Goal: Answer question/provide support

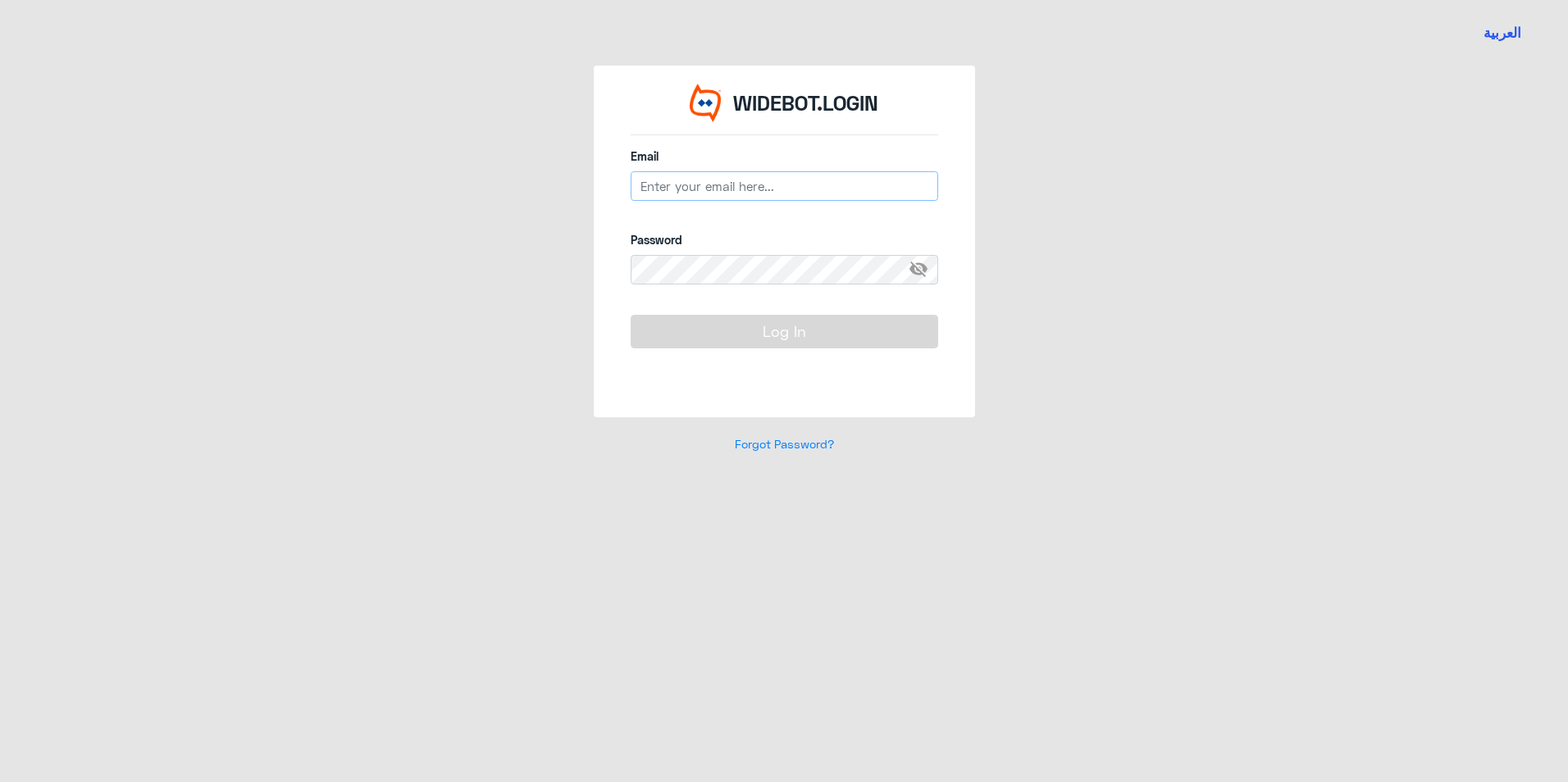
type input "[EMAIL_ADDRESS][DOMAIN_NAME]"
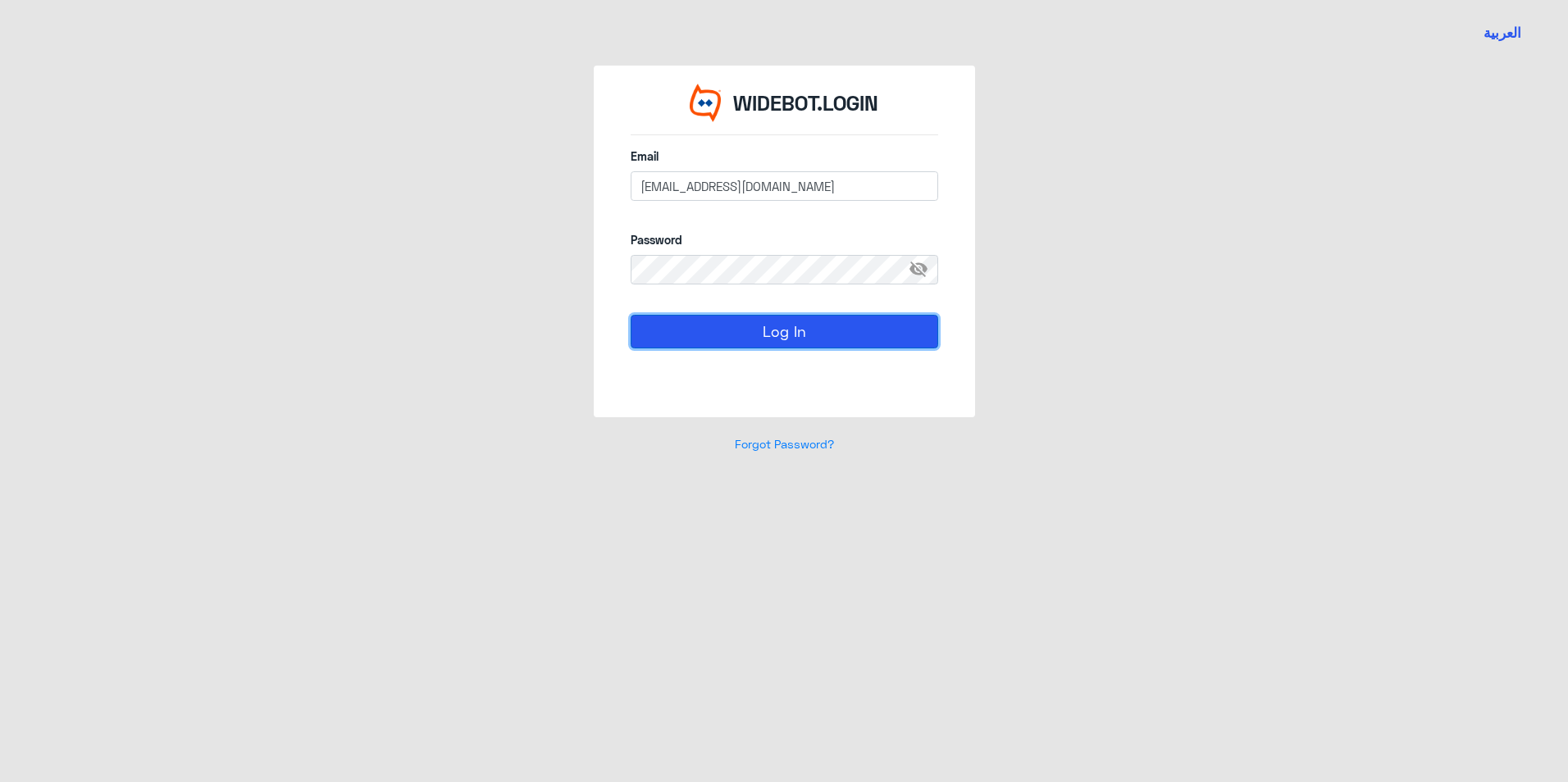
click at [736, 339] on button "Log In" at bounding box center [784, 331] width 307 height 33
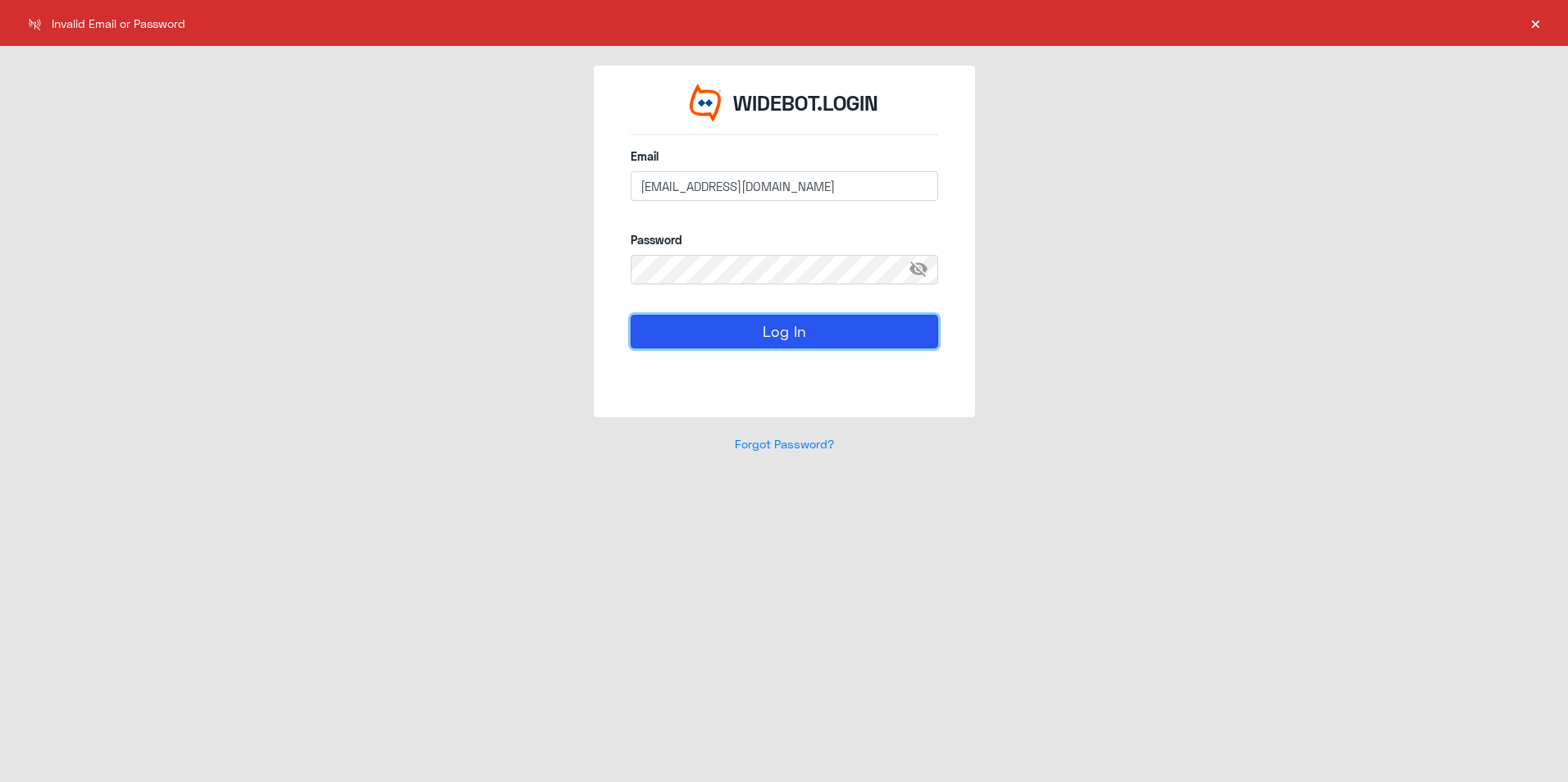
click at [736, 339] on button "Log In" at bounding box center [784, 331] width 307 height 33
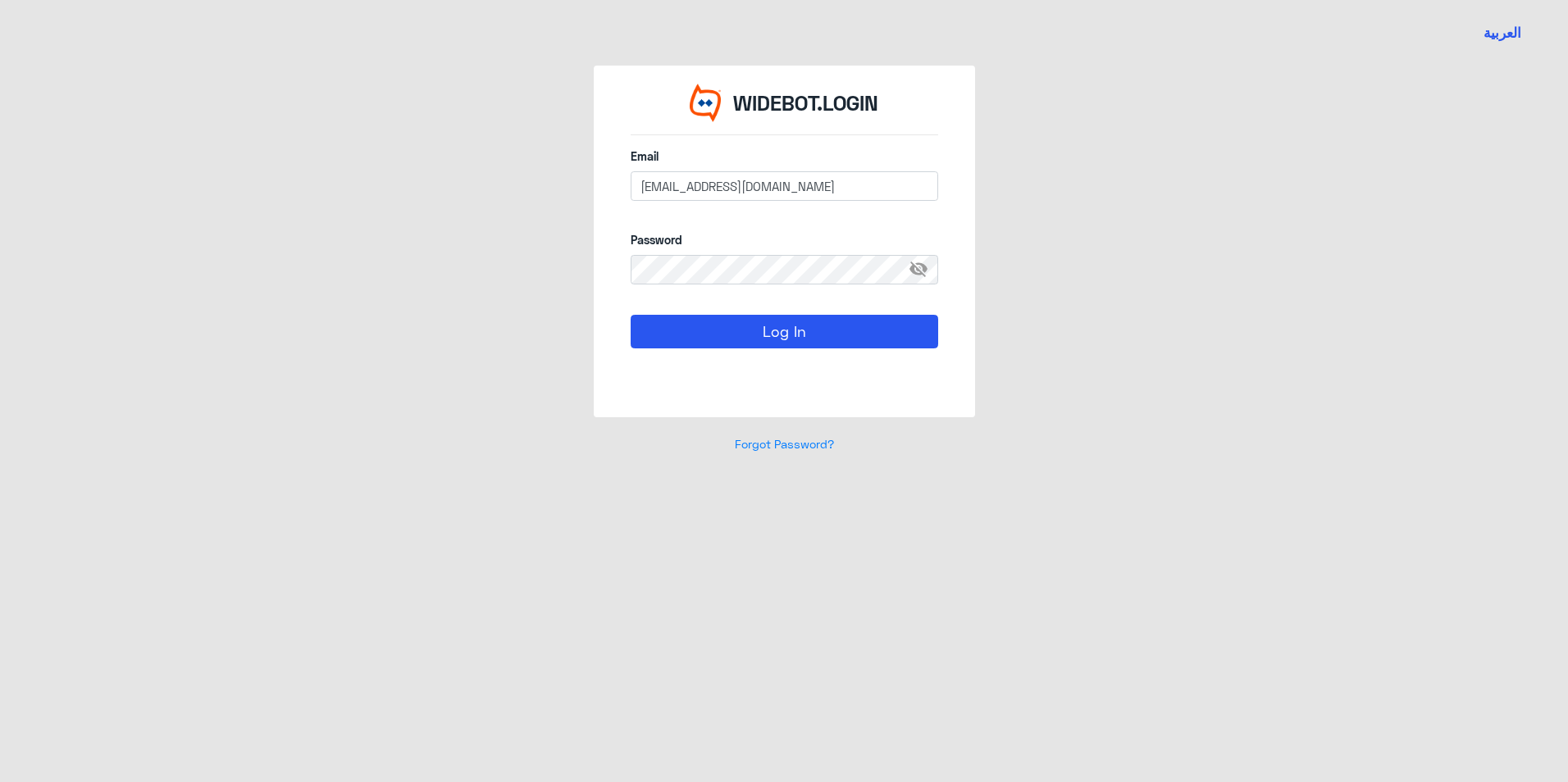
click at [925, 267] on span "visibility_off" at bounding box center [924, 270] width 30 height 30
click at [846, 320] on button "Log In" at bounding box center [784, 331] width 307 height 33
click at [645, 334] on button "Log In" at bounding box center [784, 331] width 307 height 33
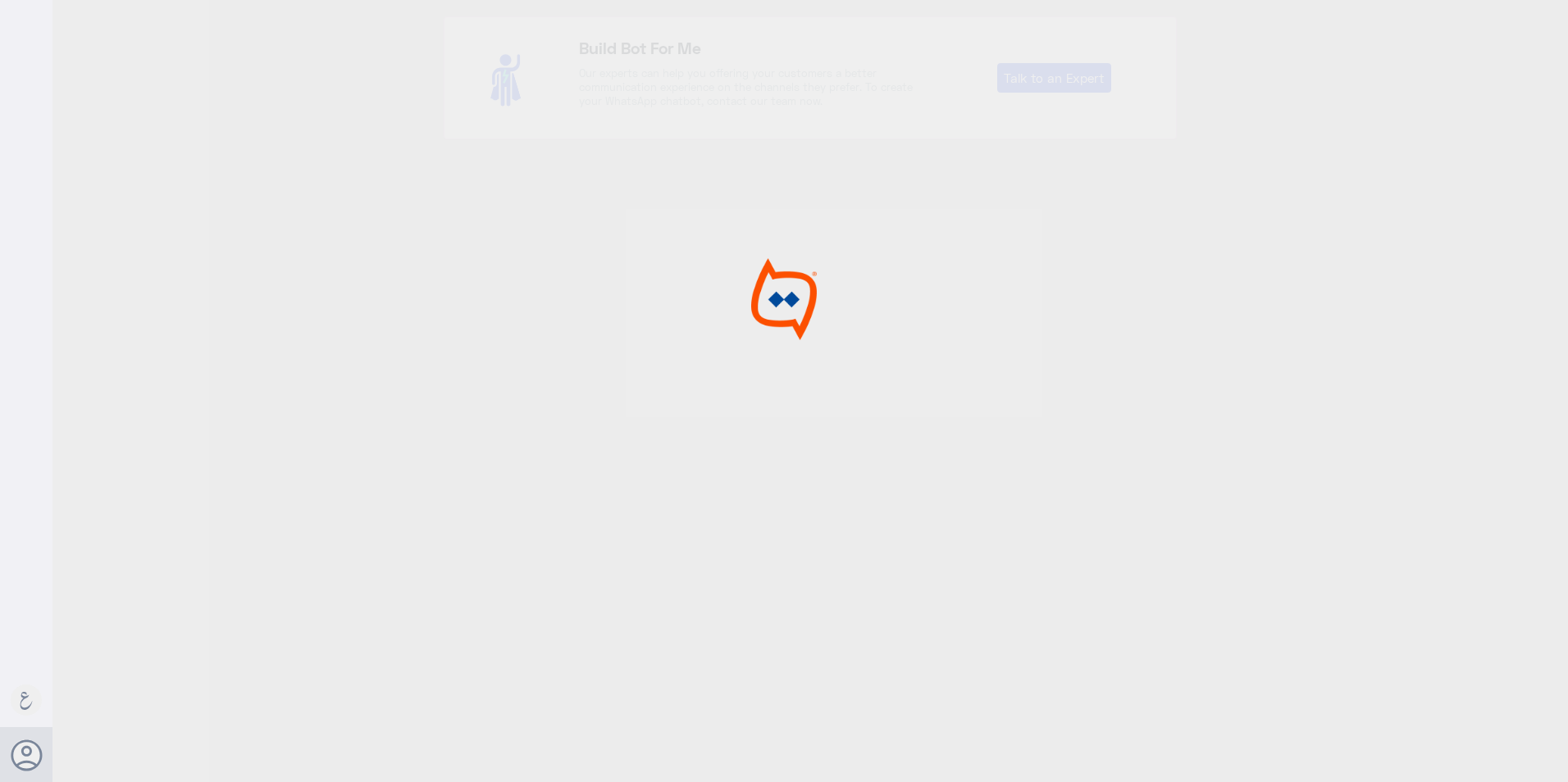
click at [677, 325] on div at bounding box center [784, 393] width 1568 height 787
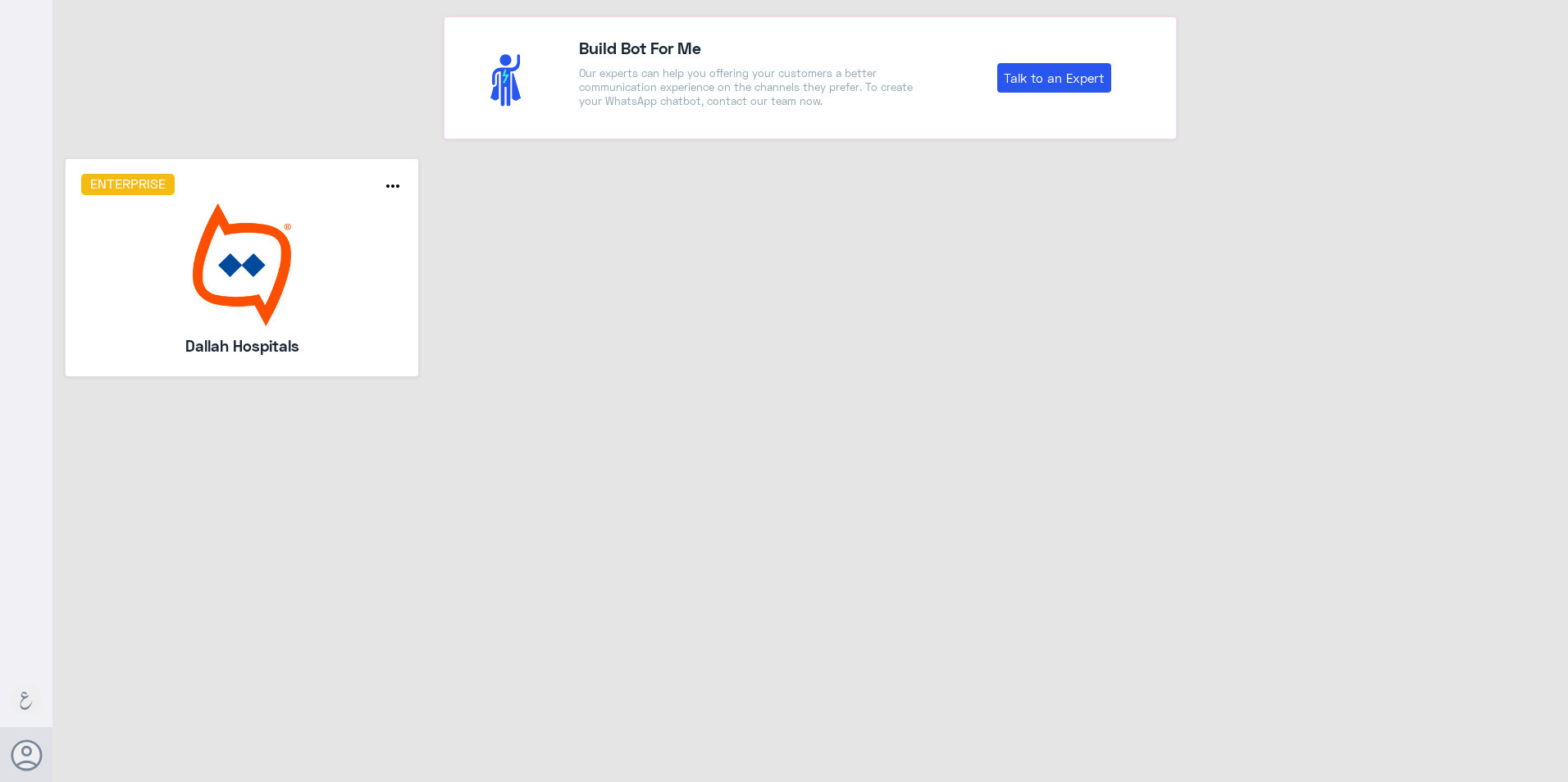
click at [273, 287] on img at bounding box center [242, 265] width 322 height 123
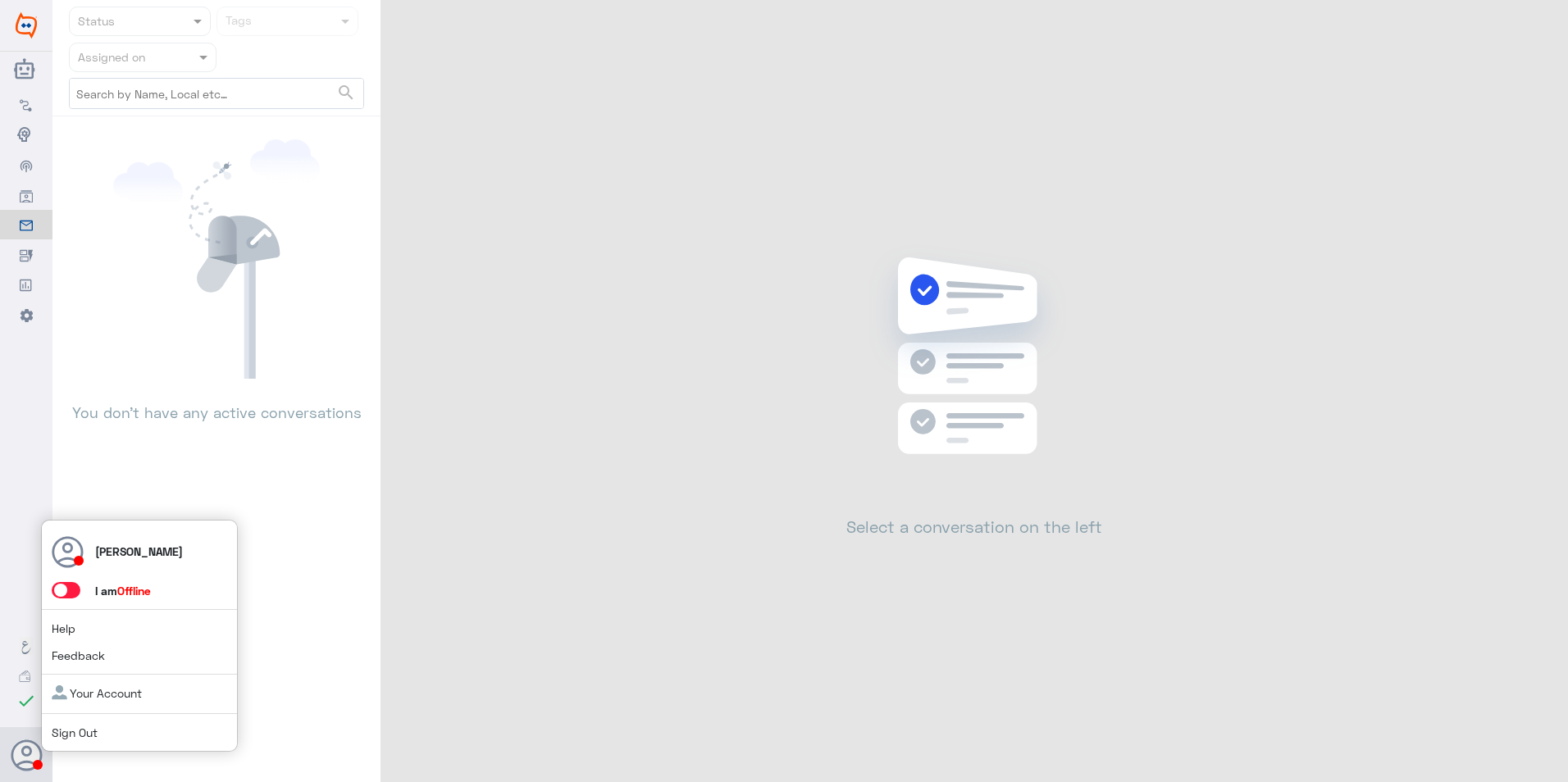
click at [71, 595] on span at bounding box center [65, 590] width 29 height 17
click at [0, 0] on input "checkbox" at bounding box center [0, 0] width 0 height 0
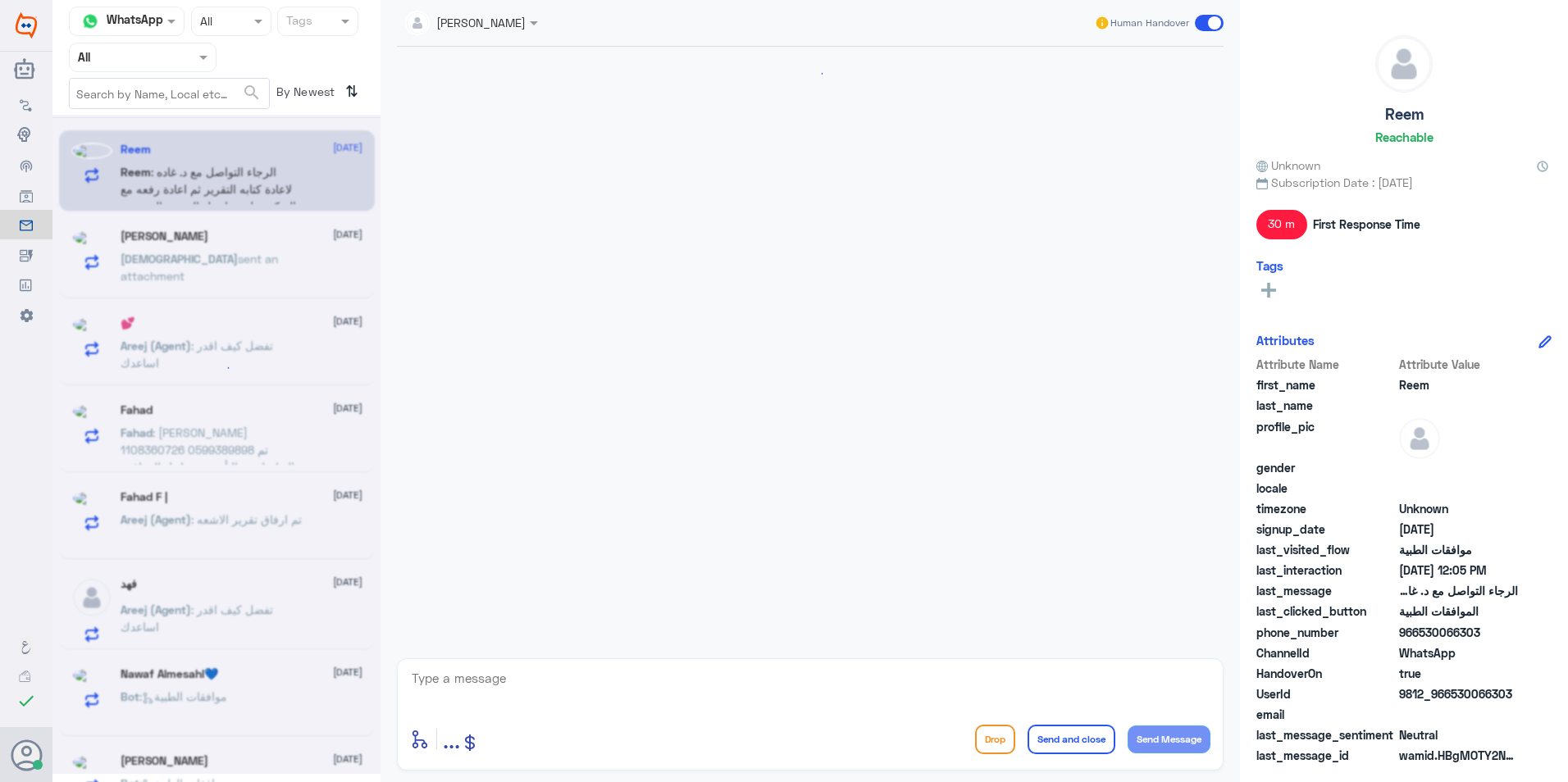
click at [179, 56] on div at bounding box center [142, 56] width 146 height 19
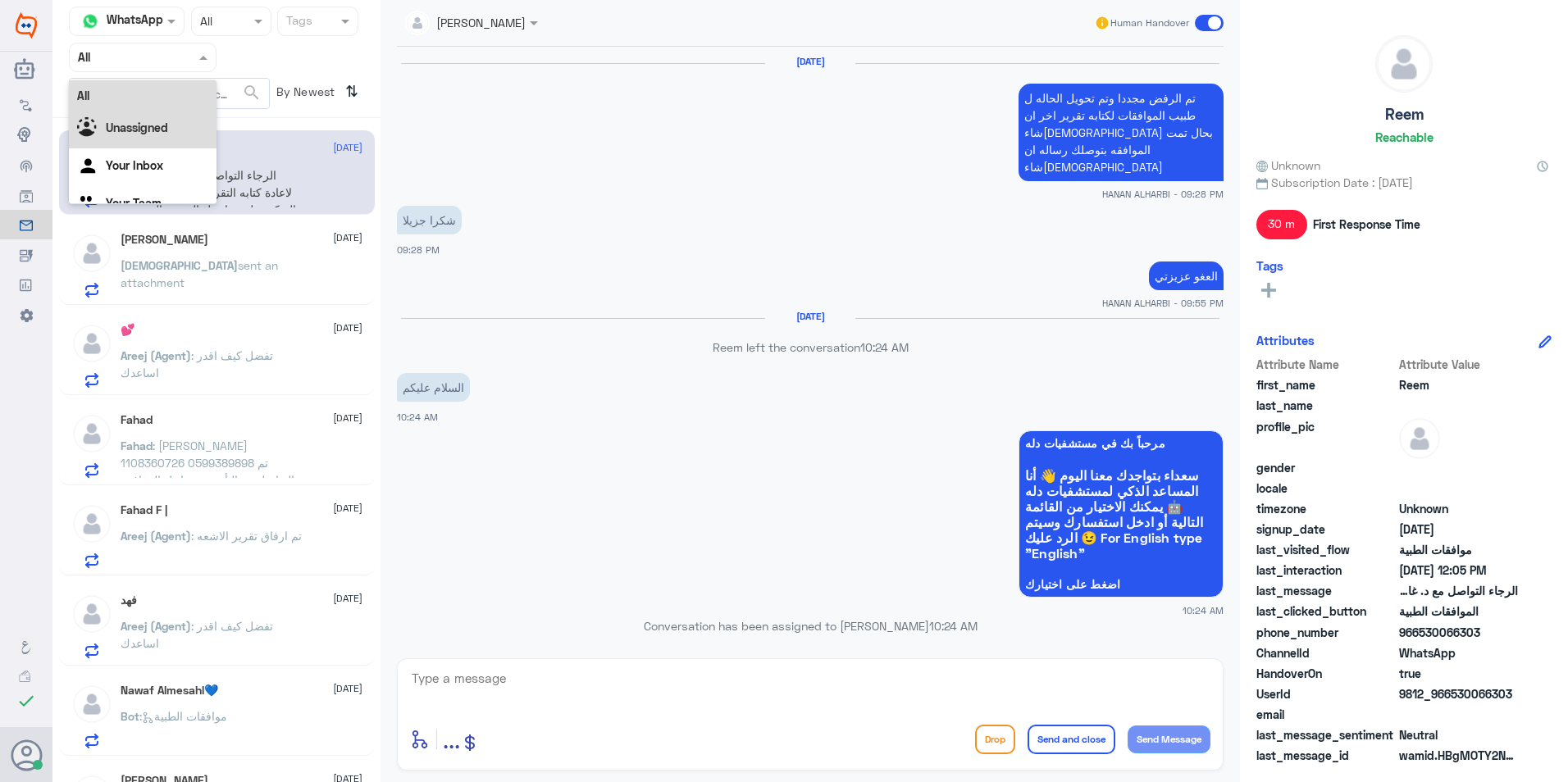
scroll to position [1209, 0]
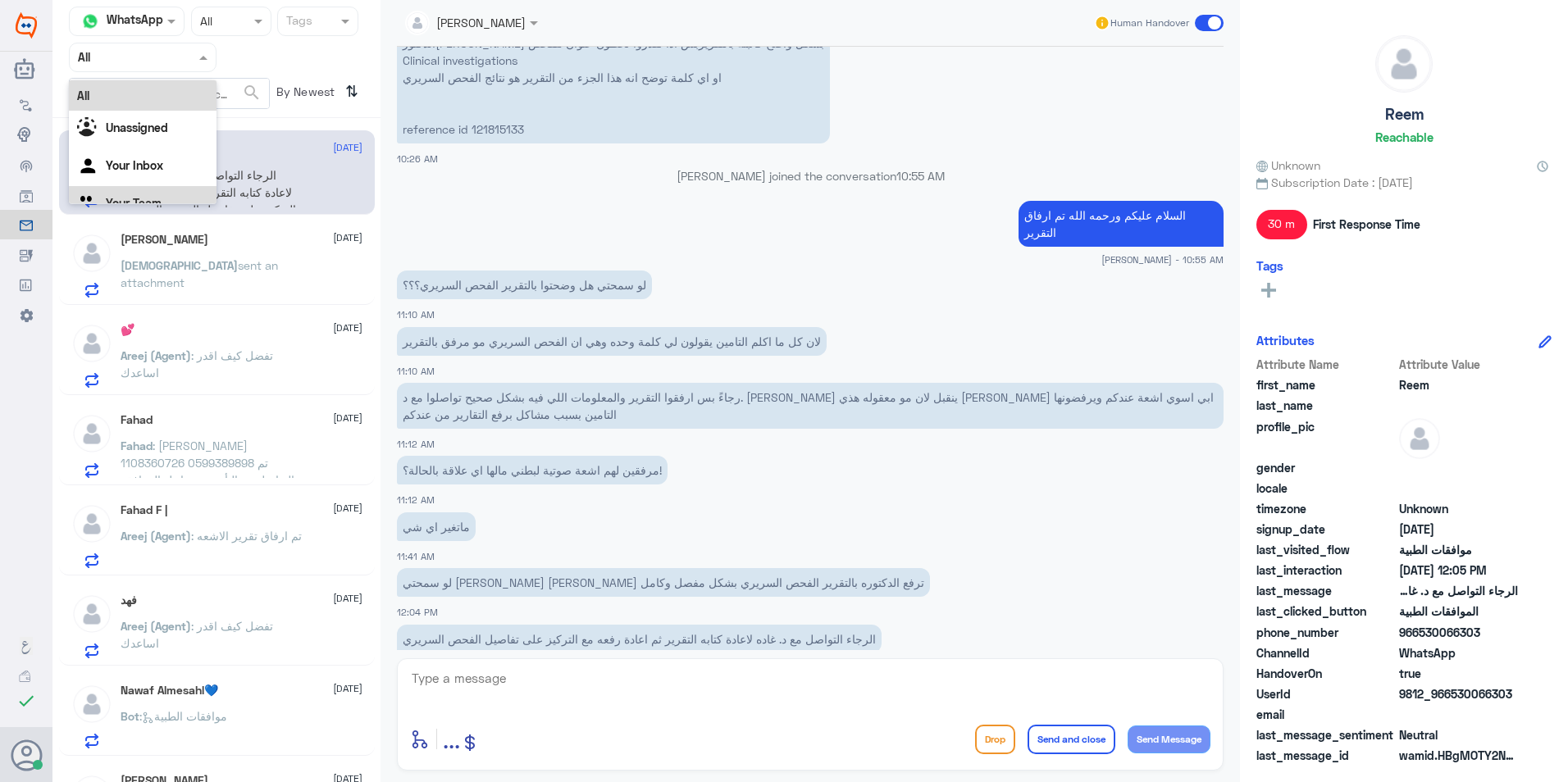
click at [182, 192] on div "Your Team" at bounding box center [142, 205] width 148 height 38
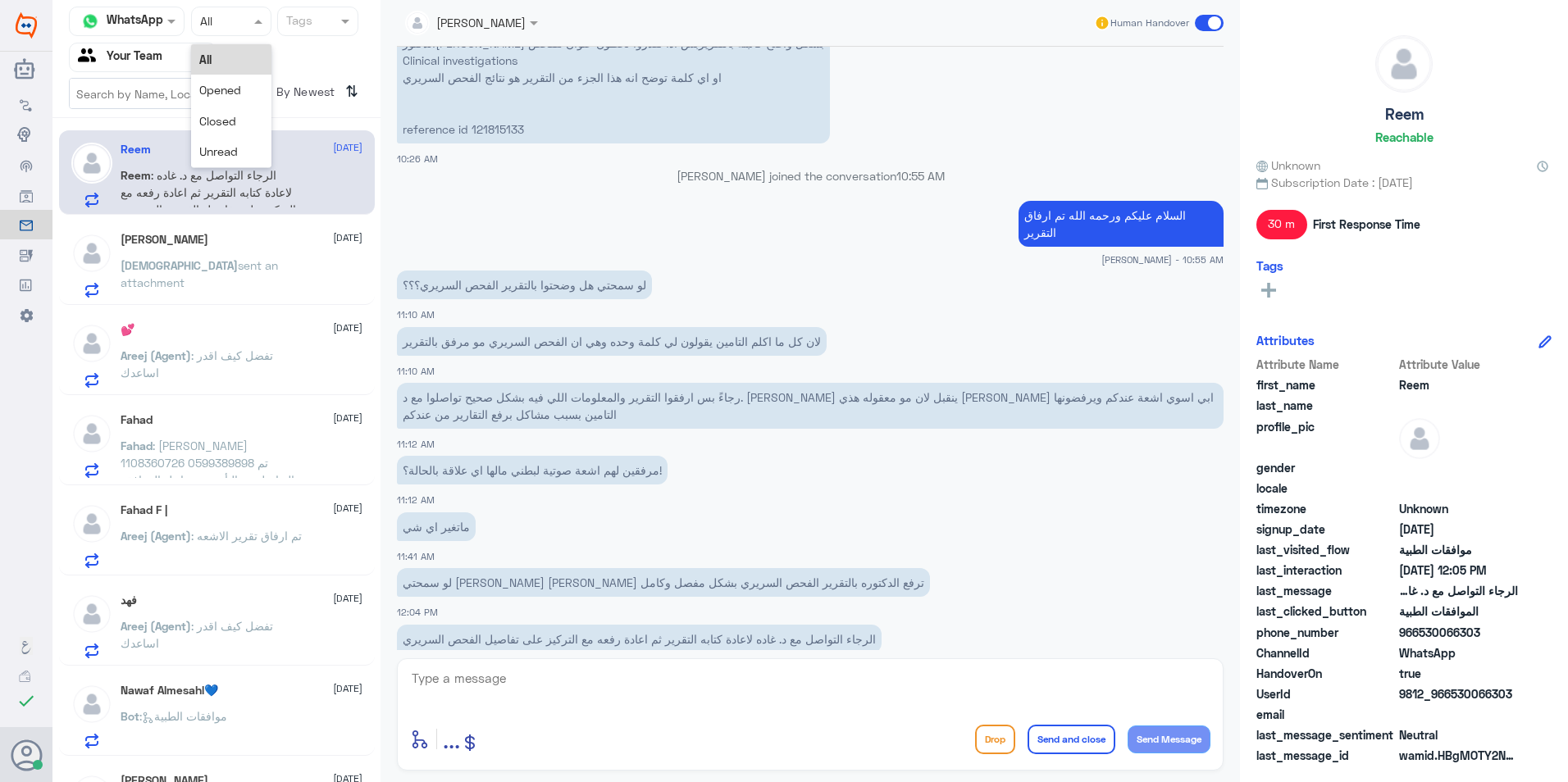
click at [226, 28] on input "text" at bounding box center [215, 21] width 31 height 19
click at [216, 155] on span "Unread" at bounding box center [218, 152] width 39 height 14
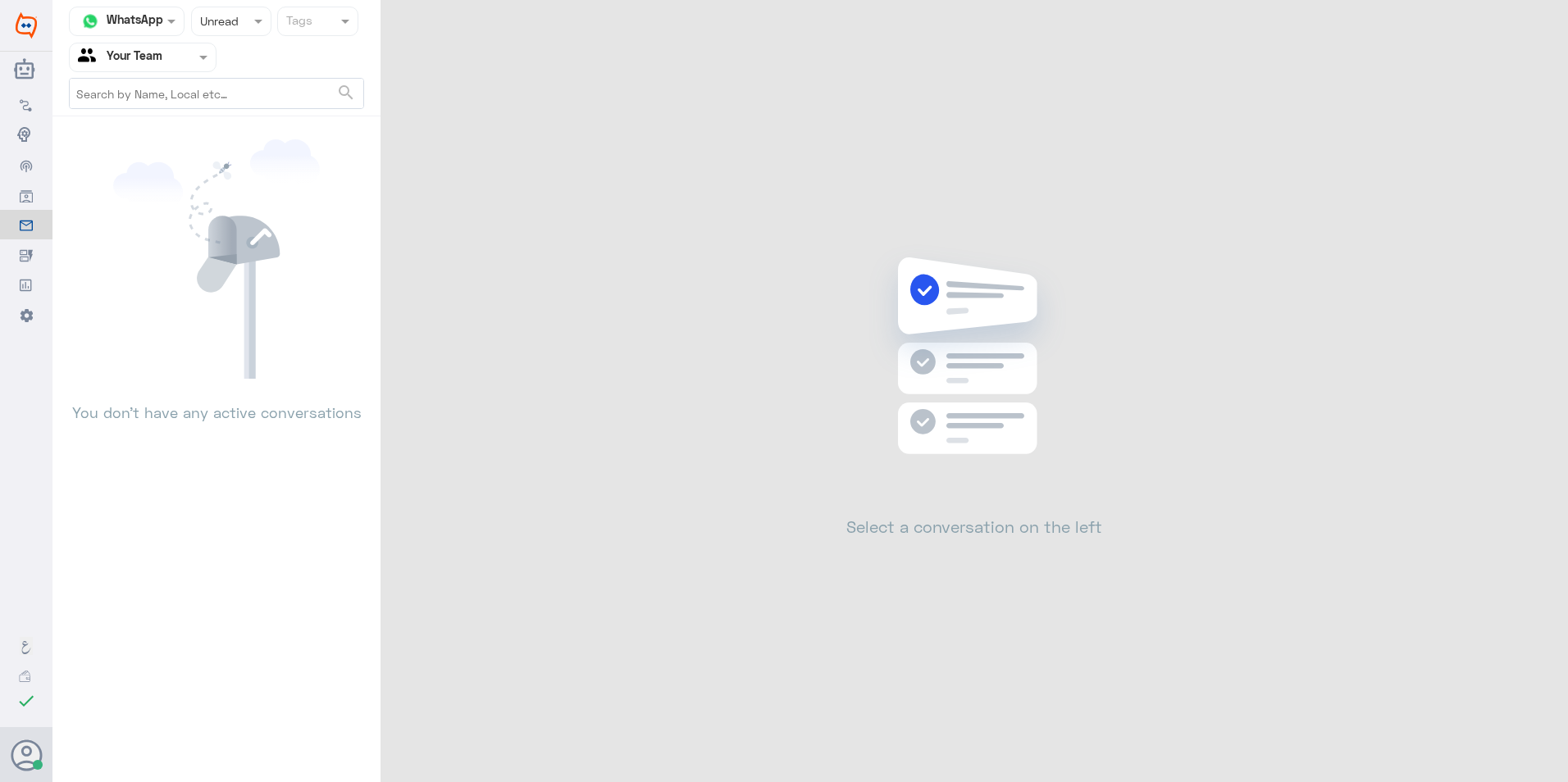
click at [244, 19] on div at bounding box center [231, 21] width 78 height 19
click at [228, 96] on span "Opened" at bounding box center [220, 90] width 42 height 14
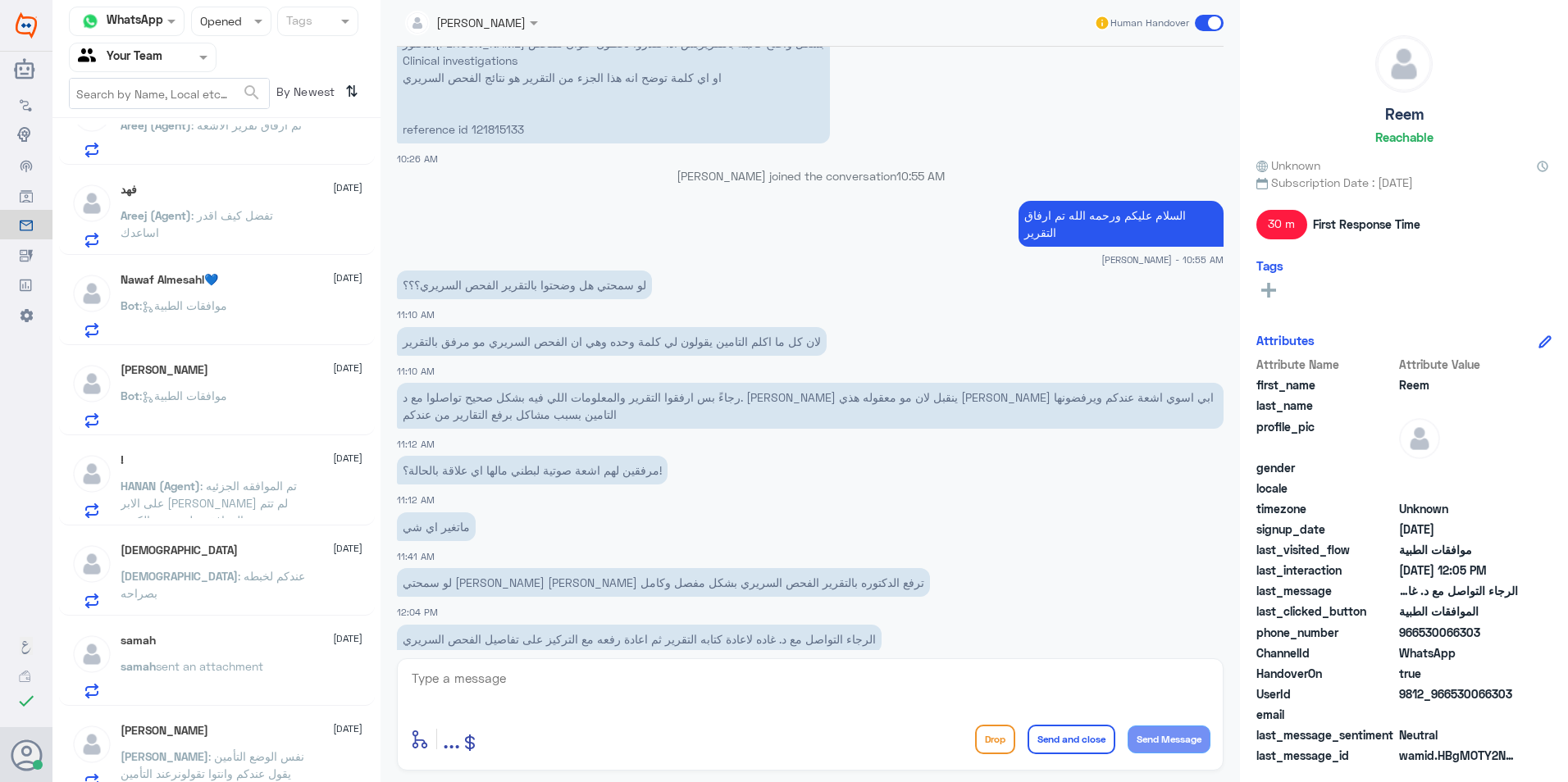
scroll to position [410, 0]
click at [235, 31] on div at bounding box center [231, 21] width 78 height 19
click at [231, 149] on span "Unread" at bounding box center [218, 152] width 39 height 14
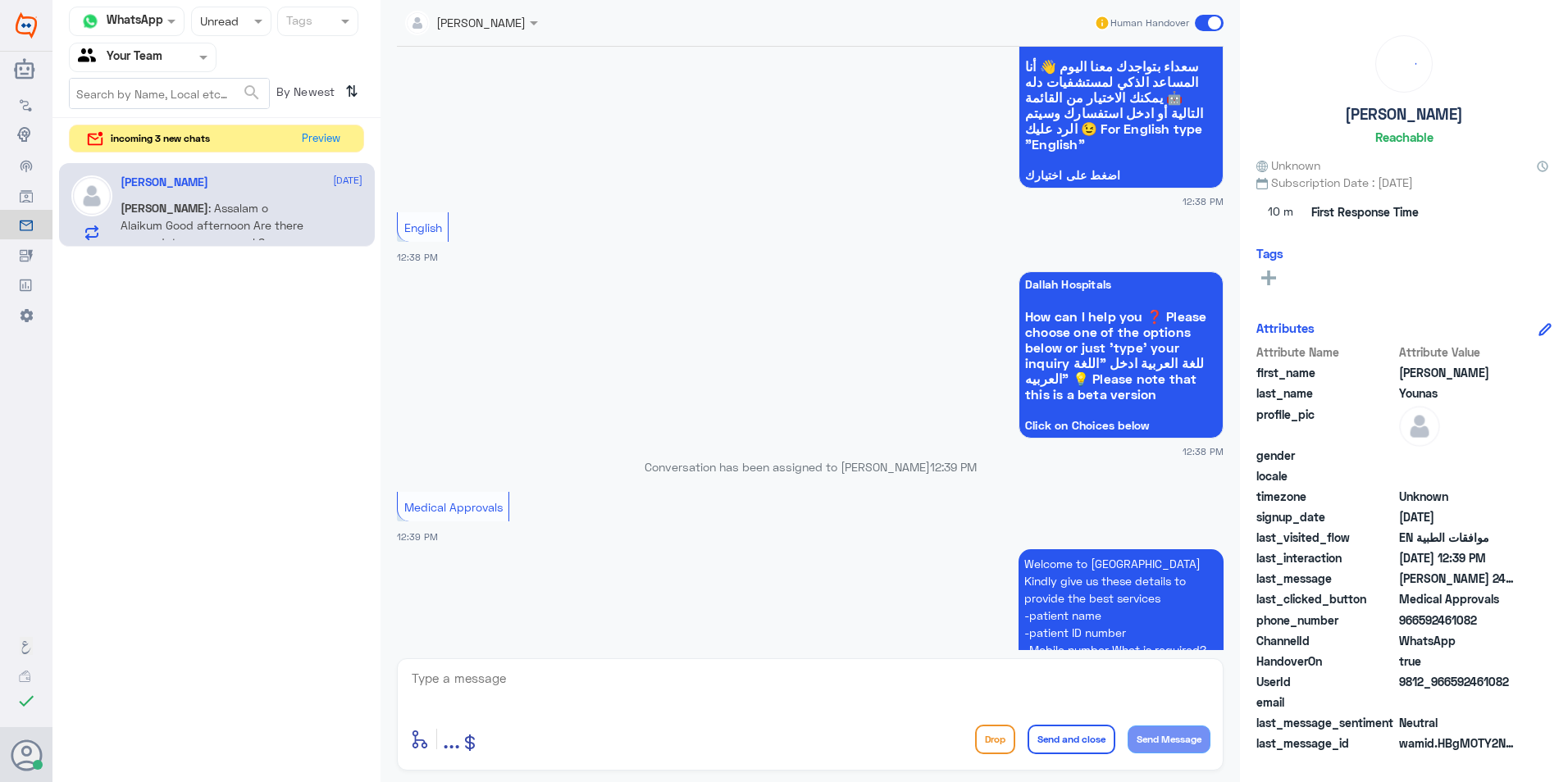
scroll to position [1654, 0]
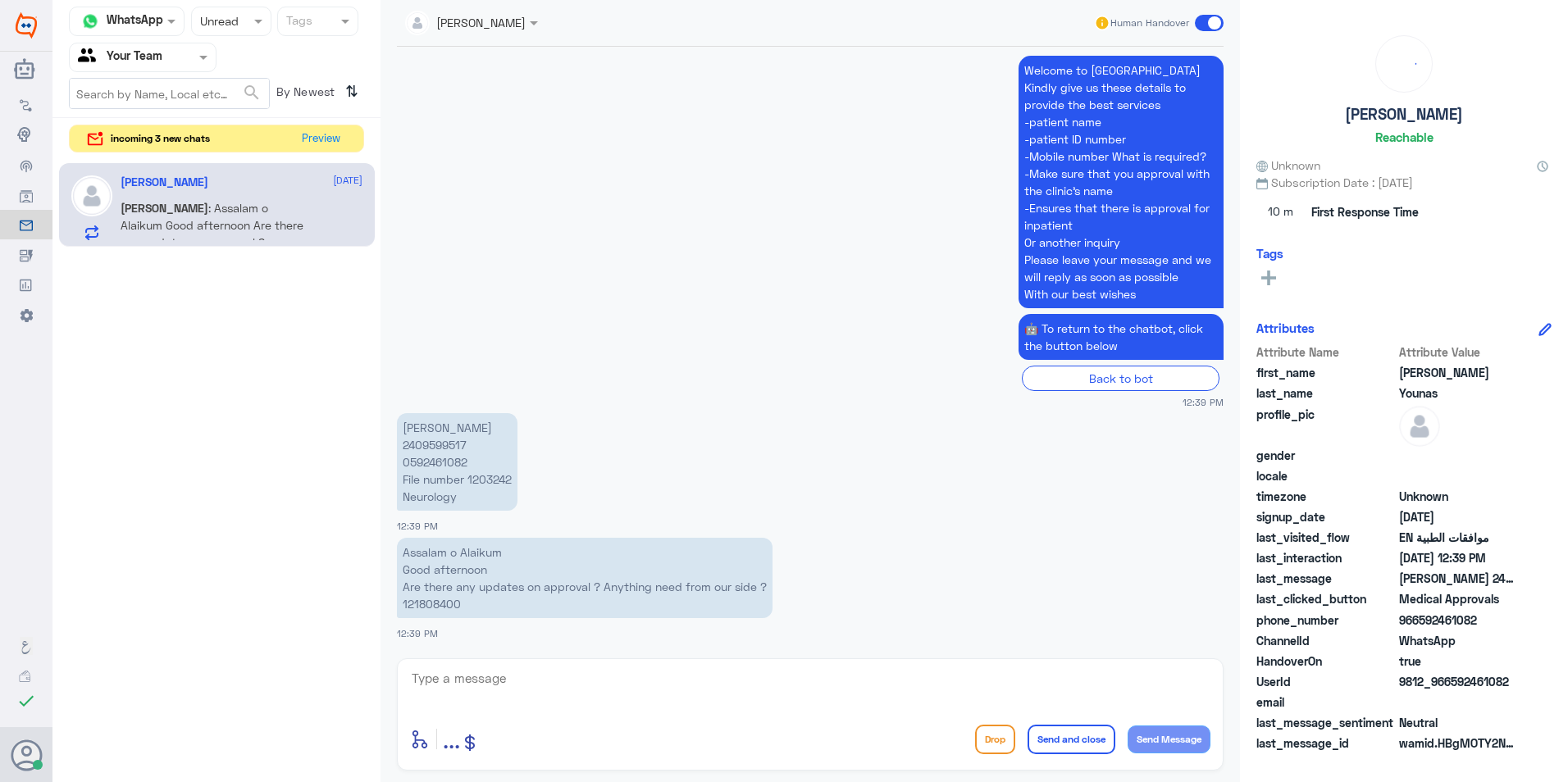
click at [439, 606] on p "Assalam o Alaikum Good afternoon Are there any updates on approval ? Anything n…" at bounding box center [584, 578] width 376 height 80
click at [436, 606] on p "Assalam o Alaikum Good afternoon Are there any updates on approval ? Anything n…" at bounding box center [584, 578] width 376 height 80
copy p "121808400"
click at [516, 701] on textarea at bounding box center [810, 687] width 800 height 41
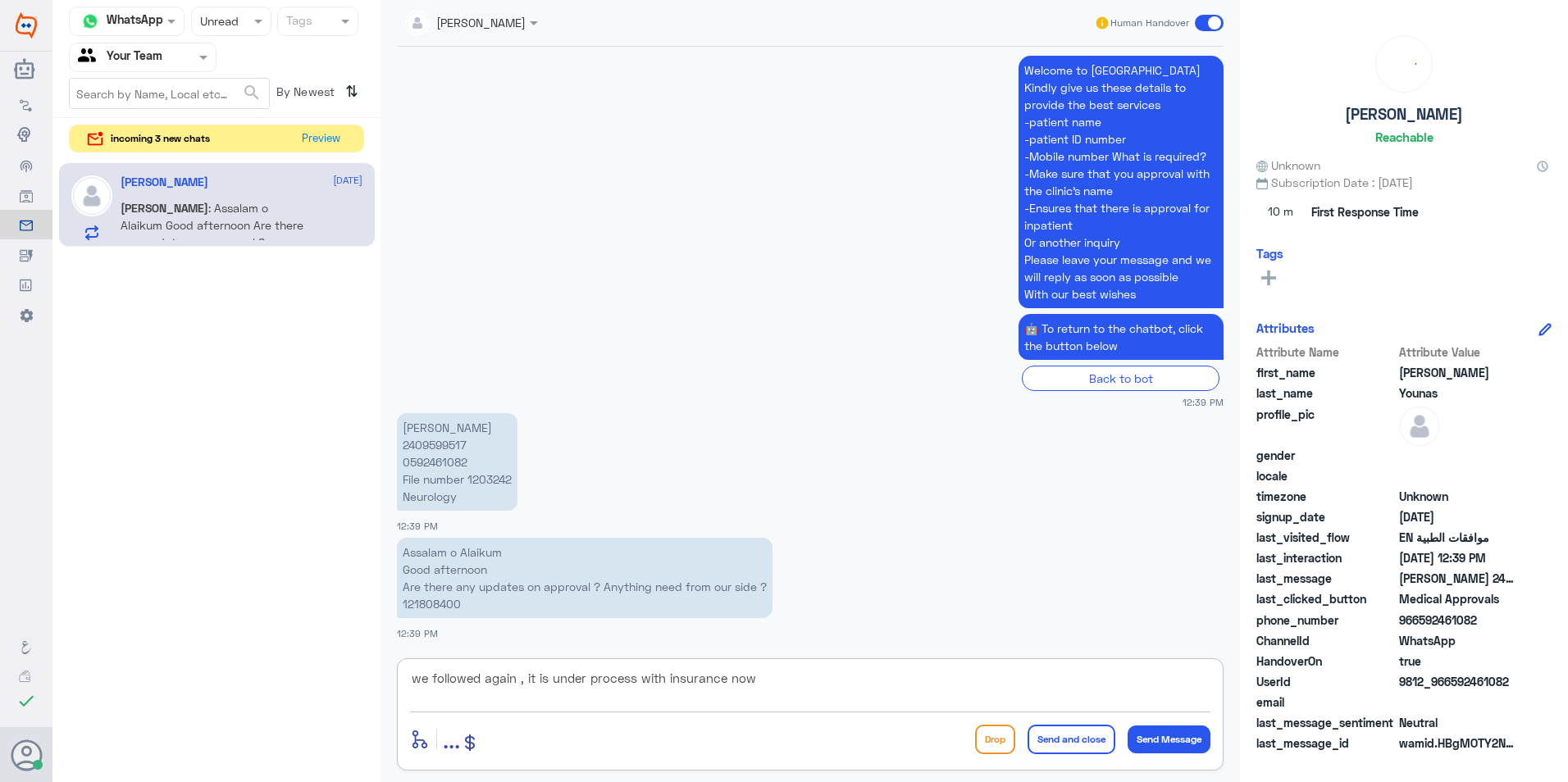
type textarea "we followed again , it is under process with insurance now ."
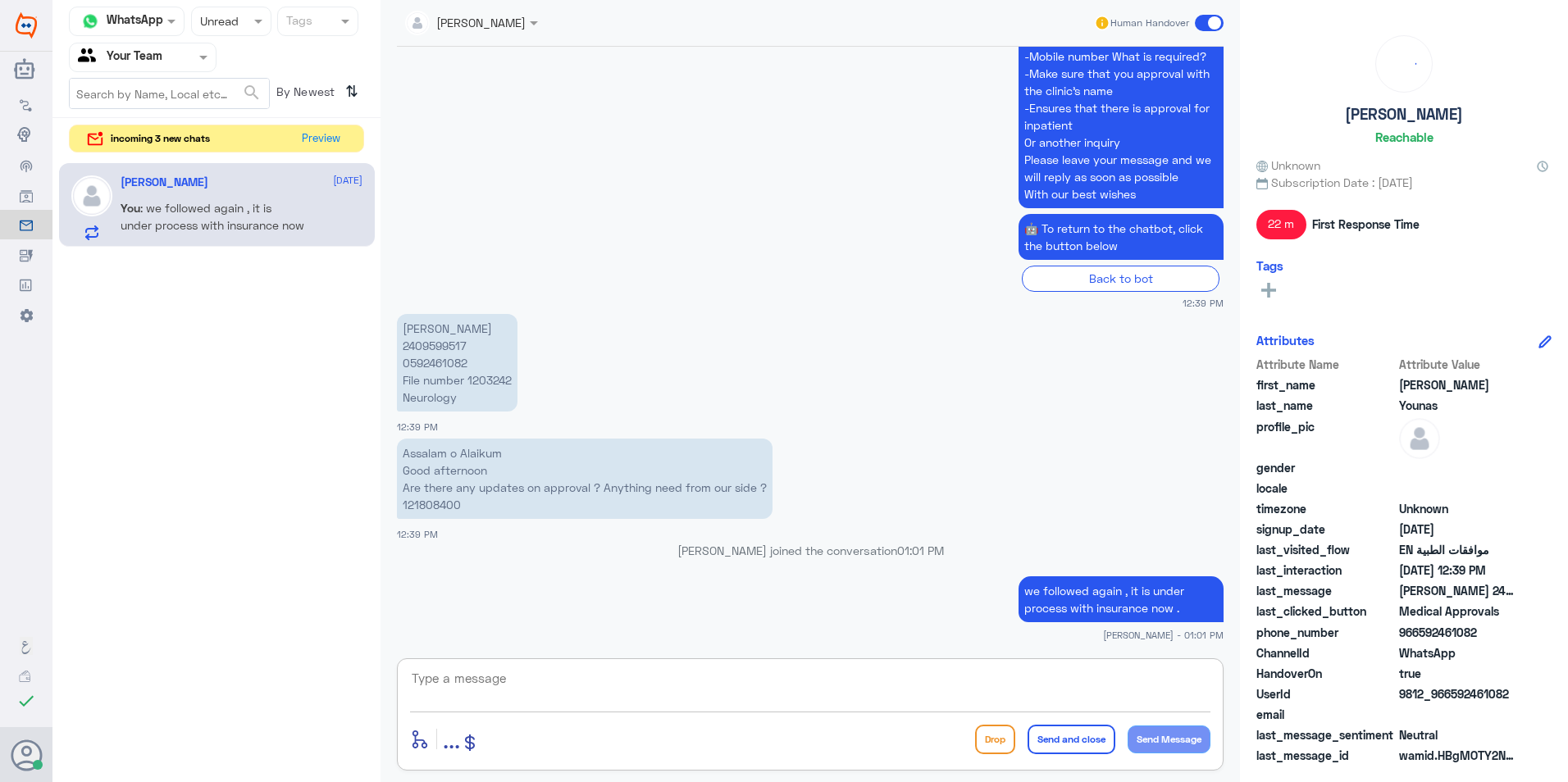
scroll to position [1720, 0]
click at [313, 136] on button "Preview" at bounding box center [321, 139] width 51 height 26
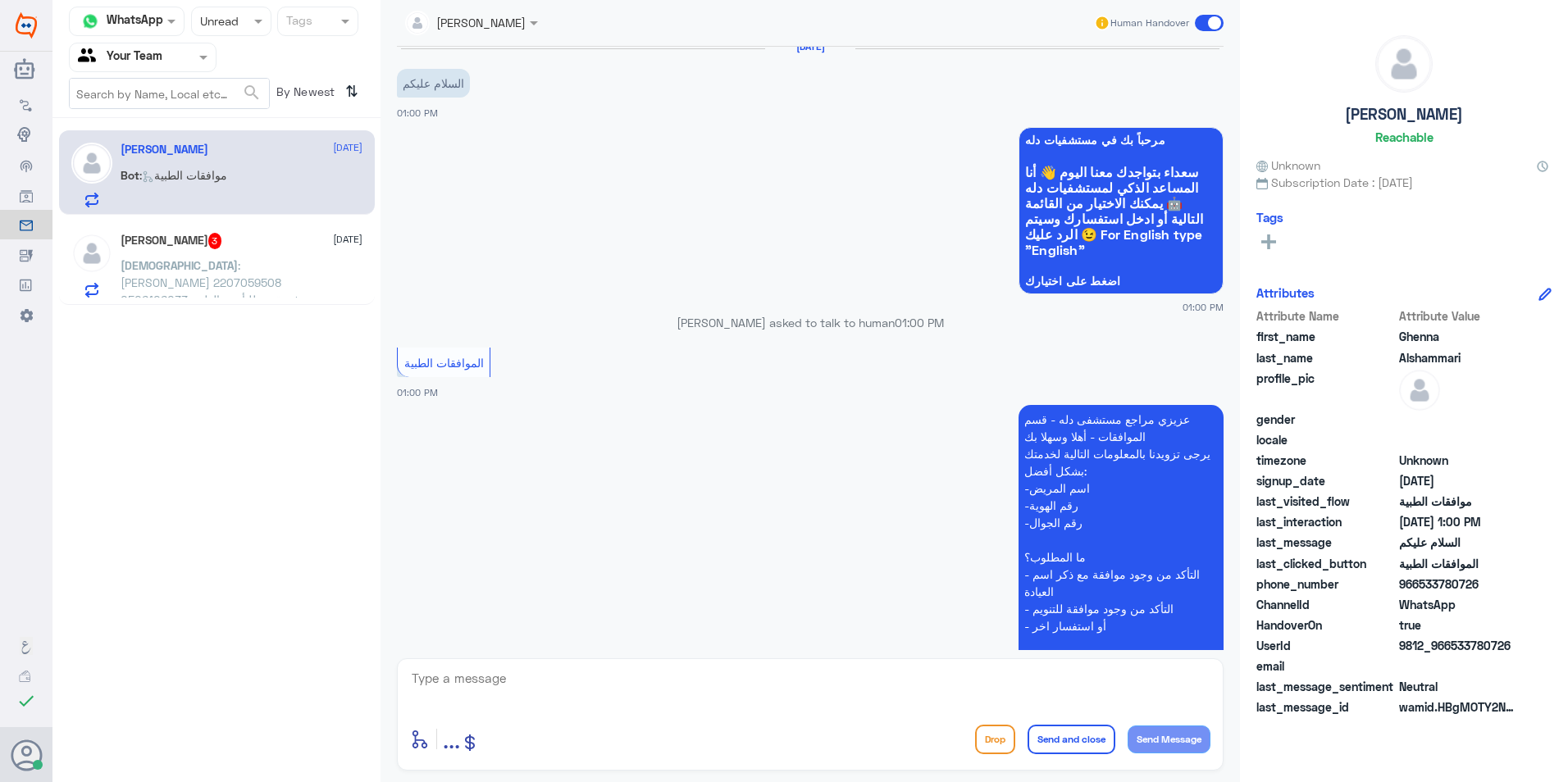
scroll to position [0, 0]
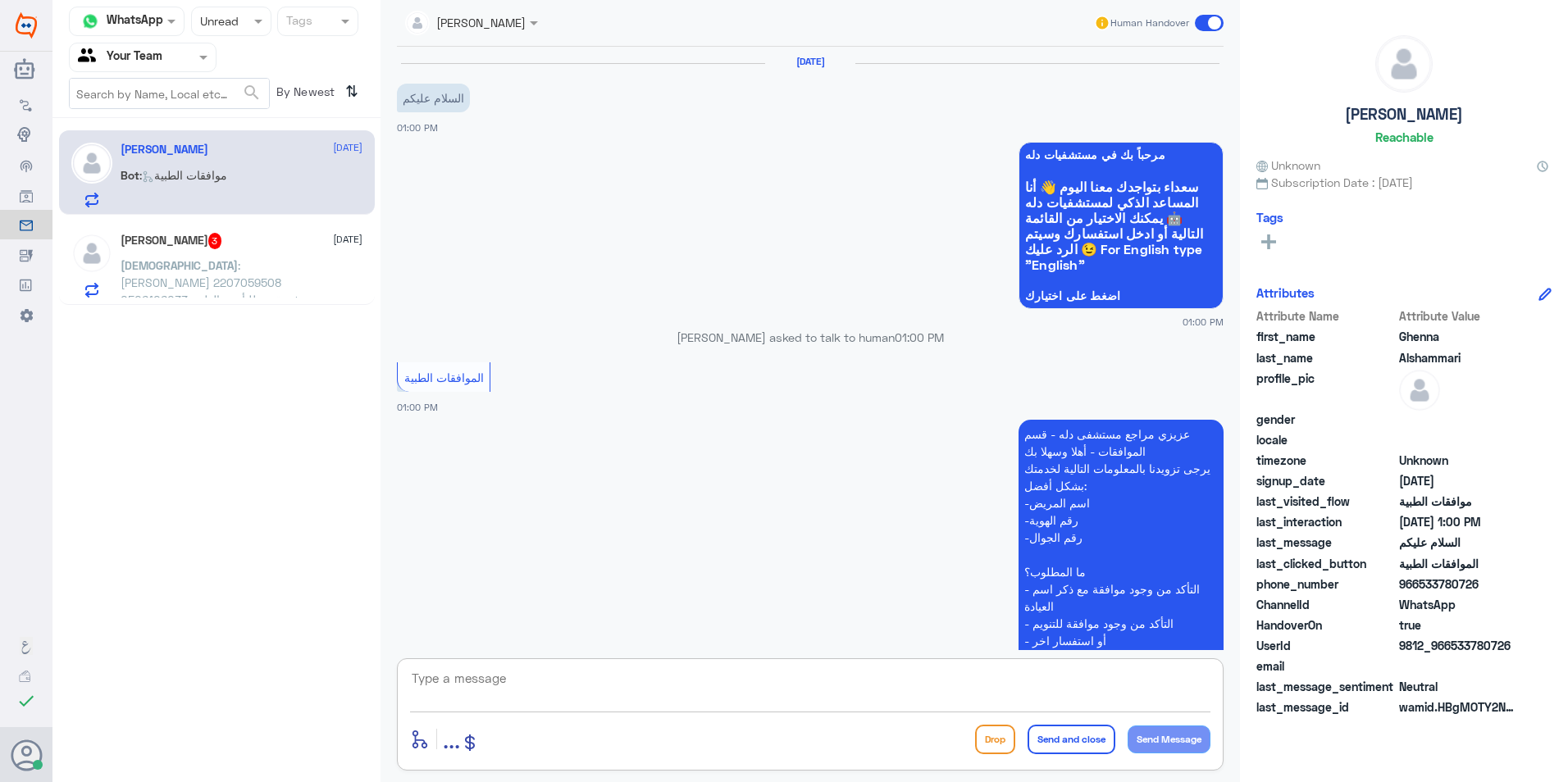
click at [622, 696] on textarea at bounding box center [810, 687] width 800 height 41
type textarea "وعليكم السلام ارجو توضيح استفسارك مع رقم الملف"
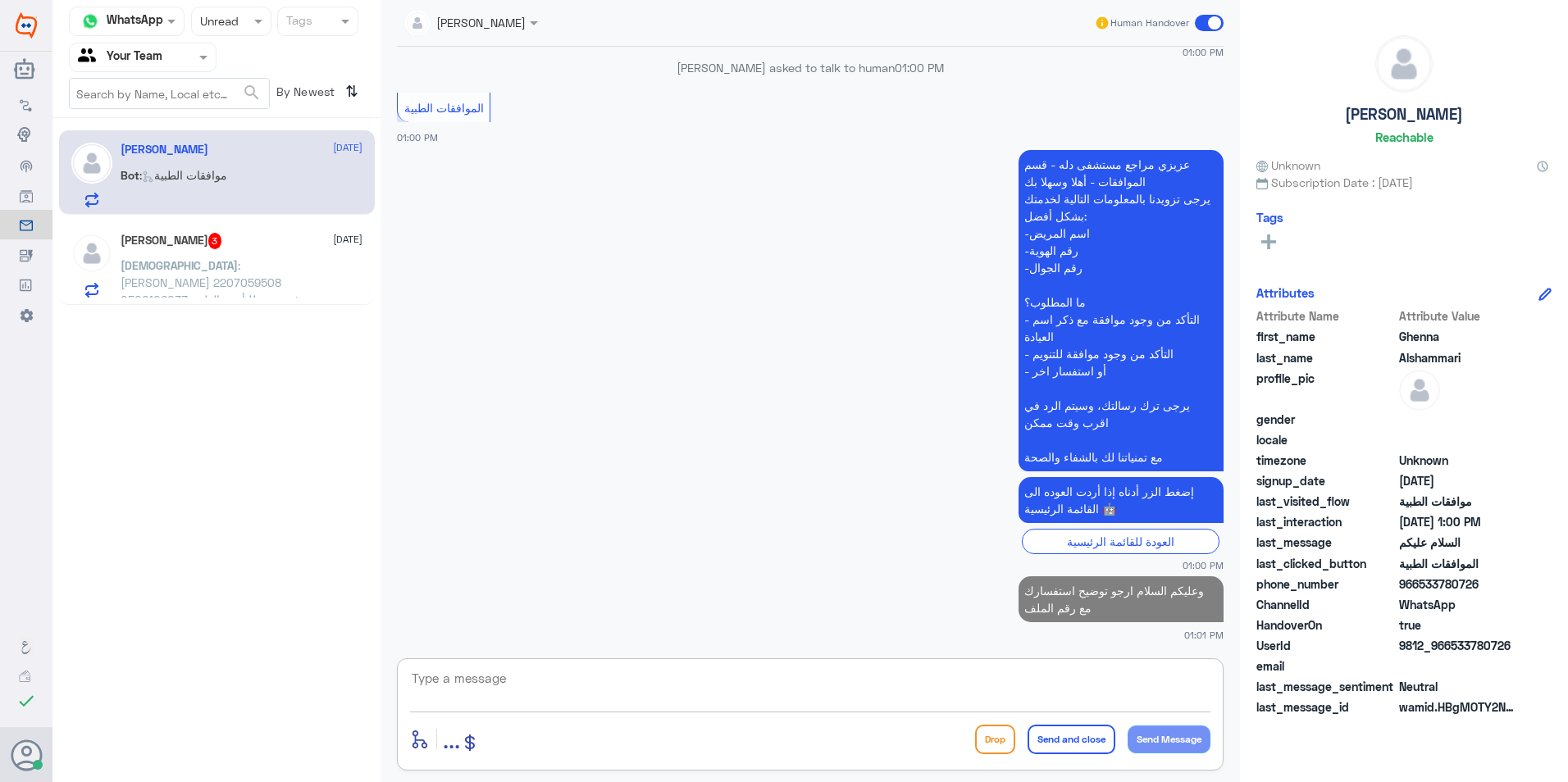
click at [225, 267] on span ": [PERSON_NAME] 2207059508 0506106033 رفع تقرير للتأمين الطبي لان سبب الرفض مطل…" at bounding box center [213, 300] width 184 height 83
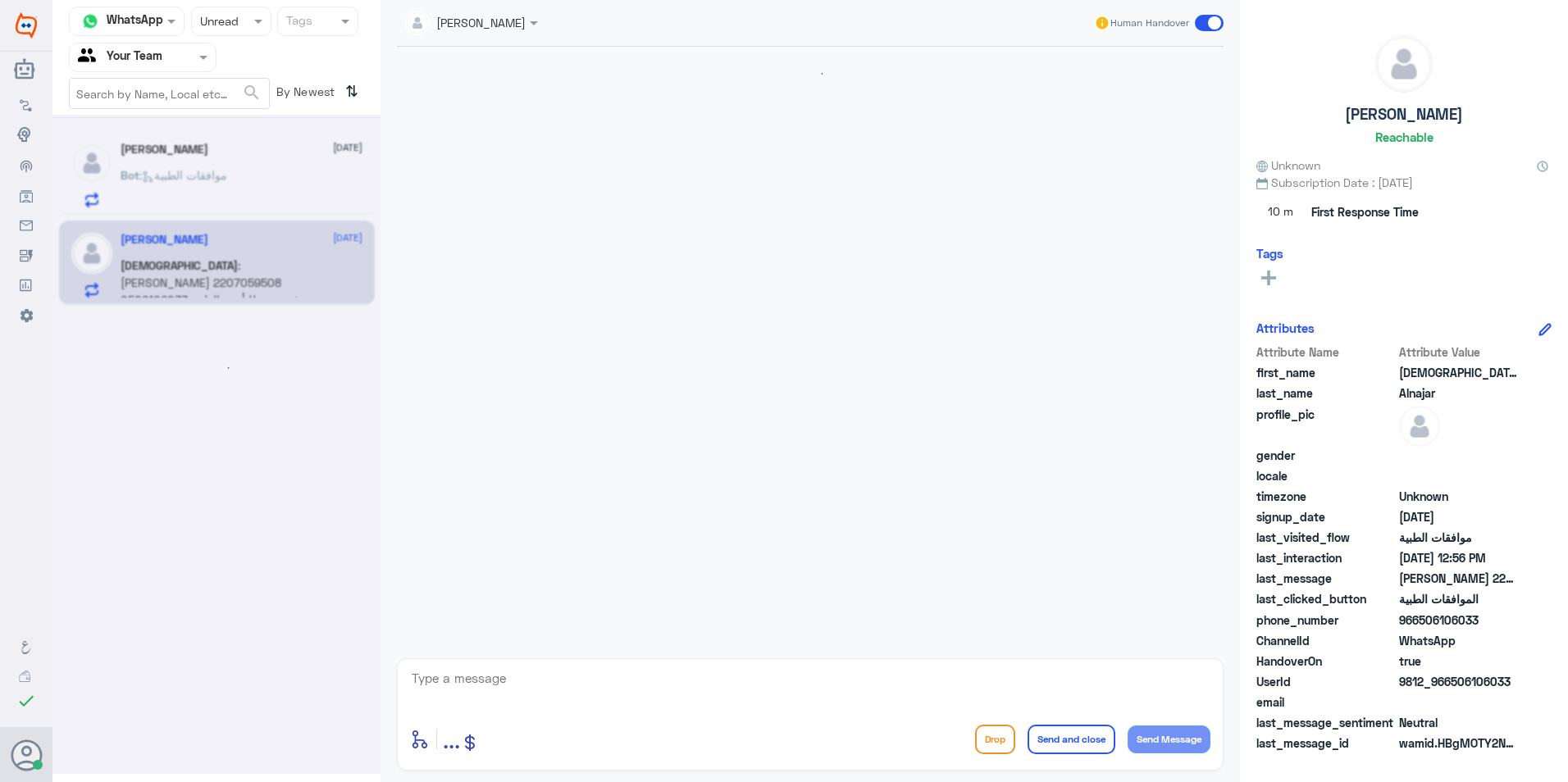
scroll to position [325, 0]
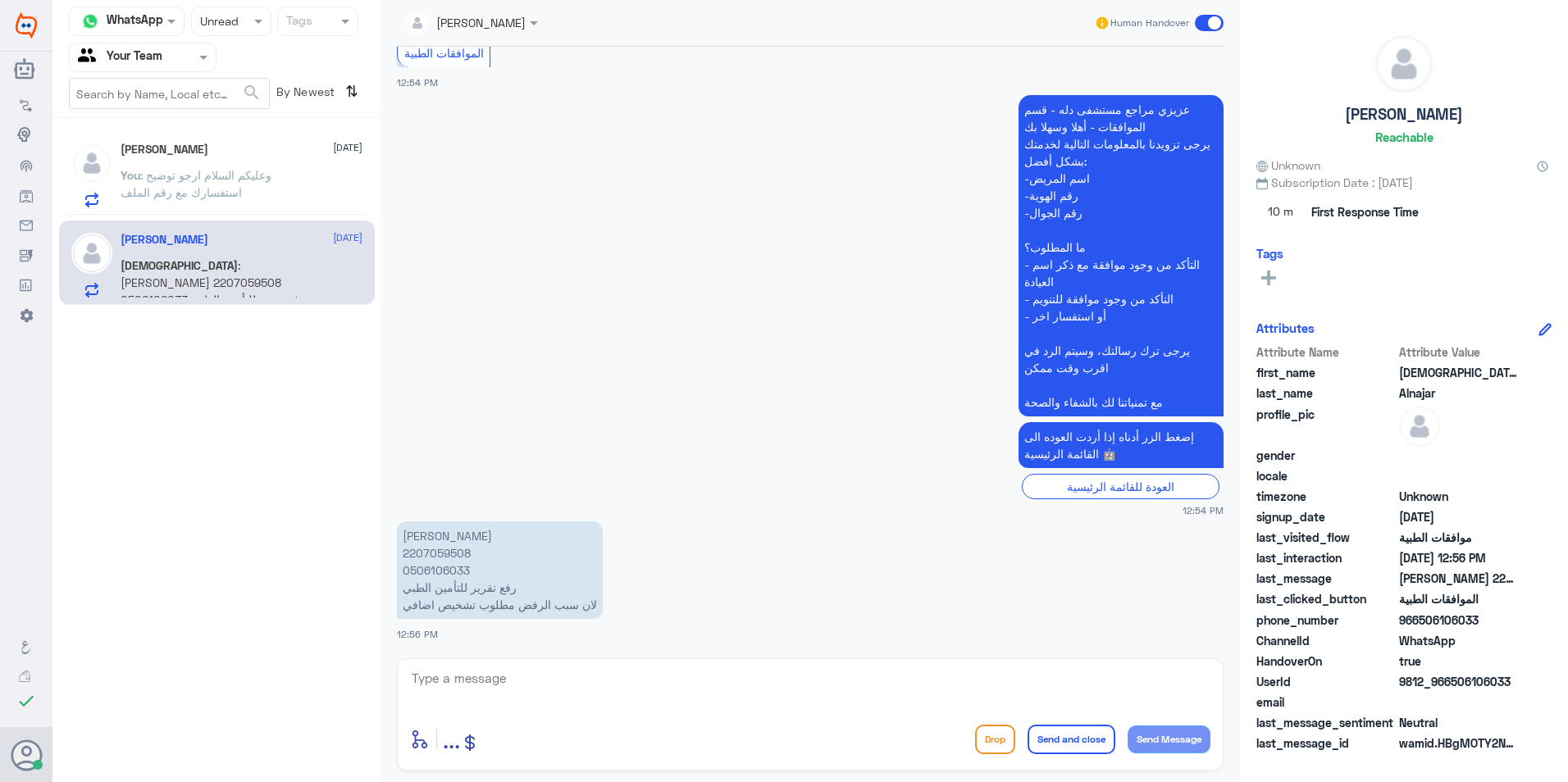
click at [434, 548] on p "[PERSON_NAME] 2207059508 0506106033 رفع تقرير للتأمين الطبي لان سبب الرفض مطلوب…" at bounding box center [500, 570] width 206 height 97
copy p "2207059508"
click at [573, 685] on textarea at bounding box center [810, 687] width 800 height 41
drag, startPoint x: 1109, startPoint y: 673, endPoint x: 919, endPoint y: 690, distance: 190.8
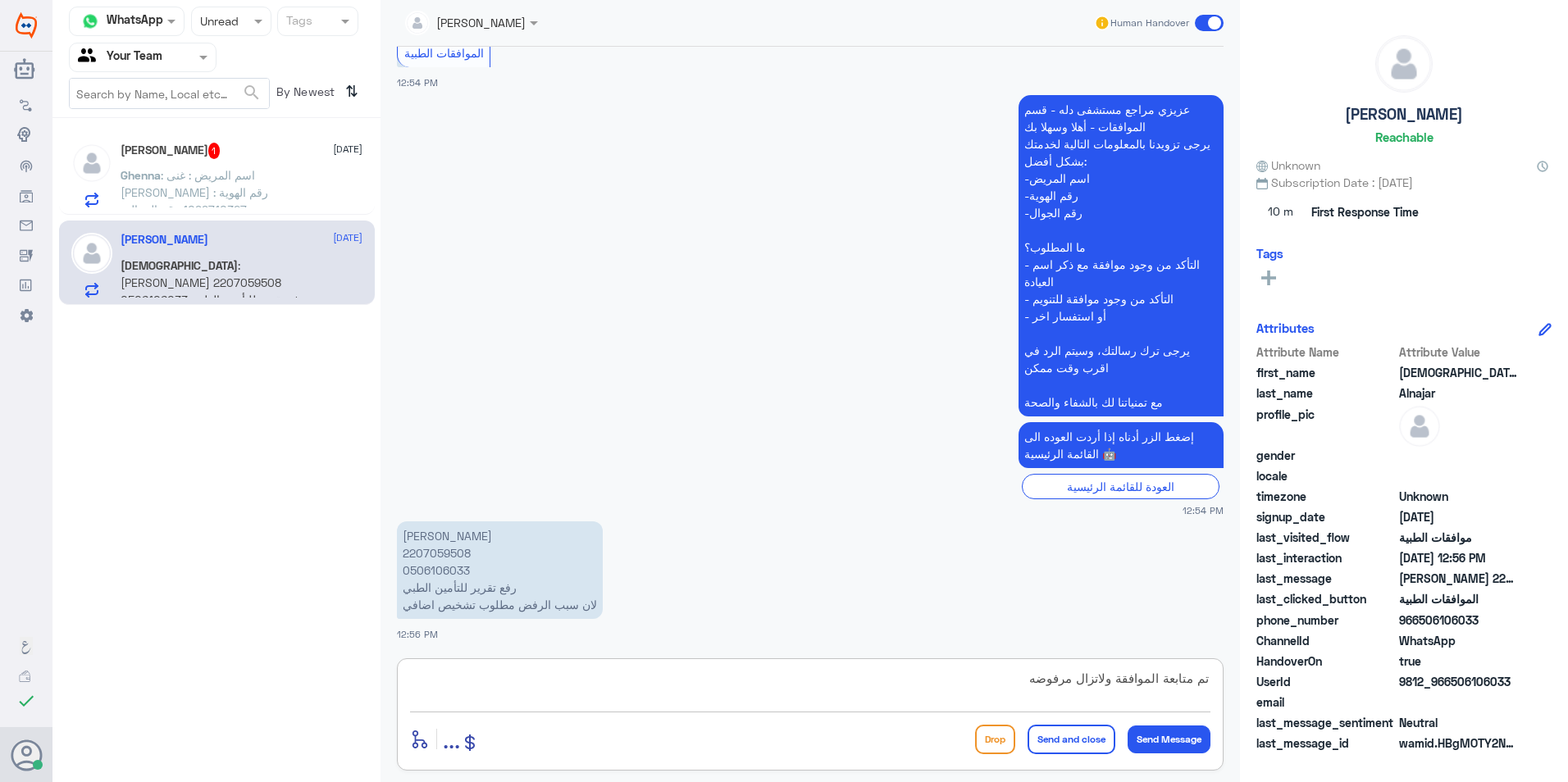
click at [919, 690] on textarea "تم متابعة الموافقة ولاتزال مرفوضه" at bounding box center [810, 687] width 800 height 41
type textarea "تم متابعة الموافقة مع كافة التقارير الطبية ."
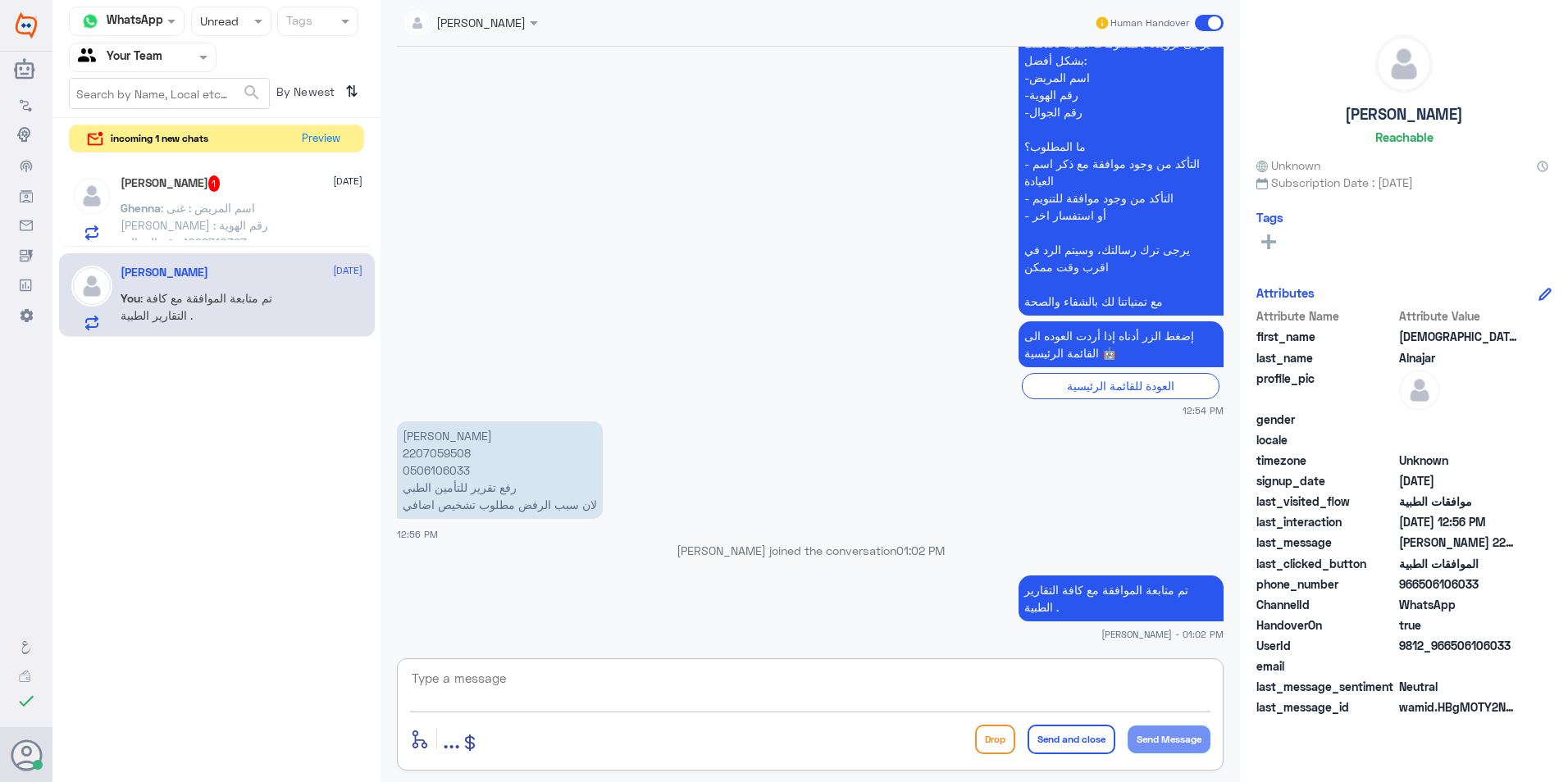
click at [303, 192] on div "[PERSON_NAME] 1 [DATE] Ghenna : اسم المريض : غنى [PERSON_NAME] رقم الهوية : 109…" at bounding box center [242, 207] width 242 height 64
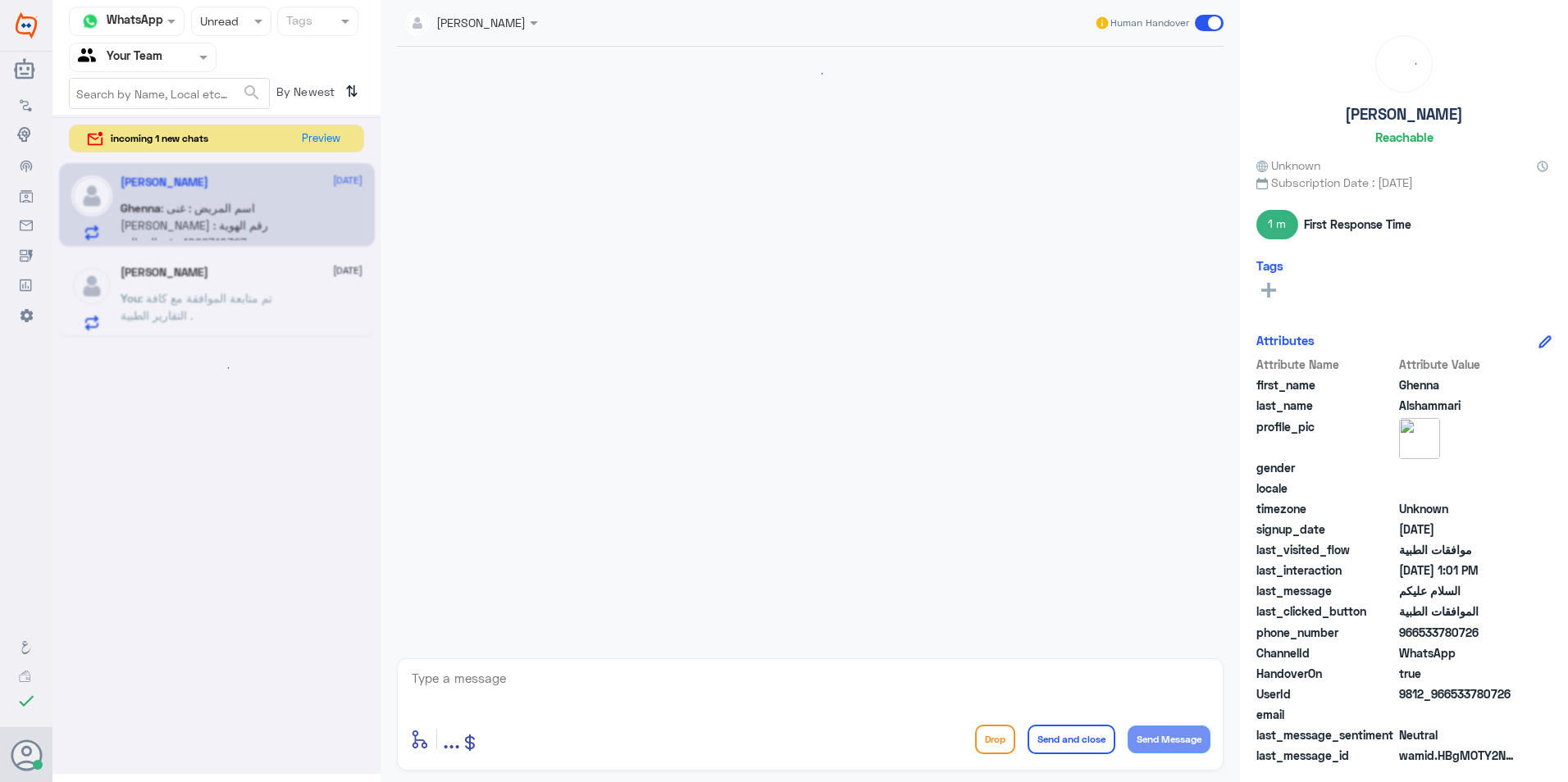
scroll to position [424, 0]
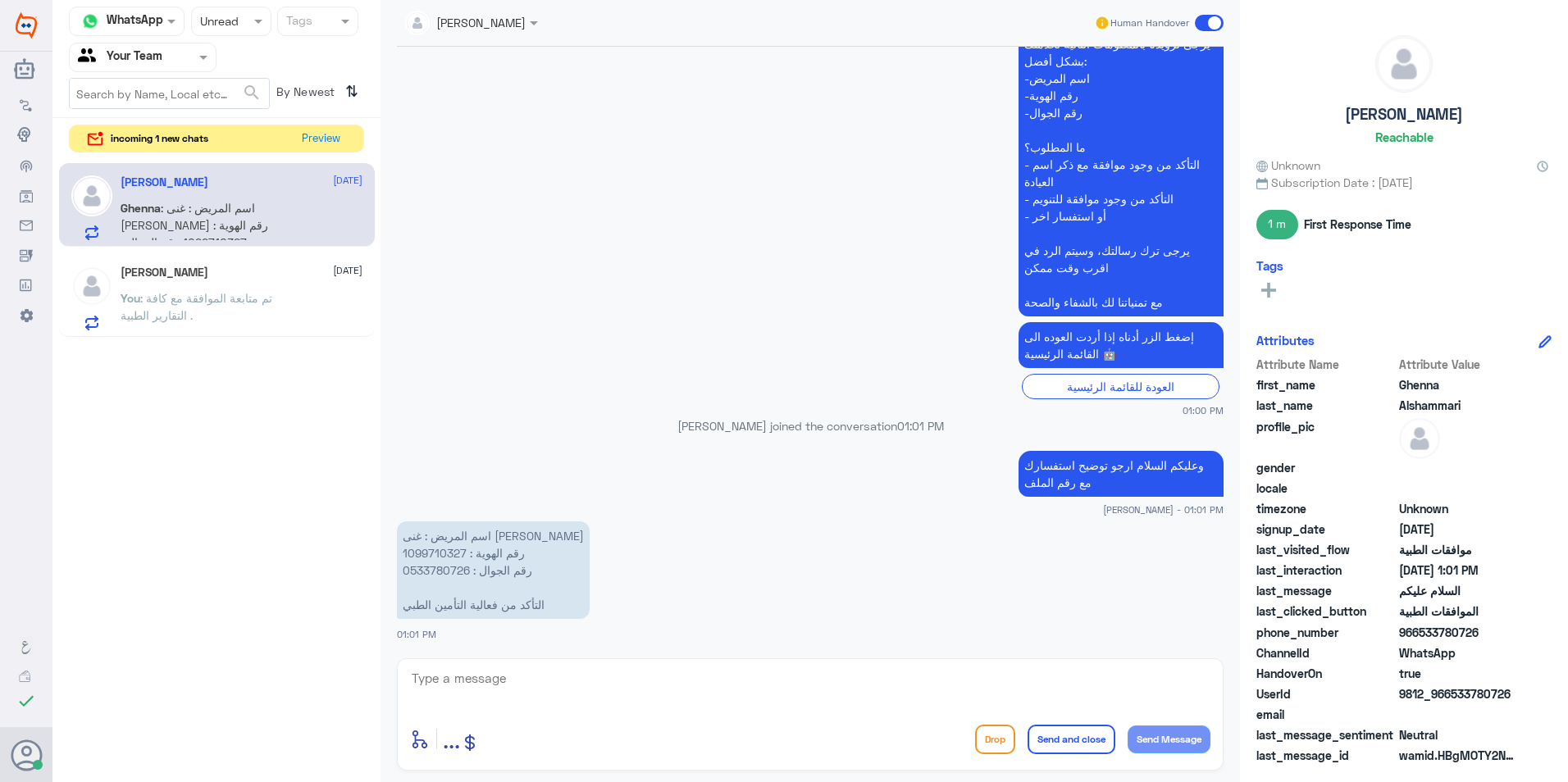
click at [425, 548] on p "اسم المريض : غنى [PERSON_NAME] رقم الهوية : 1099710327 رقم الجوال : 0533780726 …" at bounding box center [493, 570] width 192 height 97
copy p "1099710327"
click at [549, 704] on textarea at bounding box center [810, 687] width 800 height 41
type textarea "يجب التأكد من شركة التأمين .غير واضح لي في نظام اذا يغطي ام لا ."
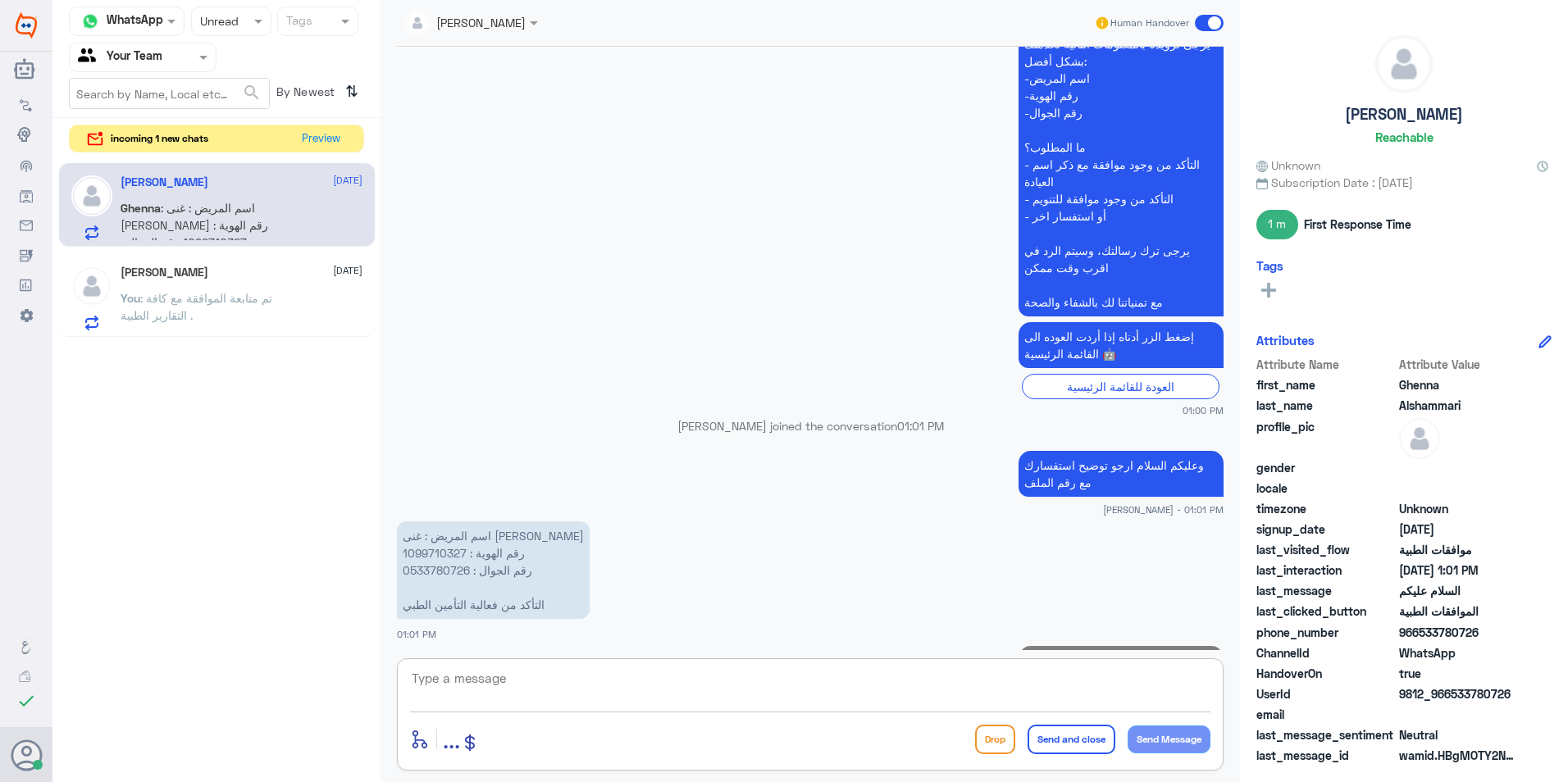
scroll to position [495, 0]
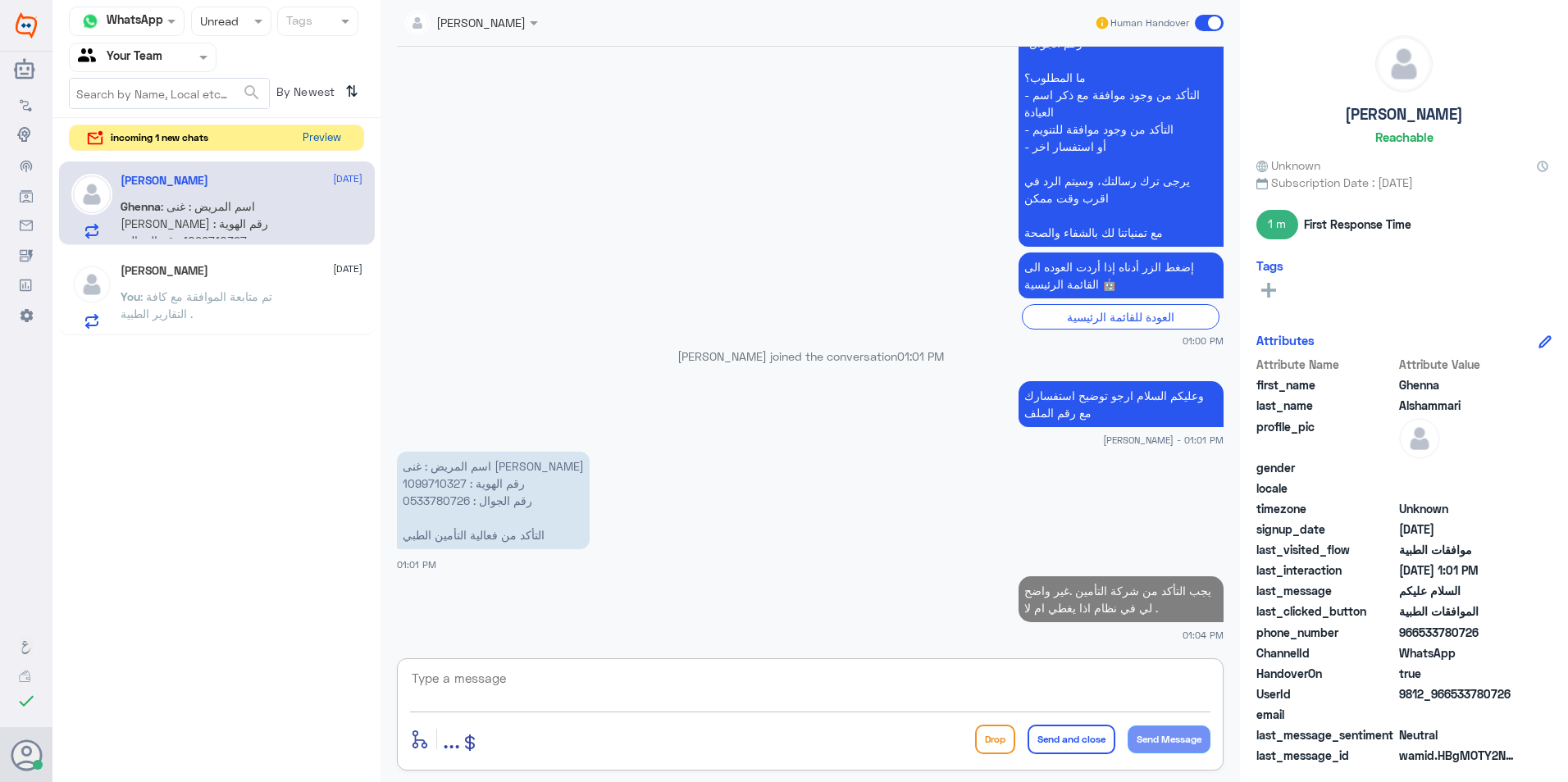
click at [306, 139] on button "Preview" at bounding box center [321, 139] width 51 height 26
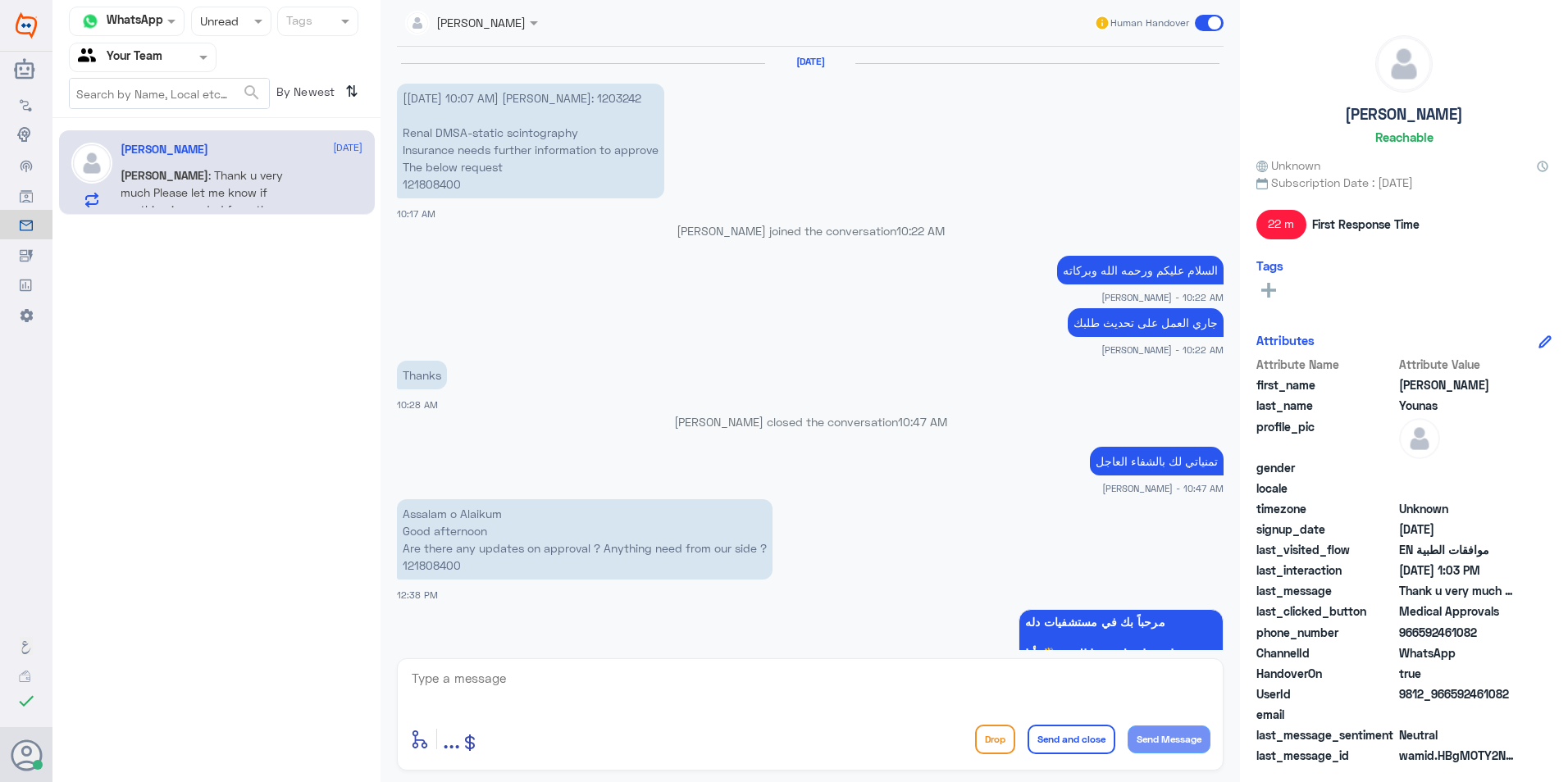
scroll to position [1254, 0]
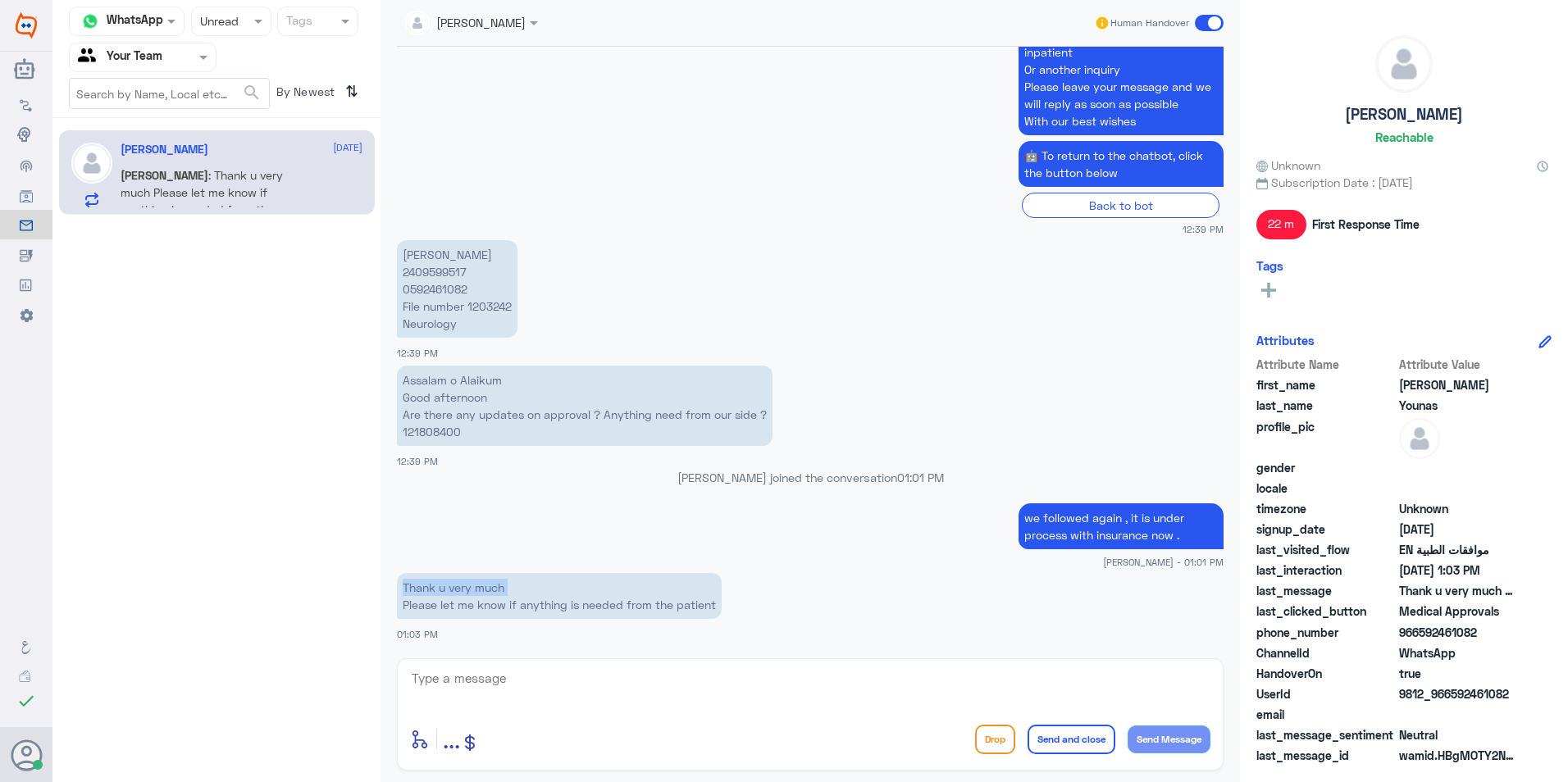
drag, startPoint x: 404, startPoint y: 607, endPoint x: 667, endPoint y: 595, distance: 263.3
click at [662, 594] on p "Thank u very much Please let me know if anything is needed from the patient" at bounding box center [559, 596] width 325 height 46
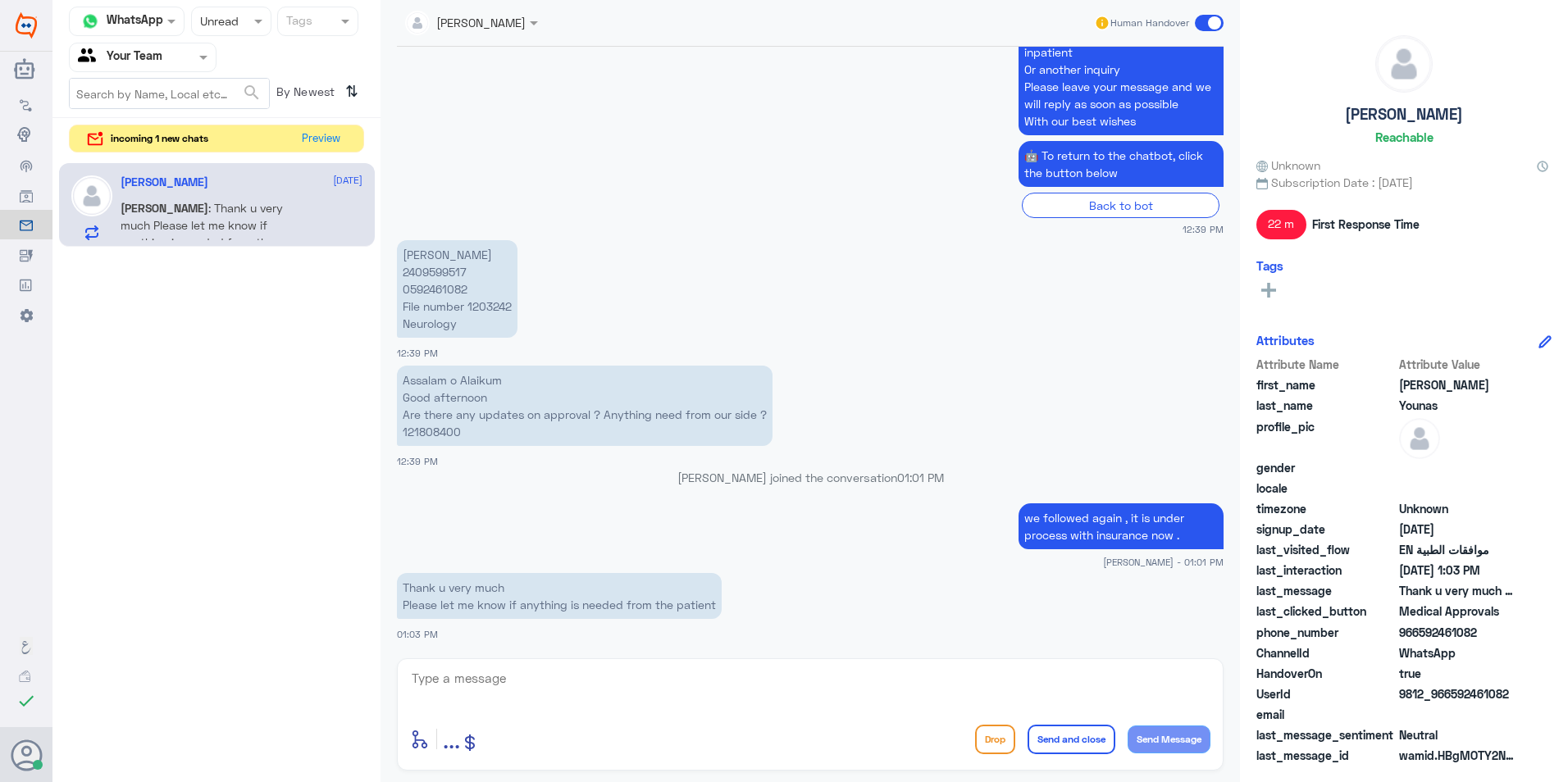
click at [675, 600] on p "Thank u very much Please let me know if anything is needed from the patient" at bounding box center [559, 596] width 325 height 46
click at [338, 145] on button "Preview" at bounding box center [321, 139] width 51 height 26
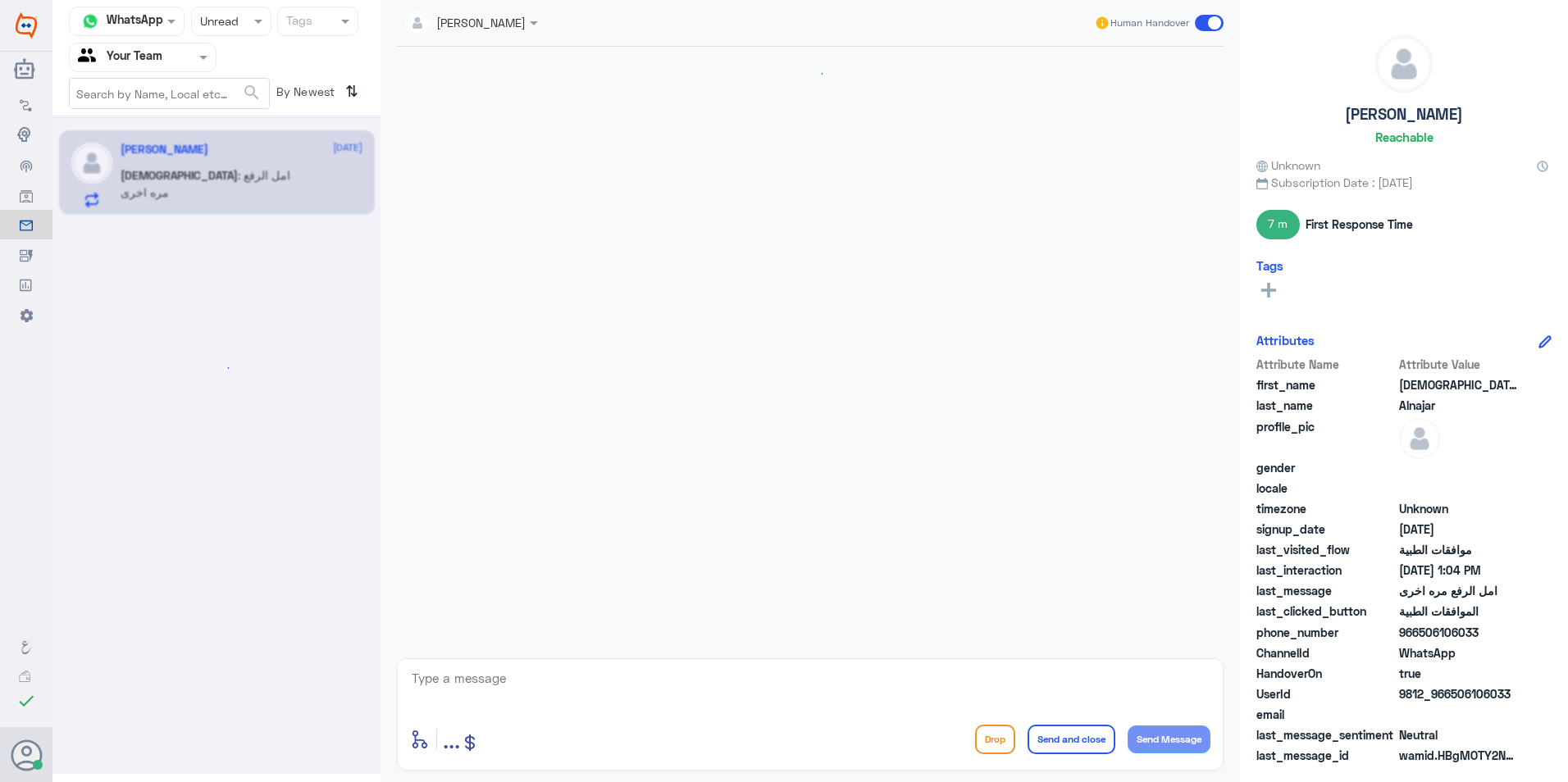
scroll to position [481, 0]
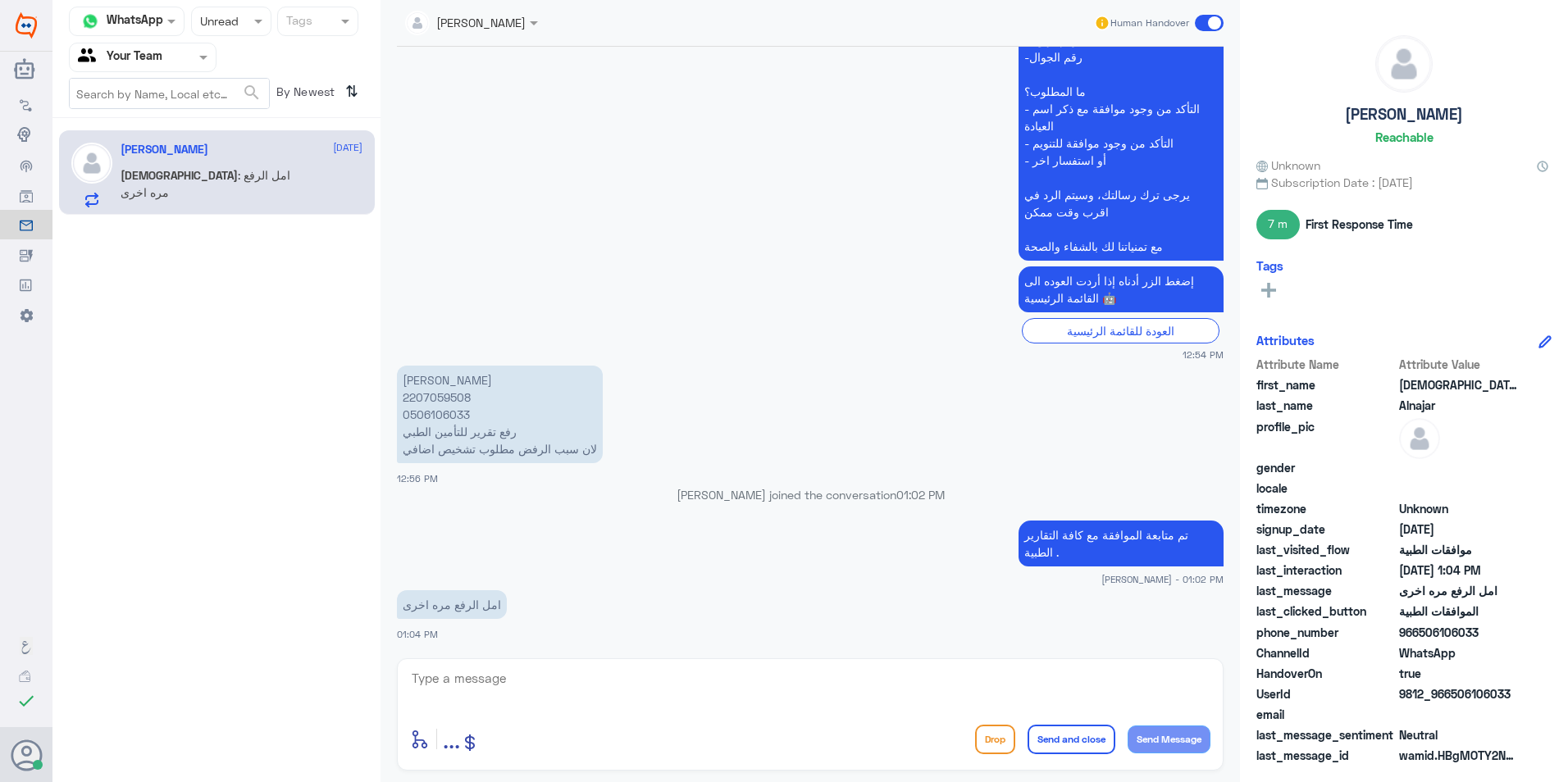
click at [430, 399] on p "[PERSON_NAME] 2207059508 0506106033 رفع تقرير للتأمين الطبي لان سبب الرفض مطلوب…" at bounding box center [500, 414] width 206 height 97
copy p "2207059508"
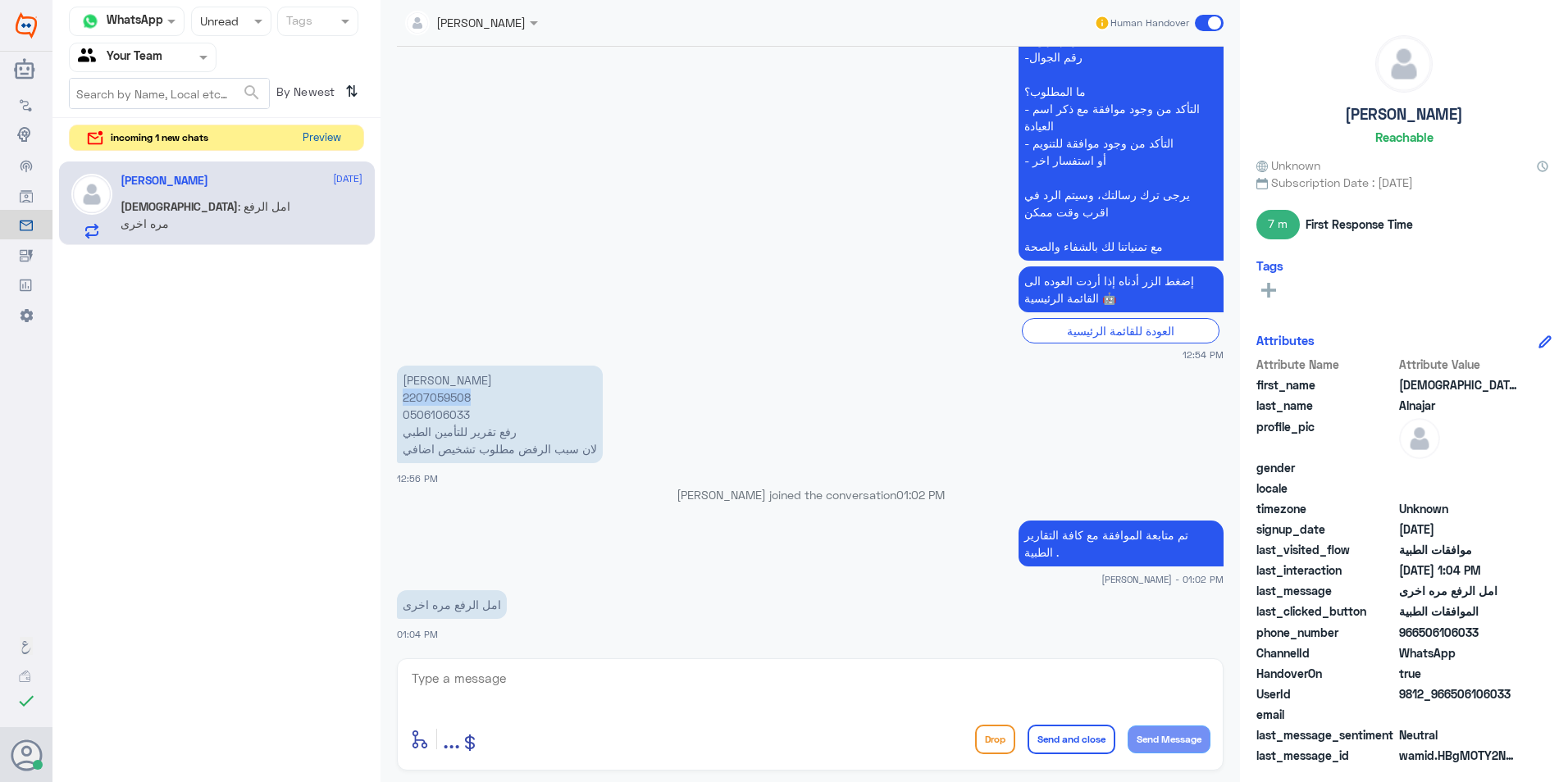
click at [314, 142] on button "Preview" at bounding box center [321, 139] width 51 height 26
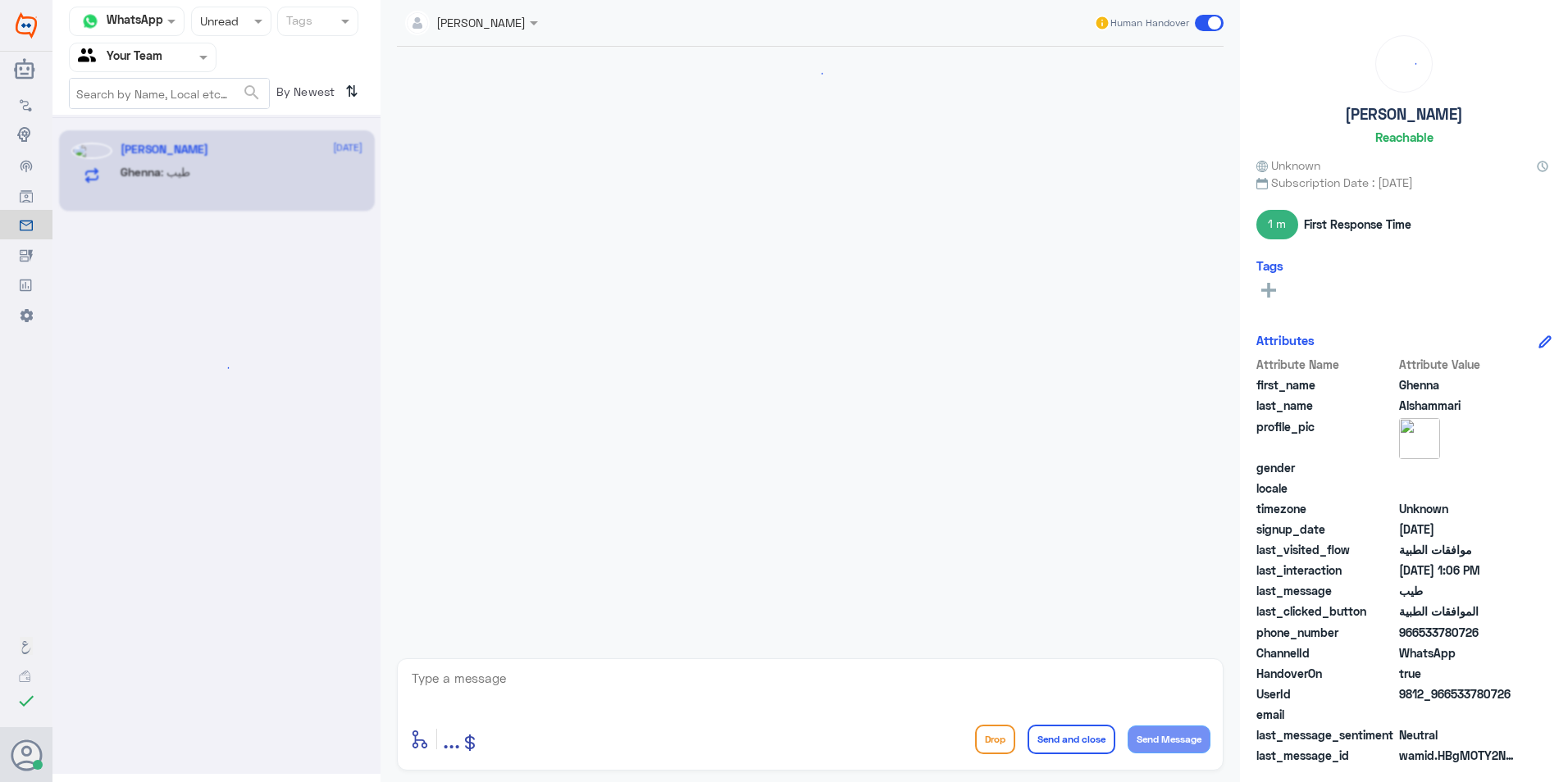
scroll to position [550, 0]
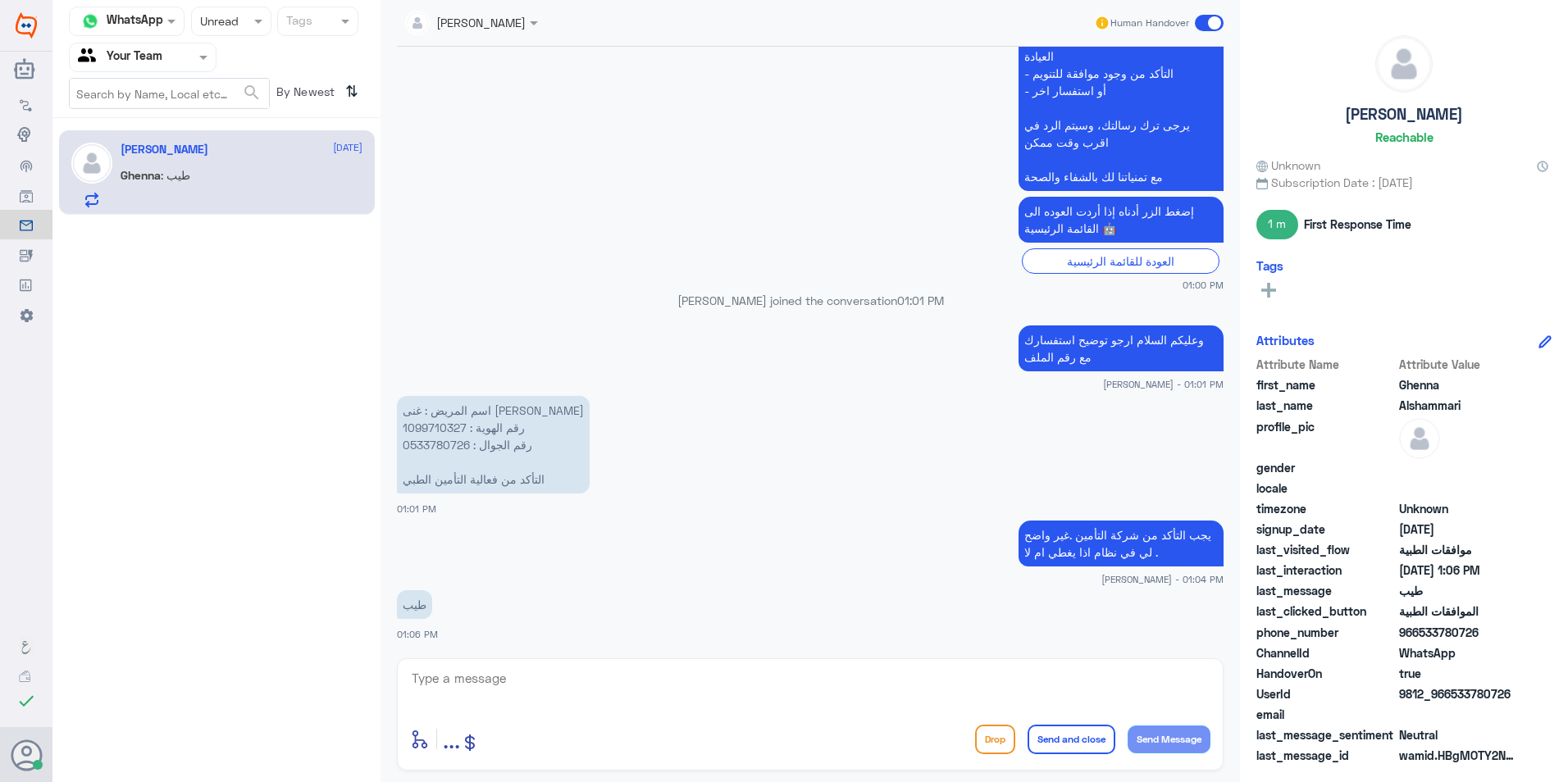
click at [225, 28] on input "text" at bounding box center [215, 21] width 31 height 19
click at [240, 93] on span "Opened" at bounding box center [220, 90] width 42 height 14
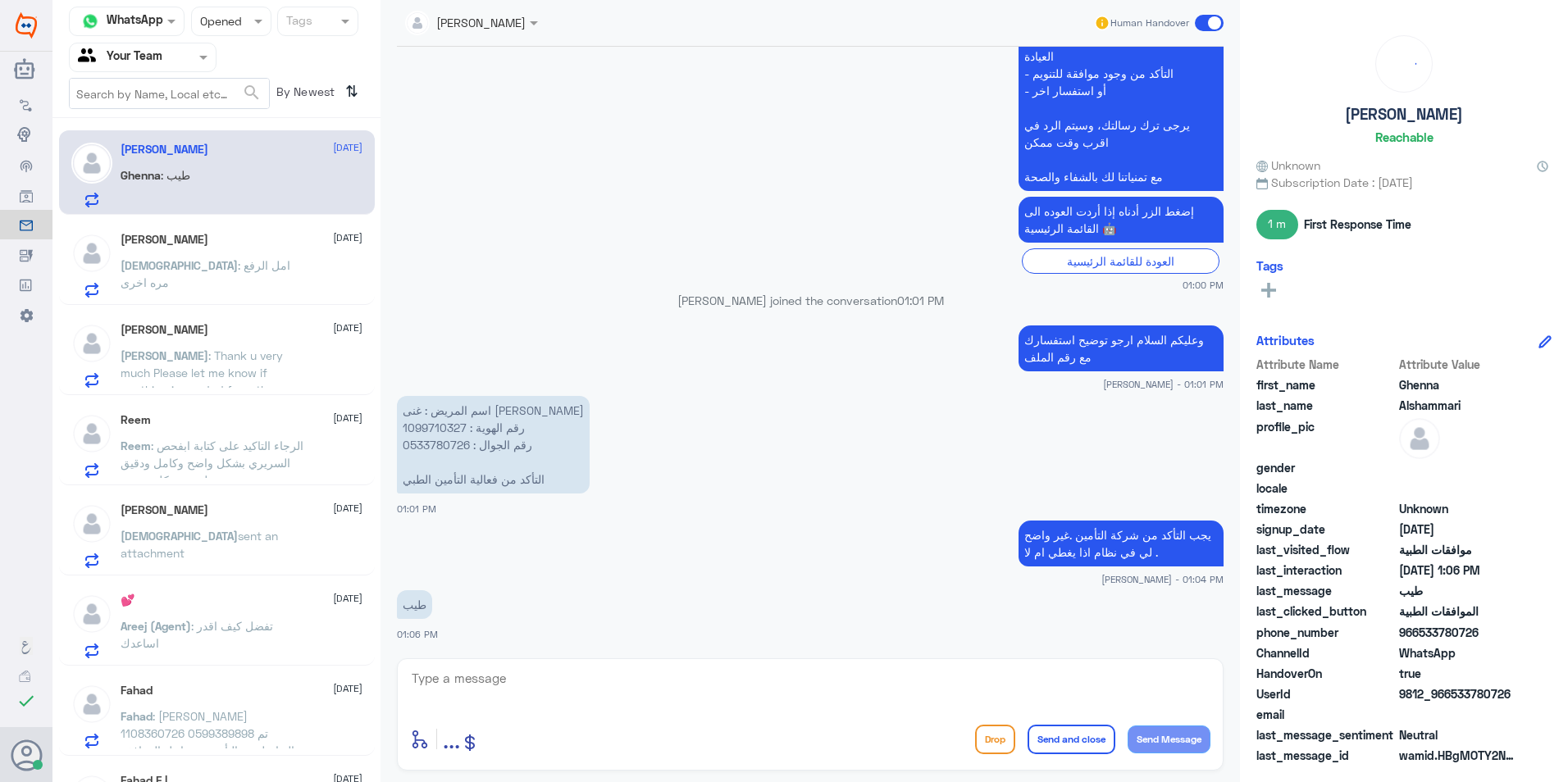
click at [260, 286] on p "[DEMOGRAPHIC_DATA] : امل الرفع مره اخرى" at bounding box center [213, 277] width 184 height 41
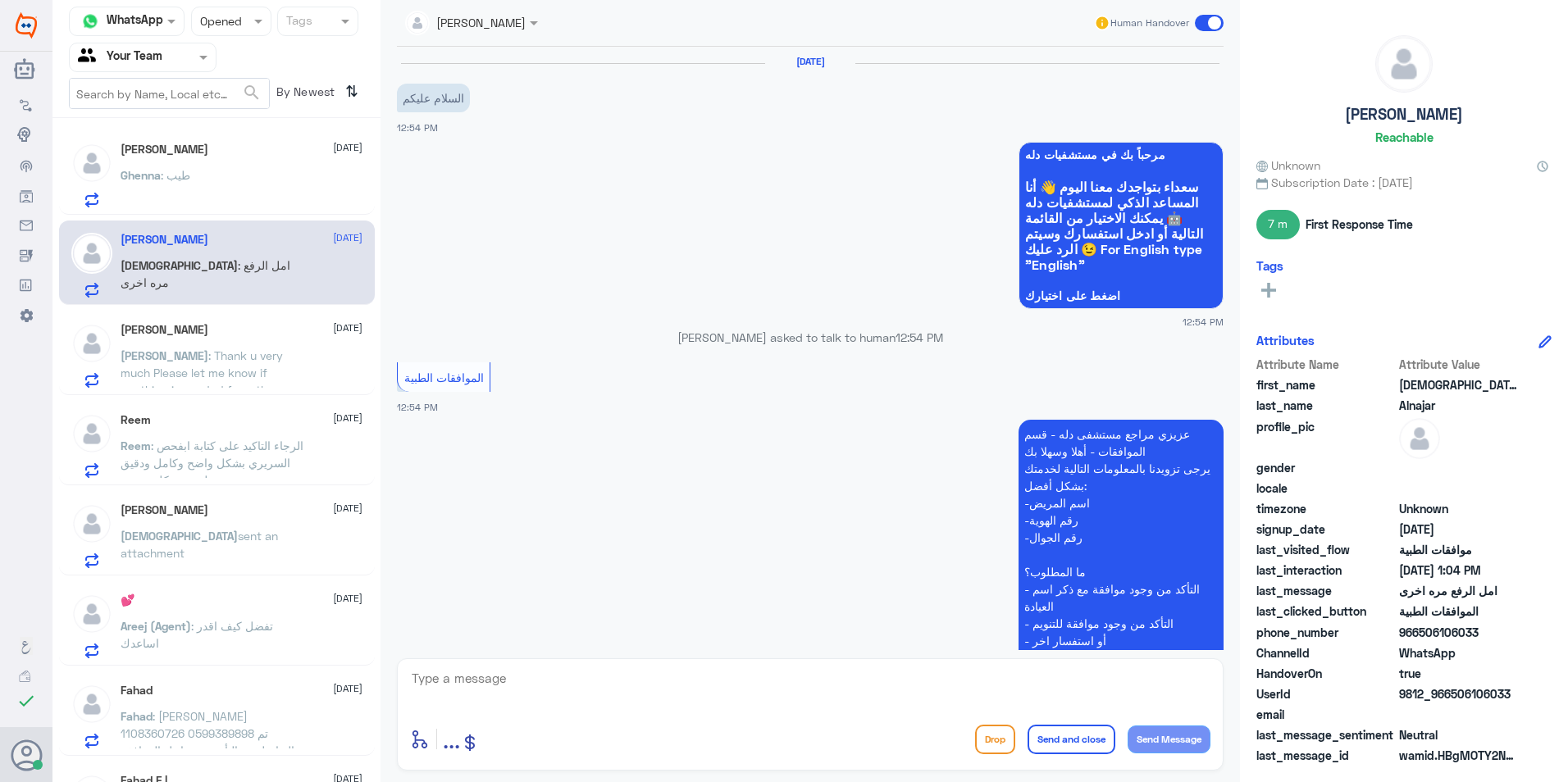
scroll to position [481, 0]
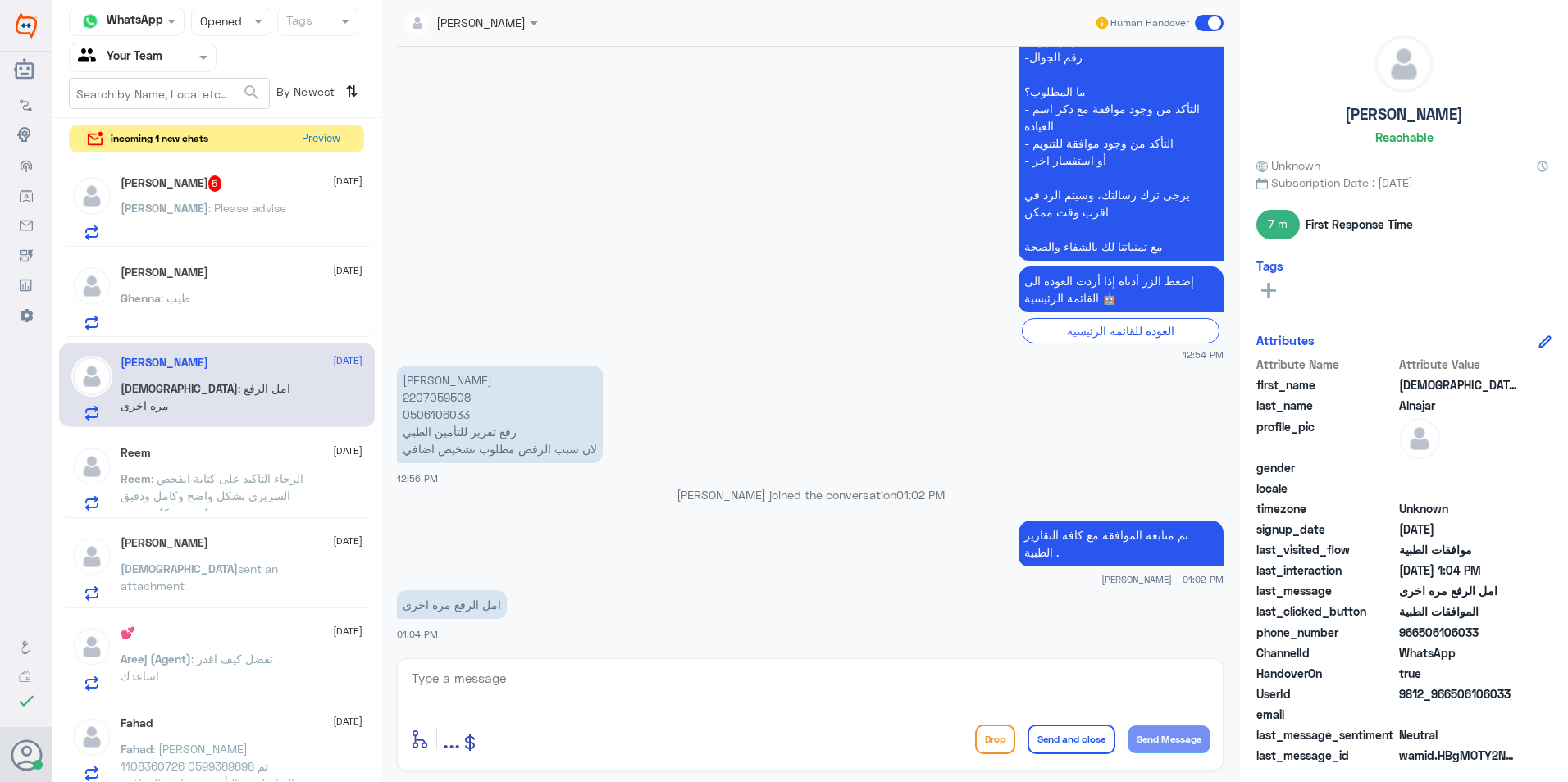
click at [268, 188] on div "[PERSON_NAME] 5 [DATE]" at bounding box center [242, 183] width 242 height 17
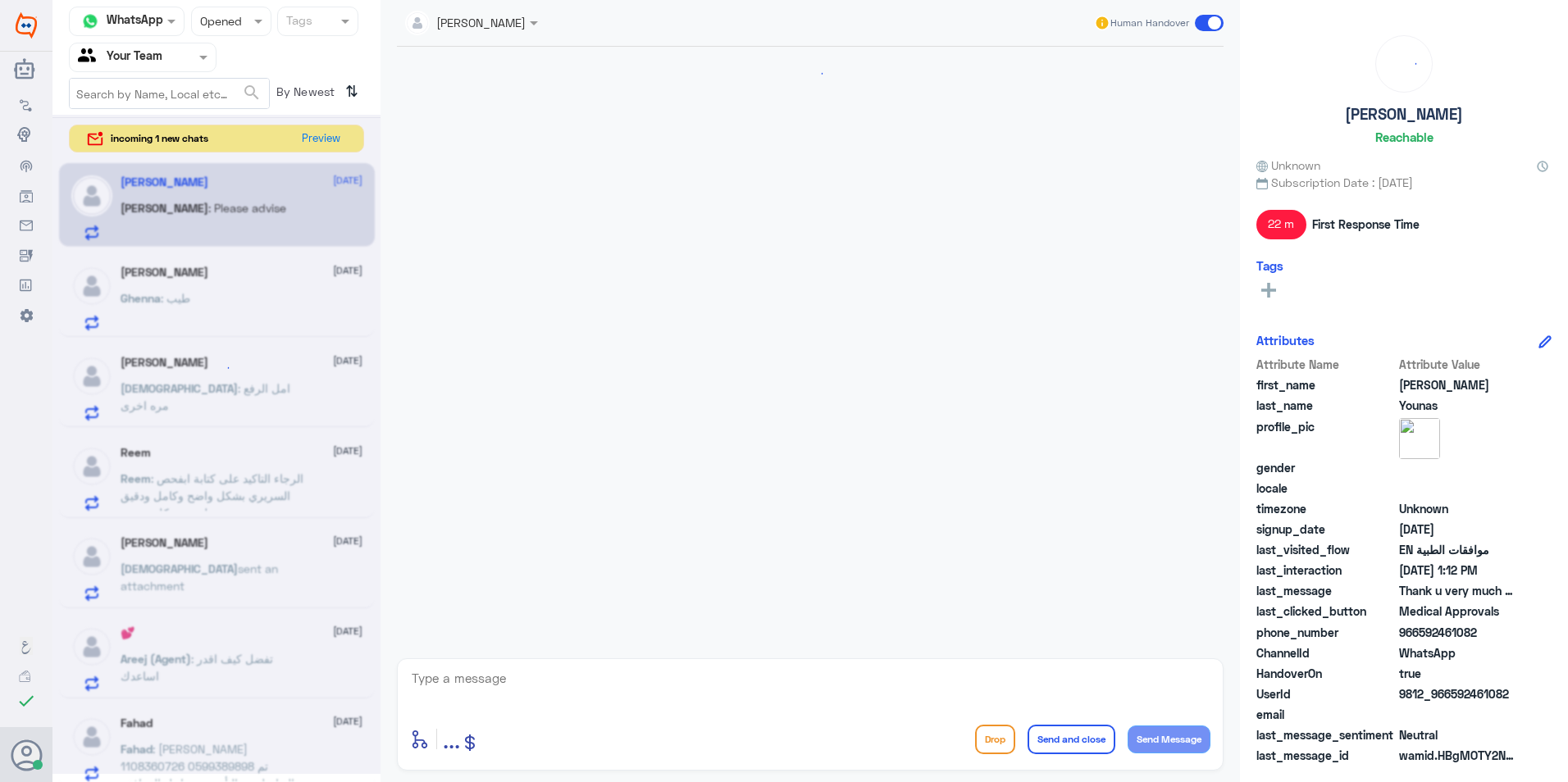
scroll to position [1205, 0]
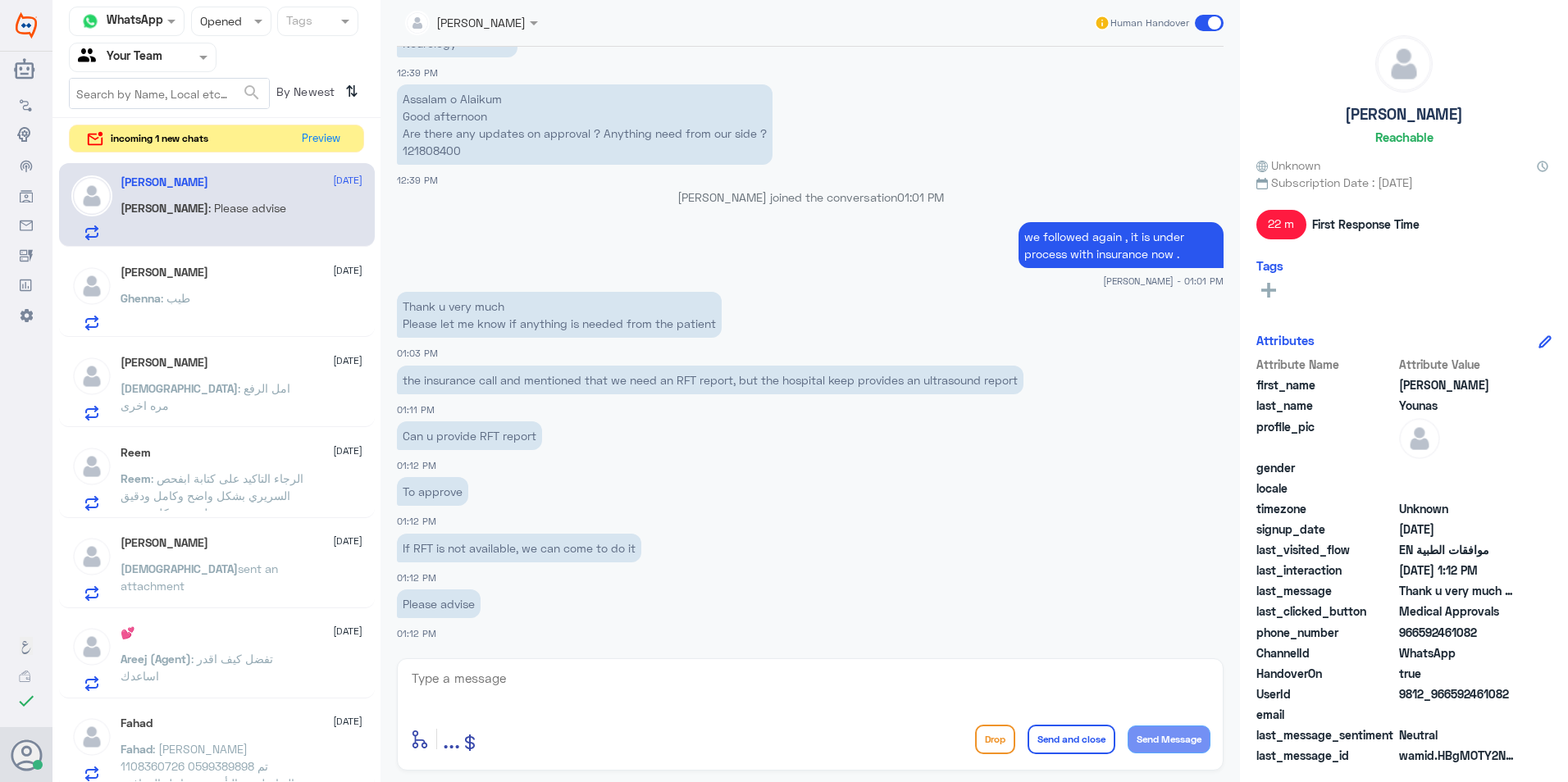
click at [446, 313] on p "Thank u very much Please let me know if anything is needed from the patient" at bounding box center [559, 314] width 325 height 46
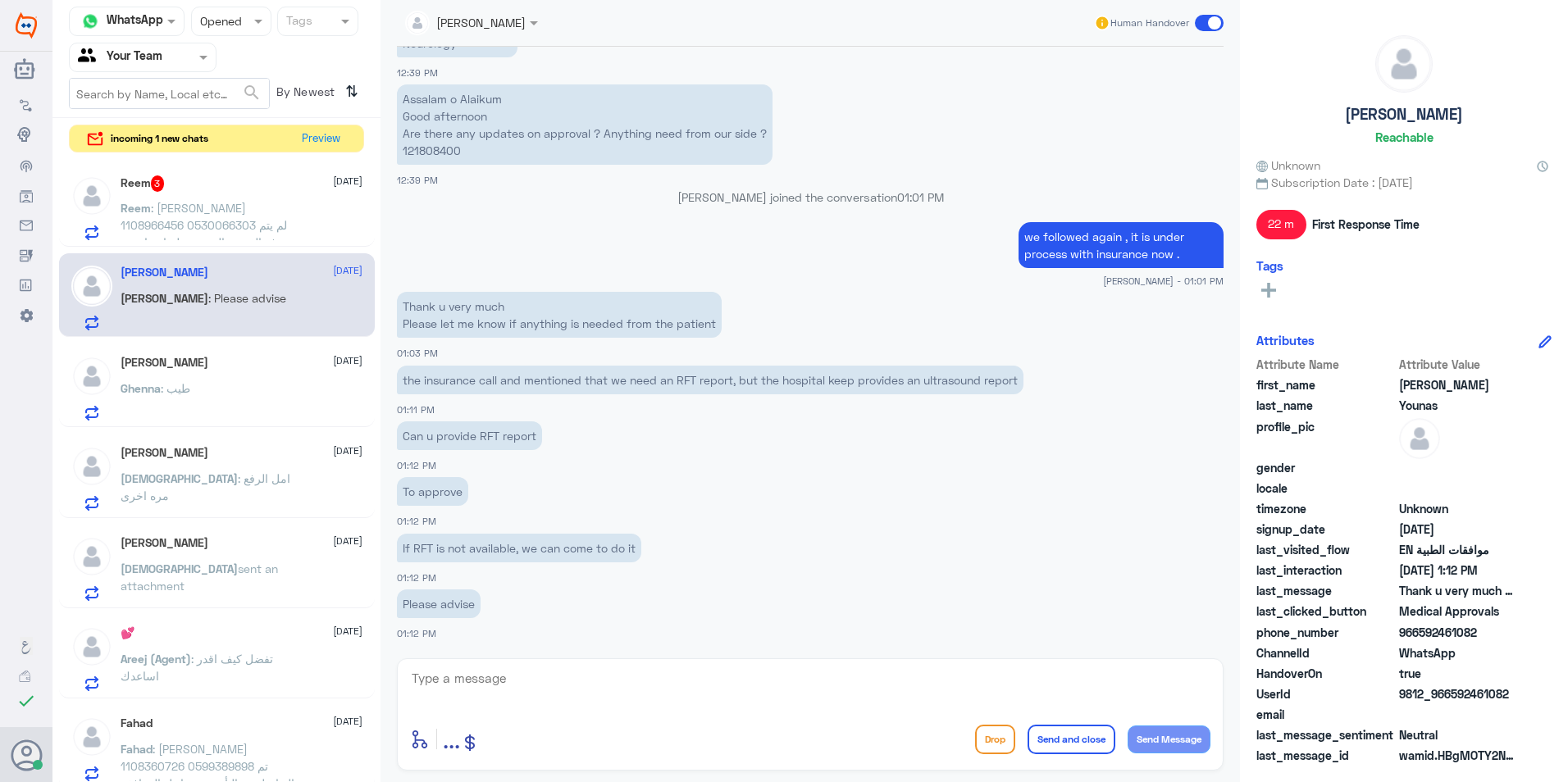
click at [277, 227] on span ": [PERSON_NAME] 1108966456 0530066303 لم يتم رفع الفحص السريري لسا وماجتني رسال…" at bounding box center [209, 234] width 177 height 65
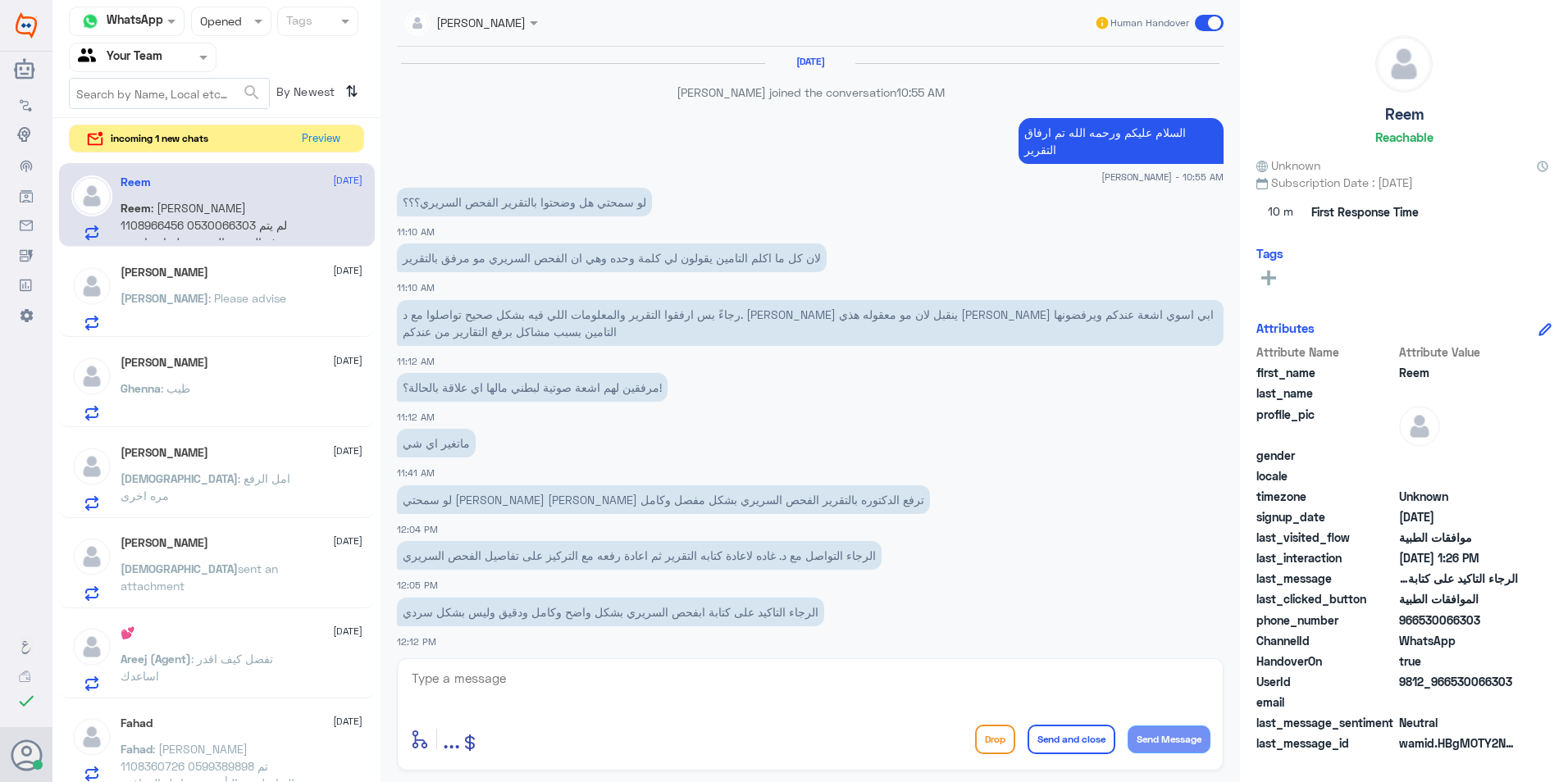
scroll to position [1013, 0]
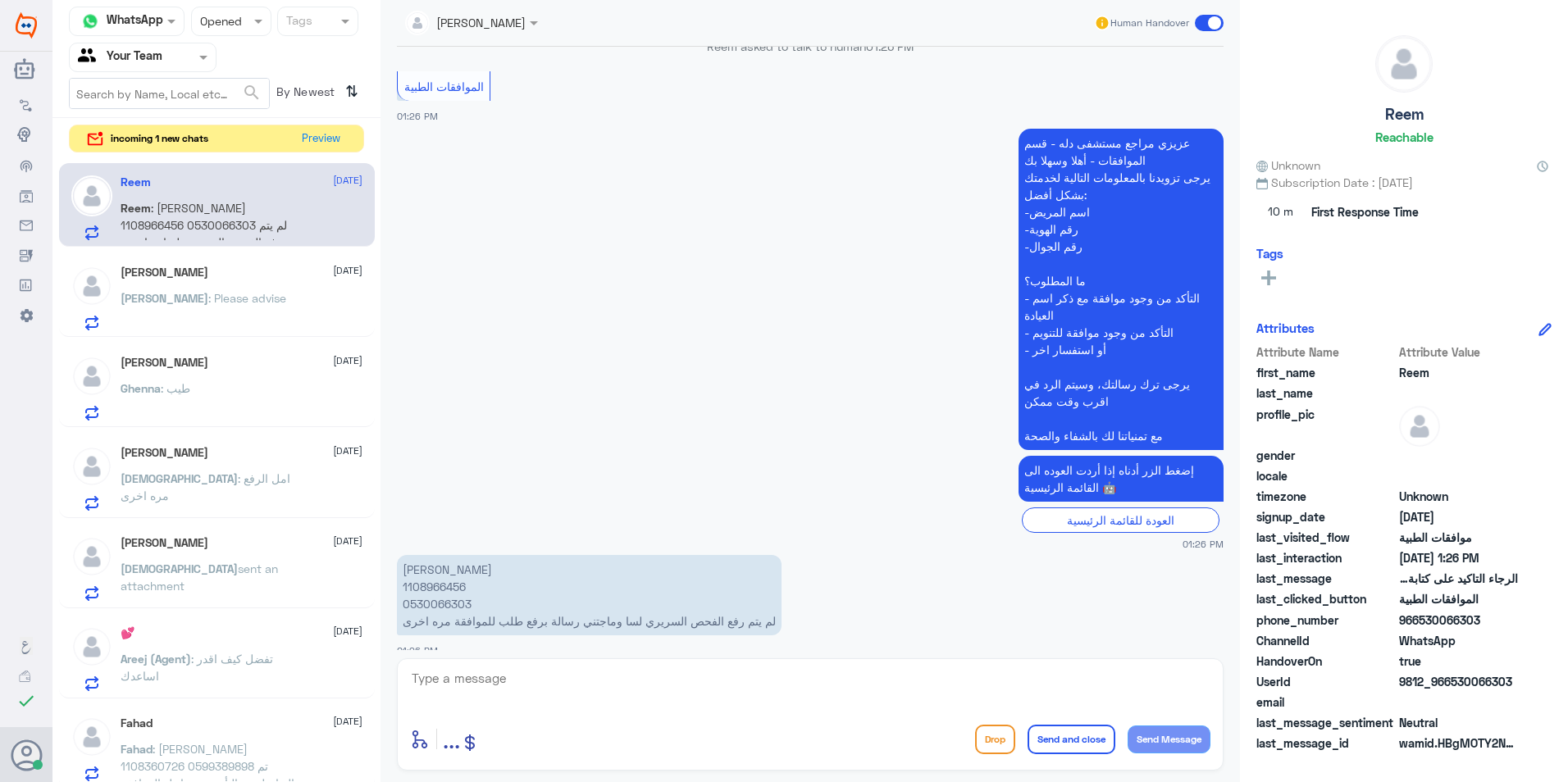
click at [426, 575] on p "[PERSON_NAME] 1108966456 0530066303 لم يتم رفع الفحص السريري لسا وماجتني رسالة …" at bounding box center [589, 595] width 385 height 80
click at [426, 572] on p "[PERSON_NAME] 1108966456 0530066303 لم يتم رفع الفحص السريري لسا وماجتني رسالة …" at bounding box center [589, 595] width 385 height 80
copy p "1108966456"
click at [553, 690] on textarea at bounding box center [810, 687] width 800 height 41
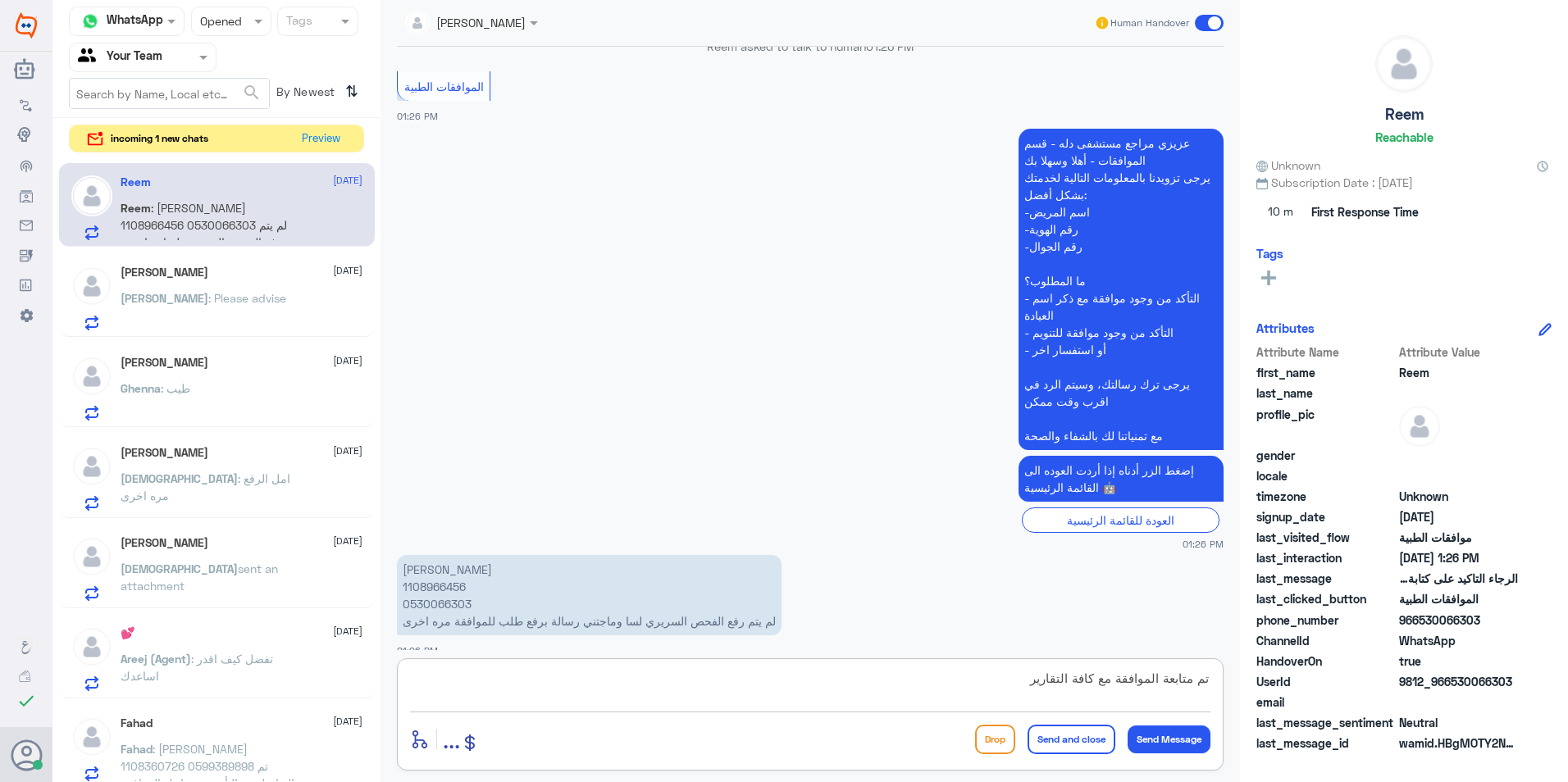
type textarea "تم متابعة الموافقة مع كافة التقارير ."
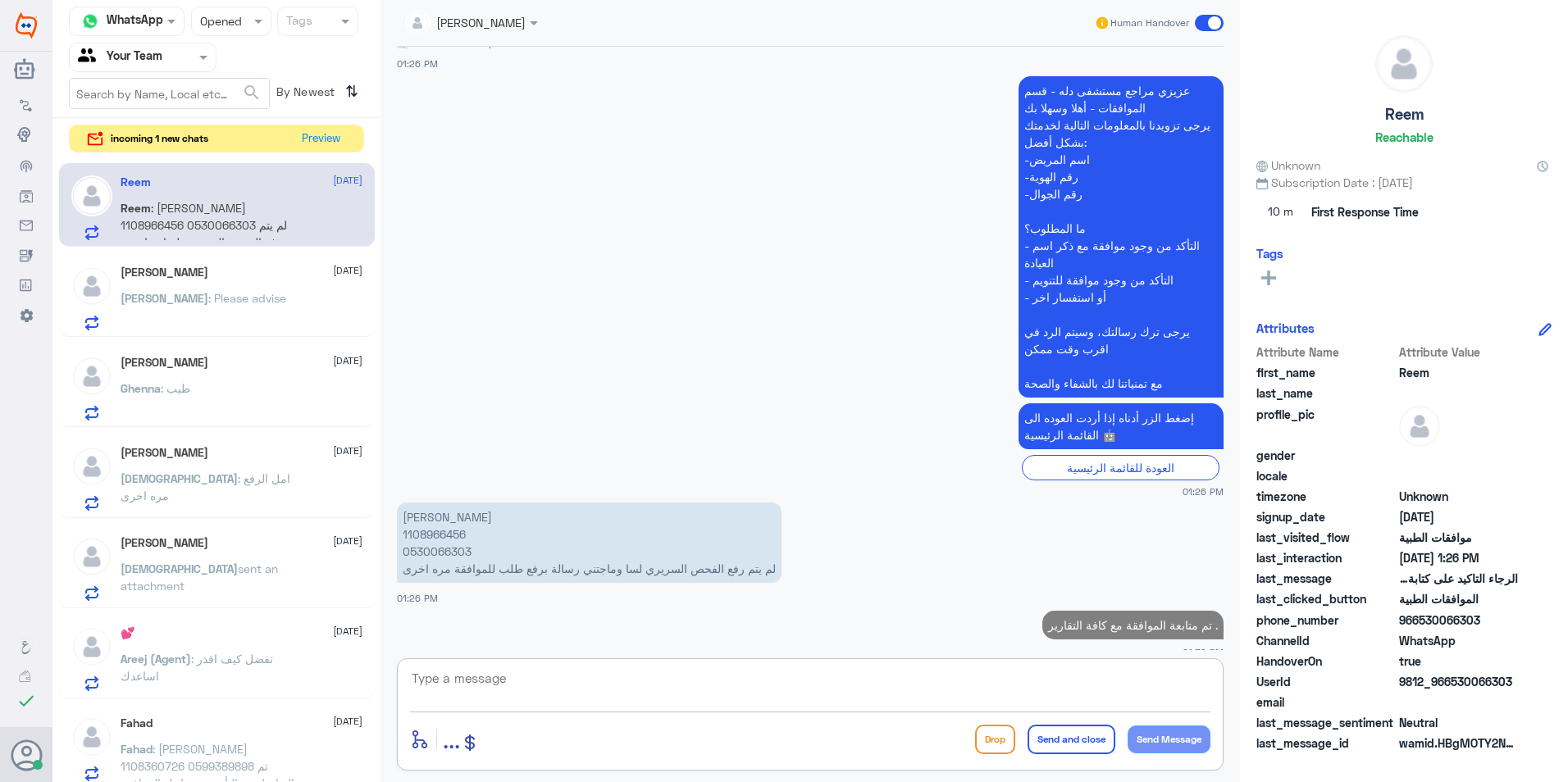
click at [292, 145] on div "incoming 1 new chats Preview" at bounding box center [216, 139] width 295 height 29
click at [318, 136] on button "Preview" at bounding box center [321, 139] width 51 height 26
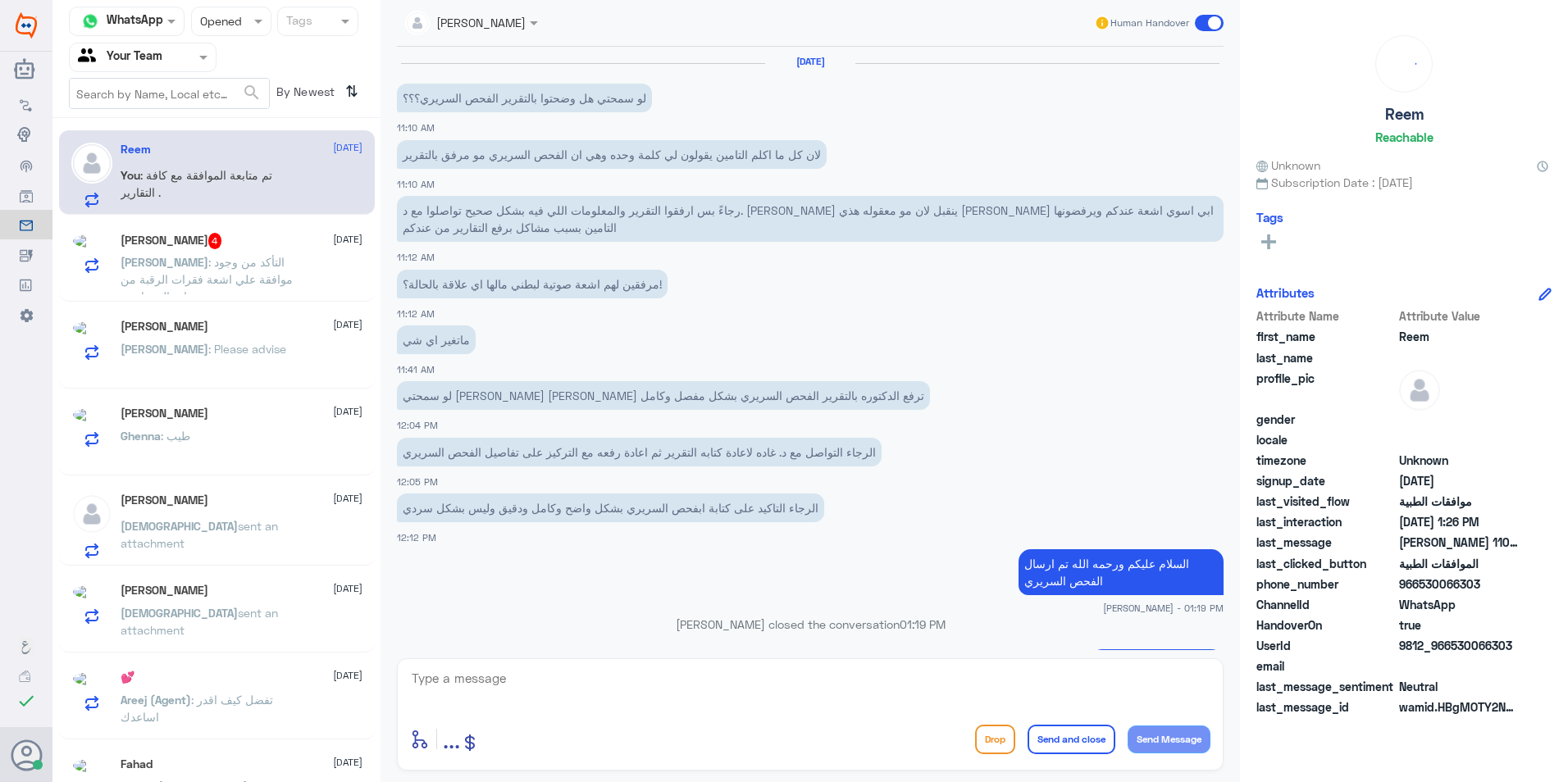
scroll to position [1090, 0]
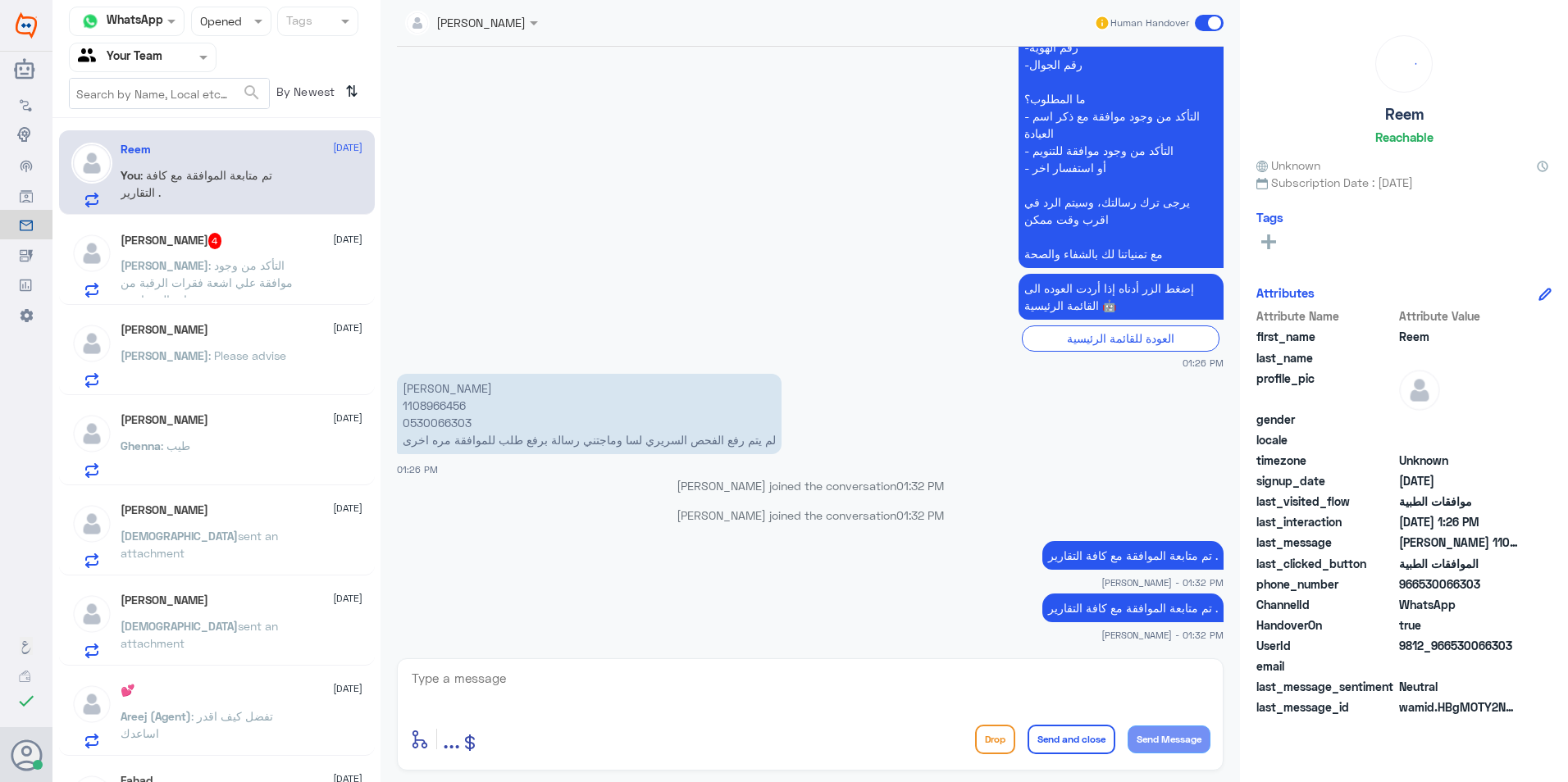
click at [315, 289] on div "[PERSON_NAME] : التأكد من وجود موافقة علي اشعة فقرات الرقبة من عيادة الروماتيزم" at bounding box center [242, 279] width 242 height 37
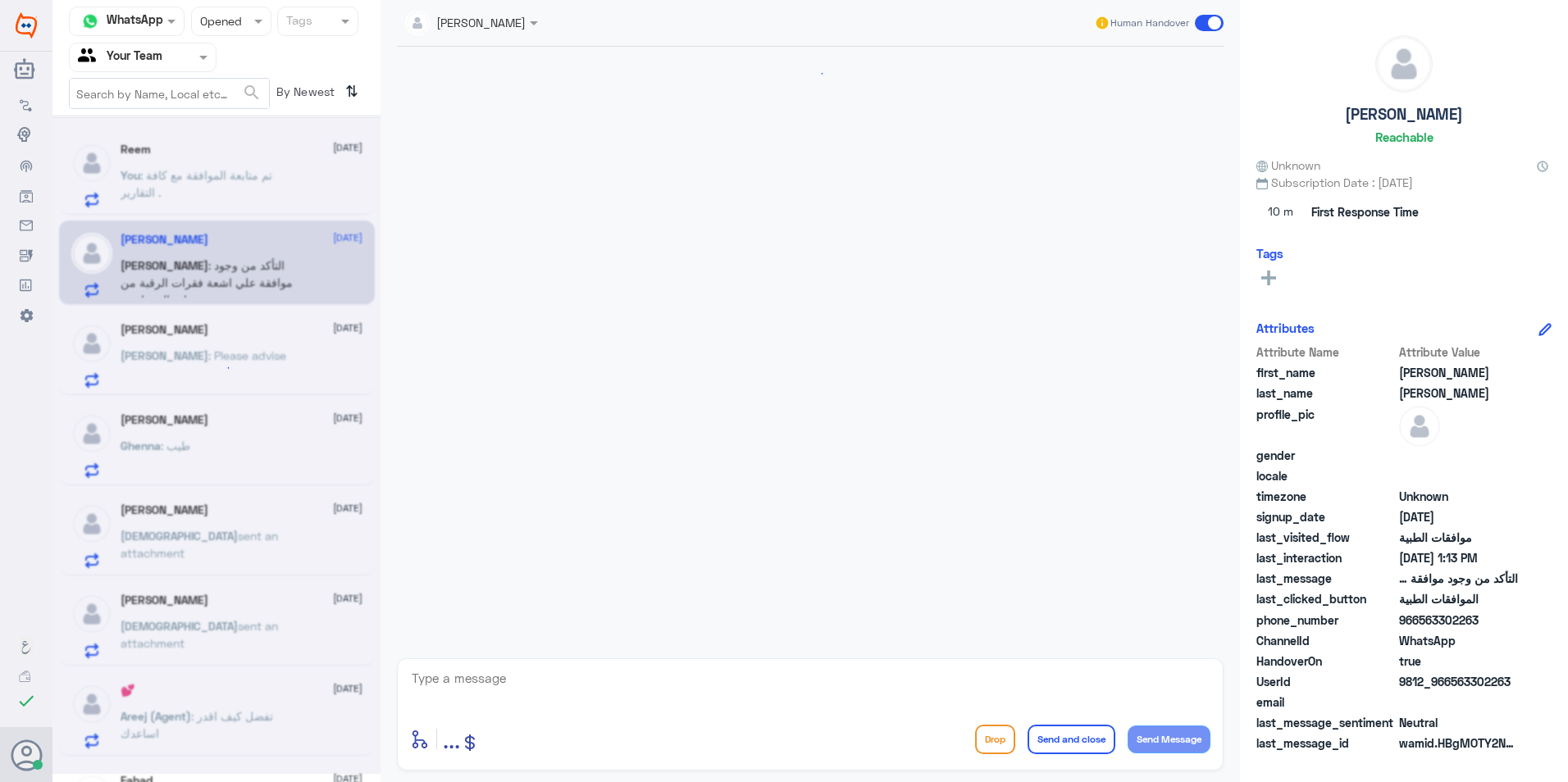
scroll to position [1127, 0]
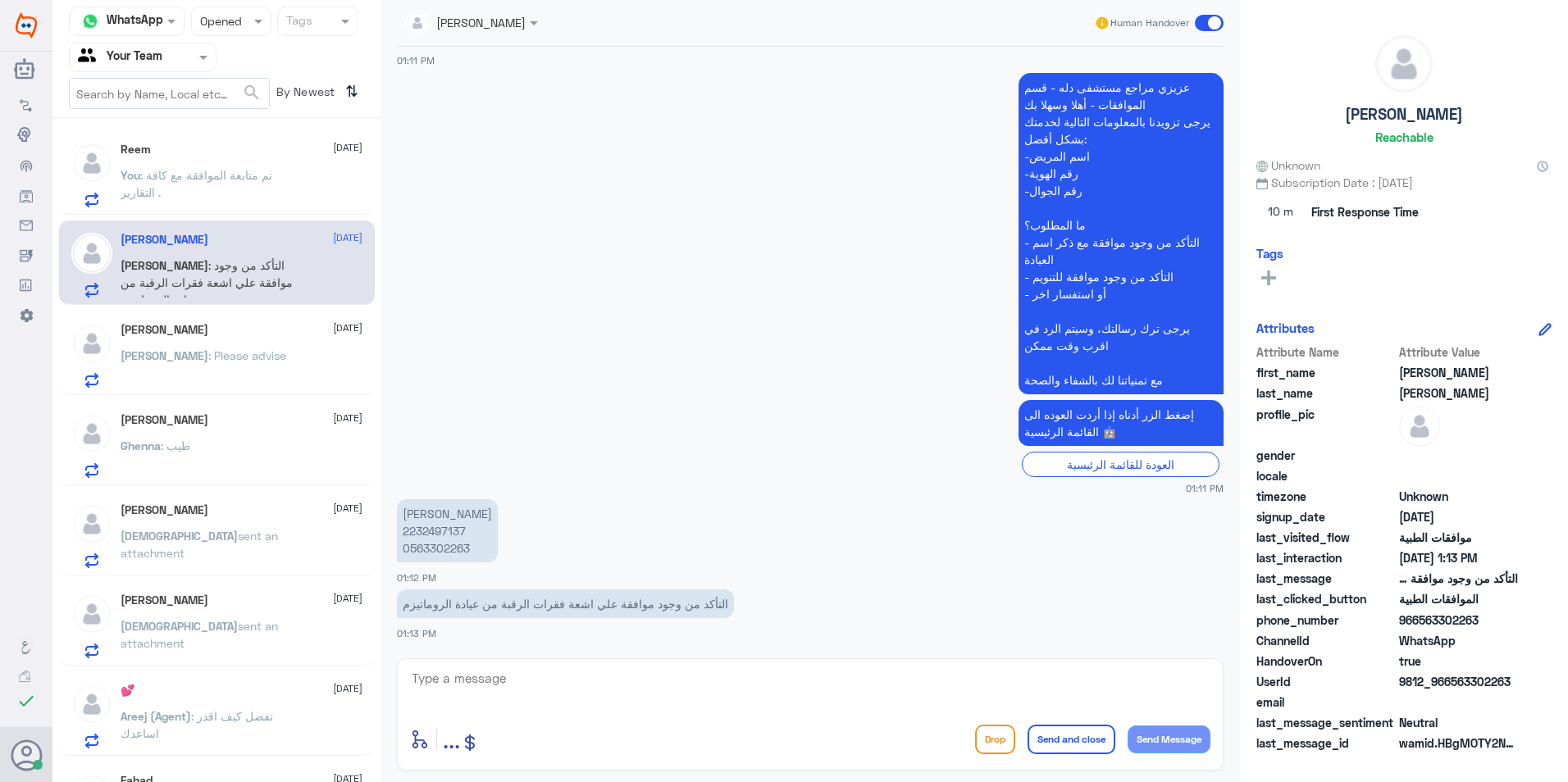
click at [437, 531] on p "[PERSON_NAME] 2232497137 0563302263" at bounding box center [447, 531] width 101 height 63
copy p "2232497137"
click at [237, 181] on span ": تم متابعة الموافقة مع كافة التقارير ." at bounding box center [196, 183] width 152 height 31
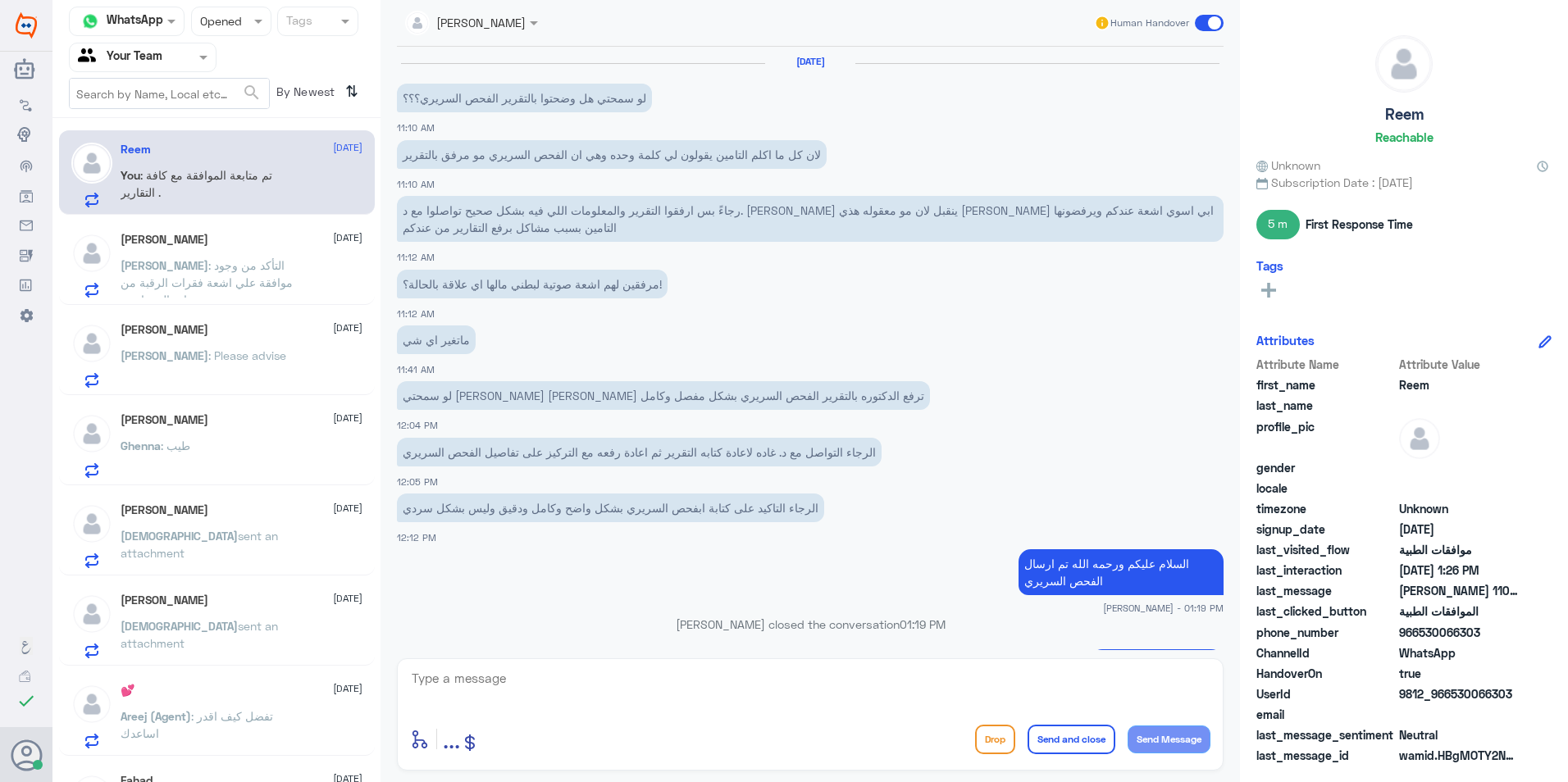
scroll to position [1008, 0]
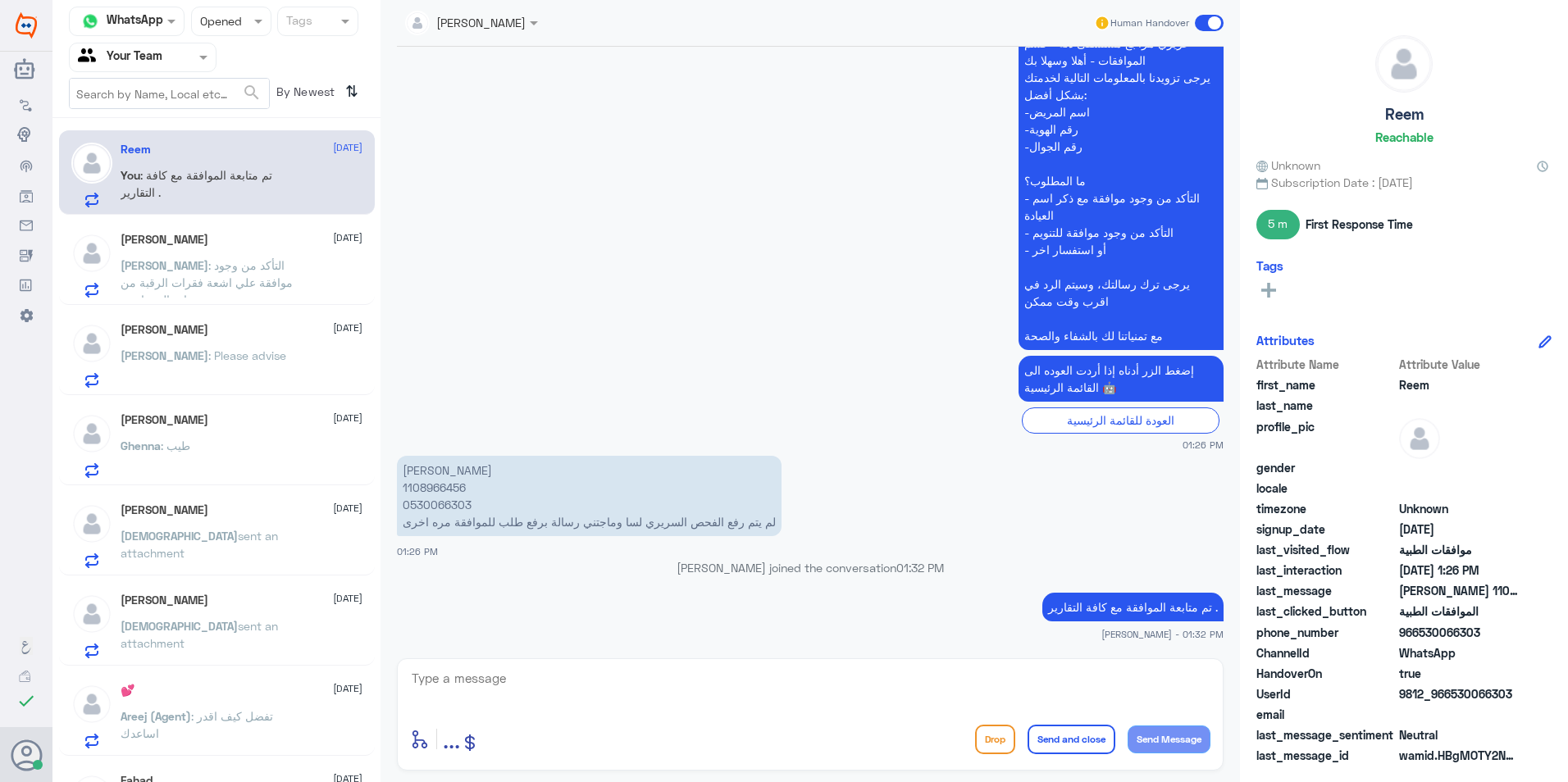
click at [1056, 589] on div "تم متابعة الموافقة مع كافة التقارير . [PERSON_NAME] - 01:32 PM" at bounding box center [810, 614] width 827 height 53
click at [1057, 590] on div "تم متابعة الموافقة مع كافة التقارير . [PERSON_NAME] - 01:32 PM" at bounding box center [810, 614] width 827 height 53
drag, startPoint x: 1057, startPoint y: 590, endPoint x: 1064, endPoint y: 609, distance: 20.2
click at [1064, 609] on p "تم متابعة الموافقة مع كافة التقارير ." at bounding box center [1132, 607] width 181 height 29
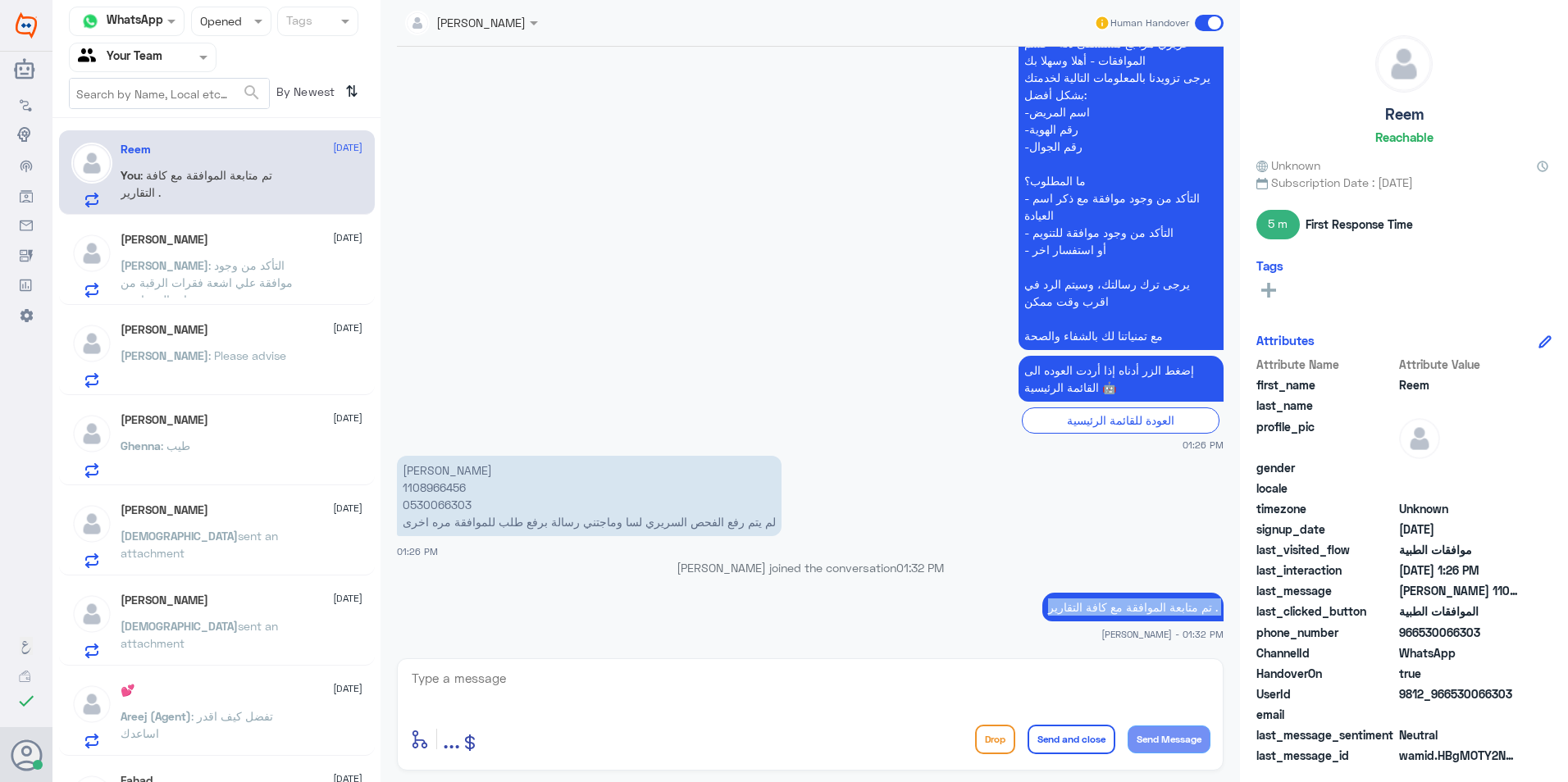
click at [1064, 609] on p "تم متابعة الموافقة مع كافة التقارير ." at bounding box center [1132, 607] width 181 height 29
click at [316, 273] on div "[PERSON_NAME] : التأكد من وجود موافقة علي اشعة فقرات الرقبة من عيادة الروماتيزم" at bounding box center [242, 279] width 242 height 37
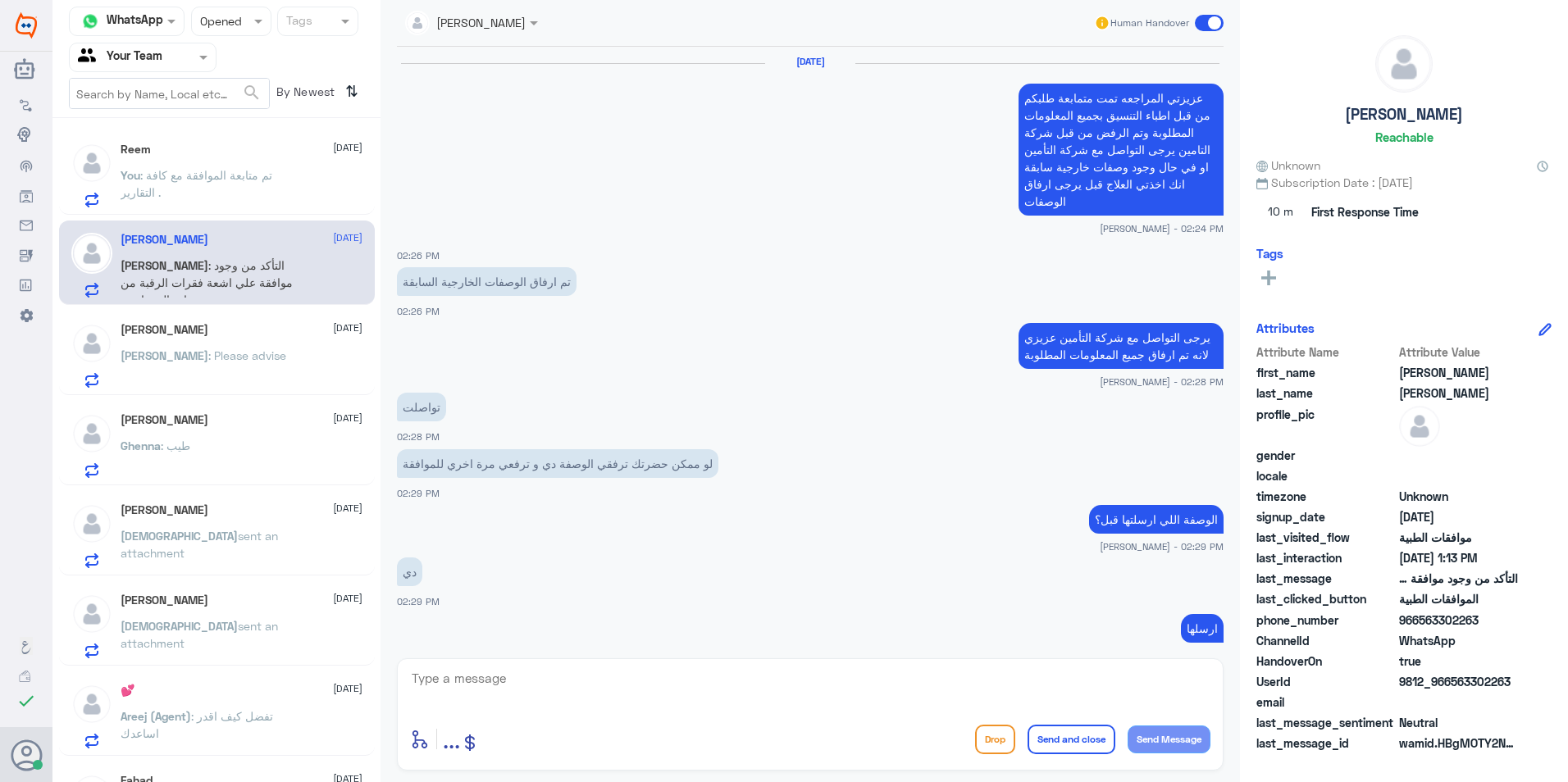
scroll to position [1127, 0]
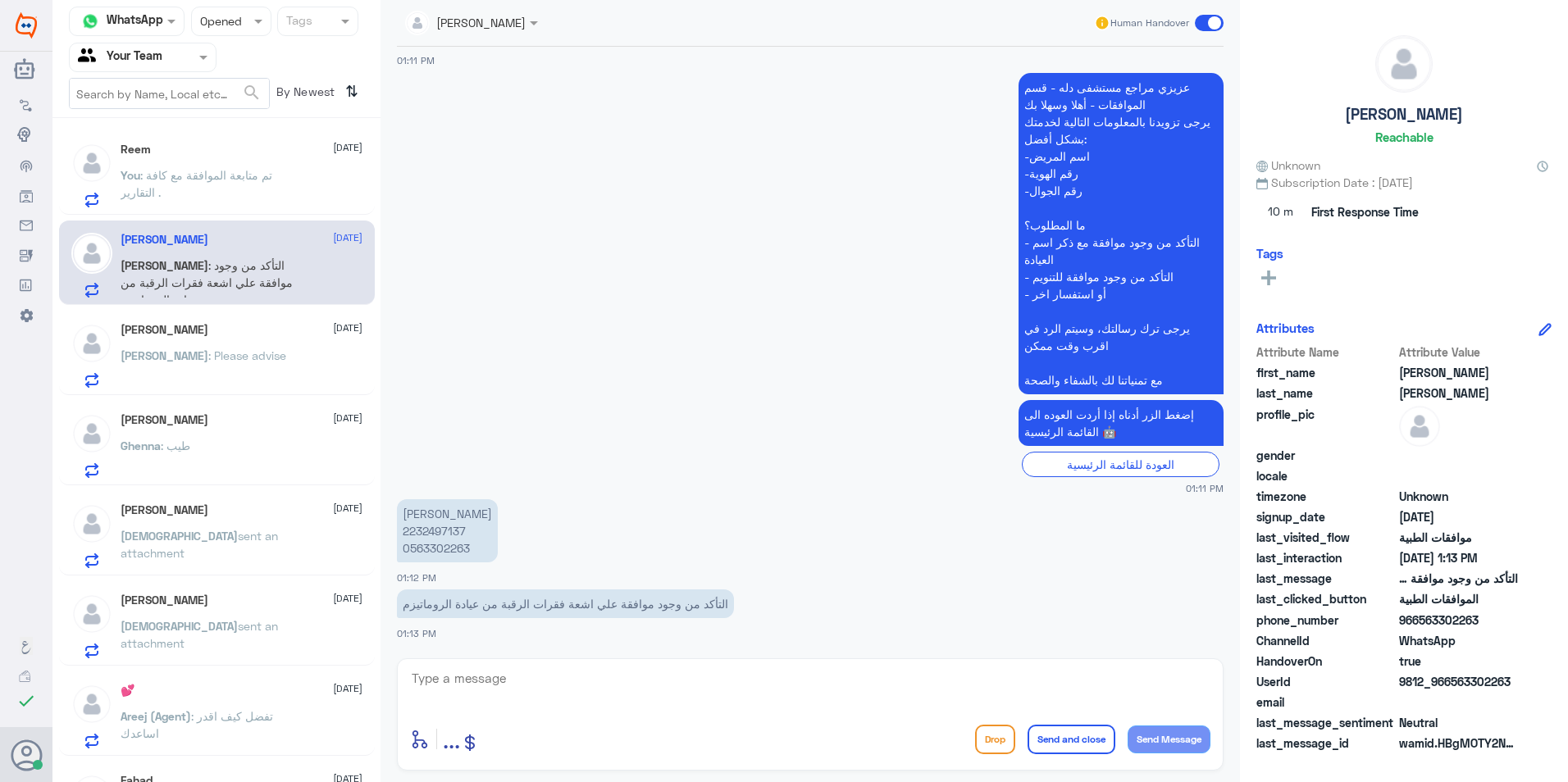
click at [622, 707] on textarea at bounding box center [810, 687] width 800 height 41
paste textarea "تم متابعة الموافقة مع كافة التقارير ."
type textarea "تم متابعة الموافقة مع كافة التقارير ."
click at [1138, 736] on button "Send Message" at bounding box center [1169, 739] width 83 height 28
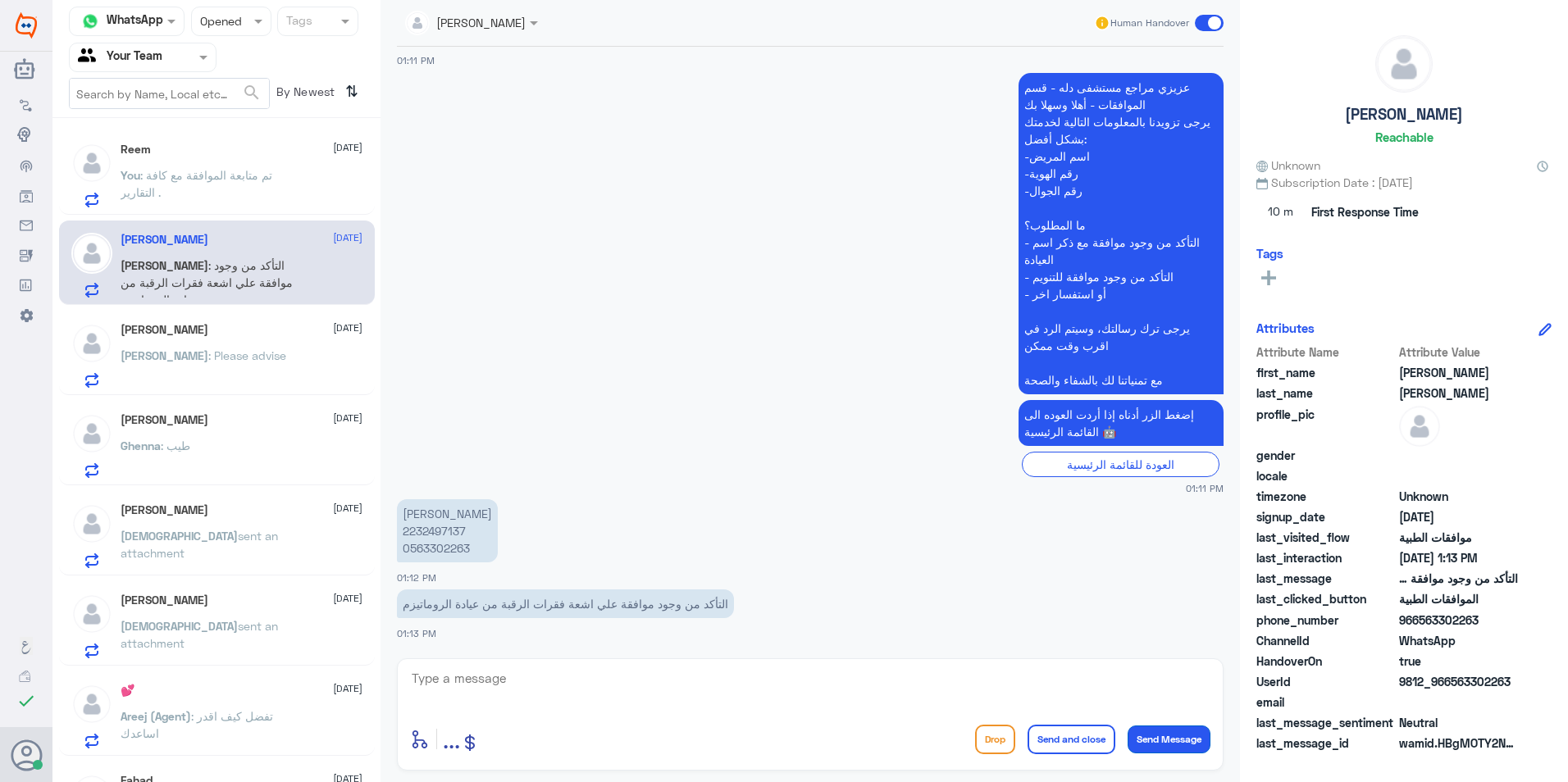
scroll to position [1179, 0]
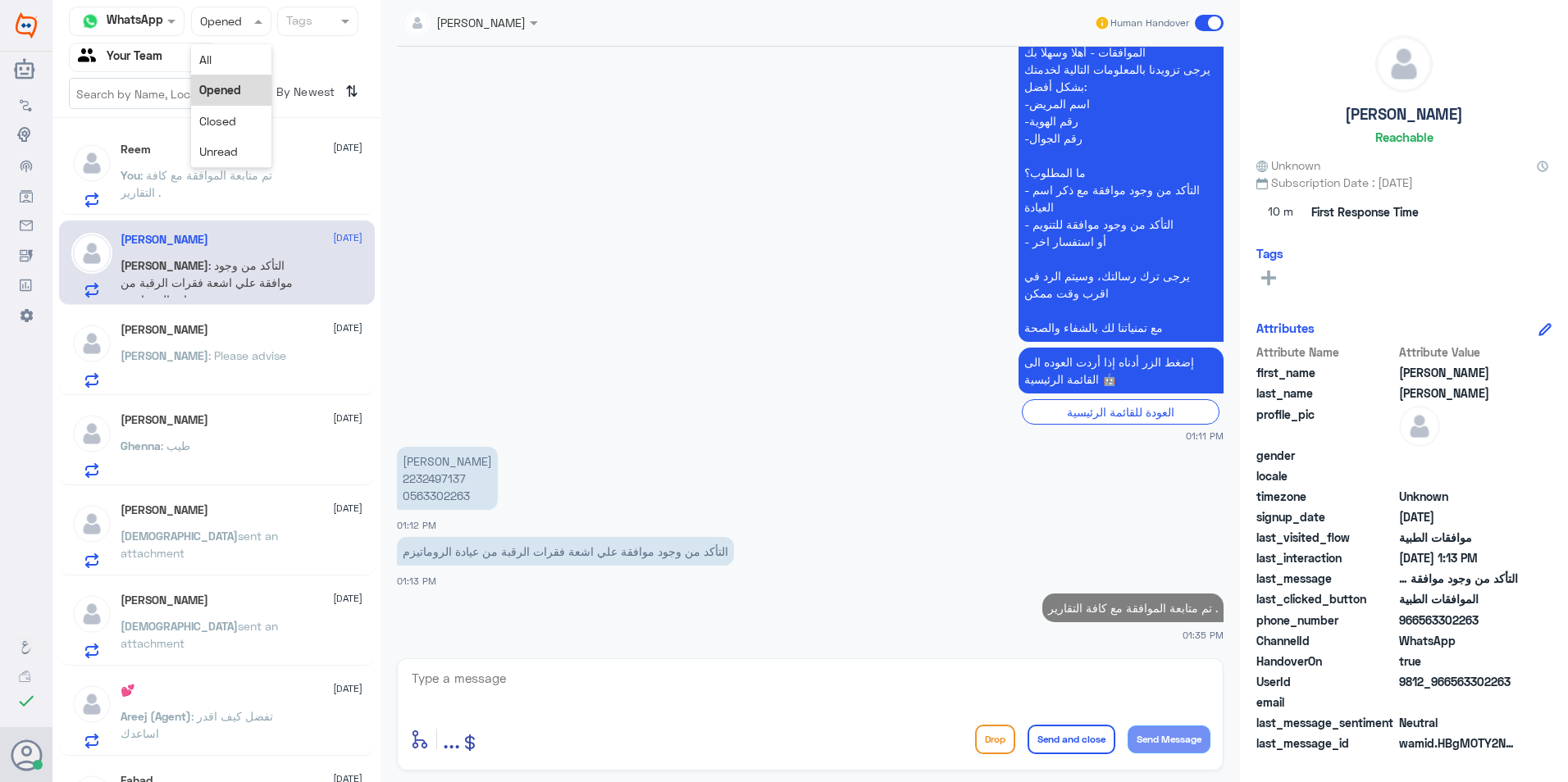
drag, startPoint x: 256, startPoint y: 29, endPoint x: 266, endPoint y: 54, distance: 26.9
click at [259, 35] on div "Status × Opened" at bounding box center [231, 22] width 80 height 30
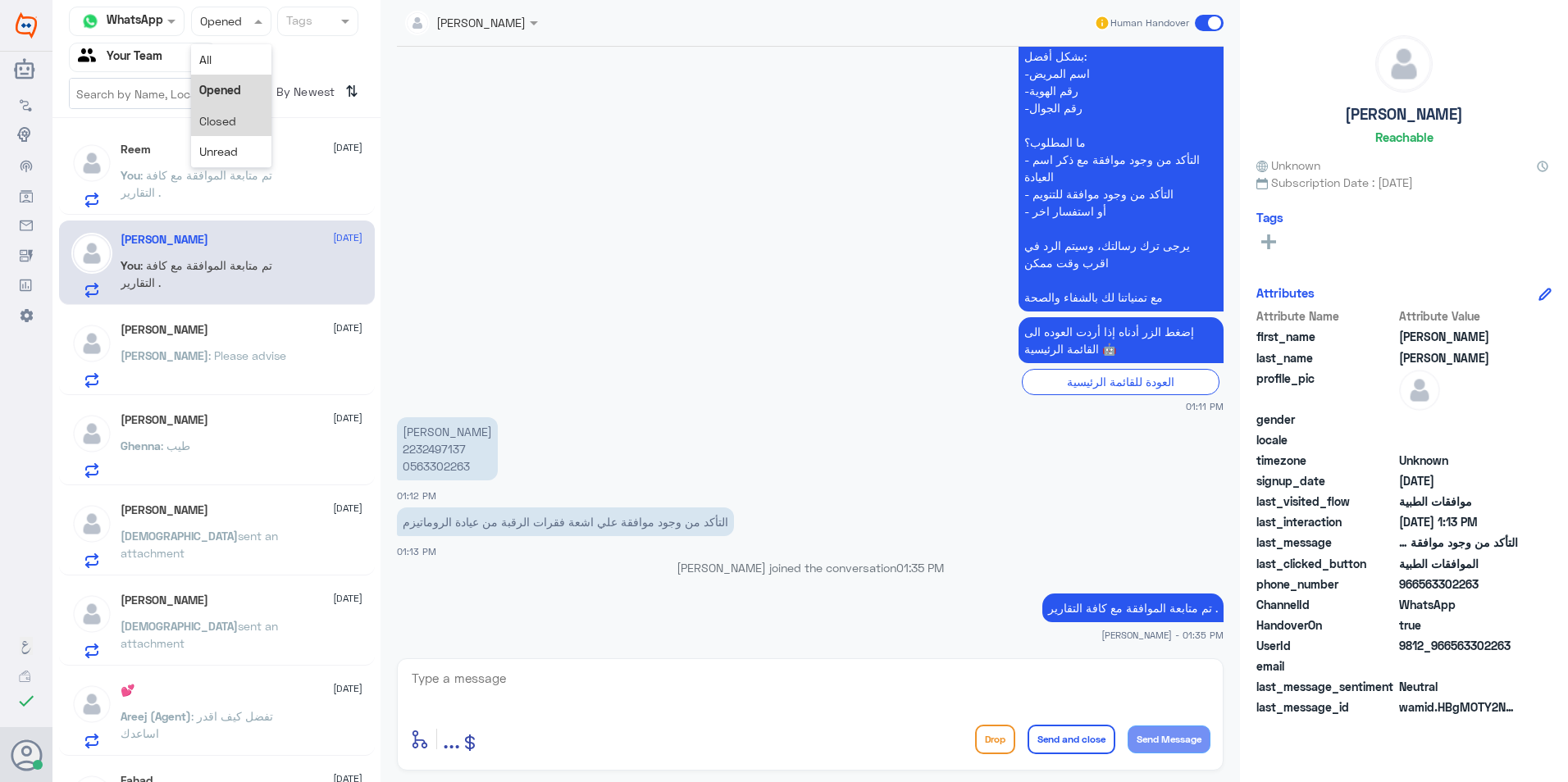
scroll to position [1175, 0]
click at [246, 140] on div "Unread" at bounding box center [231, 151] width 80 height 31
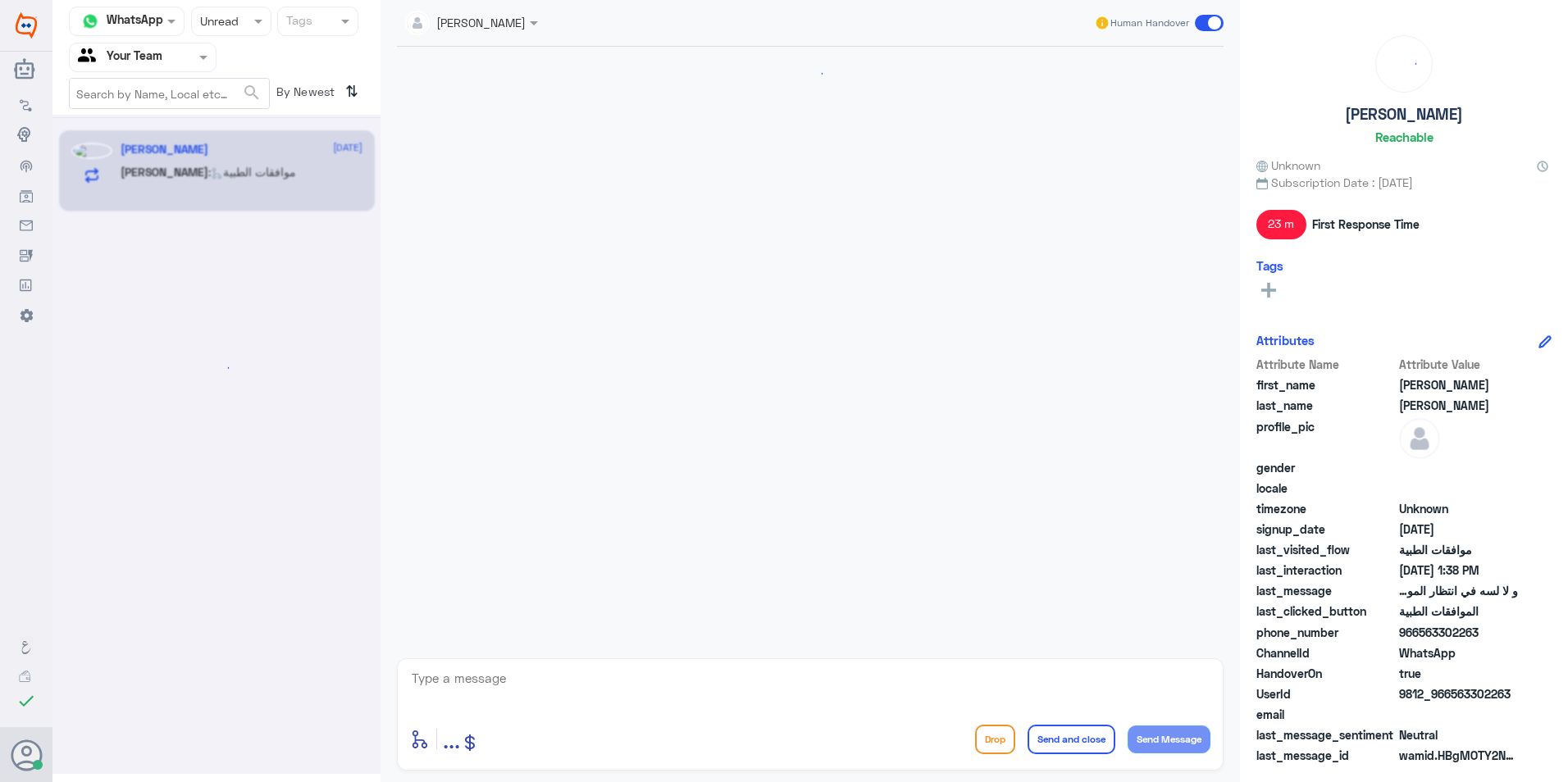
scroll to position [1013, 0]
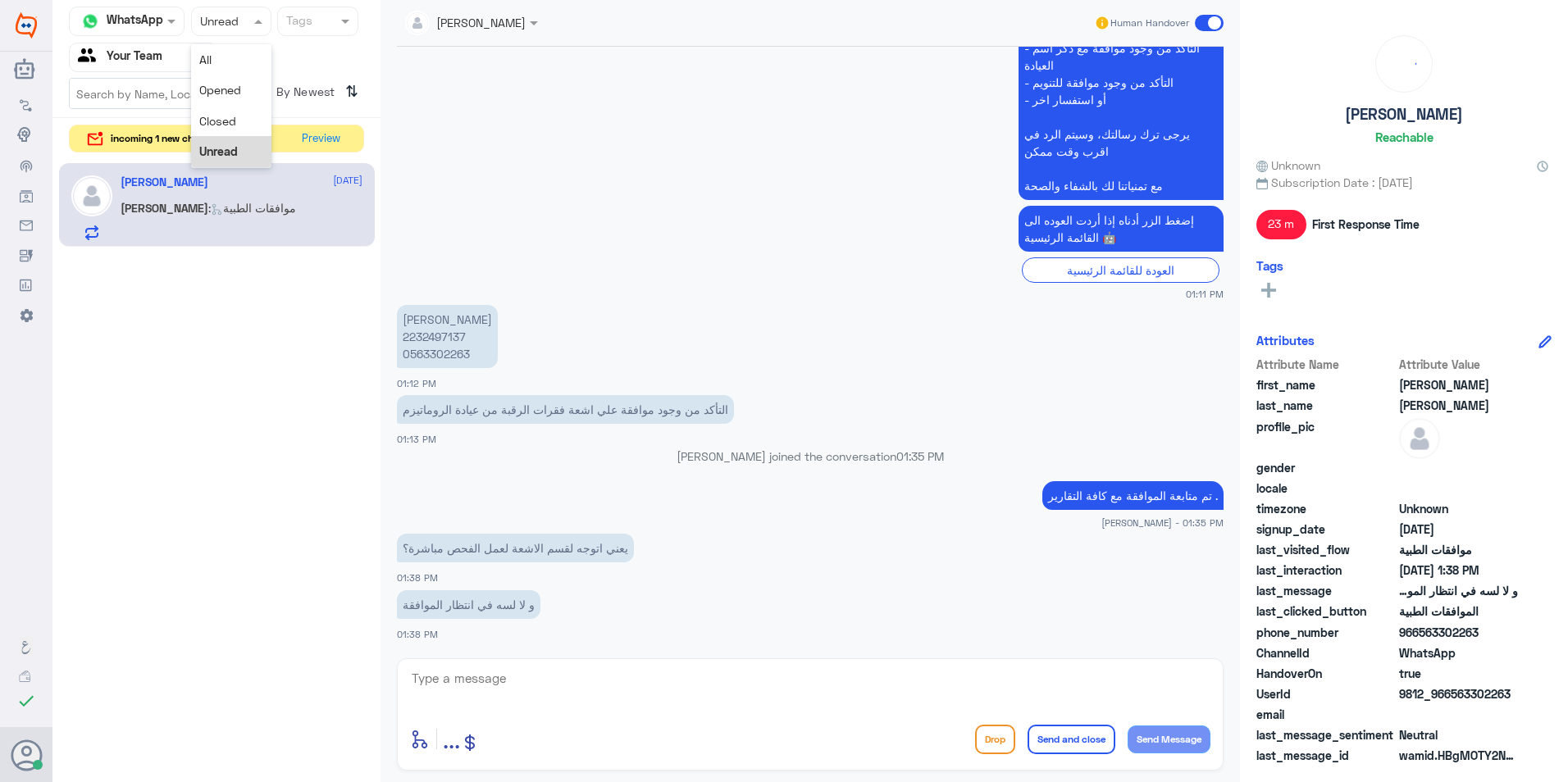
click at [230, 24] on div at bounding box center [231, 21] width 78 height 19
click at [238, 93] on span "Opened" at bounding box center [220, 90] width 42 height 14
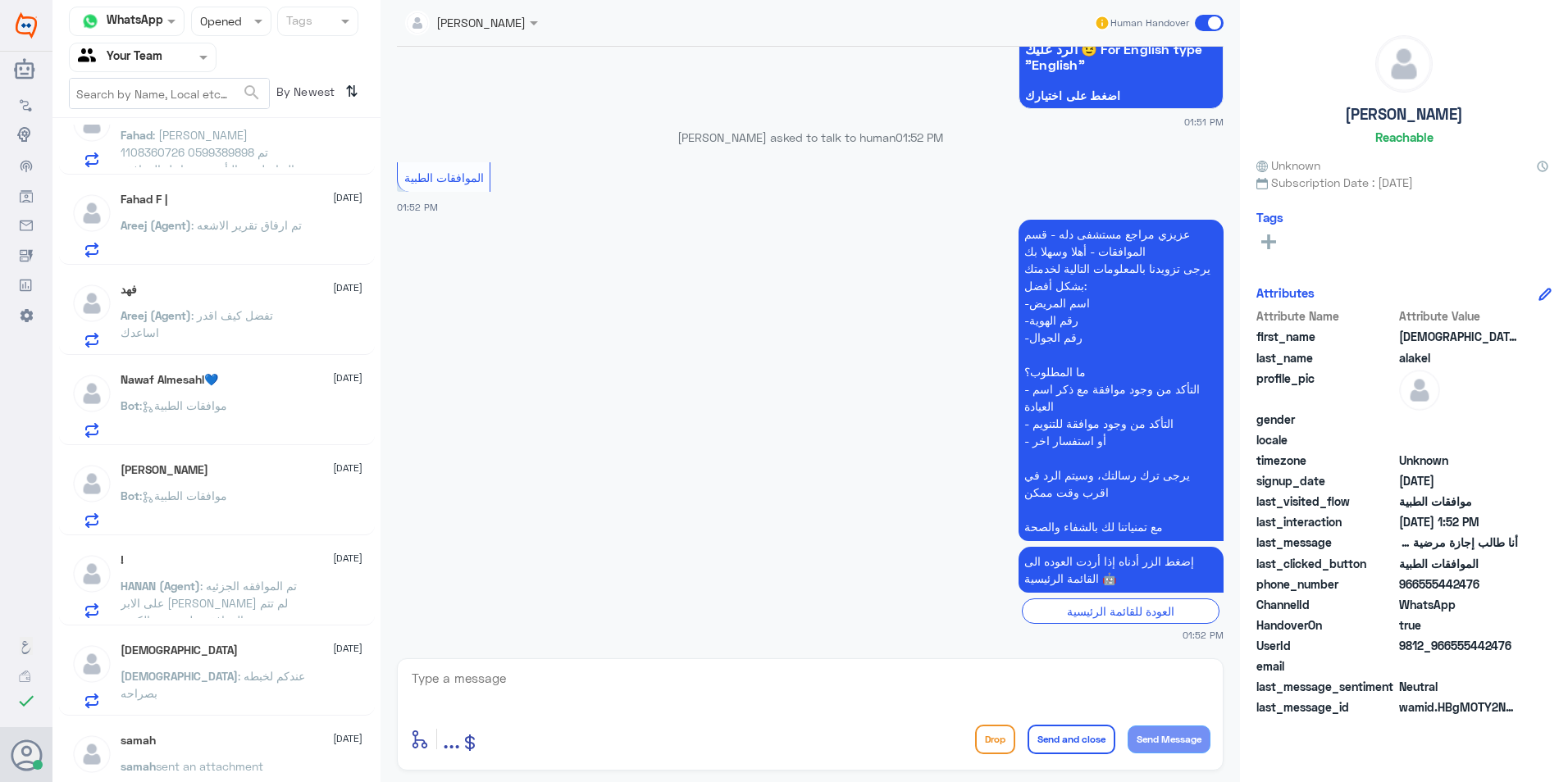
scroll to position [1147, 0]
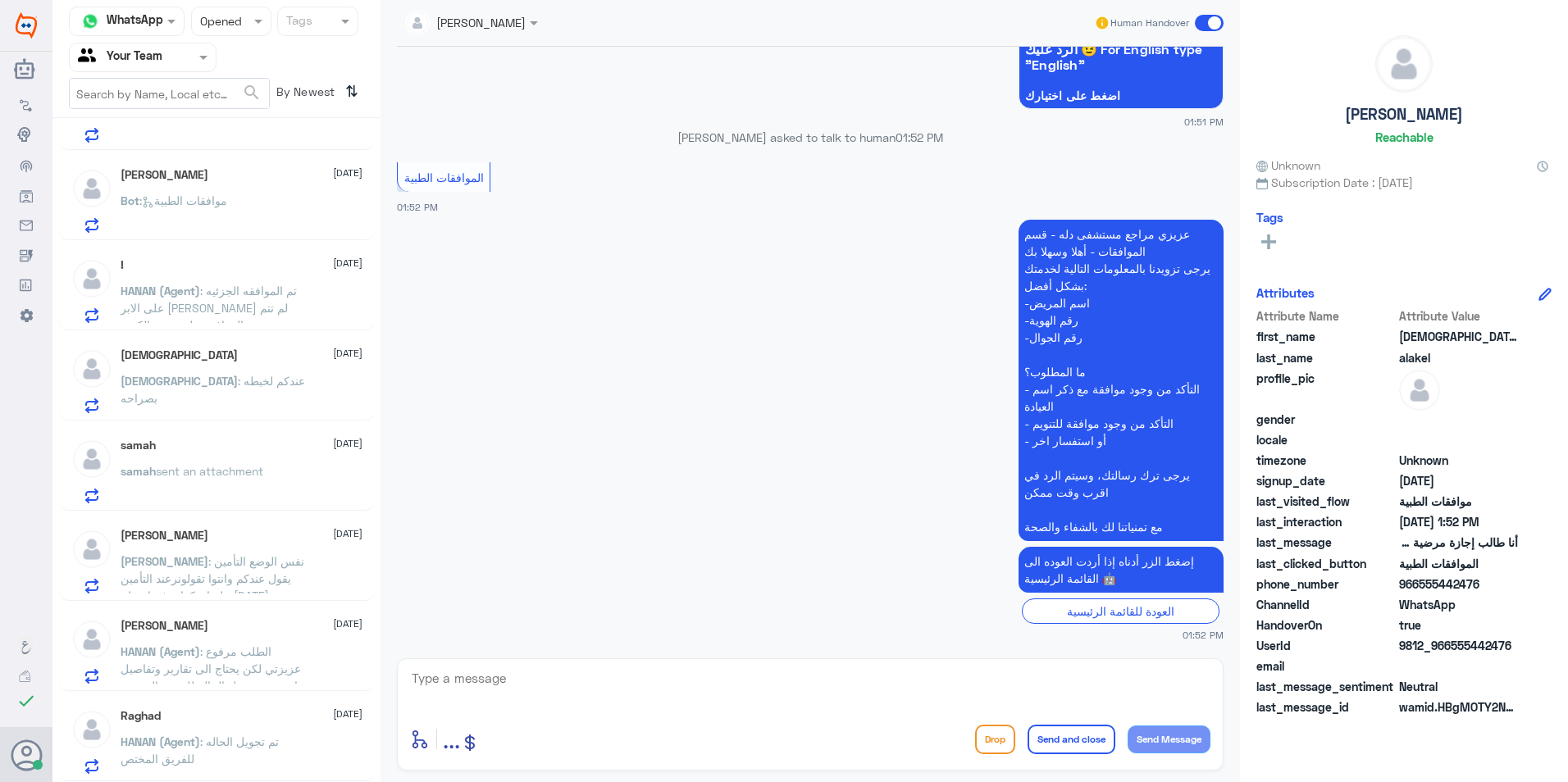
drag, startPoint x: 241, startPoint y: 26, endPoint x: 243, endPoint y: 39, distance: 13.2
click at [242, 26] on div at bounding box center [231, 21] width 78 height 19
click at [245, 115] on div "Closed" at bounding box center [231, 121] width 80 height 31
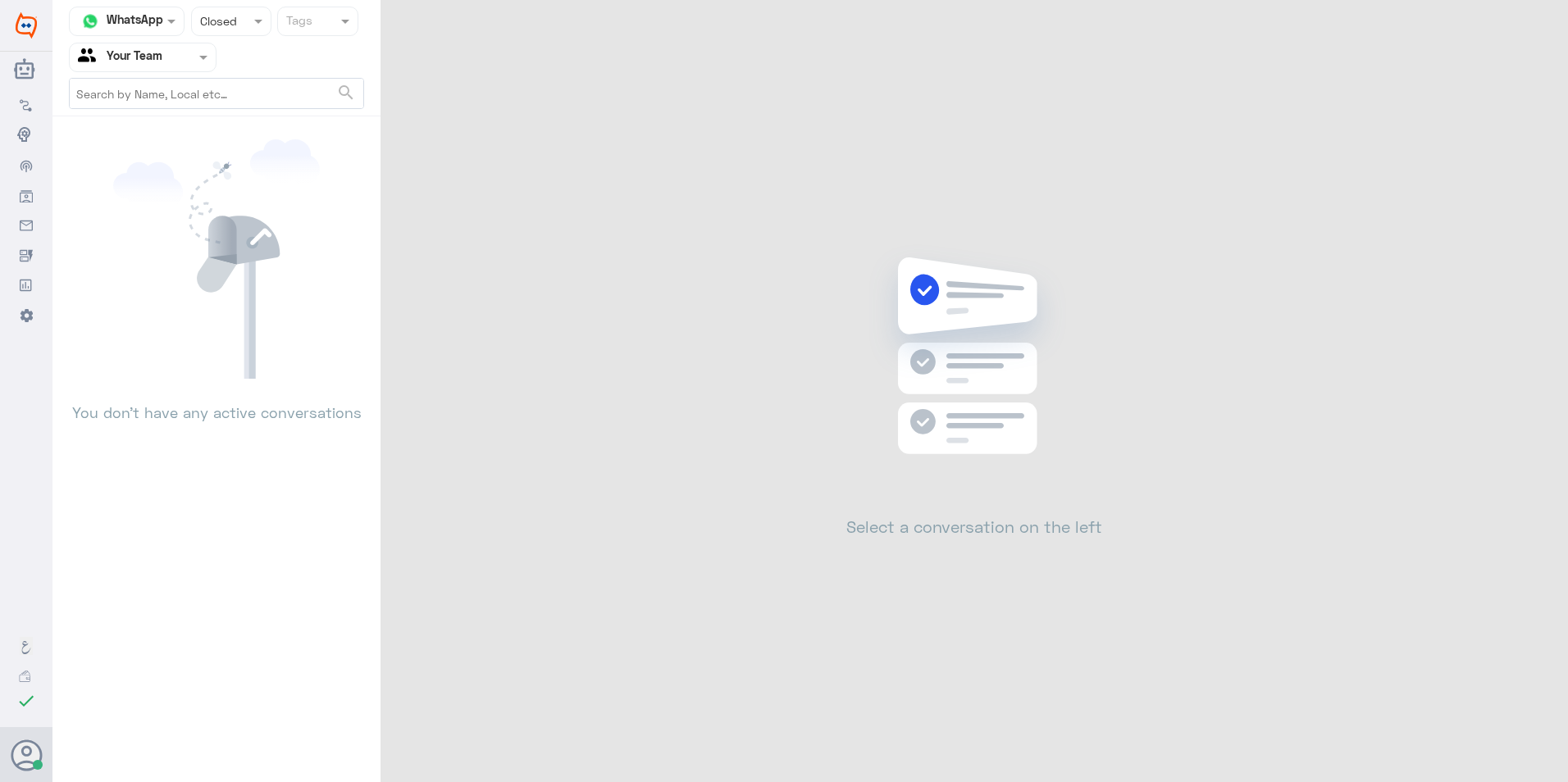
drag, startPoint x: 239, startPoint y: 23, endPoint x: 239, endPoint y: 35, distance: 12.0
click at [240, 23] on div at bounding box center [231, 21] width 78 height 19
click at [241, 139] on div "Unread" at bounding box center [231, 151] width 80 height 31
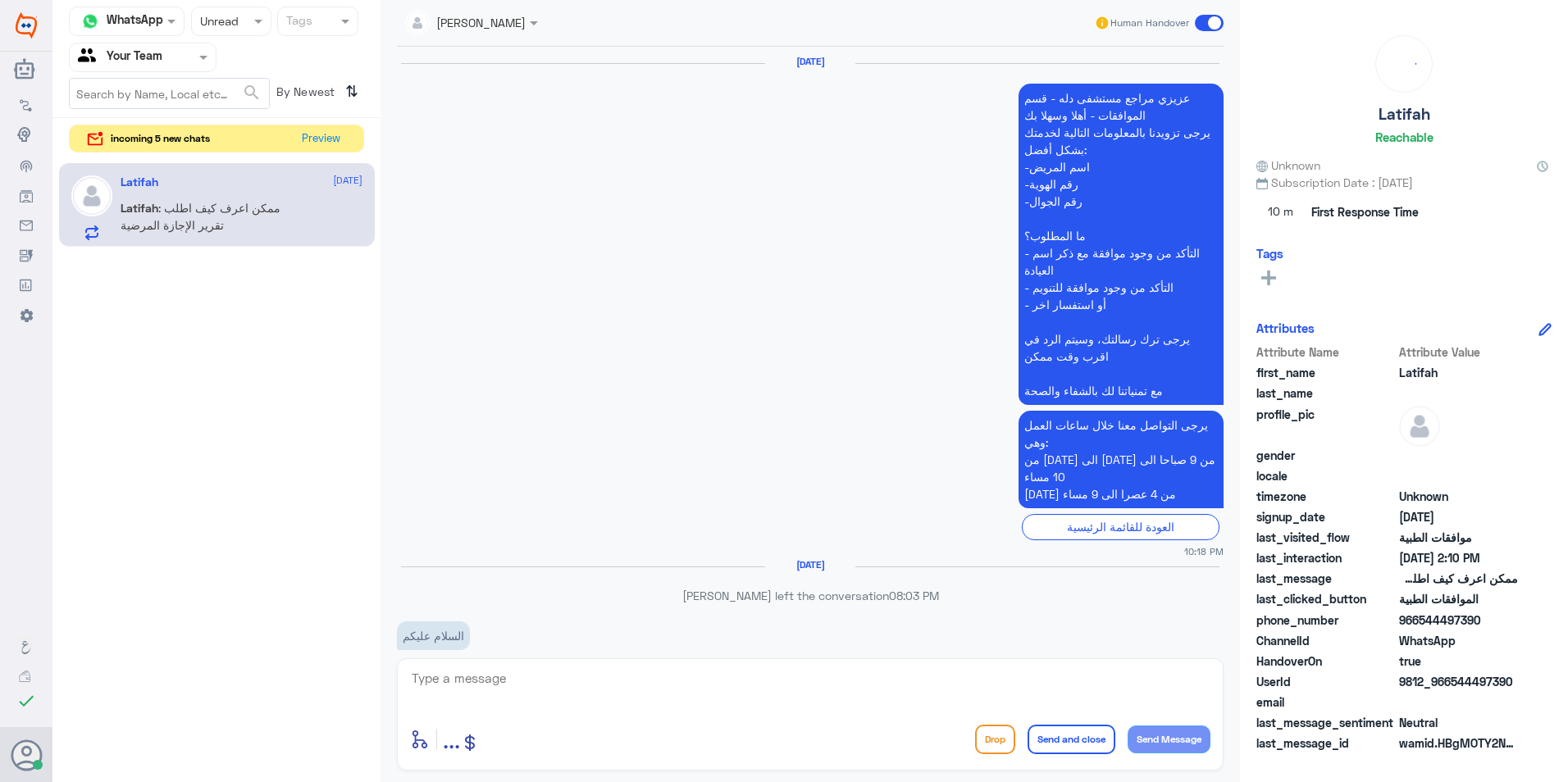
scroll to position [2063, 0]
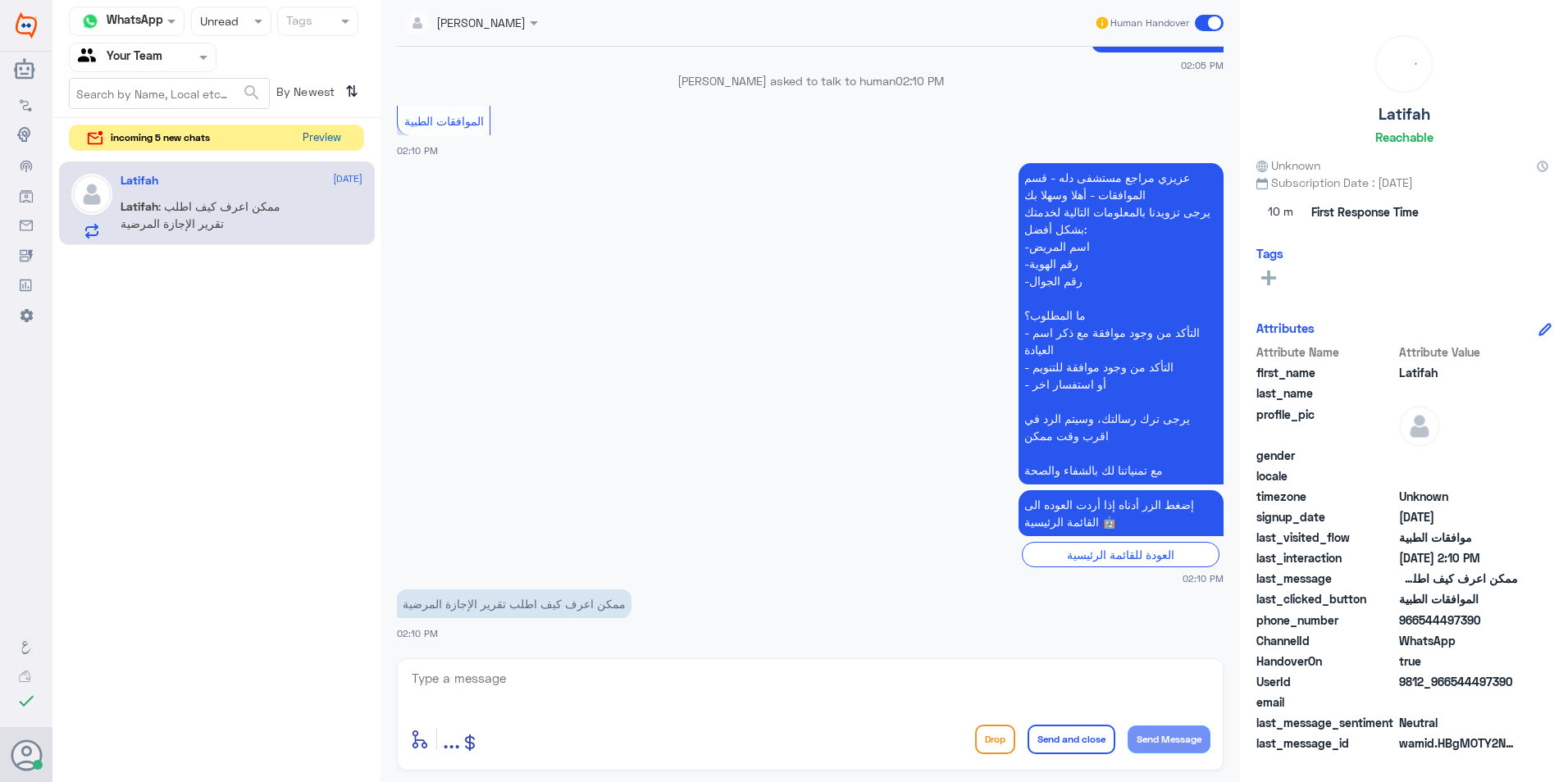
click at [334, 145] on button "Preview" at bounding box center [321, 139] width 51 height 26
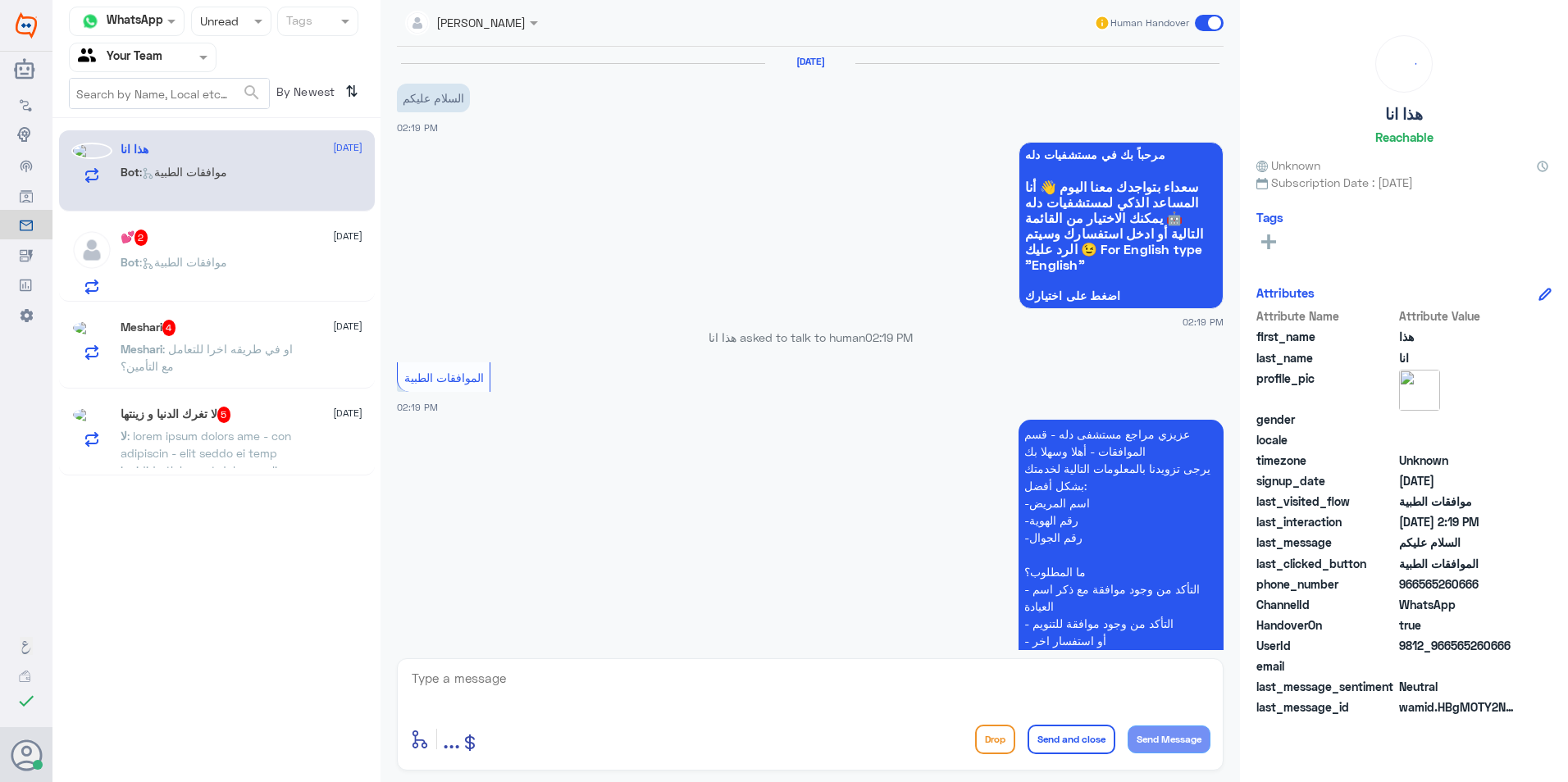
scroll to position [200, 0]
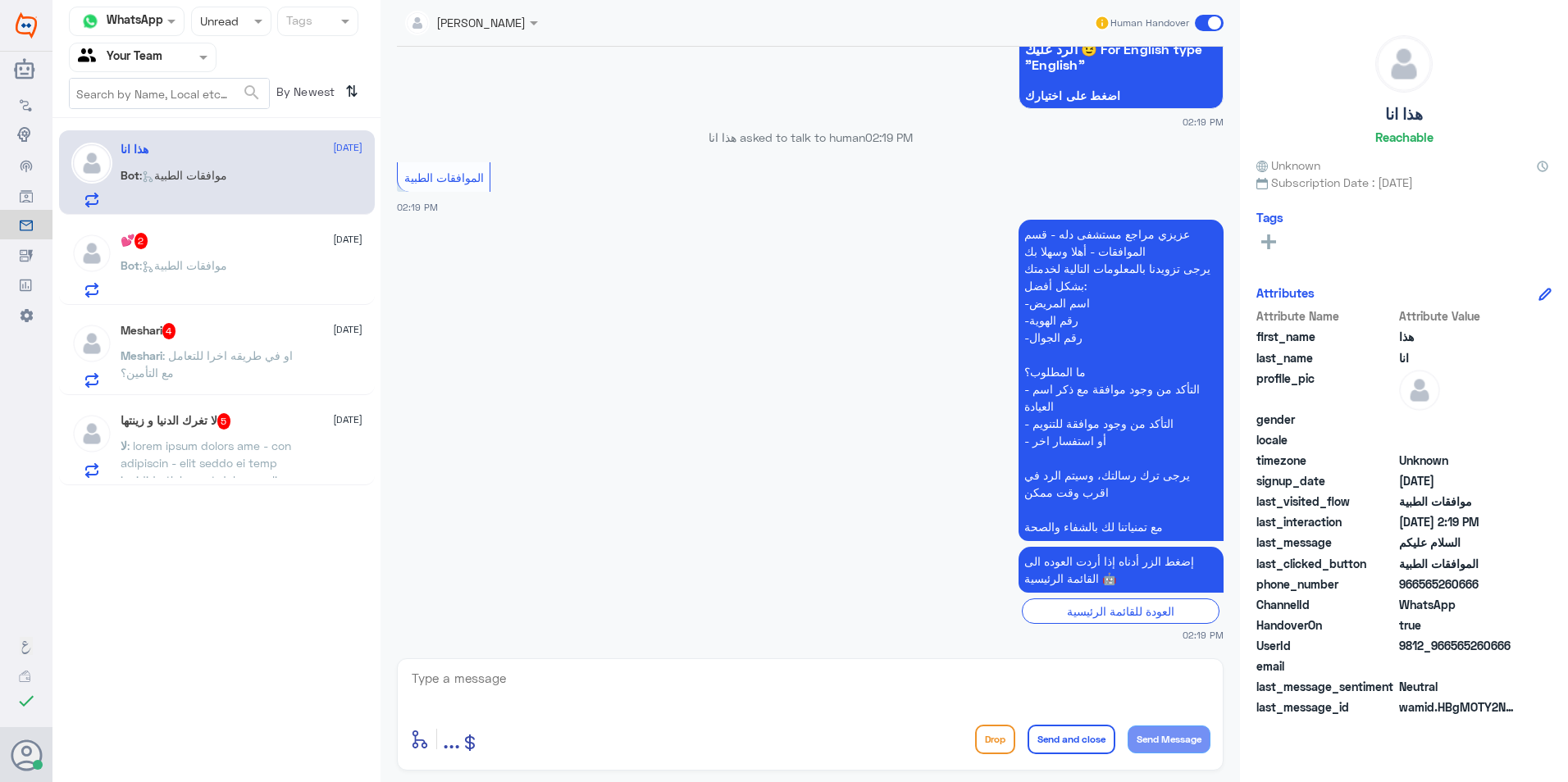
click at [211, 447] on span at bounding box center [212, 626] width 183 height 376
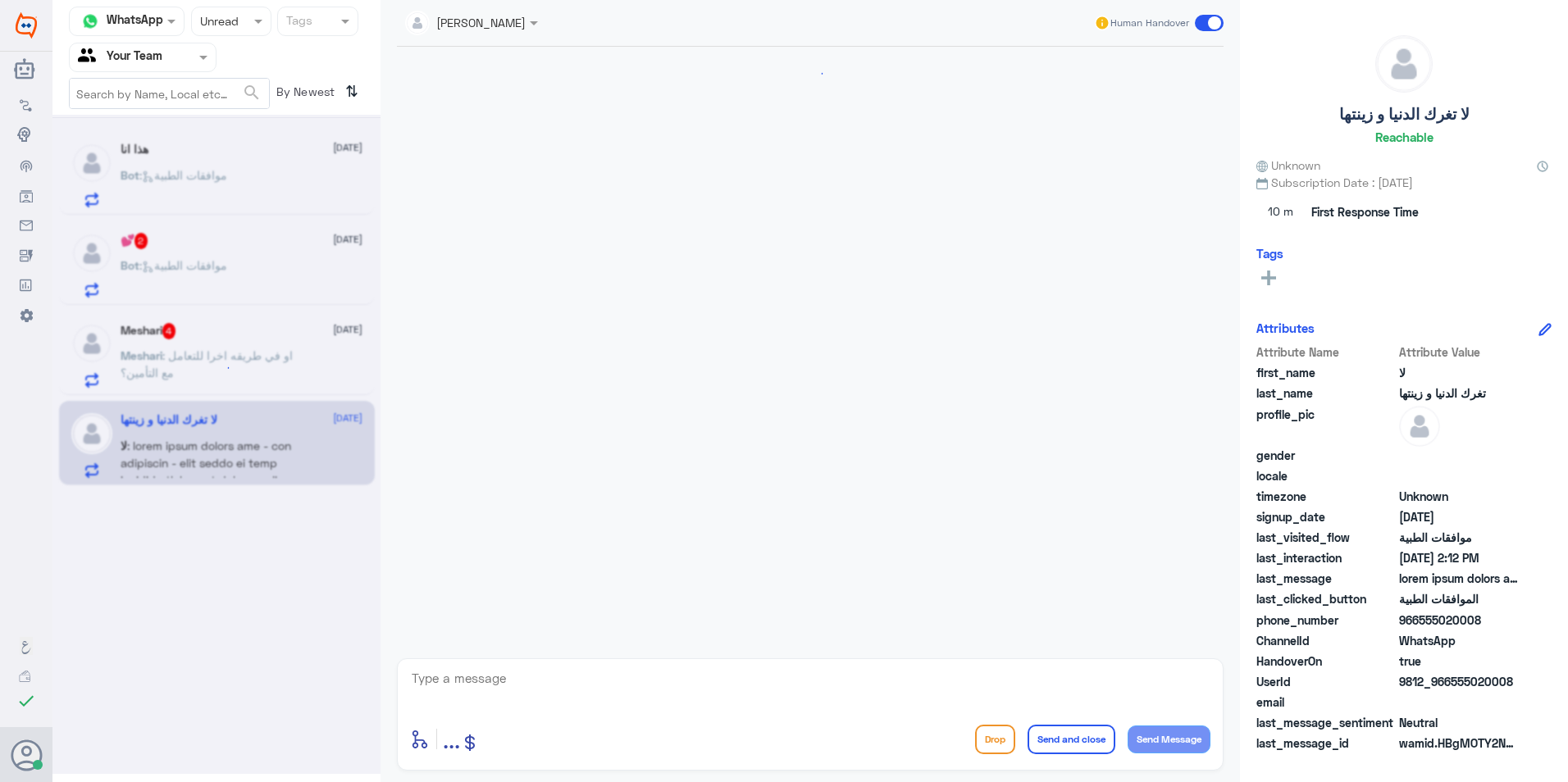
scroll to position [1778, 0]
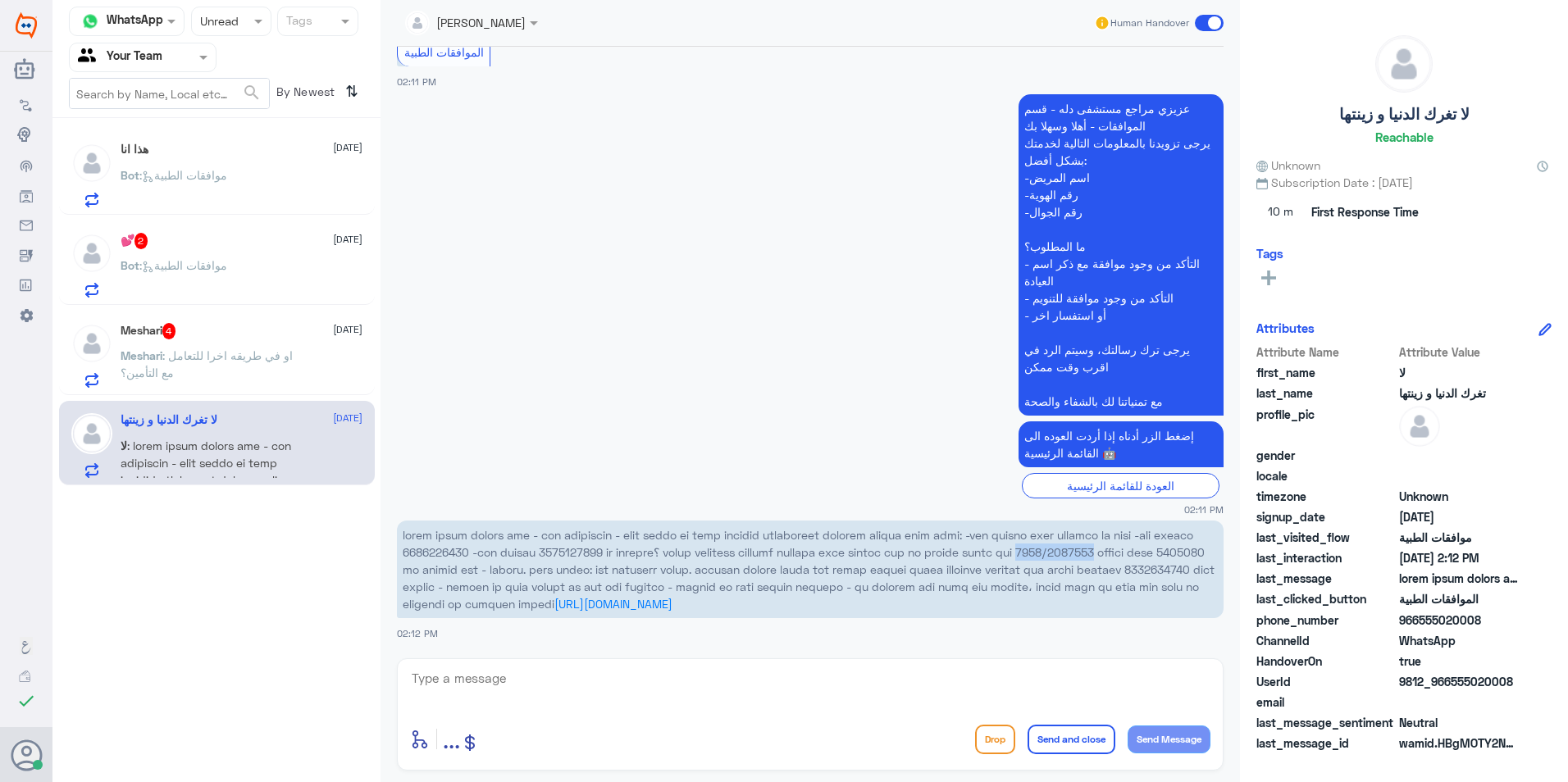
drag, startPoint x: 524, startPoint y: 549, endPoint x: 596, endPoint y: 554, distance: 72.2
click at [596, 554] on span at bounding box center [808, 570] width 812 height 83
click at [777, 681] on textarea at bounding box center [810, 687] width 800 height 41
click at [817, 668] on textarea at bounding box center [810, 687] width 800 height 41
type textarea "h"
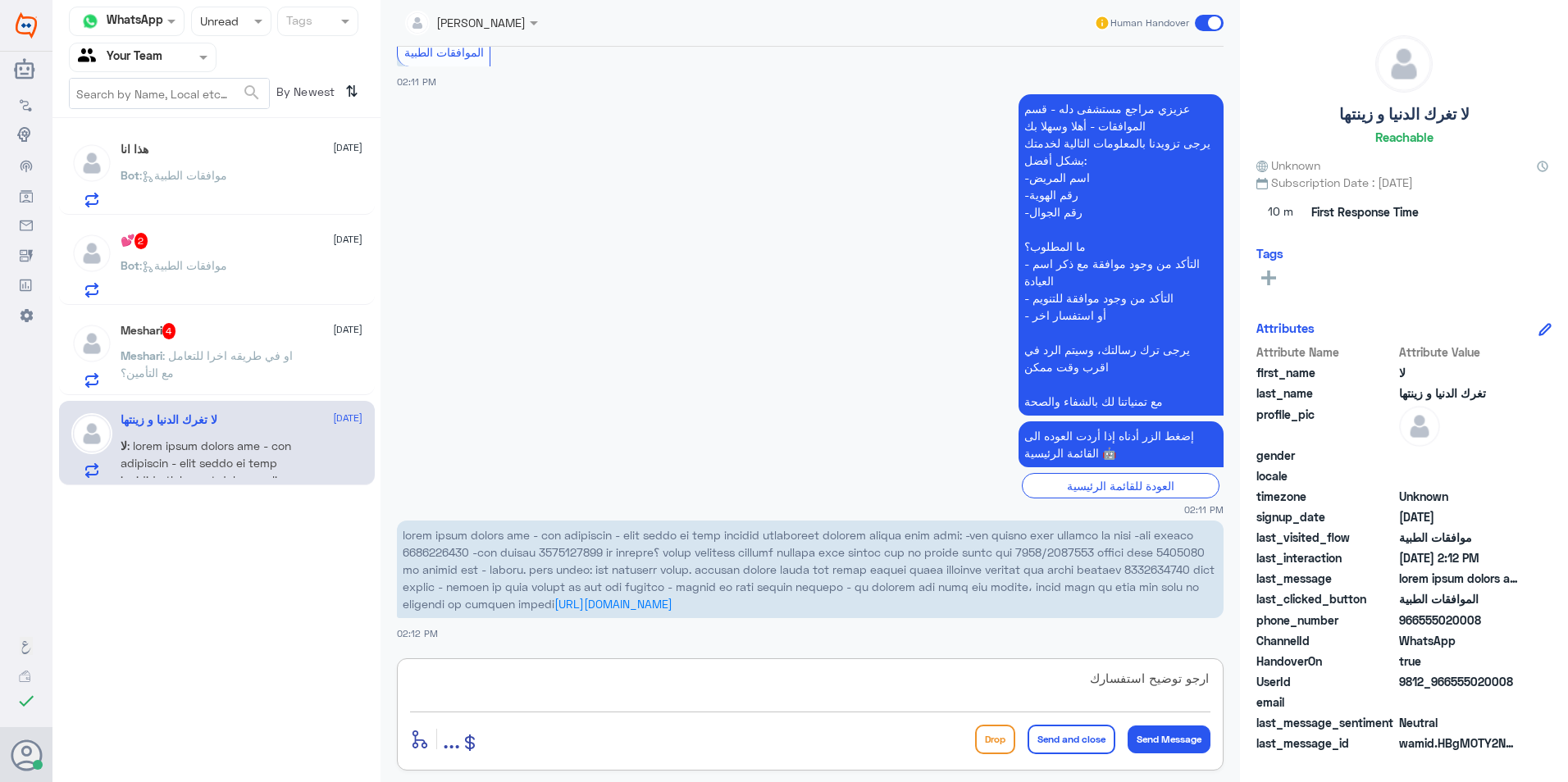
type textarea "ارجو توضيح استفسارك"
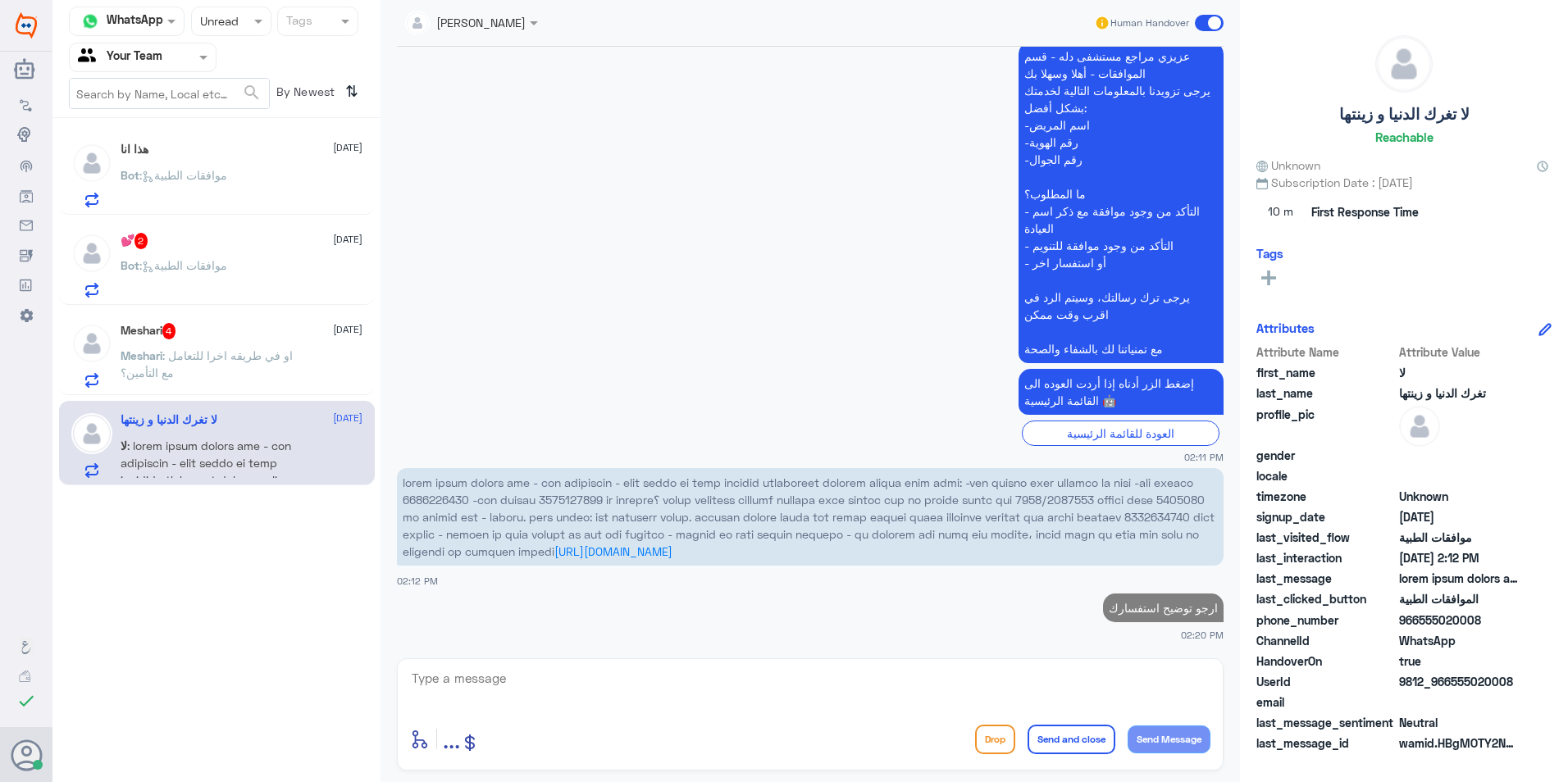
click at [293, 382] on p "Meshari : او في طريقه اخرا للتعامل مع التأمين؟" at bounding box center [213, 367] width 184 height 41
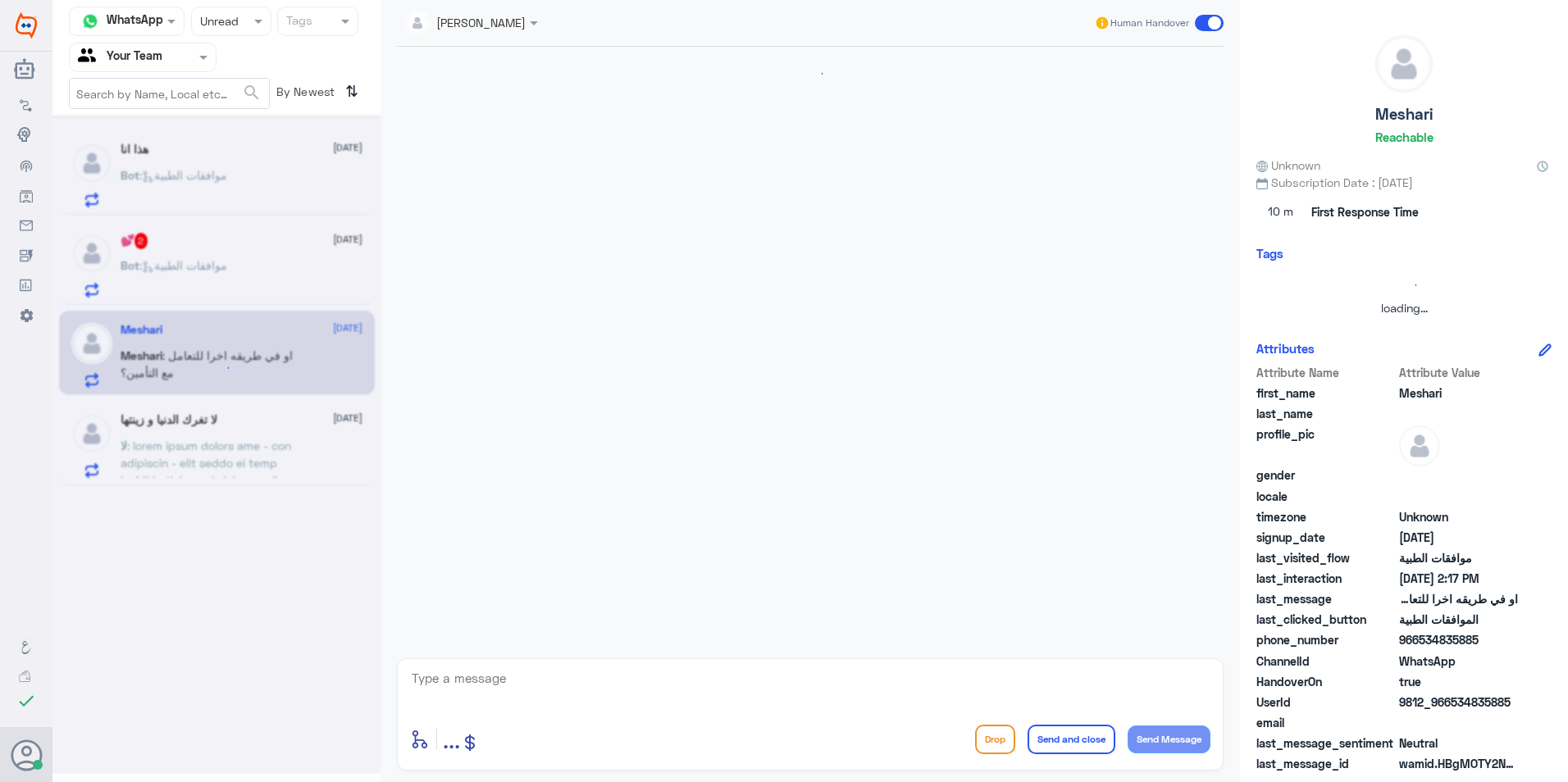
scroll to position [415, 0]
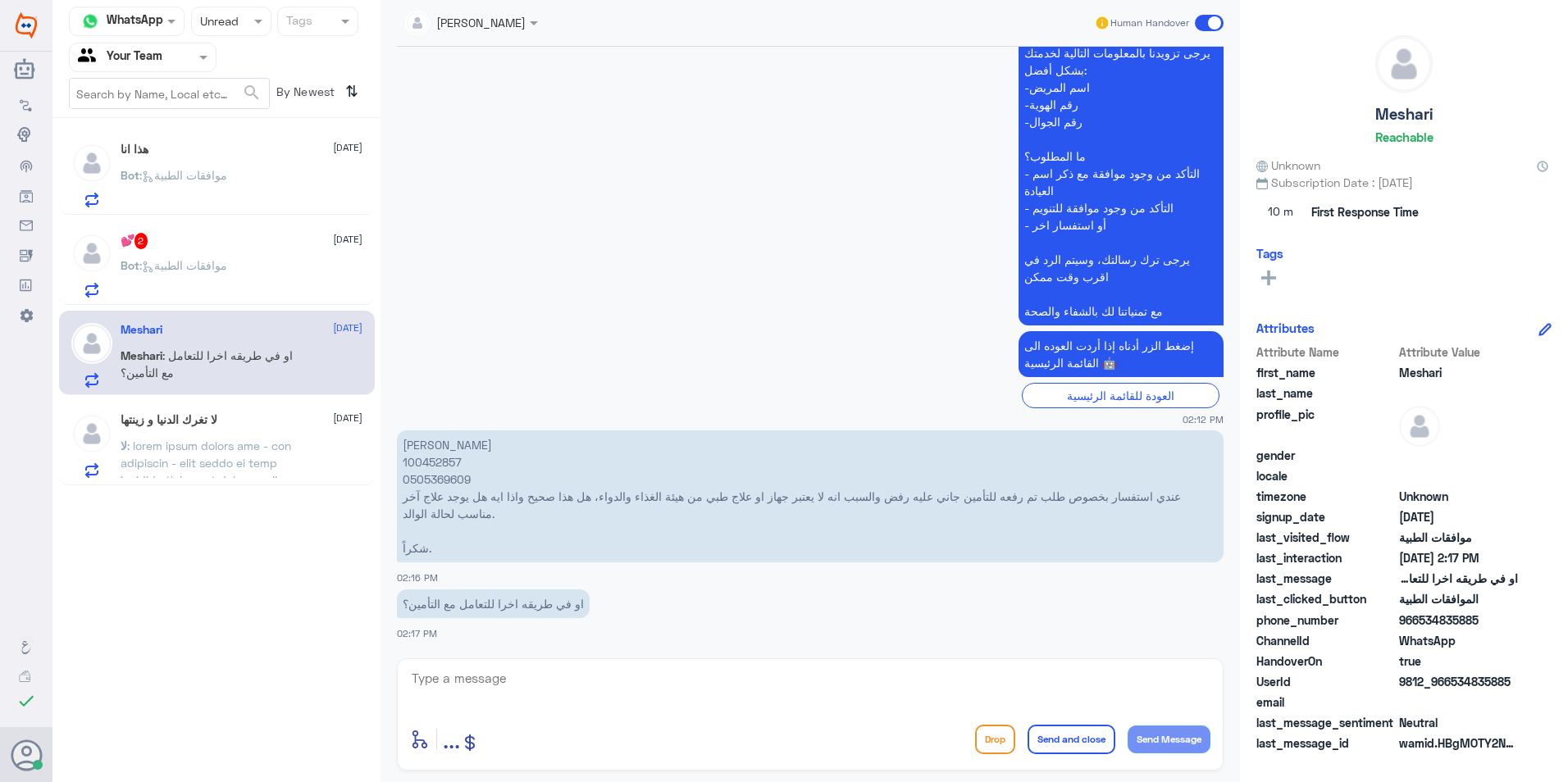
click at [453, 463] on p "[PERSON_NAME] 100452857 0505369609 عندي استفسار بخصوص طلب تم رفعه للتأمين جاني …" at bounding box center [810, 496] width 827 height 132
copy p "100452857"
click at [433, 486] on p "[PERSON_NAME] 100452857 0505369609 عندي استفسار بخصوص طلب تم رفعه للتأمين جاني …" at bounding box center [810, 496] width 827 height 132
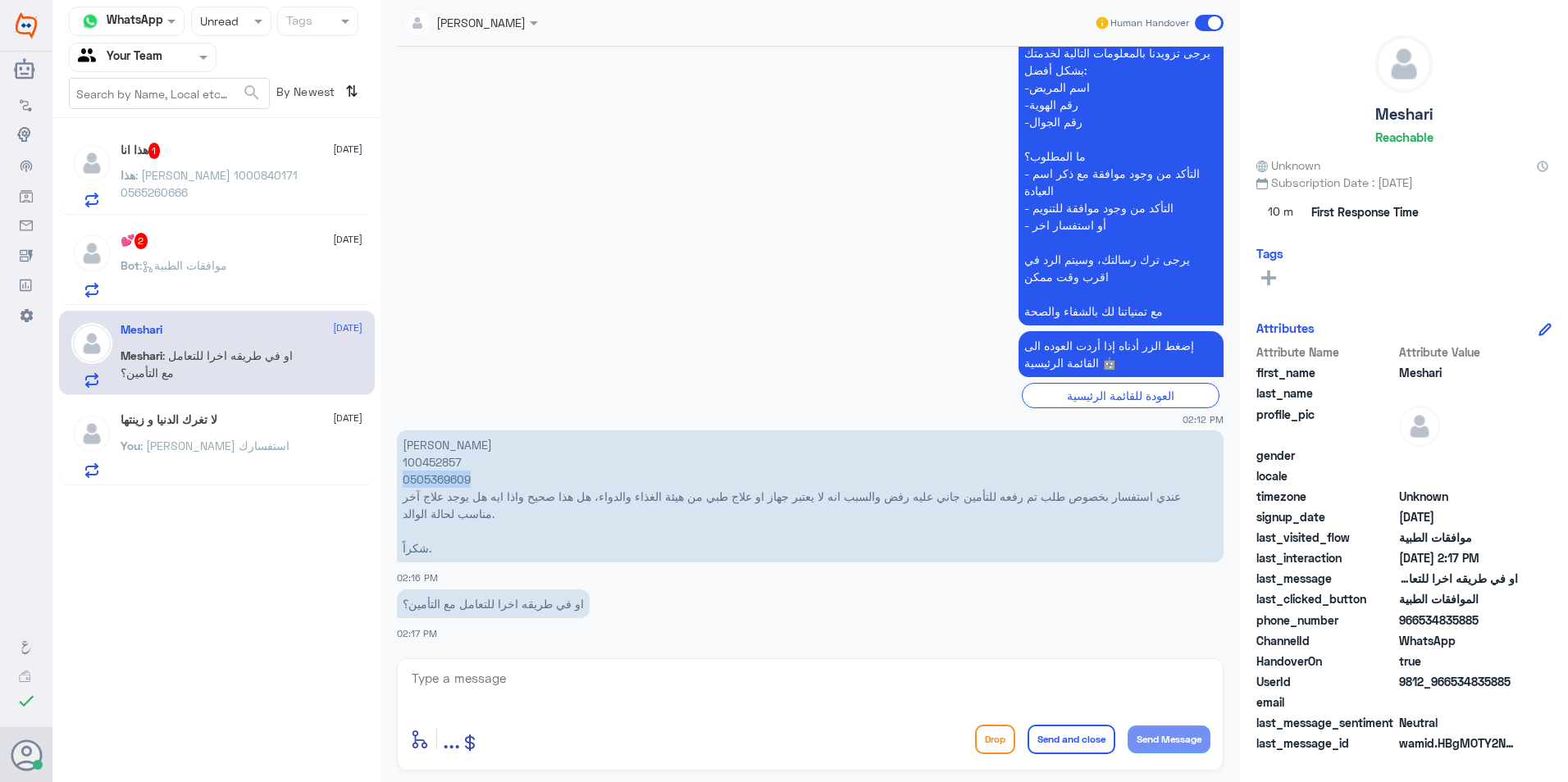
copy p "0505369609"
click at [570, 685] on textarea at bounding box center [810, 687] width 800 height 41
type textarea "ن"
type textarea "مرفوض لانه غير مسجل بهيئة الغذاء والدواء"
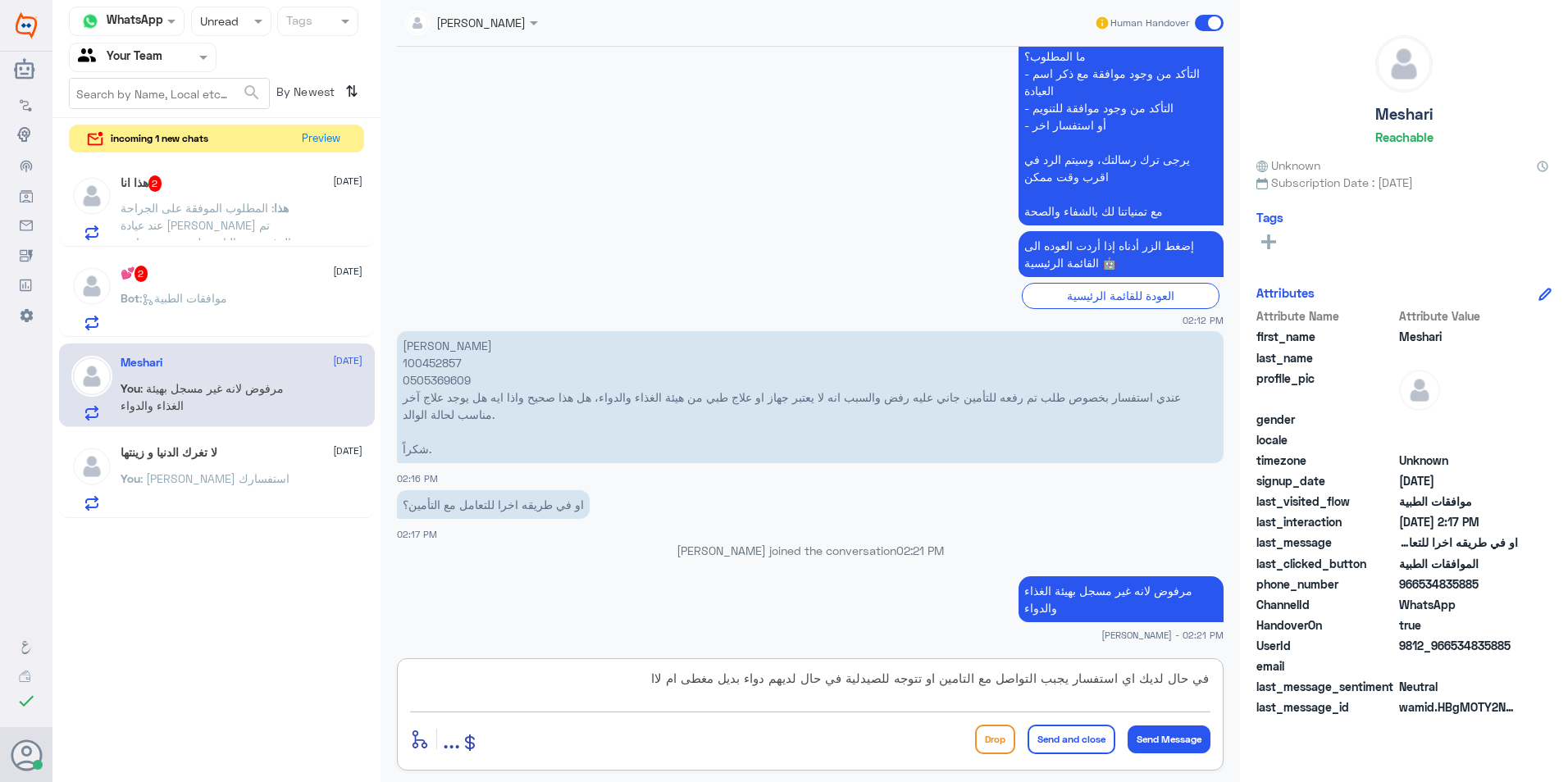
type textarea "في حال لديك اي استفسار يجبب التواصل مع التامين او تتوجه للصيدلية في حال لديهم د…"
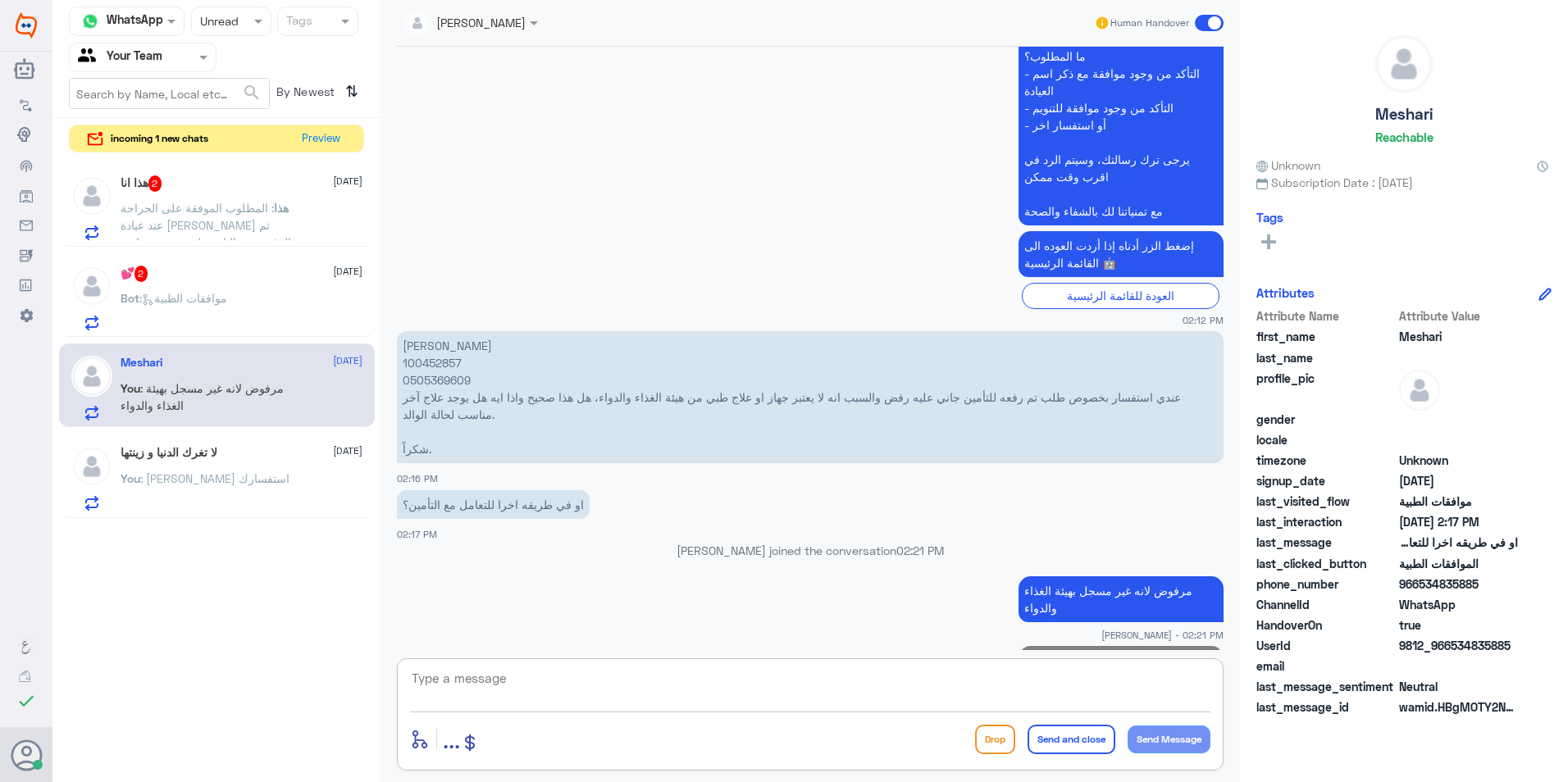
scroll to position [572, 0]
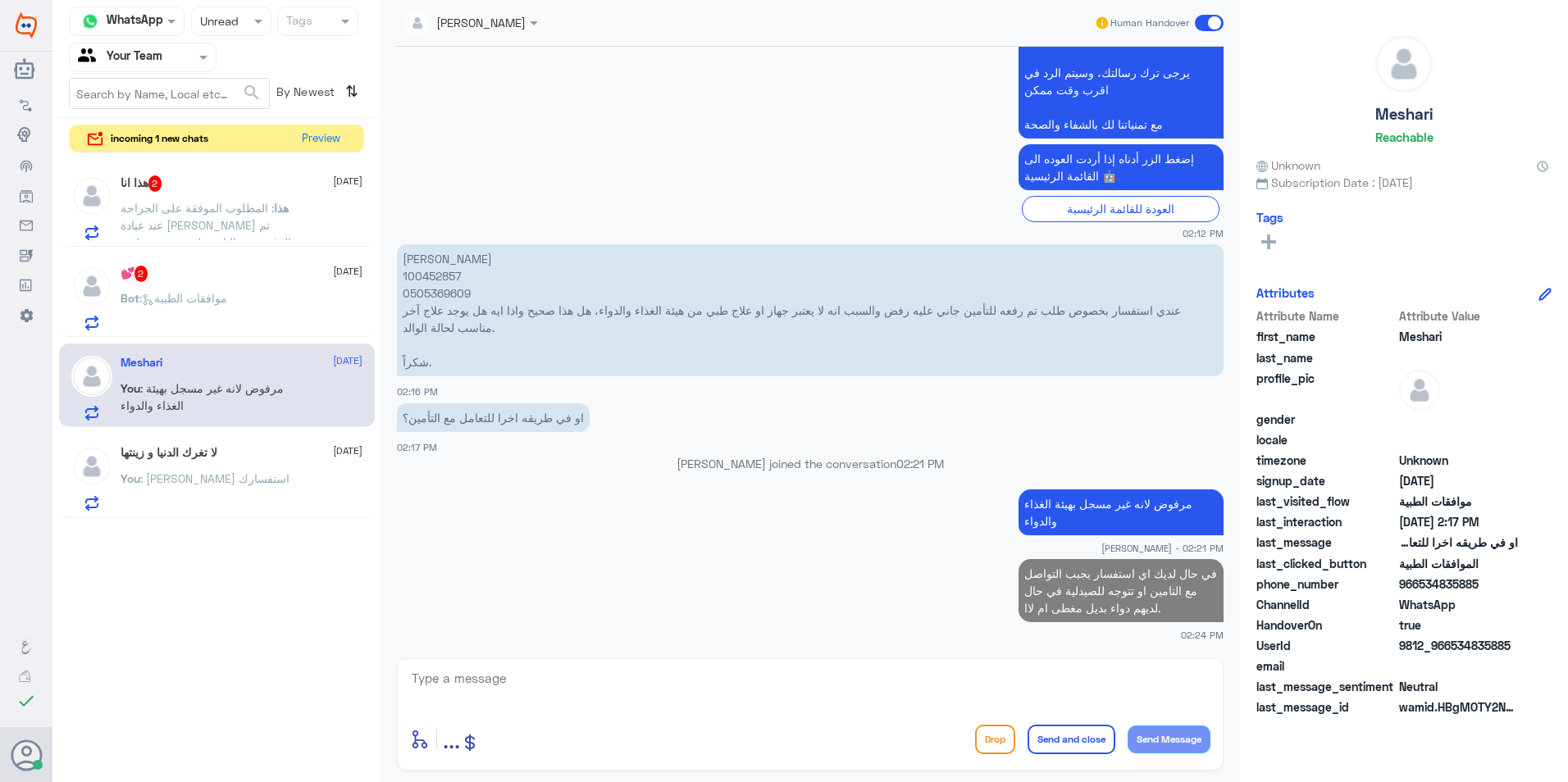
click at [344, 282] on div "💕 2 [DATE] Bot : موافقات الطبية" at bounding box center [242, 297] width 242 height 64
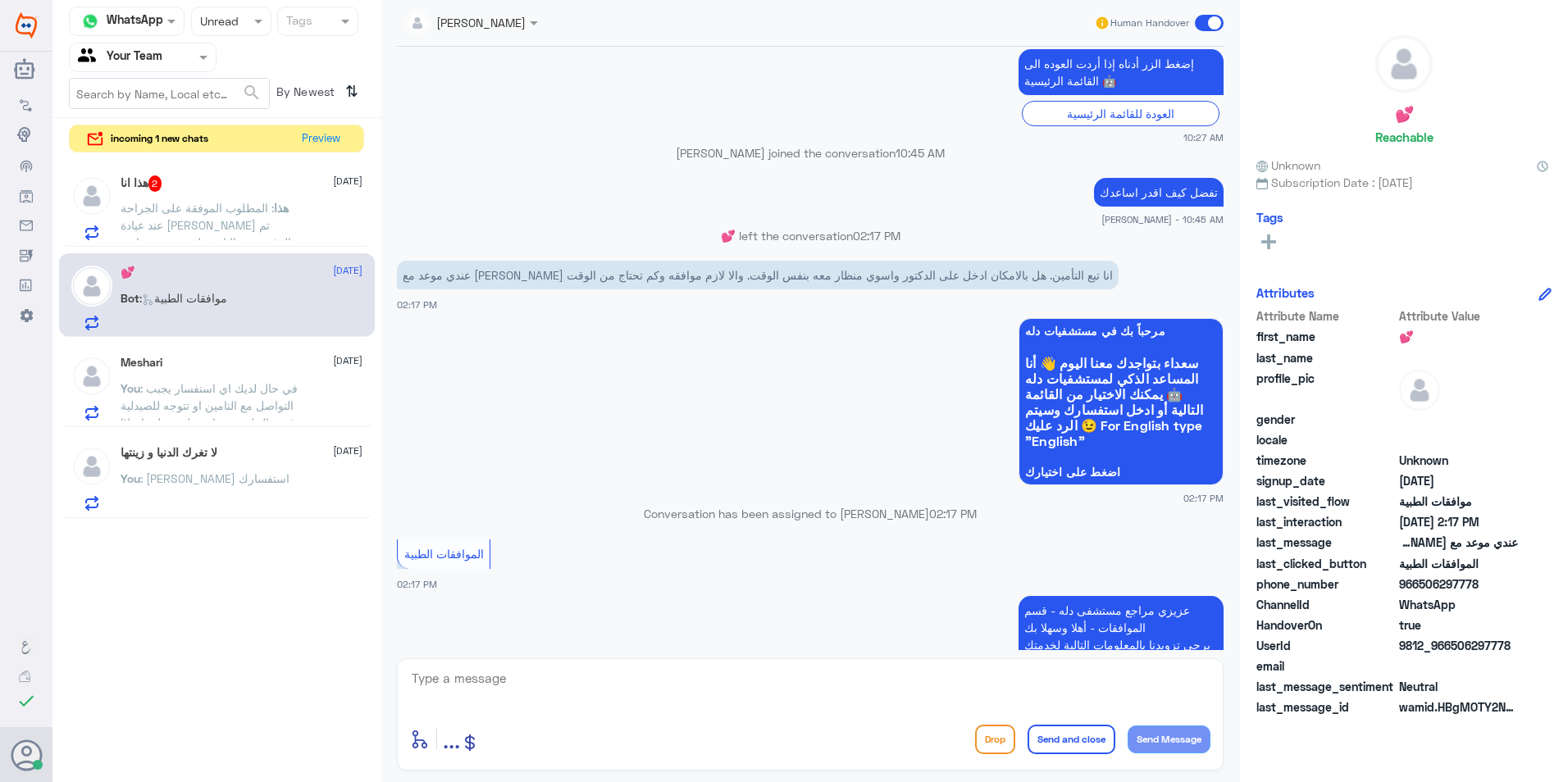
scroll to position [665, 0]
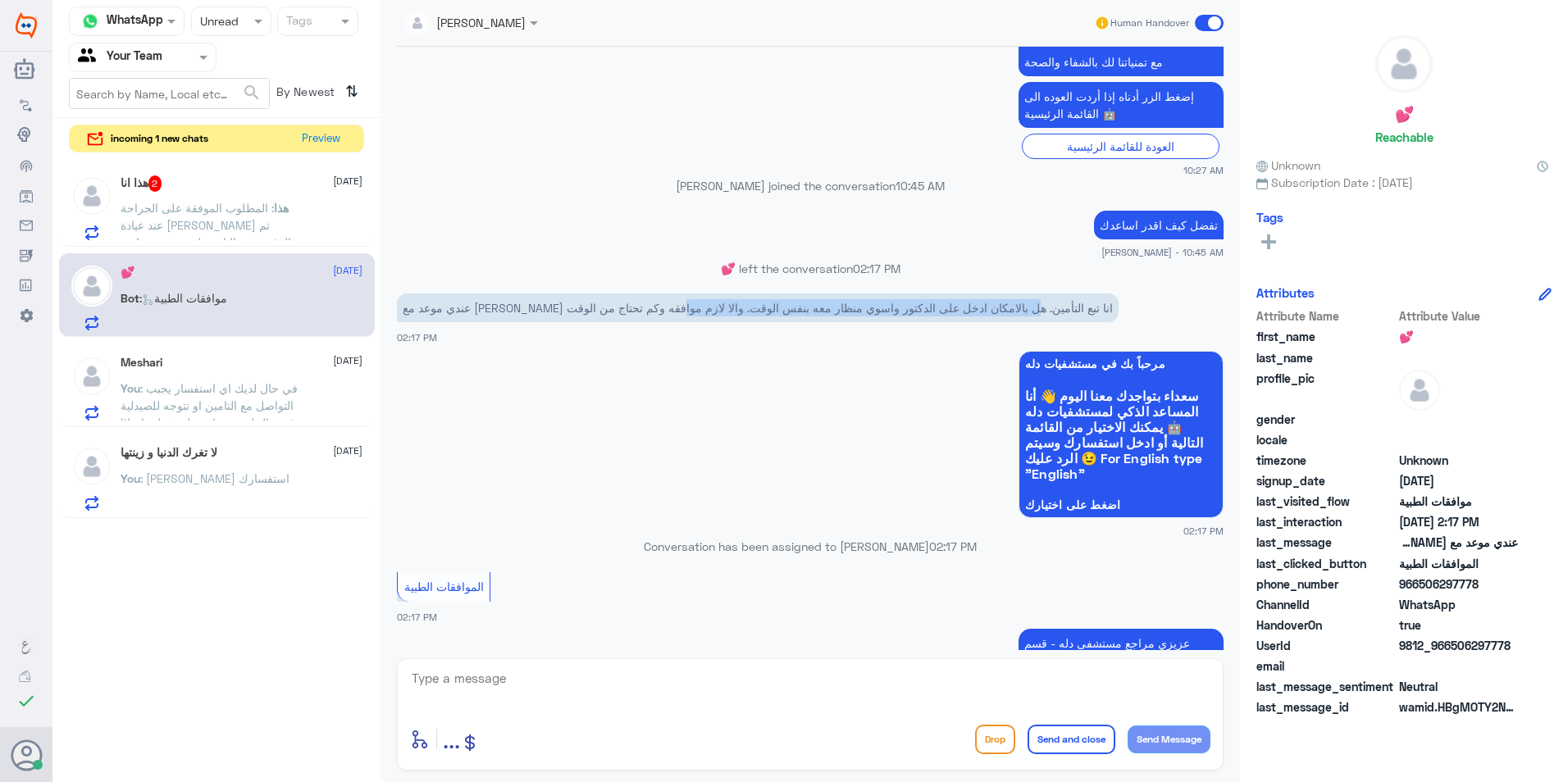
drag, startPoint x: 926, startPoint y: 307, endPoint x: 564, endPoint y: 307, distance: 362.0
click at [564, 307] on p "عندي موعد مع [PERSON_NAME] انا تبع التأمين. هل بالامكان ادخل على الدكتور واسوي …" at bounding box center [757, 307] width 722 height 29
drag, startPoint x: 564, startPoint y: 307, endPoint x: 553, endPoint y: 309, distance: 11.2
click at [553, 309] on p "عندي موعد مع [PERSON_NAME] انا تبع التأمين. هل بالامكان ادخل على الدكتور واسوي …" at bounding box center [757, 307] width 722 height 29
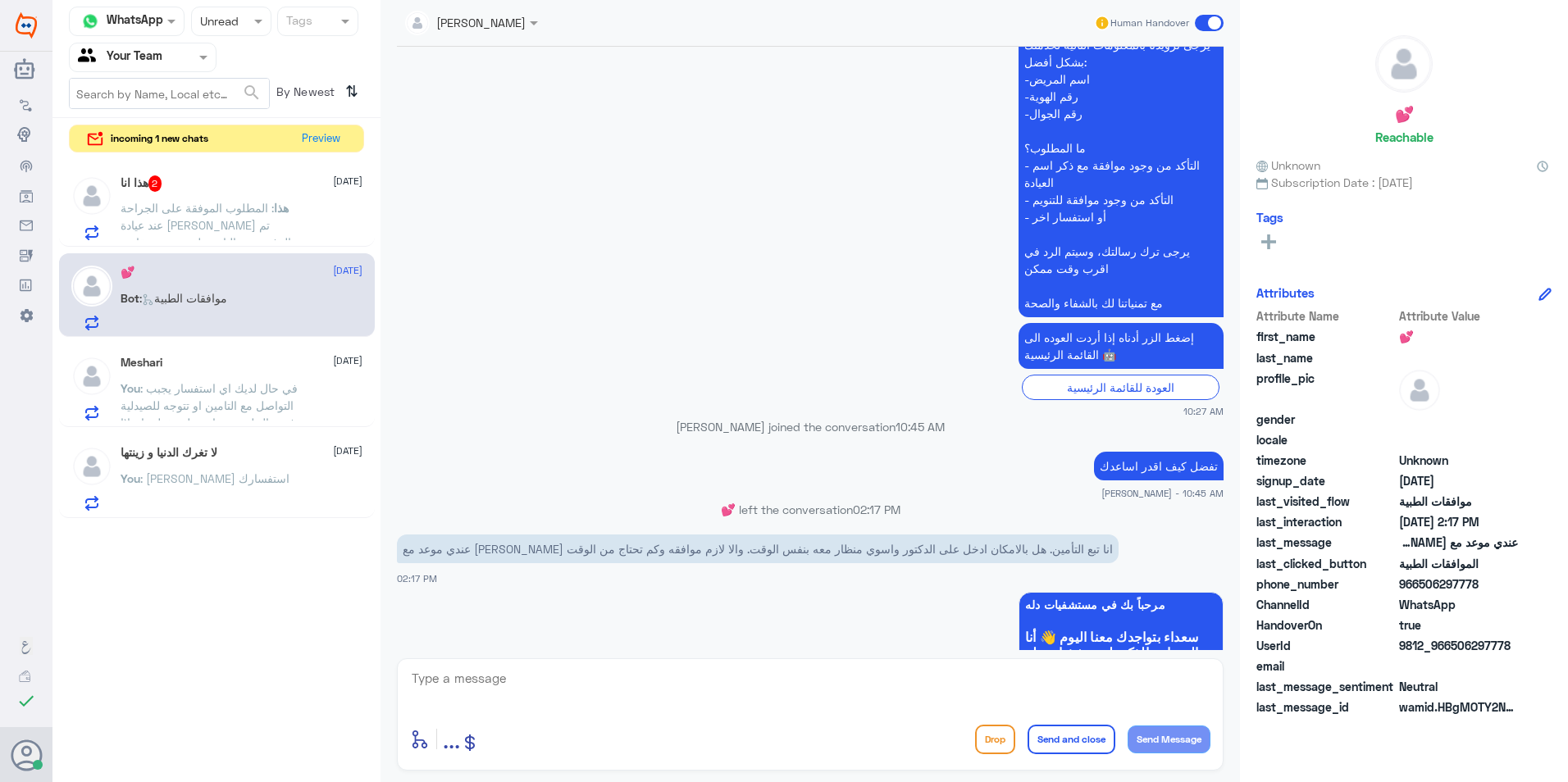
scroll to position [656, 0]
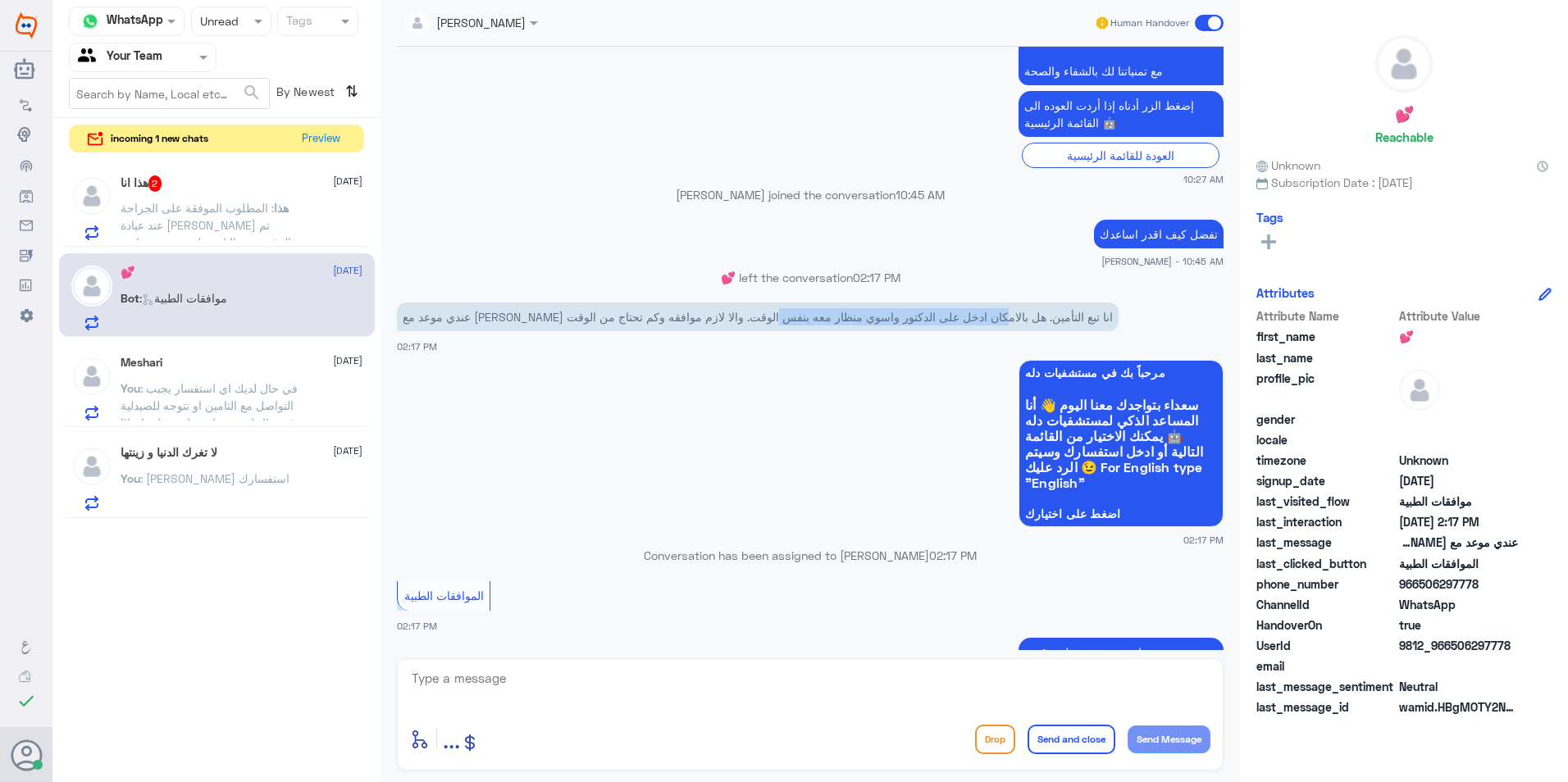
drag, startPoint x: 894, startPoint y: 315, endPoint x: 645, endPoint y: 316, distance: 249.0
click at [645, 316] on p "عندي موعد مع [PERSON_NAME] انا تبع التأمين. هل بالامكان ادخل على الدكتور واسوي …" at bounding box center [757, 316] width 722 height 29
drag, startPoint x: 645, startPoint y: 316, endPoint x: 519, endPoint y: 317, distance: 126.0
click at [519, 317] on p "عندي موعد مع [PERSON_NAME] انا تبع التأمين. هل بالامكان ادخل على الدكتور واسوي …" at bounding box center [757, 316] width 722 height 29
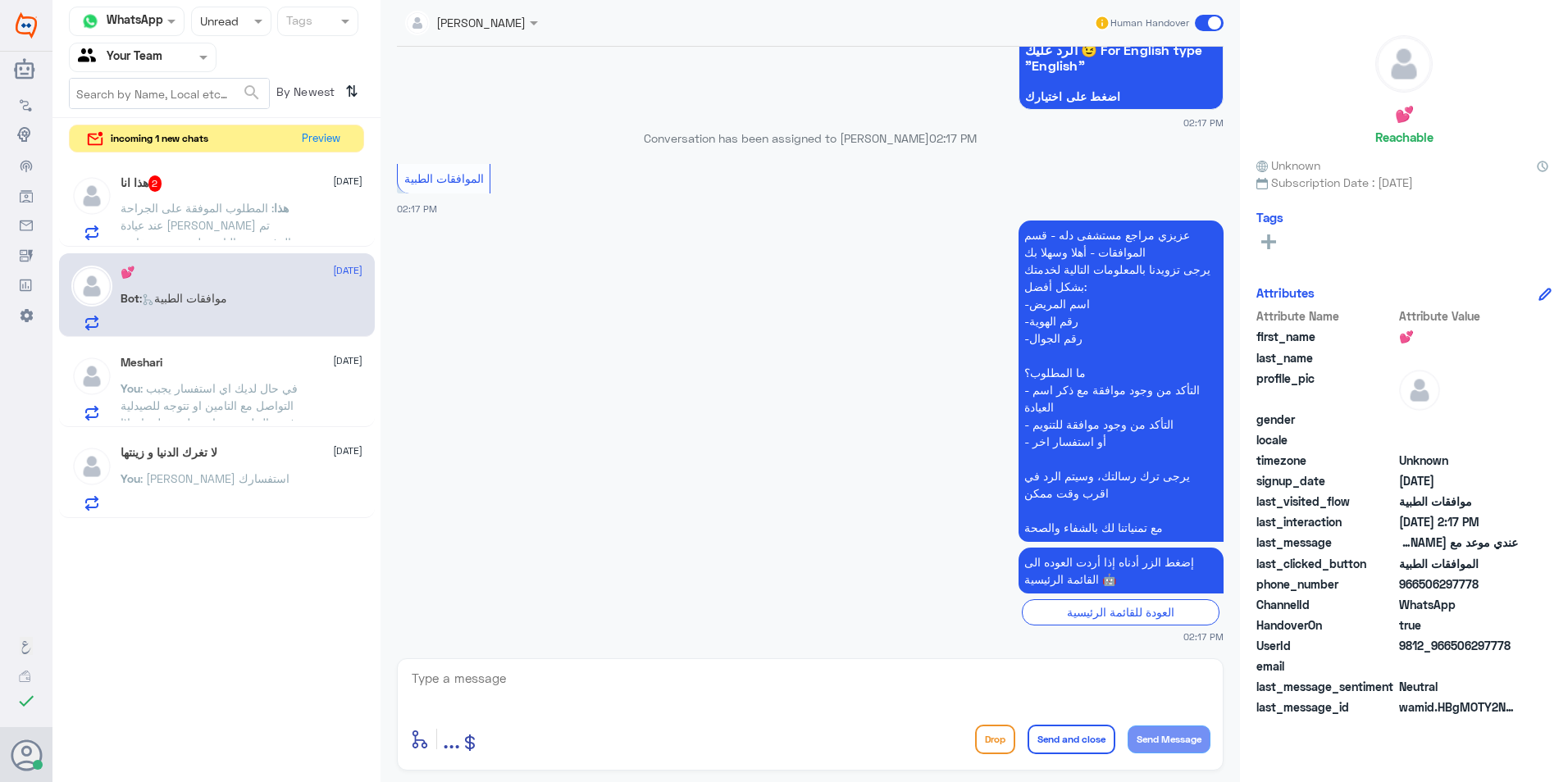
scroll to position [1074, 0]
click at [539, 673] on textarea at bounding box center [810, 687] width 800 height 41
type textarea "اهلا بك"
click at [1127, 681] on textarea "اهلا بك" at bounding box center [810, 687] width 800 height 41
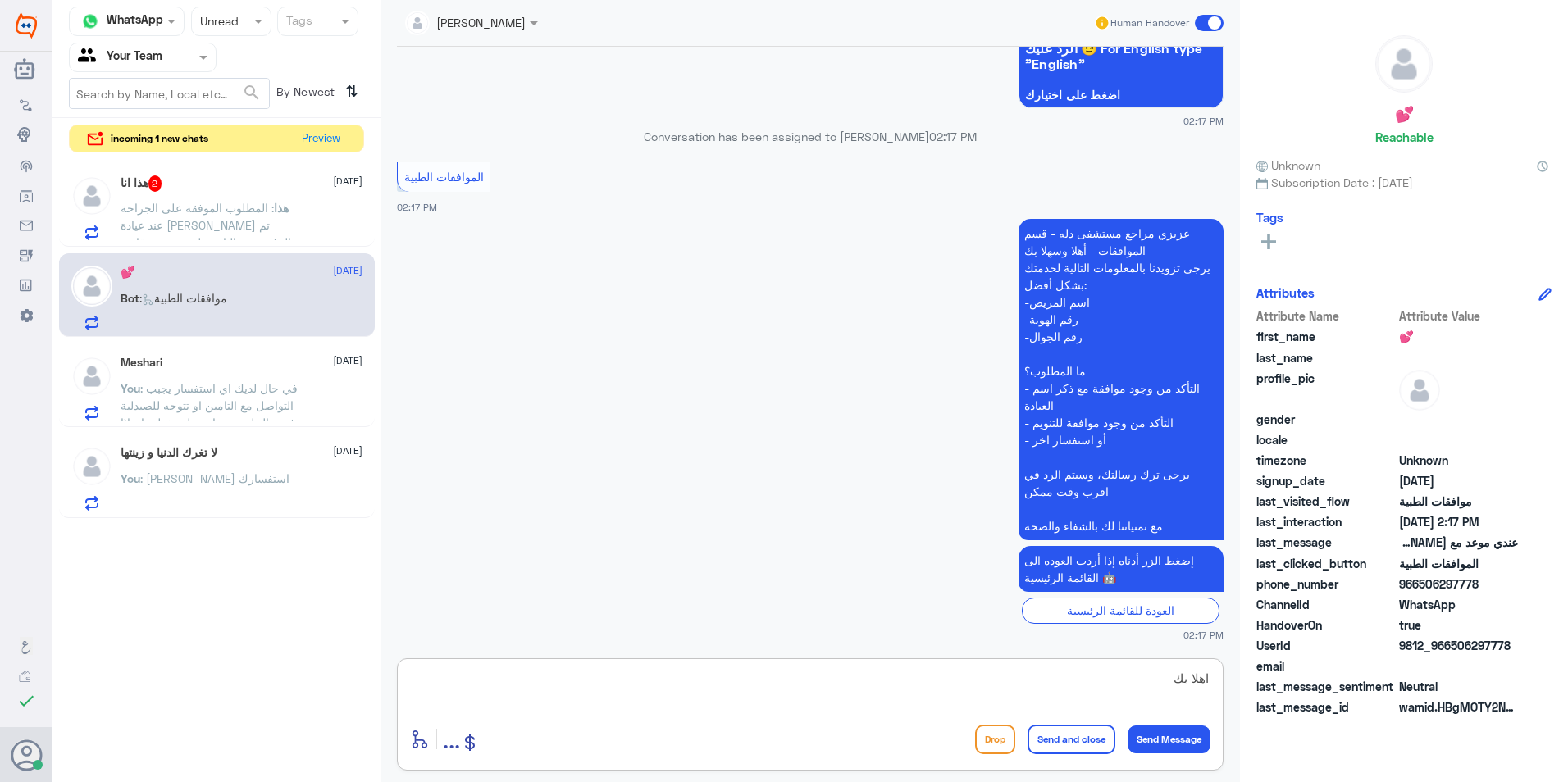
click at [1127, 681] on textarea "اهلا بك" at bounding box center [810, 687] width 800 height 41
paste textarea "مرحبًا، نرجو منك مراجعة الطبيب المختص لرفع طلب الموافقة مرفقًا بتقرير طبي مفصل …"
type textarea "مرحبًا، نرجو منك مراجعة الطبيب المختص لرفع طلب الموافقة مرفقًا بتقرير طبي مفصل …"
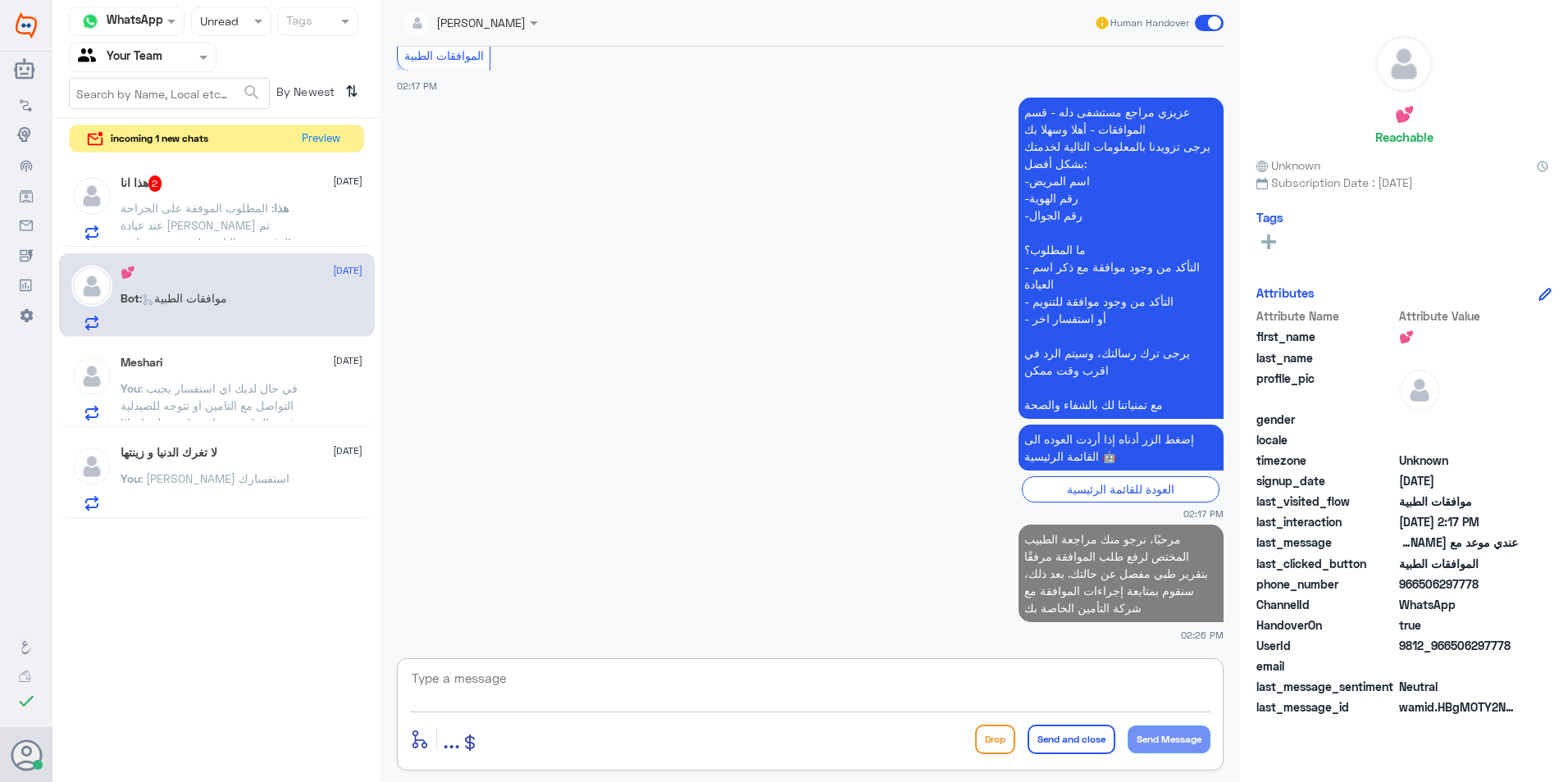
click at [226, 238] on span ": المطلوب الموفقة على الجراحة عند عيادة [PERSON_NAME] تم الرفض من التامين لعدم …" at bounding box center [208, 243] width 174 height 83
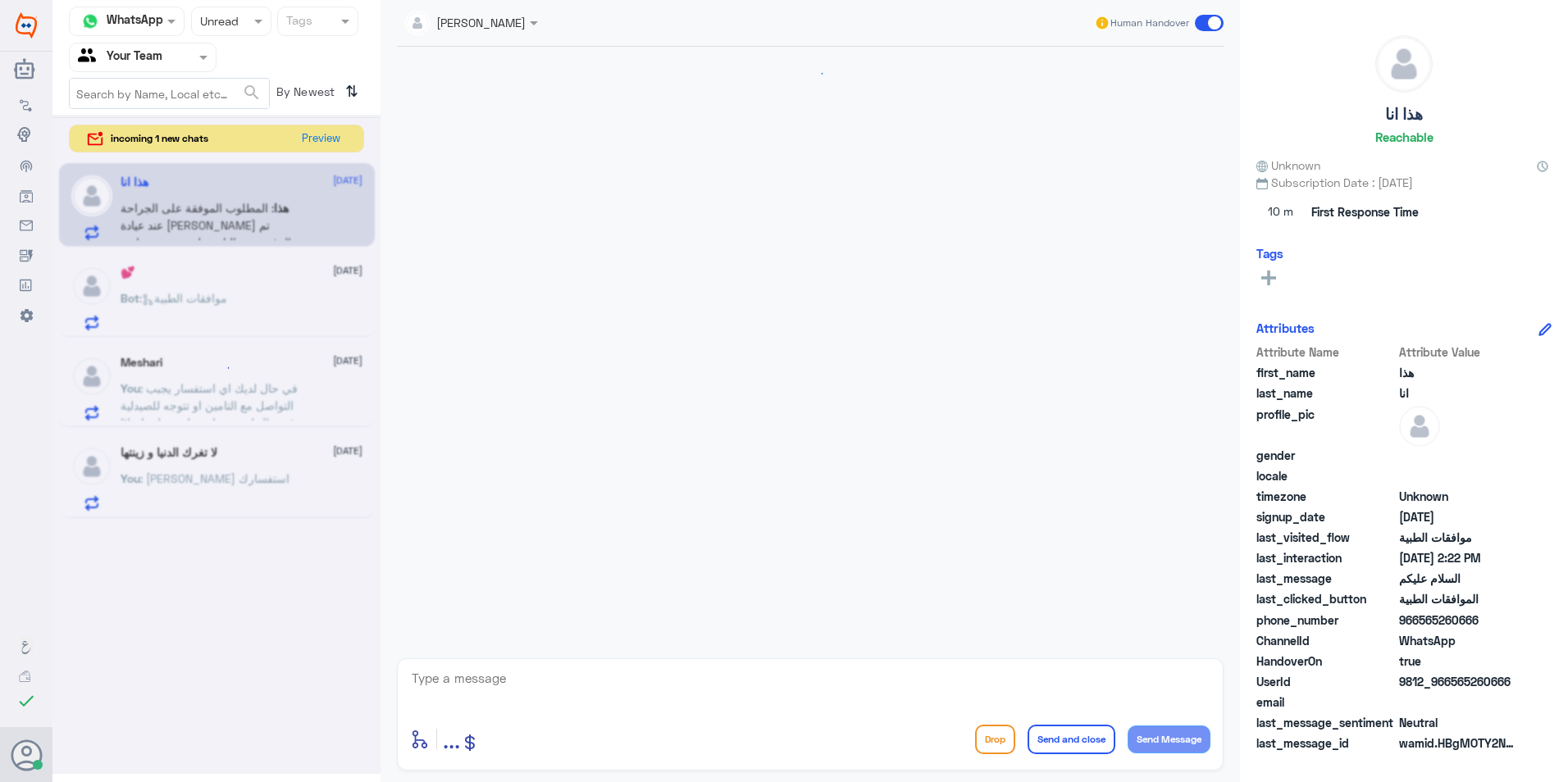
scroll to position [382, 0]
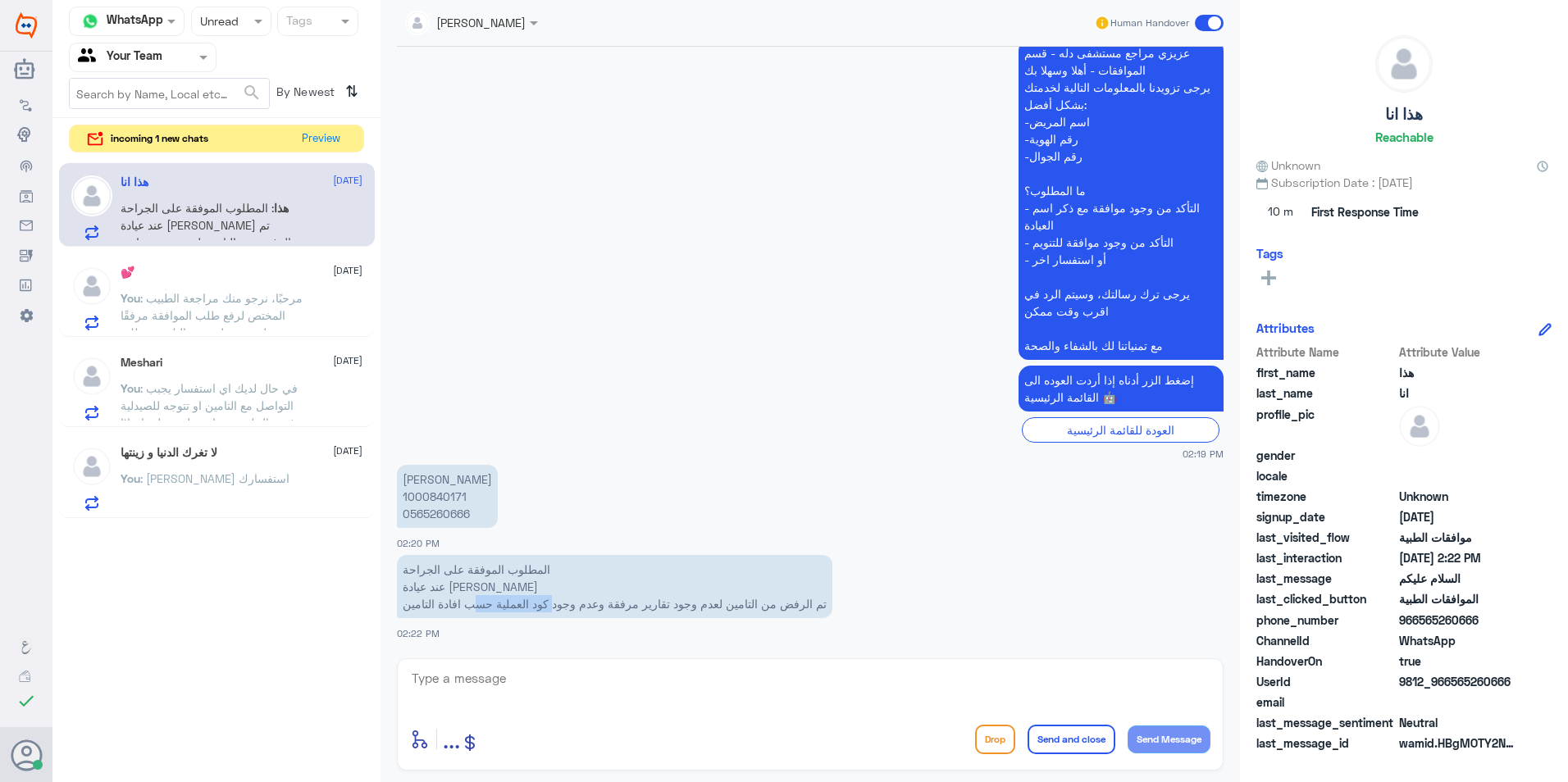
drag, startPoint x: 557, startPoint y: 602, endPoint x: 463, endPoint y: 609, distance: 94.3
click at [463, 609] on p "المطلوب الموفقة على الجراحة عند عيادة [PERSON_NAME] تم الرفض من التامين لعدم وج…" at bounding box center [614, 587] width 435 height 63
drag, startPoint x: 463, startPoint y: 609, endPoint x: 448, endPoint y: 592, distance: 22.7
click at [452, 608] on p "المطلوب الموفقة على الجراحة عند عيادة [PERSON_NAME] تم الرفض من التامين لعدم وج…" at bounding box center [614, 587] width 435 height 63
click at [424, 496] on p "[PERSON_NAME] 1000840171 0565260666" at bounding box center [447, 497] width 101 height 63
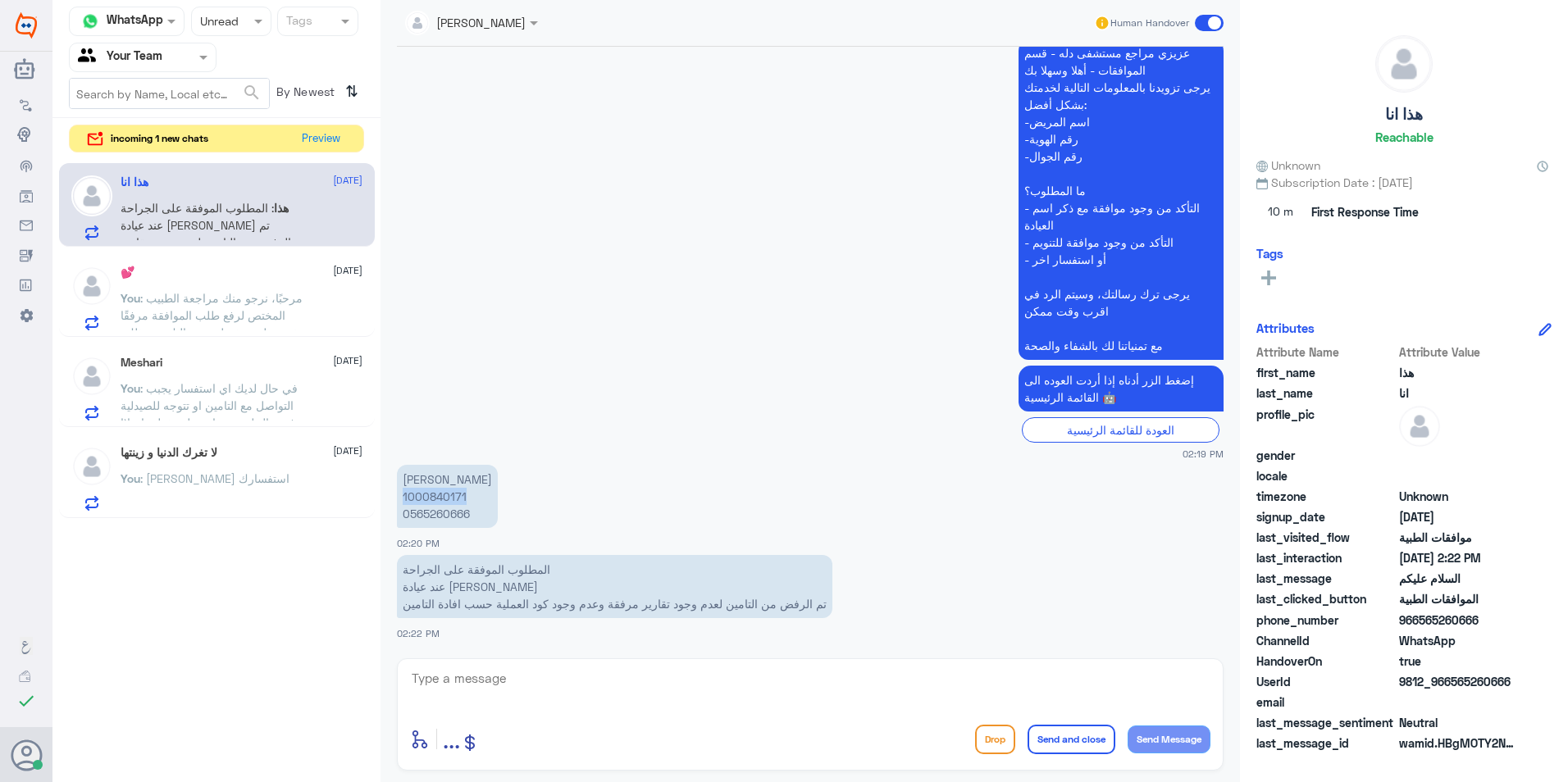
click at [424, 496] on p "[PERSON_NAME] 1000840171 0565260666" at bounding box center [447, 497] width 101 height 63
copy p "1000840171"
click at [472, 695] on textarea at bounding box center [810, 687] width 800 height 41
type textarea "تم تحويل استفسارك الى قسم موافقات التنويم للمتابعة مع شركة التأمين ."
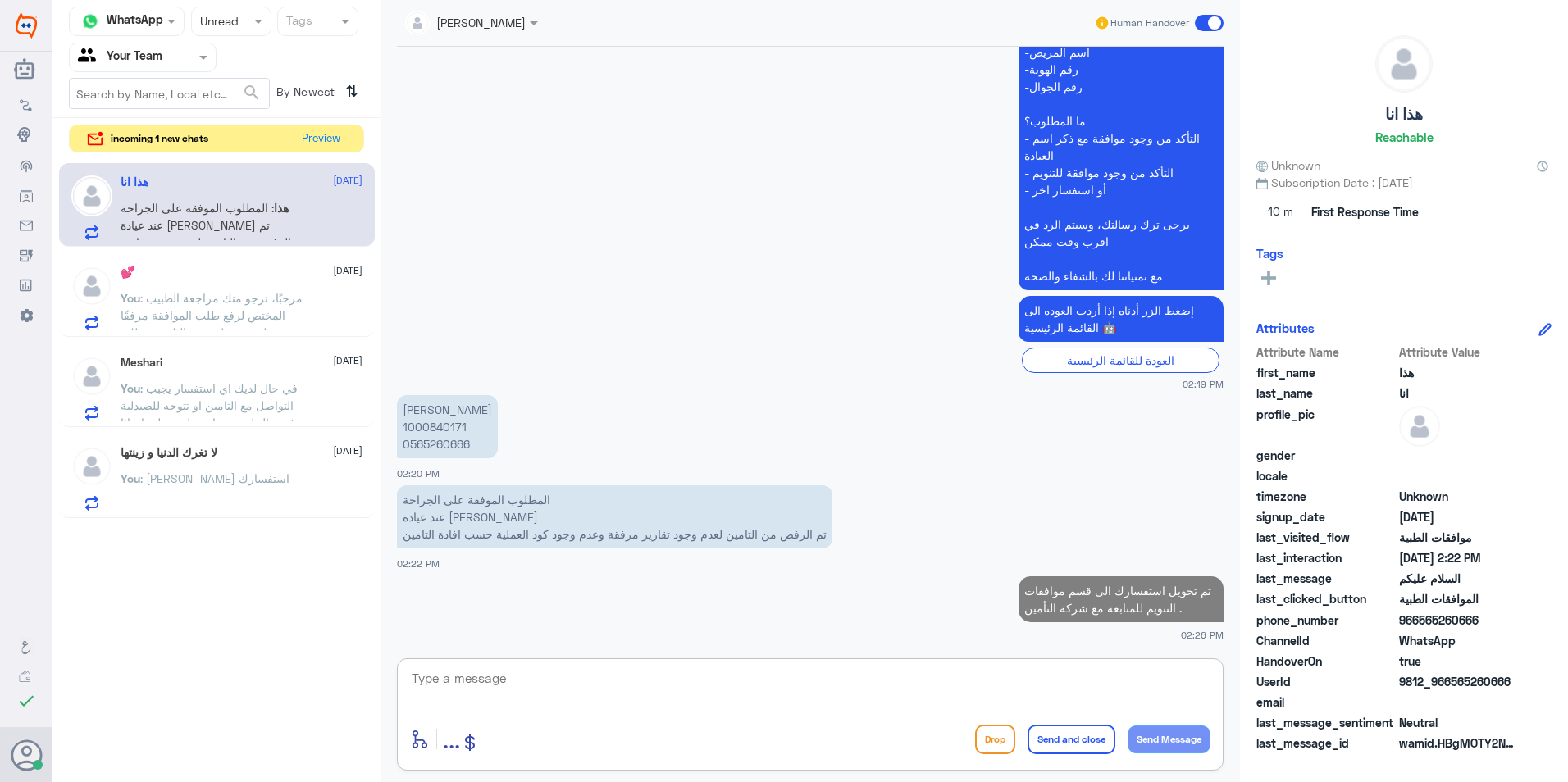
click at [436, 421] on p "[PERSON_NAME] 1000840171 0565260666" at bounding box center [447, 427] width 101 height 63
copy p "1000840171"
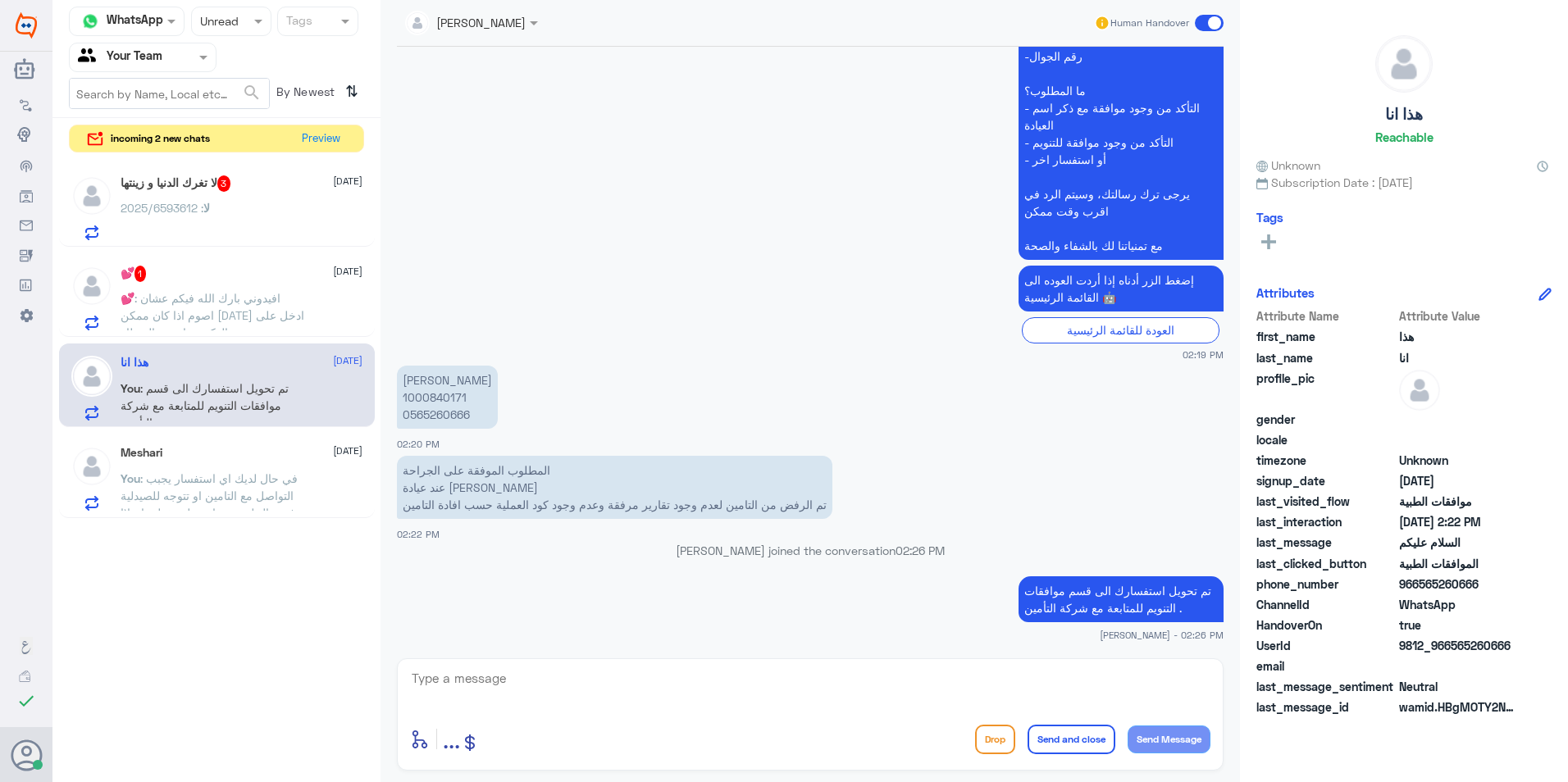
click at [278, 280] on div "💕 1 [DATE]" at bounding box center [242, 274] width 242 height 17
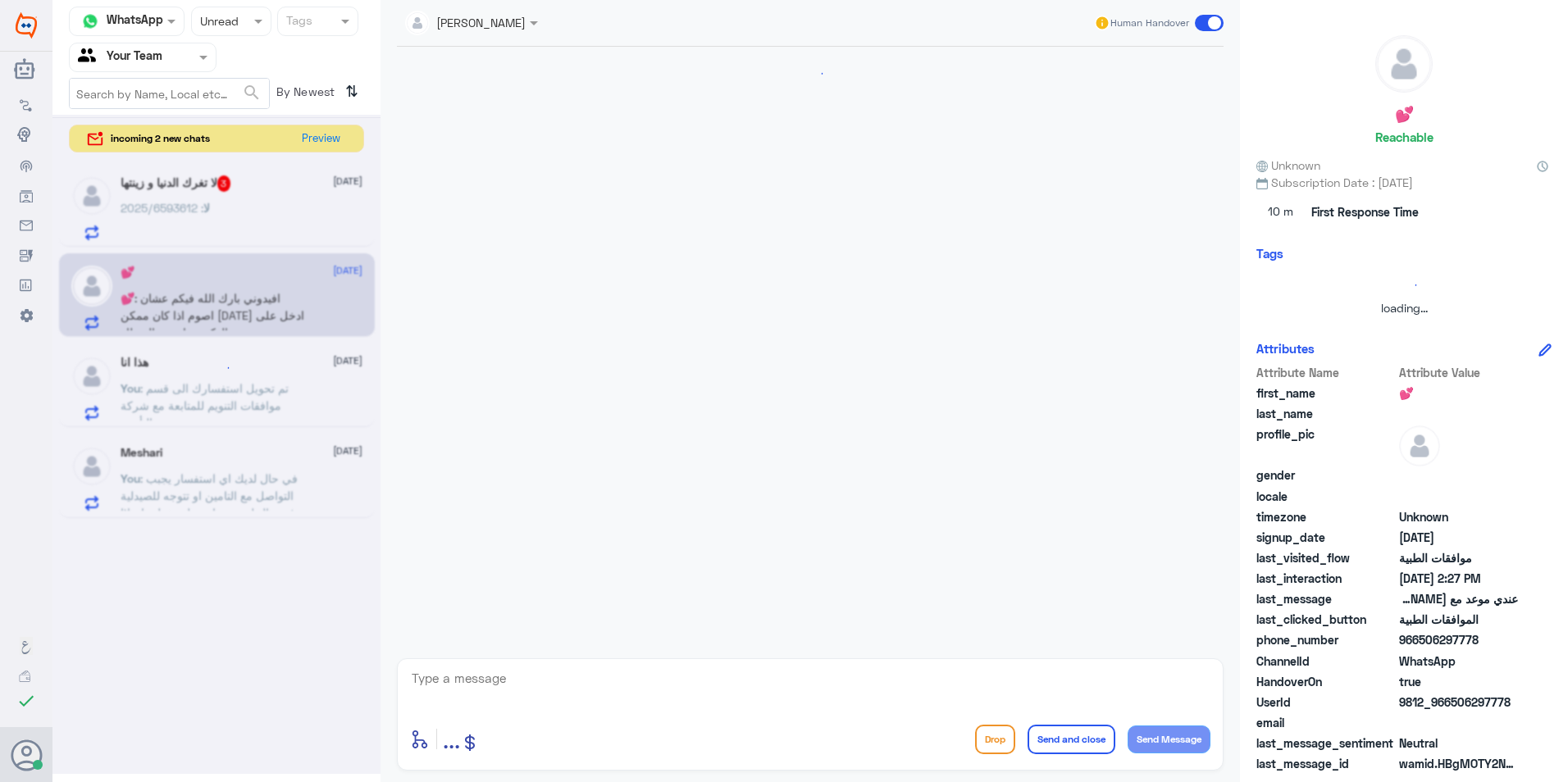
scroll to position [1283, 0]
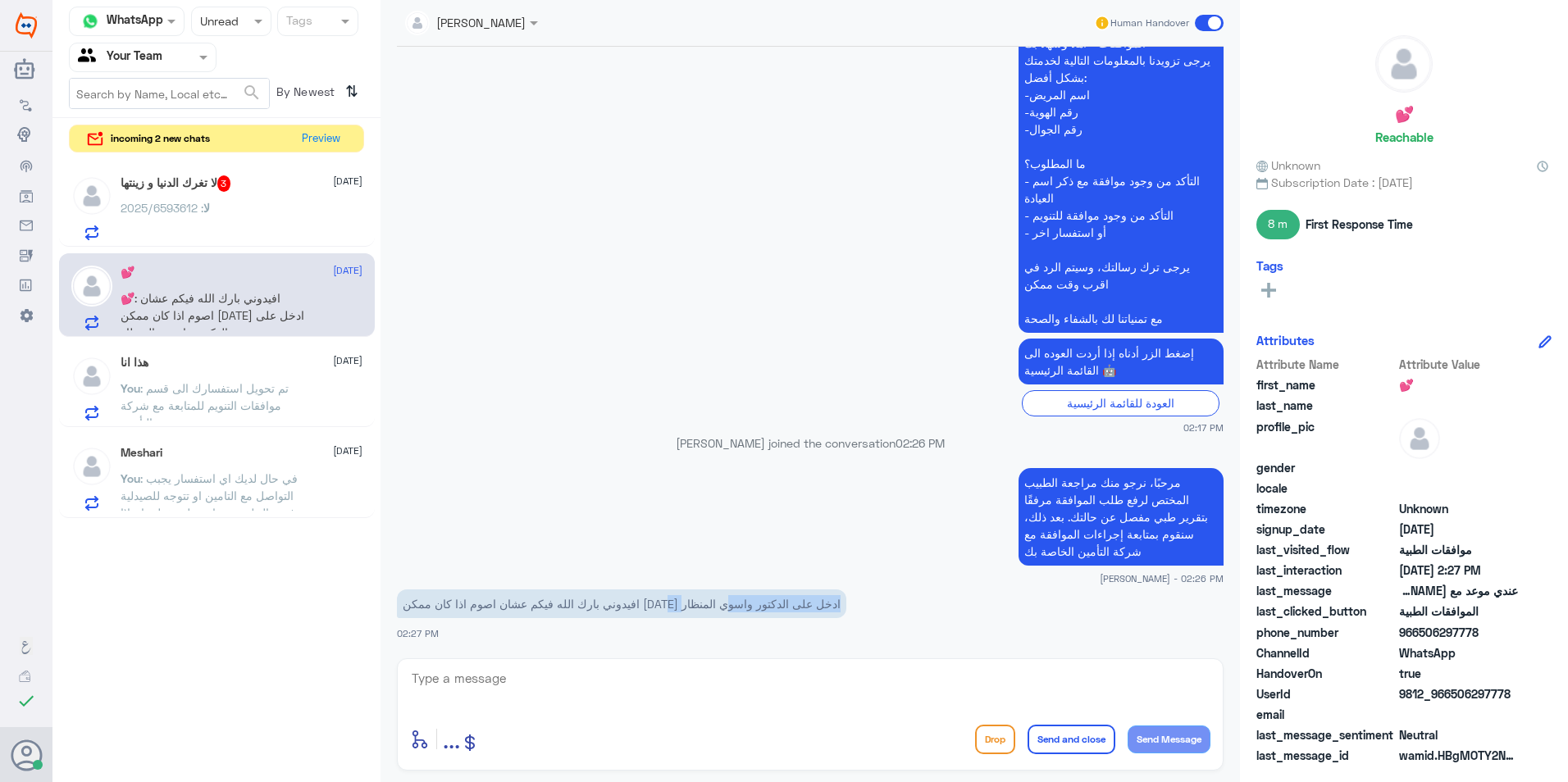
drag, startPoint x: 572, startPoint y: 605, endPoint x: 438, endPoint y: 617, distance: 134.5
click at [438, 617] on p "افيدوني بارك الله فيكم عشان اصوم اذا كان ممكن [DATE] ادخل على الدكتور واسوي الم…" at bounding box center [620, 604] width 449 height 29
drag, startPoint x: 438, startPoint y: 617, endPoint x: 636, endPoint y: 647, distance: 200.3
click at [636, 647] on div "[DATE] مرحباً، أريد الاستفسار عن خدمة الطب الاتصالي. يرجى توجيهي للقائمة الرئيس…" at bounding box center [810, 348] width 842 height 604
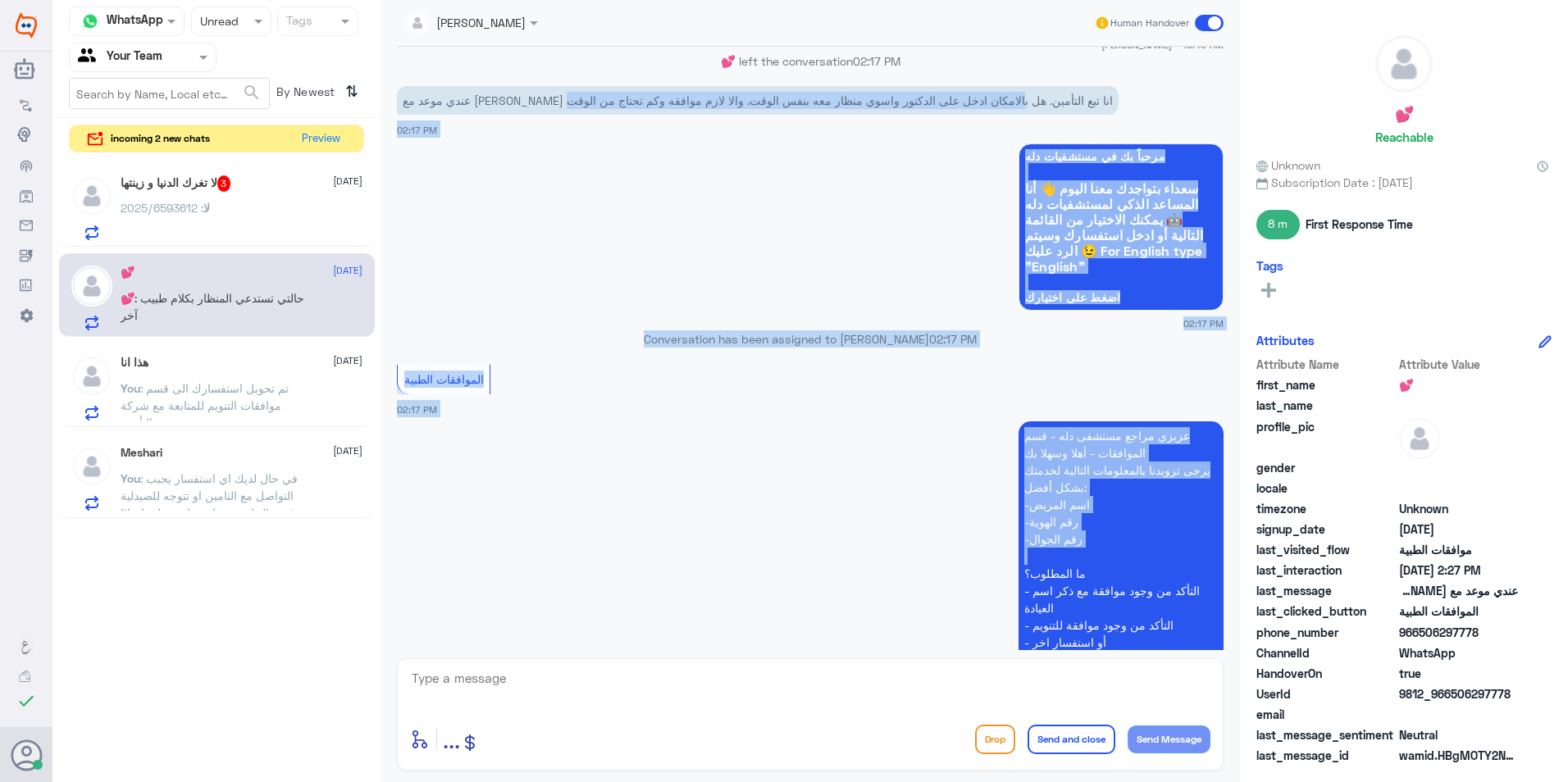
scroll to position [1338, 0]
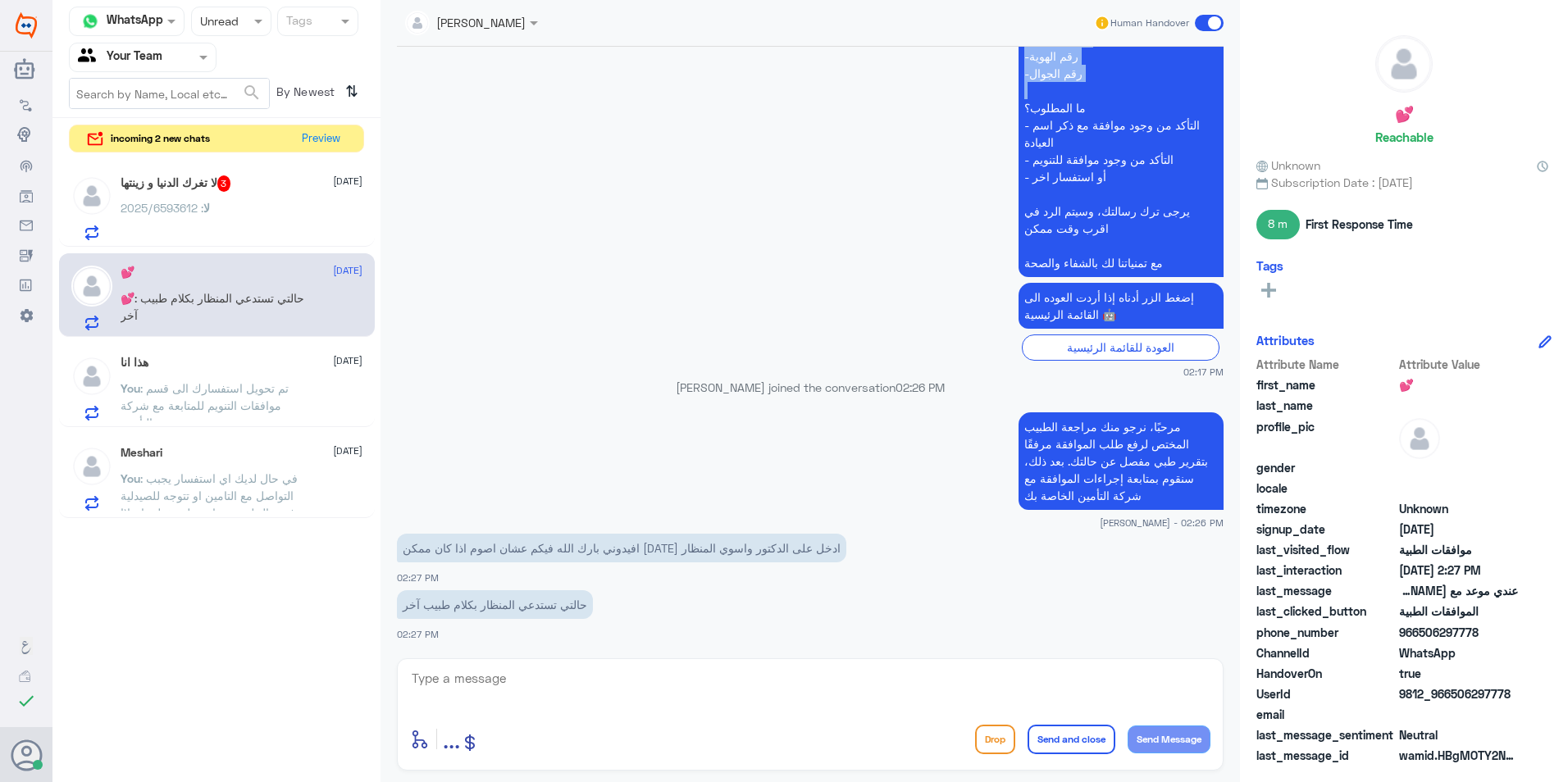
drag, startPoint x: 907, startPoint y: 99, endPoint x: 572, endPoint y: 101, distance: 335.0
click at [572, 101] on div "[DATE] مرحباً، أريد الاستفسار عن خدمة الطب الاتصالي. يرجى توجيهي للقائمة الرئيس…" at bounding box center [810, 348] width 842 height 604
click at [610, 695] on textarea at bounding box center [810, 687] width 800 height 41
click at [1051, 465] on p "مرحبًا، نرجو منك مراجعة الطبيب المختص لرفع طلب الموافقة مرفقًا بتقرير طبي مفصل …" at bounding box center [1120, 461] width 205 height 97
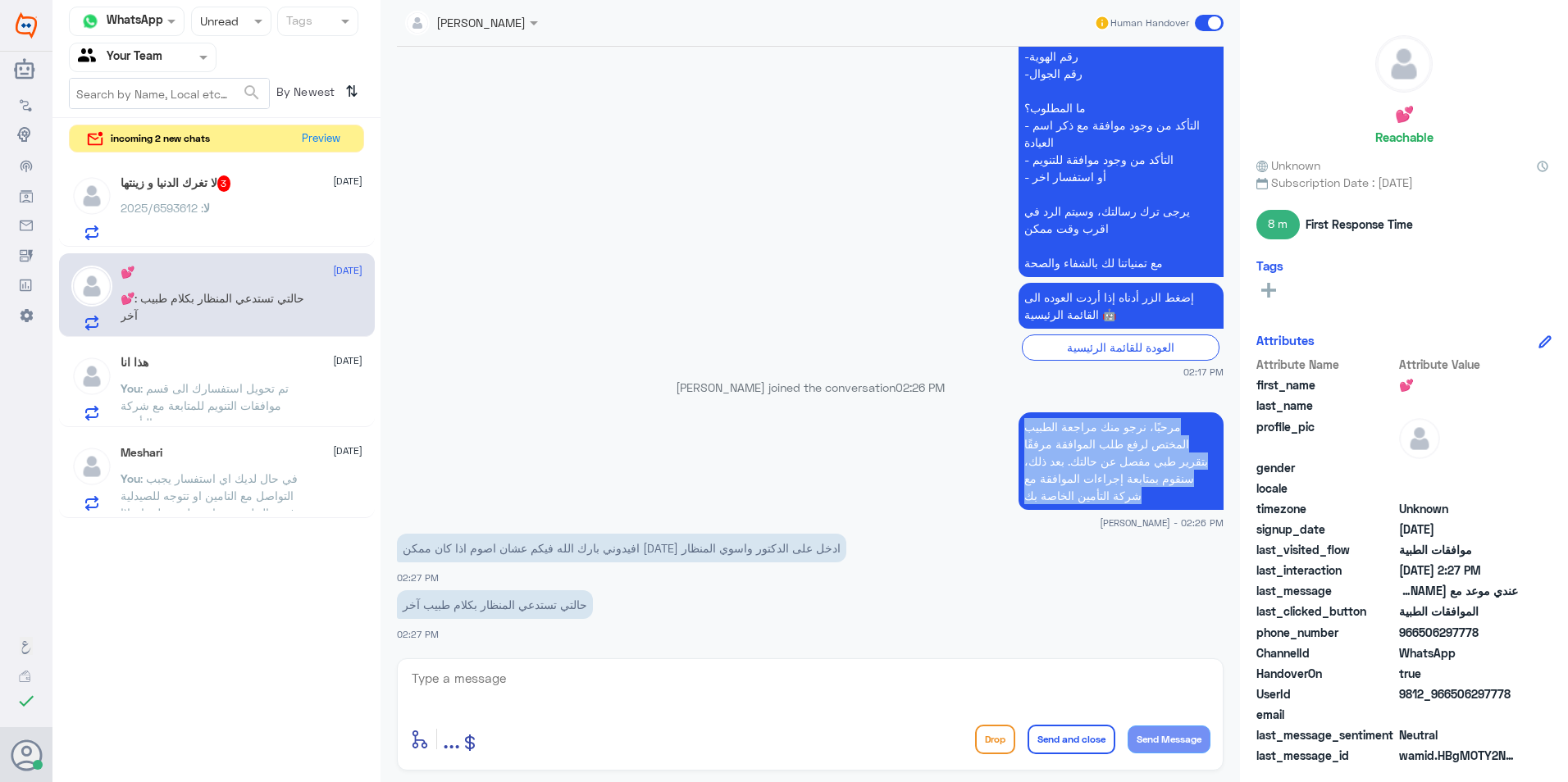
click at [1051, 465] on p "مرحبًا، نرجو منك مراجعة الطبيب المختص لرفع طلب الموافقة مرفقًا بتقرير طبي مفصل …" at bounding box center [1120, 461] width 205 height 97
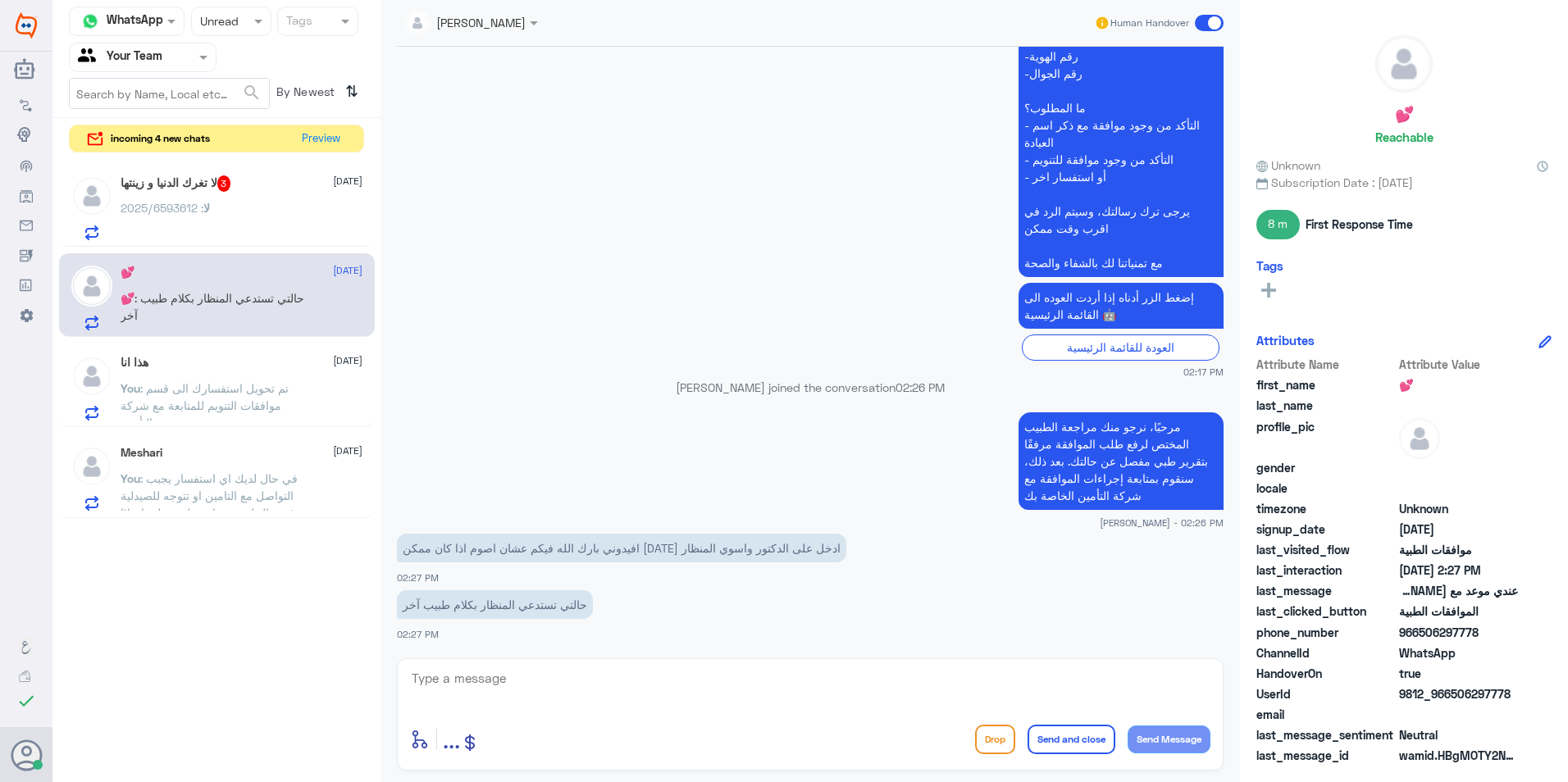
click at [800, 726] on div "enter flow name ... Drop Send and close Send Message" at bounding box center [810, 738] width 800 height 37
click at [800, 702] on textarea at bounding box center [810, 687] width 800 height 41
paste textarea ""عزيزي المراجع، نرجو التكرّم بمراجعة الطبيب المعالج ليقوم برفع طلب الموافقة الط…"
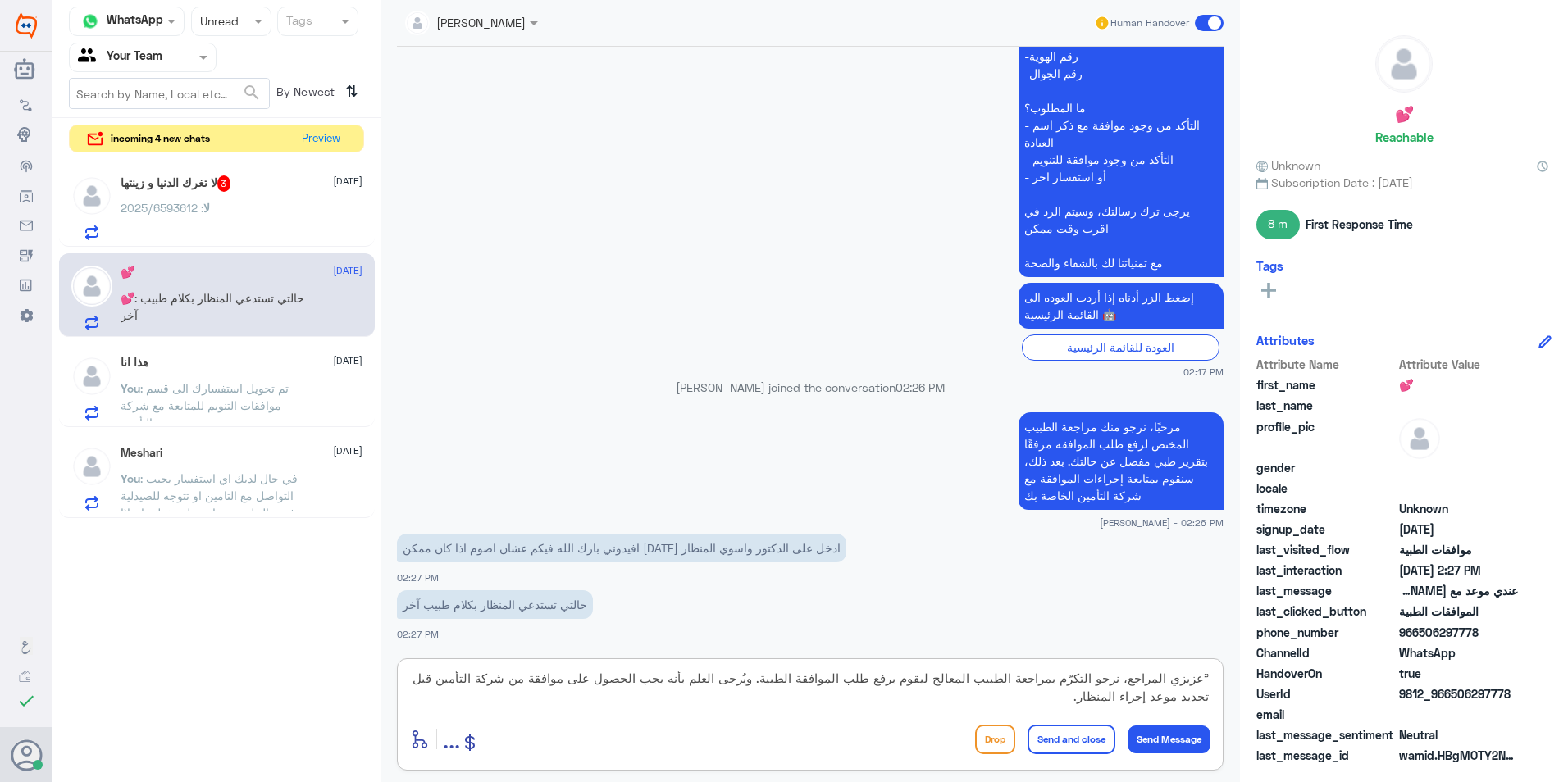
click at [1209, 677] on textarea ""عزيزي المراجع، نرجو التكرّم بمراجعة الطبيب المعالج ليقوم برفع طلب الموافقة الط…" at bounding box center [810, 687] width 800 height 41
click at [1201, 676] on textarea ""عزيزي المراجع، نرجو التكرّم بمراجعة الطبيب المعالج ليقوم برفع طلب الموافقة الط…" at bounding box center [810, 687] width 800 height 41
type textarea "عزيزي المراجع، نرجو التكرّم بمراجعة الطبيب المعالج ليقوم برفع طلب الموافقة الطب…"
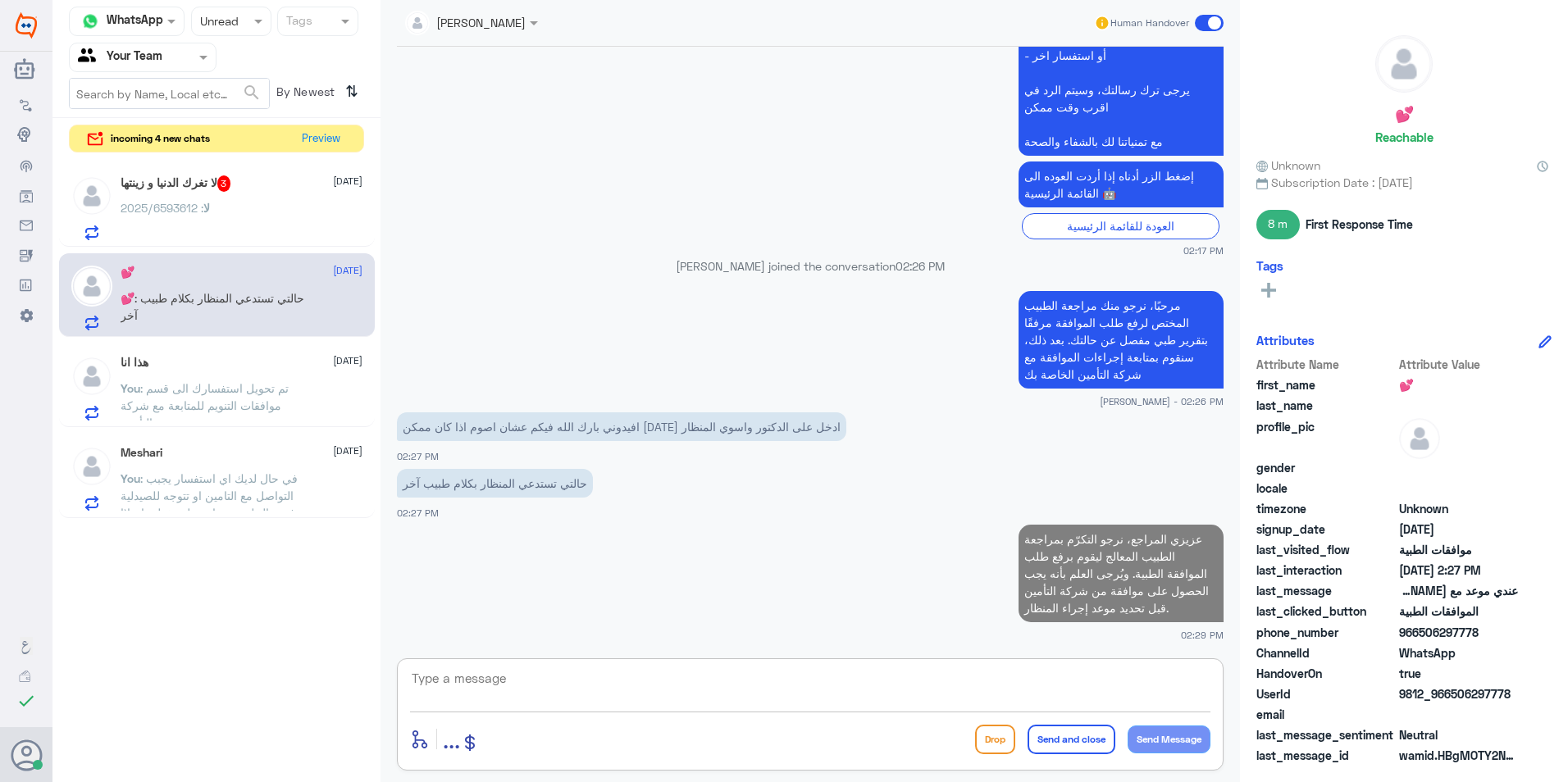
click at [266, 219] on div "لا : 2025/6593612" at bounding box center [242, 221] width 242 height 37
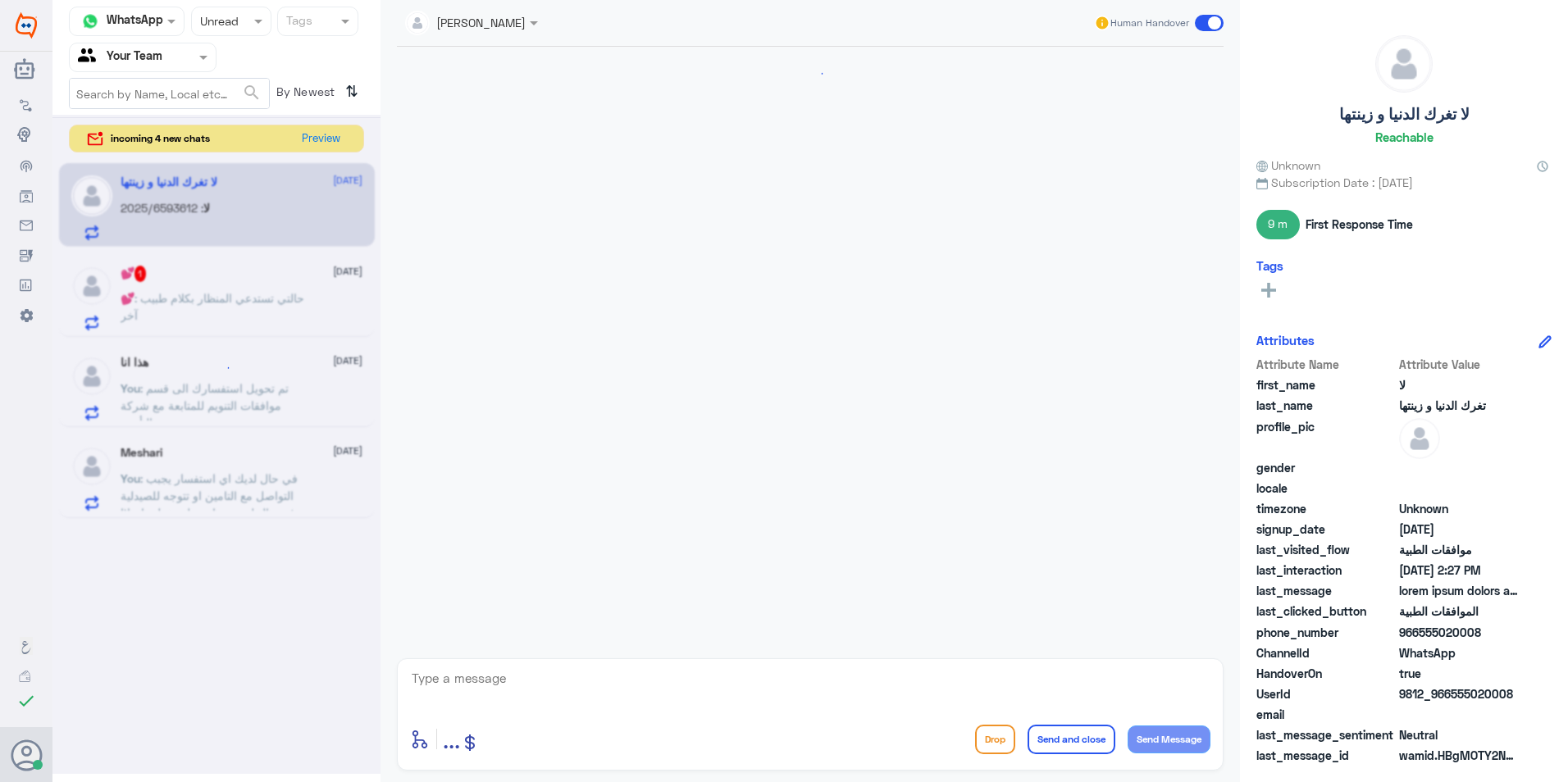
scroll to position [1658, 0]
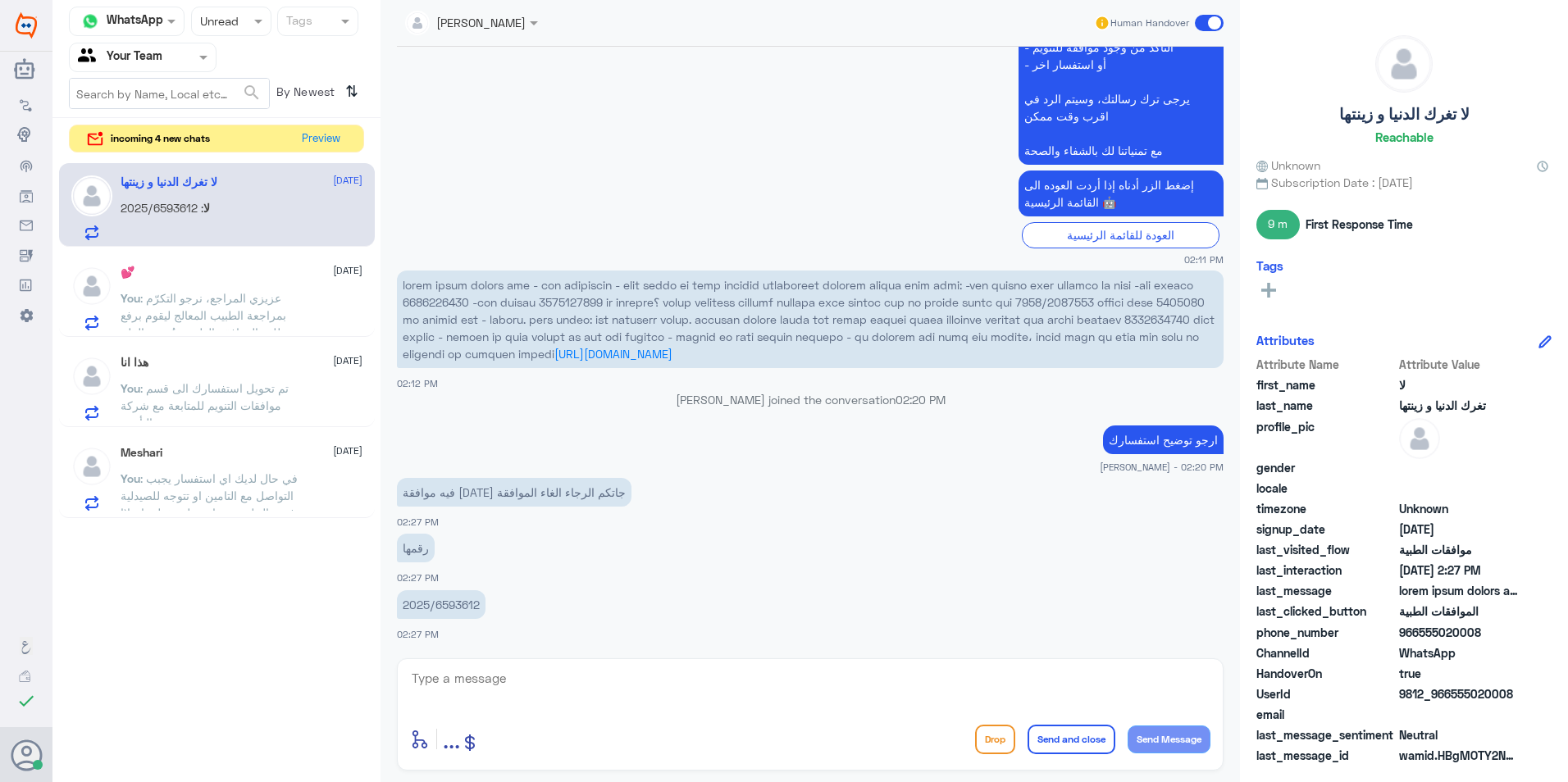
click at [546, 671] on textarea at bounding box center [810, 687] width 800 height 41
drag, startPoint x: 513, startPoint y: 307, endPoint x: 555, endPoint y: 309, distance: 42.0
click at [555, 309] on p "[URL][DOMAIN_NAME]" at bounding box center [810, 319] width 827 height 97
drag, startPoint x: 555, startPoint y: 309, endPoint x: 547, endPoint y: 301, distance: 11.3
click at [547, 301] on span at bounding box center [808, 319] width 812 height 83
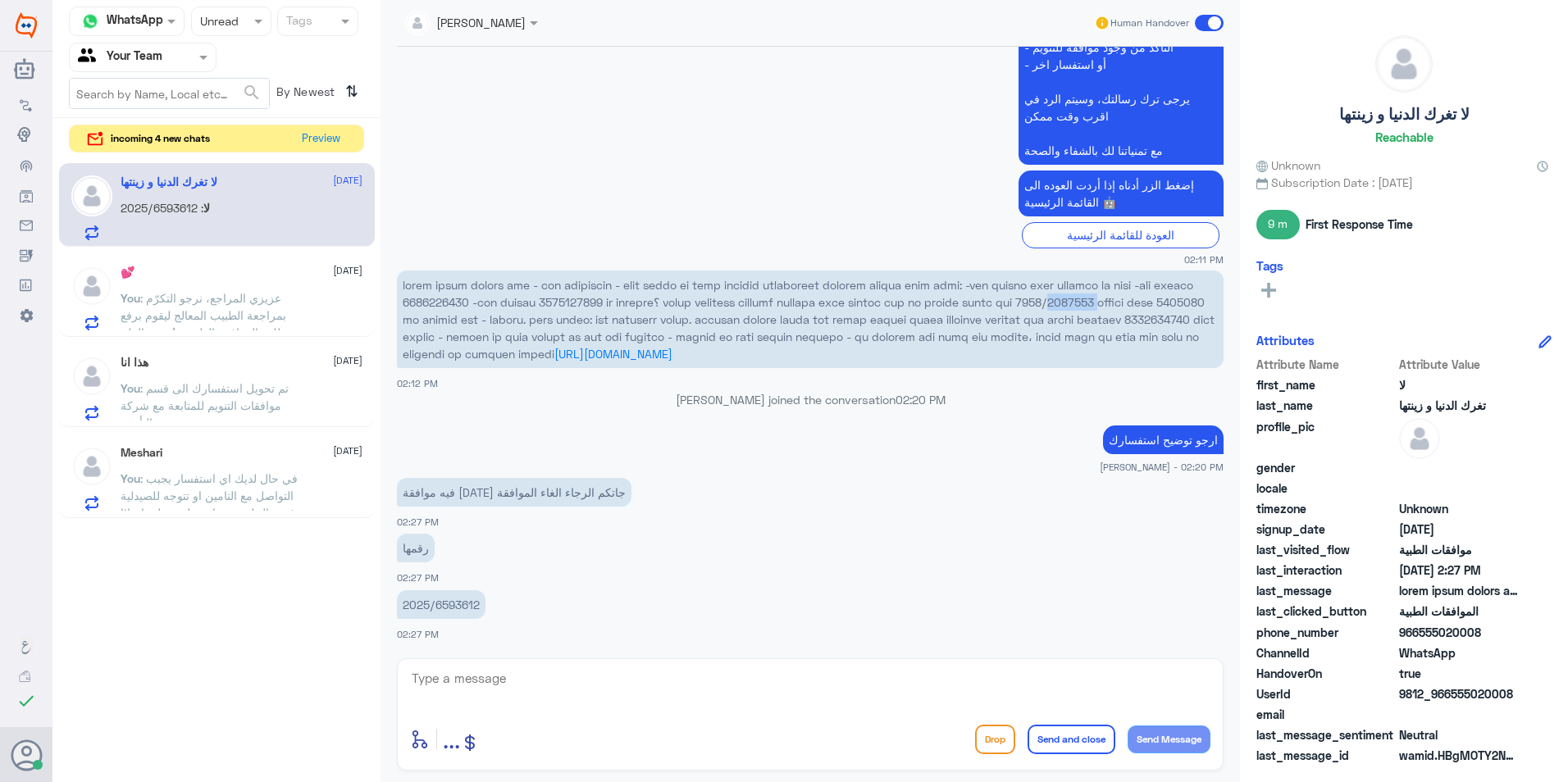
click at [547, 301] on span at bounding box center [808, 319] width 812 height 83
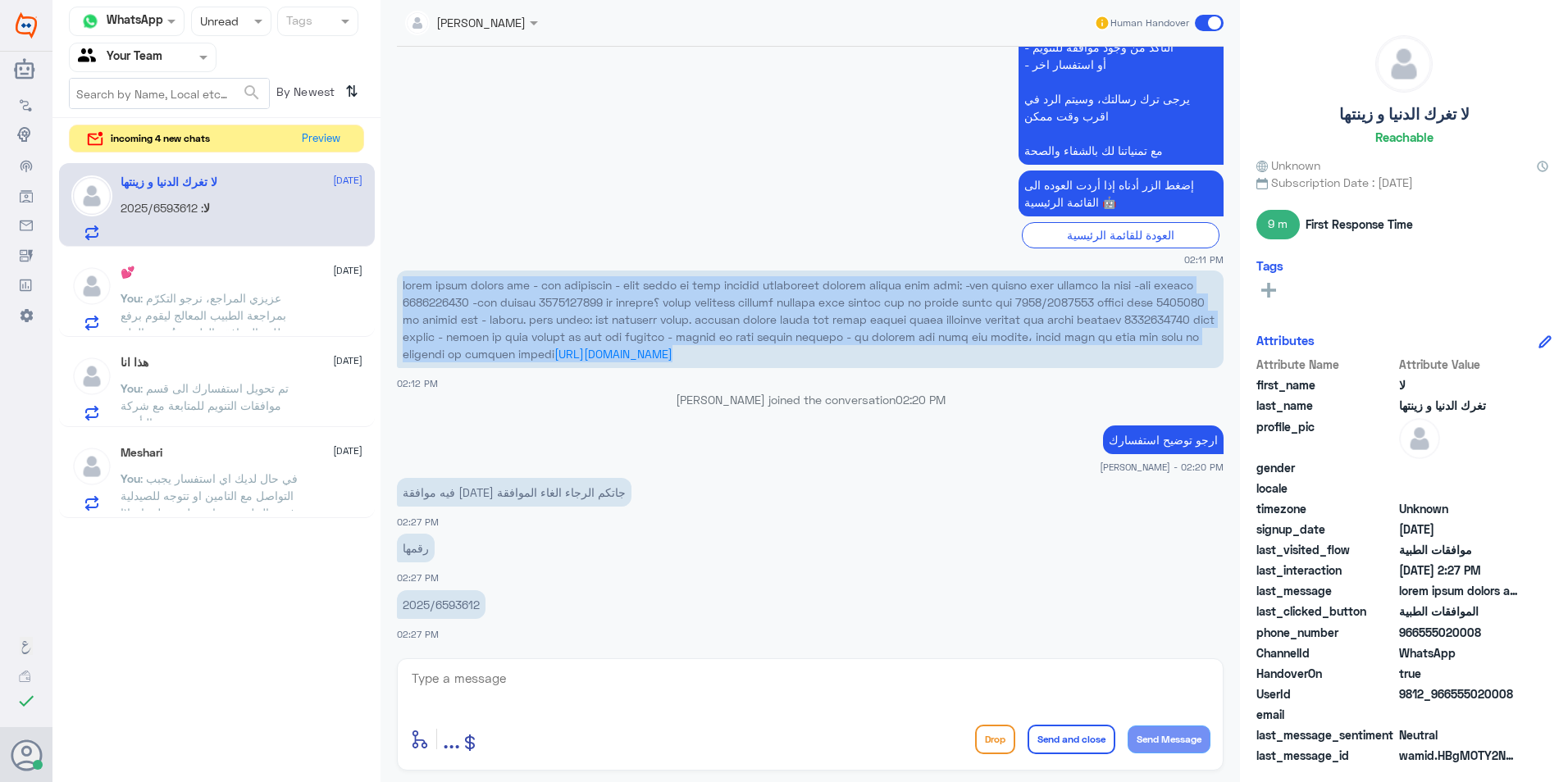
click at [547, 301] on span at bounding box center [808, 319] width 812 height 83
drag, startPoint x: 547, startPoint y: 301, endPoint x: 529, endPoint y: 299, distance: 18.1
click at [529, 299] on span at bounding box center [808, 319] width 812 height 83
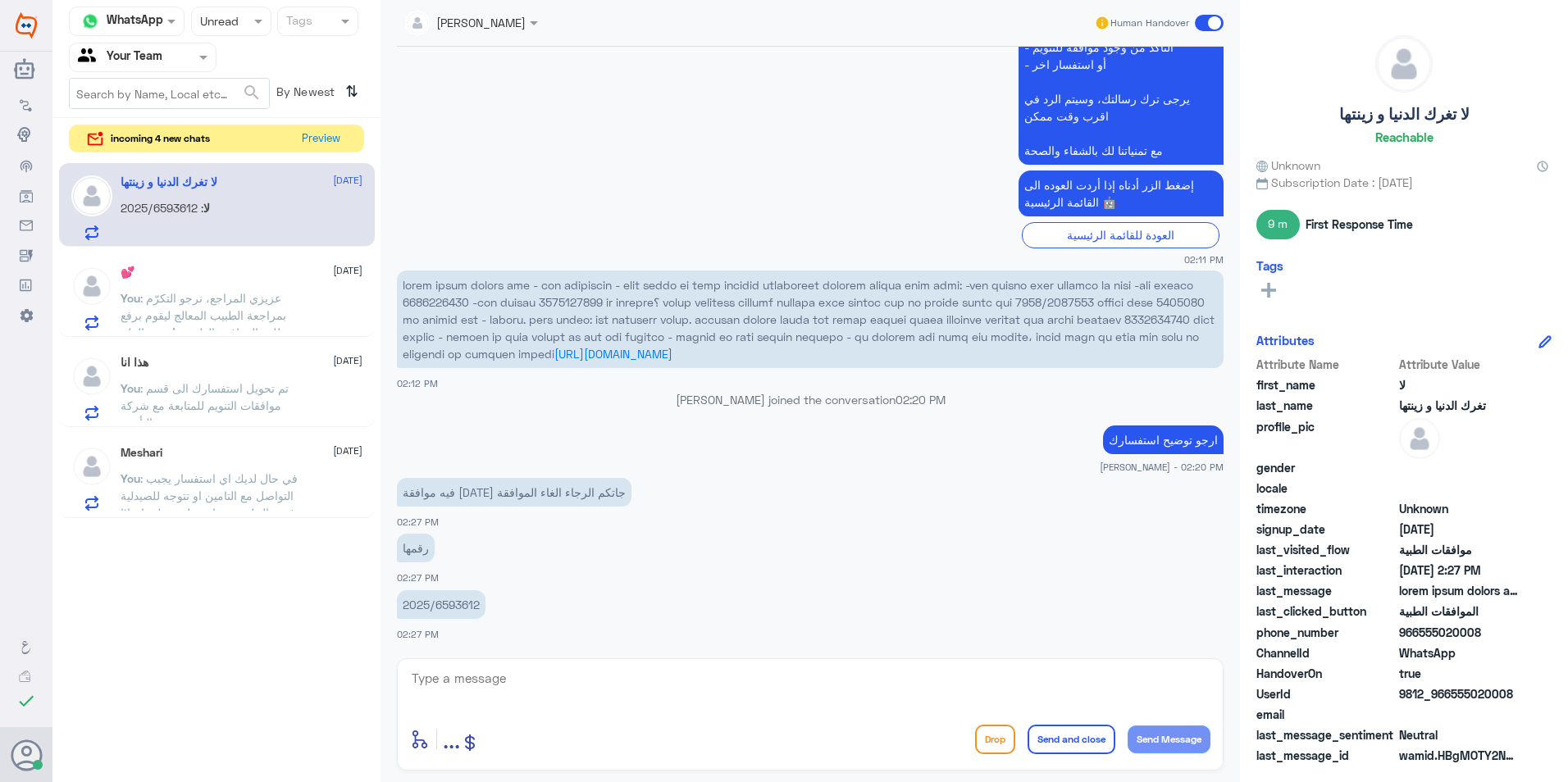
click at [522, 302] on span at bounding box center [808, 319] width 812 height 83
drag, startPoint x: 514, startPoint y: 302, endPoint x: 591, endPoint y: 308, distance: 77.2
click at [591, 308] on span at bounding box center [808, 319] width 812 height 83
click at [429, 676] on textarea at bounding box center [810, 687] width 800 height 41
type textarea "تم الالغاء بناء على رغبتكم"
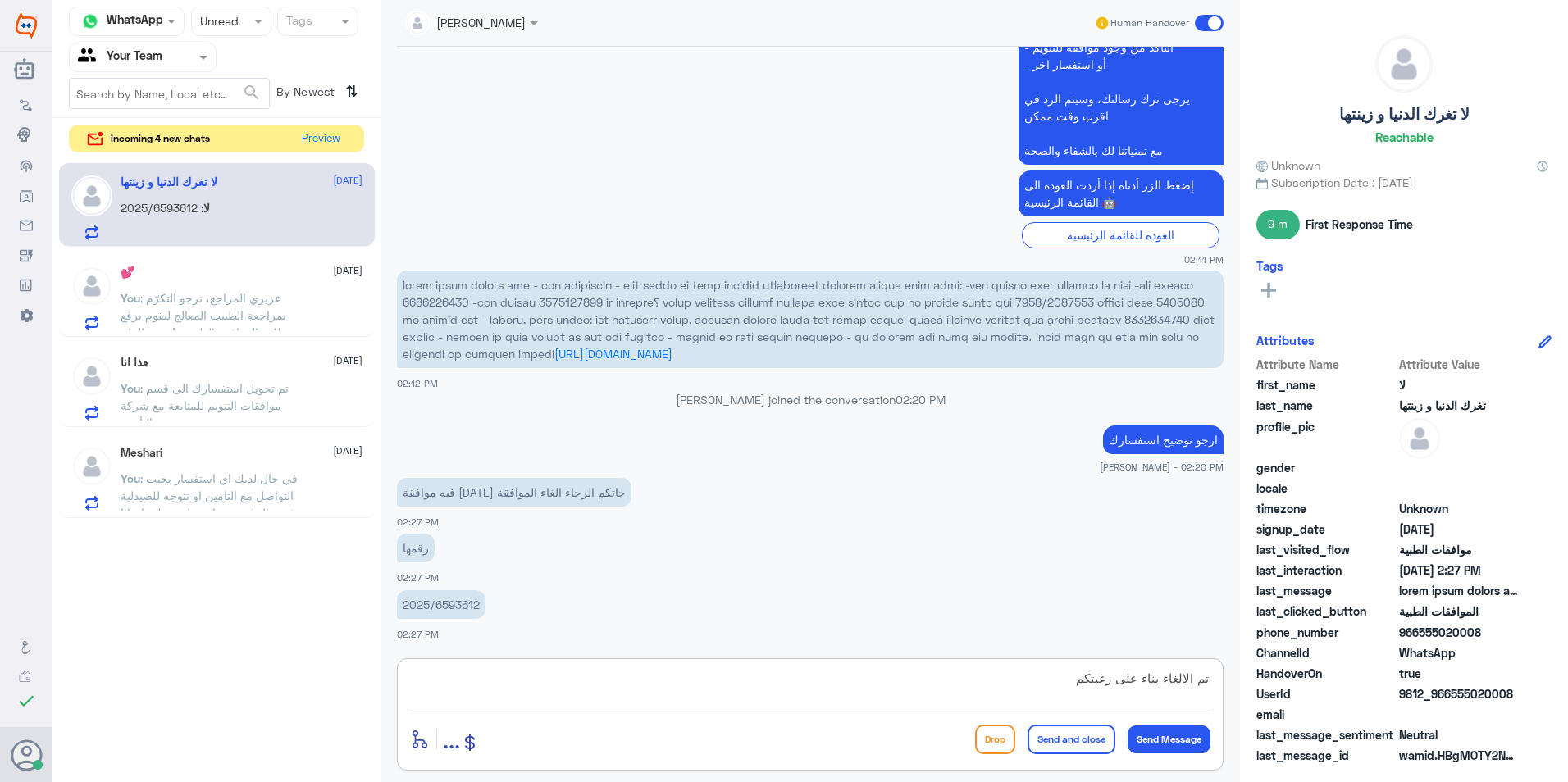
click at [780, 695] on textarea "تم الالغاء بناء على رغبتكم" at bounding box center [810, 687] width 800 height 41
paste textarea "فيدكم بأنه تم إلغاء طلب الموافقة حسب رغبتكم وبتوجيه منكم."
type textarea "فيدكم بأنه تم إلغاء طلب الموافقة حسب رغبتكم وبتوجيه منكم."
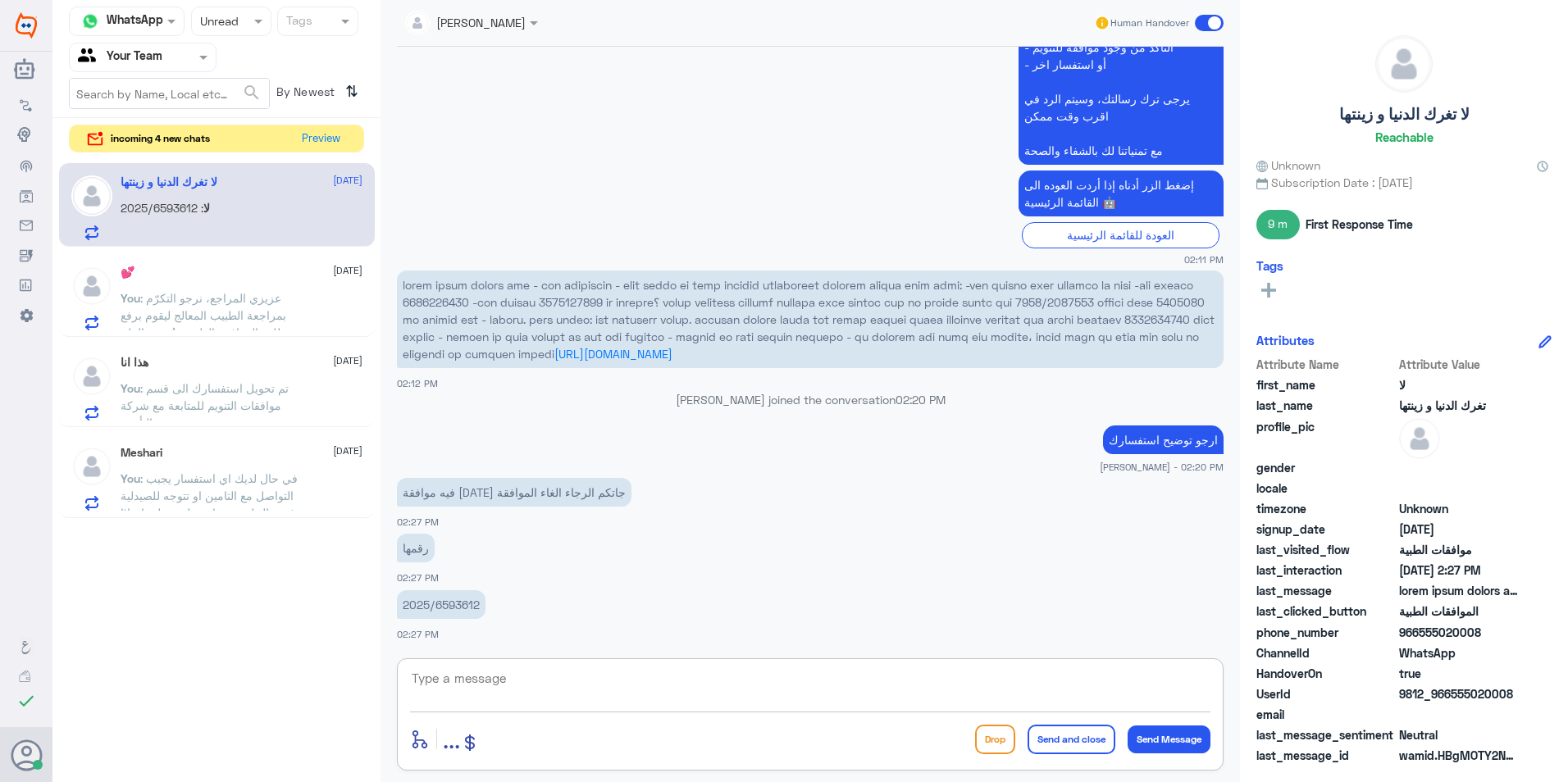
scroll to position [1729, 0]
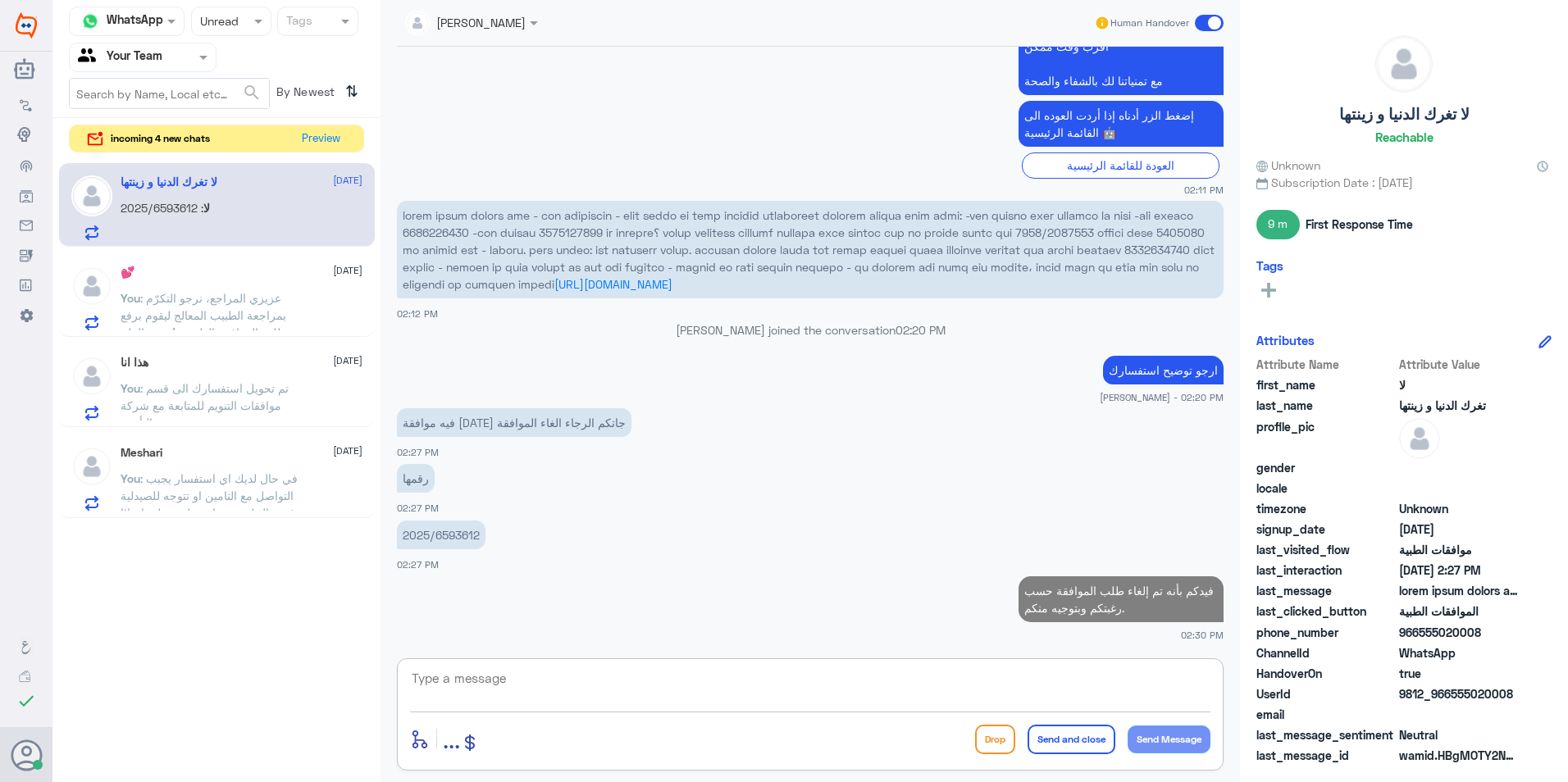
click at [260, 211] on div "لا : 2025/6593612" at bounding box center [242, 221] width 242 height 37
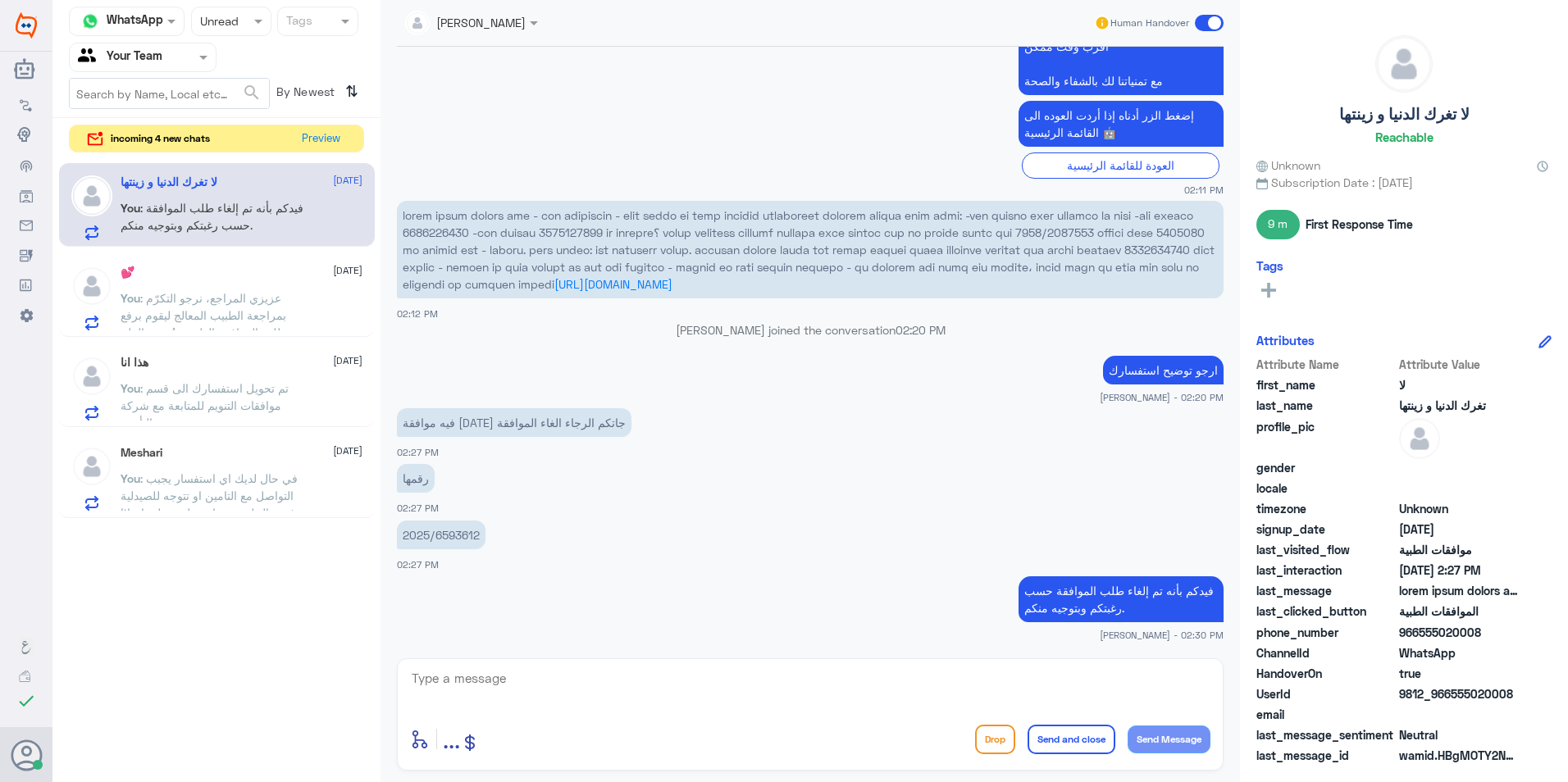
click at [287, 199] on p "You : فيدكم بأنه تم إلغاء طلب الموافقة حسب رغبتكم وبتوجيه منكم." at bounding box center [213, 219] width 184 height 41
click at [333, 138] on button "Preview" at bounding box center [321, 139] width 51 height 26
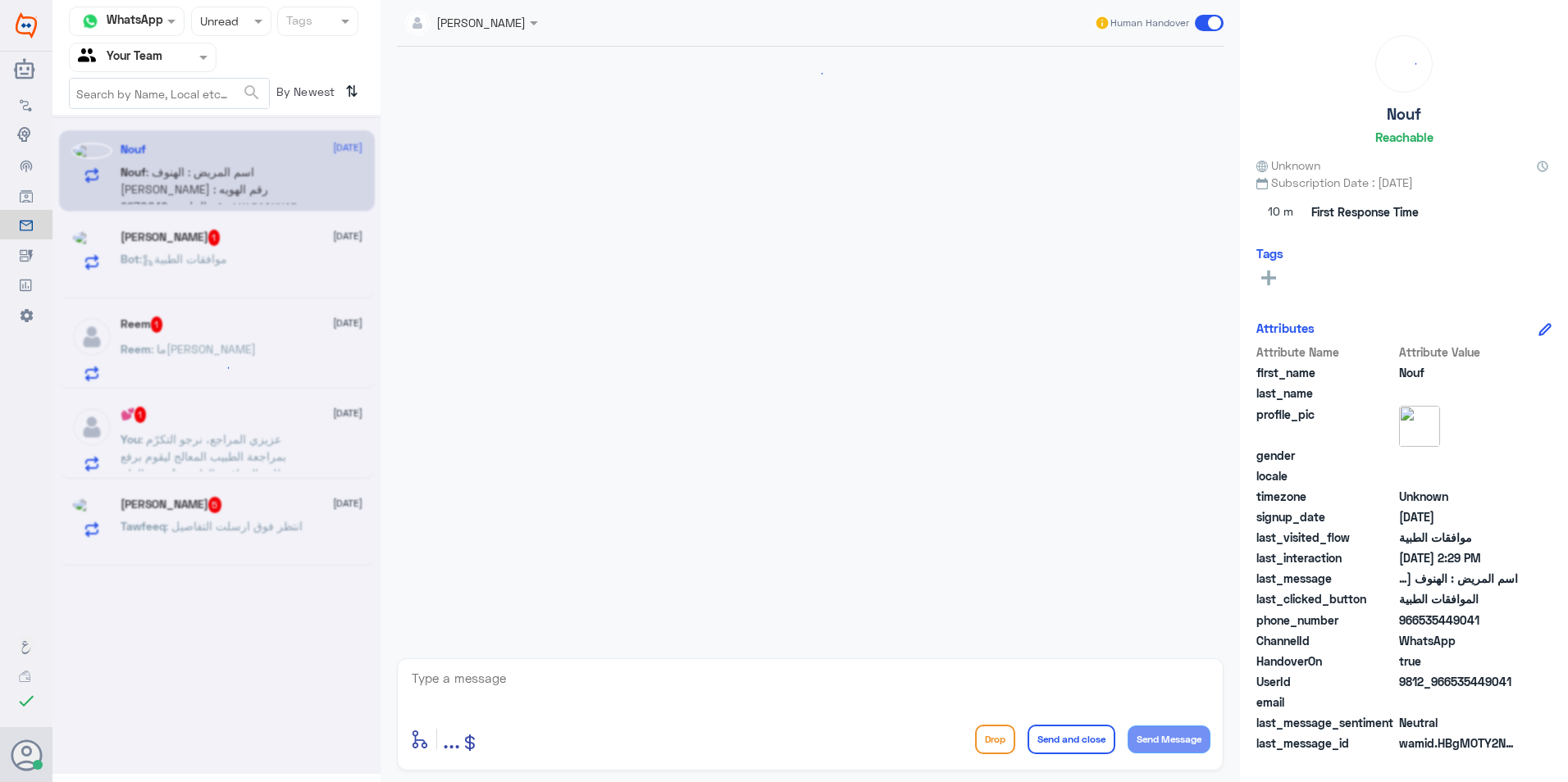
scroll to position [307, 0]
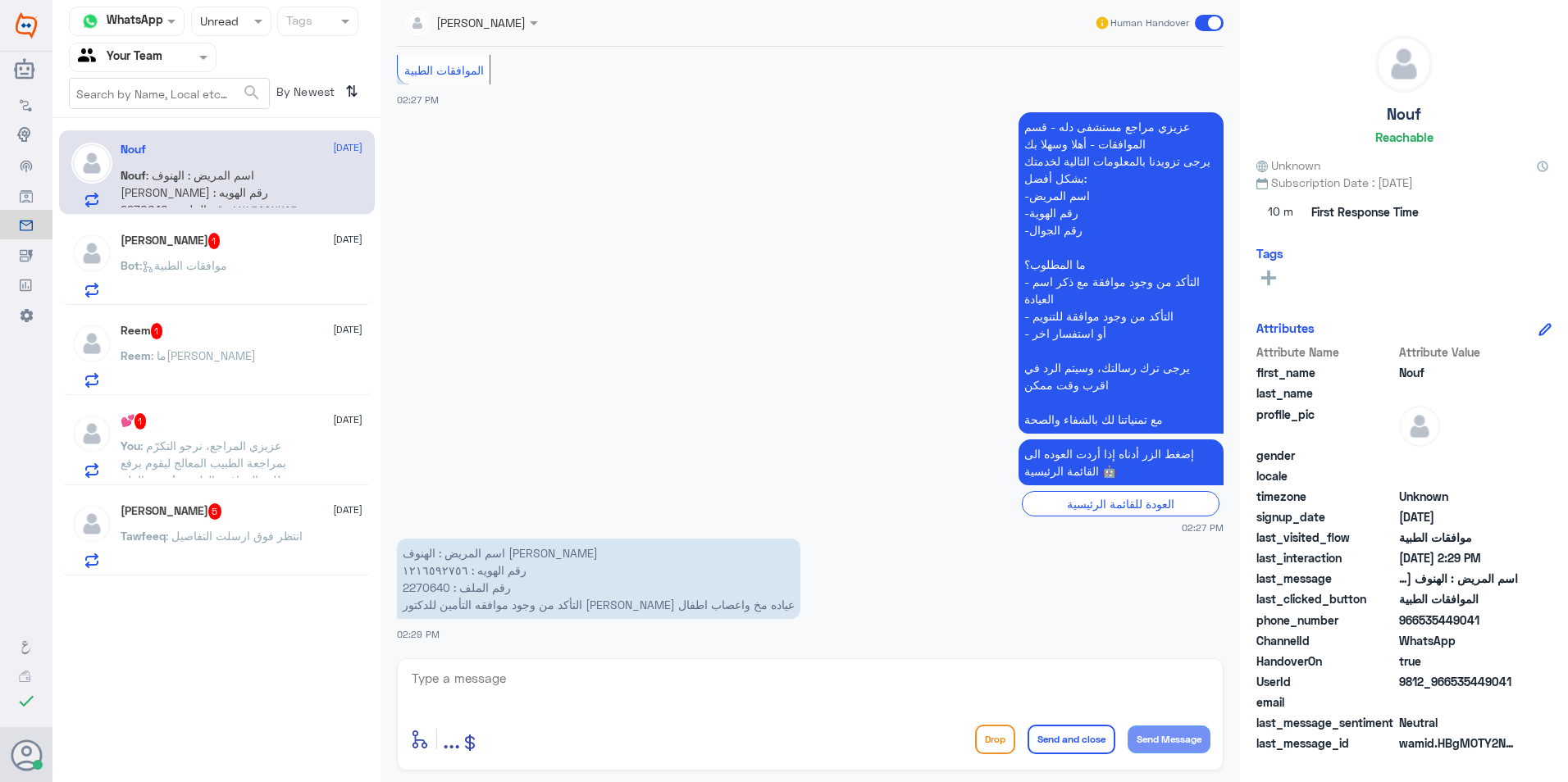
click at [276, 518] on div "[PERSON_NAME] 5 [DATE]" at bounding box center [242, 511] width 242 height 17
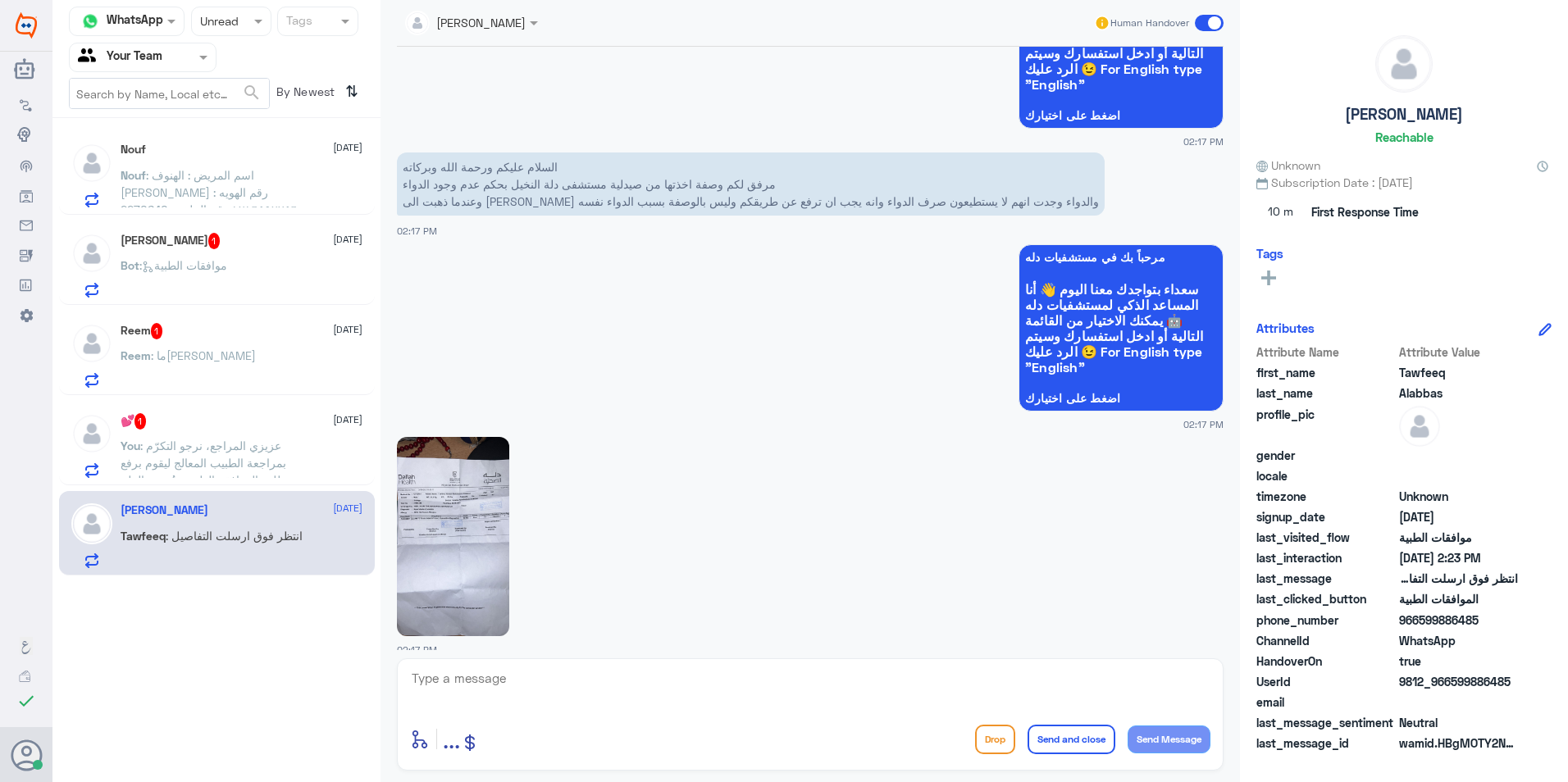
scroll to position [139, 0]
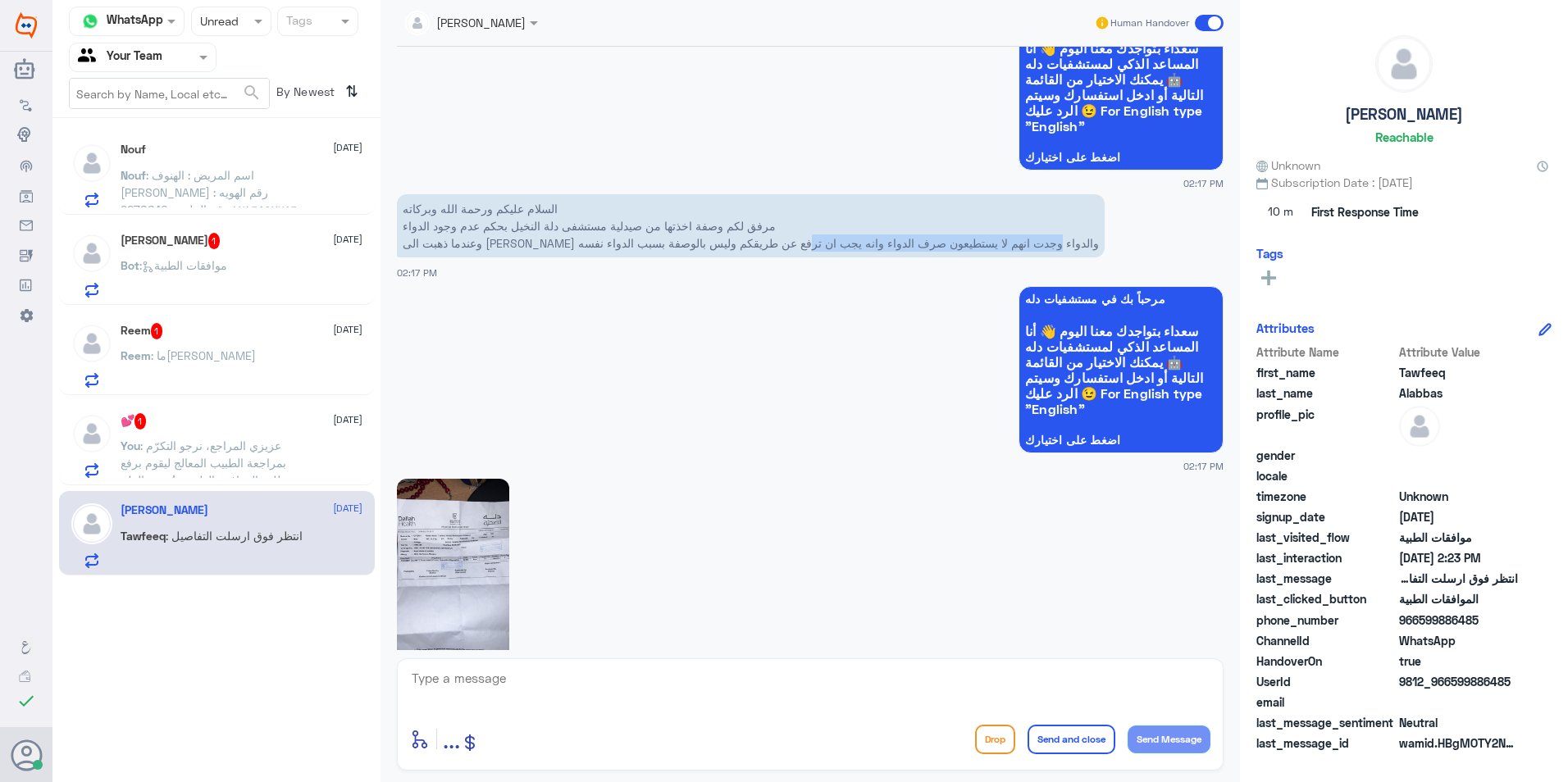
drag, startPoint x: 848, startPoint y: 248, endPoint x: 591, endPoint y: 251, distance: 257.0
click at [591, 251] on p "السلام عليكم ورحمة الله وبركاته مرفق لكم وصفة اخذتها من صيدلية مستشفى دلة النخي…" at bounding box center [750, 226] width 708 height 63
drag, startPoint x: 591, startPoint y: 251, endPoint x: 568, endPoint y: 249, distance: 23.1
click at [568, 249] on p "السلام عليكم ورحمة الله وبركاته مرفق لكم وصفة اخذتها من صيدلية مستشفى دلة النخي…" at bounding box center [750, 226] width 708 height 63
drag, startPoint x: 501, startPoint y: 247, endPoint x: 500, endPoint y: 365, distance: 118.0
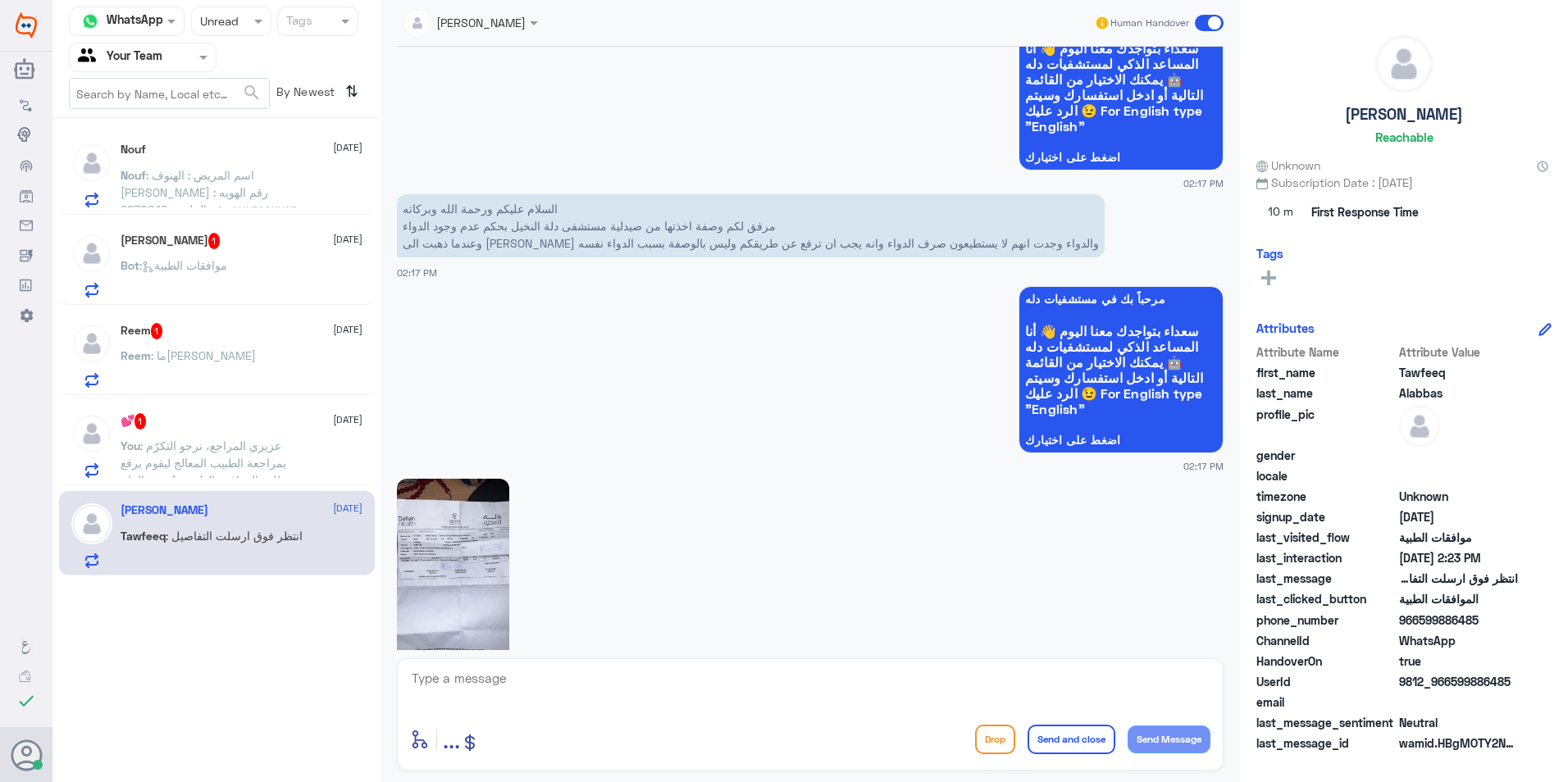
click at [501, 247] on p "السلام عليكم ورحمة الله وبركاته مرفق لكم وصفة اخذتها من صيدلية مستشفى دلة النخي…" at bounding box center [750, 226] width 708 height 63
click at [474, 501] on img at bounding box center [452, 578] width 112 height 199
click at [441, 577] on img at bounding box center [452, 578] width 112 height 199
click at [733, 686] on textarea at bounding box center [810, 687] width 800 height 41
paste textarea ""نفيدكم بأنه تم رفع طلب تحويل الدواء إلى صيدلية خارج مستشفى دلة، برقم التحويل 1…"
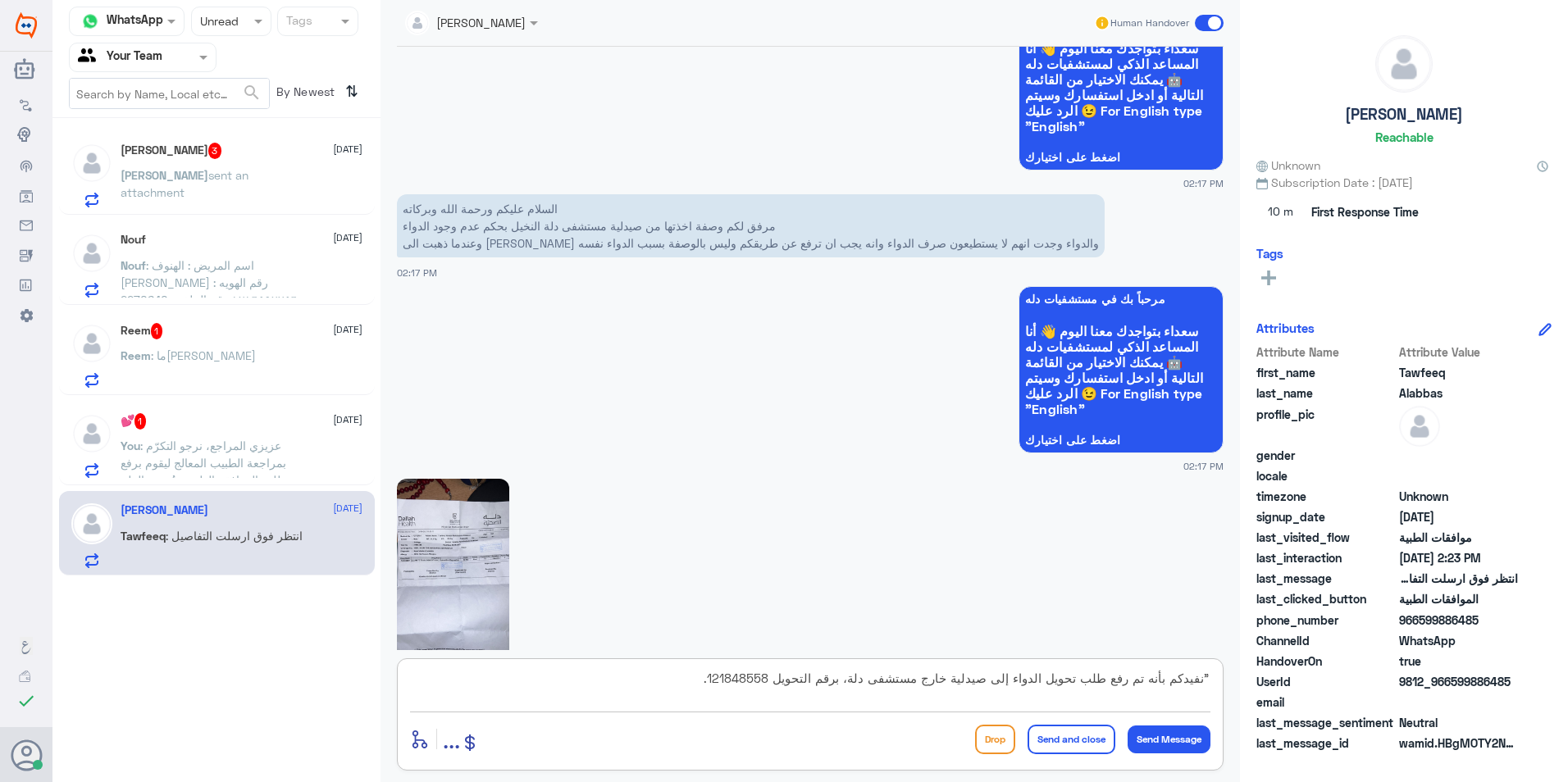
click at [1203, 681] on textarea ""نفيدكم بأنه تم رفع طلب تحويل الدواء إلى صيدلية خارج مستشفى دلة، برقم التحويل 1…" at bounding box center [810, 687] width 800 height 41
type textarea "نفيدكم بأنه تم رفع طلب تحويل الدواء إلى صيدلية خارج مستشفى دلة، برقم التحويل 12…"
click at [1199, 736] on button "Send Message" at bounding box center [1169, 739] width 83 height 28
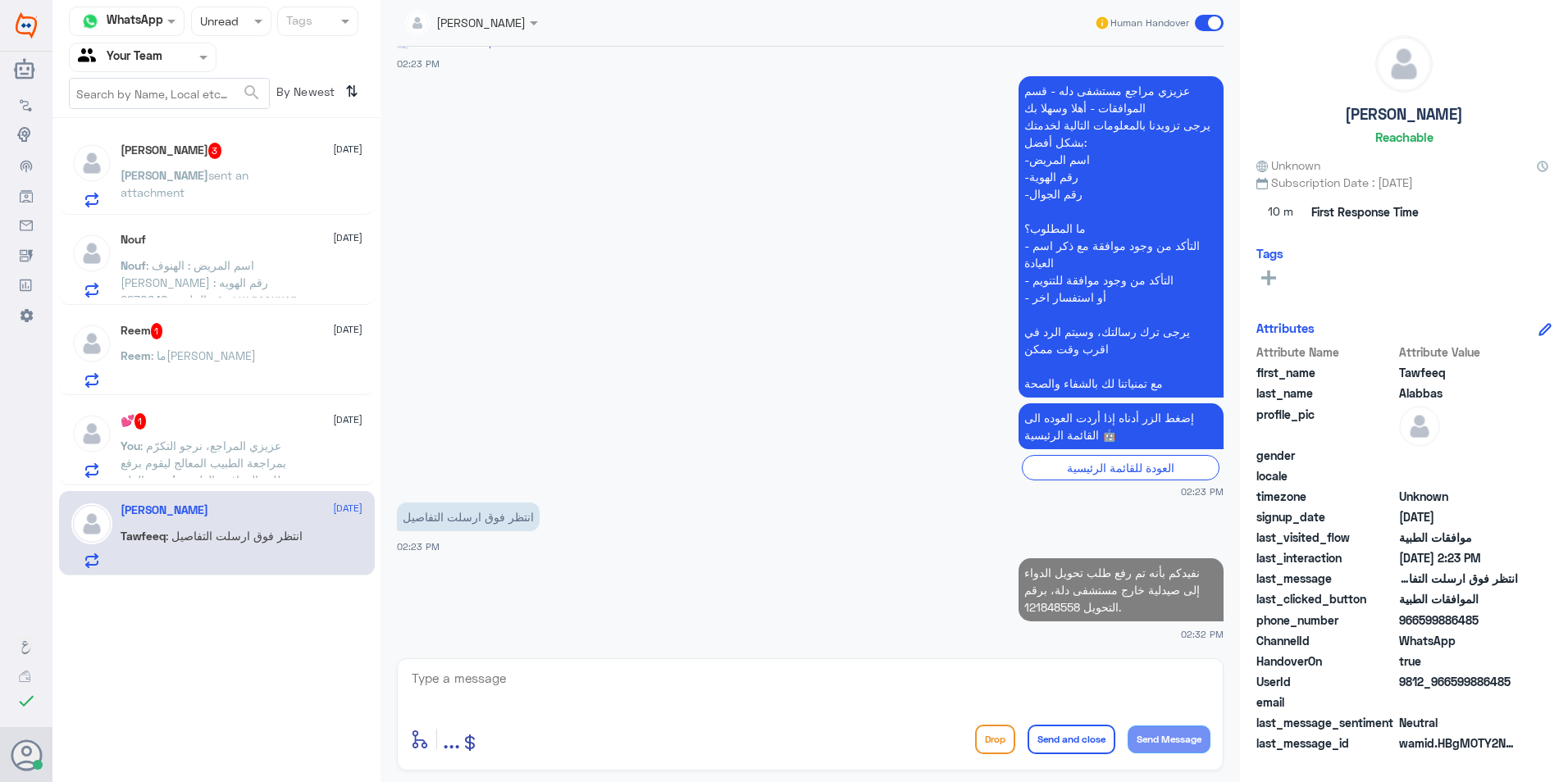
click at [241, 426] on div "💕 1 [DATE]" at bounding box center [242, 421] width 242 height 17
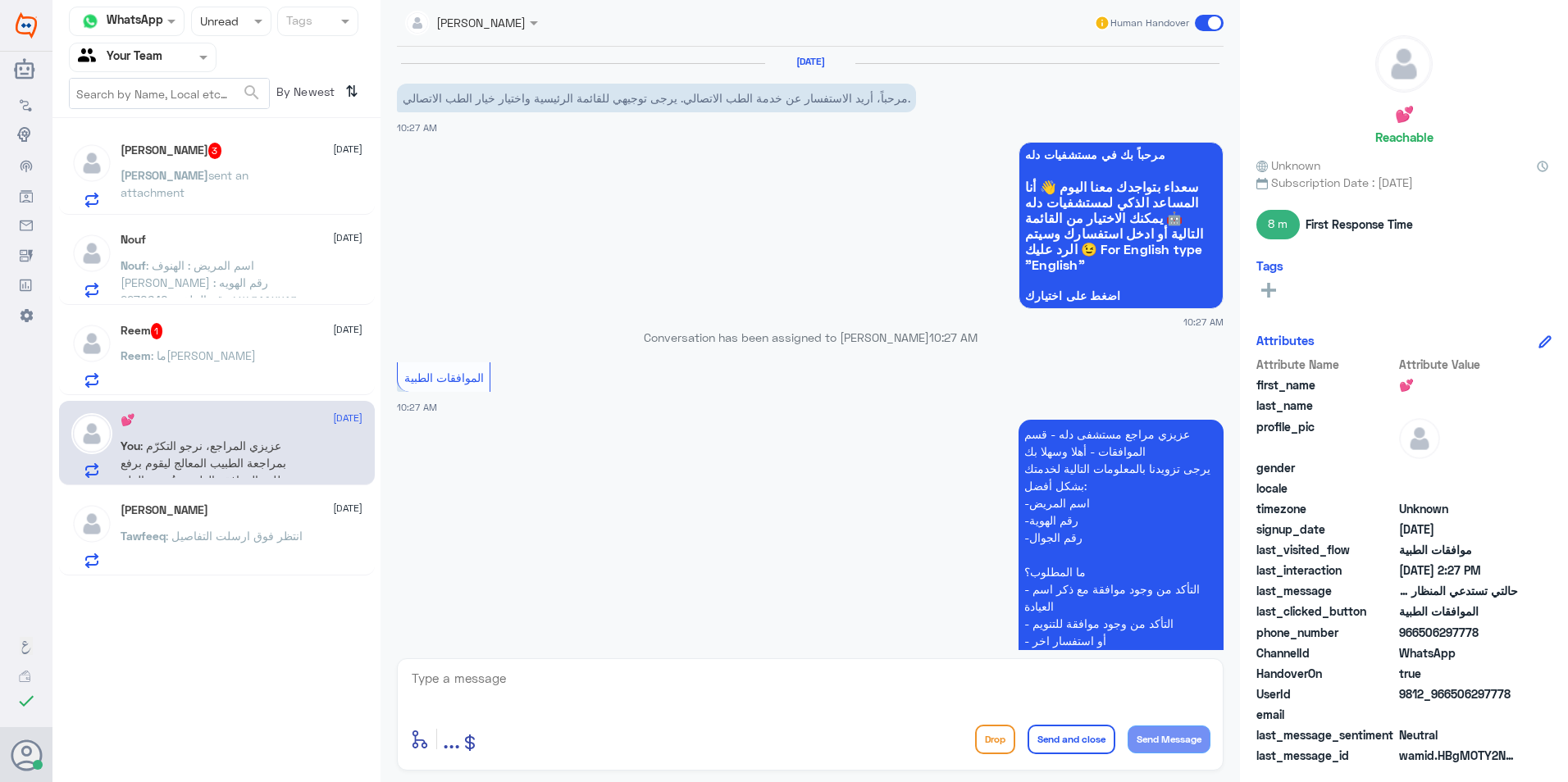
scroll to position [1459, 0]
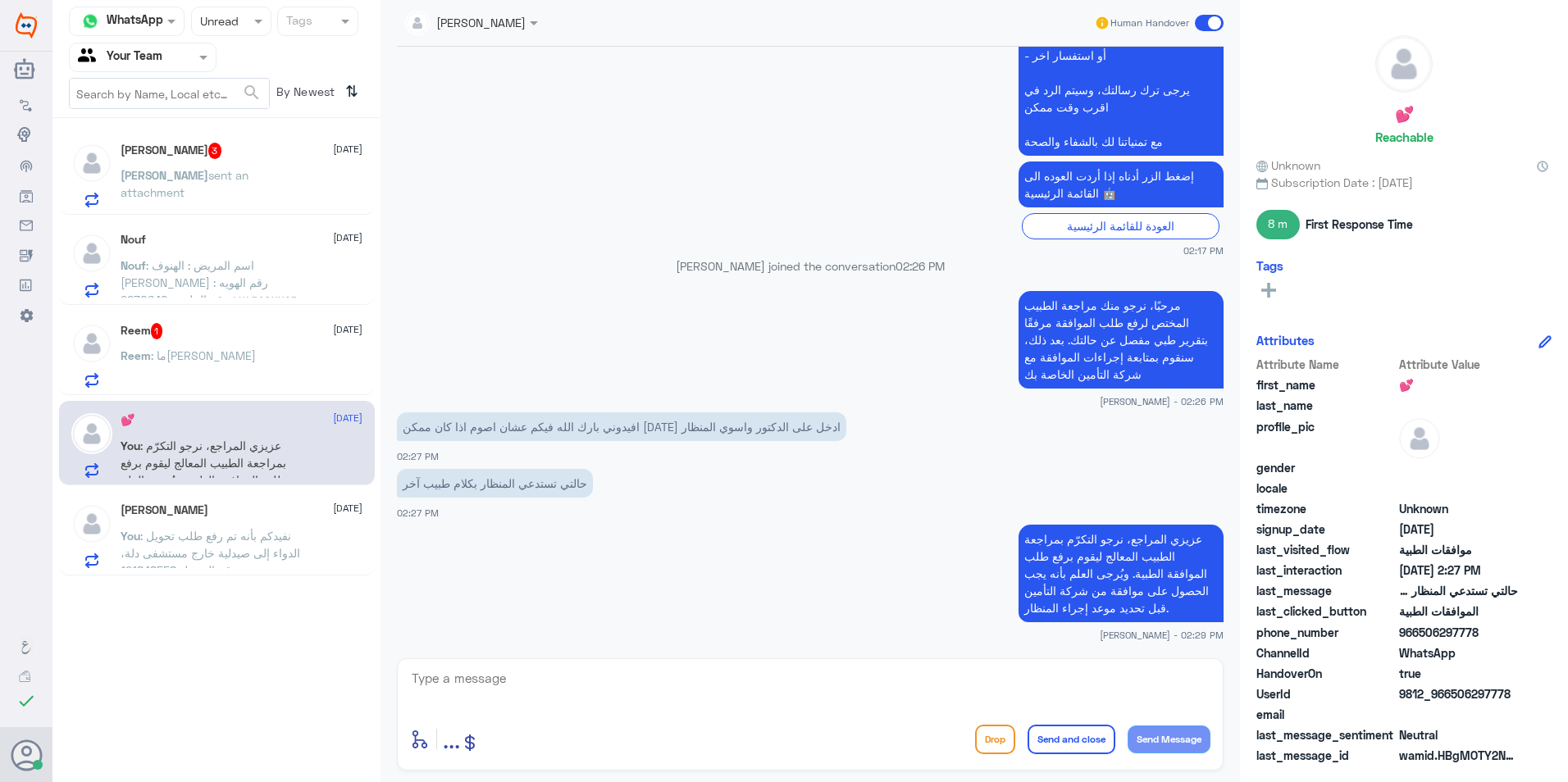
click at [252, 354] on div "Reem : ما[PERSON_NAME]" at bounding box center [242, 369] width 242 height 37
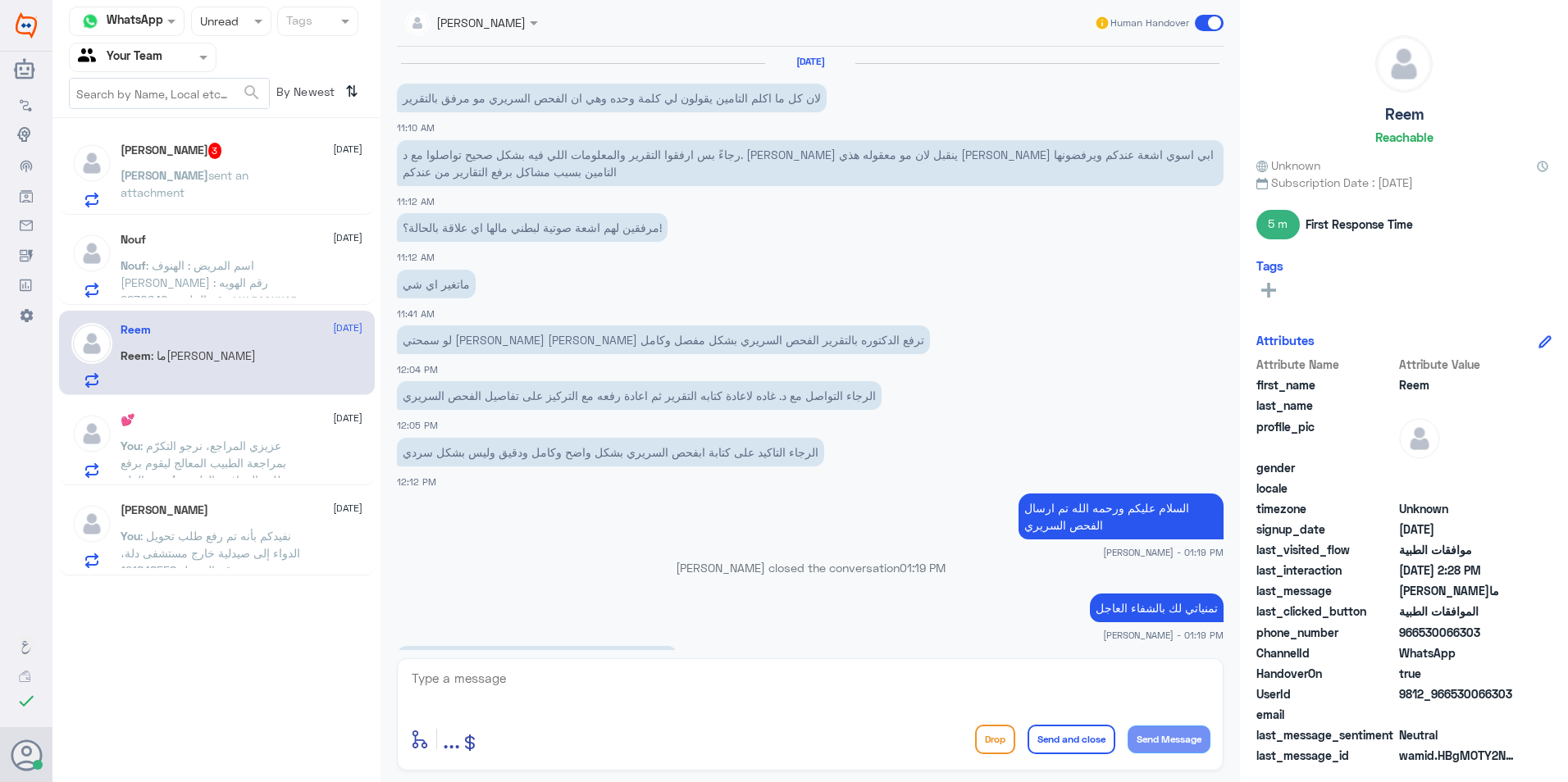
scroll to position [1008, 0]
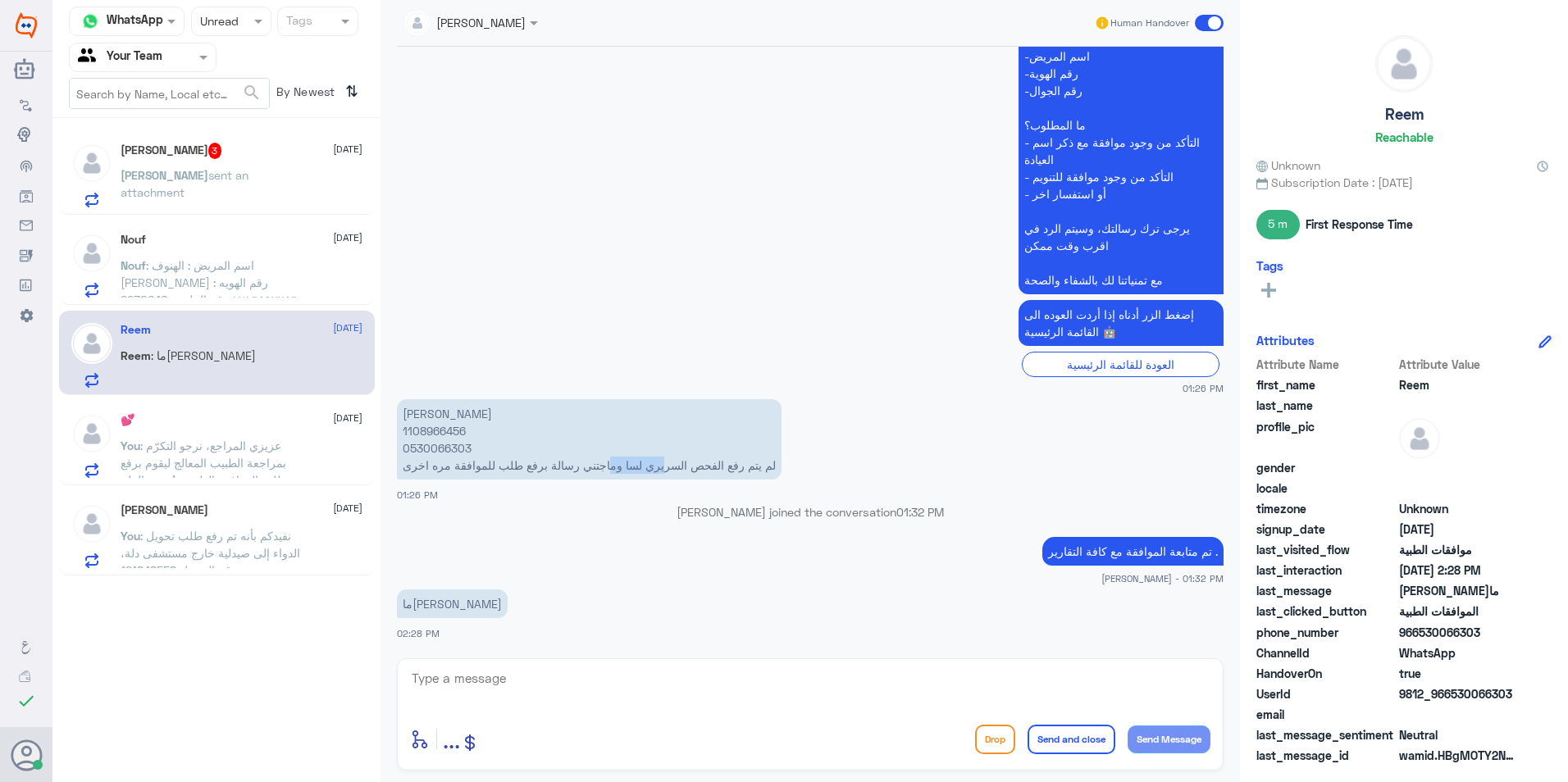
drag, startPoint x: 667, startPoint y: 464, endPoint x: 605, endPoint y: 467, distance: 62.1
click at [605, 467] on p "[PERSON_NAME] 1108966456 0530066303 لم يتم رفع الفحص السريري لسا وماجتني رسالة …" at bounding box center [589, 439] width 385 height 80
click at [268, 275] on p "Nouf : اسم المريض : الهنوف [PERSON_NAME] رقم الهويه : ١٢١٦٥٩٢٧٥٦ رقم الملف : 22…" at bounding box center [213, 277] width 184 height 41
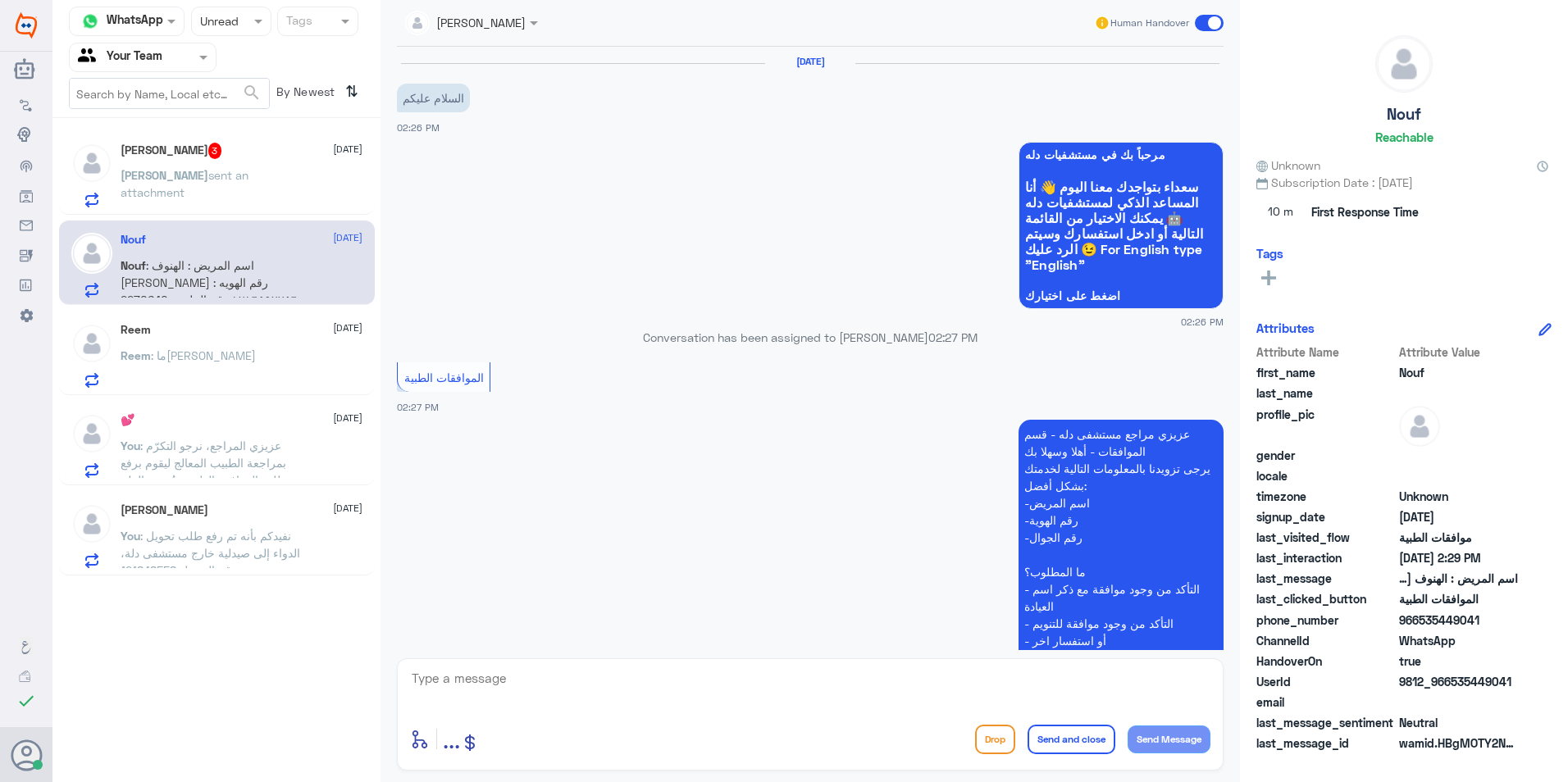
scroll to position [307, 0]
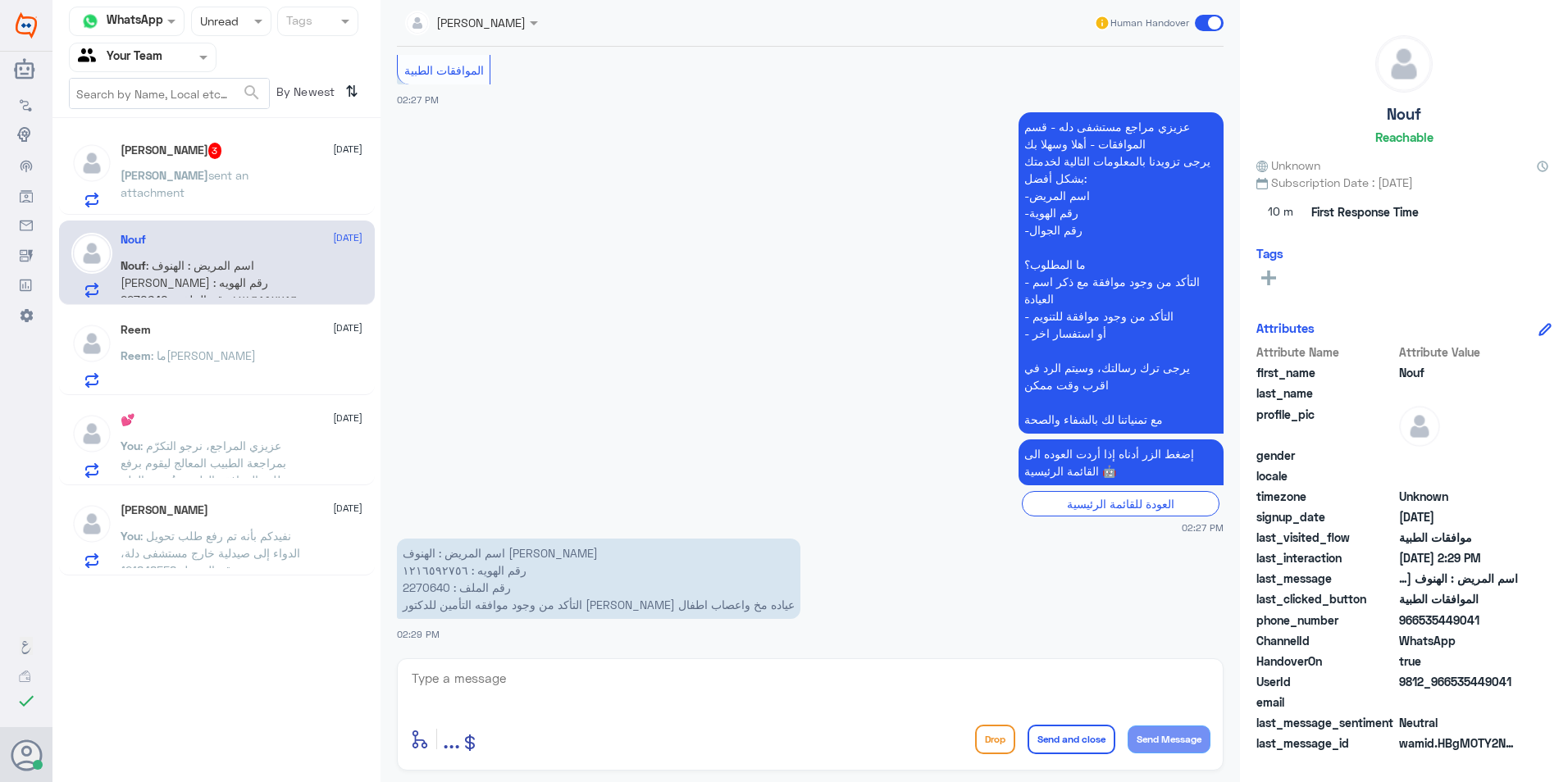
click at [430, 590] on p "اسم المريض : الهنوف [PERSON_NAME] رقم الهويه : ١٢١٦٥٩٢٧٥٦ رقم الملف : 2270640 ا…" at bounding box center [598, 578] width 403 height 80
drag, startPoint x: 732, startPoint y: 614, endPoint x: 588, endPoint y: 619, distance: 144.1
click at [588, 619] on p "اسم المريض : الهنوف [PERSON_NAME] رقم الهويه : ١٢١٦٥٩٢٧٥٦ رقم الملف : 2270640 ا…" at bounding box center [598, 578] width 403 height 80
click at [615, 669] on textarea at bounding box center [810, 687] width 800 height 41
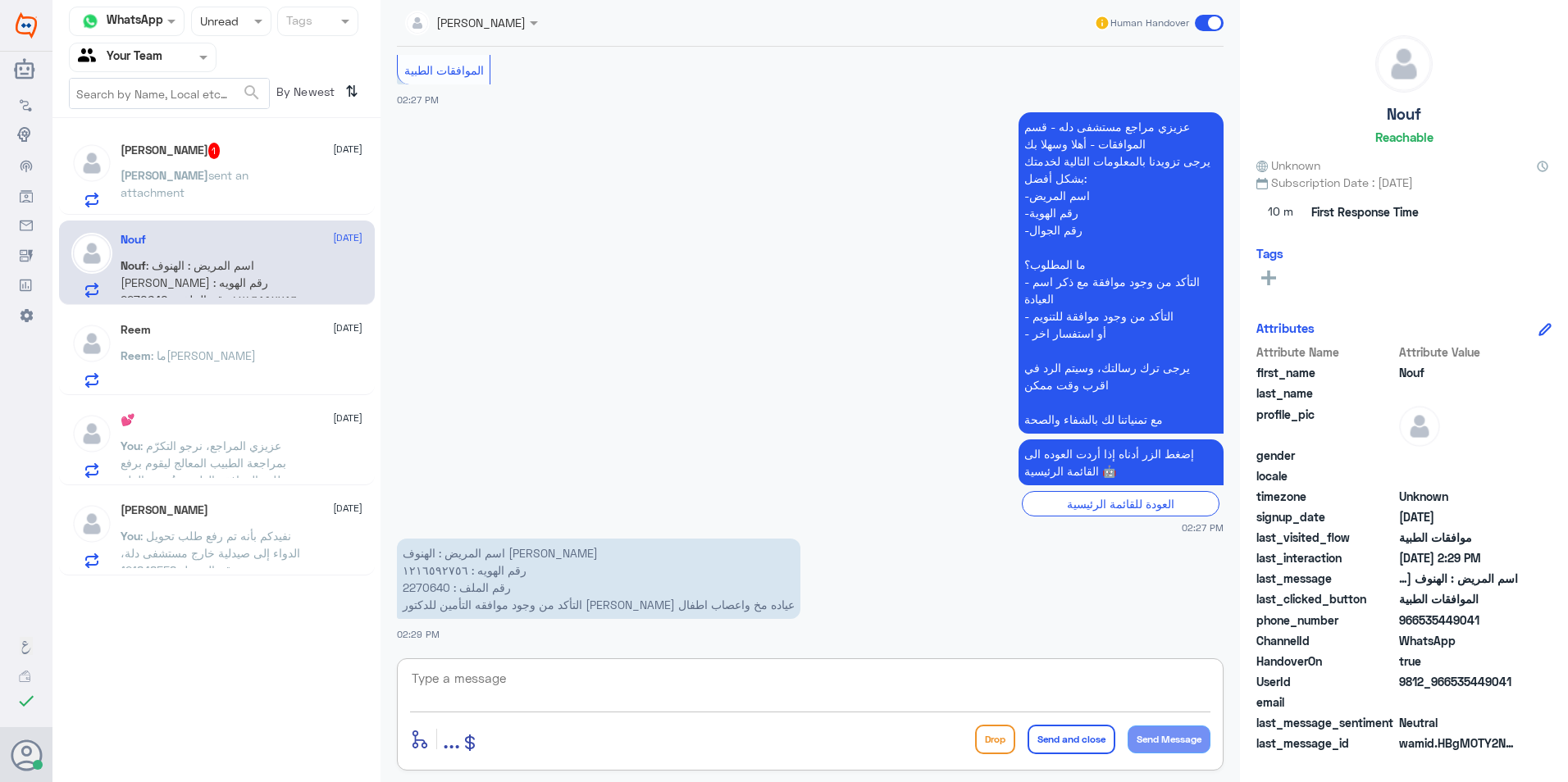
click at [638, 692] on textarea at bounding box center [810, 687] width 800 height 41
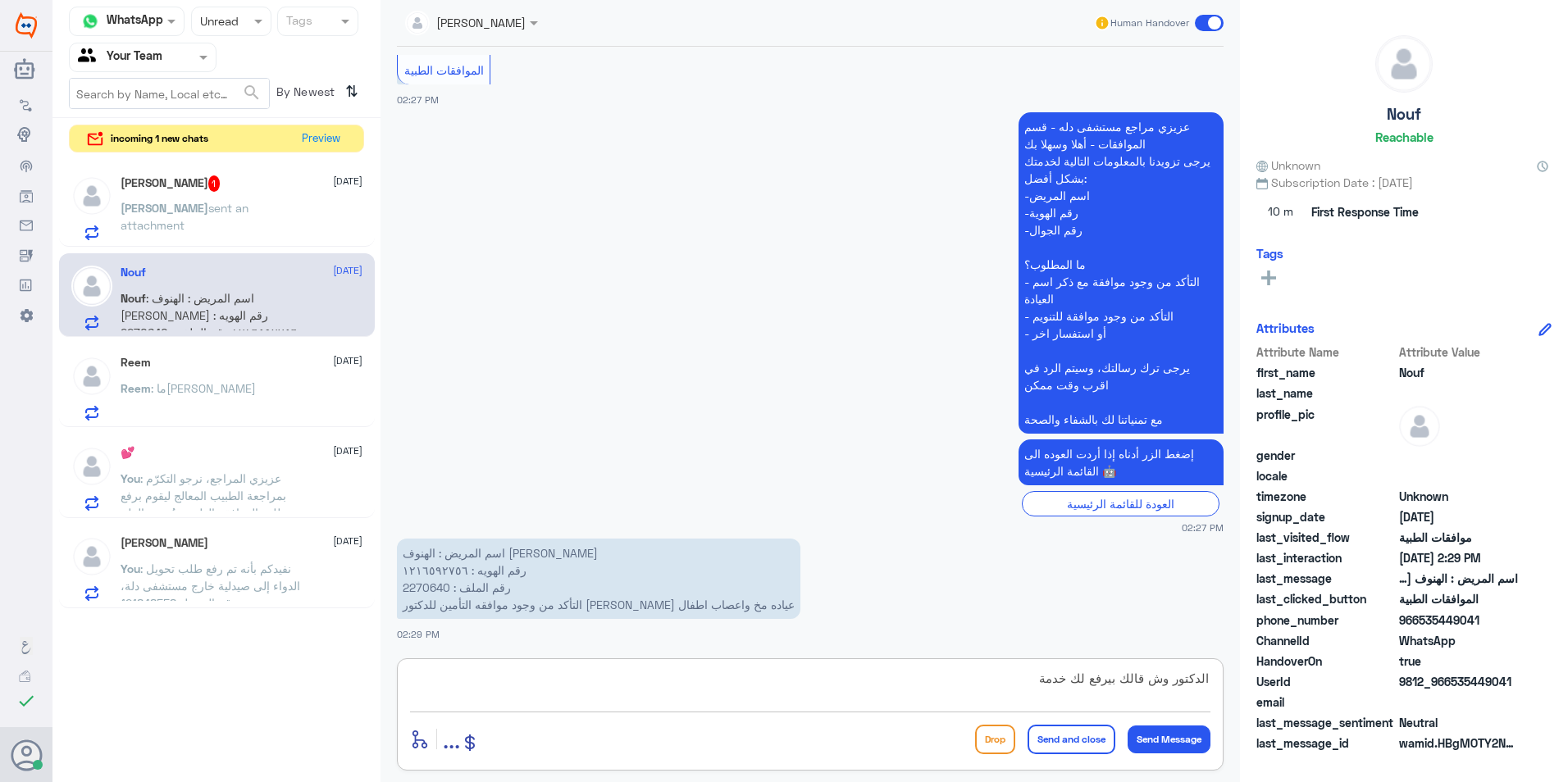
type textarea "الدكتور وش قالك بيرفع لك خدمة ؟"
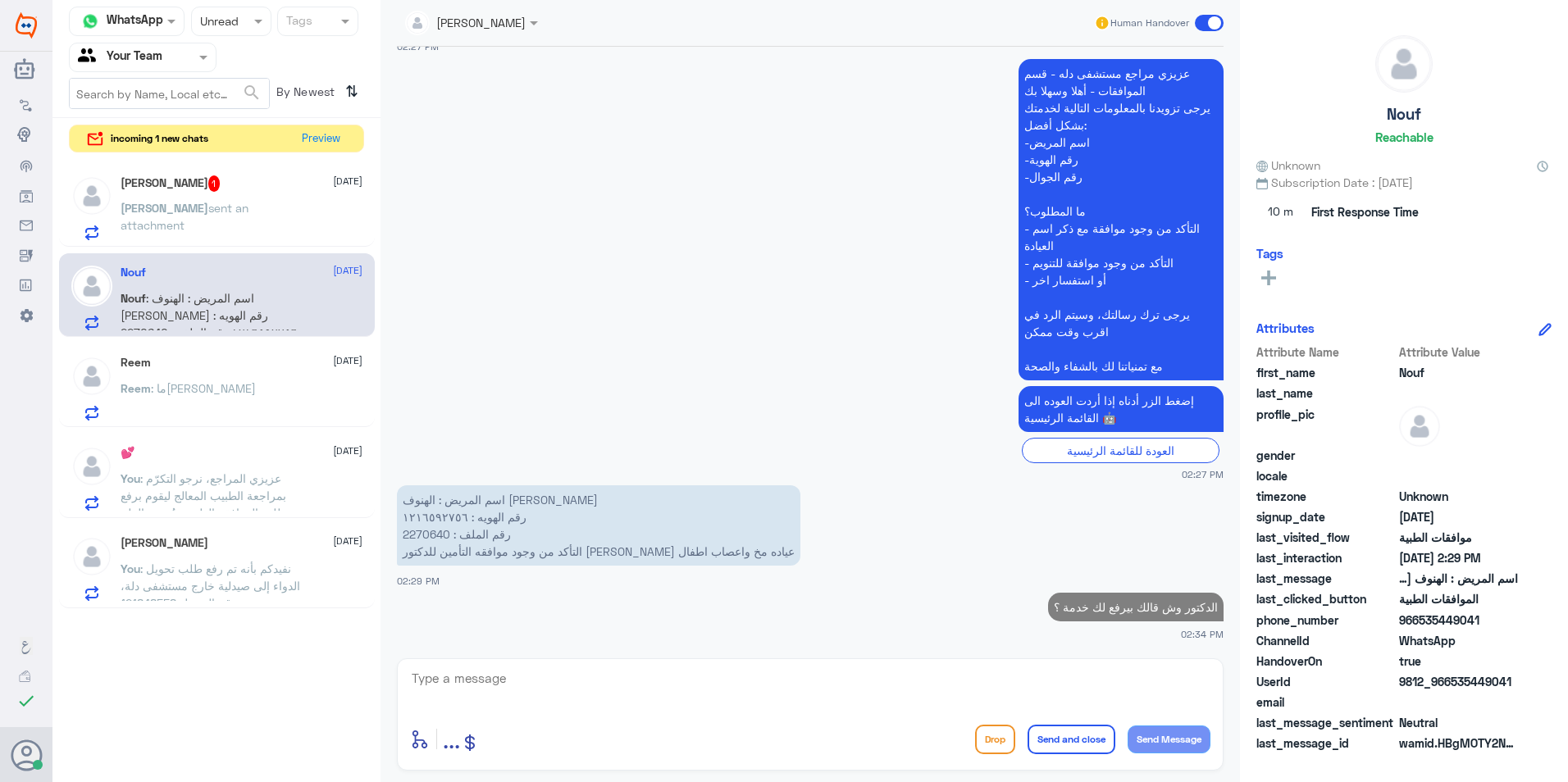
click at [320, 201] on div "[PERSON_NAME] 1 [DATE] [PERSON_NAME] sent an attachment" at bounding box center [242, 207] width 242 height 64
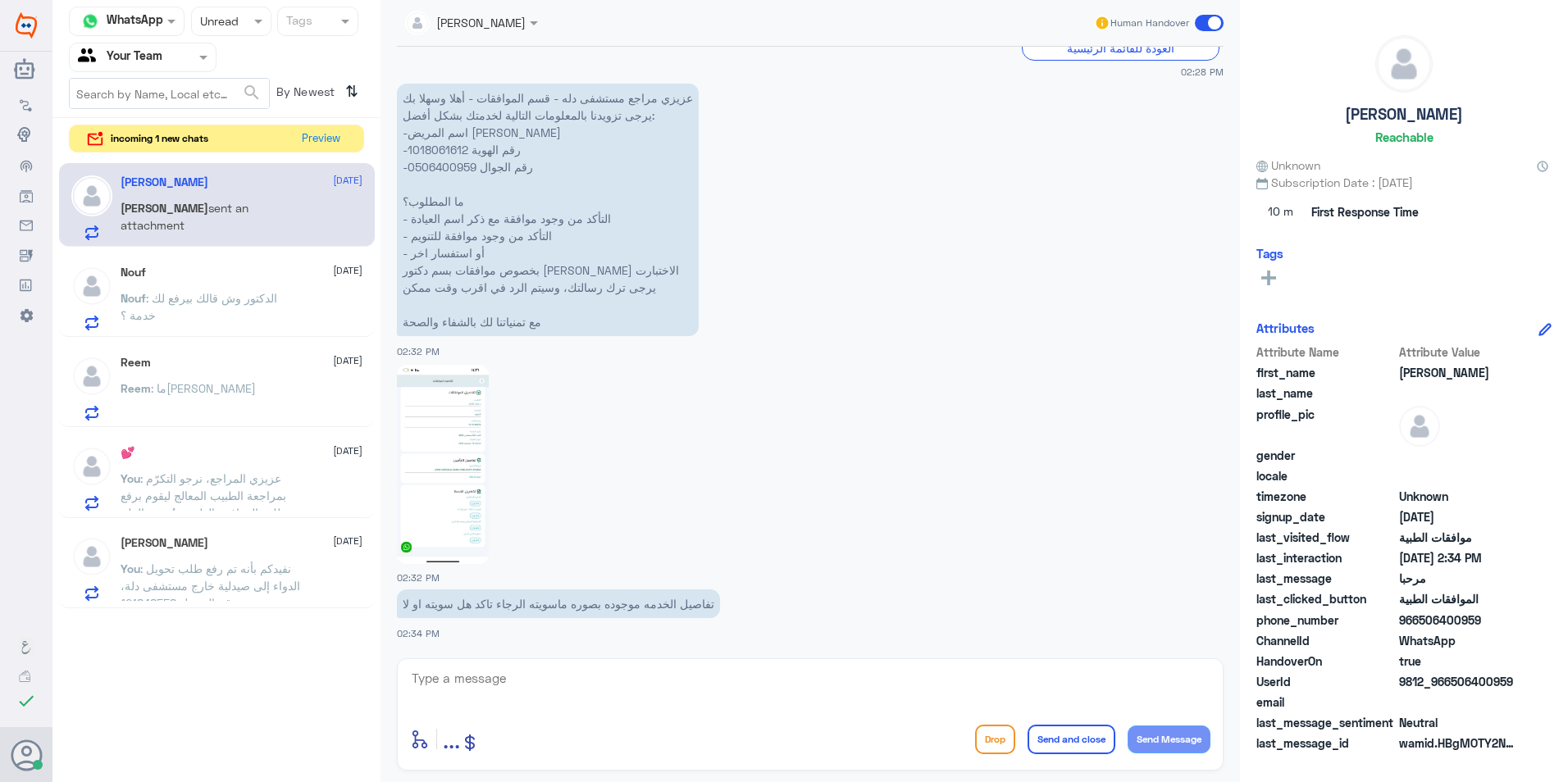
scroll to position [710, 0]
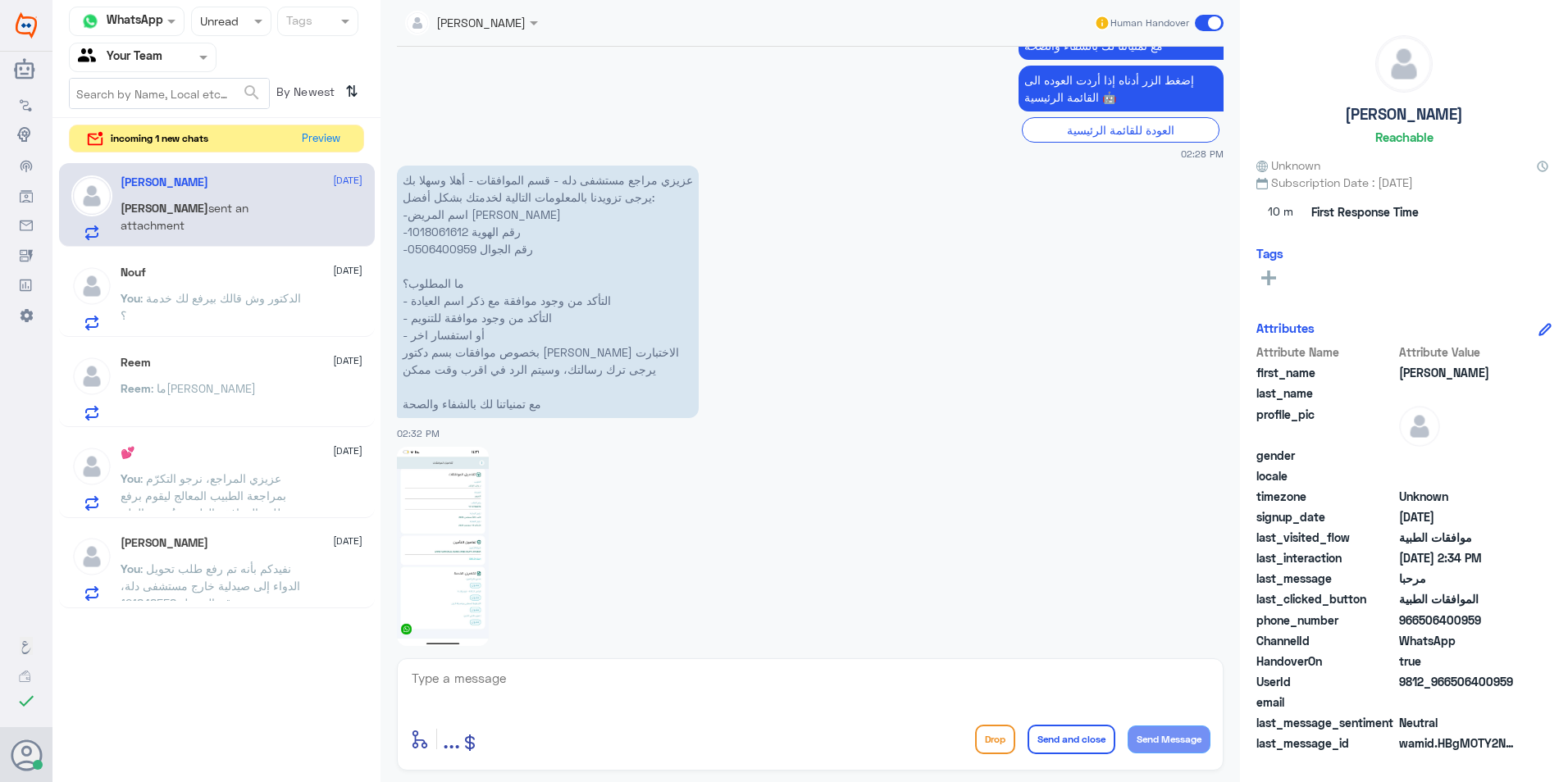
click at [458, 236] on p "عزيزي مراجع مستشفى دله - قسم الموافقات - أهلا وسهلا بك يرجى تزويدنا بالمعلومات …" at bounding box center [547, 291] width 301 height 253
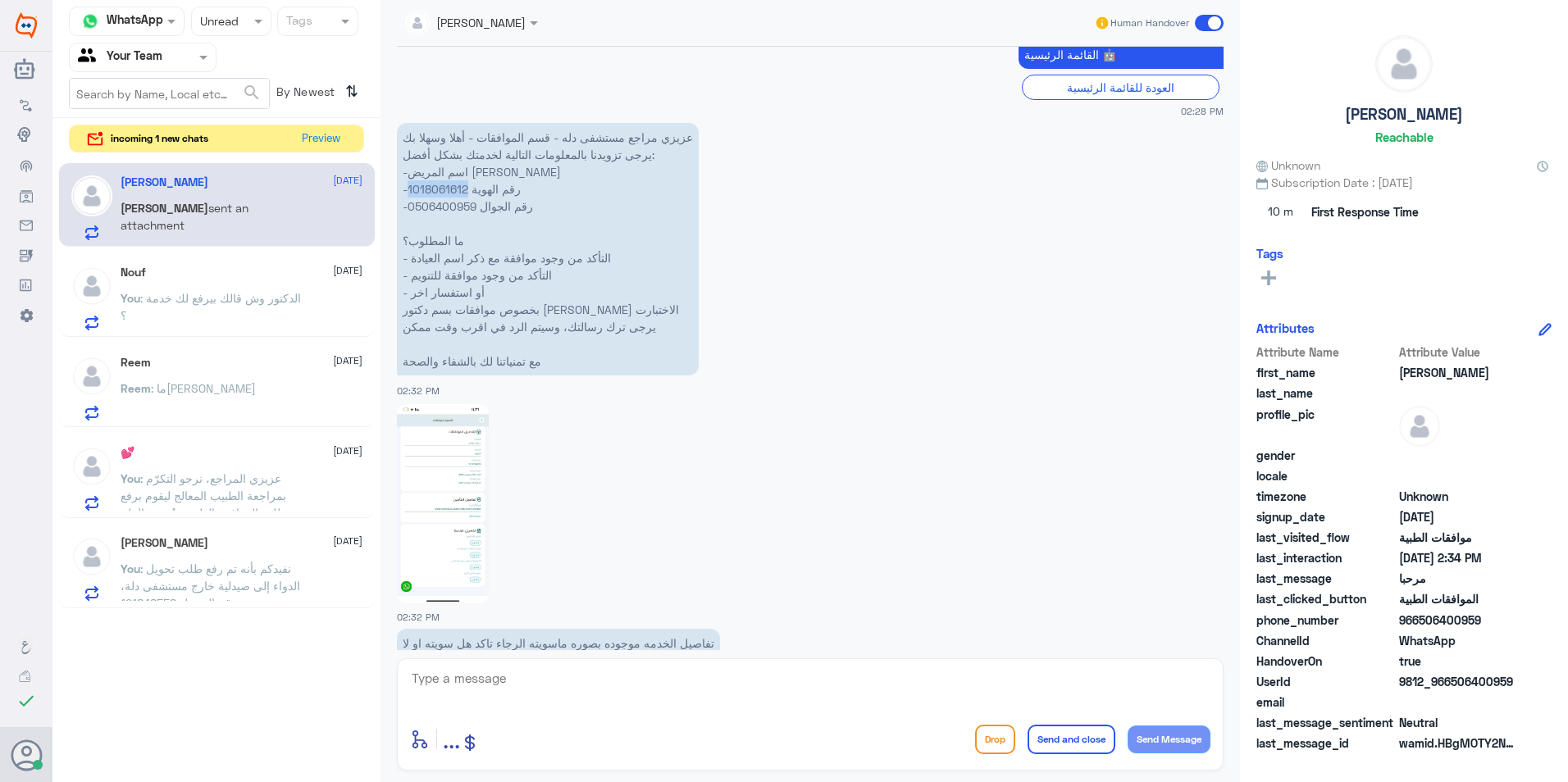
scroll to position [792, 0]
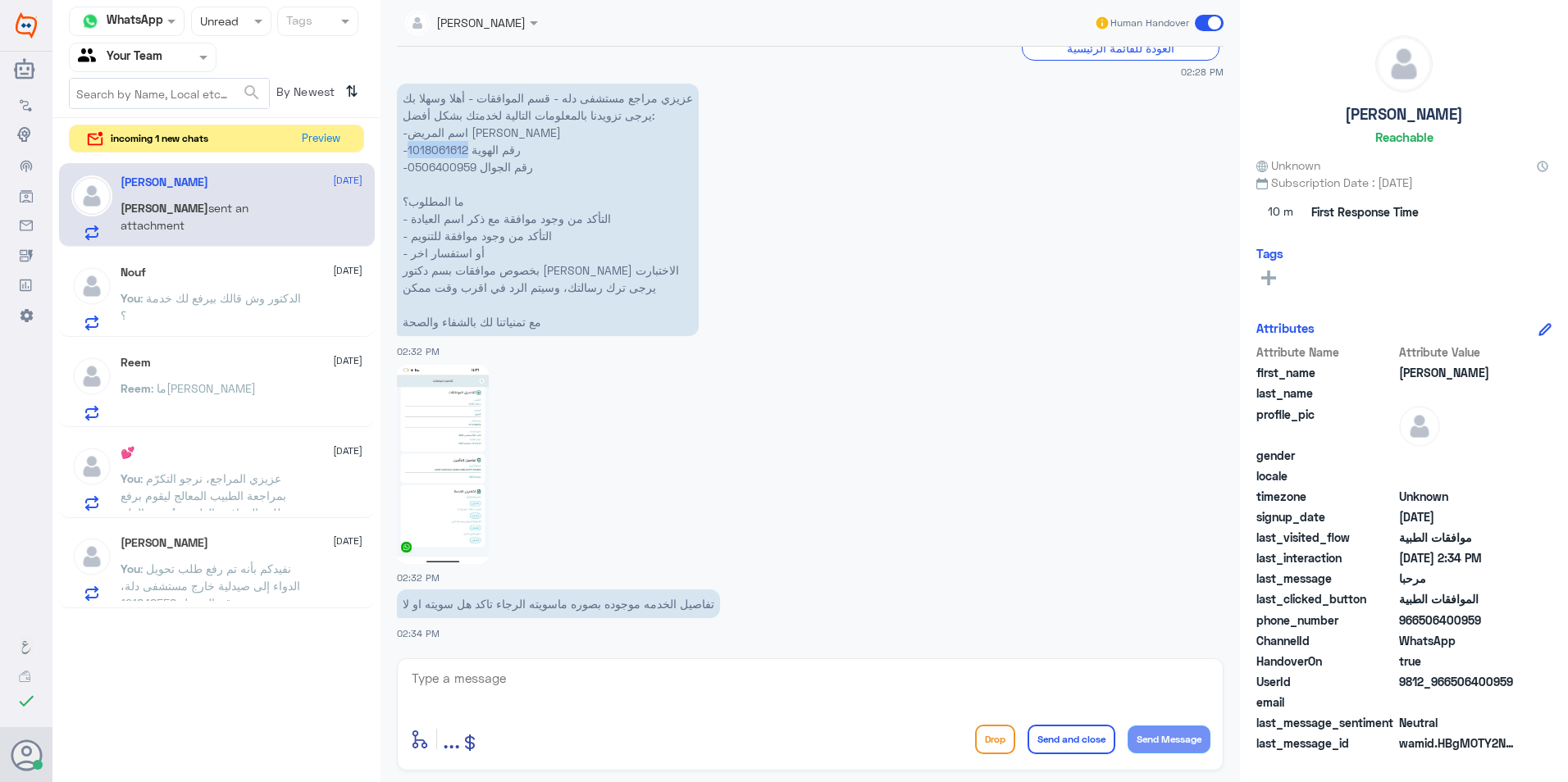
drag, startPoint x: 732, startPoint y: 616, endPoint x: 439, endPoint y: 634, distance: 293.6
click at [439, 634] on div "تفاصيل الخدمه موجوده بصوره ماسويته الرجاء تاكد هل سويته او لا 02:34 PM" at bounding box center [810, 614] width 827 height 56
drag, startPoint x: 439, startPoint y: 634, endPoint x: 569, endPoint y: 609, distance: 132.4
click at [569, 609] on p "تفاصيل الخدمه موجوده بصوره ماسويته الرجاء تاكد هل سويته او لا" at bounding box center [558, 604] width 323 height 29
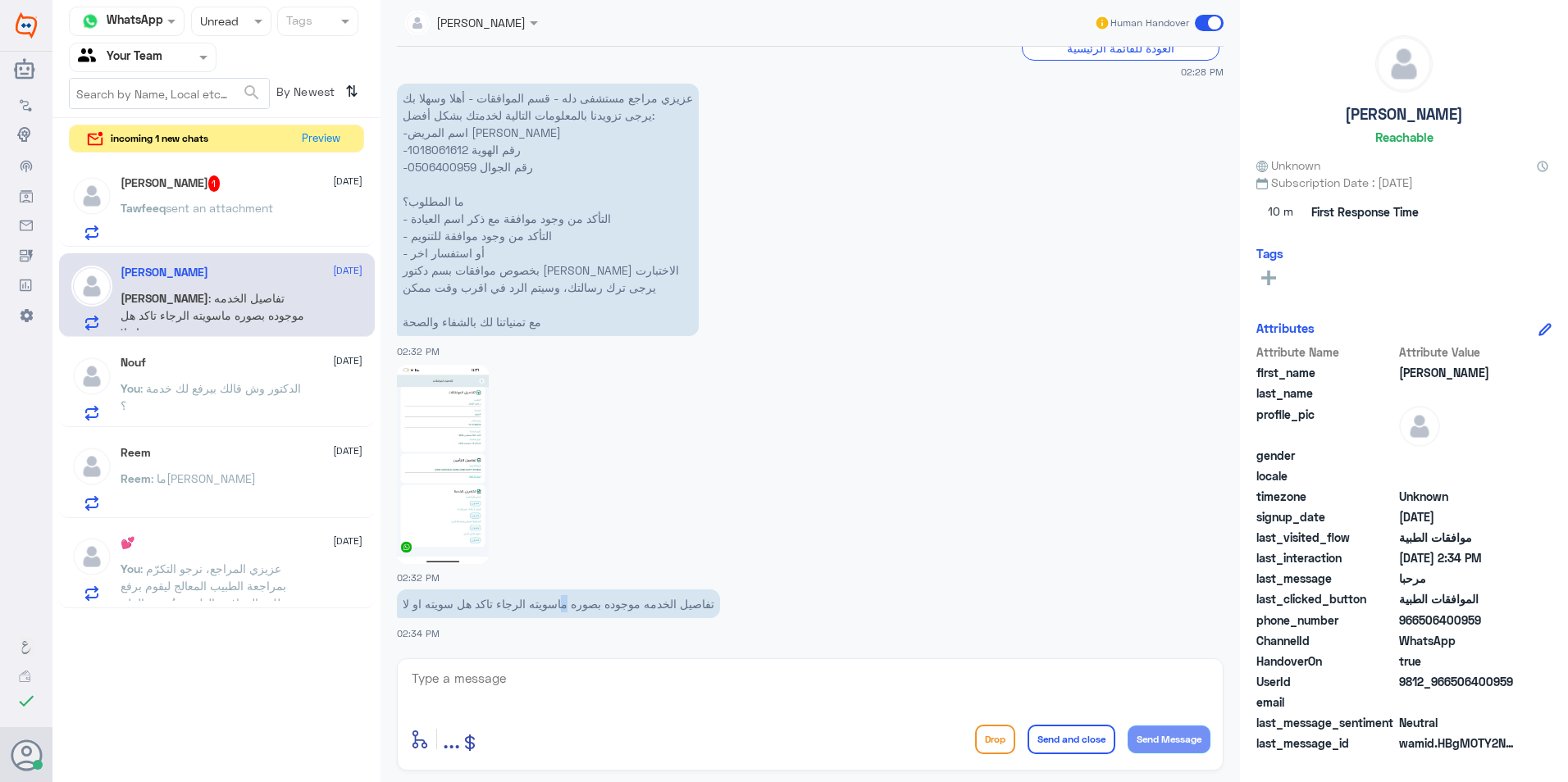
click at [469, 468] on img at bounding box center [442, 464] width 92 height 199
click at [259, 214] on span "sent an attachment" at bounding box center [219, 208] width 107 height 14
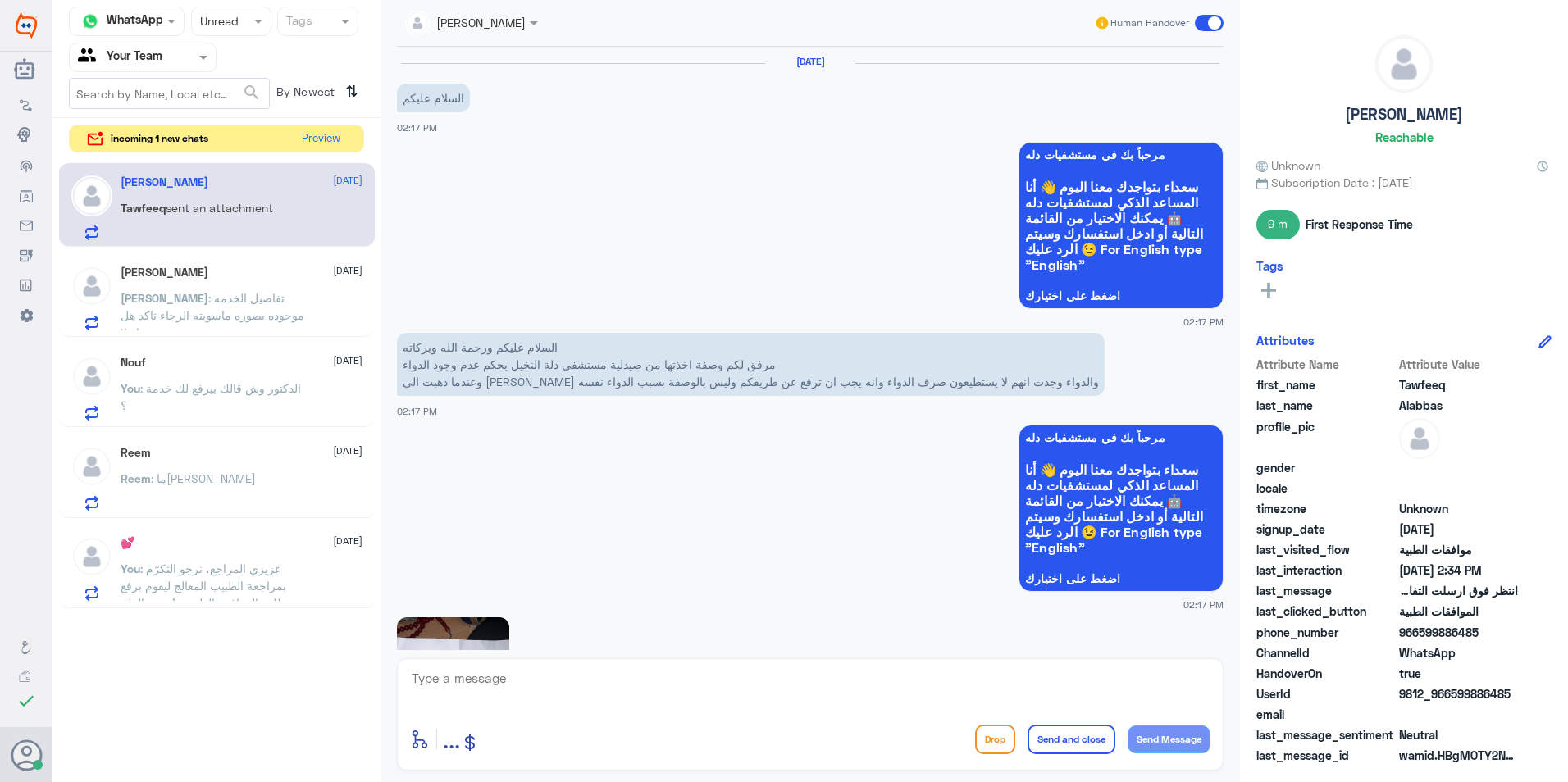
scroll to position [1149, 0]
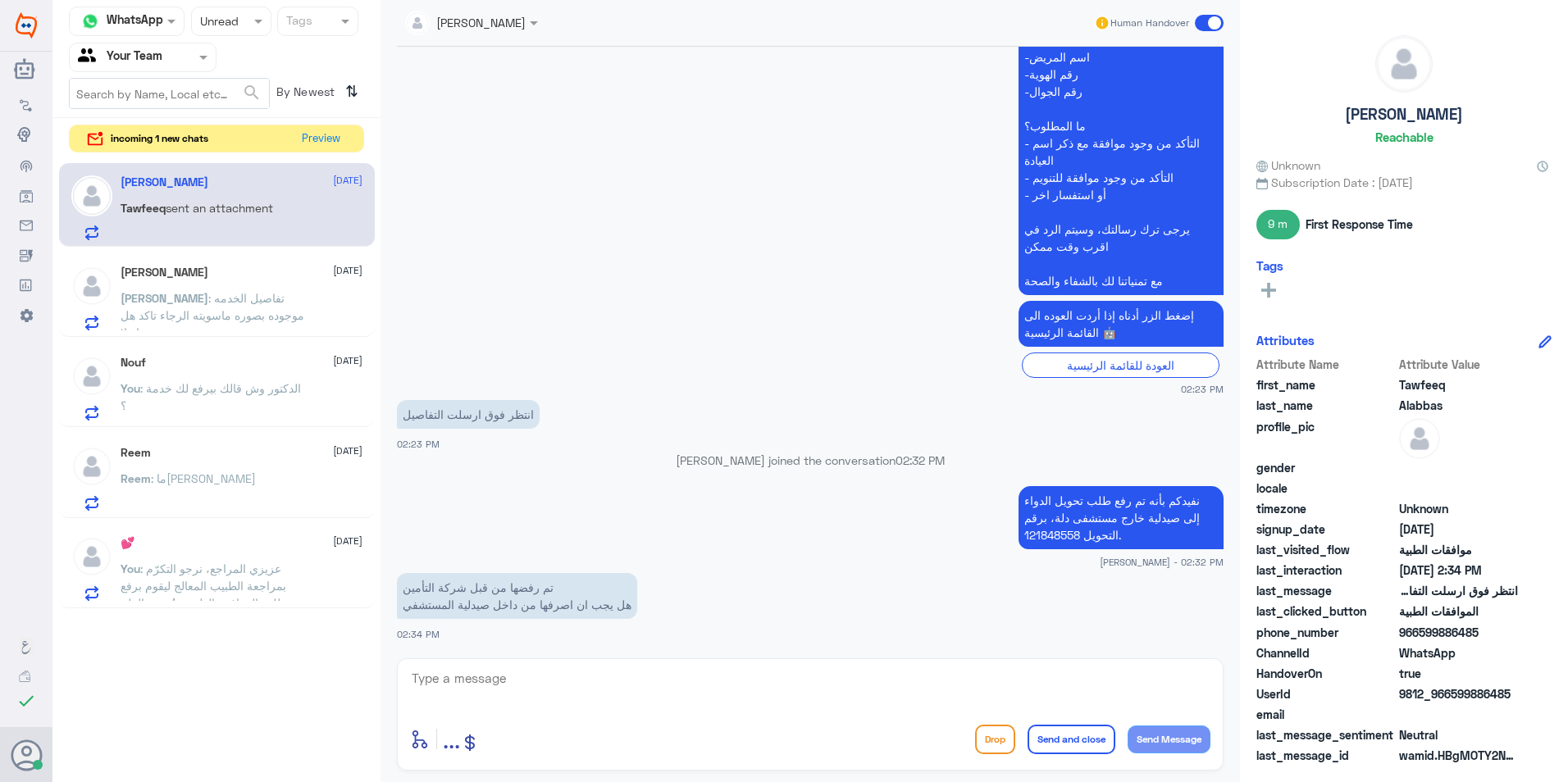
click at [1045, 529] on p "نفيدكم بأنه تم رفع طلب تحويل الدواء إلى صيدلية خارج مستشفى دلة، برقم التحويل 12…" at bounding box center [1120, 518] width 205 height 63
click at [657, 697] on textarea at bounding box center [810, 687] width 800 height 41
type textarea "غ"
type textarea "مع الاسف غير مغطى مرفوض ."
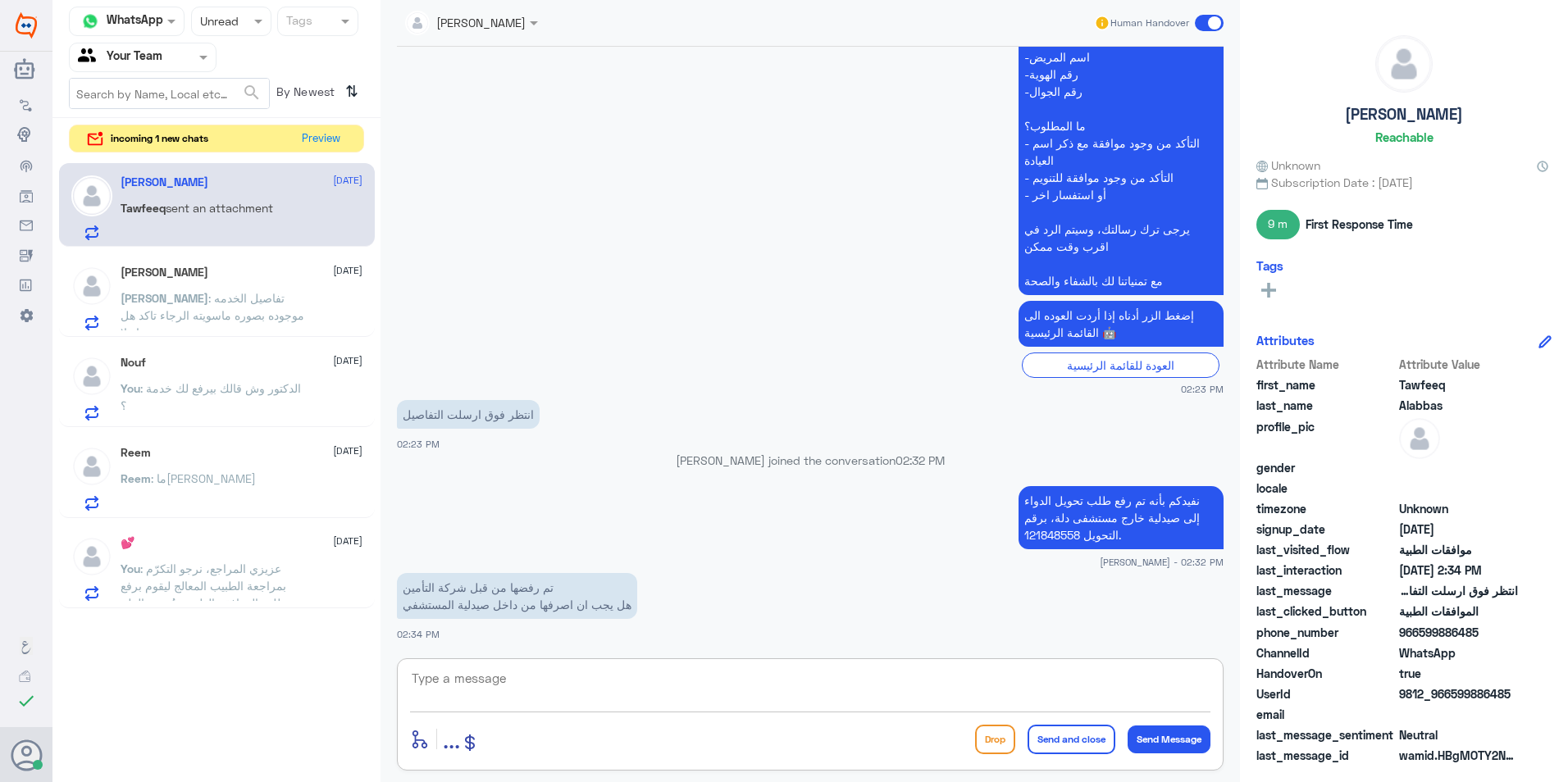
scroll to position [1201, 0]
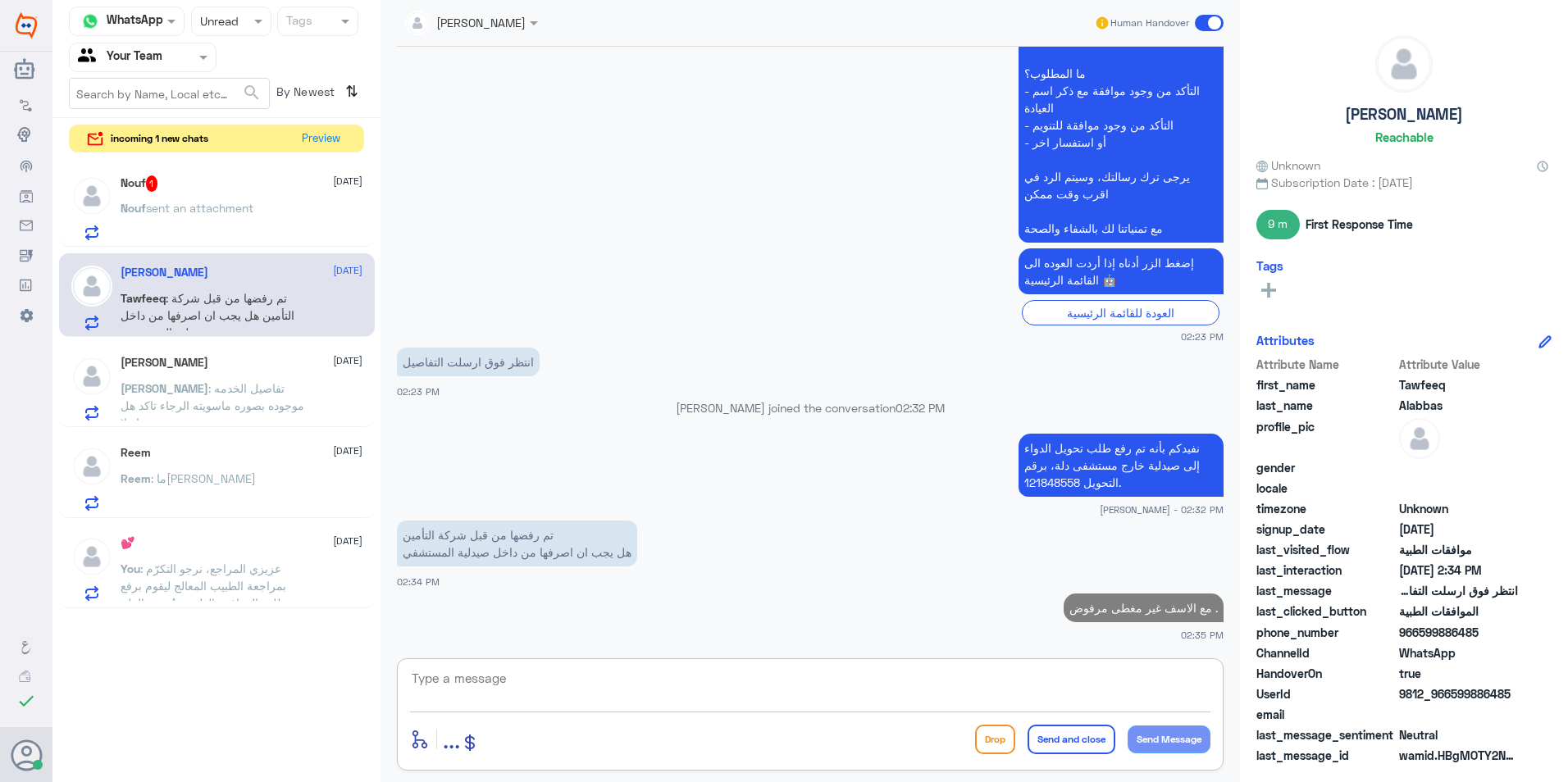
click at [324, 201] on div "Nouf 1 [DATE] Nouf sent an attachment" at bounding box center [242, 207] width 242 height 64
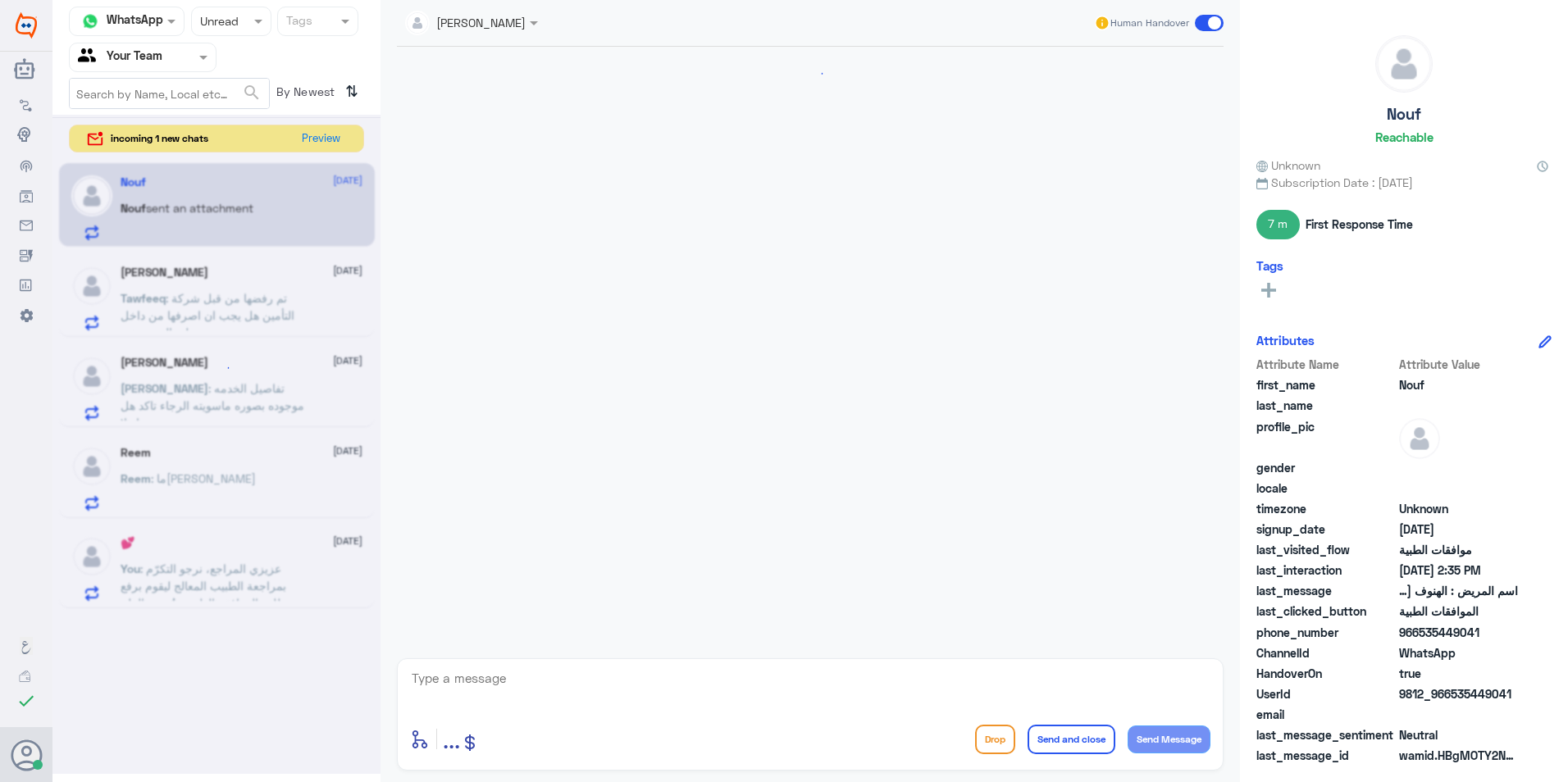
scroll to position [446, 0]
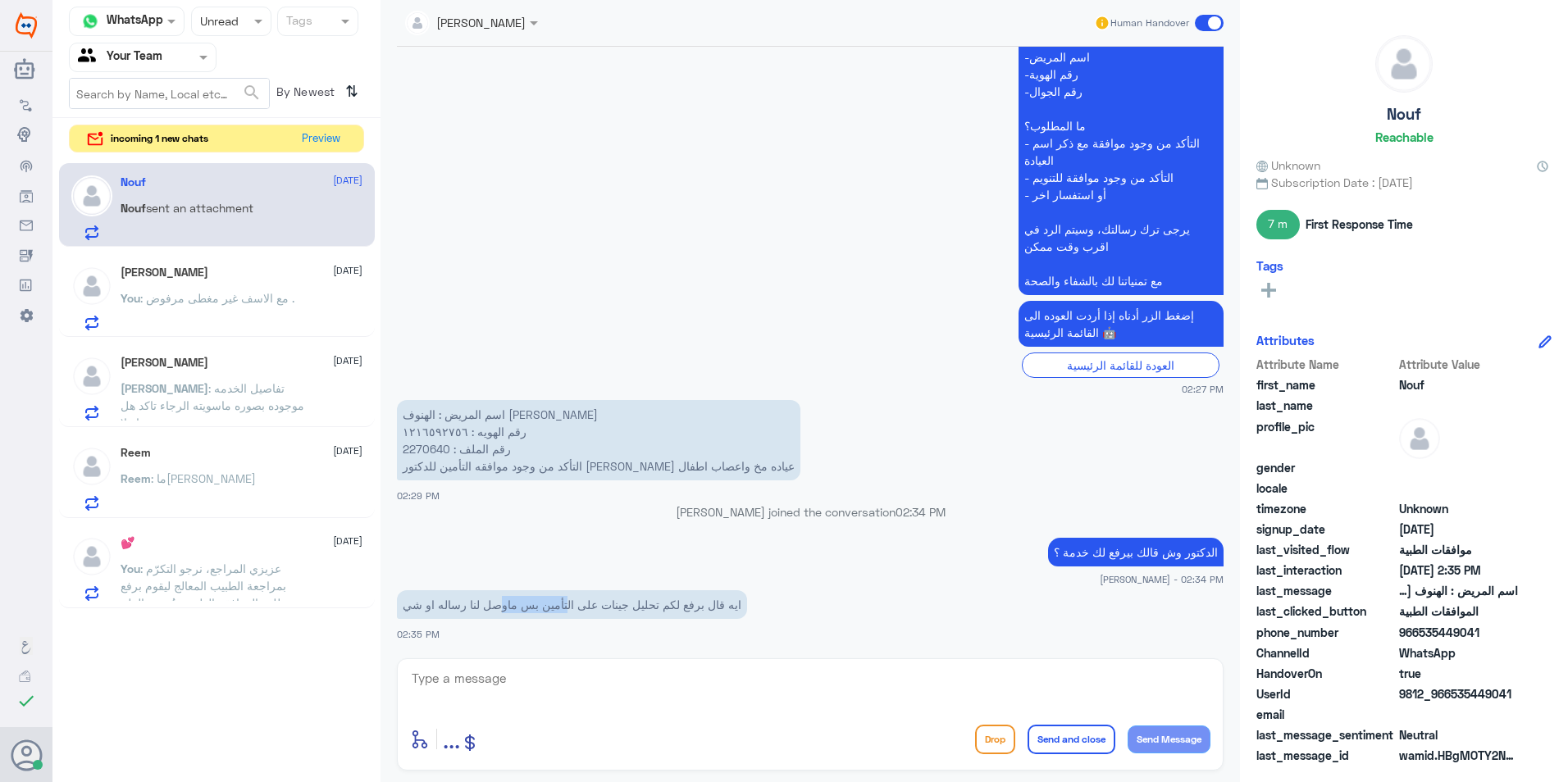
drag, startPoint x: 511, startPoint y: 610, endPoint x: 479, endPoint y: 610, distance: 32.0
click at [479, 610] on p "ايه قال برفع لكم تحليل جينات على التأمين بس ماوصل لنا رساله او شي" at bounding box center [571, 605] width 350 height 29
drag, startPoint x: 479, startPoint y: 610, endPoint x: 458, endPoint y: 610, distance: 21.0
click at [458, 610] on p "ايه قال برفع لكم تحليل جينات على التأمين بس ماوصل لنا رساله او شي" at bounding box center [571, 605] width 350 height 29
click at [422, 448] on p "اسم المريض : الهنوف [PERSON_NAME] رقم الهويه : ١٢١٦٥٩٢٧٥٦ رقم الملف : 2270640 ا…" at bounding box center [598, 440] width 403 height 80
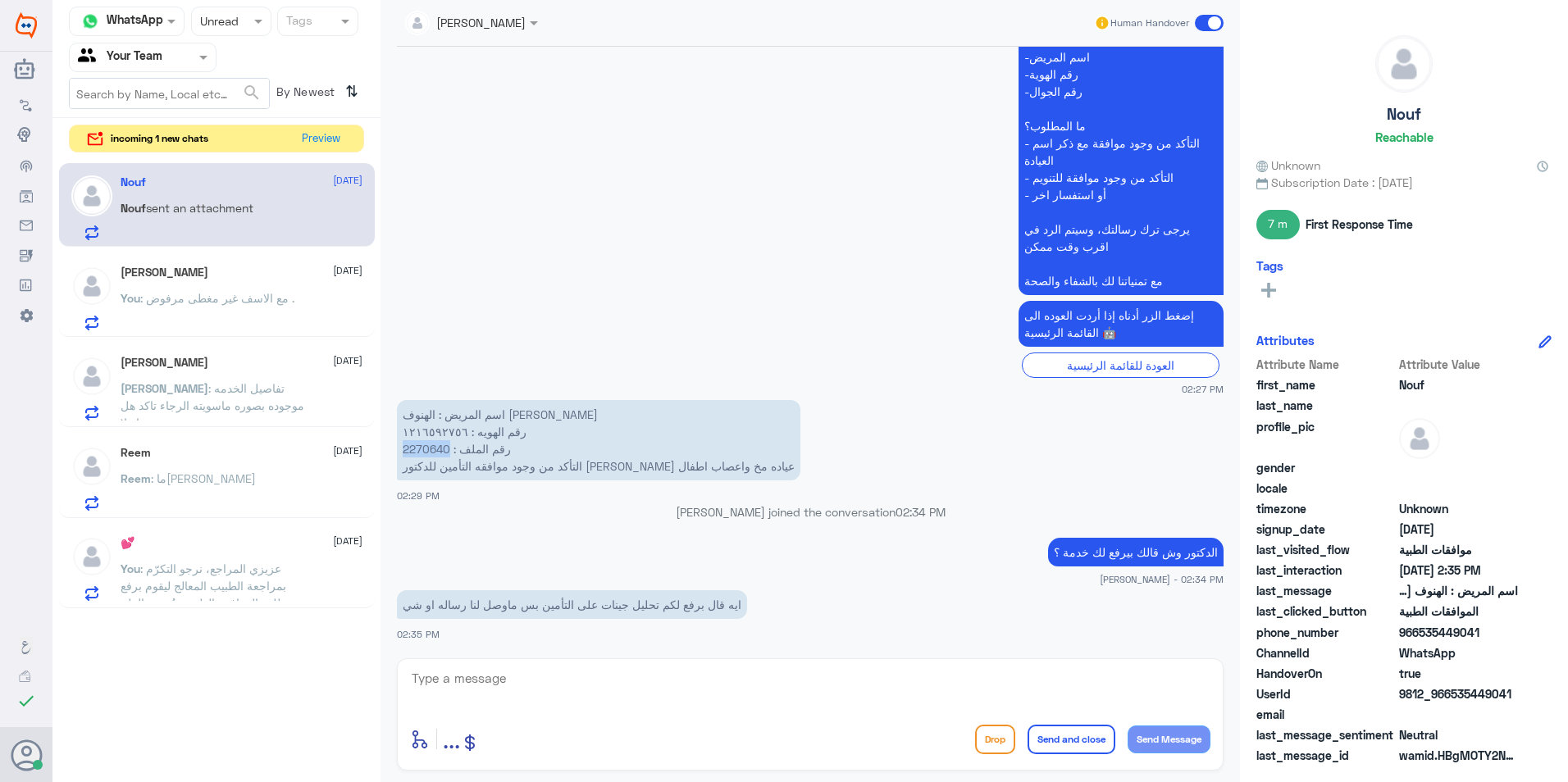
click at [422, 448] on p "اسم المريض : الهنوف [PERSON_NAME] رقم الهويه : ١٢١٦٥٩٢٧٥٦ رقم الملف : 2270640 ا…" at bounding box center [598, 440] width 403 height 80
click at [505, 690] on textarea at bounding box center [810, 687] width 800 height 41
type textarea "لايوجد طلب موافقة ."
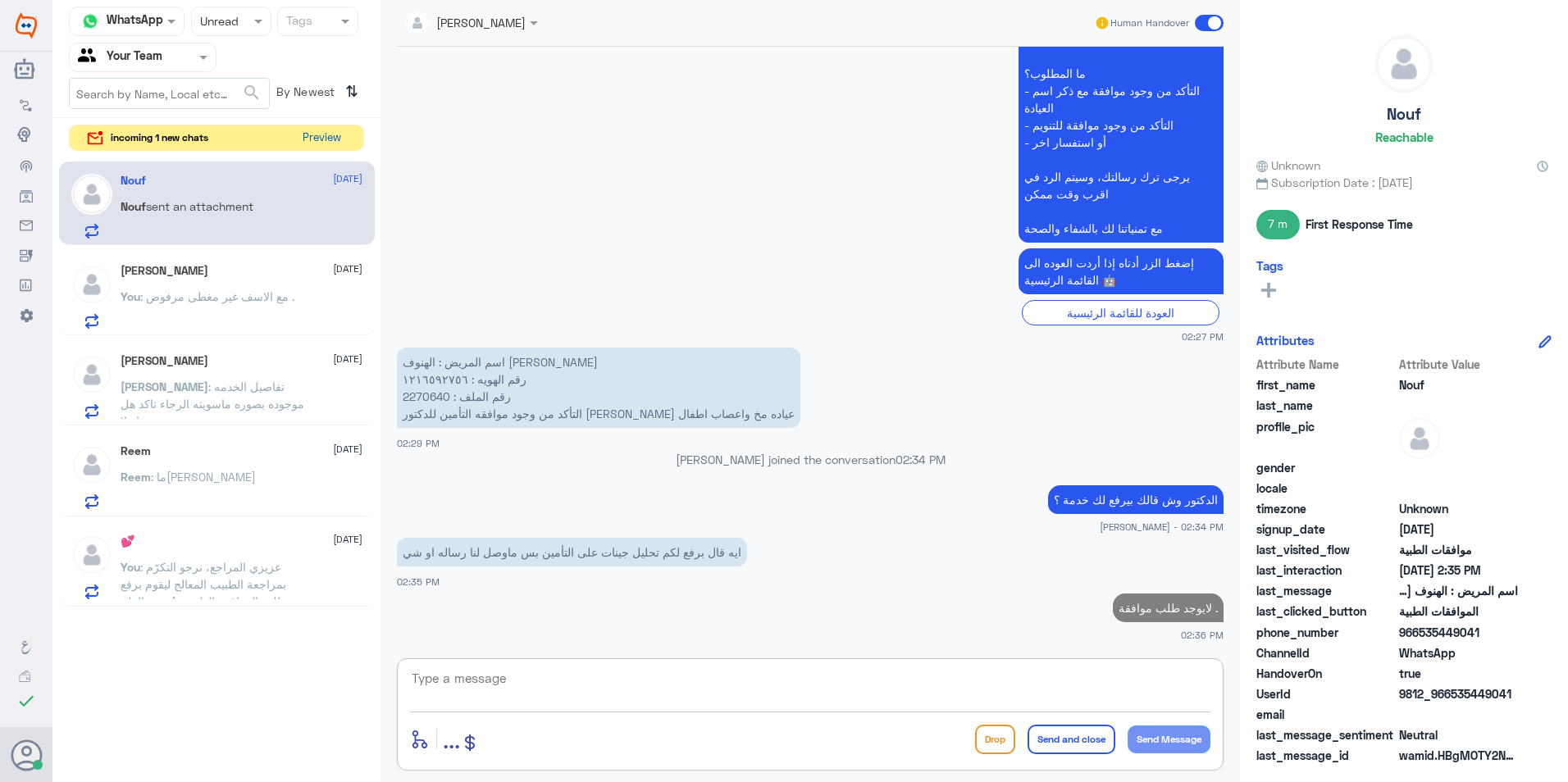
click at [325, 148] on button "Preview" at bounding box center [321, 139] width 51 height 26
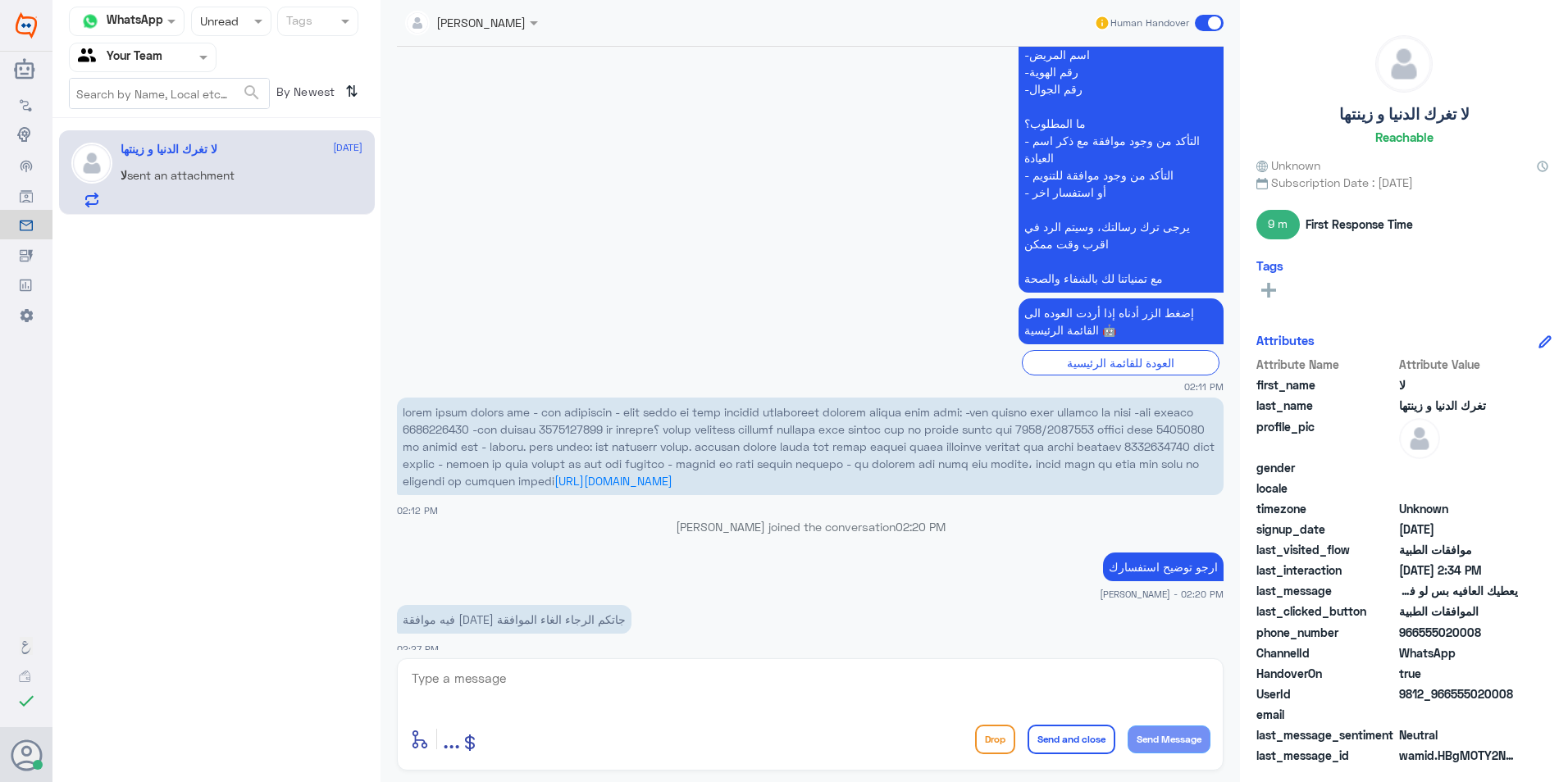
scroll to position [974, 0]
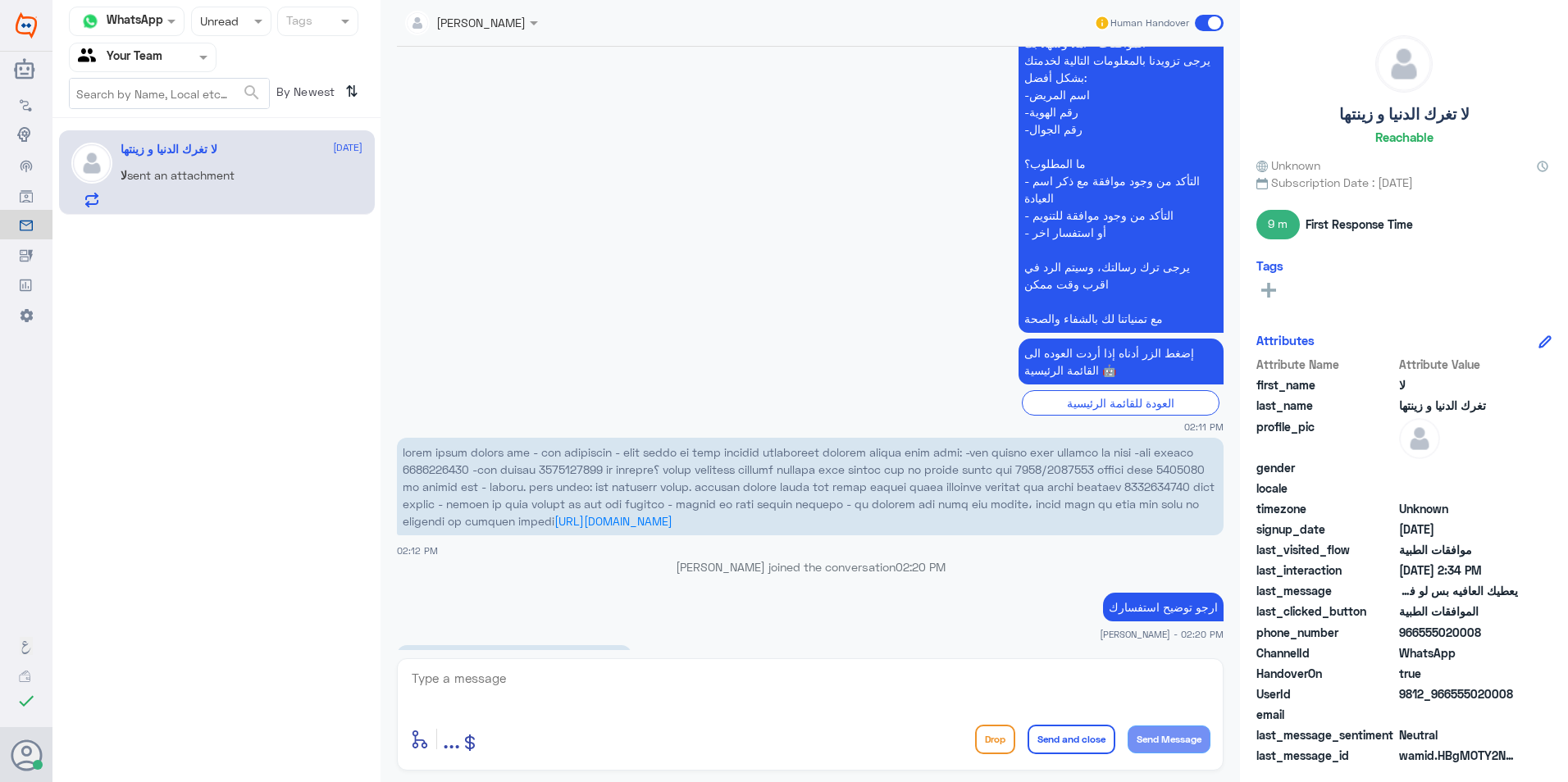
click at [1025, 319] on p "عزيزي مراجع مستشفى دله - قسم الموافقات - أهلا وسهلا بك يرجى تزويدنا بالمعلومات …" at bounding box center [1120, 172] width 205 height 321
click at [616, 680] on textarea at bounding box center [810, 687] width 800 height 41
paste textarea "مع تمنياتنا لك بالشفاء والصحة"
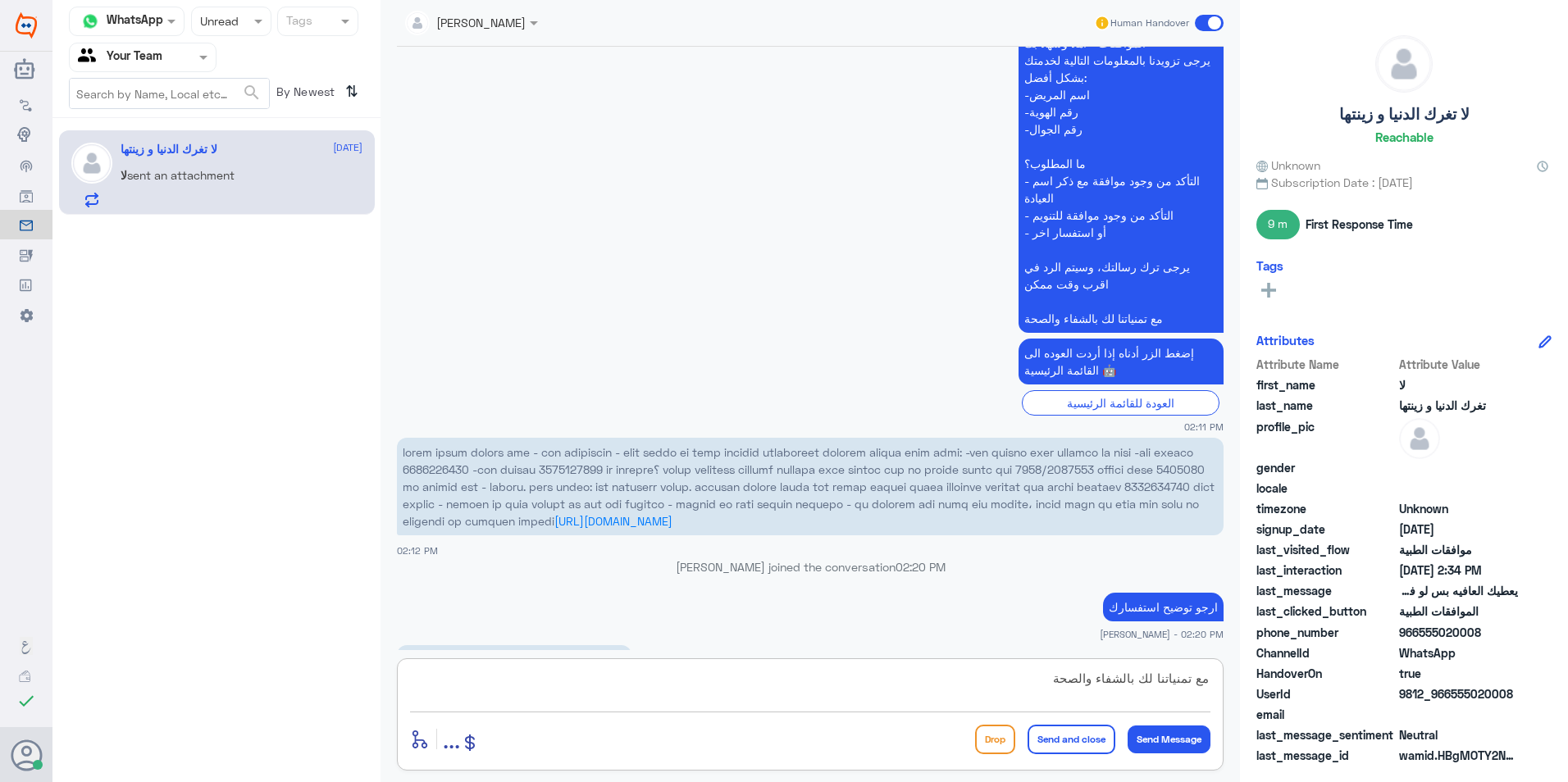
scroll to position [15, 0]
type textarea "مع تمنياتنا لك بالشفاء والصحة"
click at [1056, 732] on button "Send and close" at bounding box center [1070, 739] width 88 height 30
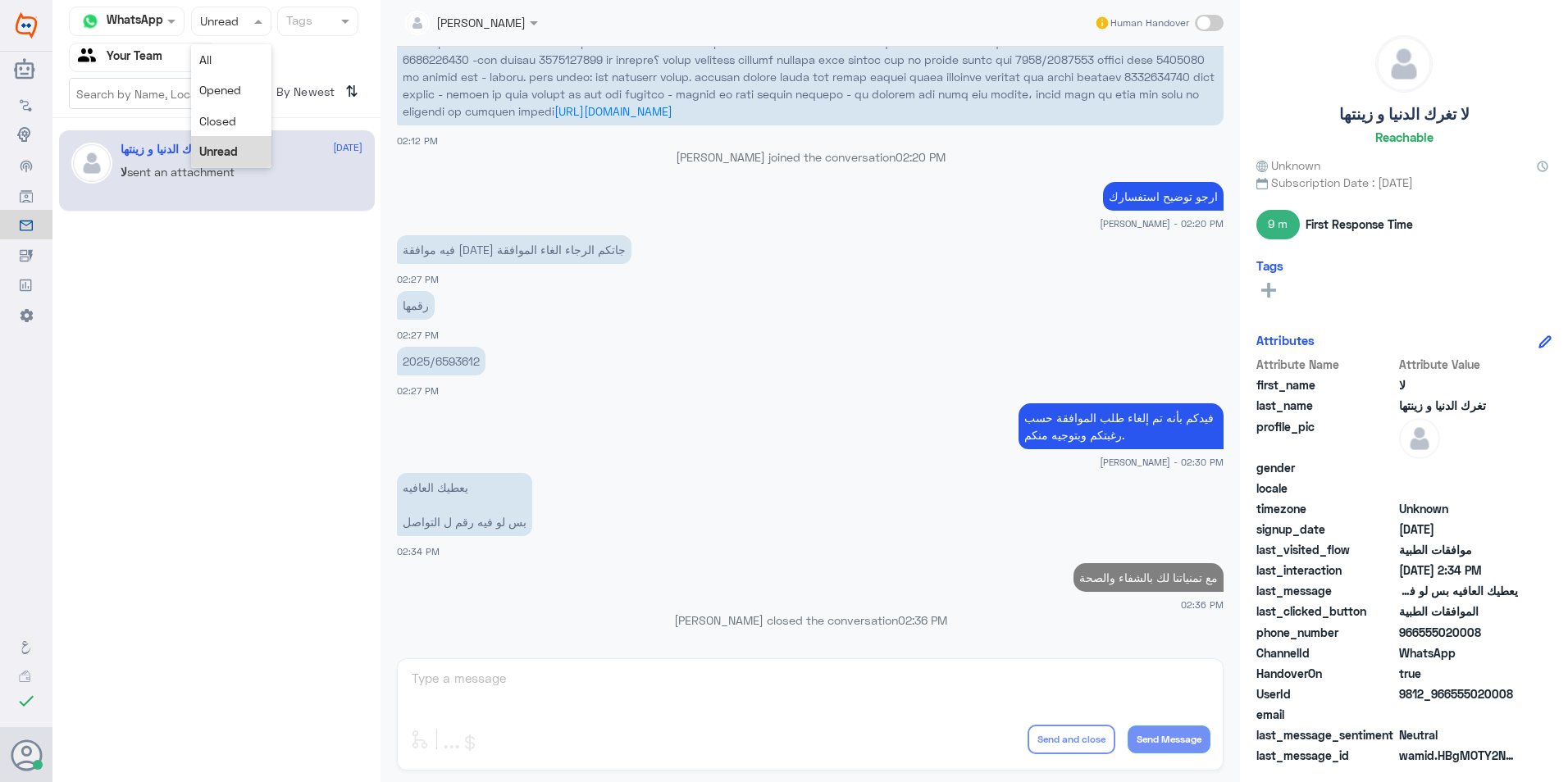
click at [240, 26] on div at bounding box center [231, 21] width 78 height 19
click at [239, 93] on span "Opened" at bounding box center [220, 90] width 42 height 14
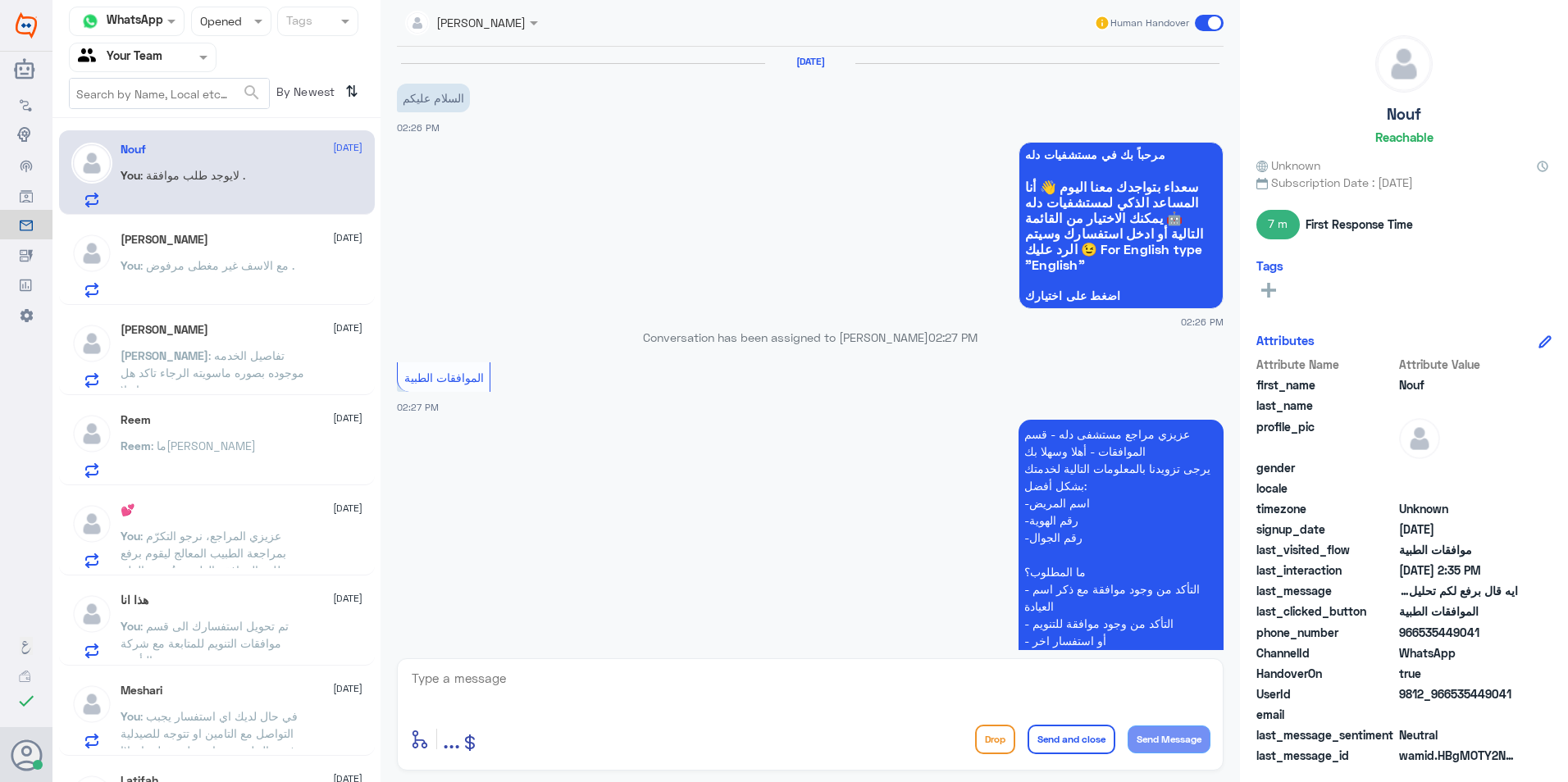
scroll to position [499, 0]
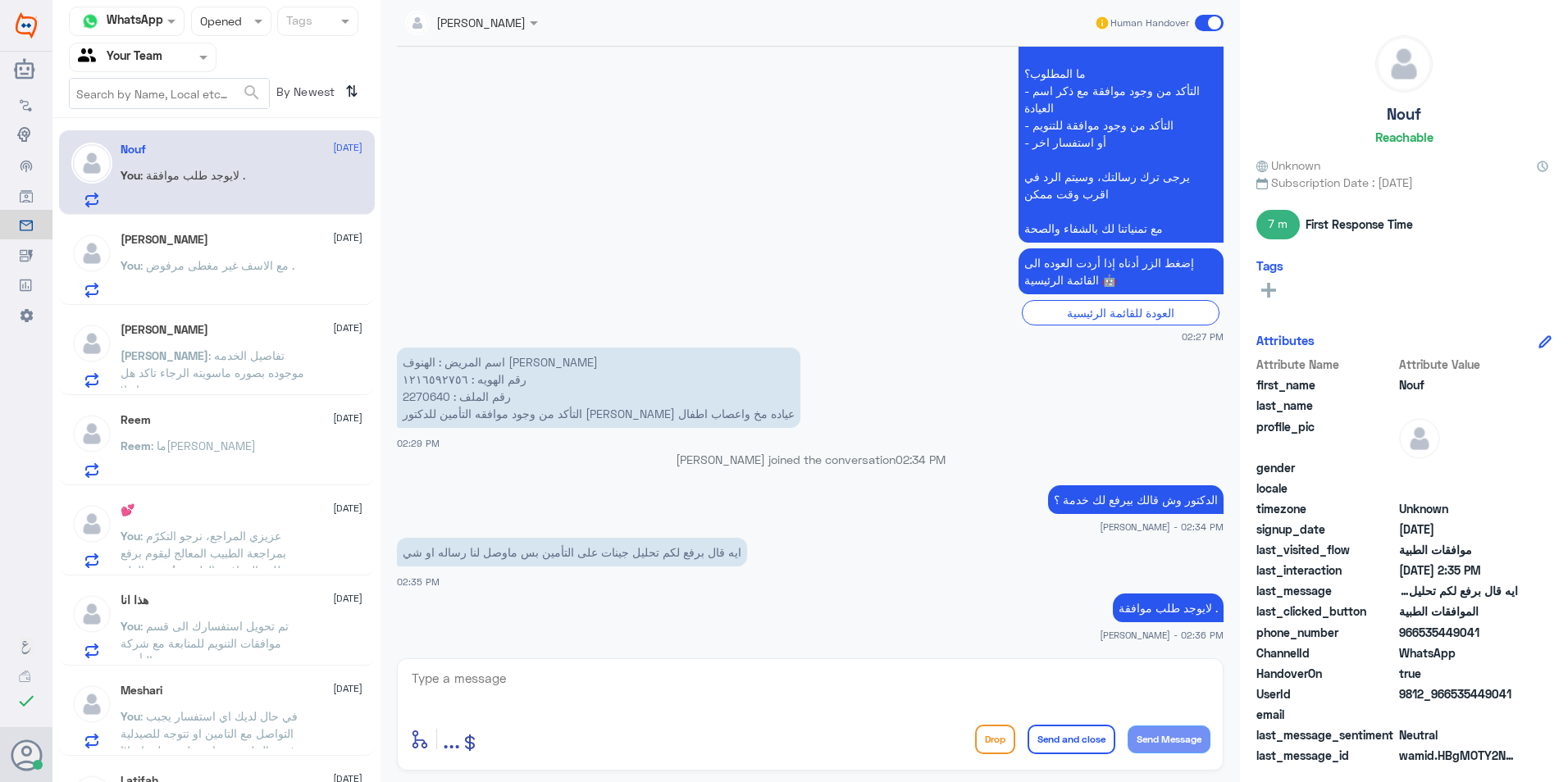
click at [487, 670] on textarea at bounding box center [810, 687] width 800 height 41
click at [245, 254] on div "[PERSON_NAME] [DATE] You : مع الاسف غير مغطى مرفوض ." at bounding box center [242, 265] width 242 height 64
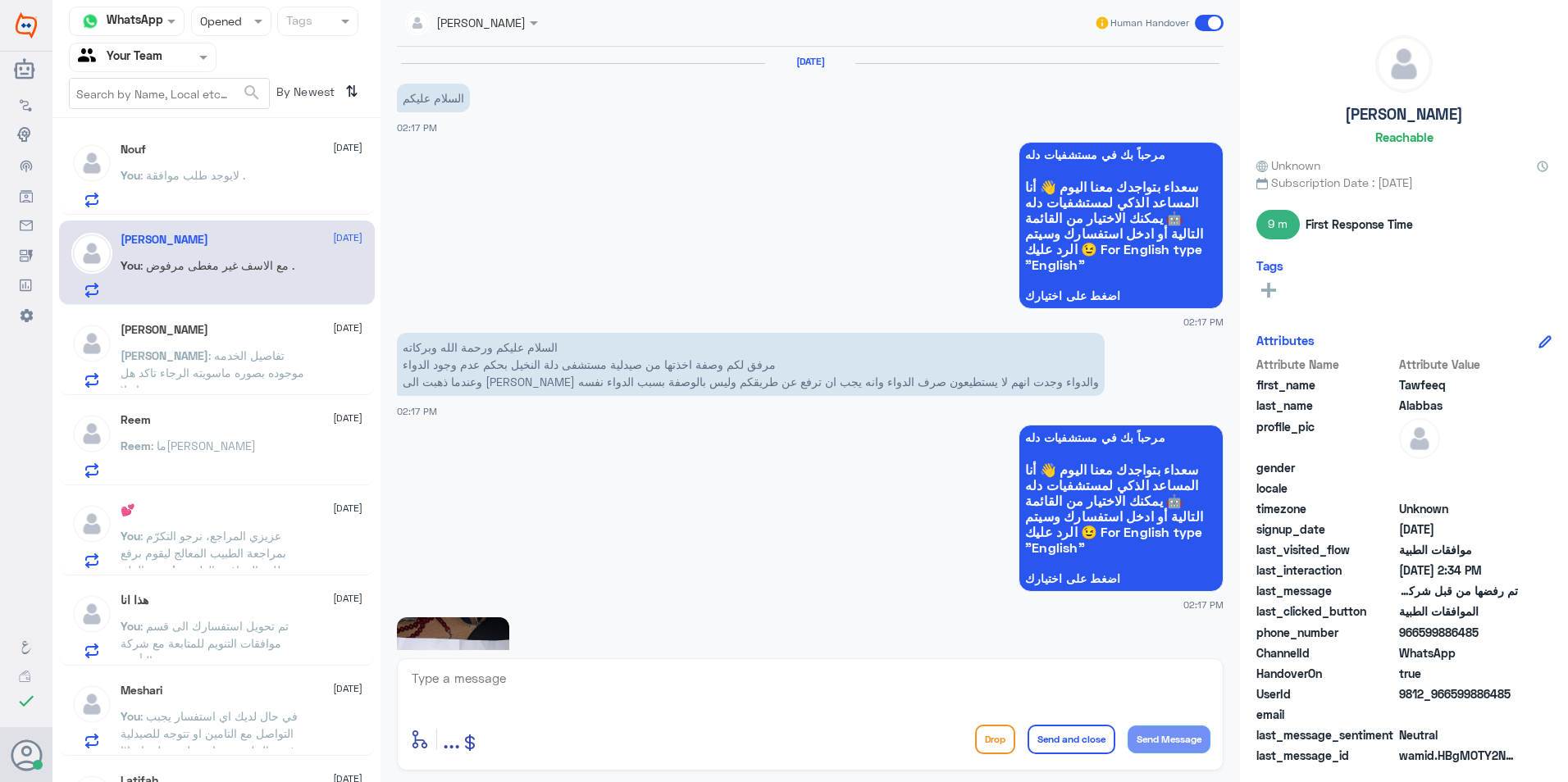
scroll to position [1201, 0]
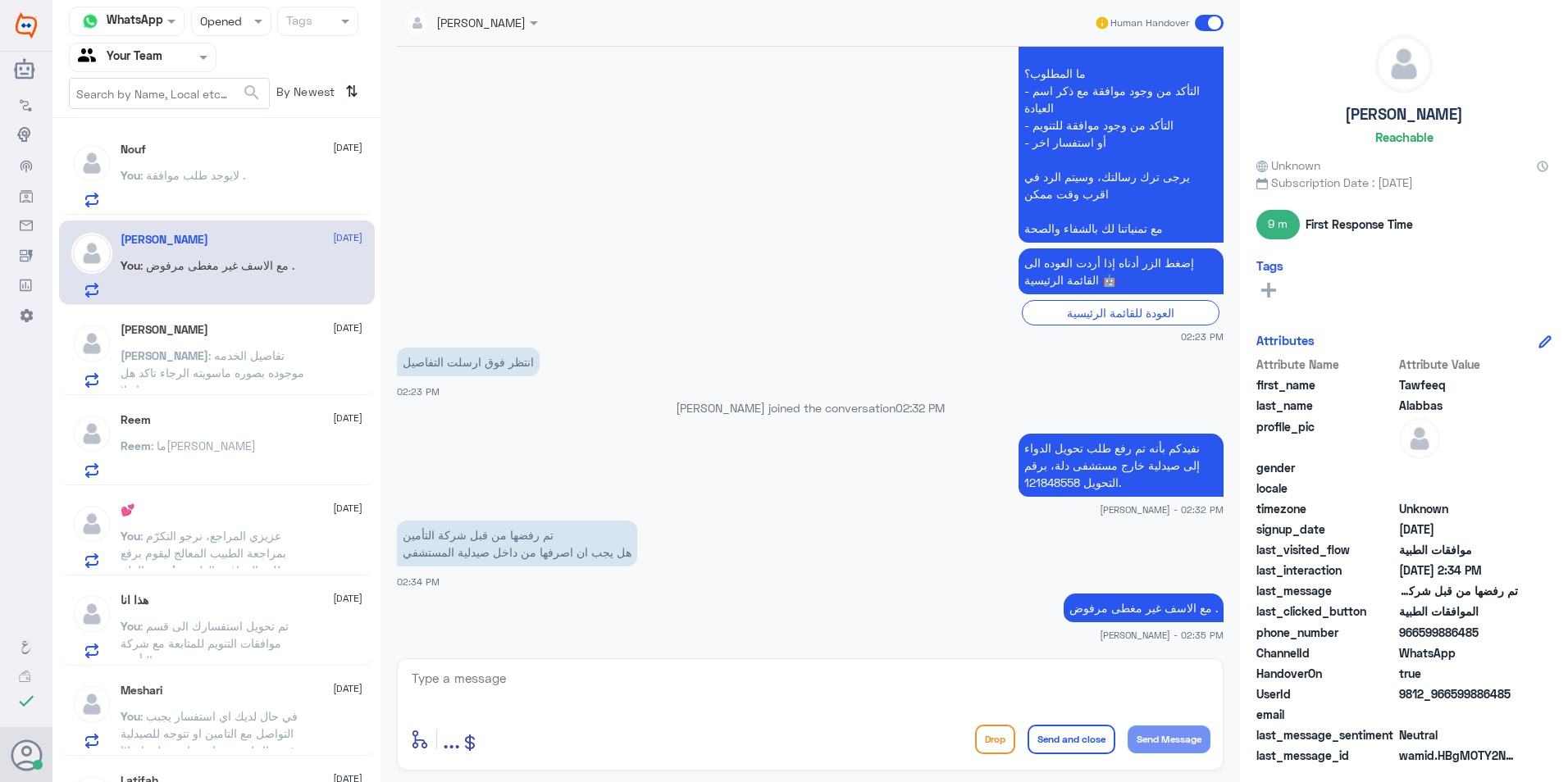
click at [499, 685] on textarea at bounding box center [810, 687] width 800 height 41
paste textarea "مع تمنياتنا لك بالشفاء والصحة"
type textarea "مع تمنياتنا لك بالشفاء والصحة"
click at [1069, 752] on button "Send and close" at bounding box center [1070, 739] width 88 height 30
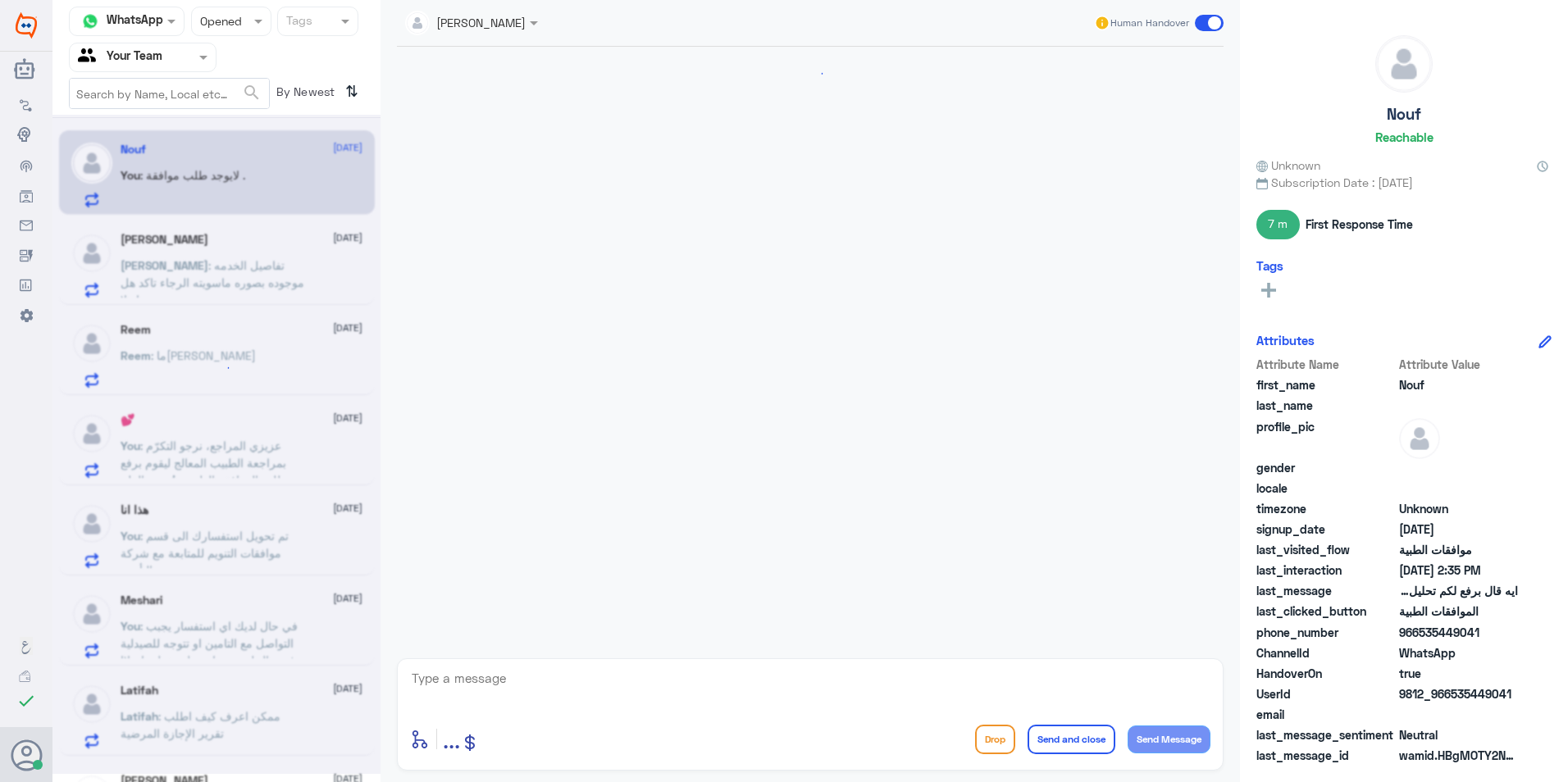
scroll to position [499, 0]
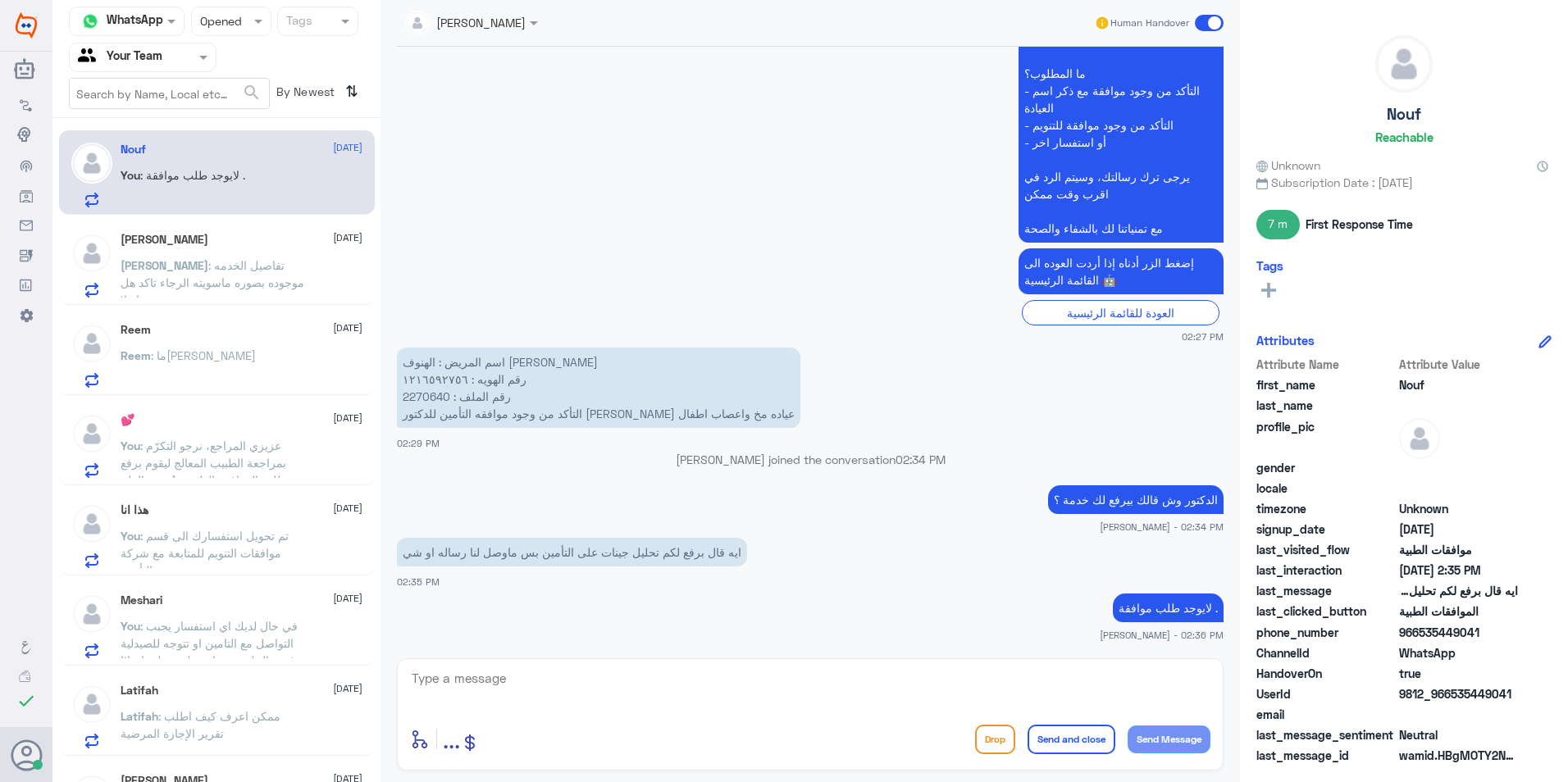
click at [254, 363] on div "Reem : ما[PERSON_NAME]" at bounding box center [242, 369] width 242 height 37
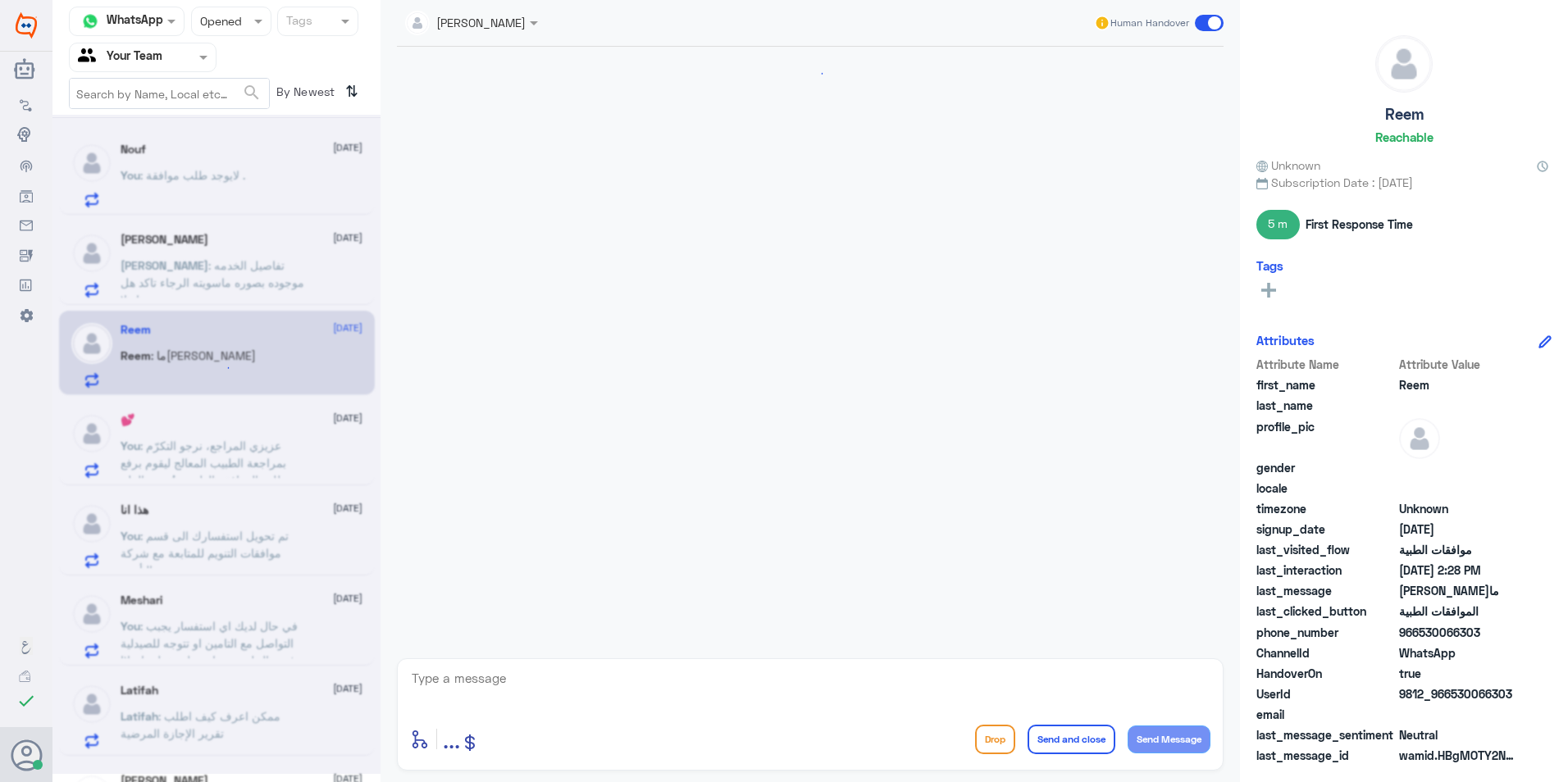
scroll to position [1008, 0]
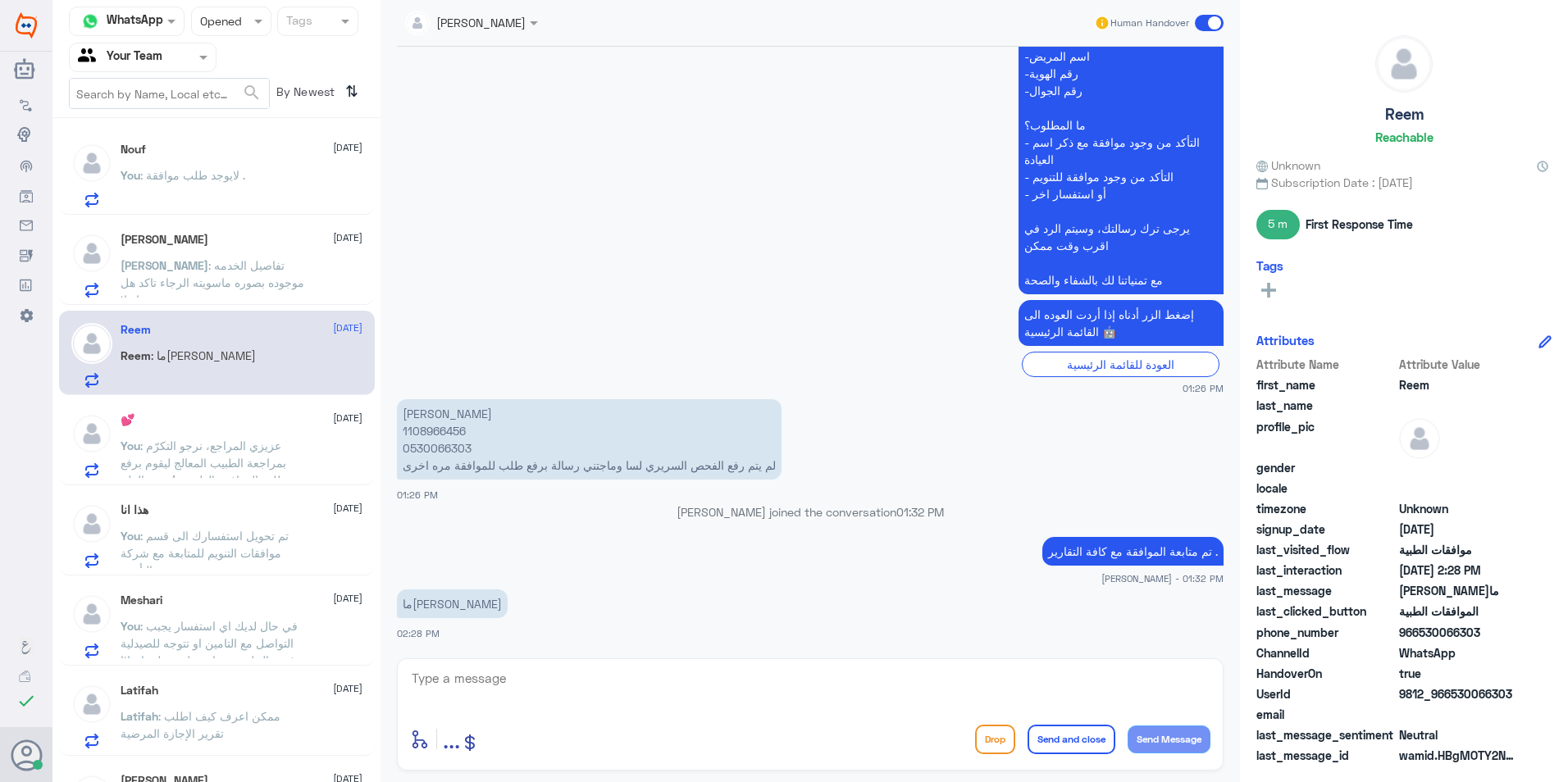
click at [290, 436] on div "💕 [DATE] You : [PERSON_NAME] المراجع، نرجو التكرّم بمراجعة الطبيب المعالج ليقوم…" at bounding box center [242, 445] width 242 height 64
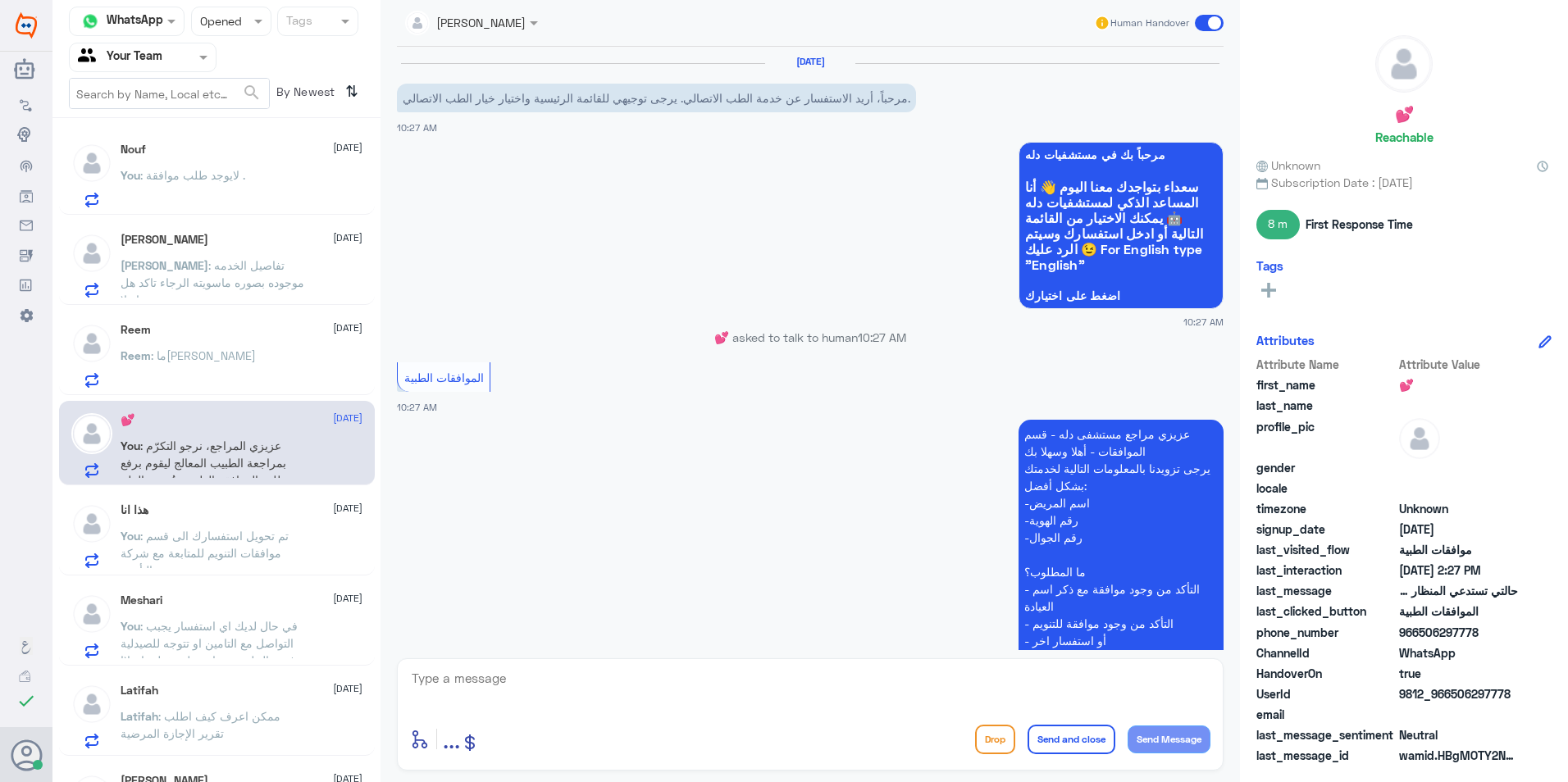
scroll to position [1459, 0]
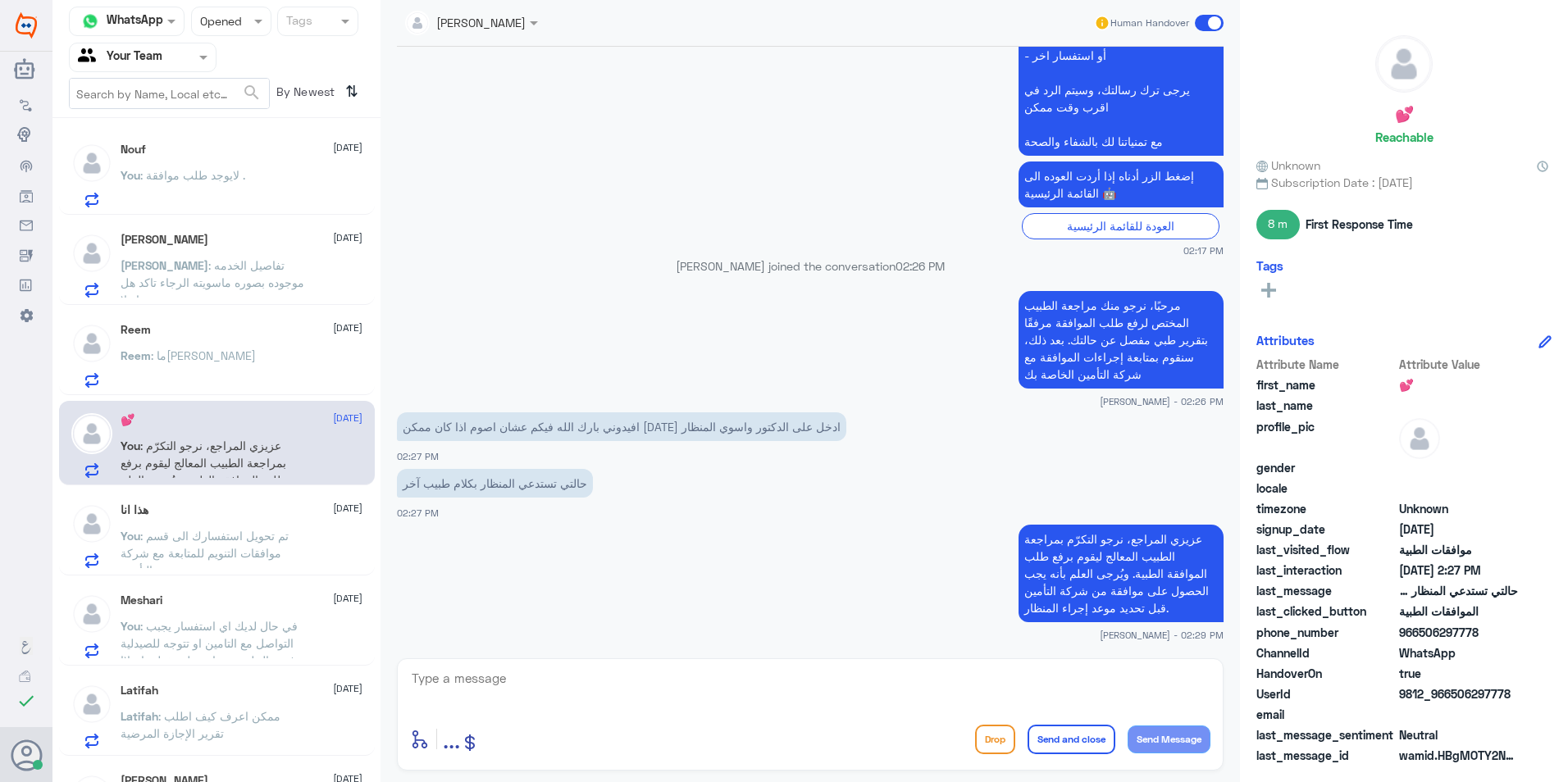
click at [432, 676] on textarea at bounding box center [810, 687] width 800 height 41
paste textarea "مع تمنياتنا لك بالشفاء والصحة"
type textarea "مع تمنياتنا لك بالشفاء والصحة"
click at [1052, 741] on button "Send and close" at bounding box center [1070, 739] width 88 height 30
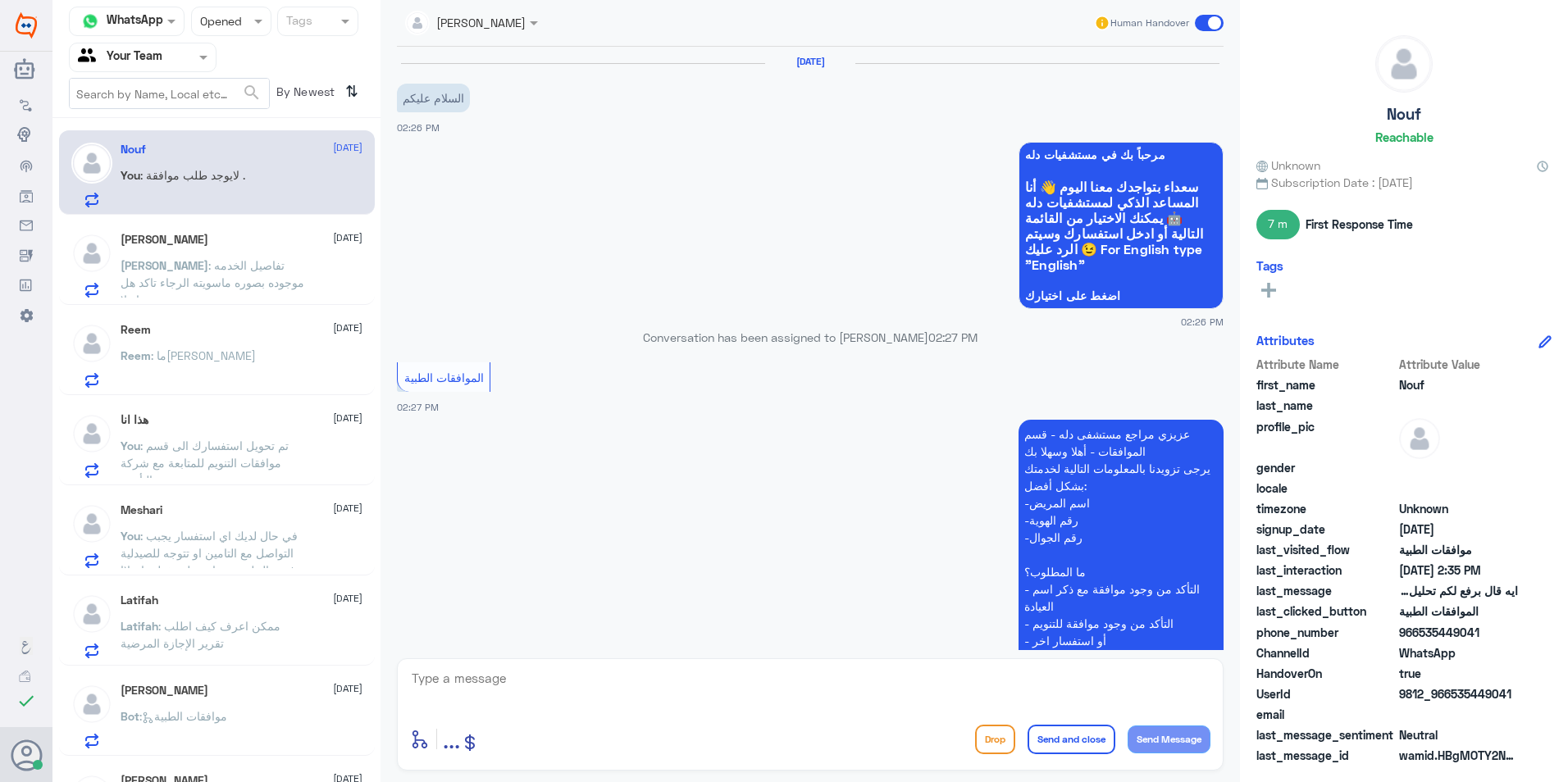
scroll to position [499, 0]
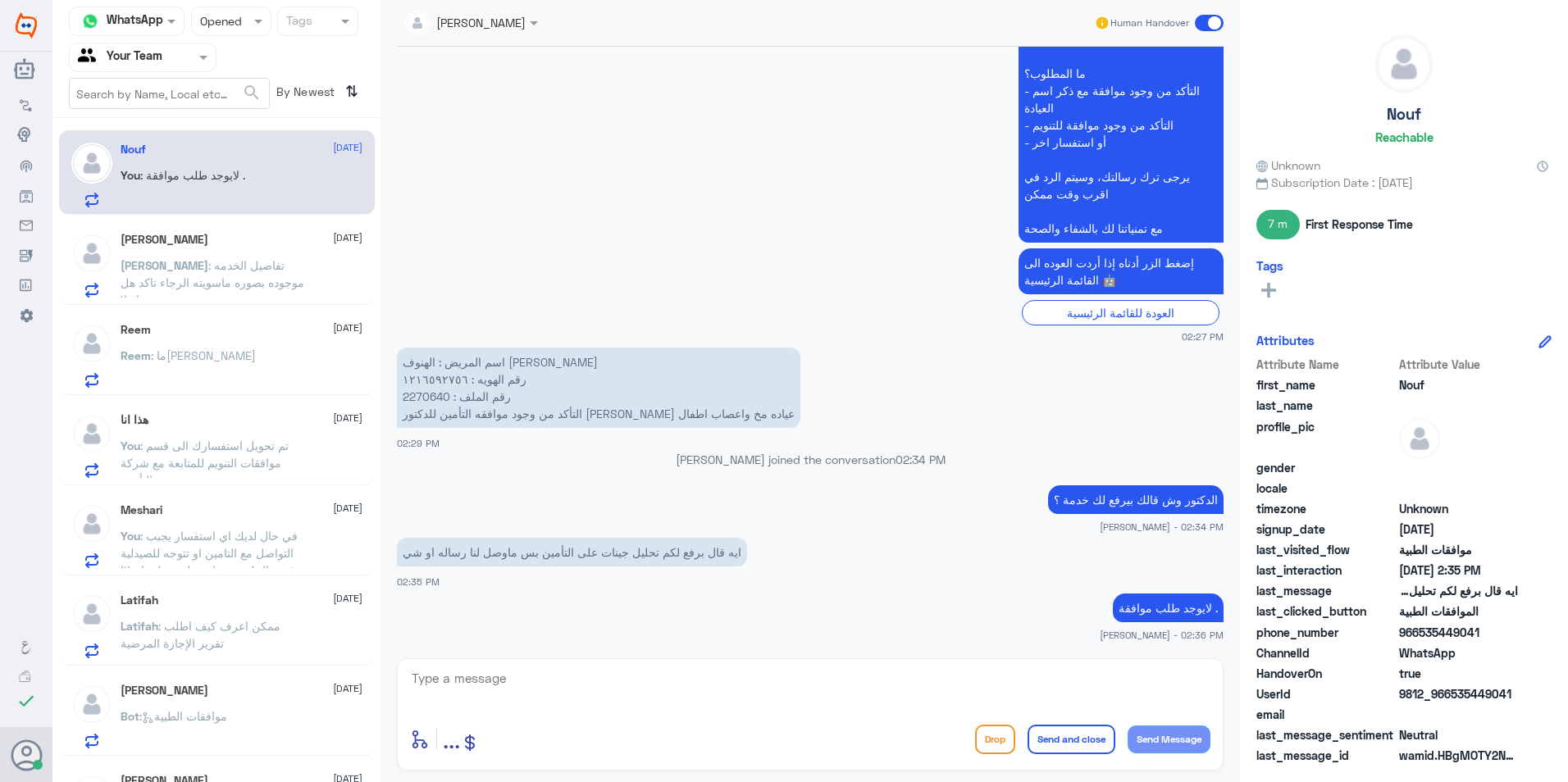
click at [240, 559] on span ": في حال لديك اي استفسار يجبب التواصل مع التامين او تتوجه للصيدلية في حال لديهم…" at bounding box center [209, 553] width 177 height 49
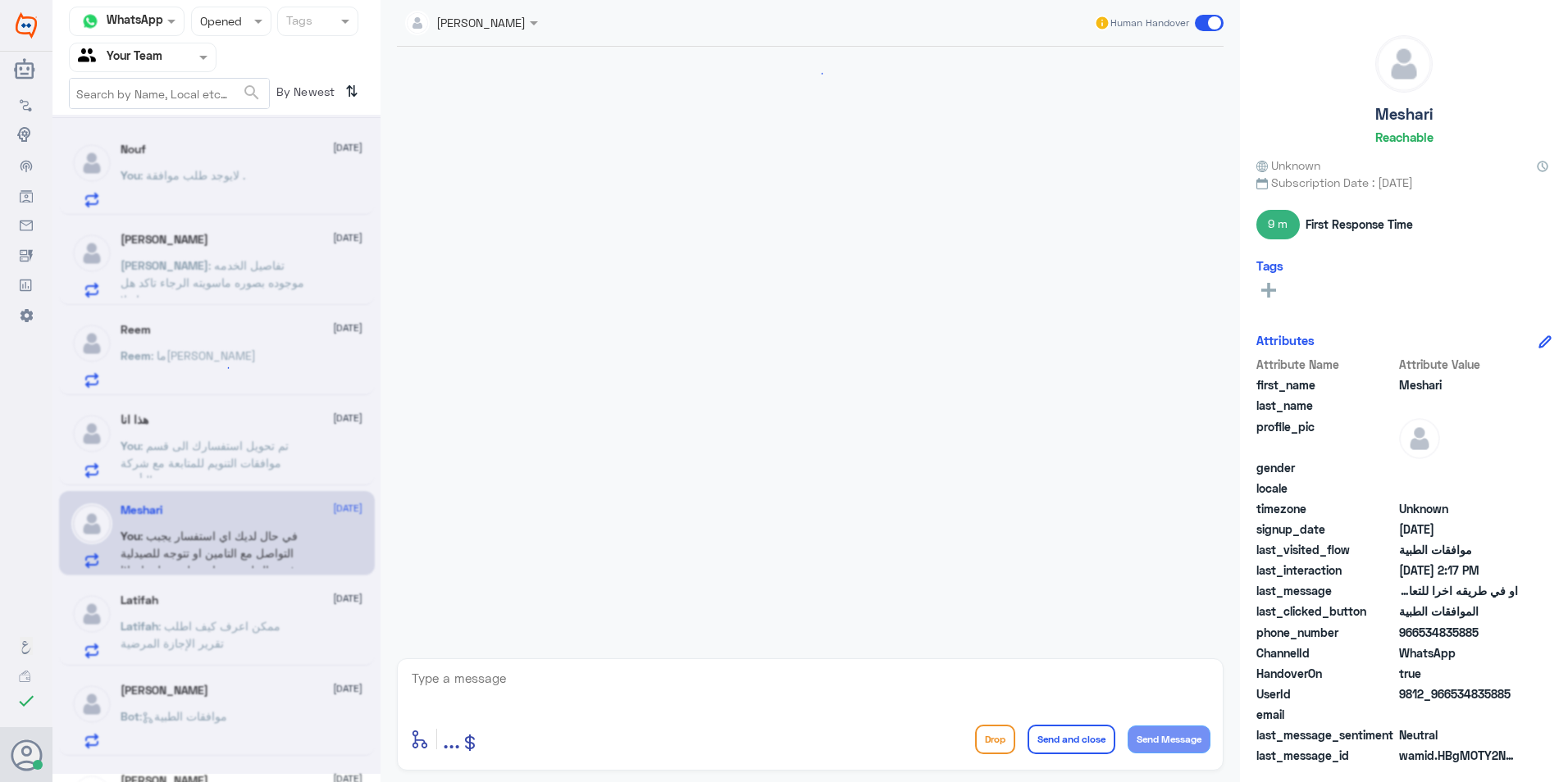
scroll to position [602, 0]
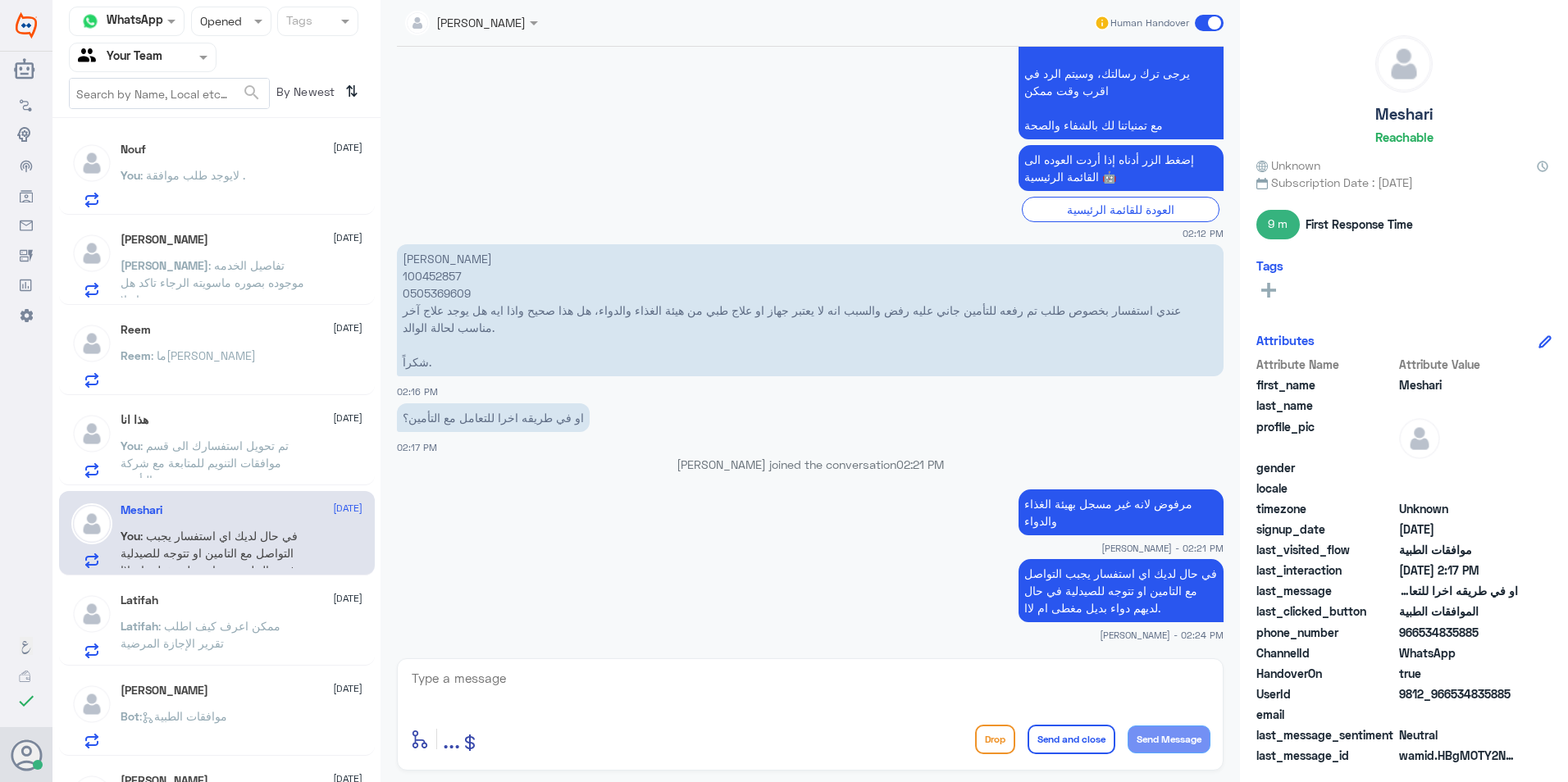
click at [463, 689] on textarea at bounding box center [810, 687] width 800 height 41
paste textarea "مع تمنياتنا لك بالشفاء والصحة"
type textarea "مع تمنياتنا لك بالشفاء والصحة"
click at [1063, 747] on button "Send and close" at bounding box center [1070, 739] width 88 height 30
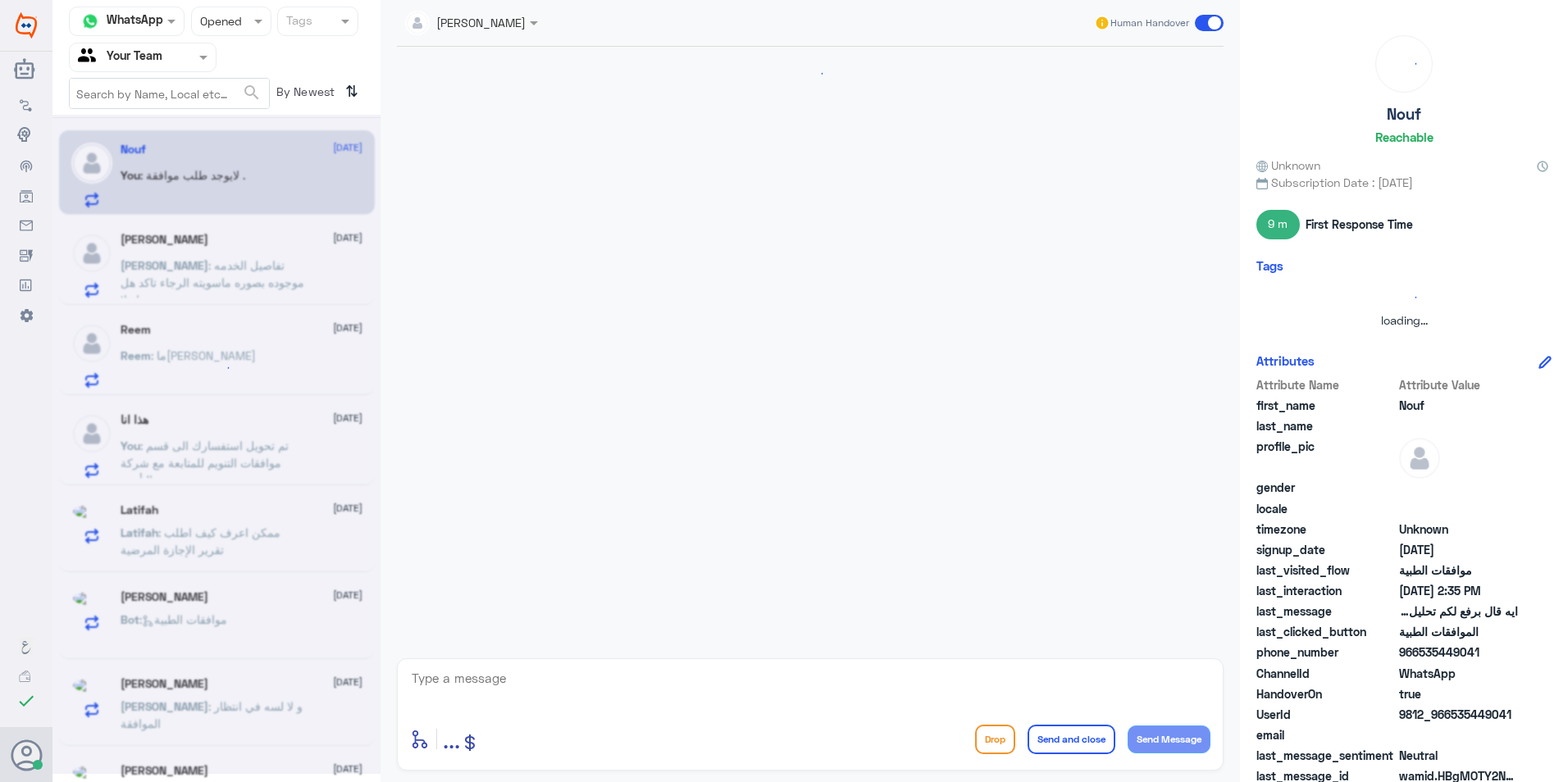
click at [262, 638] on div at bounding box center [216, 444] width 328 height 659
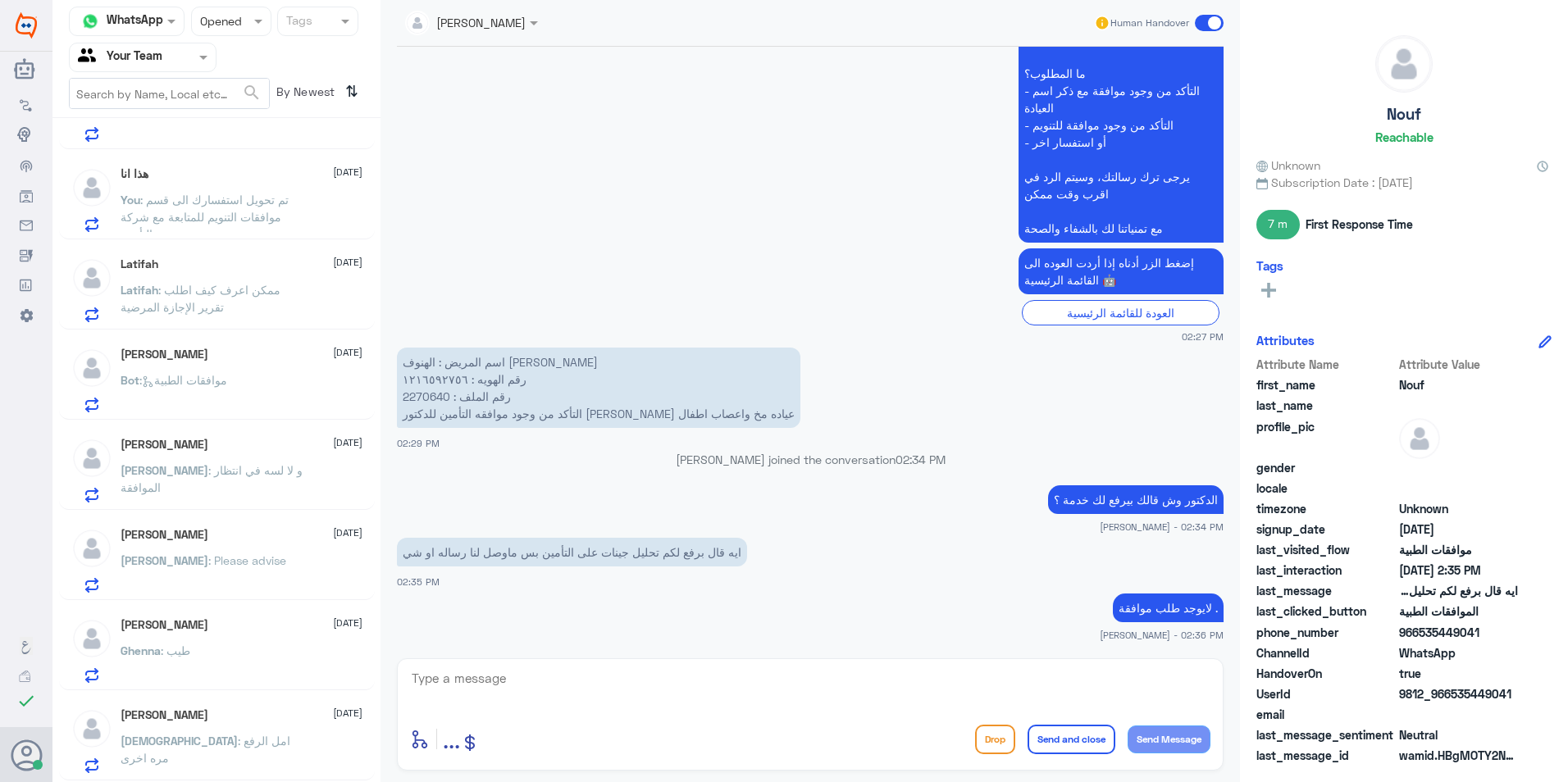
click at [277, 495] on p "[PERSON_NAME] : و لا لسه في انتظار الموافقة" at bounding box center [213, 482] width 184 height 41
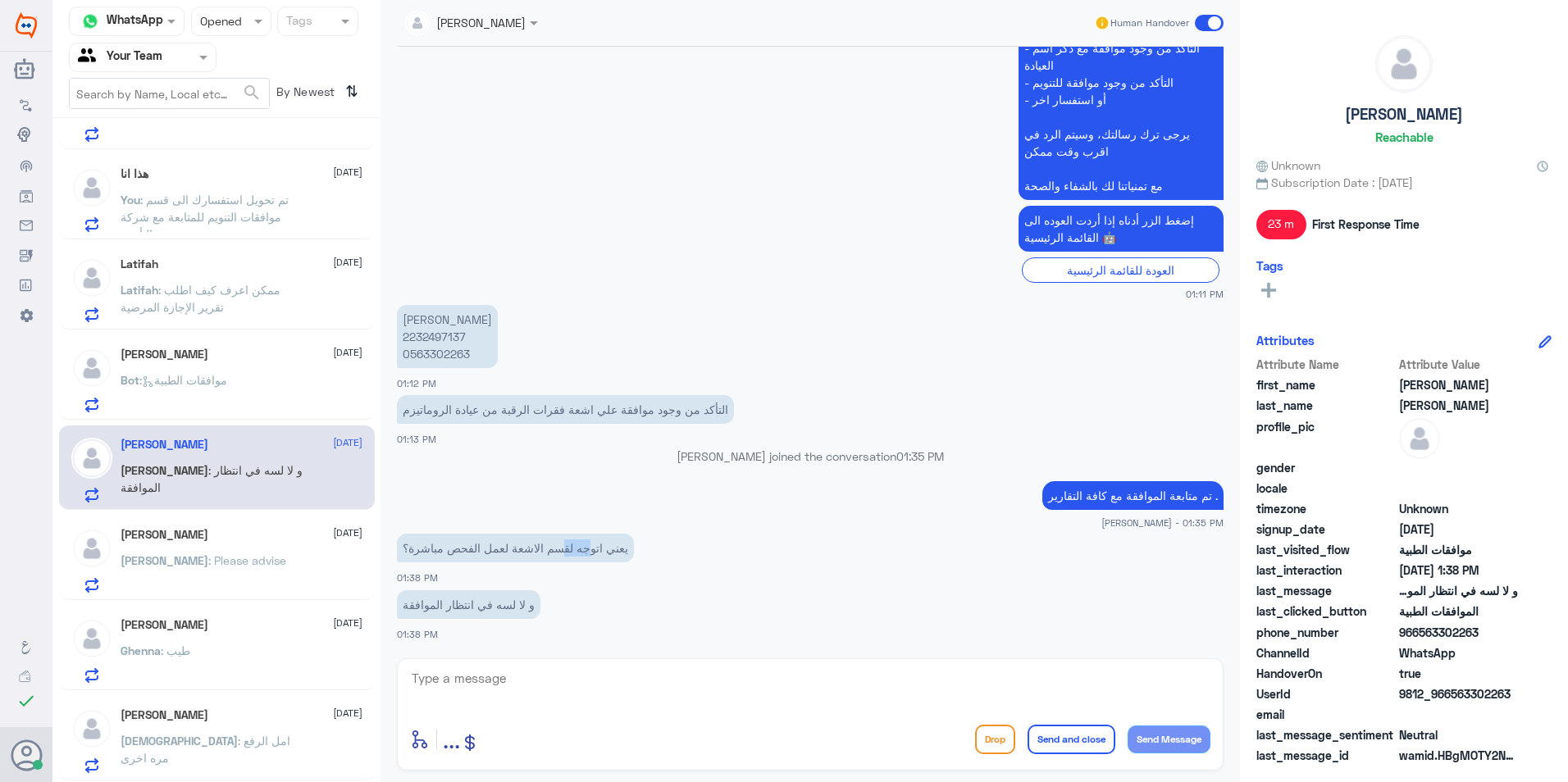
drag, startPoint x: 595, startPoint y: 545, endPoint x: 519, endPoint y: 548, distance: 76.1
click at [519, 548] on p "يعني اتوجه لقسم الاشعة لعمل الفحص مباشرة؟" at bounding box center [514, 547] width 237 height 29
drag, startPoint x: 519, startPoint y: 548, endPoint x: 466, endPoint y: 549, distance: 53.0
click at [466, 549] on p "يعني اتوجه لقسم الاشعة لعمل الفحص مباشرة؟" at bounding box center [514, 547] width 237 height 29
click at [440, 334] on p "[PERSON_NAME] 2232497137 0563302263" at bounding box center [447, 337] width 101 height 63
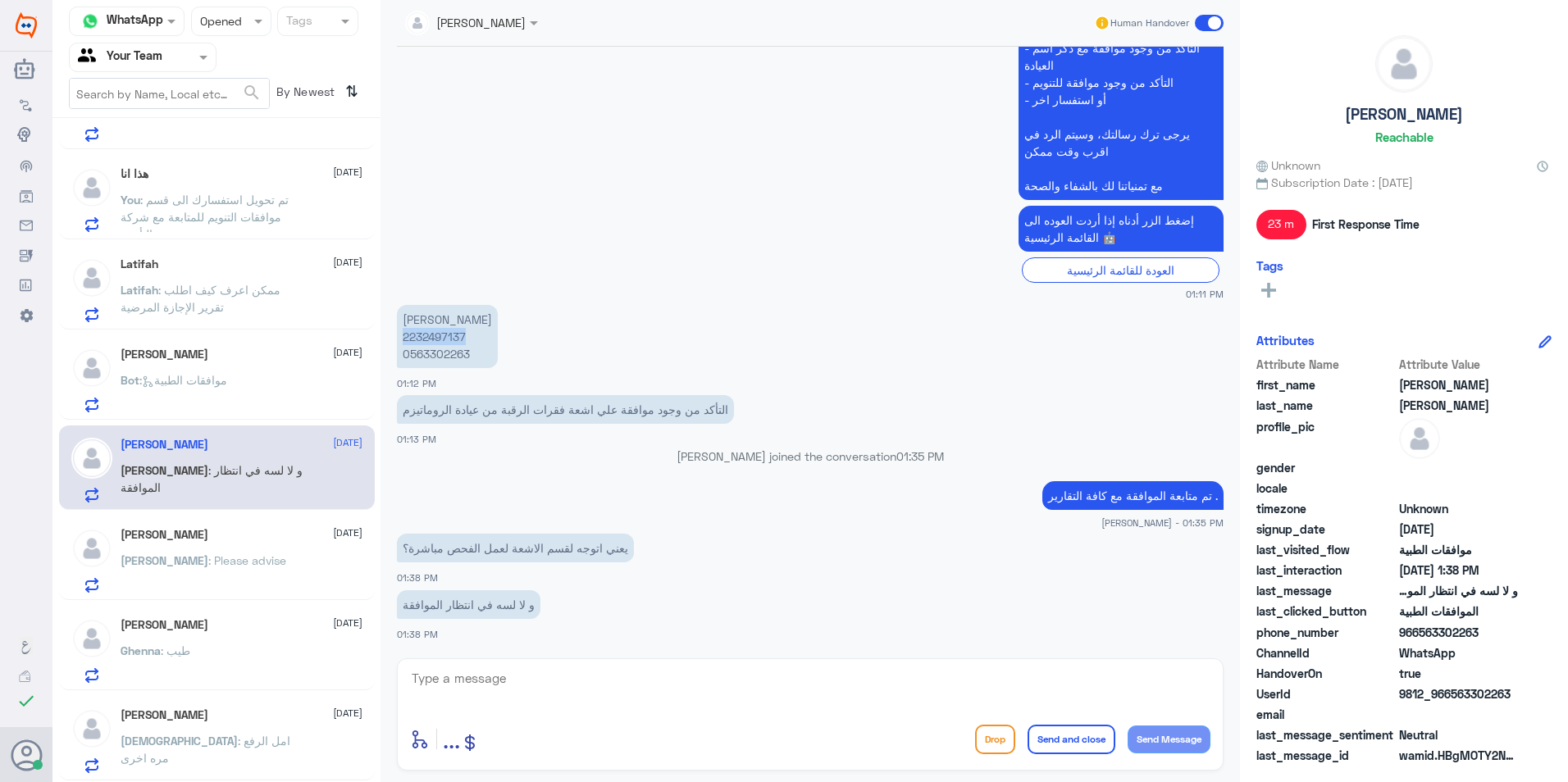
click at [440, 334] on p "[PERSON_NAME] 2232497137 0563302263" at bounding box center [447, 337] width 101 height 63
click at [496, 602] on p "و لا لسه في انتظار الموافقة" at bounding box center [468, 605] width 144 height 29
drag, startPoint x: 518, startPoint y: 603, endPoint x: 398, endPoint y: 599, distance: 120.1
click at [398, 599] on p "و لا لسه في انتظار الموافقة" at bounding box center [468, 605] width 144 height 29
click at [445, 676] on textarea at bounding box center [810, 687] width 800 height 41
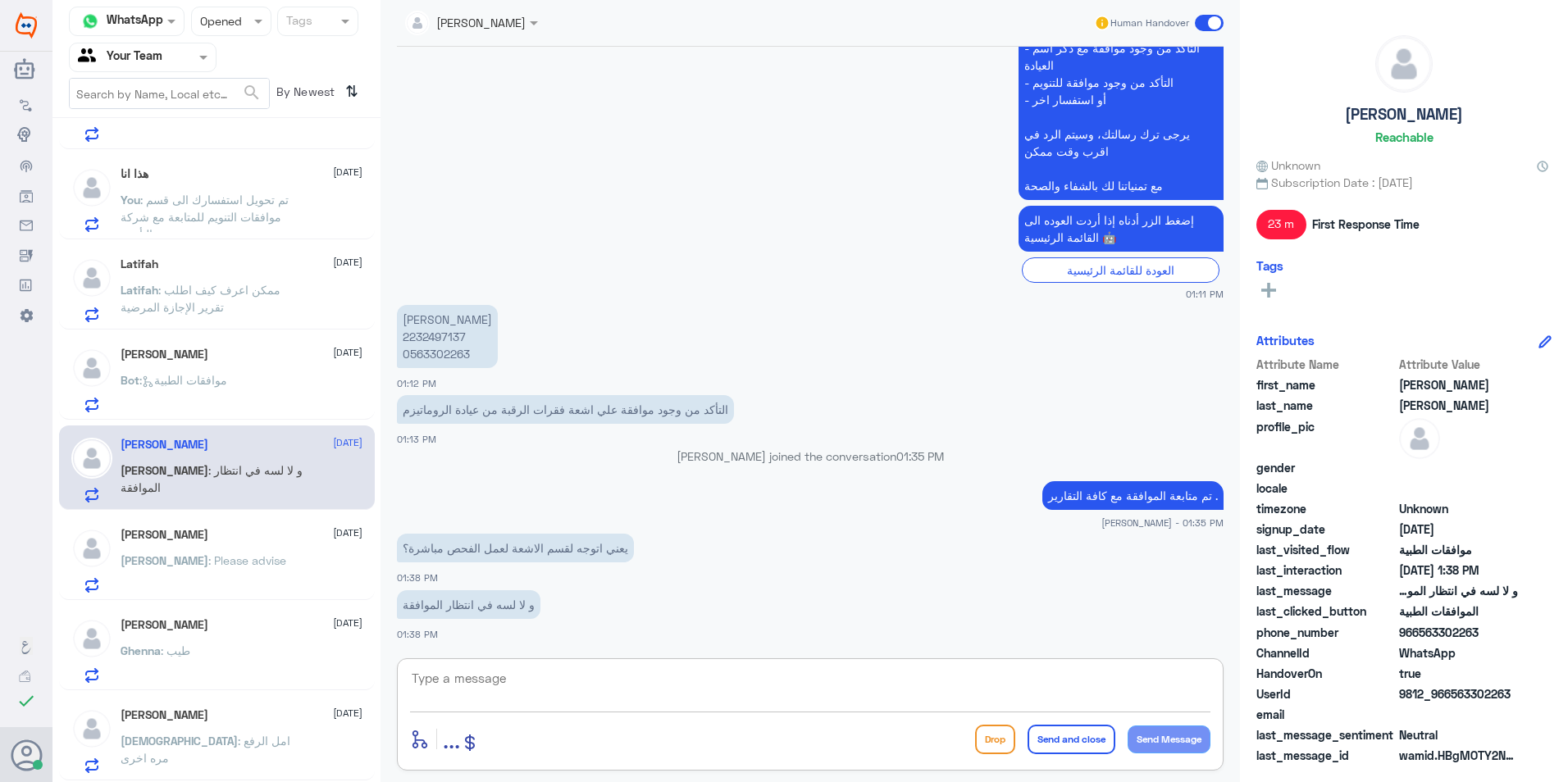
paste textarea "لسه في انتظار الموافقة"
type textarea "لسه في انتظار الموافقة"
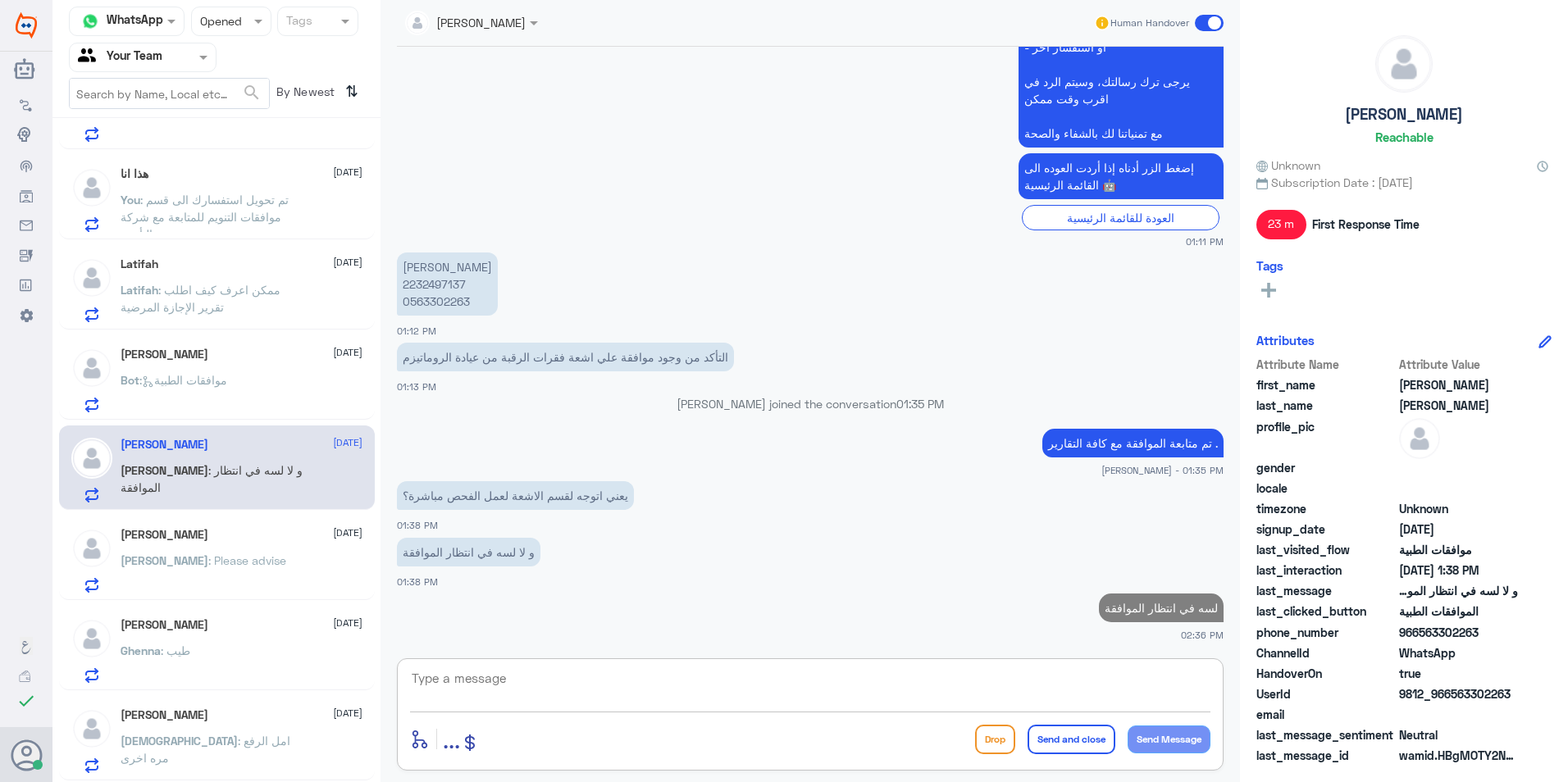
click at [430, 279] on p "[PERSON_NAME] 2232497137 0563302263" at bounding box center [447, 284] width 101 height 63
click at [582, 671] on textarea at bounding box center [810, 687] width 800 height 41
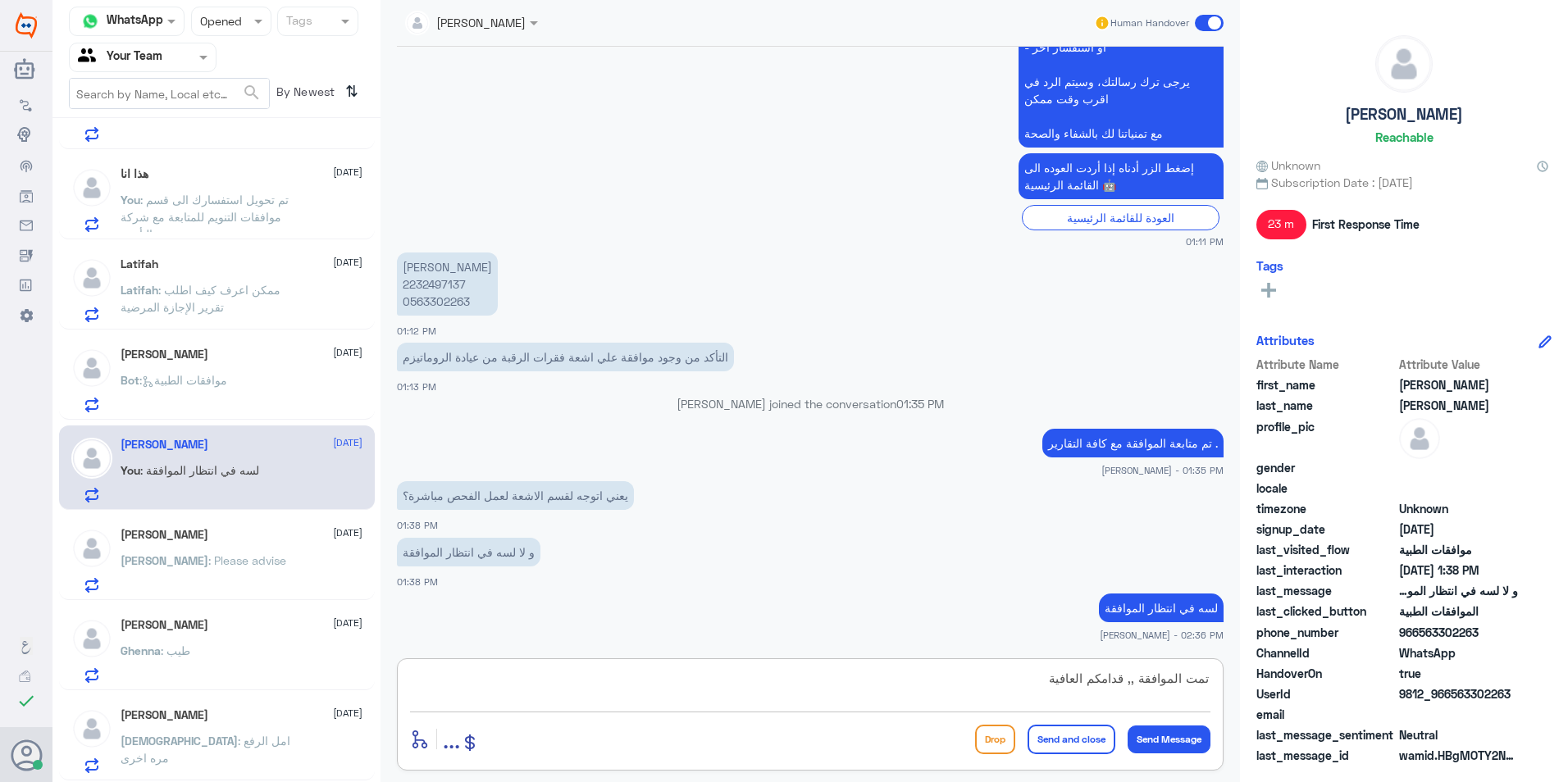
type textarea "تمت الموافقة ,, قدامكم العافية ."
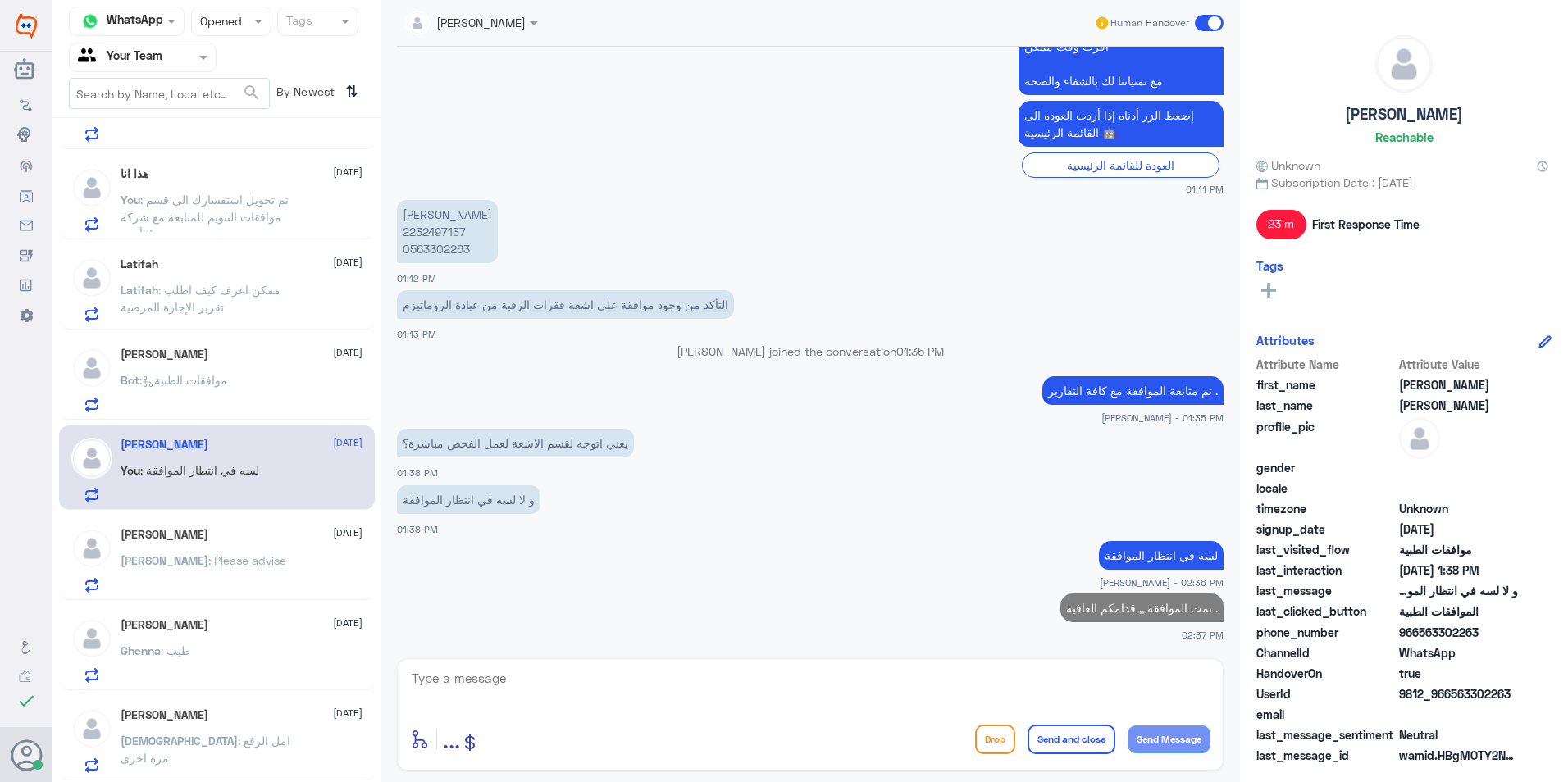
click at [296, 561] on div "[PERSON_NAME] : Please advise" at bounding box center [242, 574] width 242 height 37
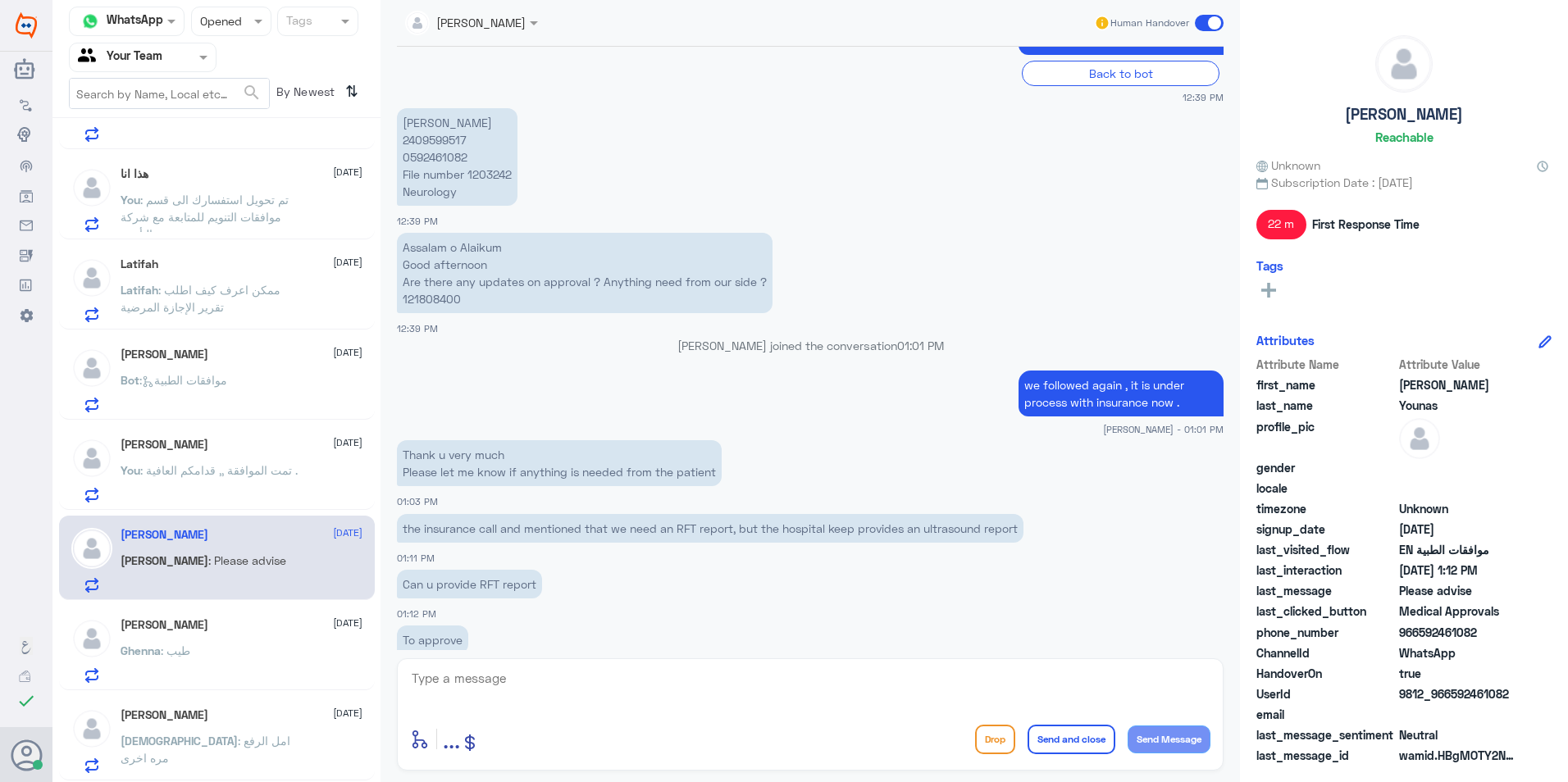
scroll to position [1042, 0]
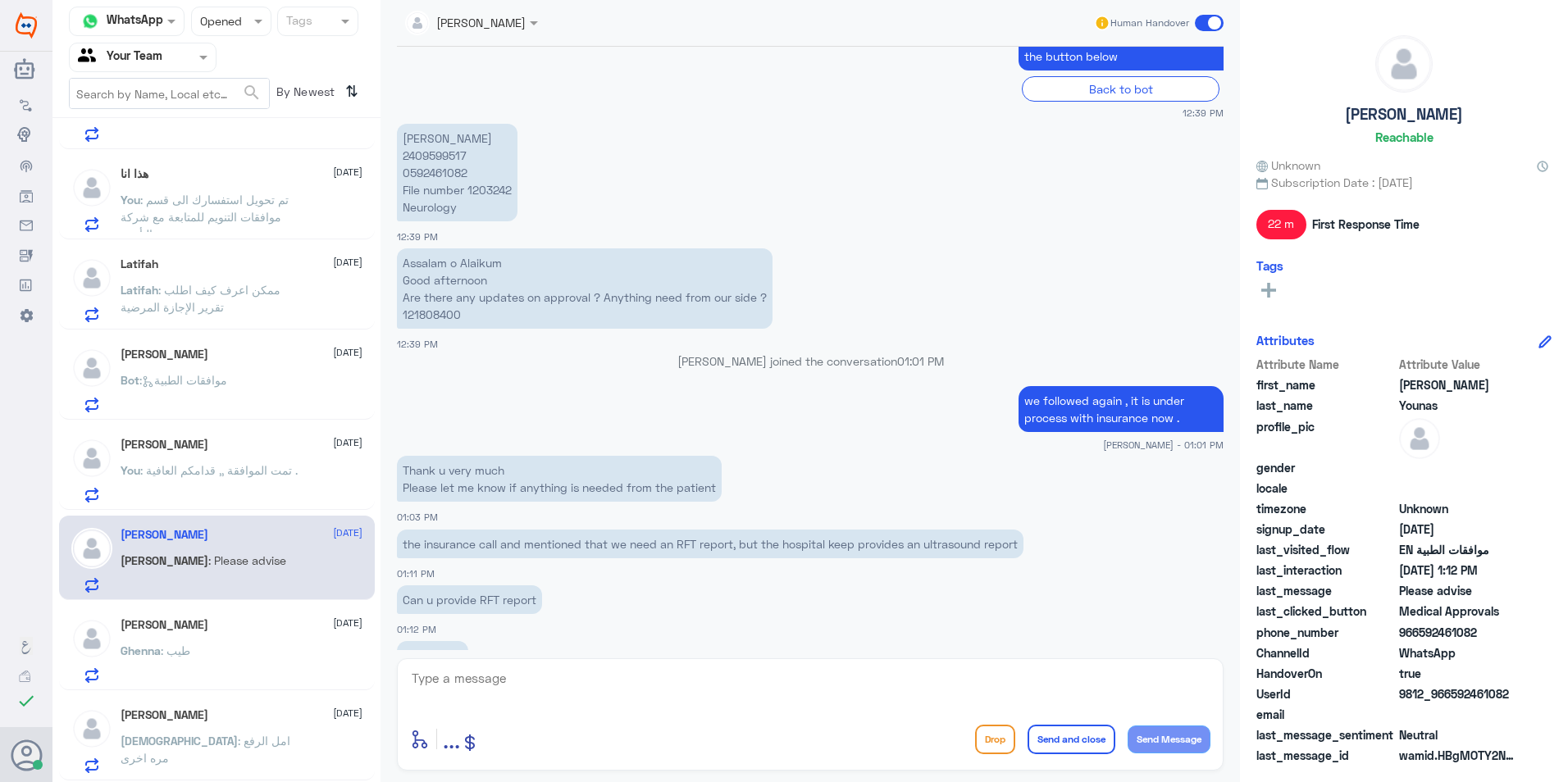
click at [440, 311] on p "Assalam o Alaikum Good afternoon Are there any updates on approval ? Anything n…" at bounding box center [584, 288] width 376 height 80
click at [453, 158] on p "[PERSON_NAME] 2409599517 0592461082 File number 1203242 Neurology" at bounding box center [457, 172] width 121 height 97
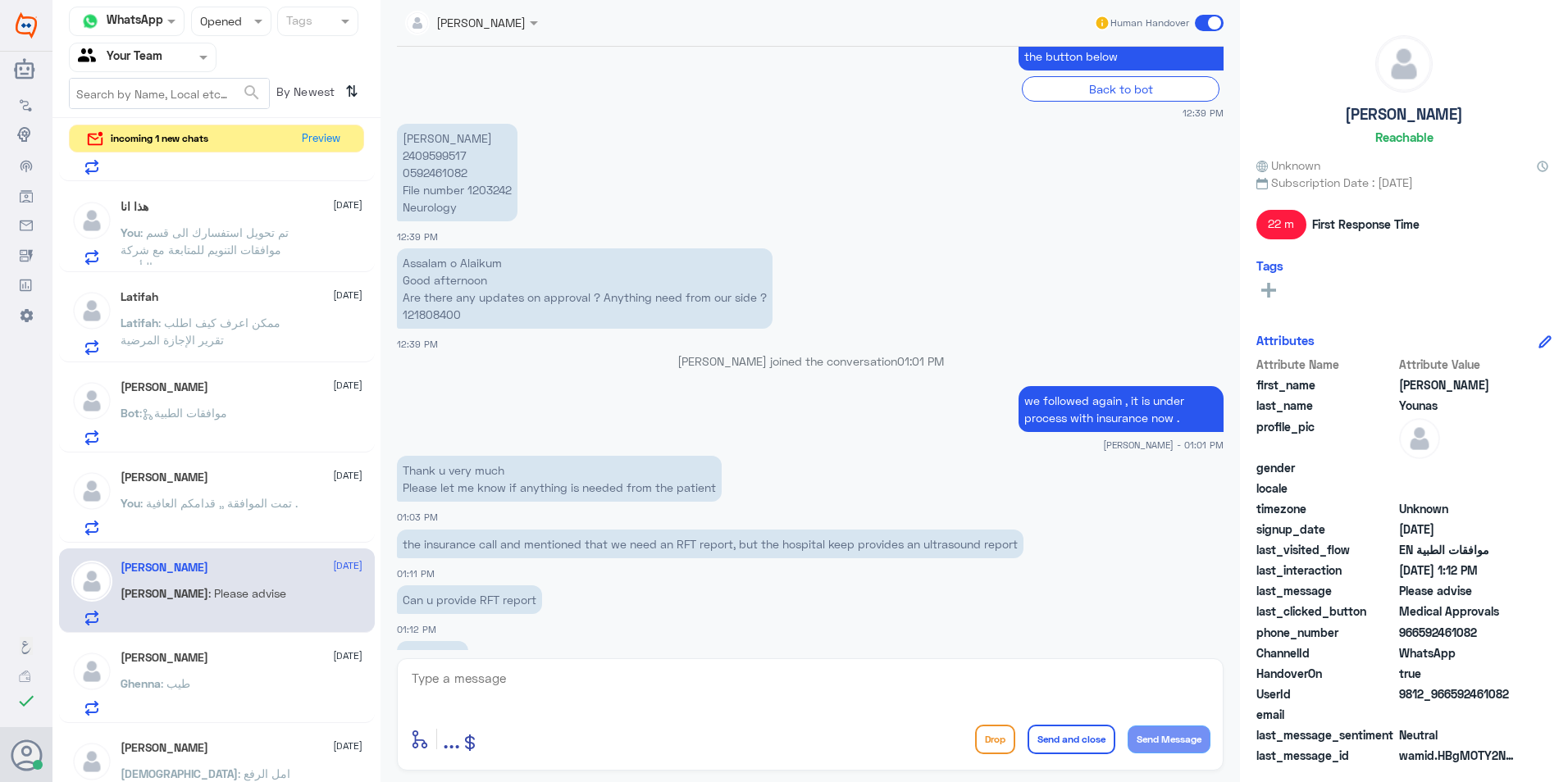
click at [1094, 403] on p "we followed again , it is under process with insurance now ." at bounding box center [1120, 409] width 205 height 46
click at [467, 669] on textarea at bounding box center [810, 687] width 800 height 41
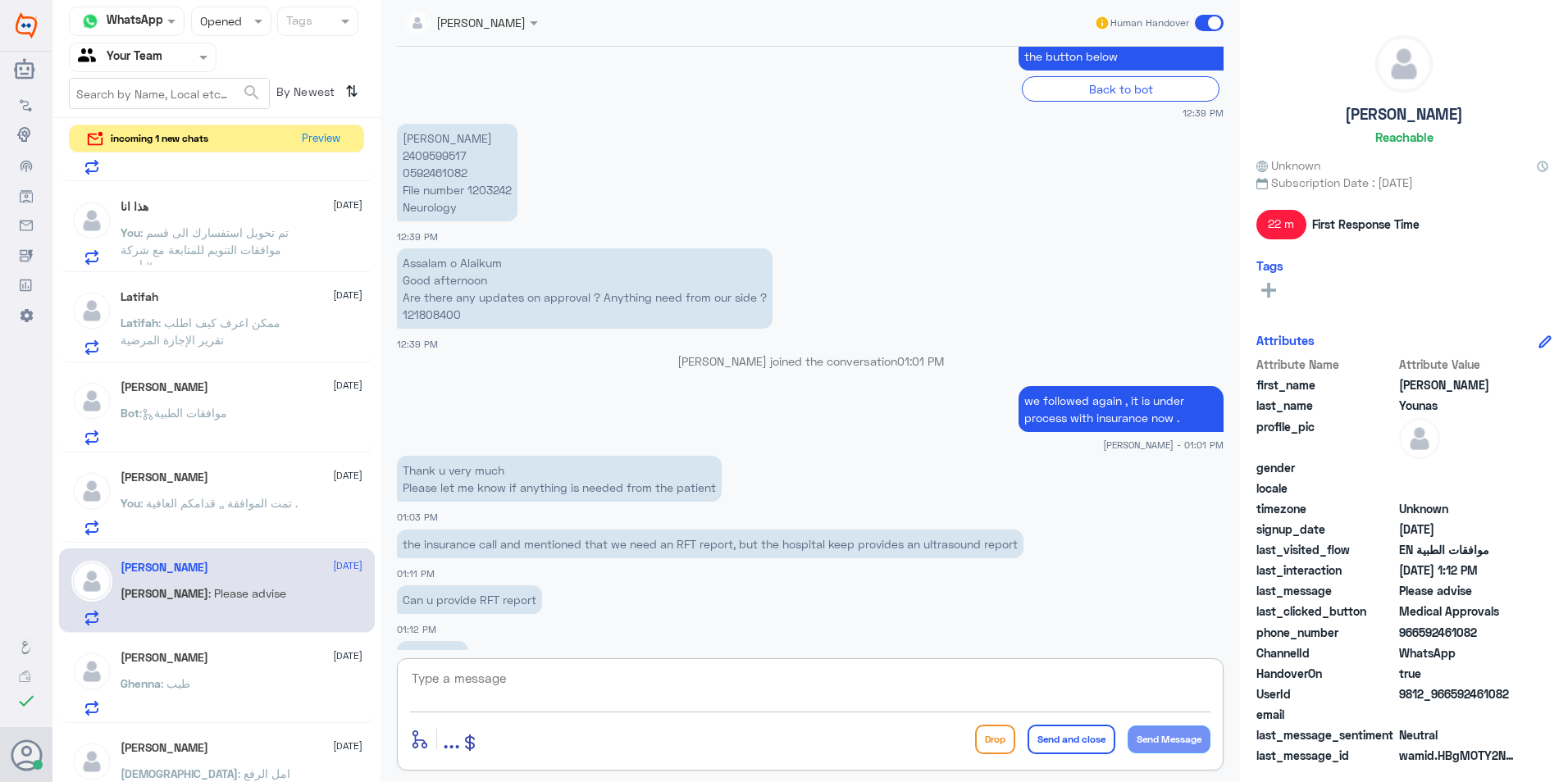
click at [513, 680] on textarea at bounding box center [810, 687] width 800 height 41
paste textarea ""The approval has been followed up with all the required reports, but it is sti…"
click at [415, 675] on textarea ""The approval has been followed up with all the required reports, but it is sti…" at bounding box center [810, 687] width 800 height 41
type textarea "The approval has been followed up with all the required reports, but it is stil…"
click at [581, 693] on textarea "The approval has been followed up with all the required reports, but it is stil…" at bounding box center [810, 687] width 800 height 41
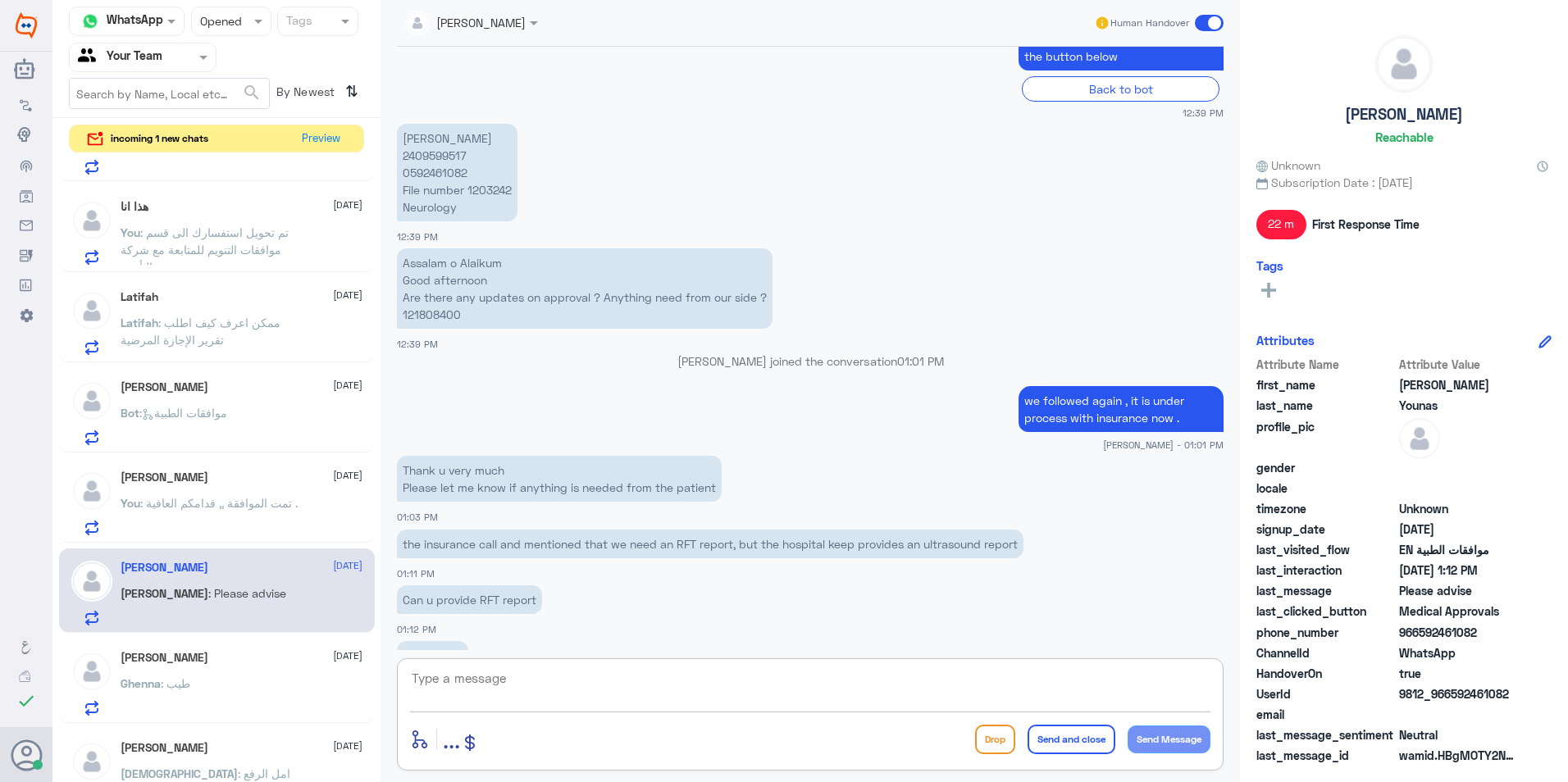
scroll to position [1326, 0]
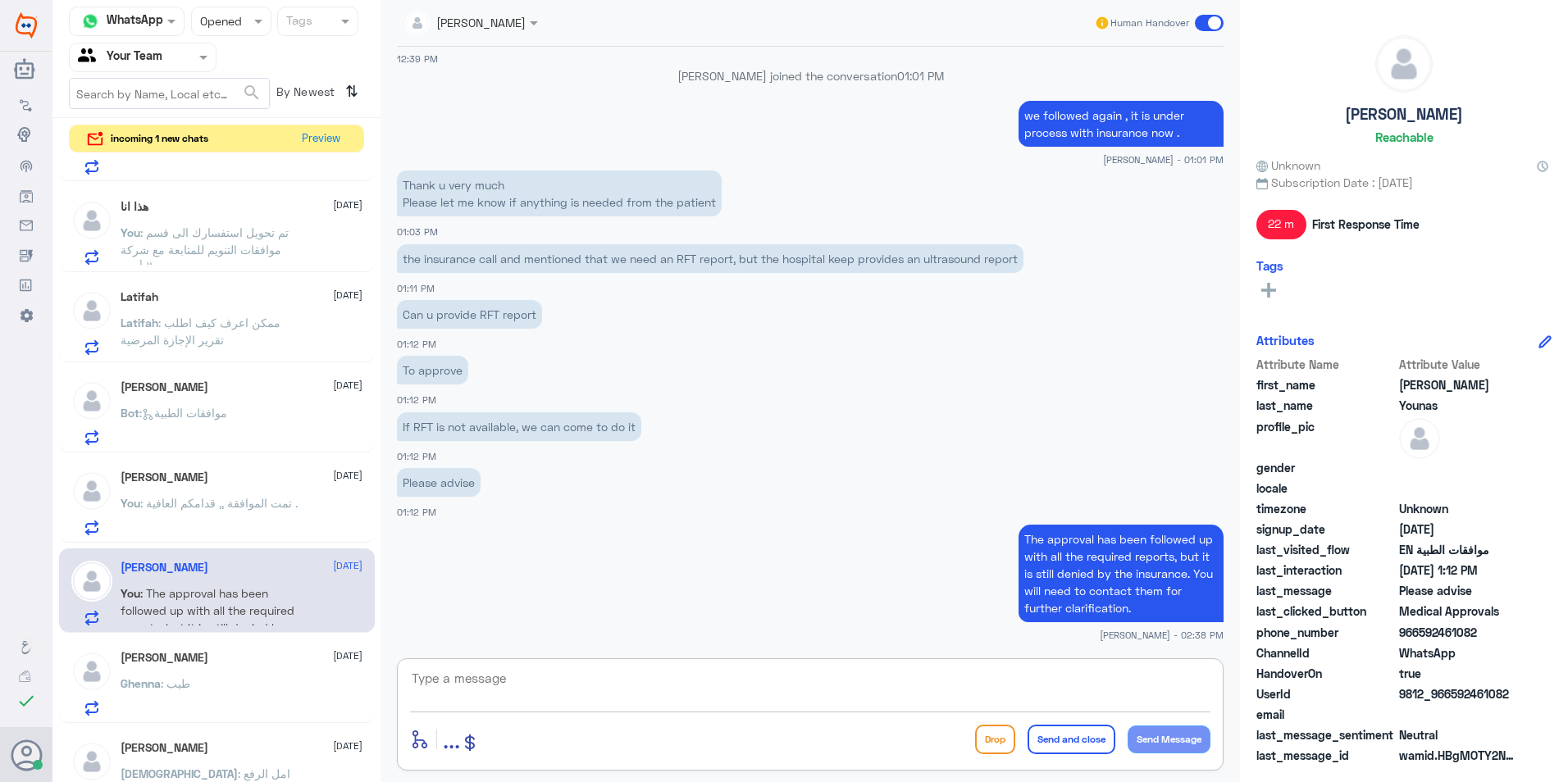
click at [228, 657] on div "[PERSON_NAME] [DATE]" at bounding box center [242, 658] width 242 height 14
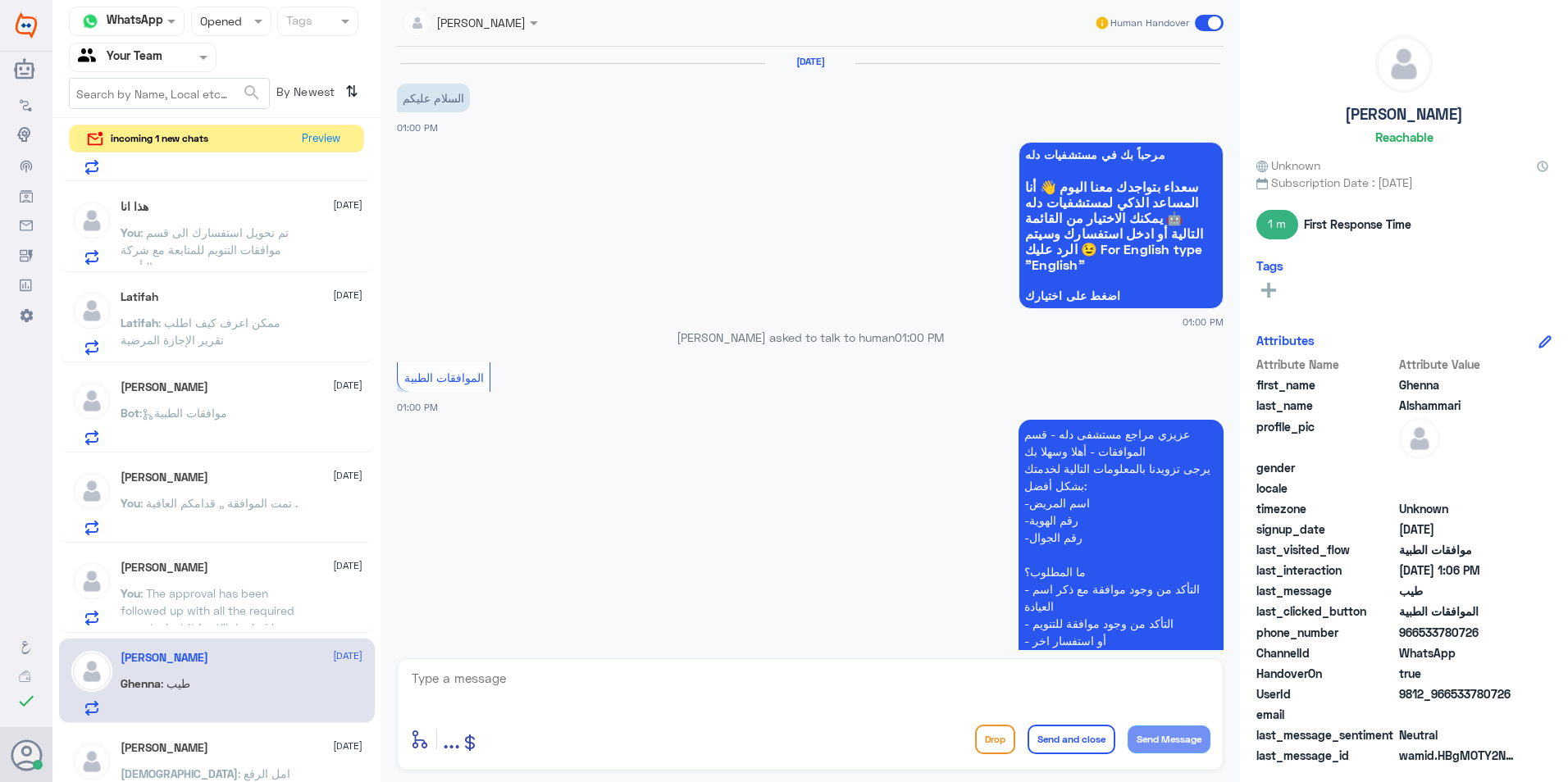
scroll to position [550, 0]
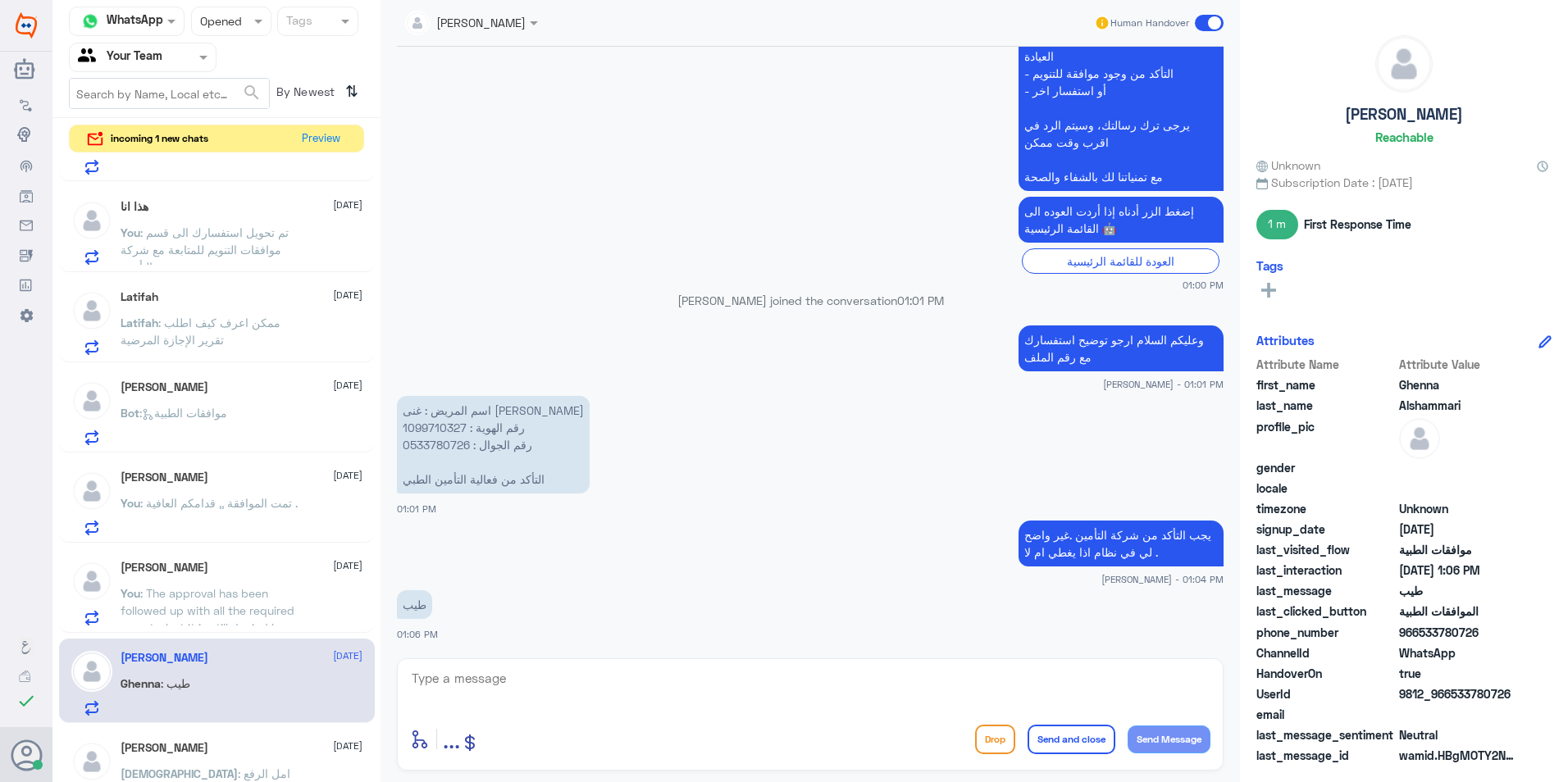
click at [1058, 180] on p "عزيزي مراجع مستشفى دله - قسم الموافقات - أهلا وسهلا بك يرجى تزويدنا بالمعلومات …" at bounding box center [1120, 30] width 205 height 321
click at [711, 676] on textarea at bounding box center [810, 687] width 800 height 41
paste textarea "مع تمنياتنا لك بالشفاء والصحة"
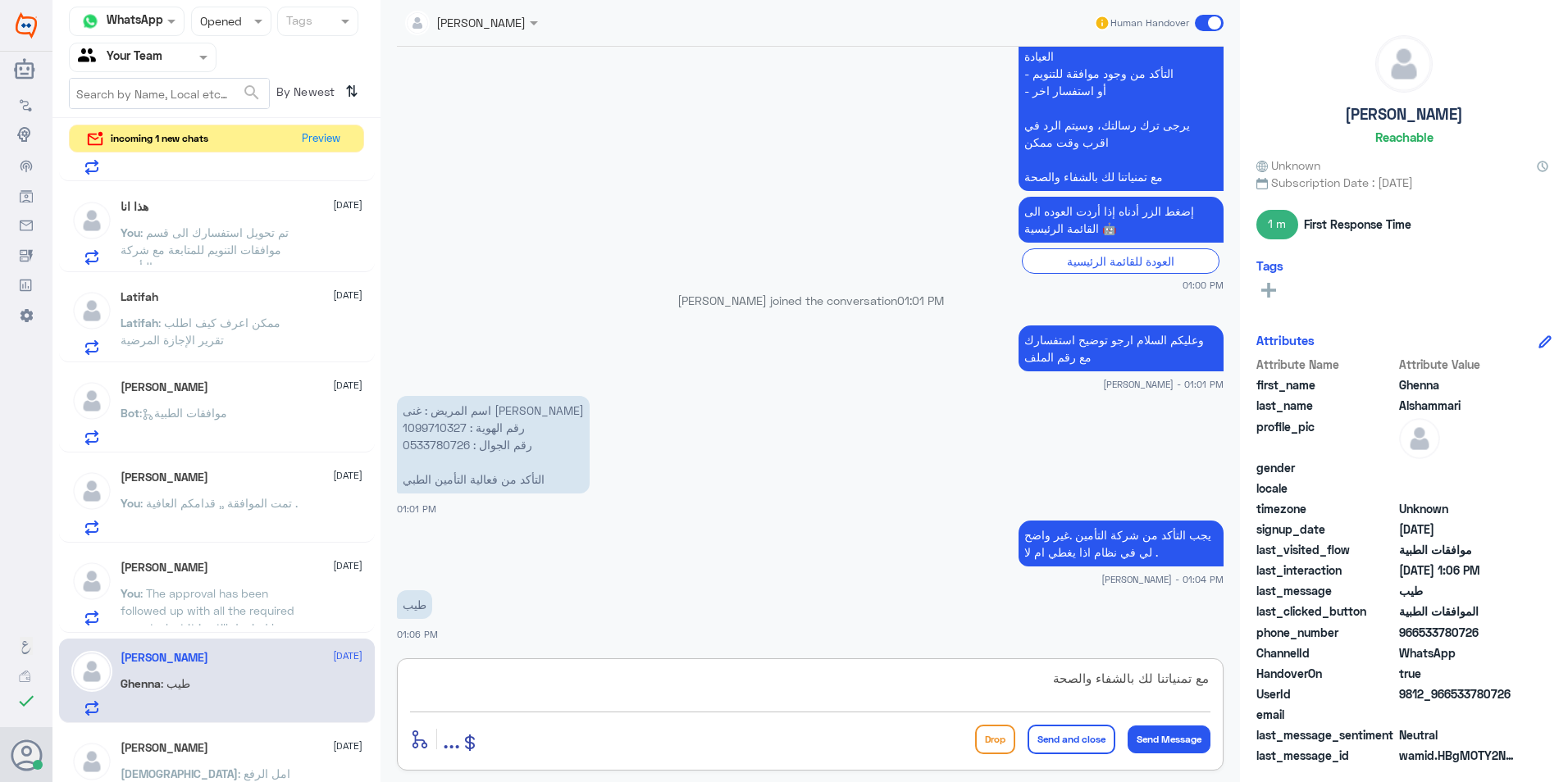
scroll to position [15, 0]
type textarea "مع تمنياتنا لك بالشفاء والصحة"
click at [1081, 734] on button "Send and close" at bounding box center [1070, 739] width 88 height 30
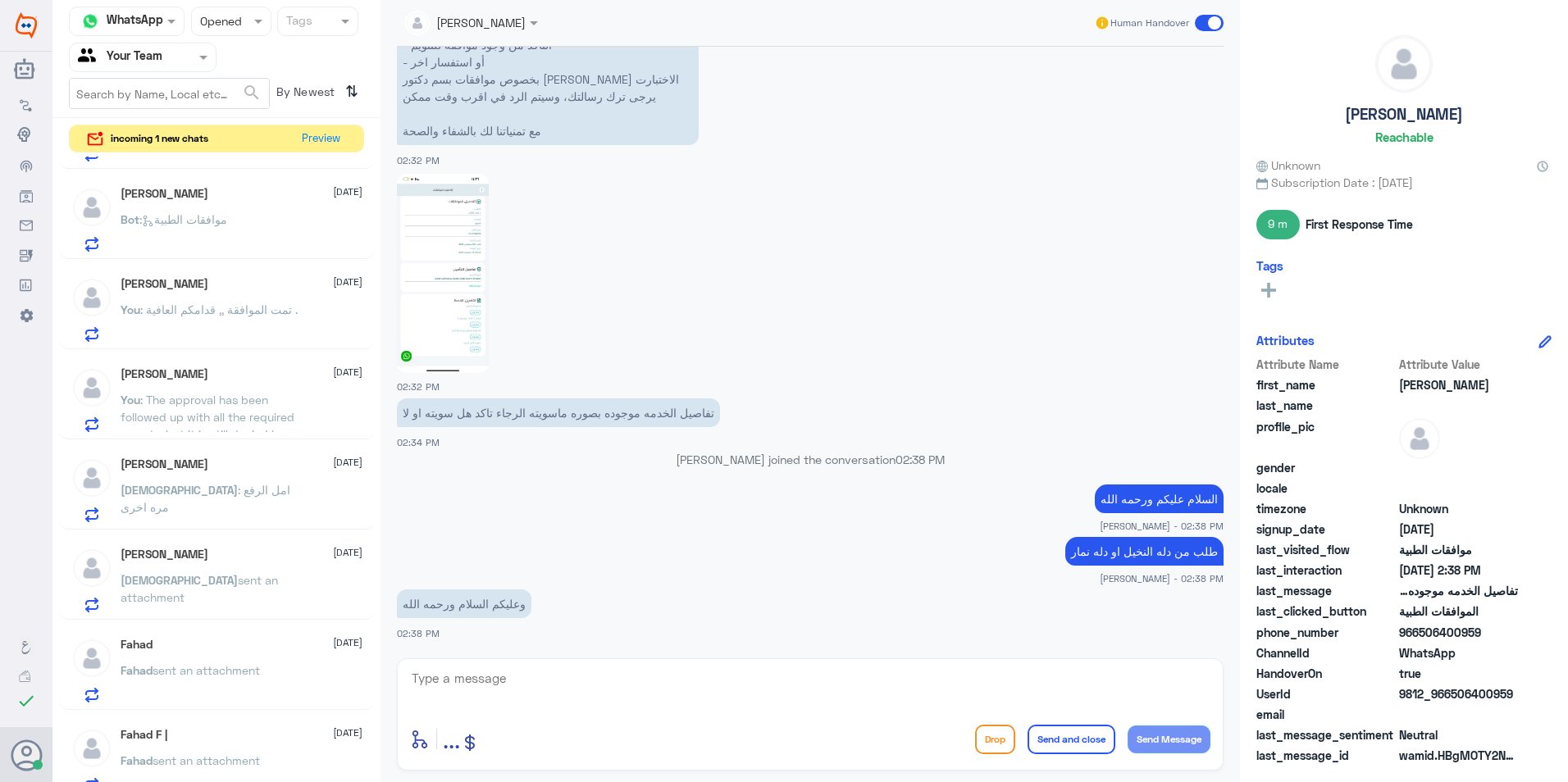
scroll to position [492, 0]
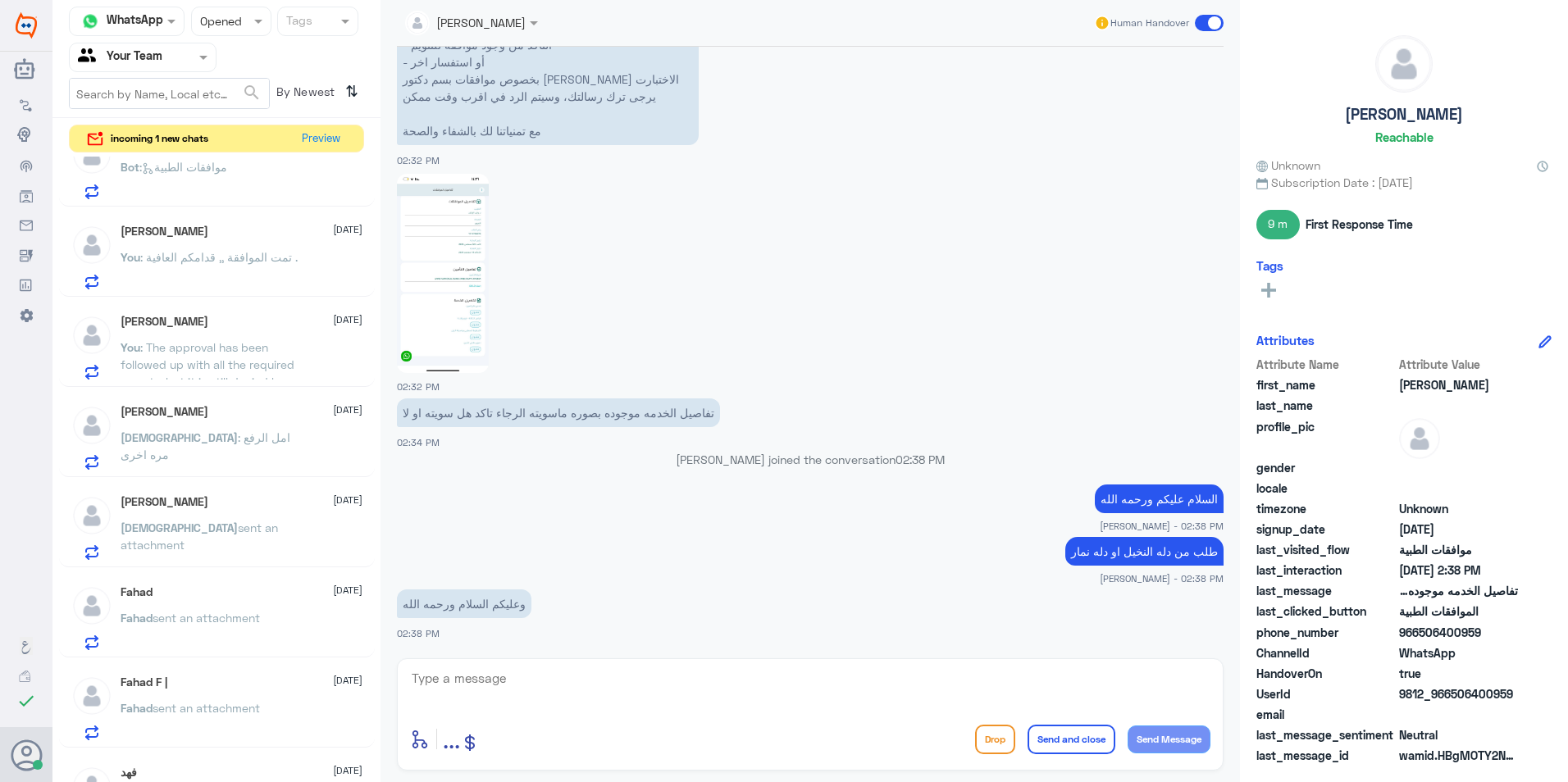
click at [240, 467] on p "[DEMOGRAPHIC_DATA] : امل الرفع مره اخرى" at bounding box center [213, 449] width 184 height 41
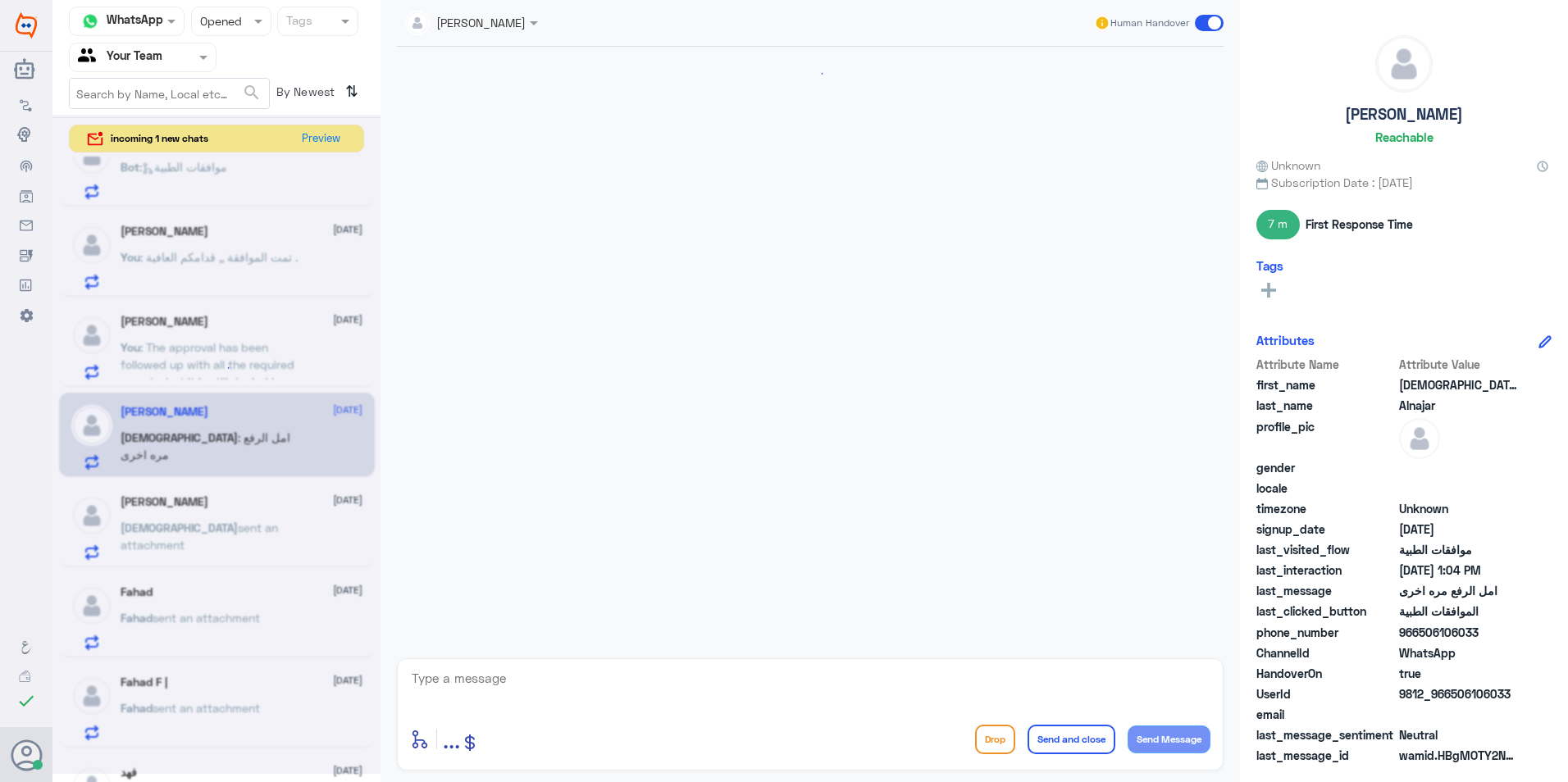
scroll to position [481, 0]
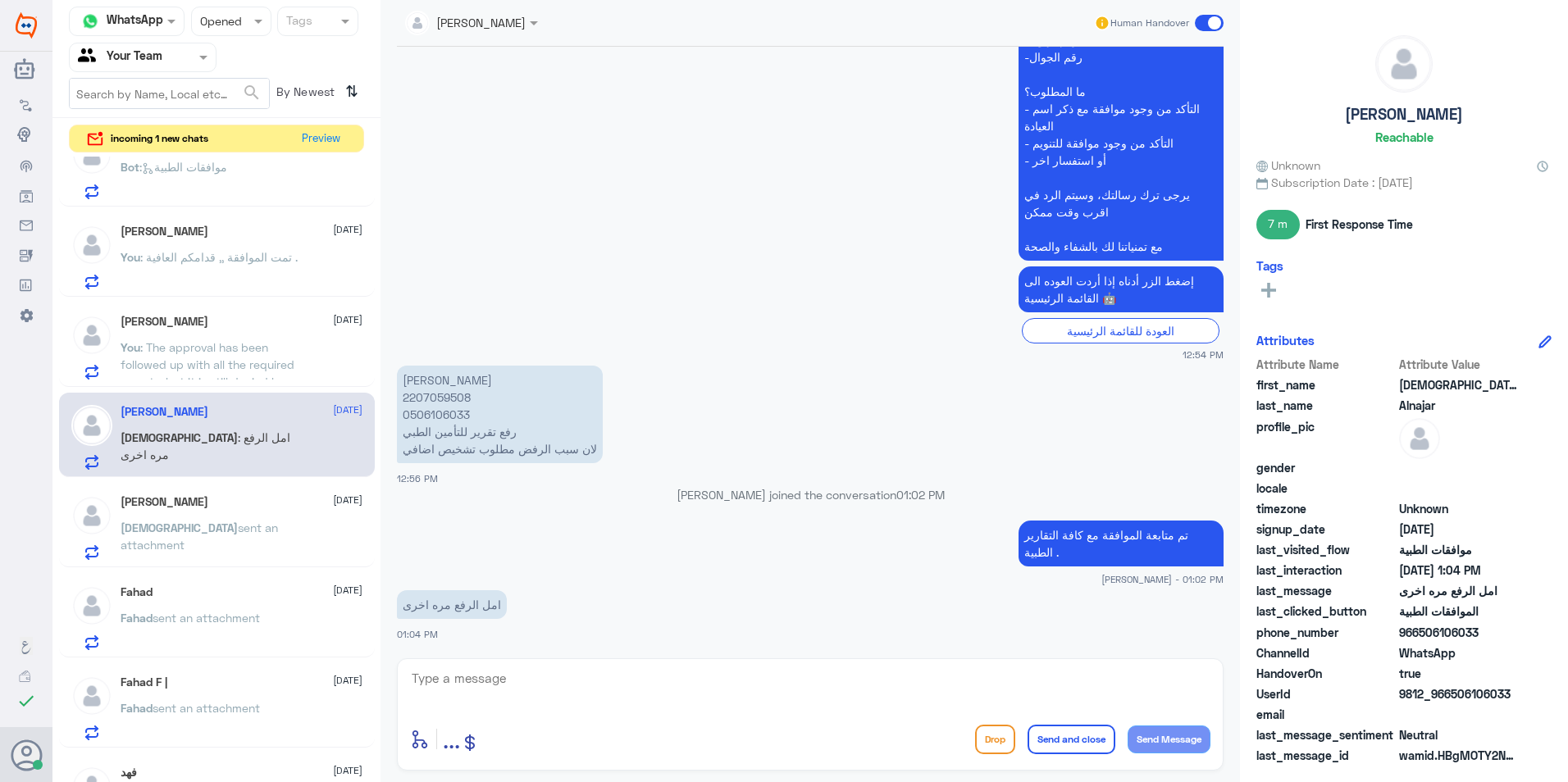
click at [1033, 529] on p "تم متابعة الموافقة مع كافة التقارير الطبية ." at bounding box center [1120, 543] width 205 height 46
click at [463, 399] on p "[PERSON_NAME] 2207059508 0506106033 رفع تقرير للتأمين الطبي لان سبب الرفض مطلوب…" at bounding box center [500, 414] width 206 height 97
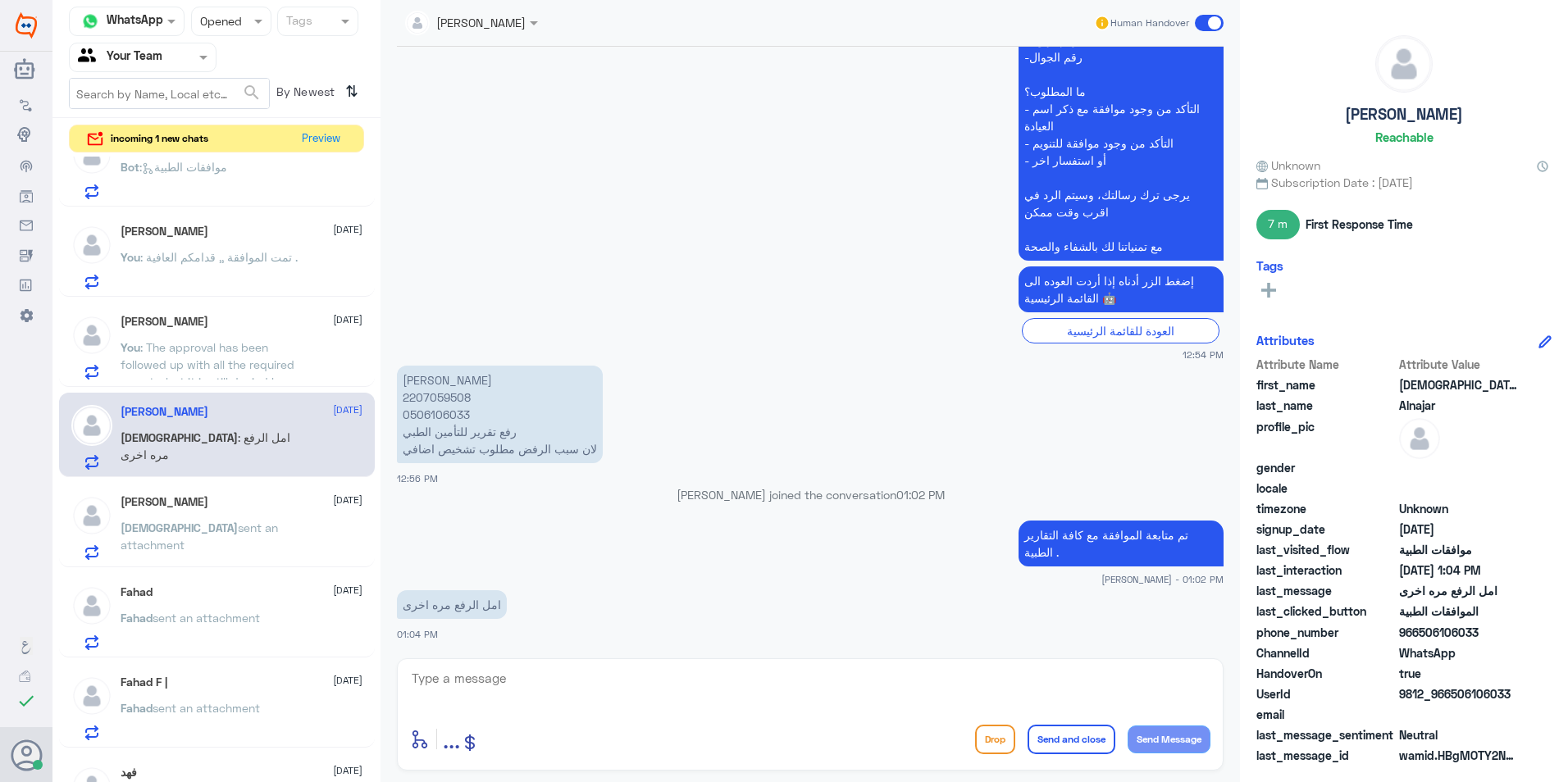
click at [467, 687] on textarea at bounding box center [810, 687] width 800 height 41
paste textarea "تمت متابعة طلب الموافقة وإرفاق جميع التقارير اللازمة، إلا أن الطلب لا يزال مرفو…"
type textarea "تمت متابعة طلب الموافقة وإرفاق جميع التقارير اللازمة، إلا أن الطلب لا يزال مرفو…"
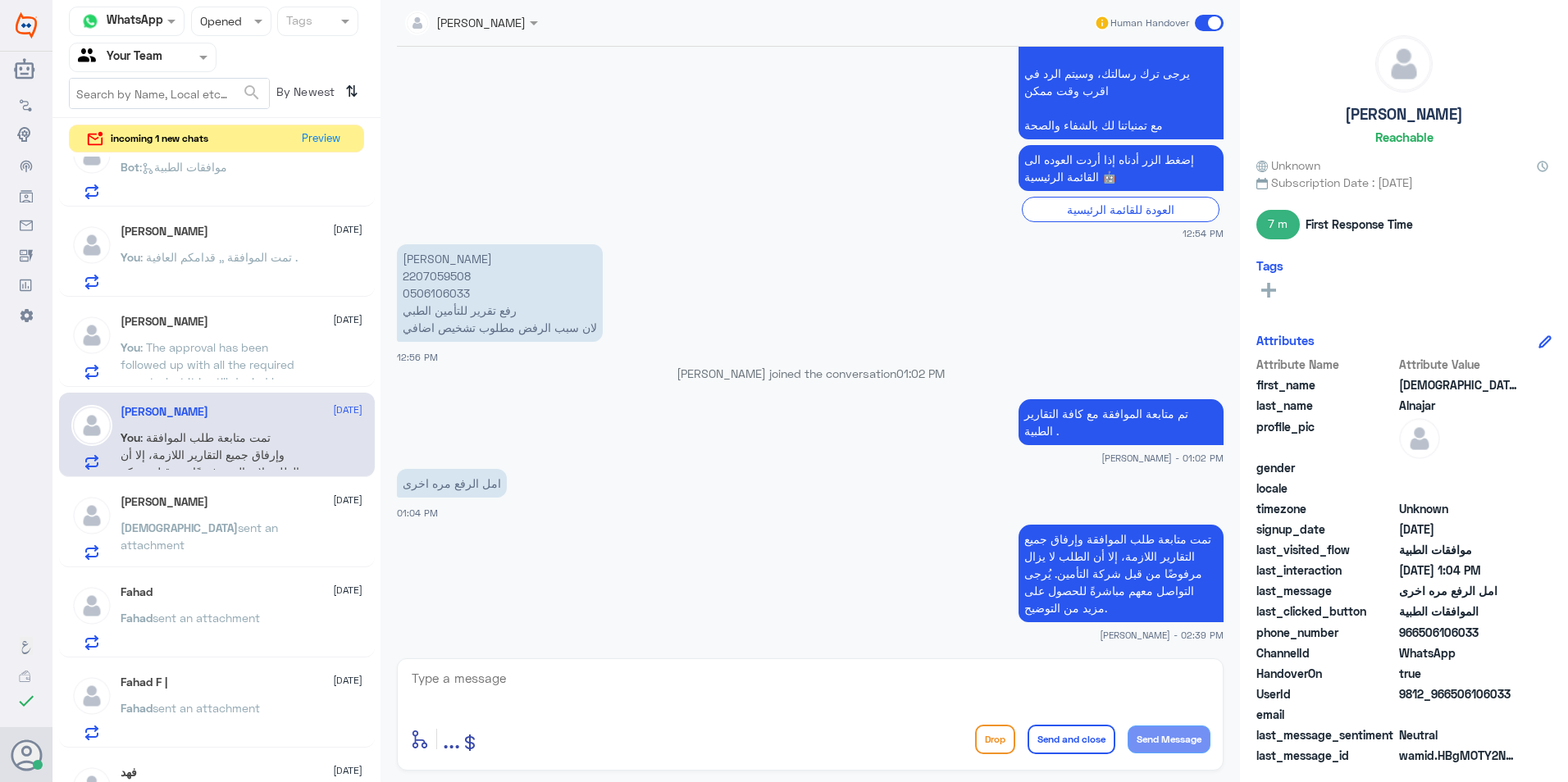
click at [278, 520] on span "sent an attachment" at bounding box center [199, 535] width 158 height 31
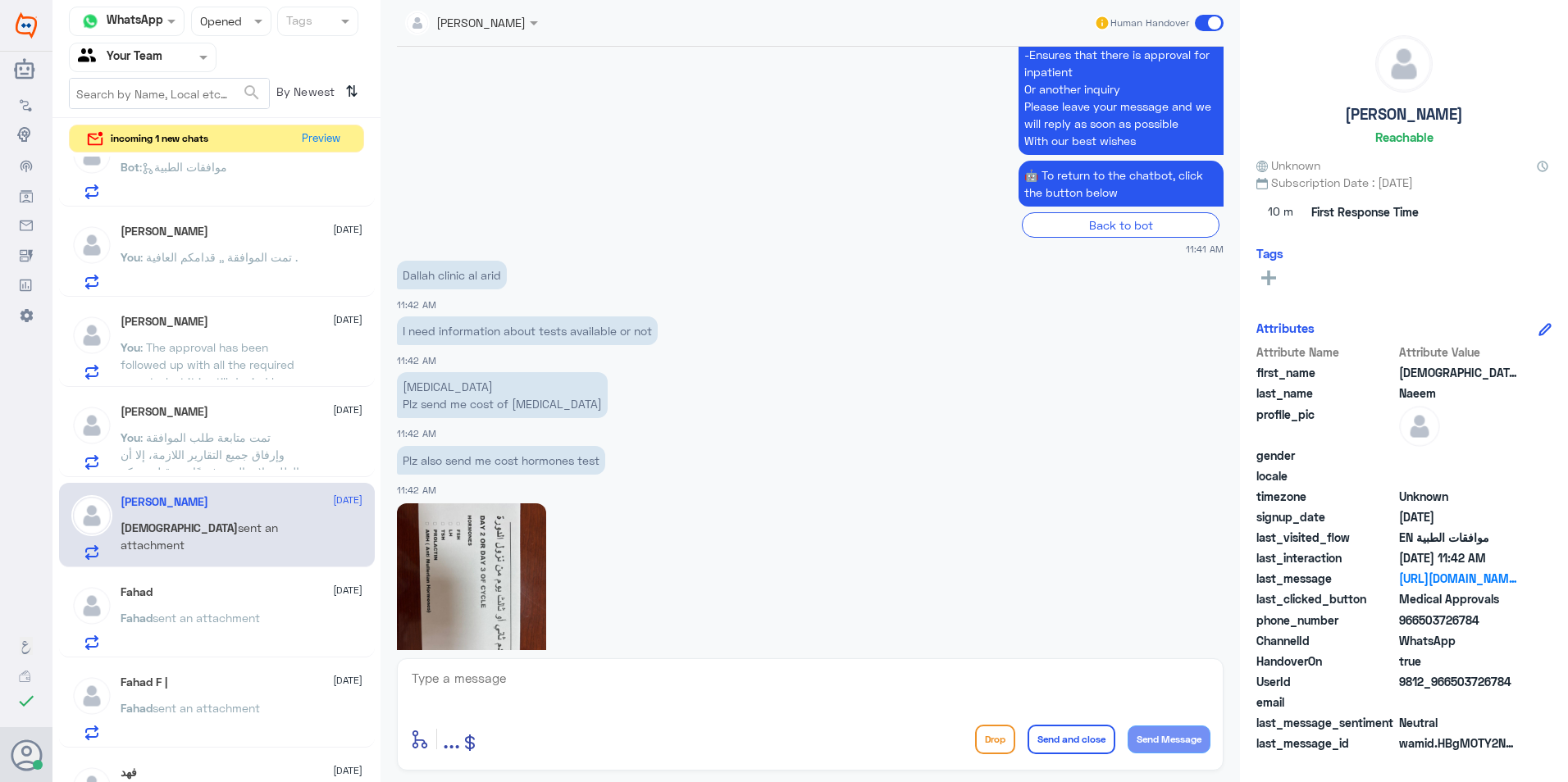
scroll to position [1346, 0]
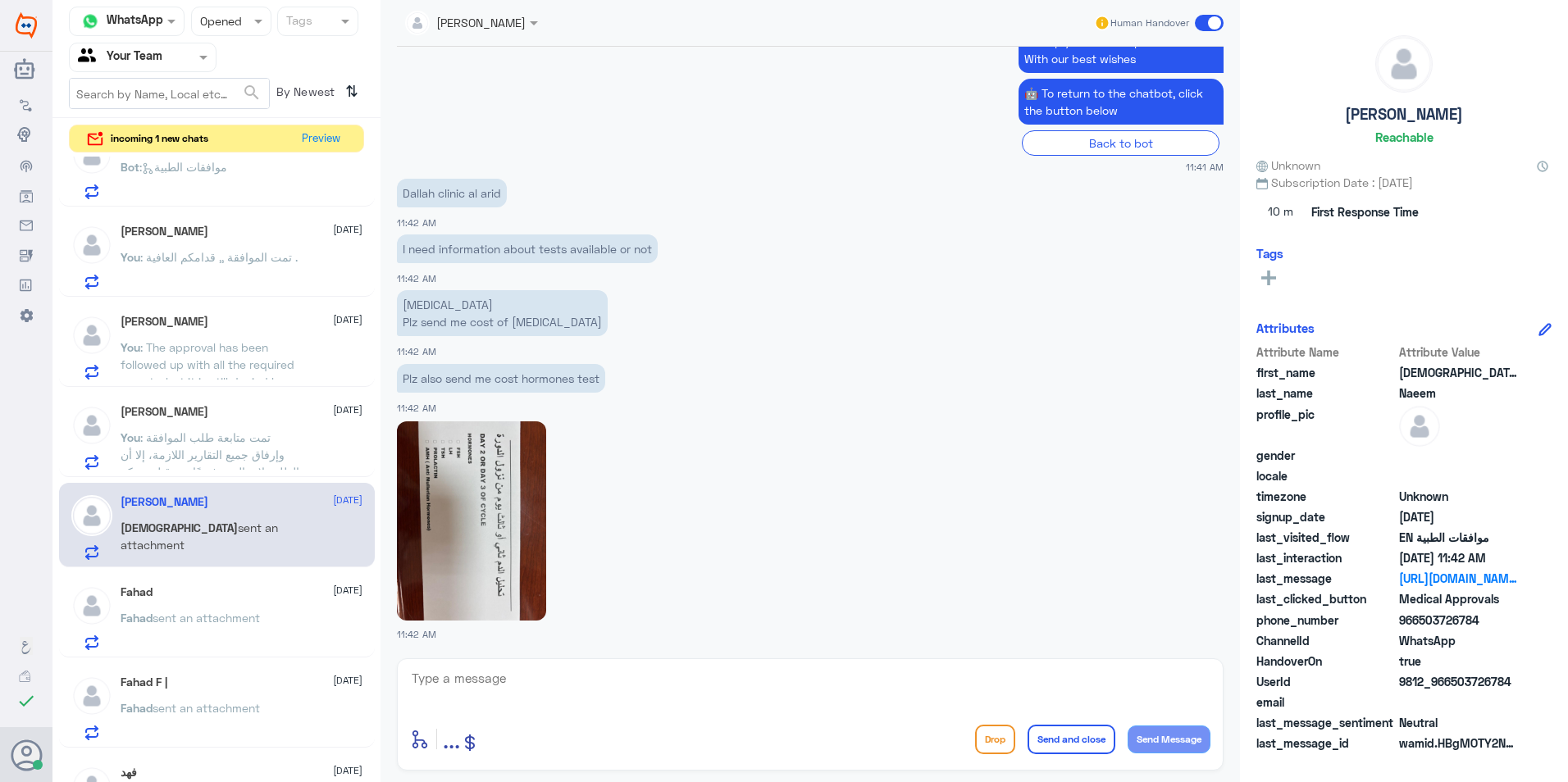
click at [542, 677] on textarea at bounding box center [810, 687] width 800 height 41
paste textarea ""It is not clear whether the test is available at Dallah or not. You are advise…"
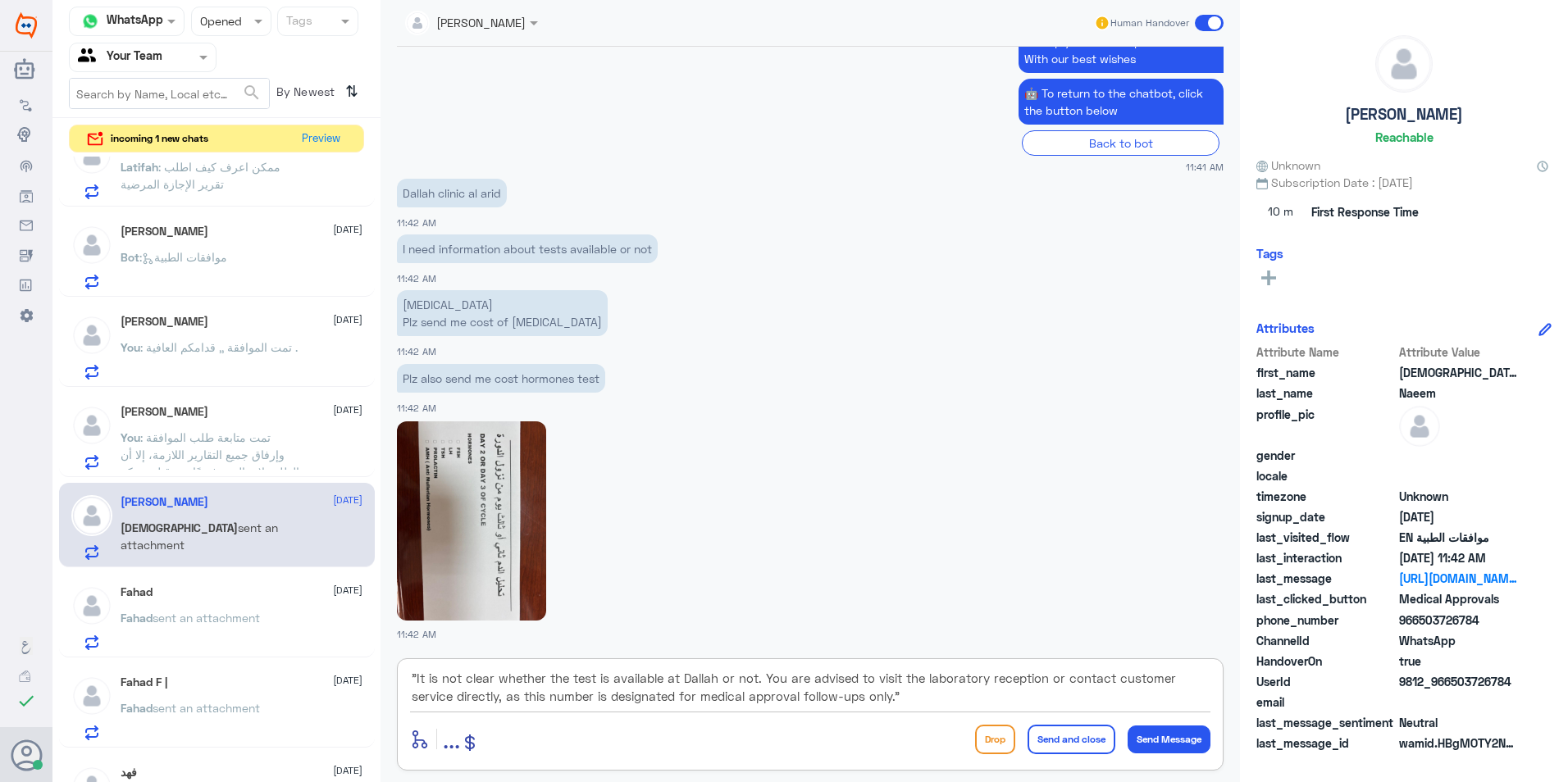
drag, startPoint x: 417, startPoint y: 681, endPoint x: 384, endPoint y: 681, distance: 33.0
click at [384, 681] on div "Areej ALBasheer Human Handover [DATE] مرحباً، أريد الاستفسار عن خدمة الطب الاتص…" at bounding box center [810, 393] width 859 height 787
click at [906, 700] on textarea "It is not clear whether the test is available at Dallah or not. You are advised…" at bounding box center [810, 687] width 800 height 41
type textarea "It is not clear whether the test is available at Dallah or not. You are advised…"
click at [1158, 730] on button "Send Message" at bounding box center [1169, 739] width 83 height 28
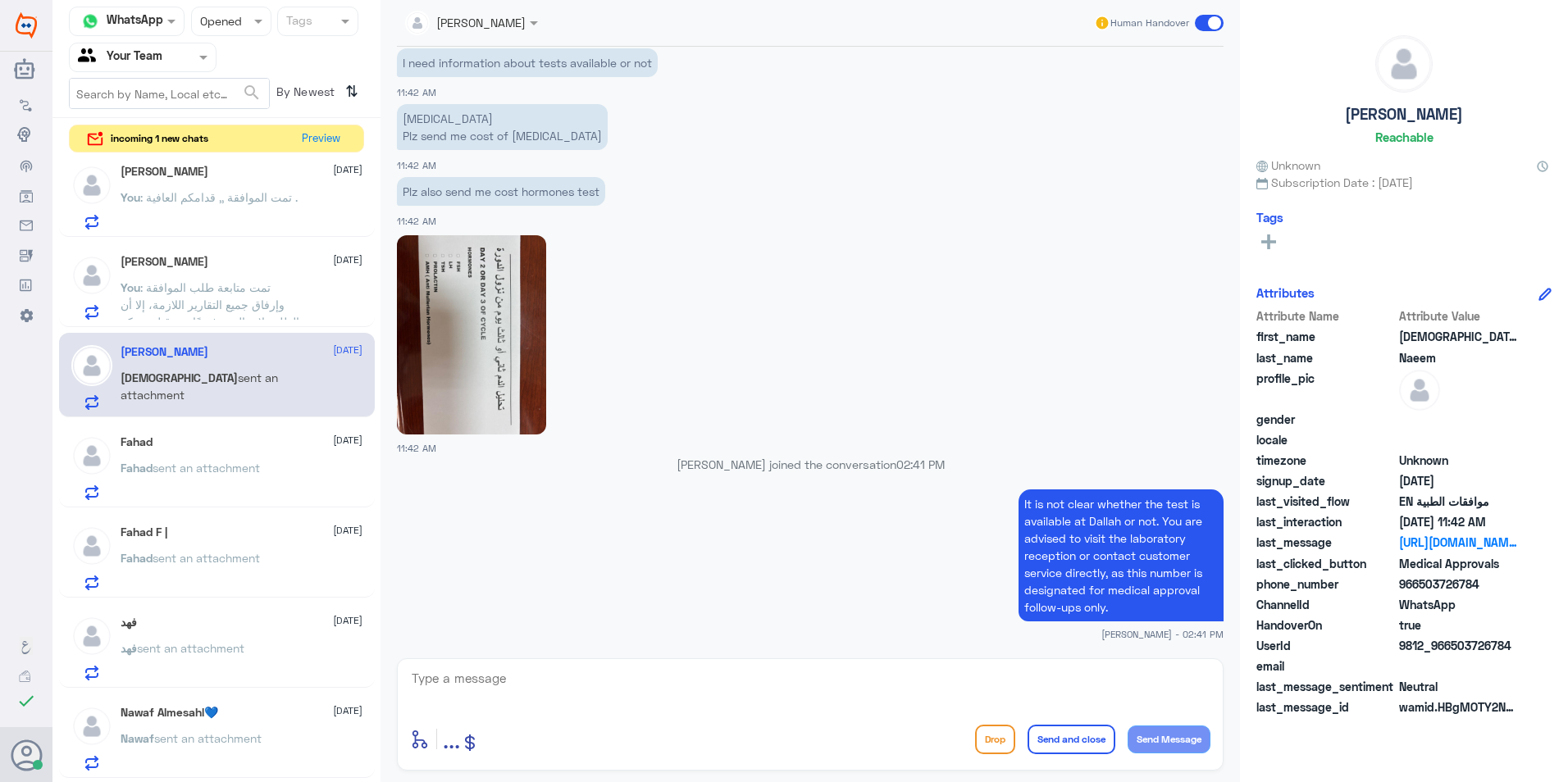
scroll to position [656, 0]
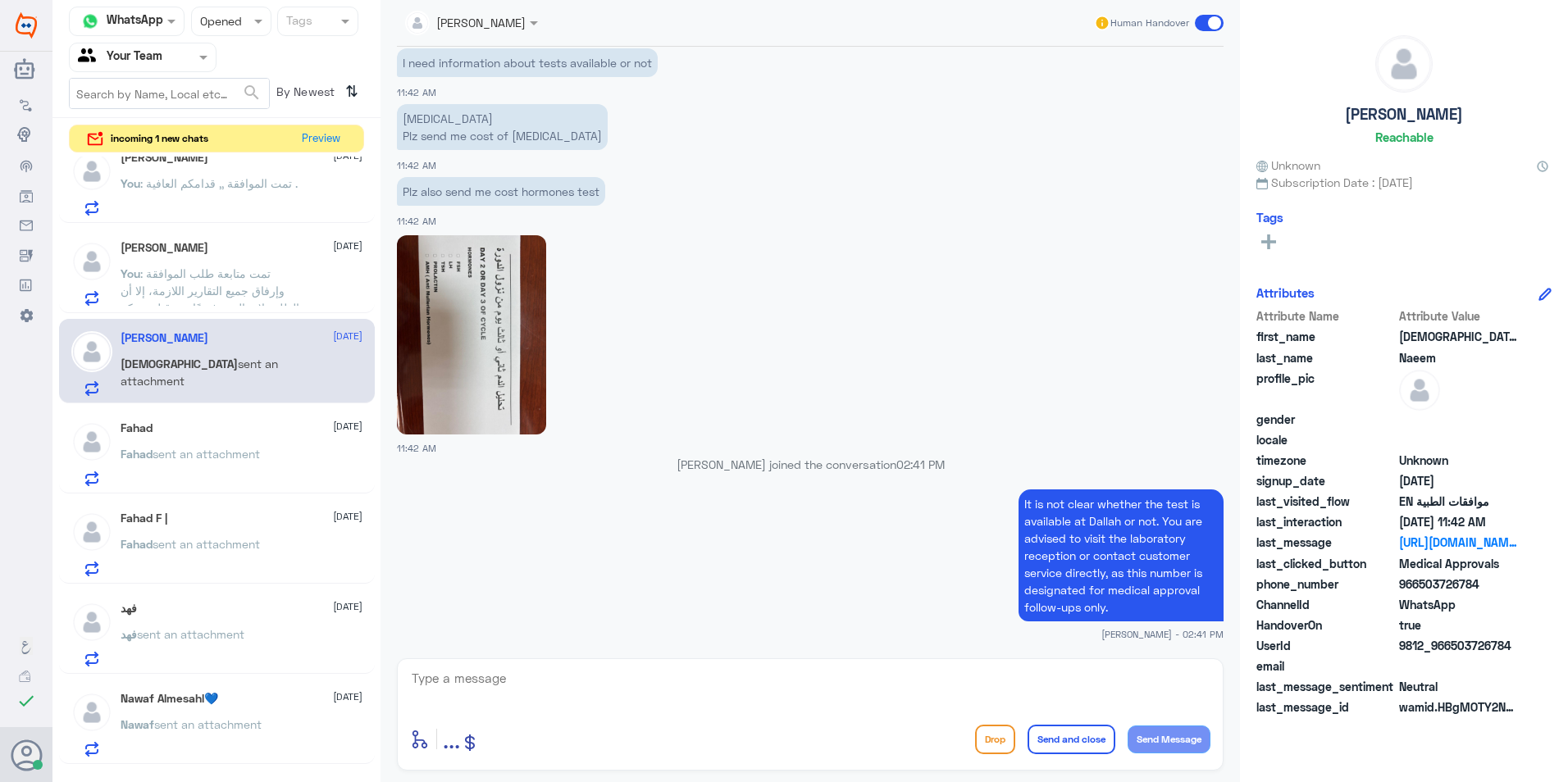
click at [243, 454] on span "sent an attachment" at bounding box center [206, 454] width 107 height 14
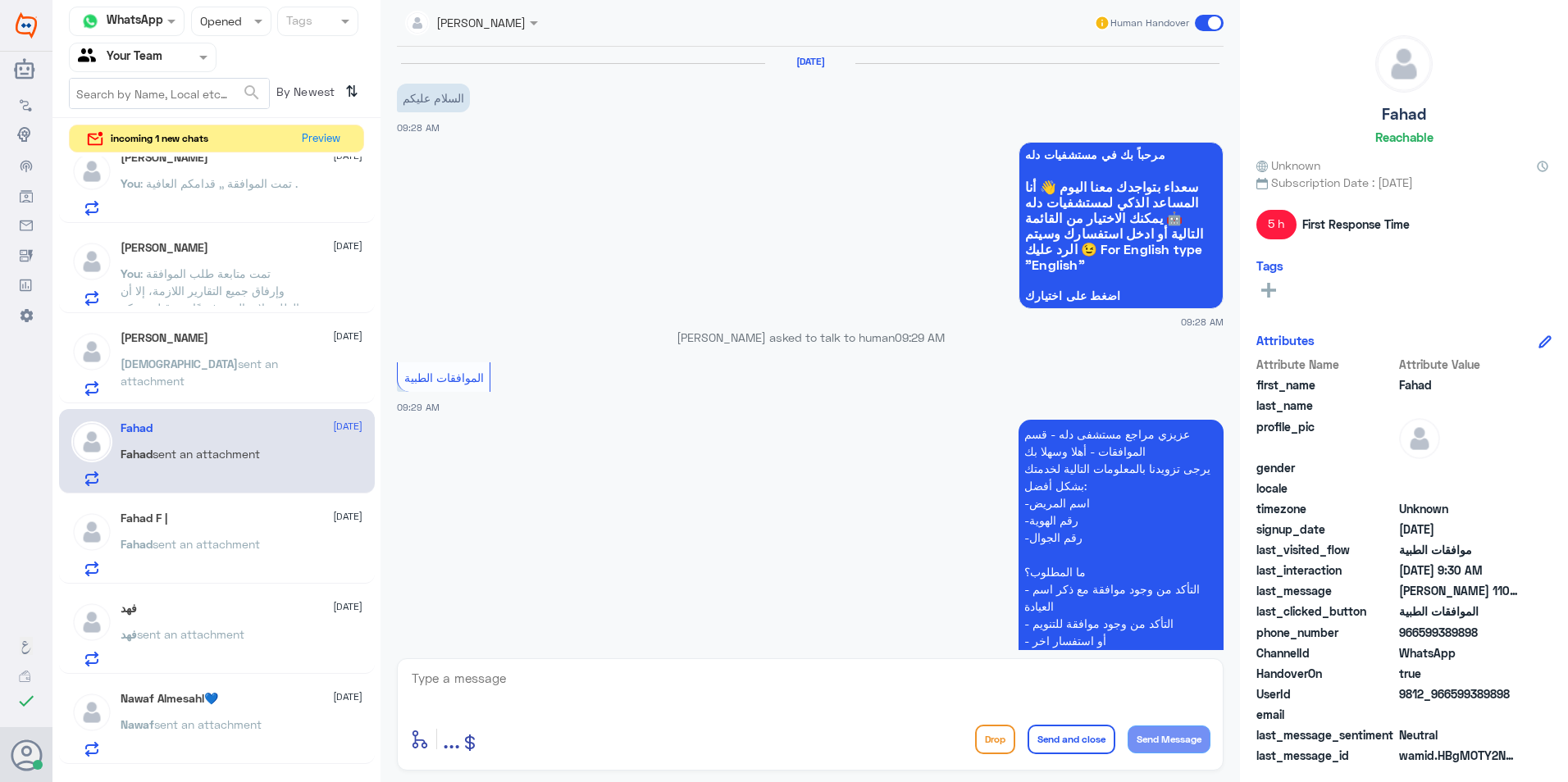
scroll to position [424, 0]
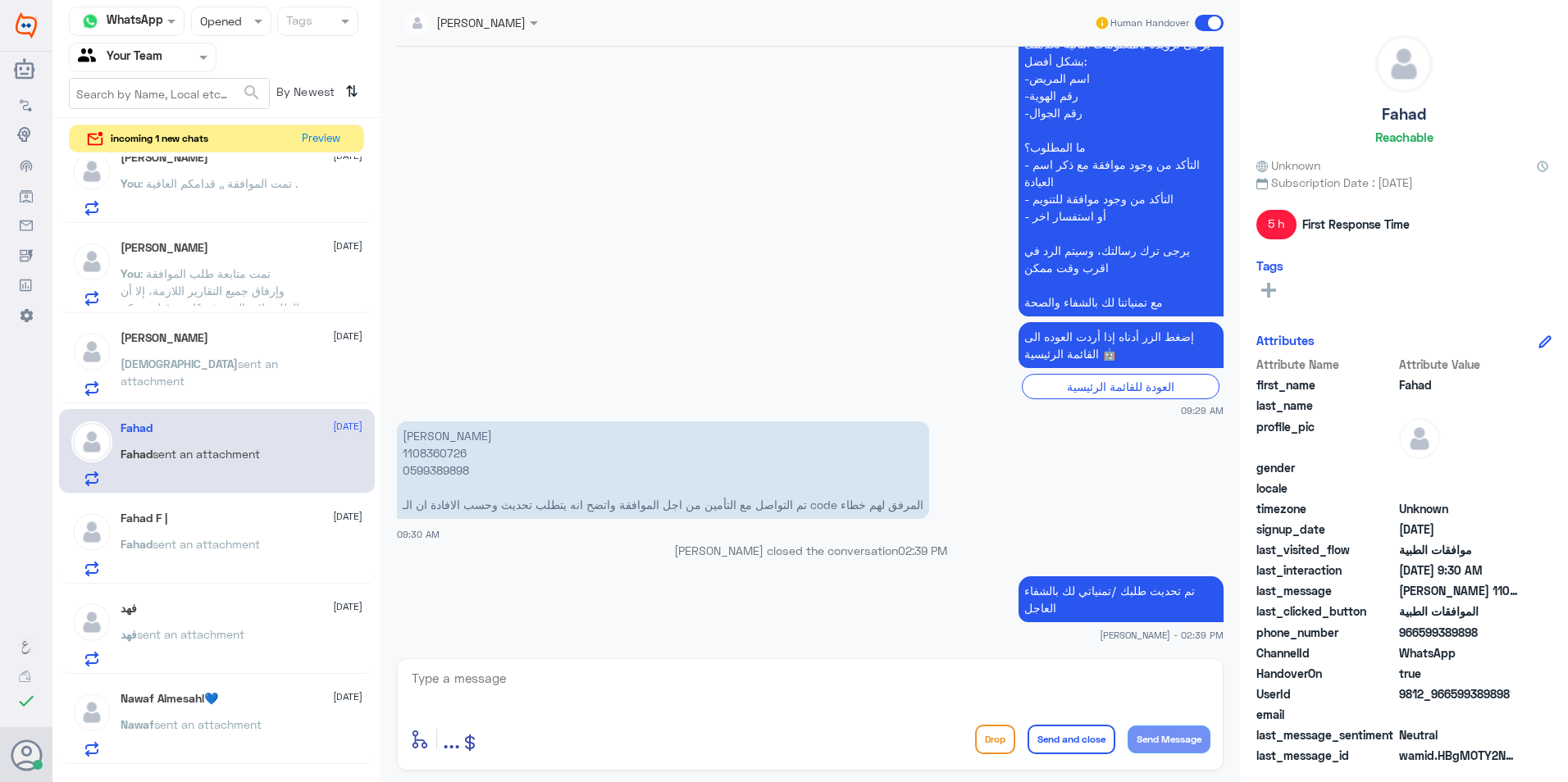
click at [1082, 308] on p "عزيزي مراجع مستشفى دله - قسم الموافقات - أهلا وسهلا بك يرجى تزويدنا بالمعلومات …" at bounding box center [1120, 156] width 205 height 321
click at [281, 564] on div "Fahad sent an attachment" at bounding box center [242, 557] width 242 height 37
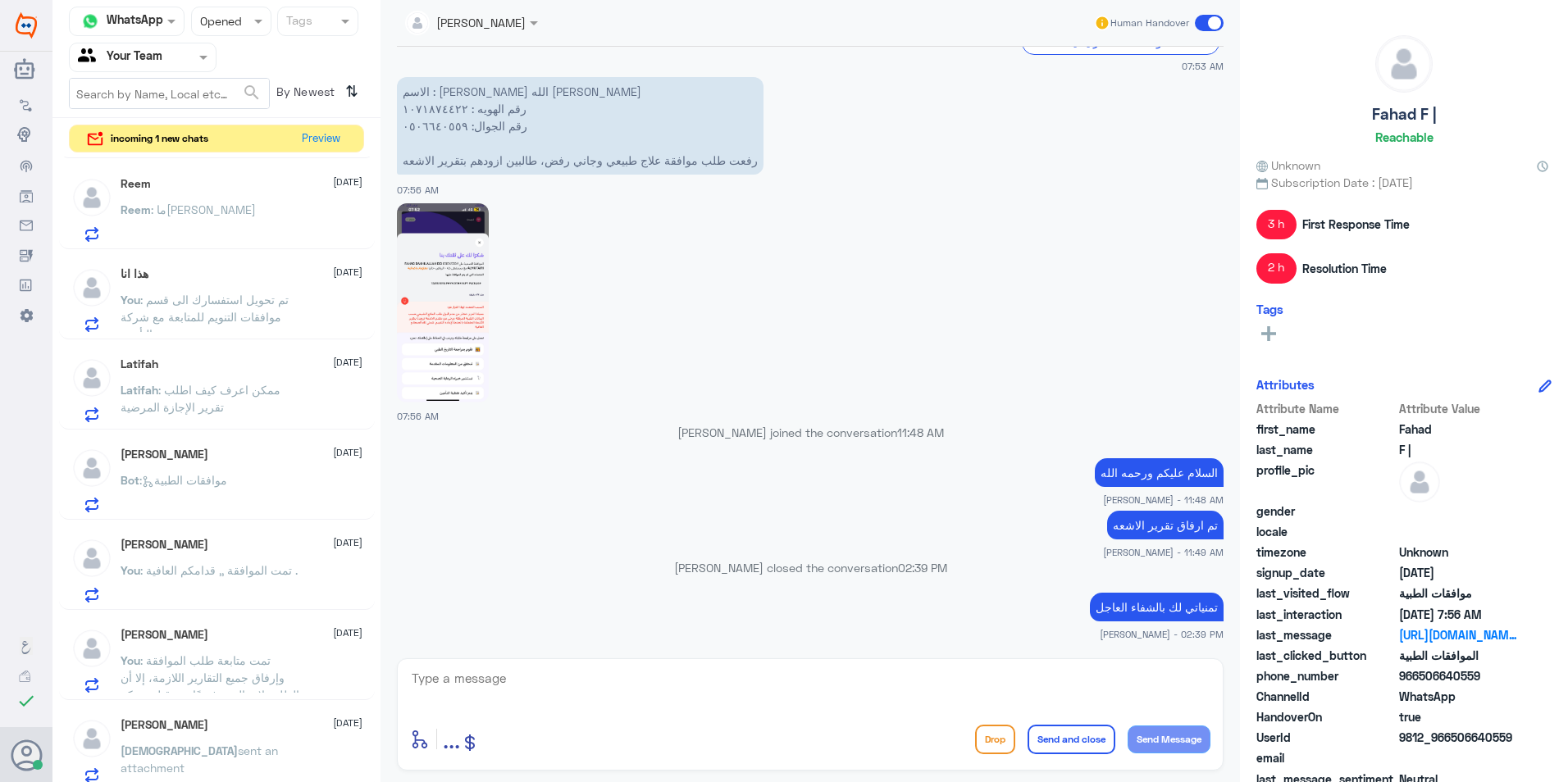
scroll to position [246, 0]
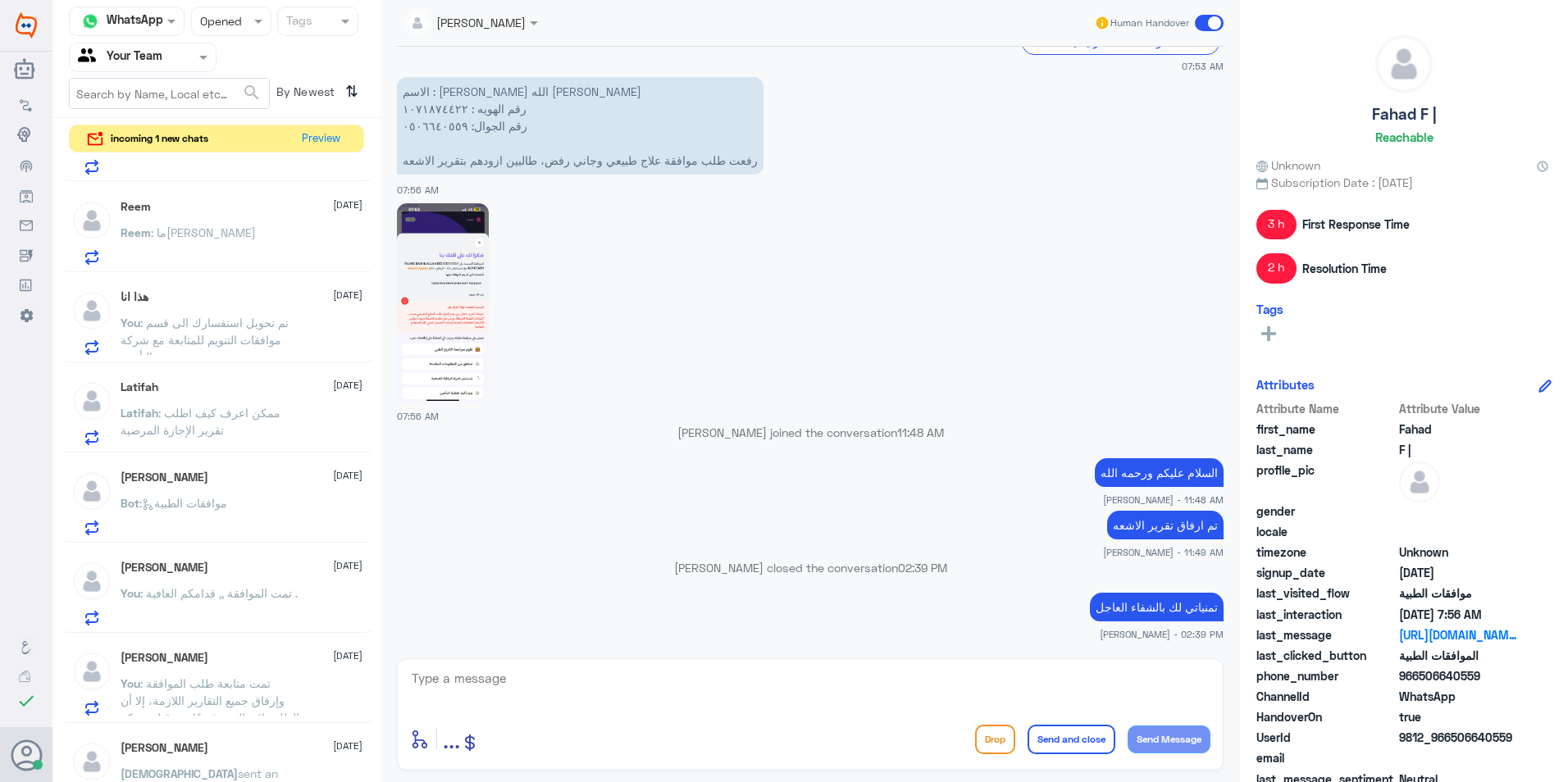
click at [296, 585] on p "You : تمت الموافقة ,, قدامكم العافية ." at bounding box center [209, 605] width 177 height 41
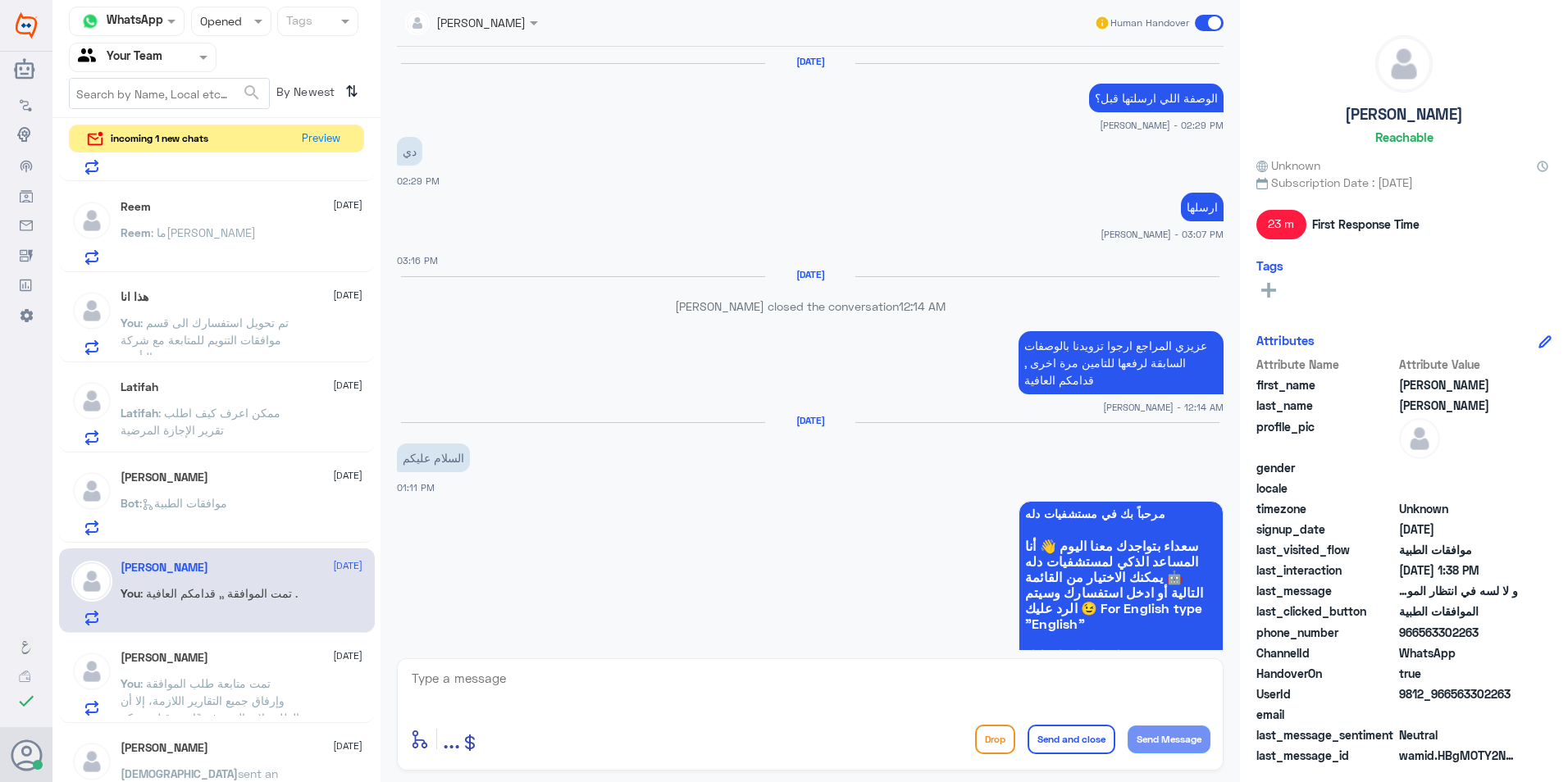
scroll to position [1006, 0]
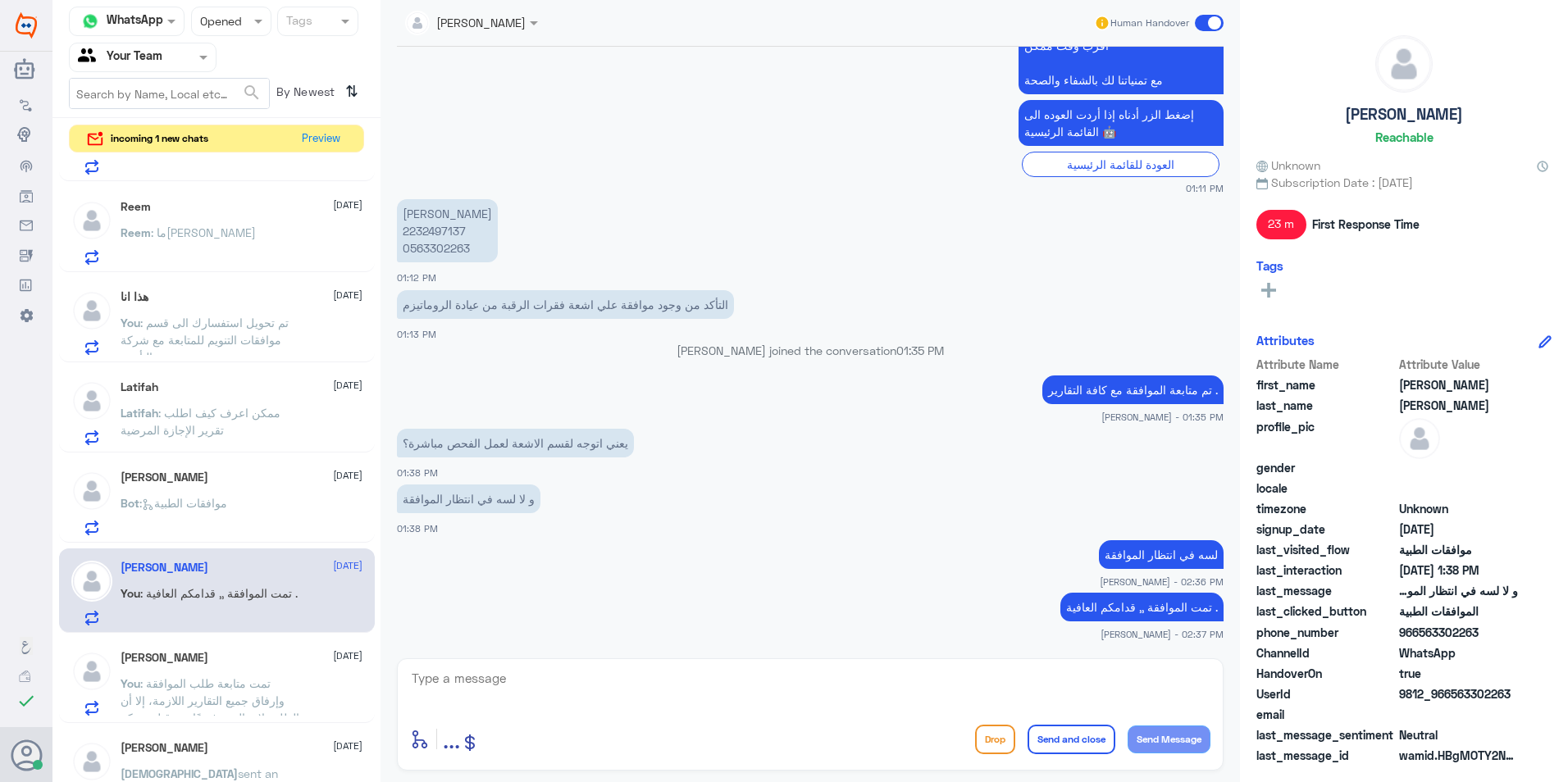
click at [1071, 740] on button "Send and close" at bounding box center [1070, 739] width 88 height 30
click at [1086, 625] on div "تمت الموافقة ,, قدامكم العافية . [PERSON_NAME] - 02:37 PM" at bounding box center [810, 614] width 827 height 53
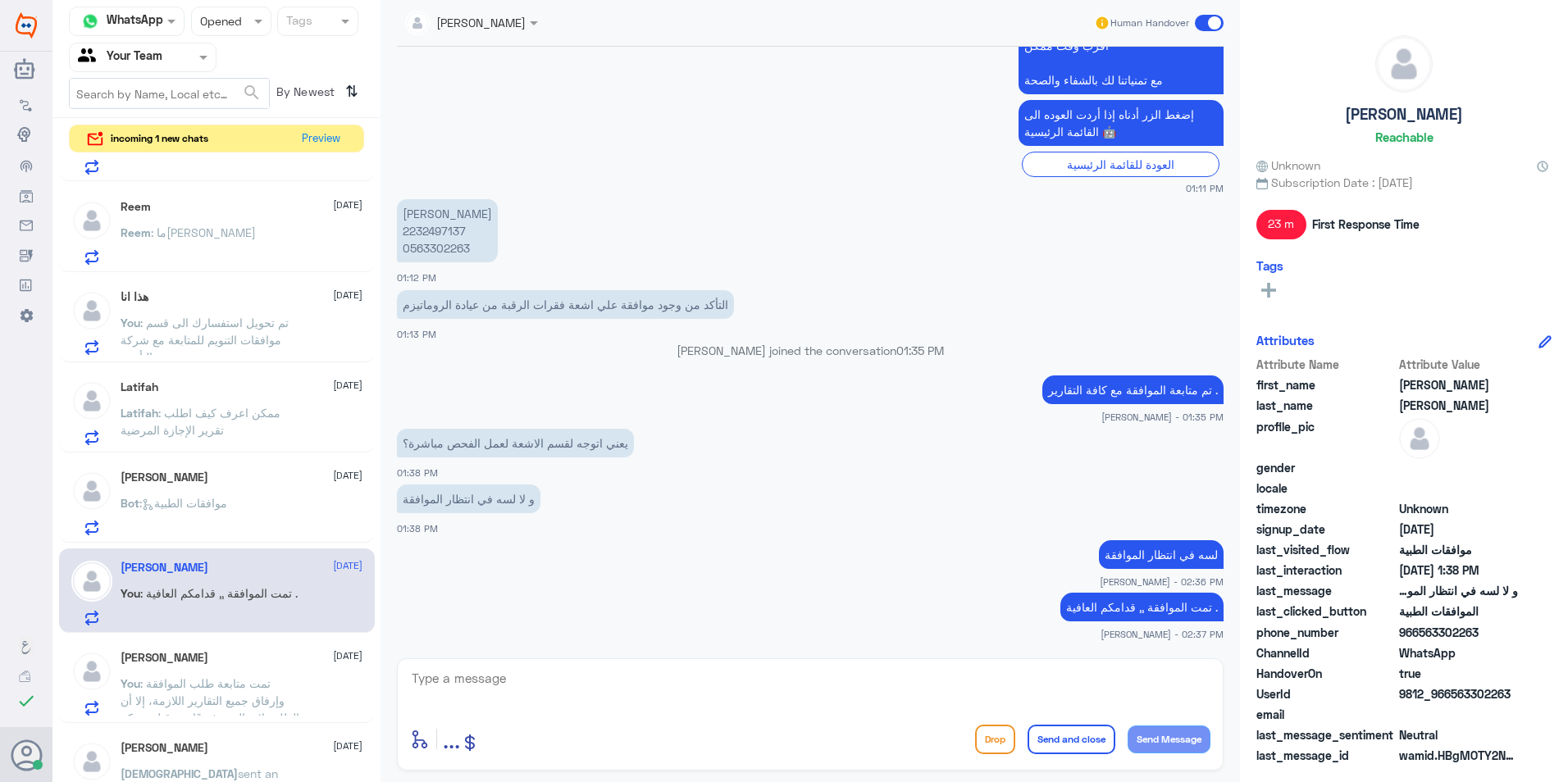
click at [762, 690] on textarea at bounding box center [810, 687] width 800 height 41
paste textarea "مع تمنياتنا لك بالشفاء والصحة"
type textarea "مع تمنياتنا لك بالشفاء والصحة"
click at [1077, 725] on button "Send and close" at bounding box center [1070, 739] width 88 height 30
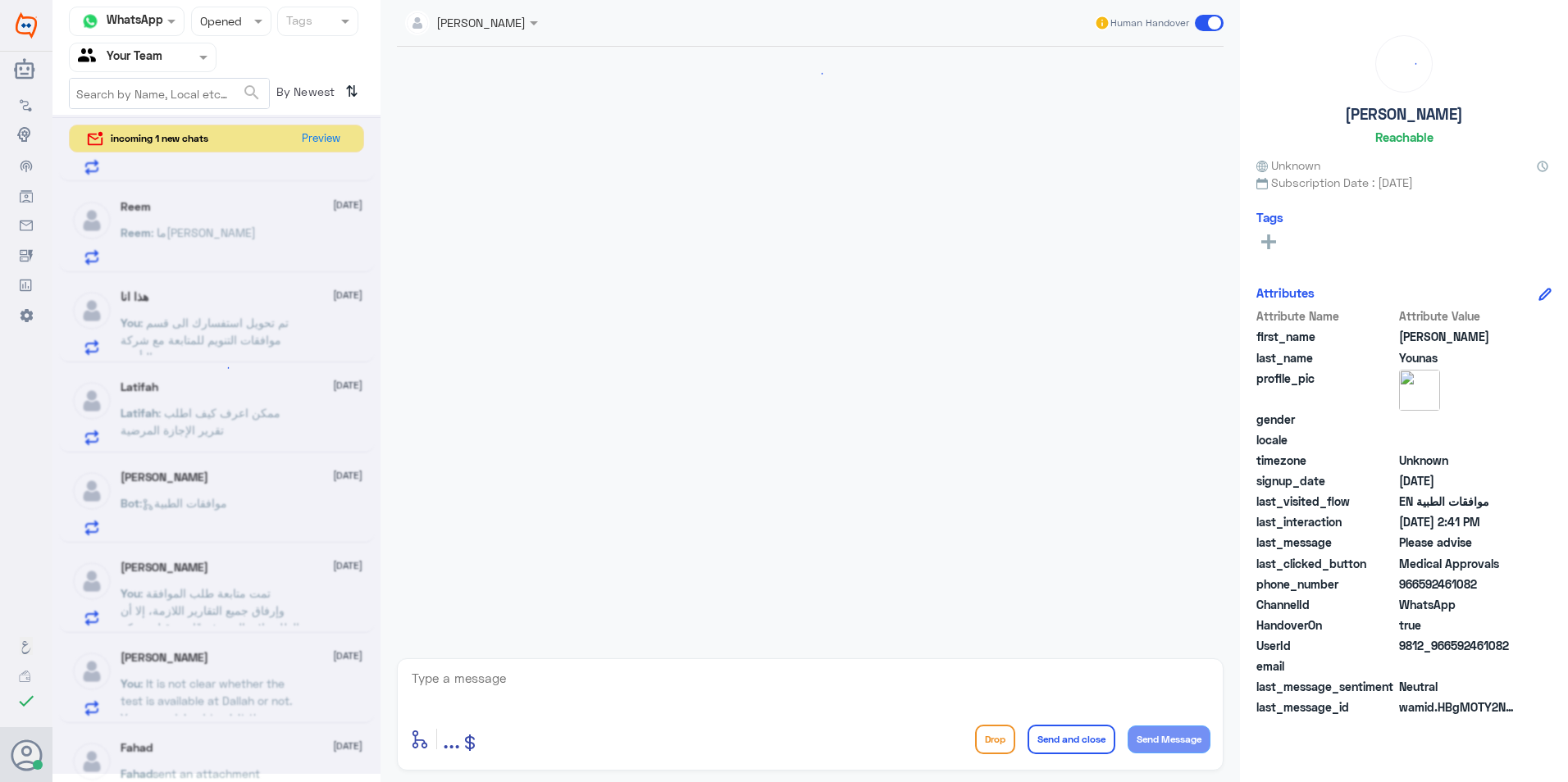
scroll to position [1253, 0]
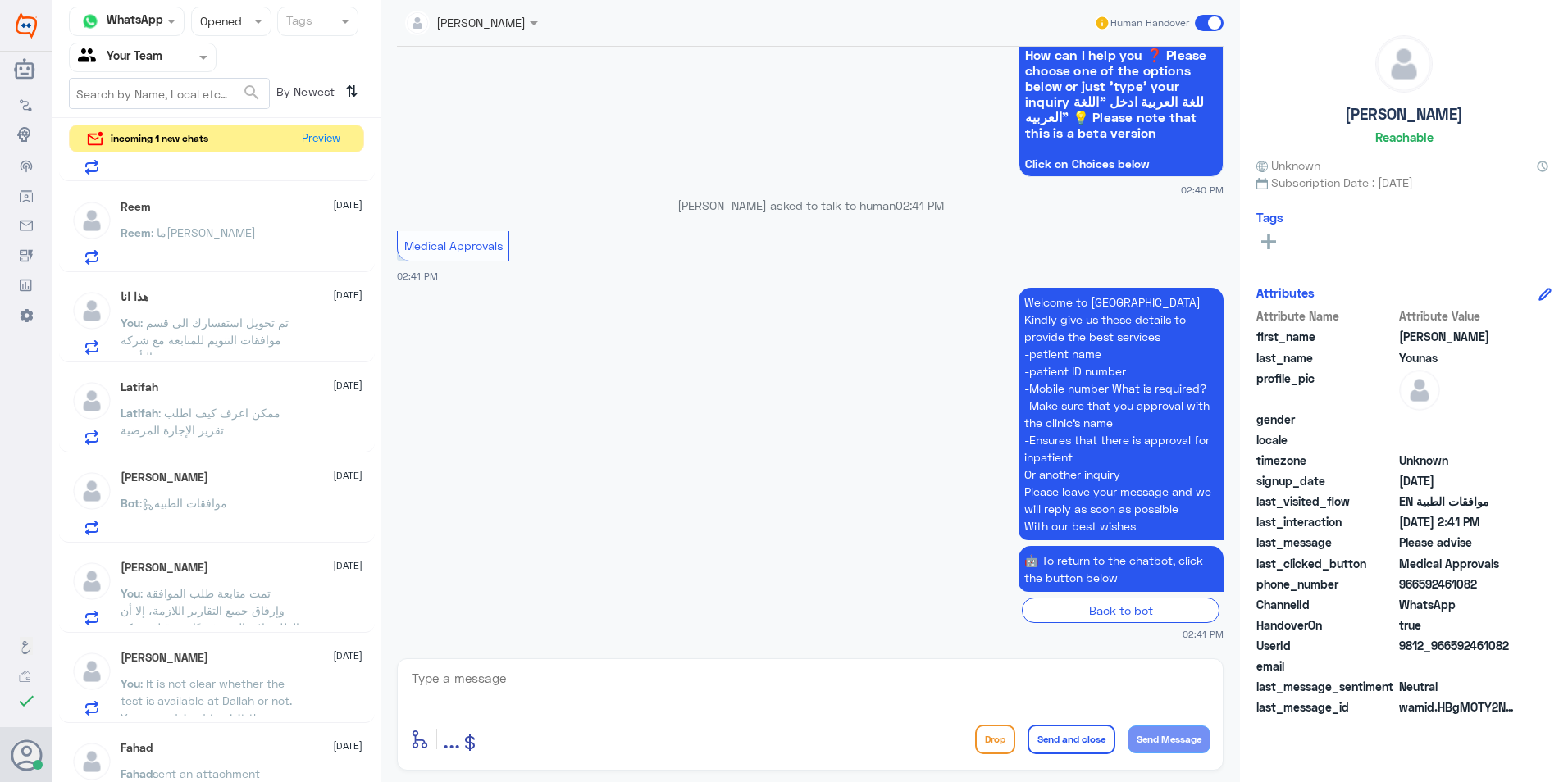
click at [238, 429] on p "Latifah : ممكن اعرف كيف اطلب تقرير الإجازة المرضية" at bounding box center [213, 424] width 184 height 41
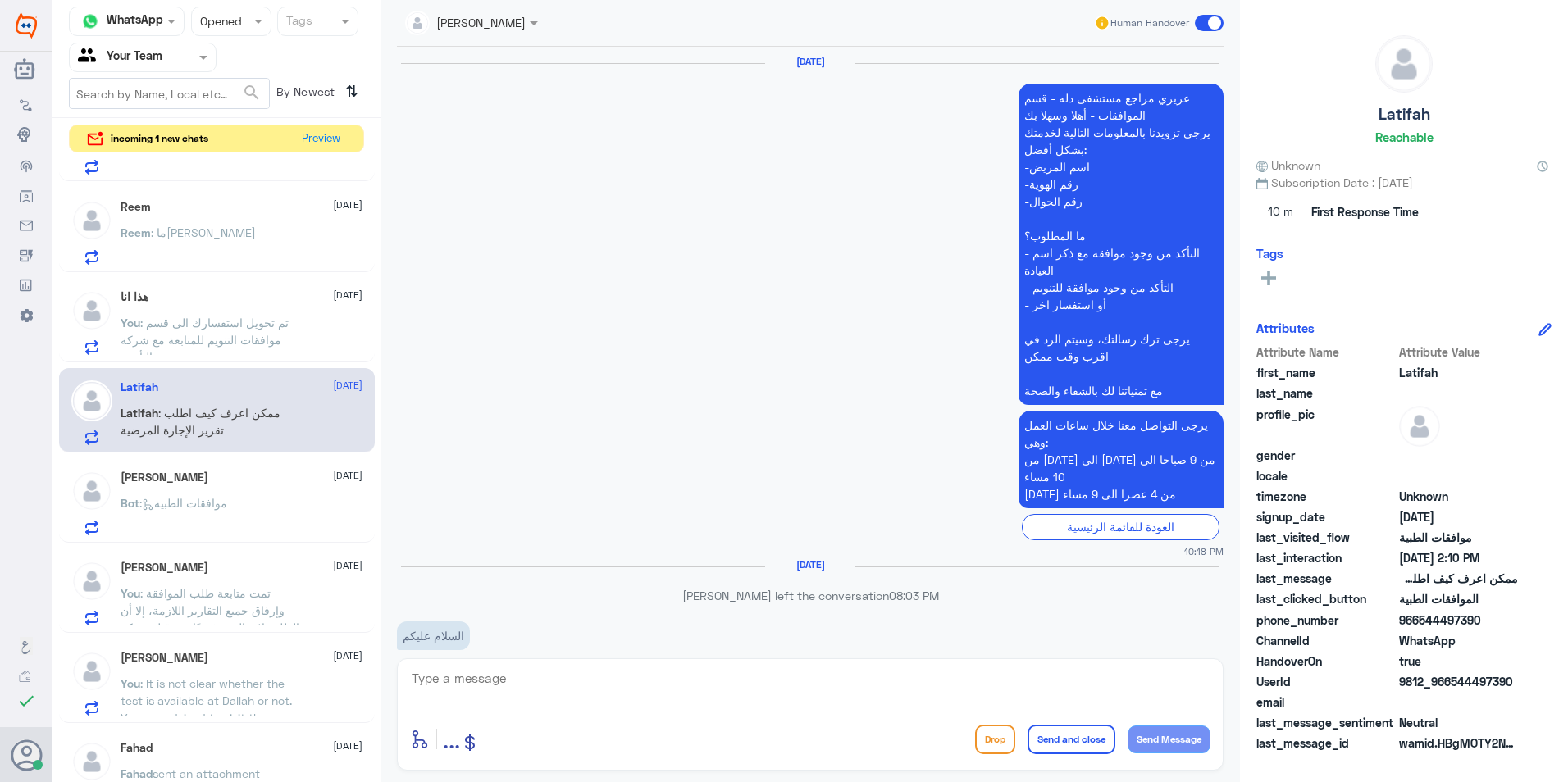
scroll to position [2063, 0]
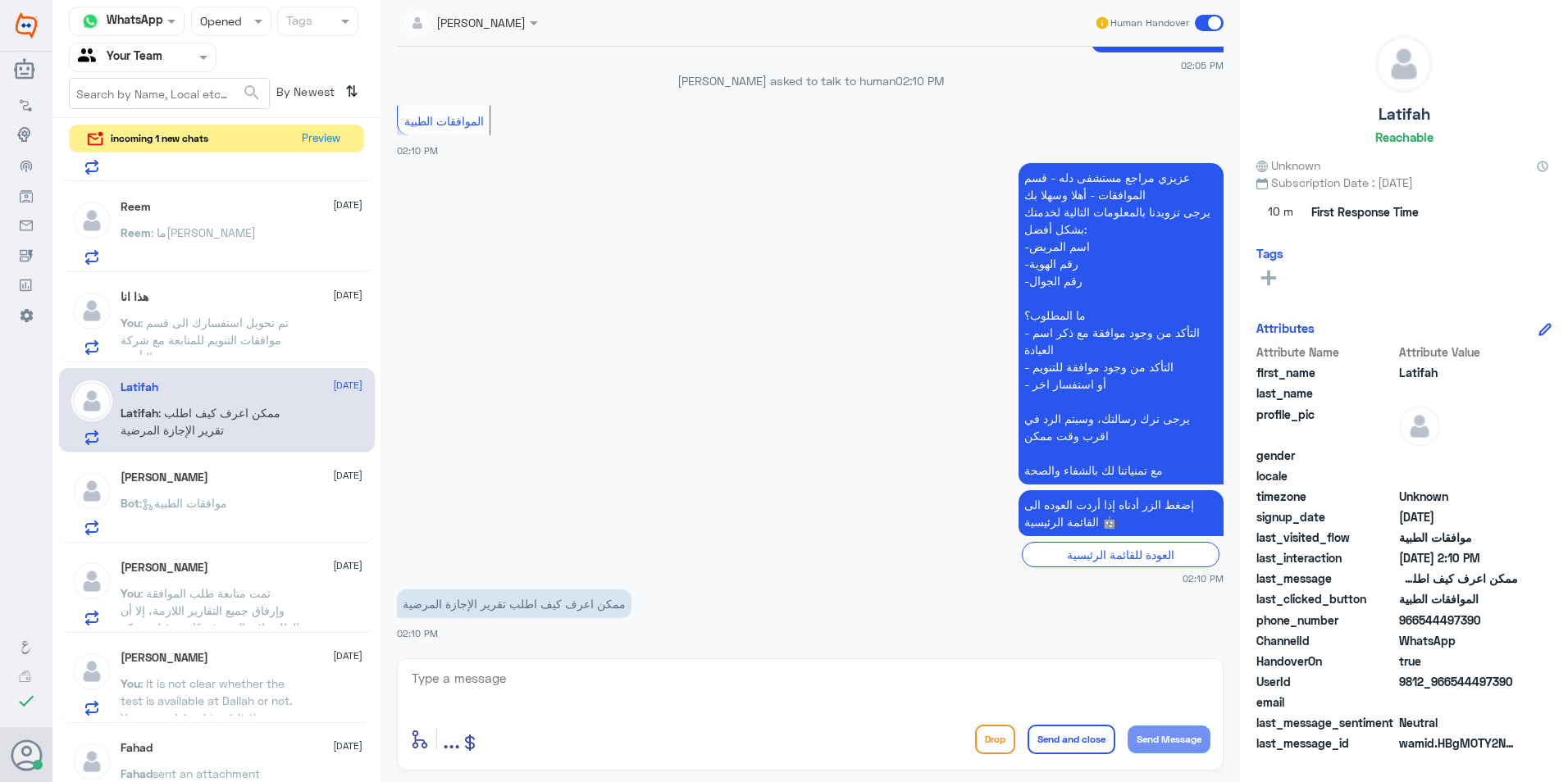
click at [444, 667] on textarea at bounding box center [810, 687] width 800 height 41
click at [437, 680] on textarea at bounding box center [810, 687] width 800 height 41
click at [531, 676] on textarea "هذة التحويلة مخصصة لمتابعة الموافقات الطبية يجب اختيار تحويلة خدمات التقارير لل…" at bounding box center [810, 687] width 800 height 41
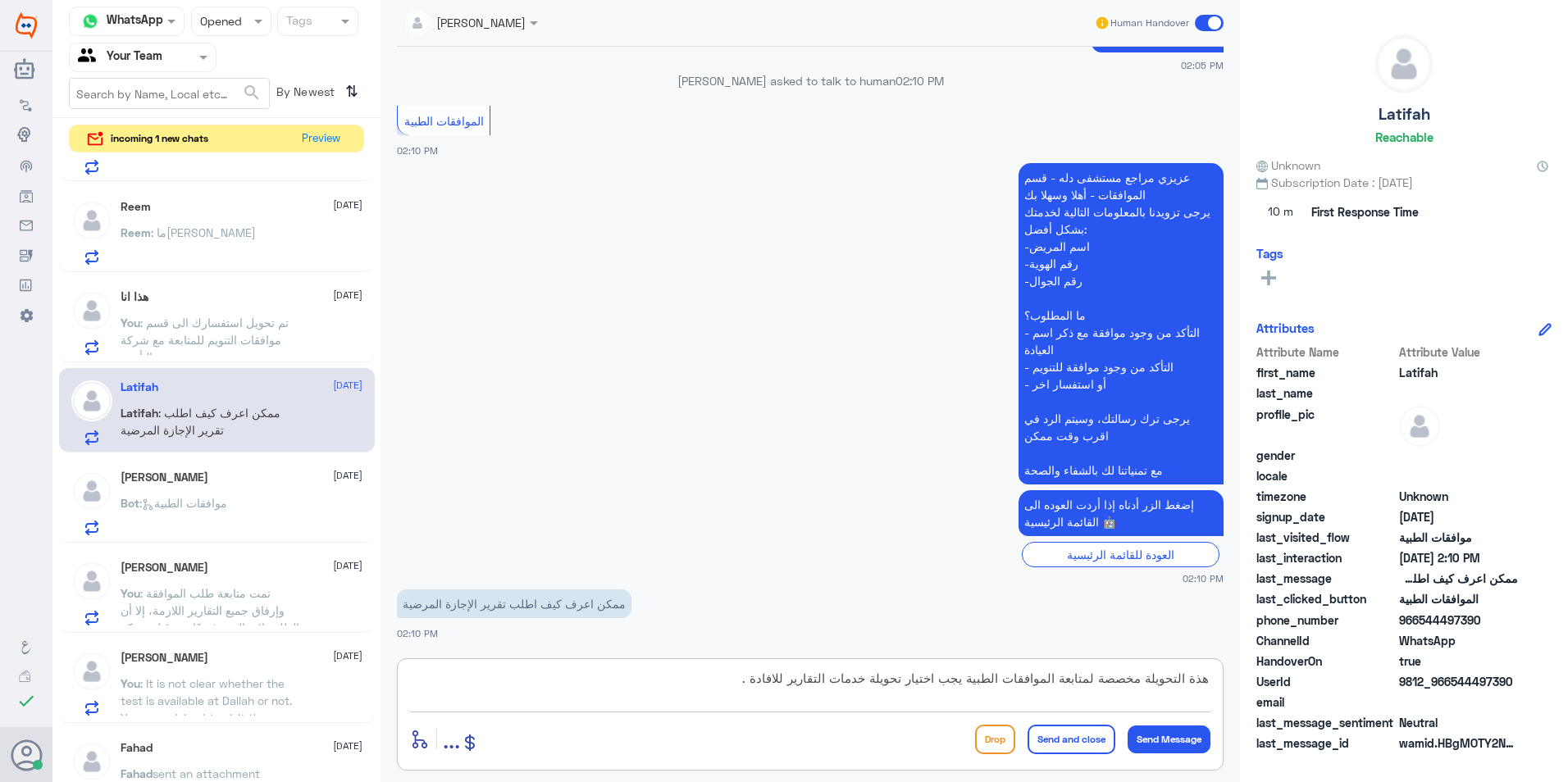
paste textarea ""هذه التحويلة مخصصة لمتابعة الموافقات الطبية فقط، يرجى اختيار تحويلة خدمات التق…"
click at [1203, 678] on textarea ""هذه التحويلة مخصصة لمتابعة الموافقات الطبية فقط، يرجى اختيار تحويلة خدمات التق…" at bounding box center [810, 687] width 800 height 41
type textarea "هذه التحويلة مخصصة لمتابعة الموافقات الطبية فقط، يرجى اختيار تحويلة خدمات التقا…"
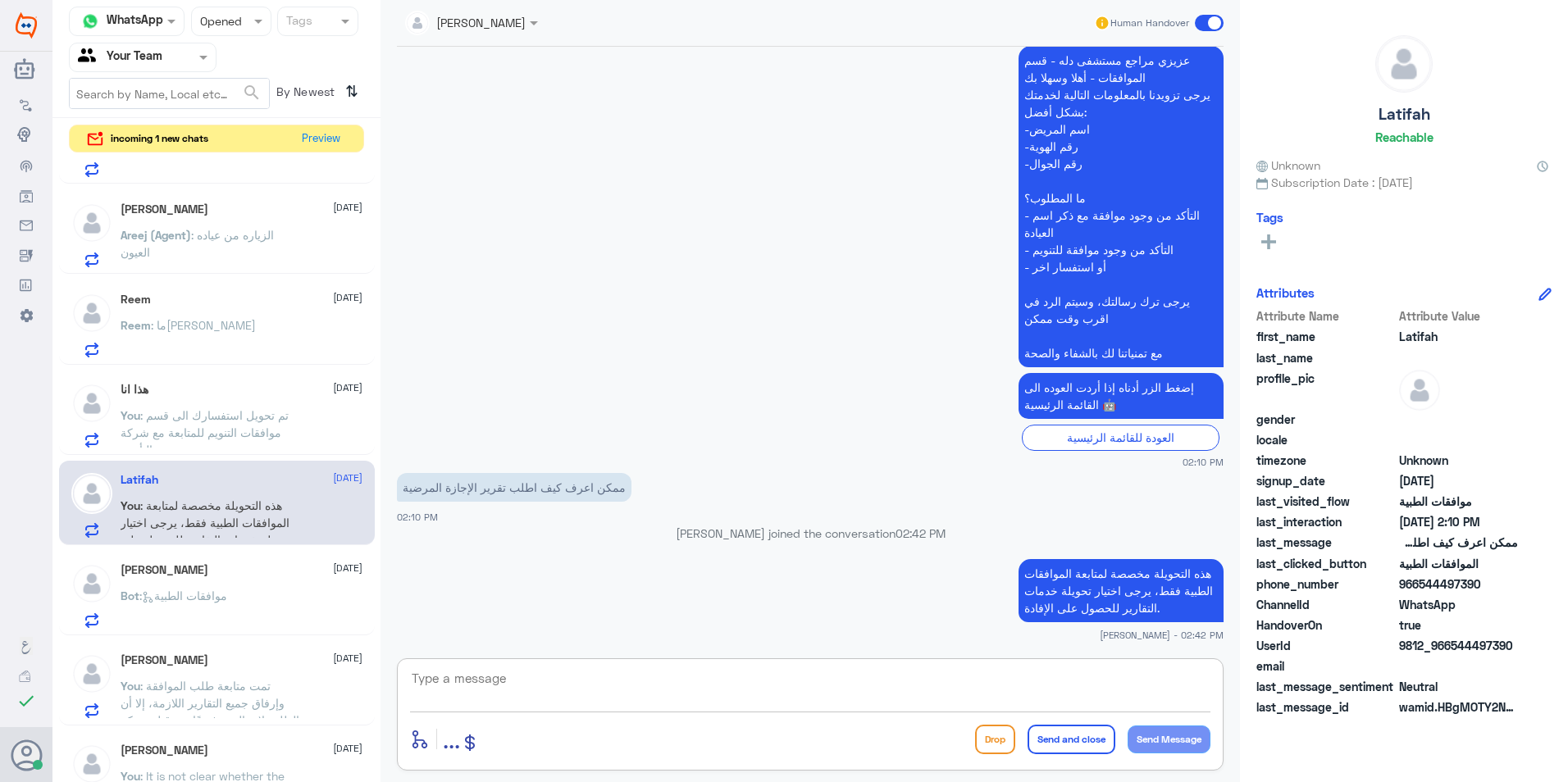
scroll to position [0, 0]
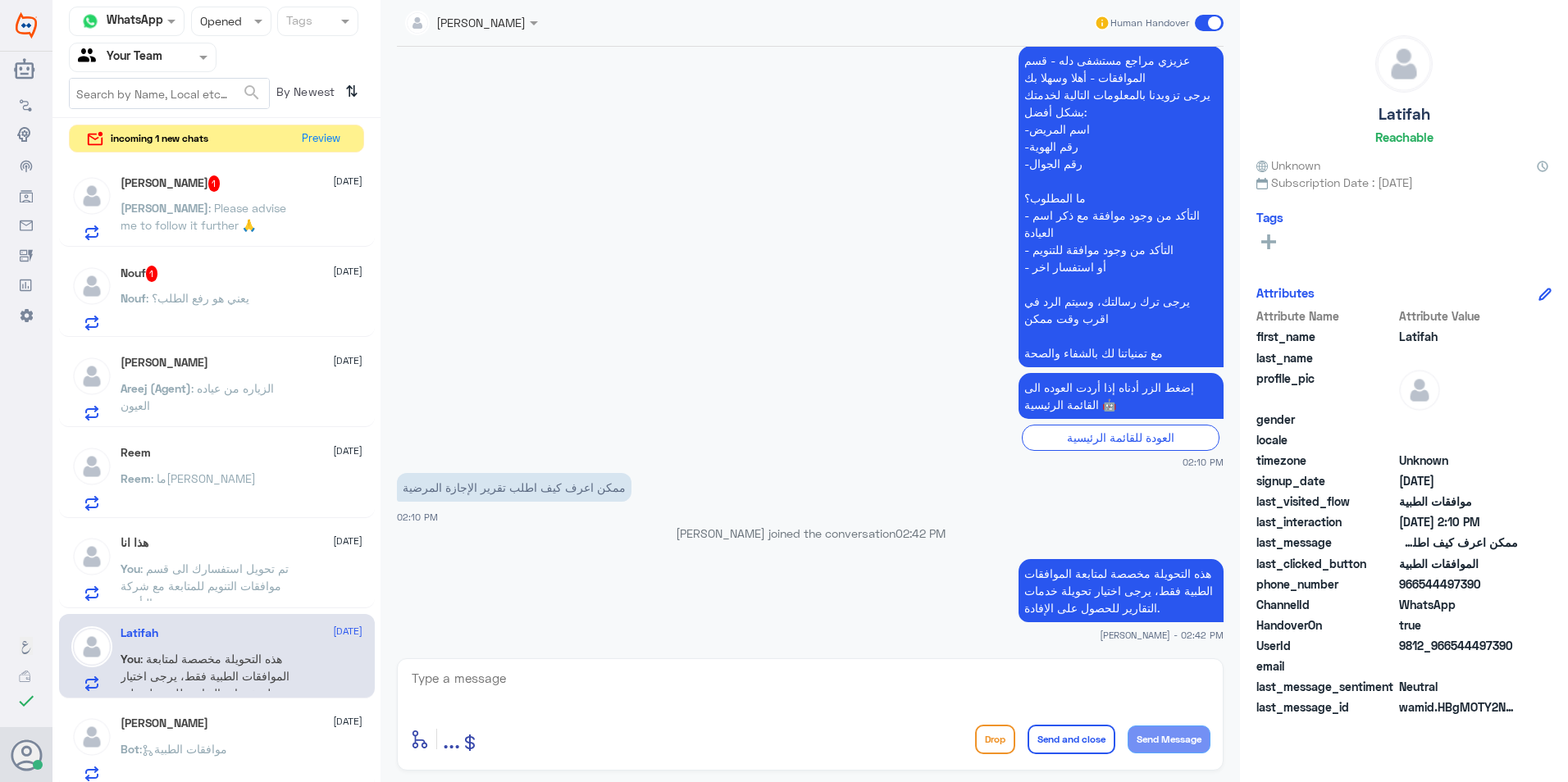
click at [277, 302] on div "Nouf : يعني هو رفع الطلب؟" at bounding box center [242, 311] width 242 height 37
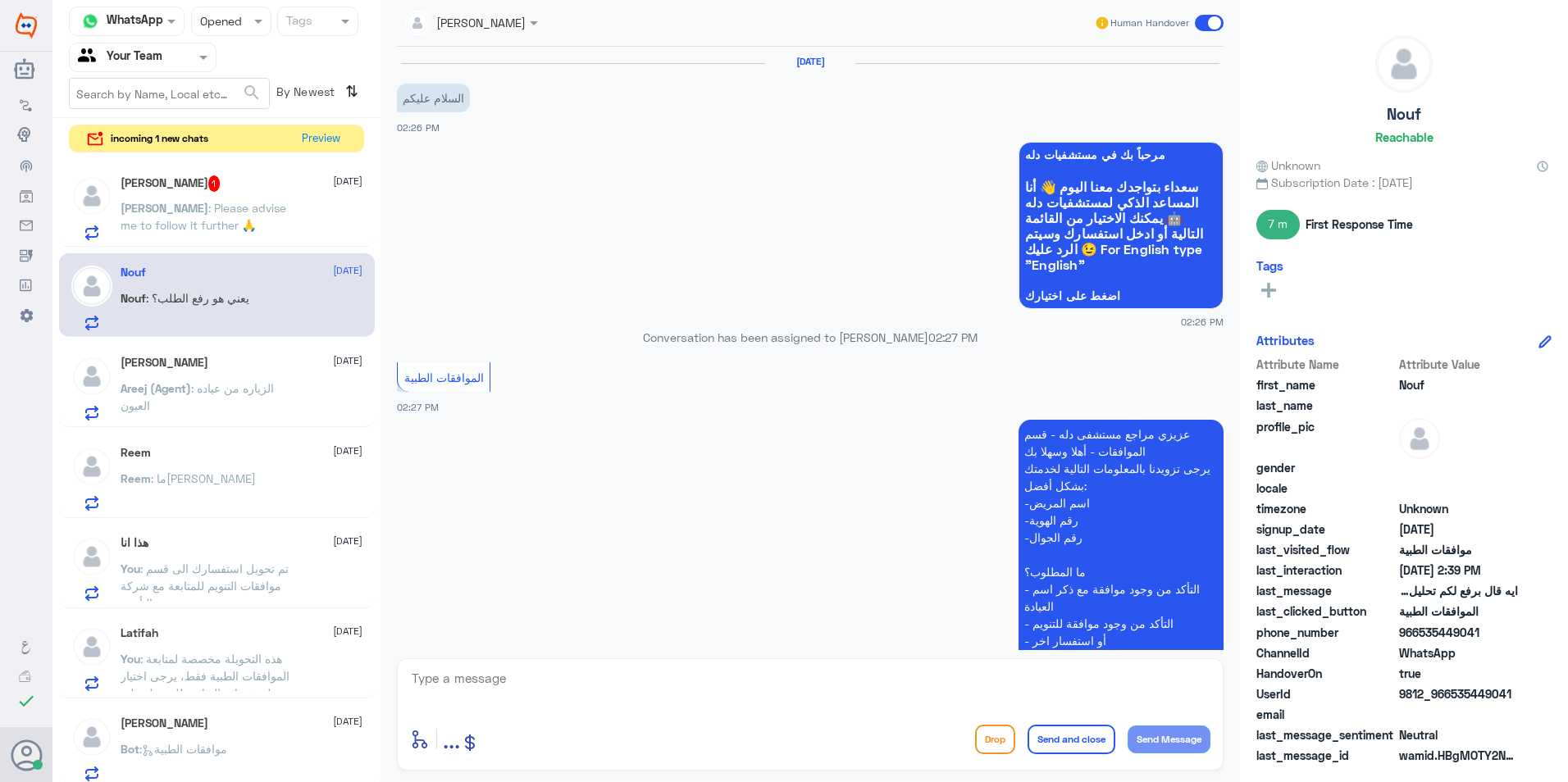
scroll to position [555, 0]
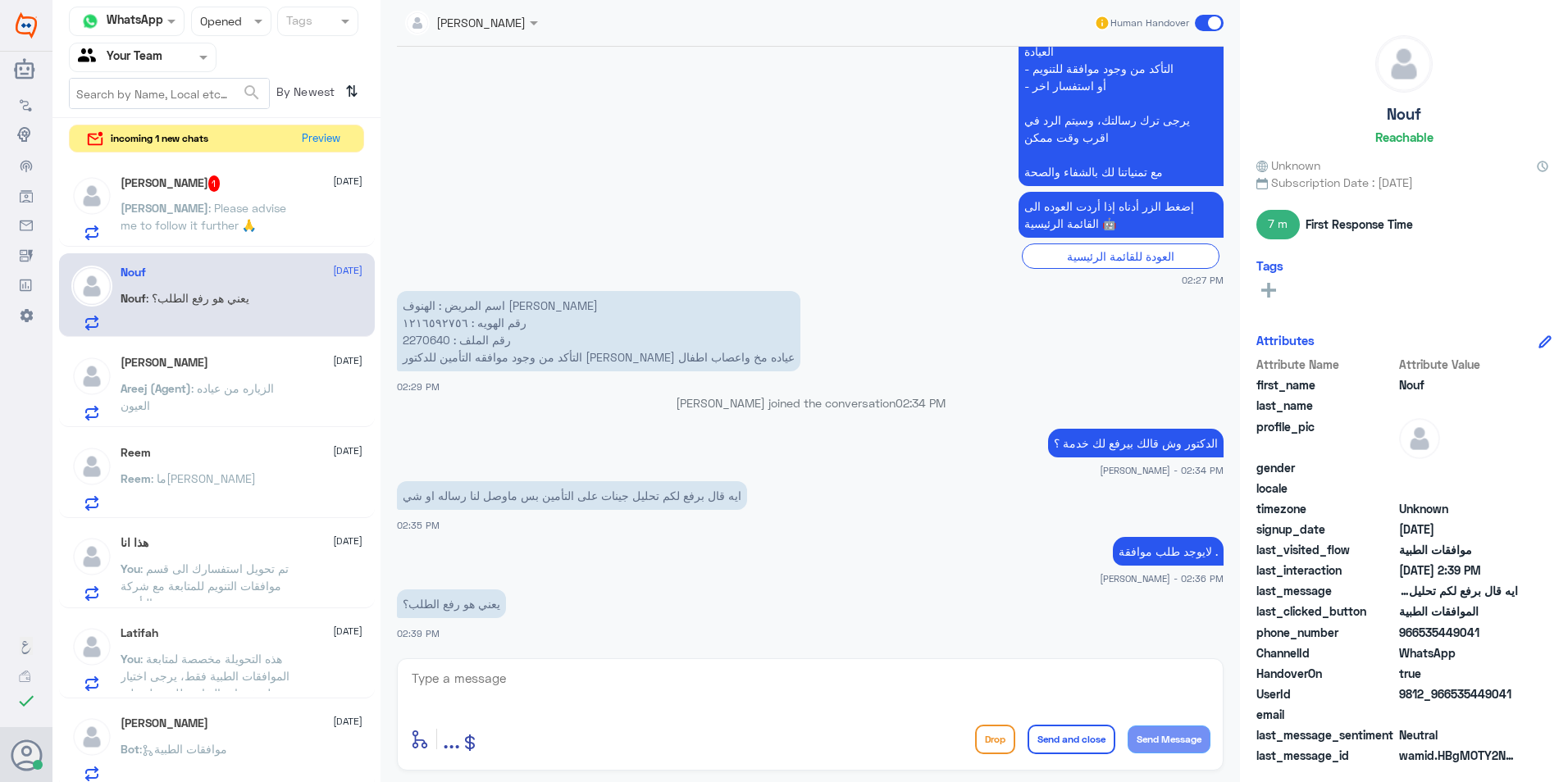
click at [433, 335] on p "اسم المريض : الهنوف [PERSON_NAME] رقم الهويه : ١٢١٦٥٩٢٧٥٦ رقم الملف : 2270640 ا…" at bounding box center [598, 331] width 403 height 80
click at [570, 681] on textarea at bounding box center [810, 687] width 800 height 41
click at [491, 674] on textarea at bounding box center [810, 687] width 800 height 41
click at [243, 215] on p "[PERSON_NAME] : Please advise me to follow it further 🙏" at bounding box center [213, 219] width 184 height 41
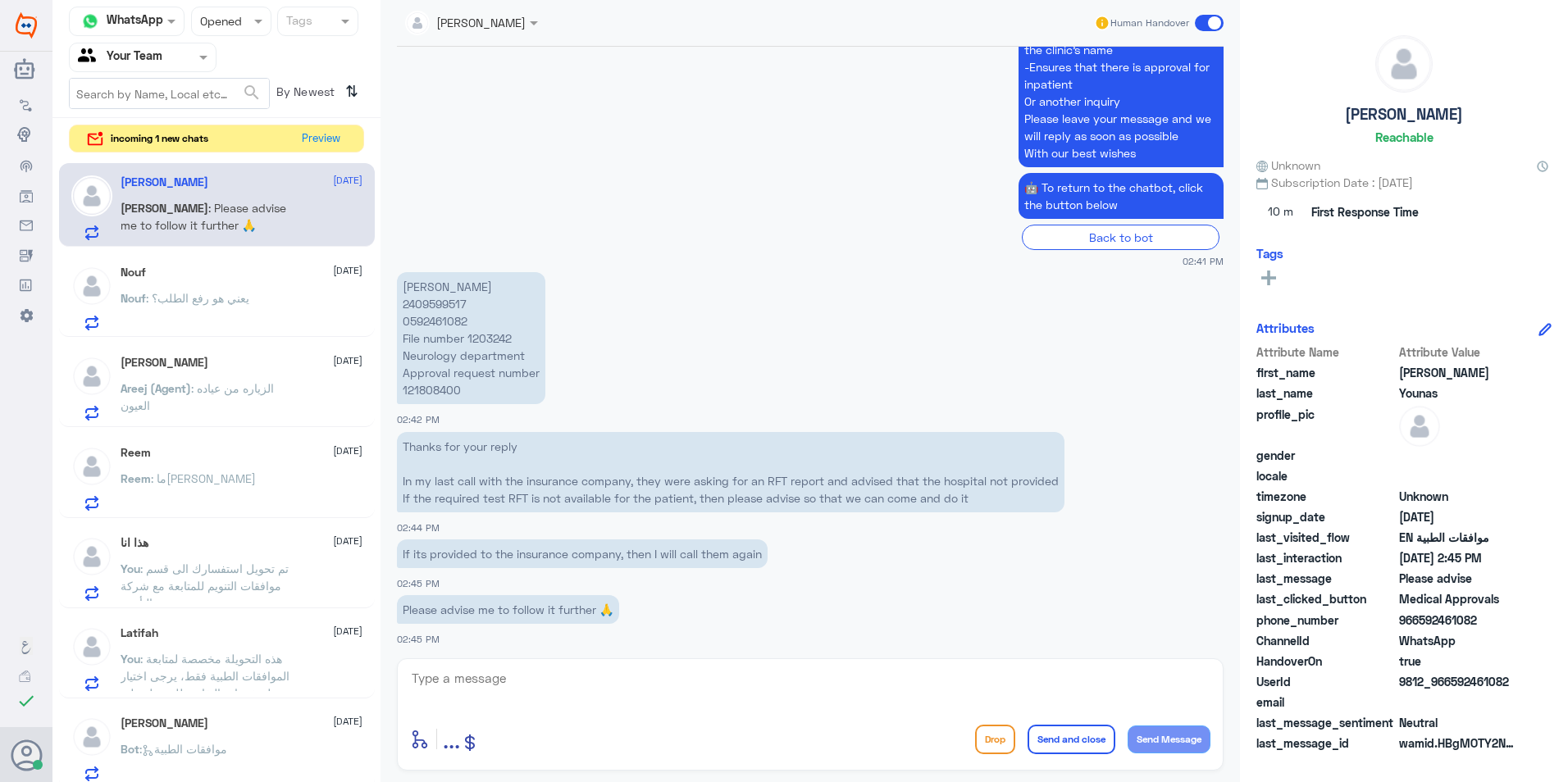
scroll to position [1299, 0]
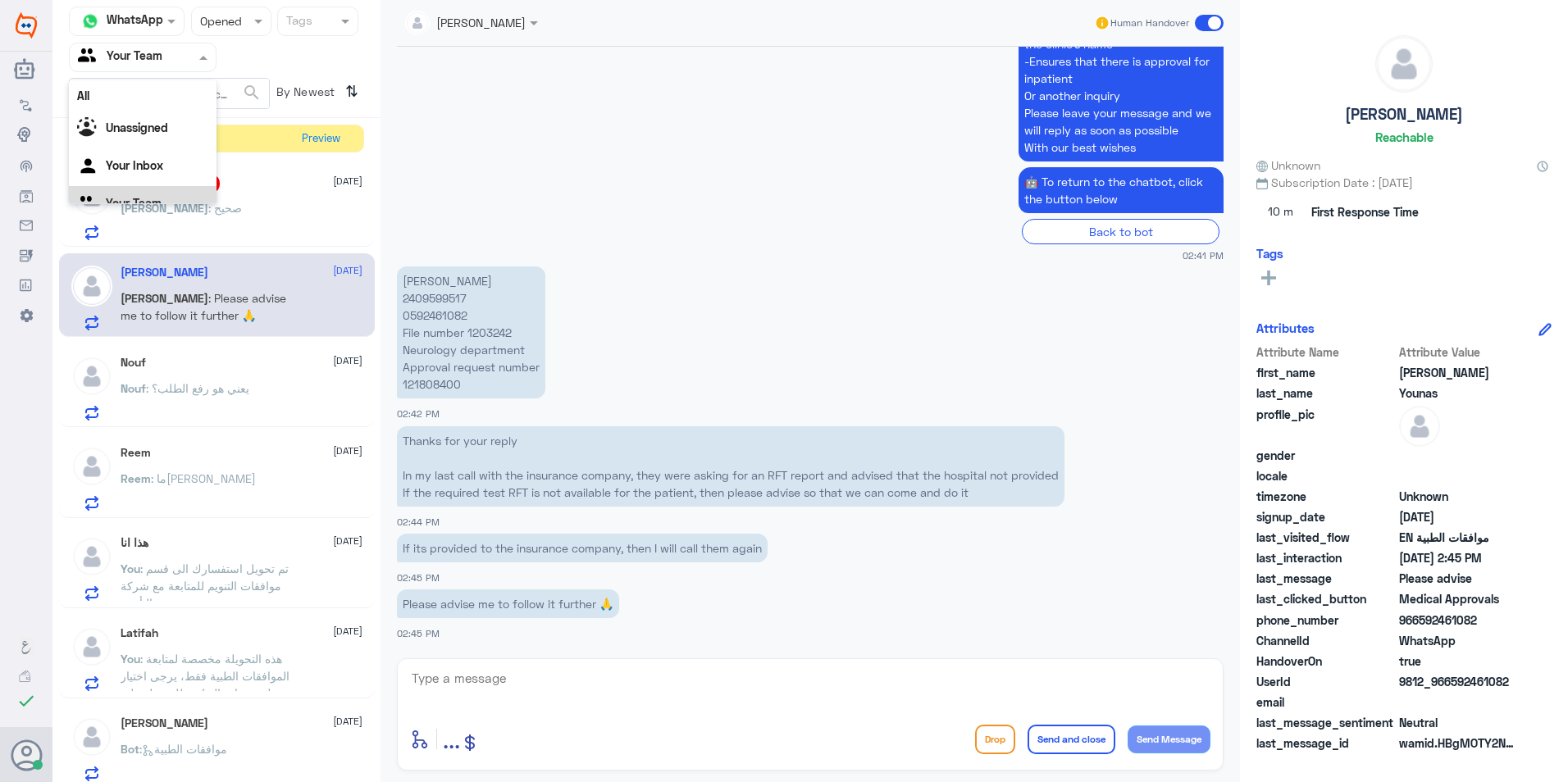
click at [159, 59] on input "text" at bounding box center [123, 56] width 90 height 19
click at [228, 19] on input "text" at bounding box center [215, 21] width 31 height 19
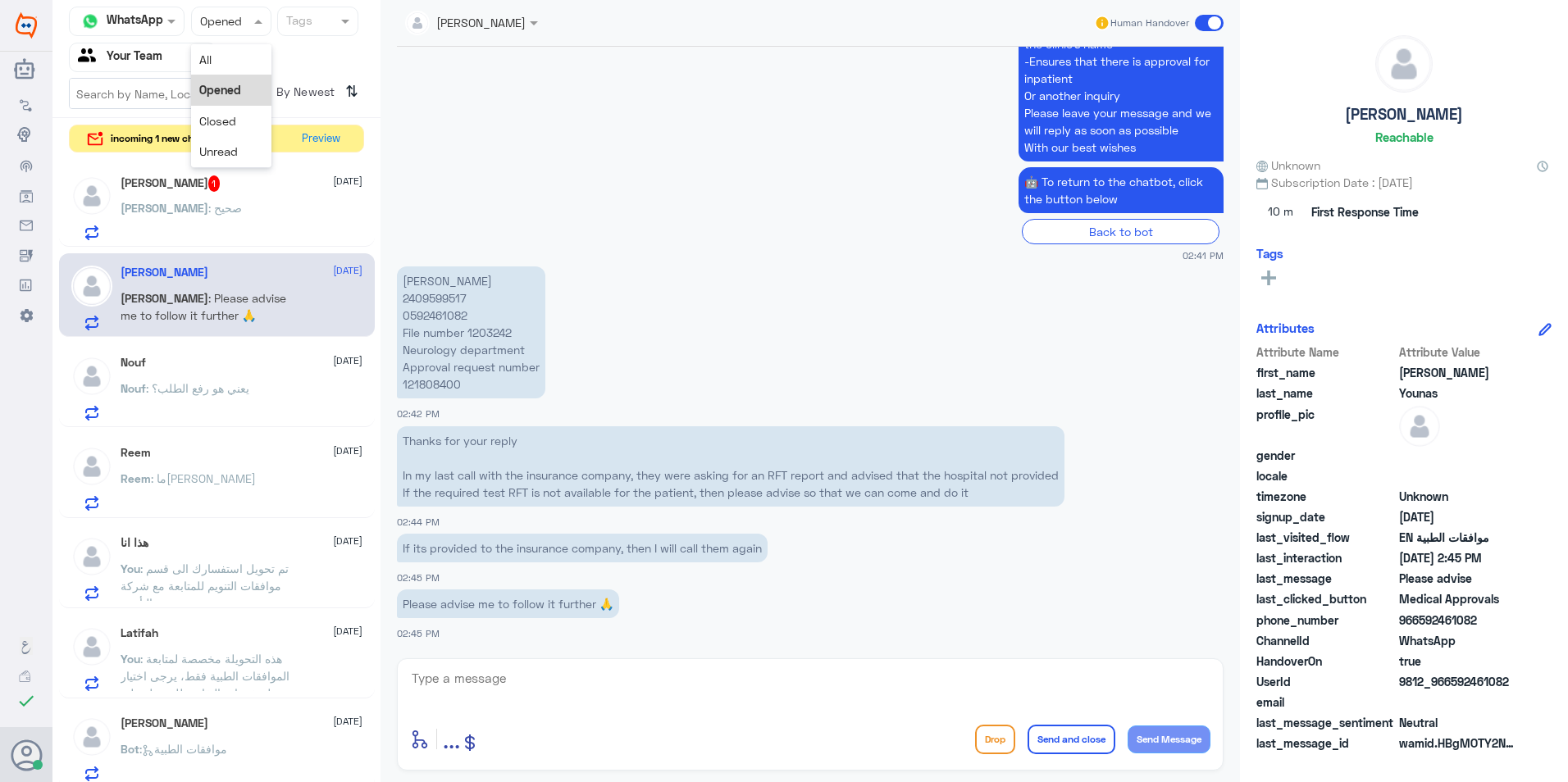
click at [156, 60] on input "text" at bounding box center [123, 56] width 90 height 19
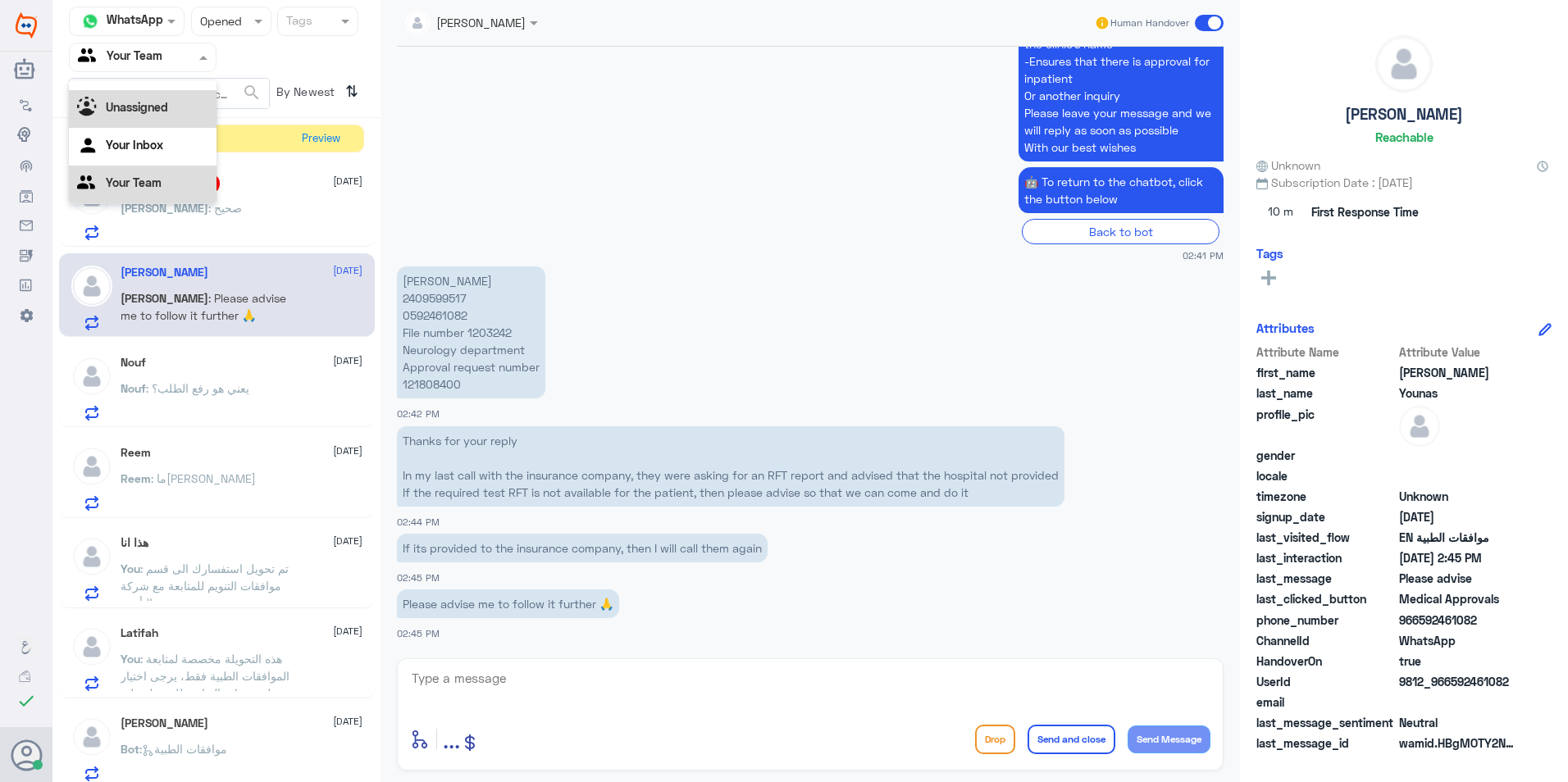
click at [149, 109] on b "Unassigned" at bounding box center [137, 107] width 62 height 14
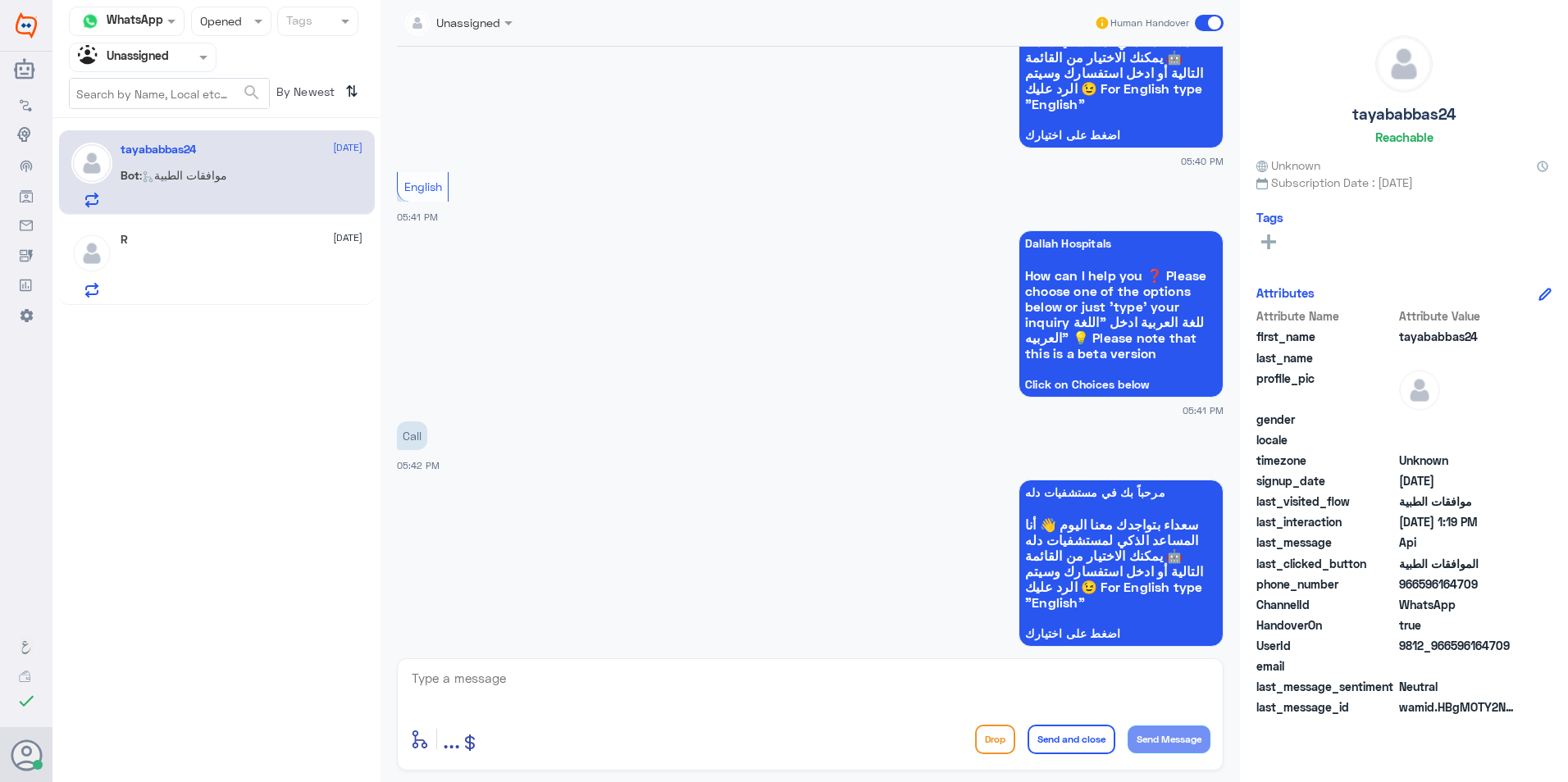
scroll to position [0, 0]
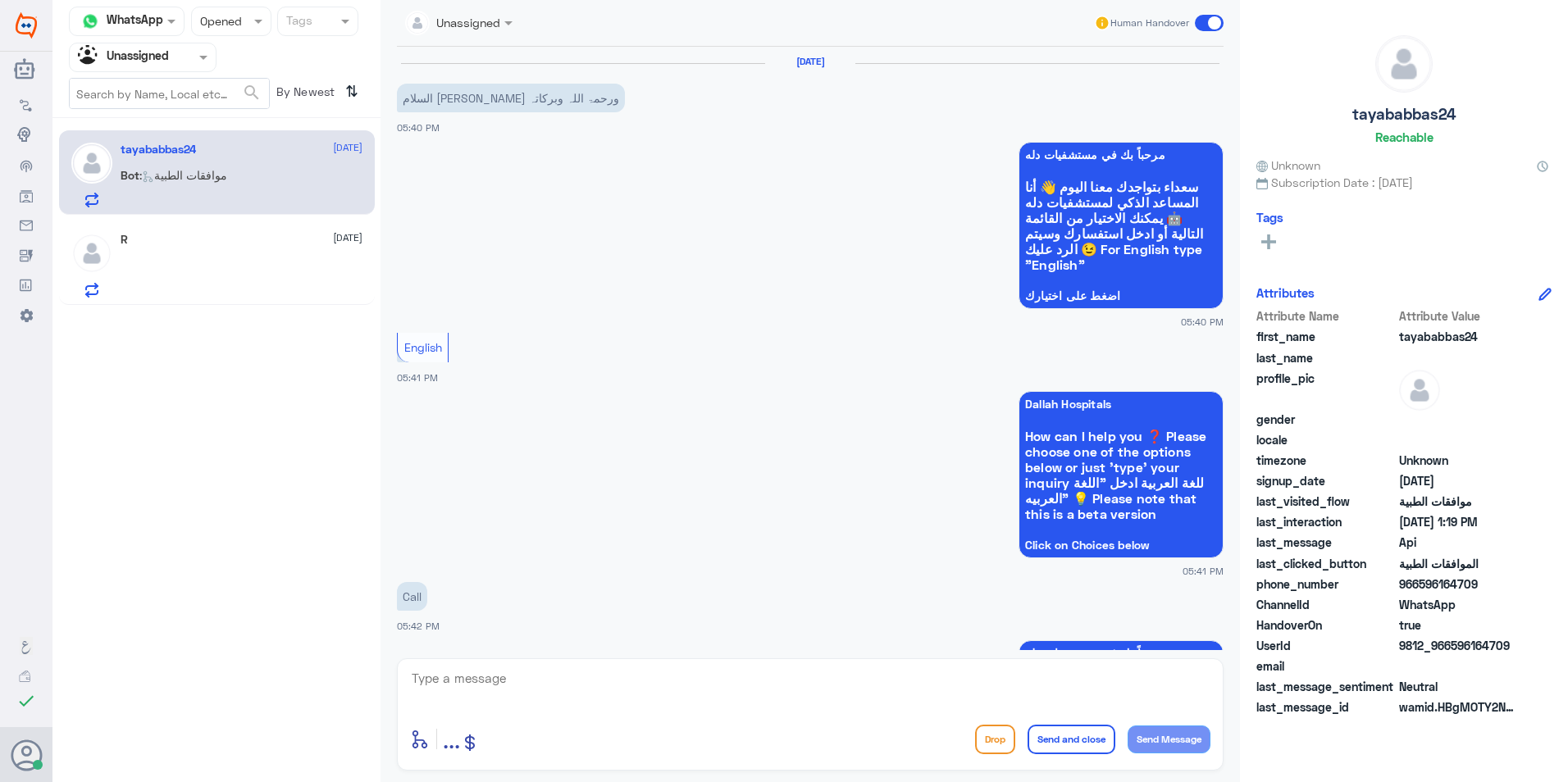
click at [110, 63] on input "text" at bounding box center [123, 56] width 90 height 19
click at [108, 179] on Team "Your Team" at bounding box center [134, 182] width 56 height 14
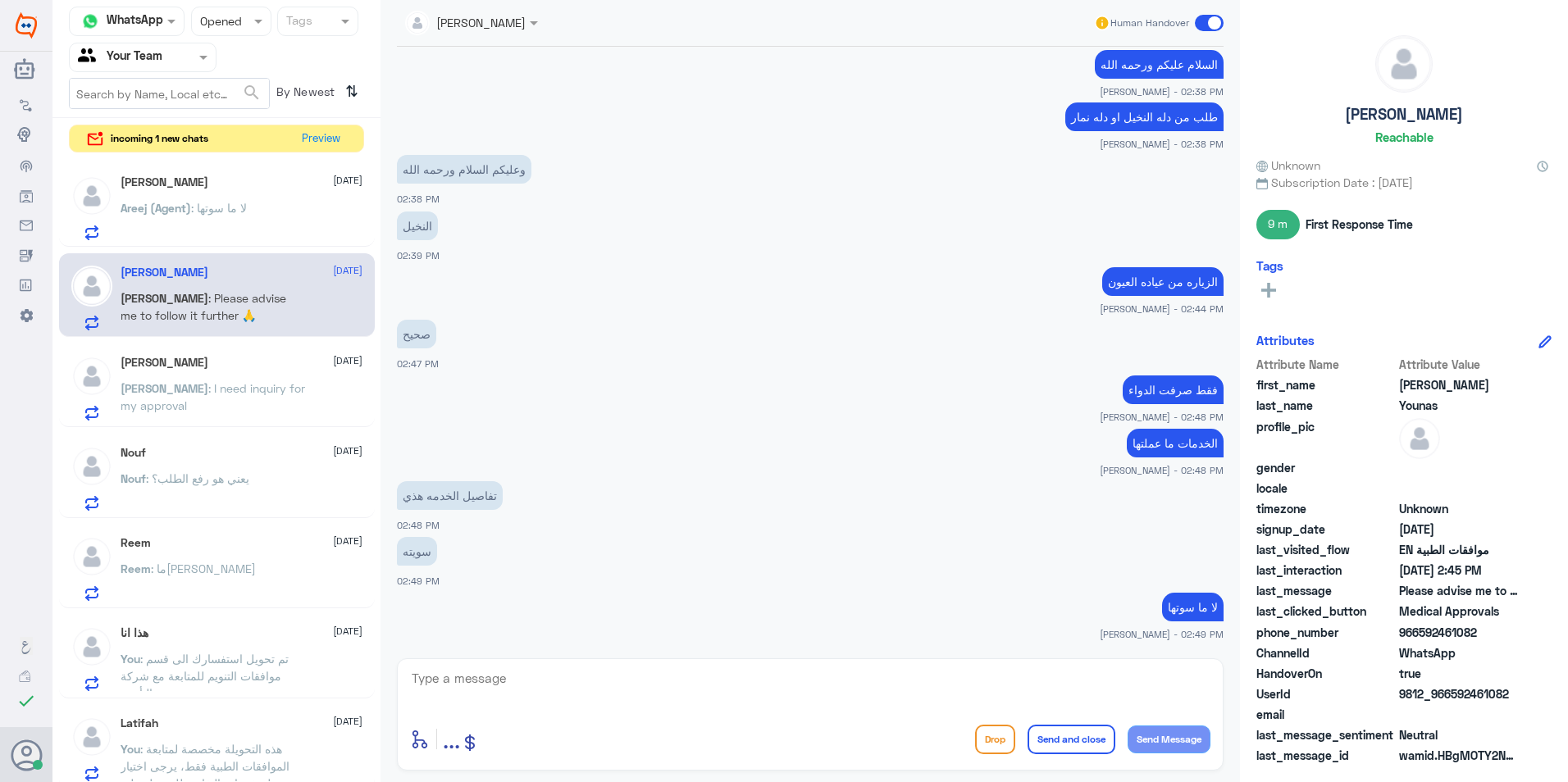
scroll to position [1473, 0]
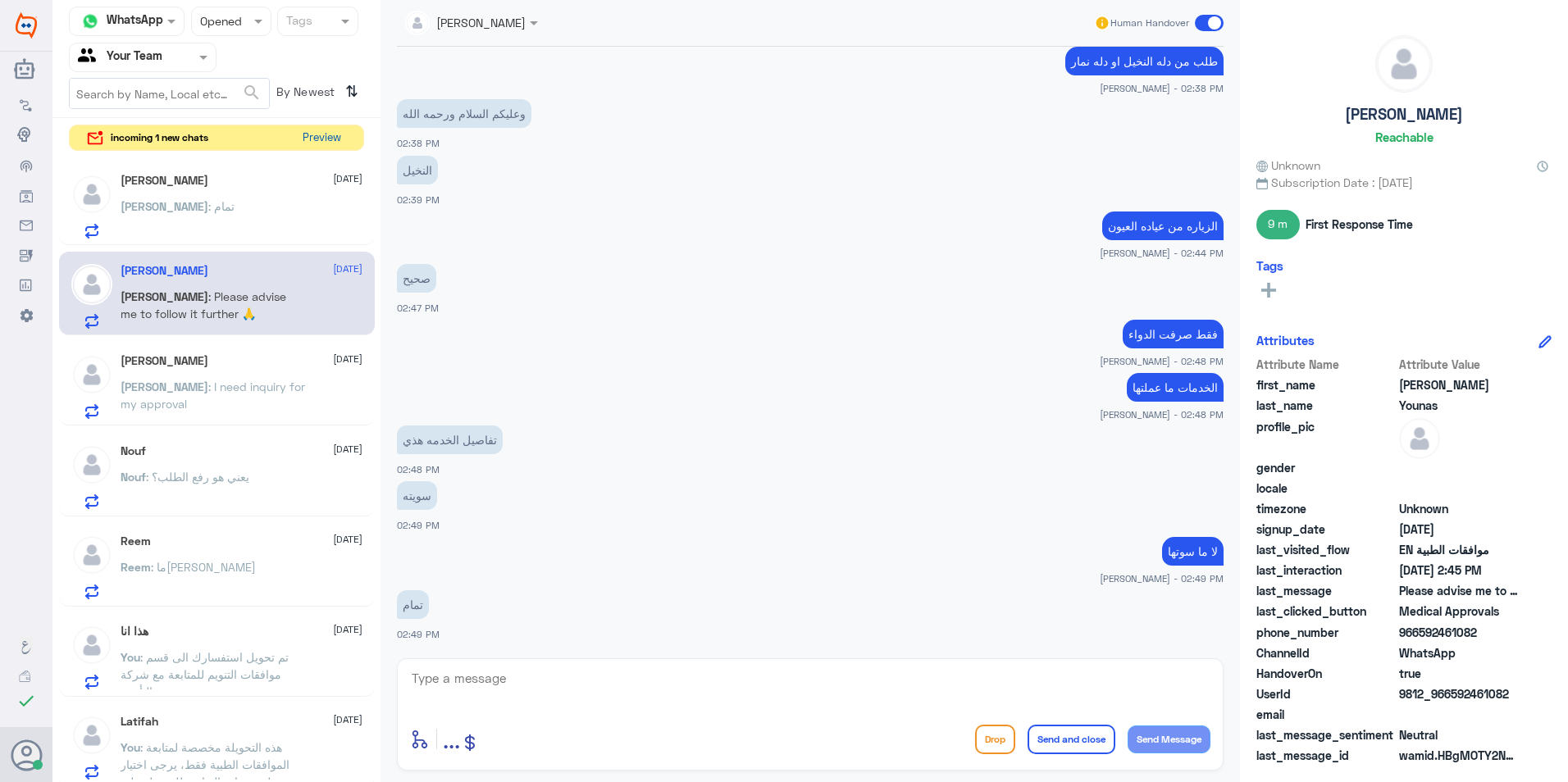
click at [344, 138] on button "Preview" at bounding box center [321, 139] width 51 height 26
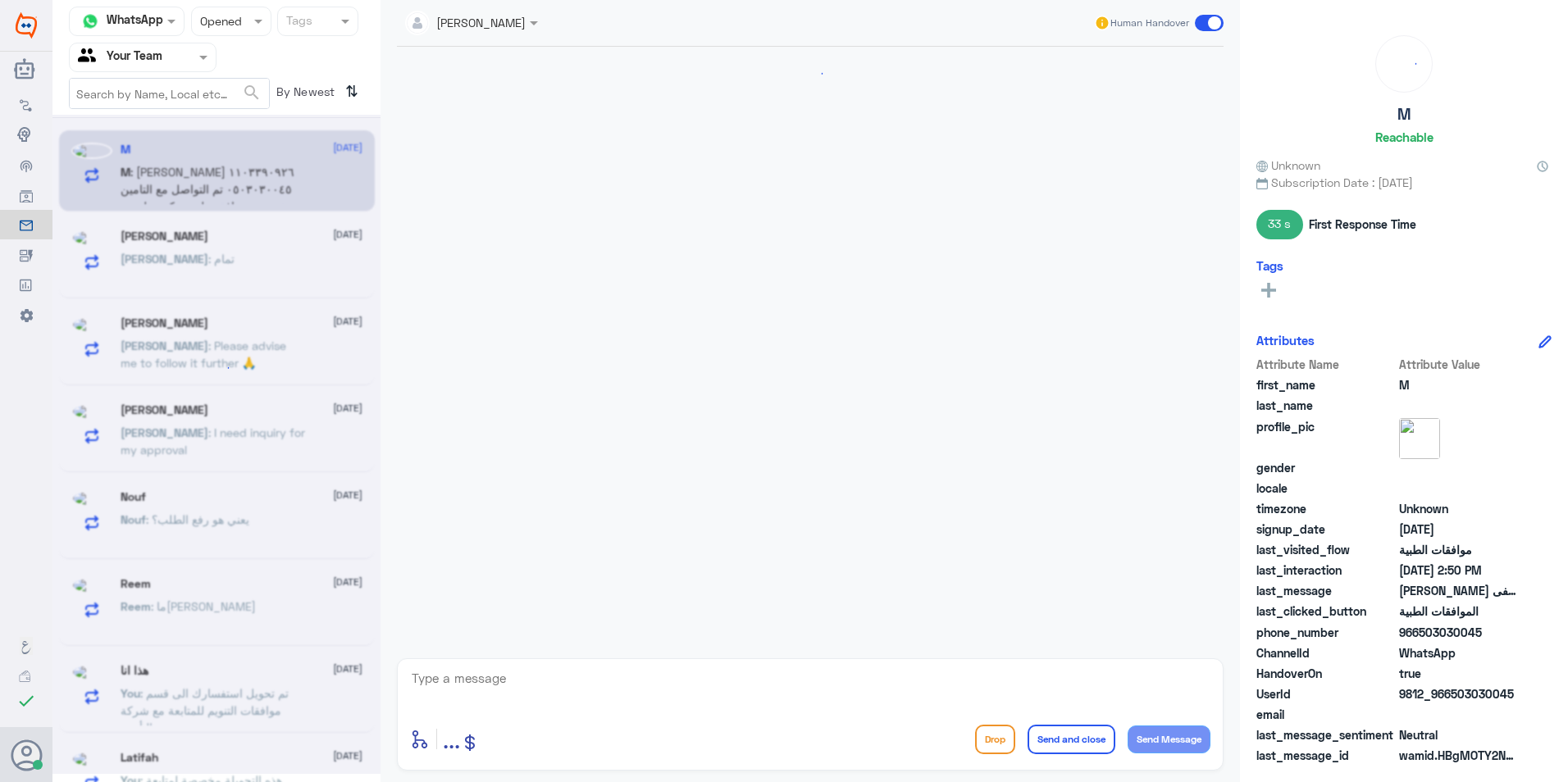
scroll to position [424, 0]
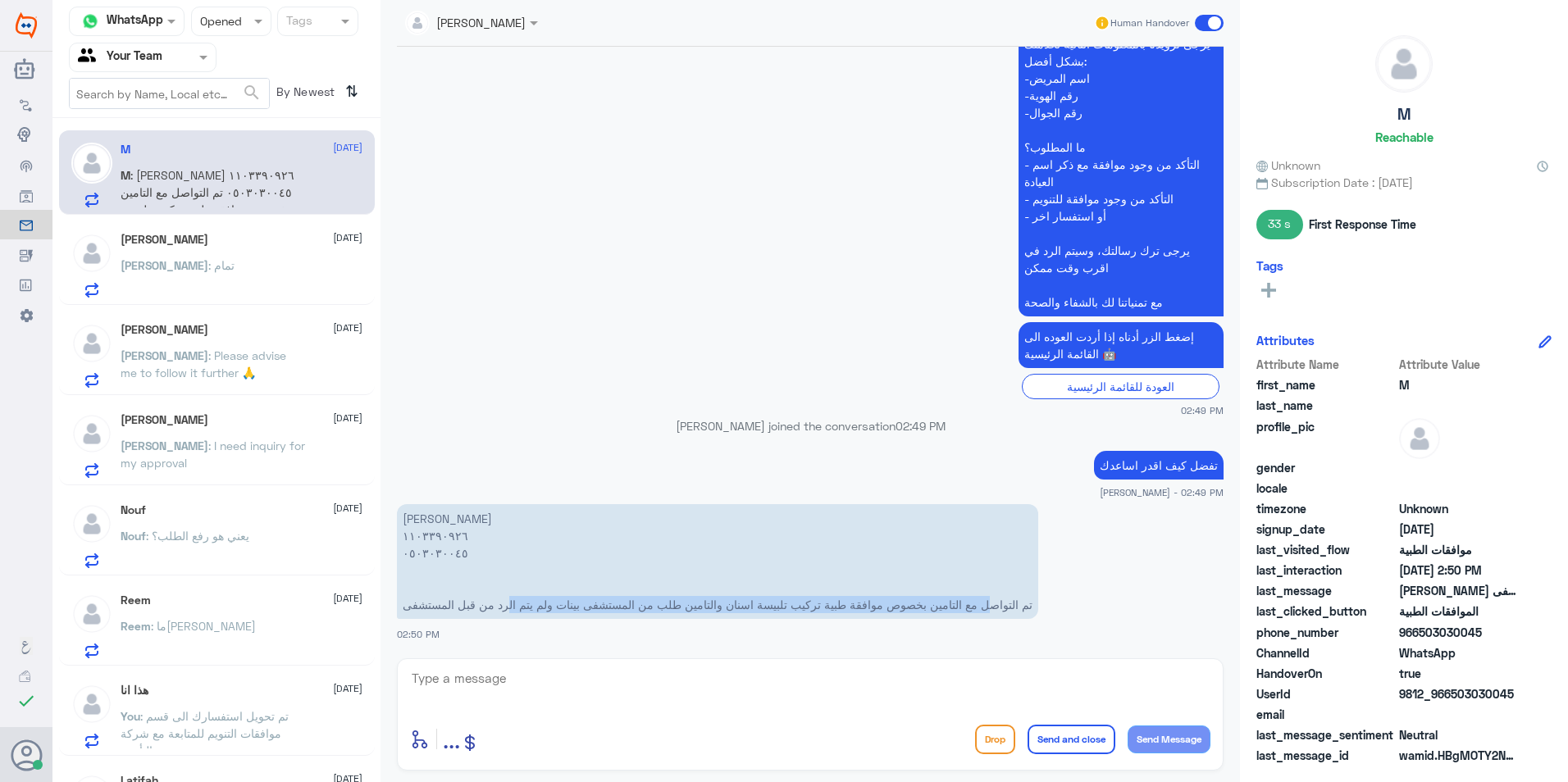
drag, startPoint x: 994, startPoint y: 608, endPoint x: 510, endPoint y: 605, distance: 484.0
click at [510, 605] on p "[PERSON_NAME] ١١٠٣٣٩٠٩٢٦ ٠٥٠٣٠٣٠٠٤٥ تم التواصل مع التامين بخصوص موافقة طبية ترك…" at bounding box center [717, 562] width 641 height 115
click at [814, 601] on p "[PERSON_NAME] ١١٠٣٣٩٠٩٢٦ ٠٥٠٣٠٣٠٠٤٥ تم التواصل مع التامين بخصوص موافقة طبية ترك…" at bounding box center [717, 562] width 641 height 115
click at [682, 595] on p "[PERSON_NAME] ١١٠٣٣٩٠٩٢٦ ٠٥٠٣٠٣٠٠٤٥ تم التواصل مع التامين بخصوص موافقة طبية ترك…" at bounding box center [717, 562] width 641 height 115
click at [530, 607] on p "[PERSON_NAME] ١١٠٣٣٩٠٩٢٦ ٠٥٠٣٠٣٠٠٤٥ تم التواصل مع التامين بخصوص موافقة طبية ترك…" at bounding box center [717, 562] width 641 height 115
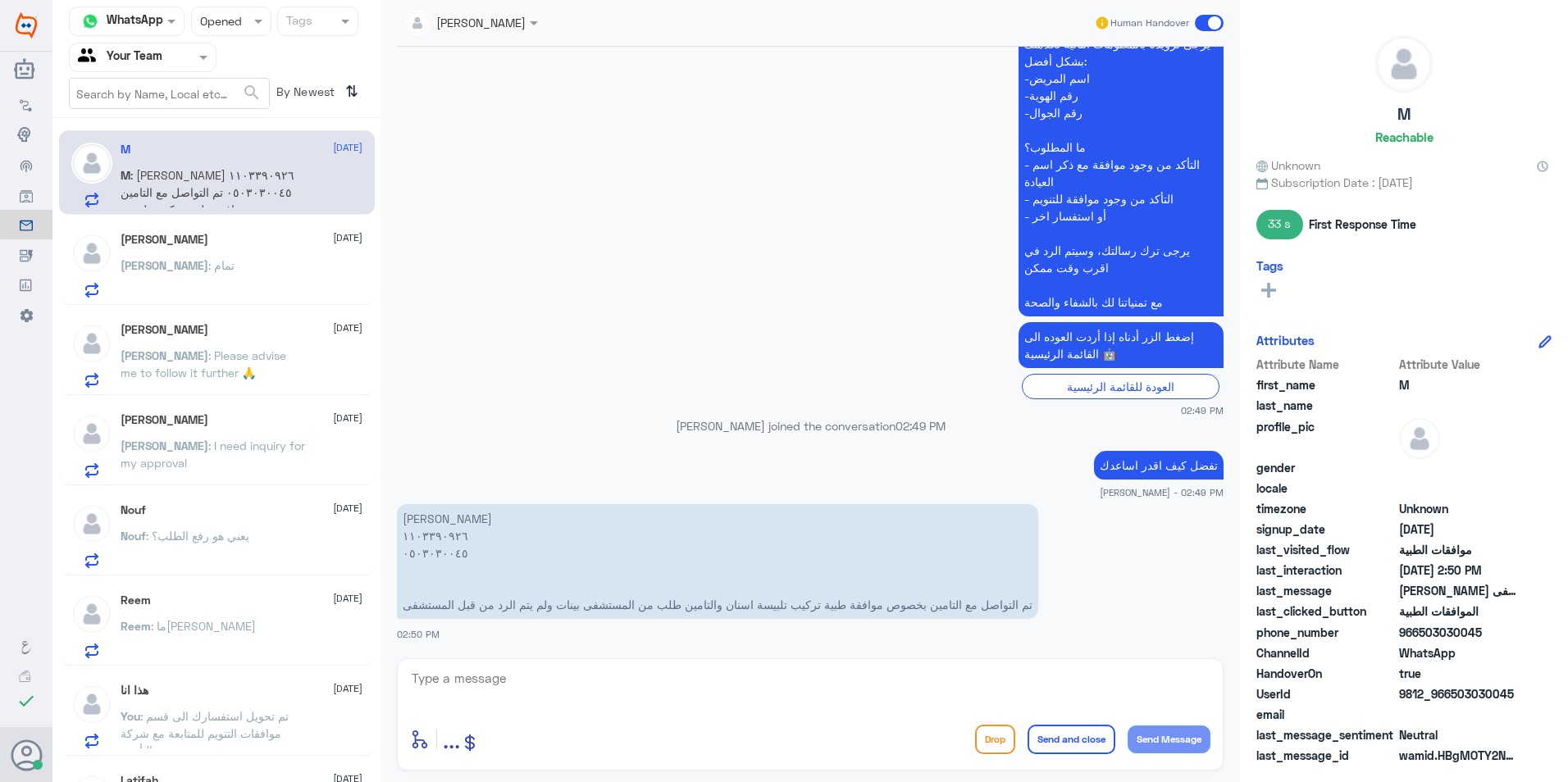
click at [409, 692] on div "enter flow name ... Drop Send and close Send Message" at bounding box center [810, 714] width 827 height 112
click at [424, 680] on textarea at bounding box center [810, 687] width 800 height 41
drag, startPoint x: 487, startPoint y: 680, endPoint x: 300, endPoint y: 669, distance: 187.3
click at [300, 669] on div "Channel WhatsApp Status × Opened Tags Agent Filter Your Team search By Newest ⇅…" at bounding box center [810, 393] width 1515 height 787
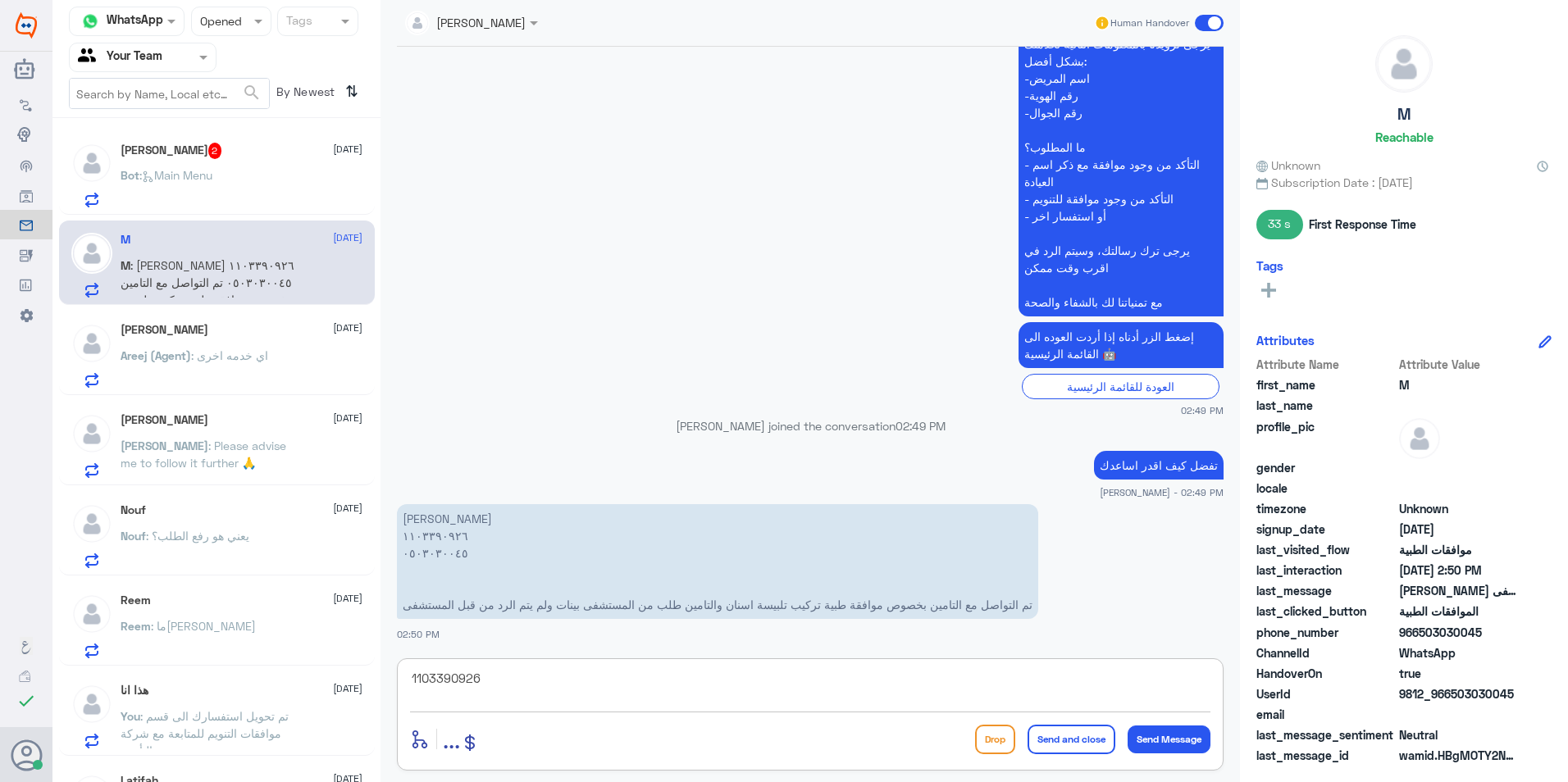
click at [686, 686] on textarea "1103390926" at bounding box center [810, 687] width 800 height 41
type textarea "ت"
type textarea "سيتم متابعة الموافقة الان ."
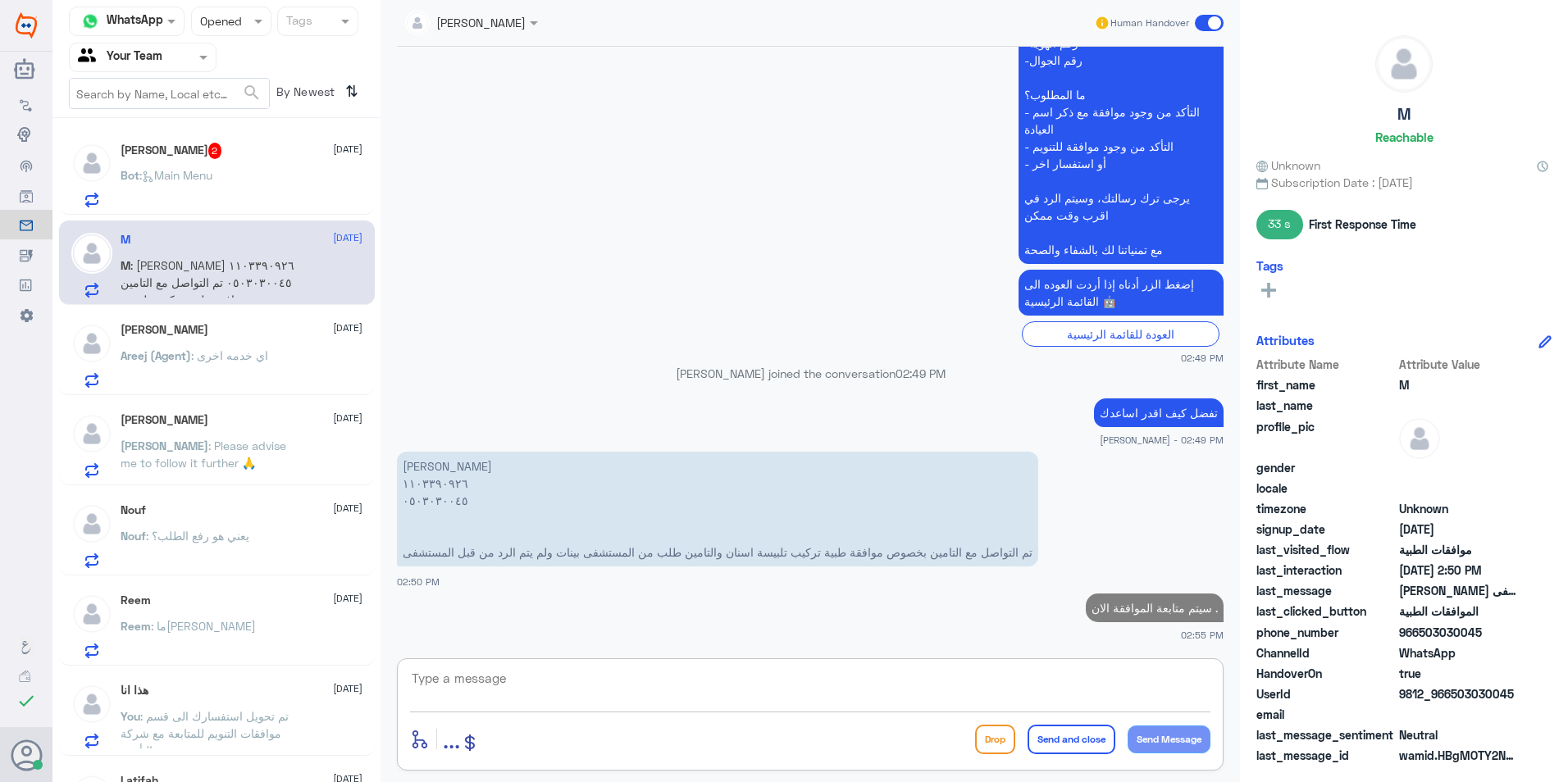
click at [237, 202] on div "Bot : Main Menu" at bounding box center [242, 188] width 242 height 37
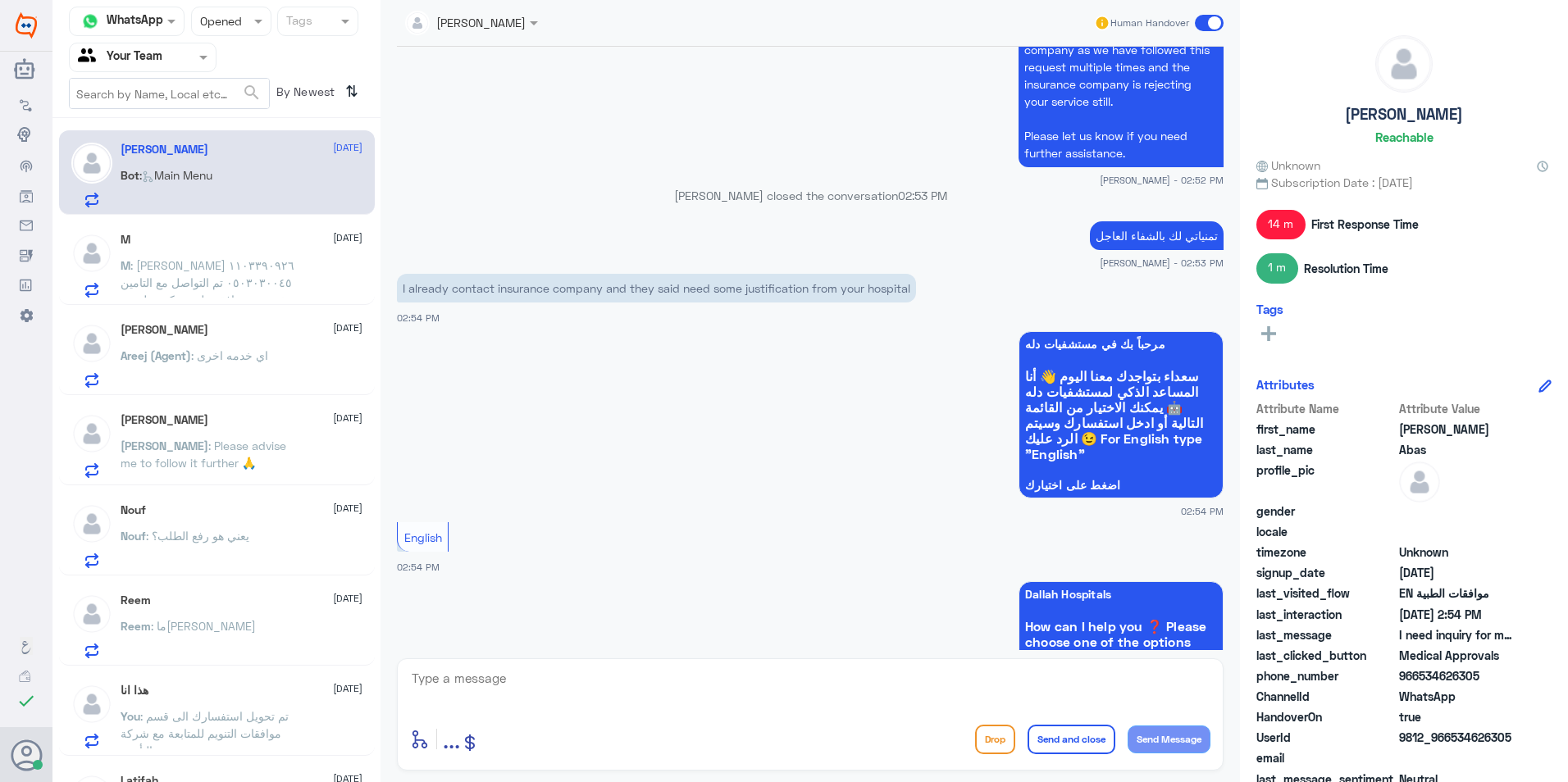
scroll to position [1215, 0]
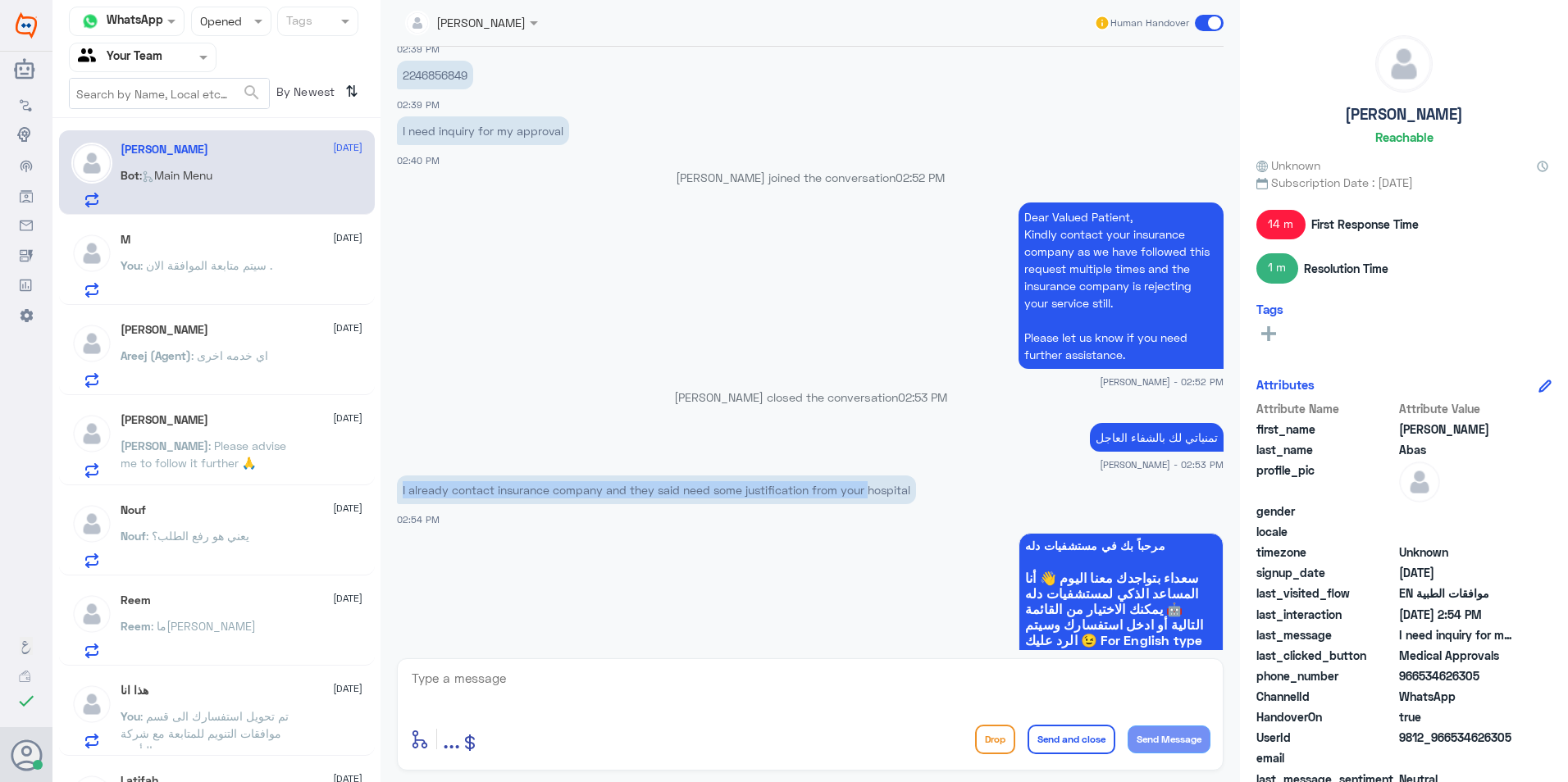
drag, startPoint x: 392, startPoint y: 495, endPoint x: 873, endPoint y: 479, distance: 481.3
click at [873, 479] on div "[DATE] مرحباً بك في مستشفيات دله سعداء بتواجدك معنا [DATE] 👋 أنا المساعد الذكي …" at bounding box center [810, 348] width 842 height 604
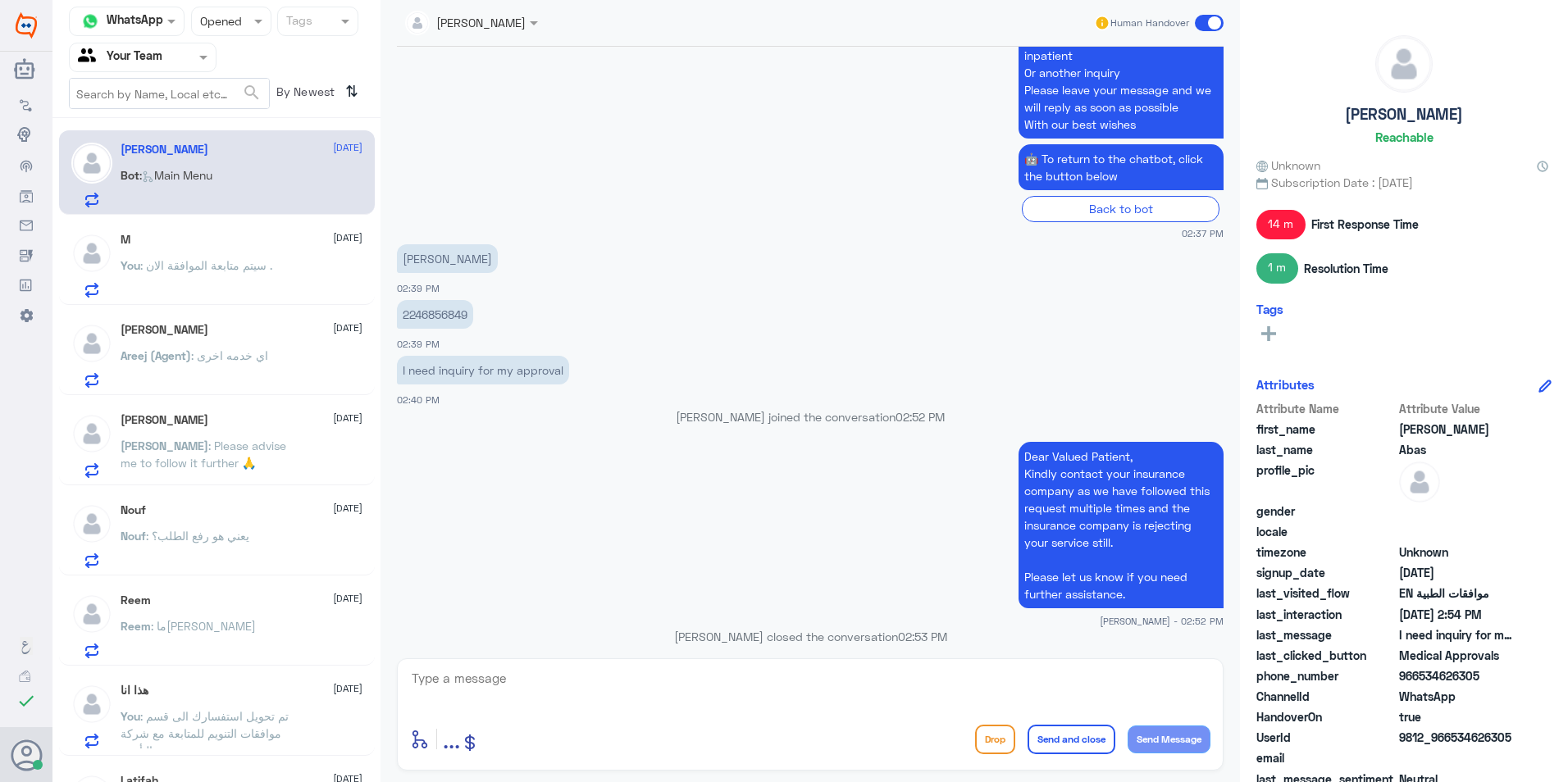
scroll to position [969, 0]
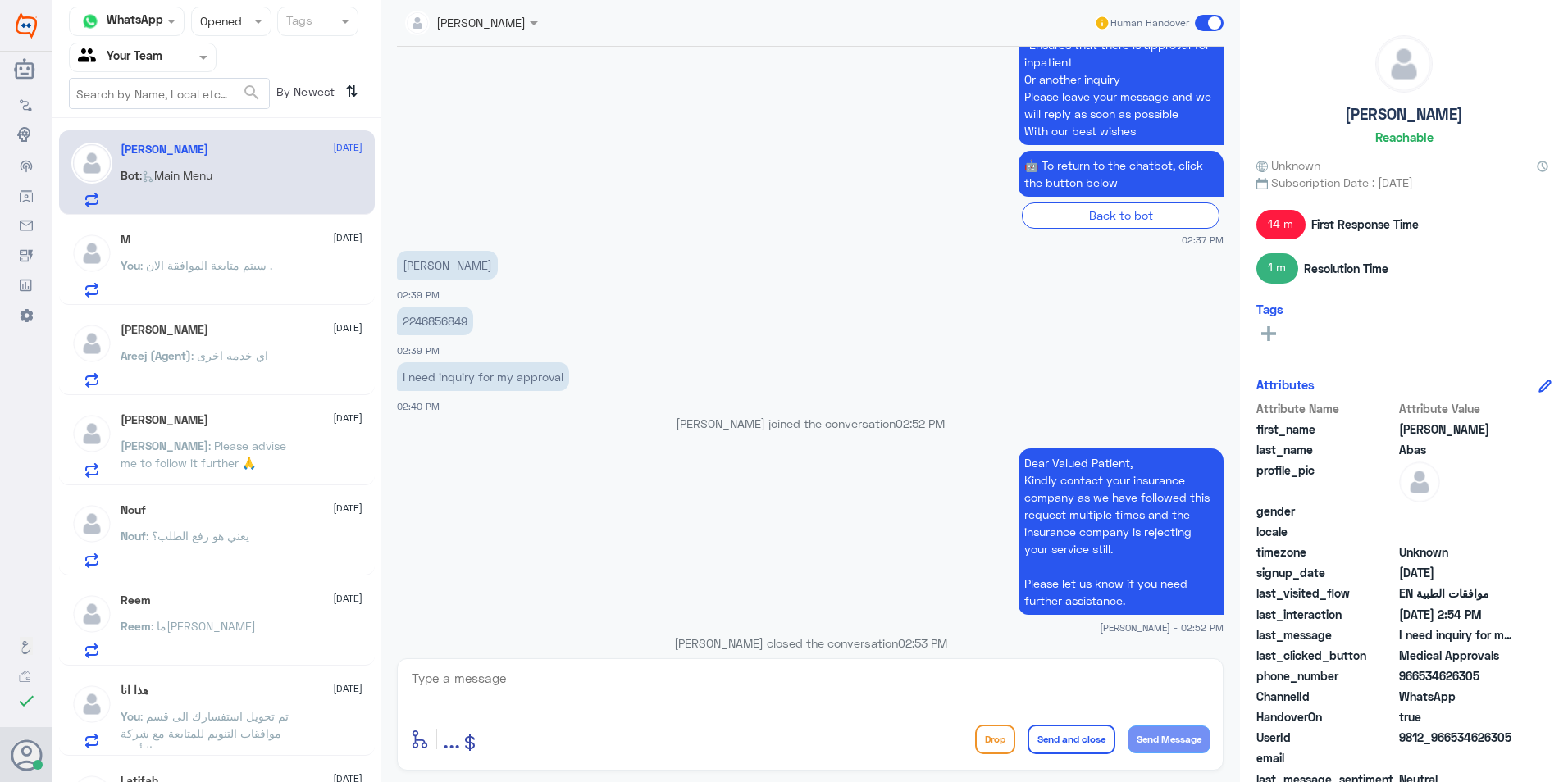
click at [1051, 502] on p "Dear Valued Patient, Kindly contact your insurance company as we have followed …" at bounding box center [1120, 531] width 205 height 167
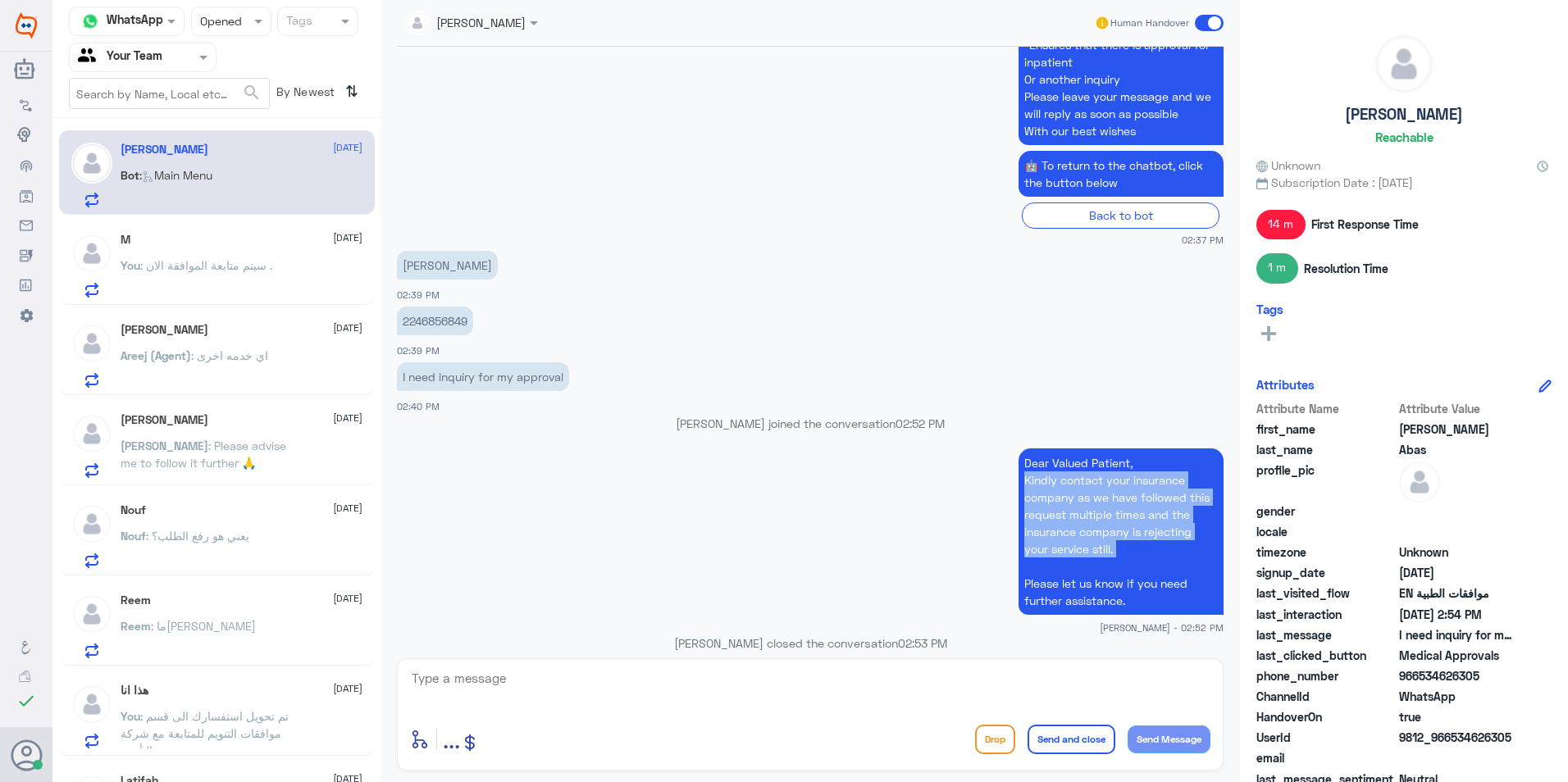
click at [1051, 502] on p "Dear Valued Patient, Kindly contact your insurance company as we have followed …" at bounding box center [1120, 531] width 205 height 167
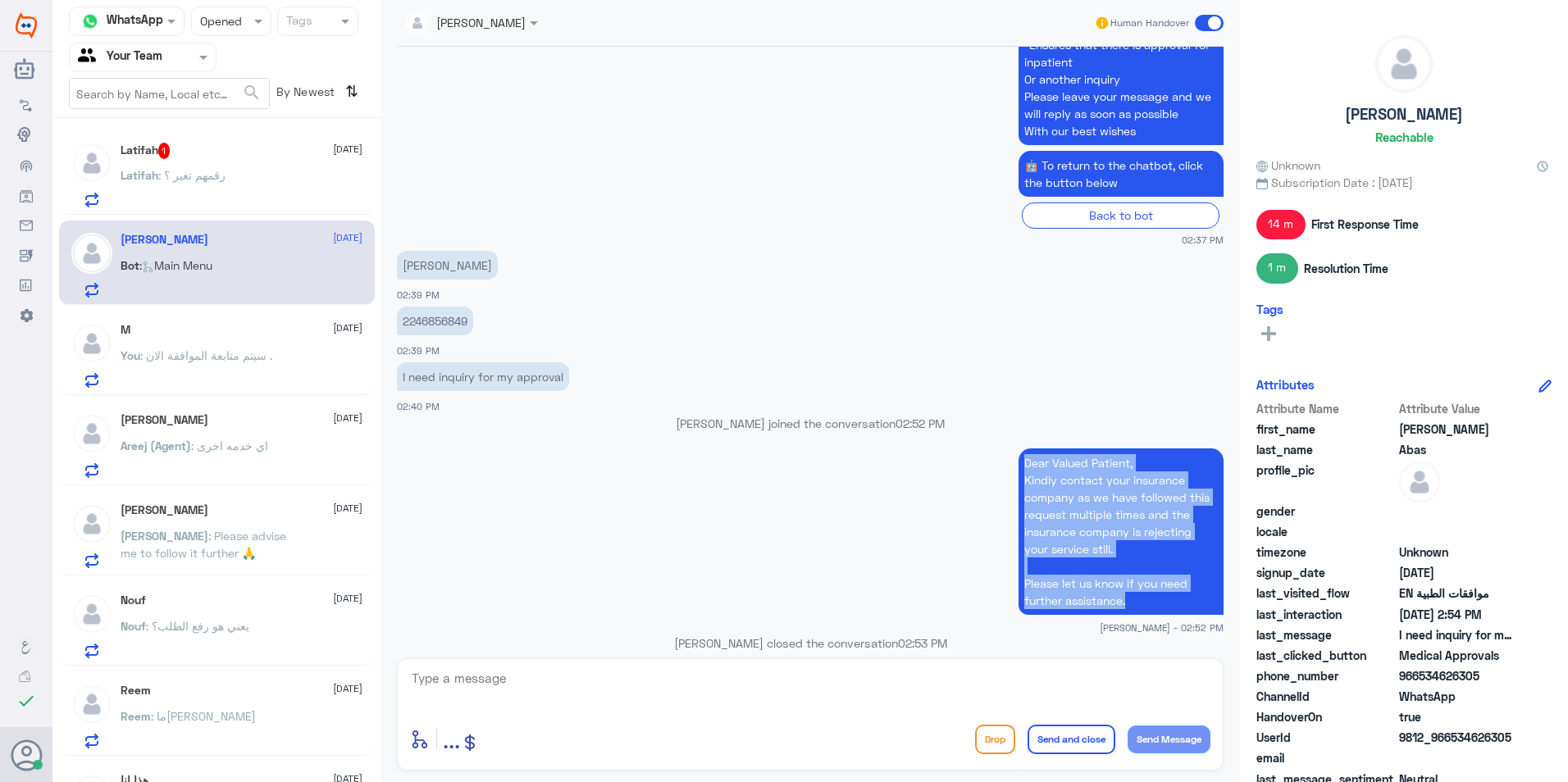
drag, startPoint x: 1018, startPoint y: 462, endPoint x: 1132, endPoint y: 600, distance: 179.0
click at [1132, 600] on p "Dear Valued Patient, Kindly contact your insurance company as we have followed …" at bounding box center [1120, 531] width 205 height 167
click at [881, 574] on app-msgs-text "Dear Valued Patient, Kindly contact your insurance company as we have followed …" at bounding box center [810, 532] width 827 height 168
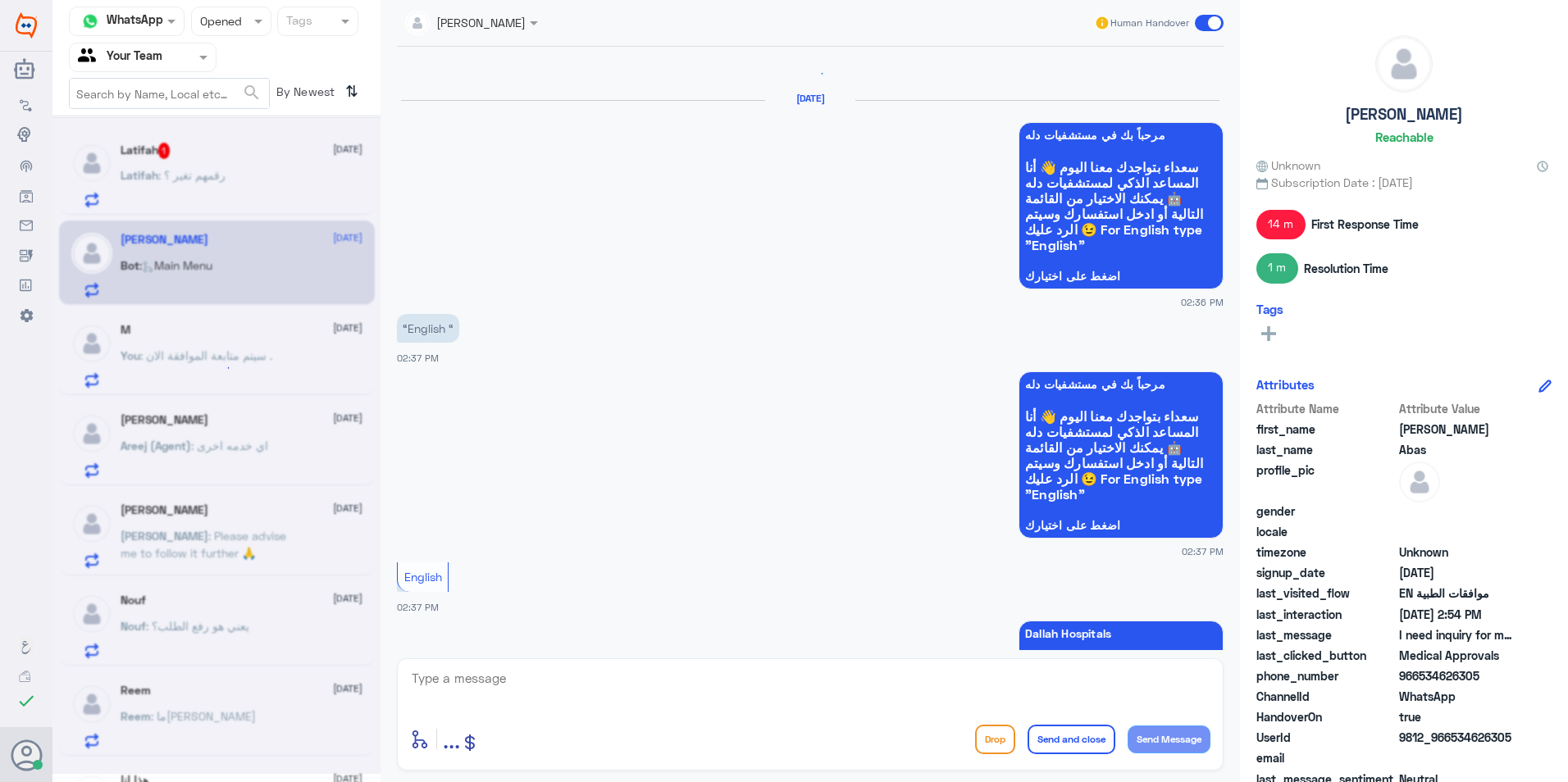
scroll to position [268, 0]
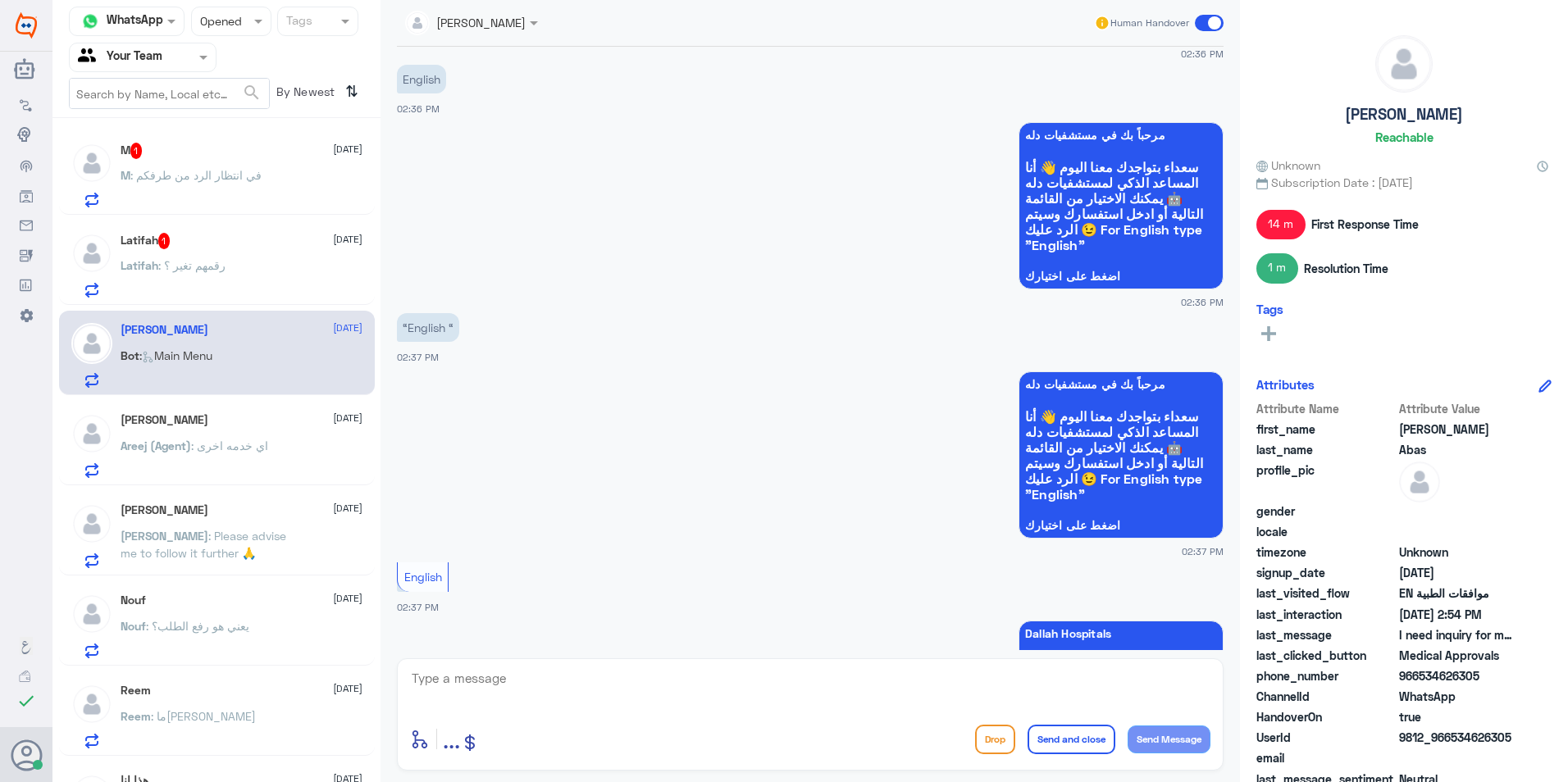
click at [196, 259] on span ": رقمهم تغير ؟" at bounding box center [192, 266] width 67 height 14
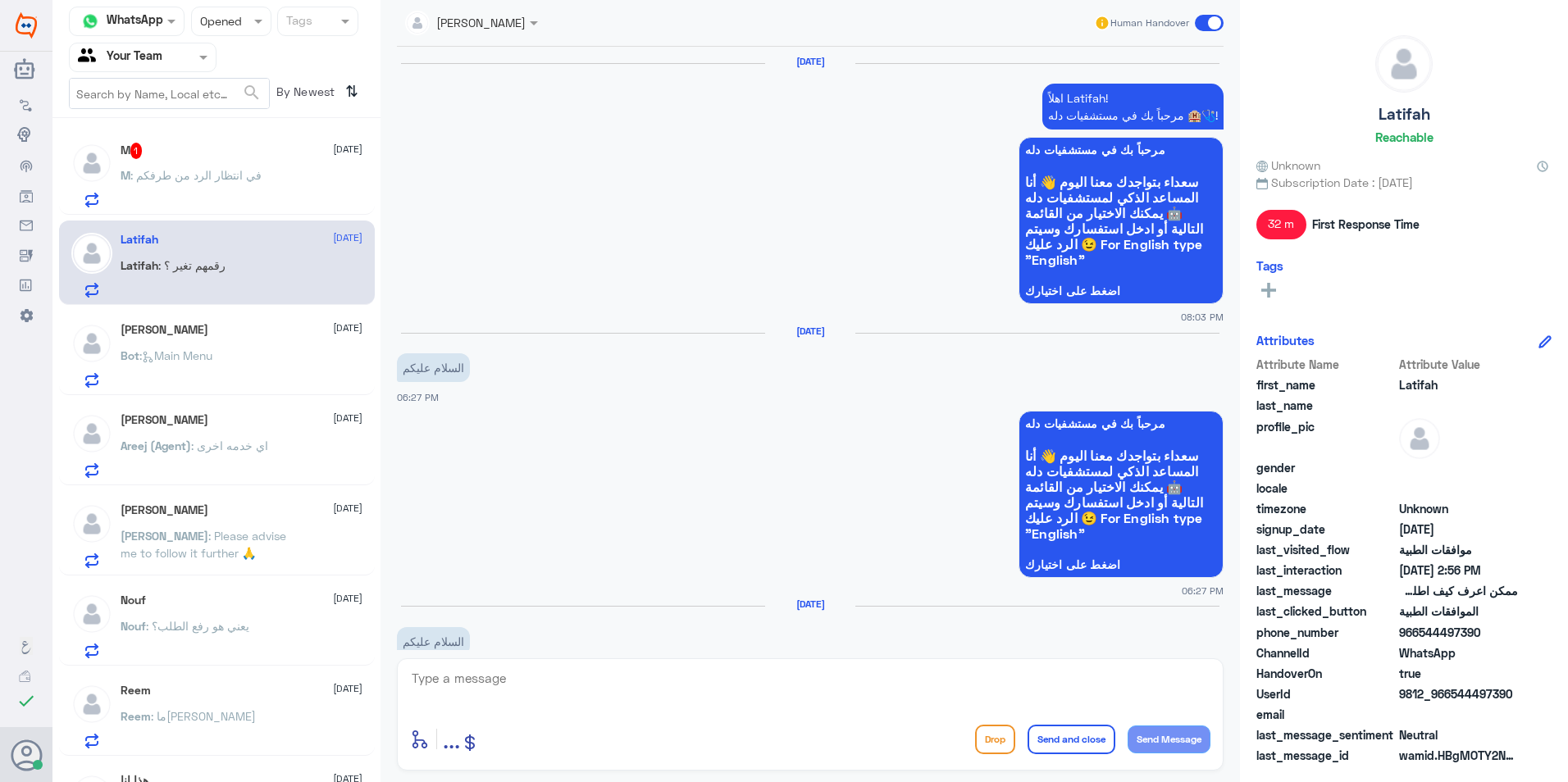
scroll to position [1659, 0]
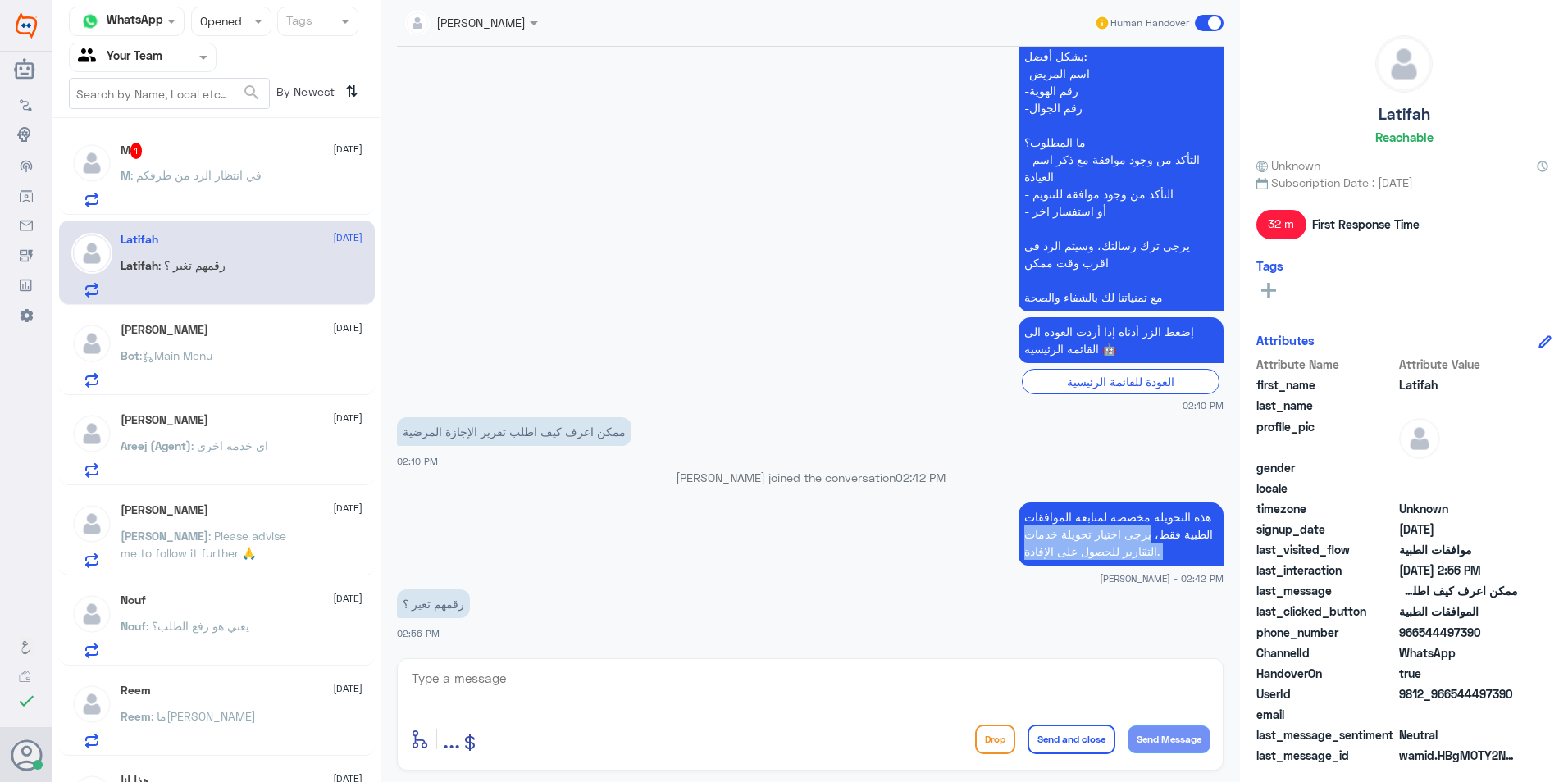
drag, startPoint x: 1069, startPoint y: 521, endPoint x: 1017, endPoint y: 570, distance: 71.4
click at [1017, 570] on div "هذه التحويلة مخصصة لمتابعة الموافقات الطبية فقط، يرجى اختيار تحويلة خدمات التقا…" at bounding box center [810, 542] width 827 height 87
click at [740, 713] on div "enter flow name ... Drop Send and close Send Message" at bounding box center [810, 714] width 827 height 112
click at [733, 703] on textarea at bounding box center [810, 687] width 800 height 41
paste textarea "يرجى اختيار تحويلة خدمات التقارير للحصول على الإفادة."
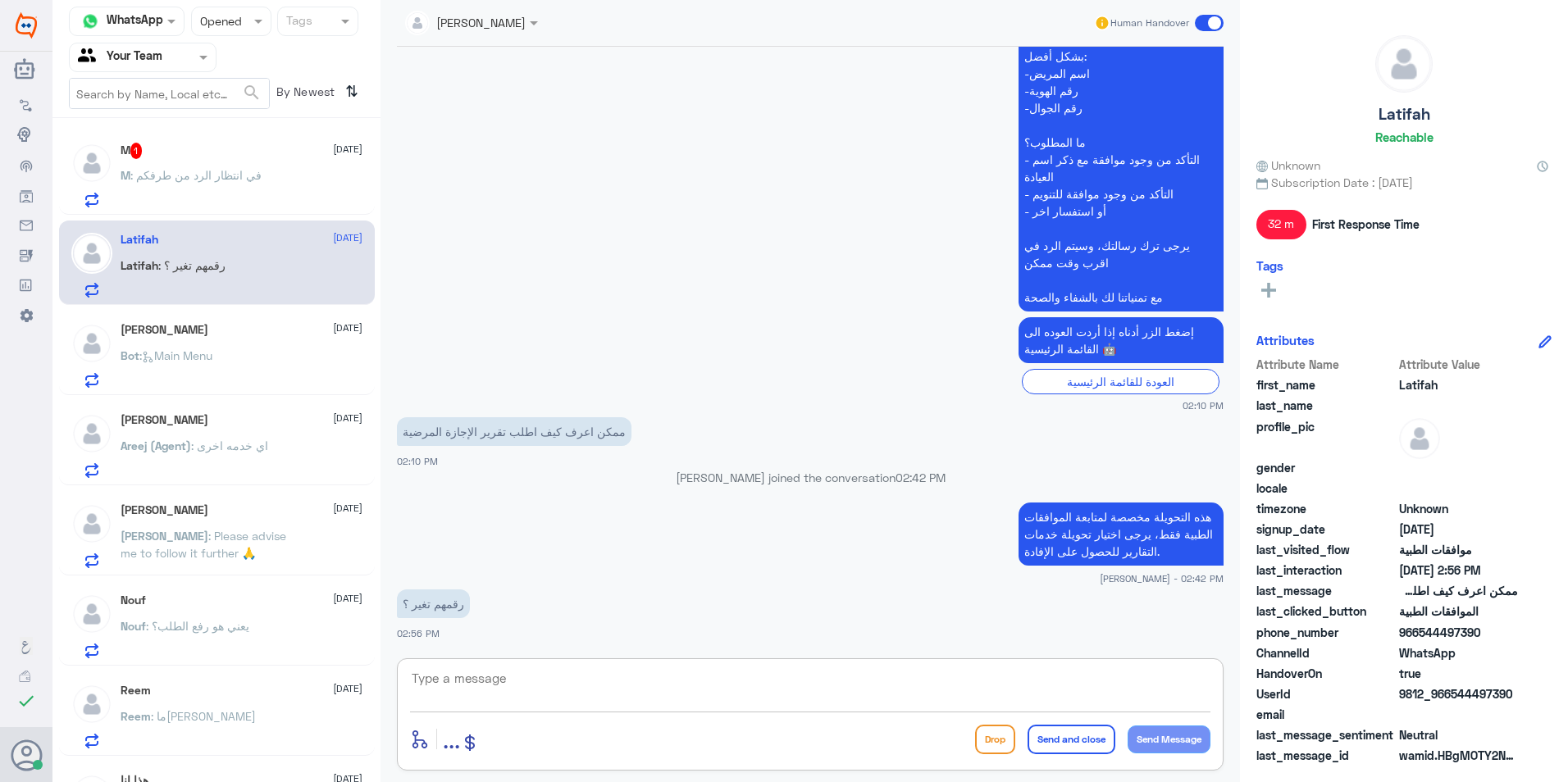
type textarea "يرجى اختيار تحويلة خدمات التقارير للحصول على الإفادة."
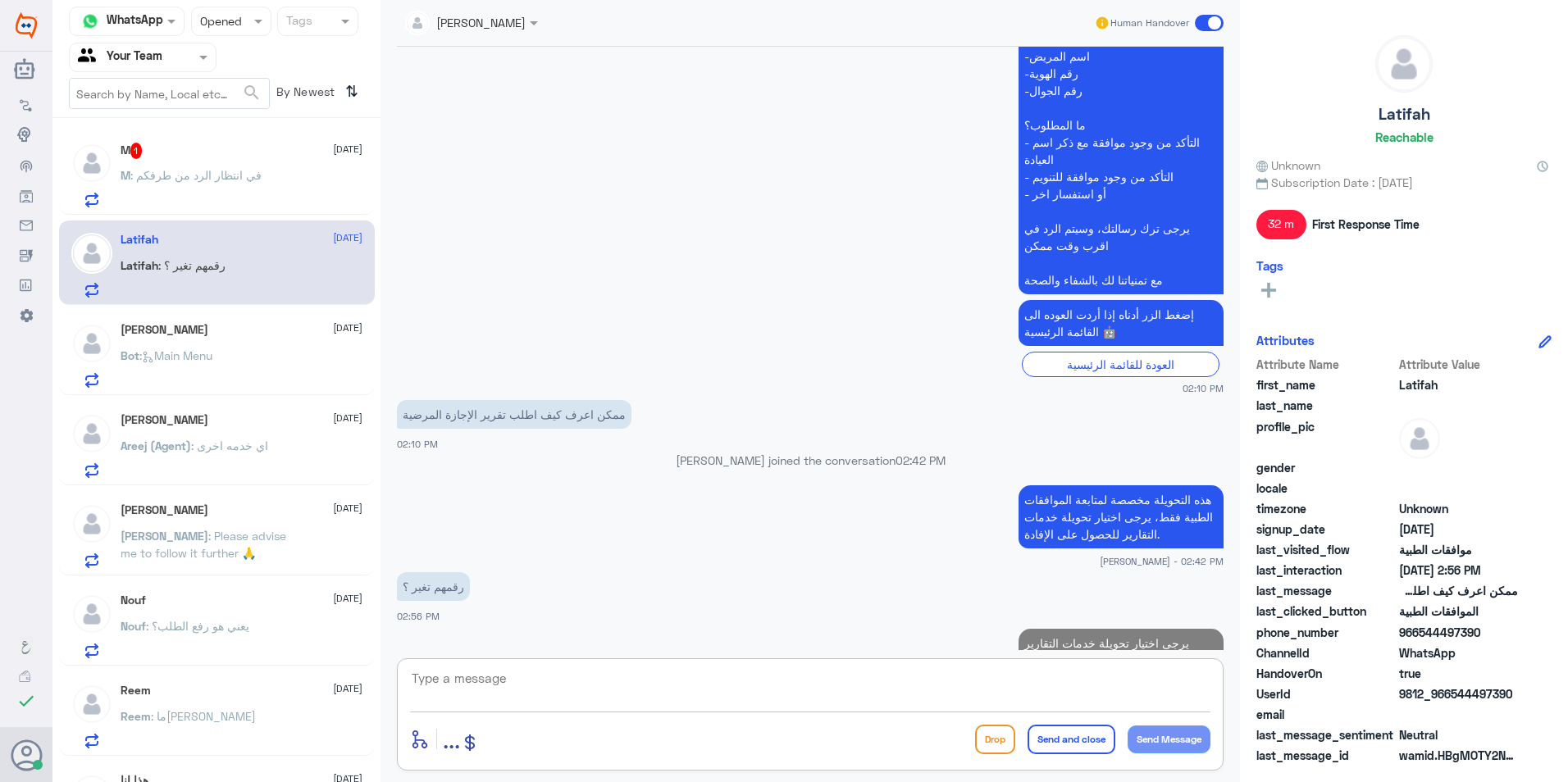
scroll to position [1730, 0]
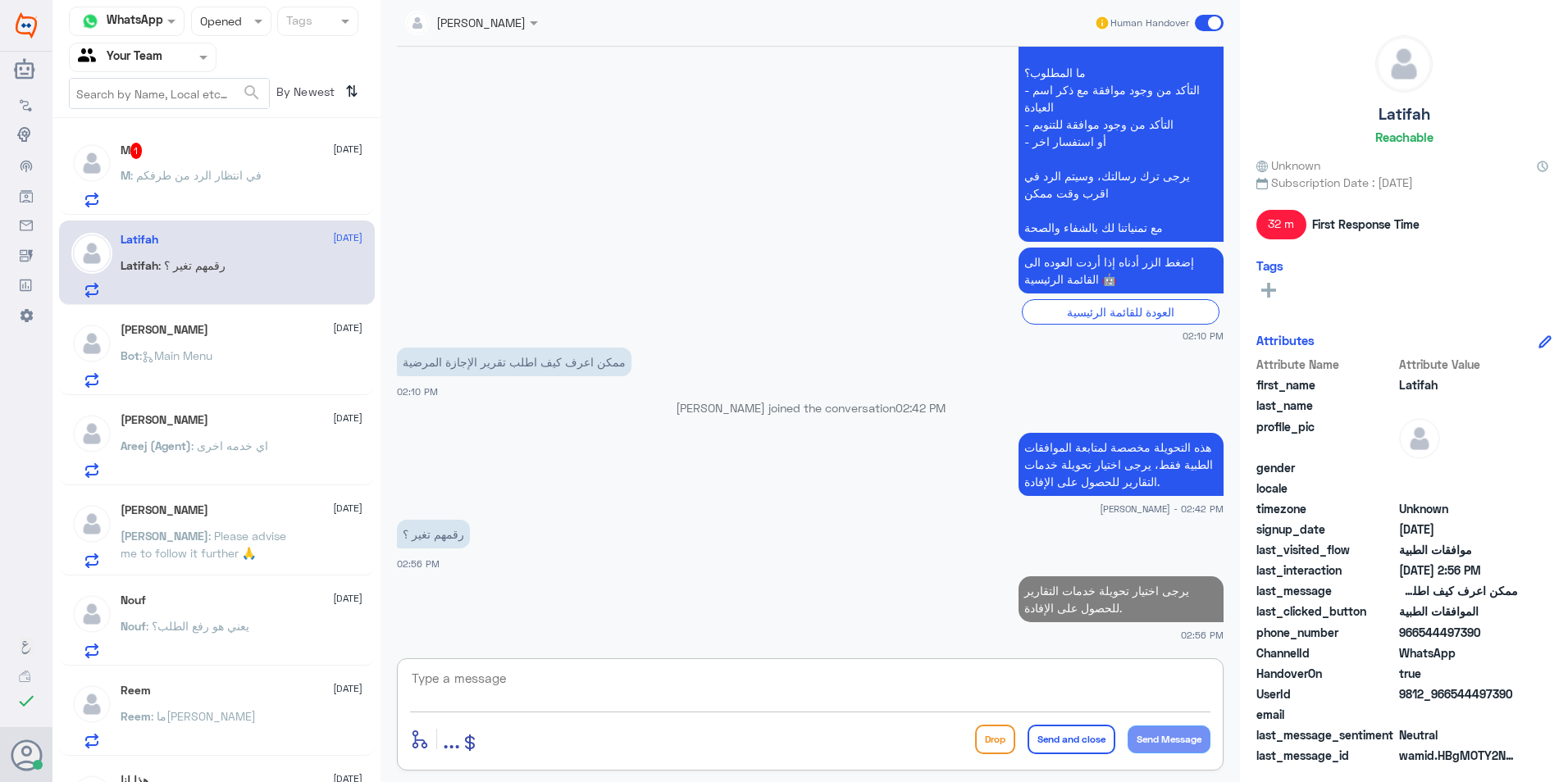
click at [288, 191] on div "M : في انتظار الرد من طرفكم" at bounding box center [242, 188] width 242 height 37
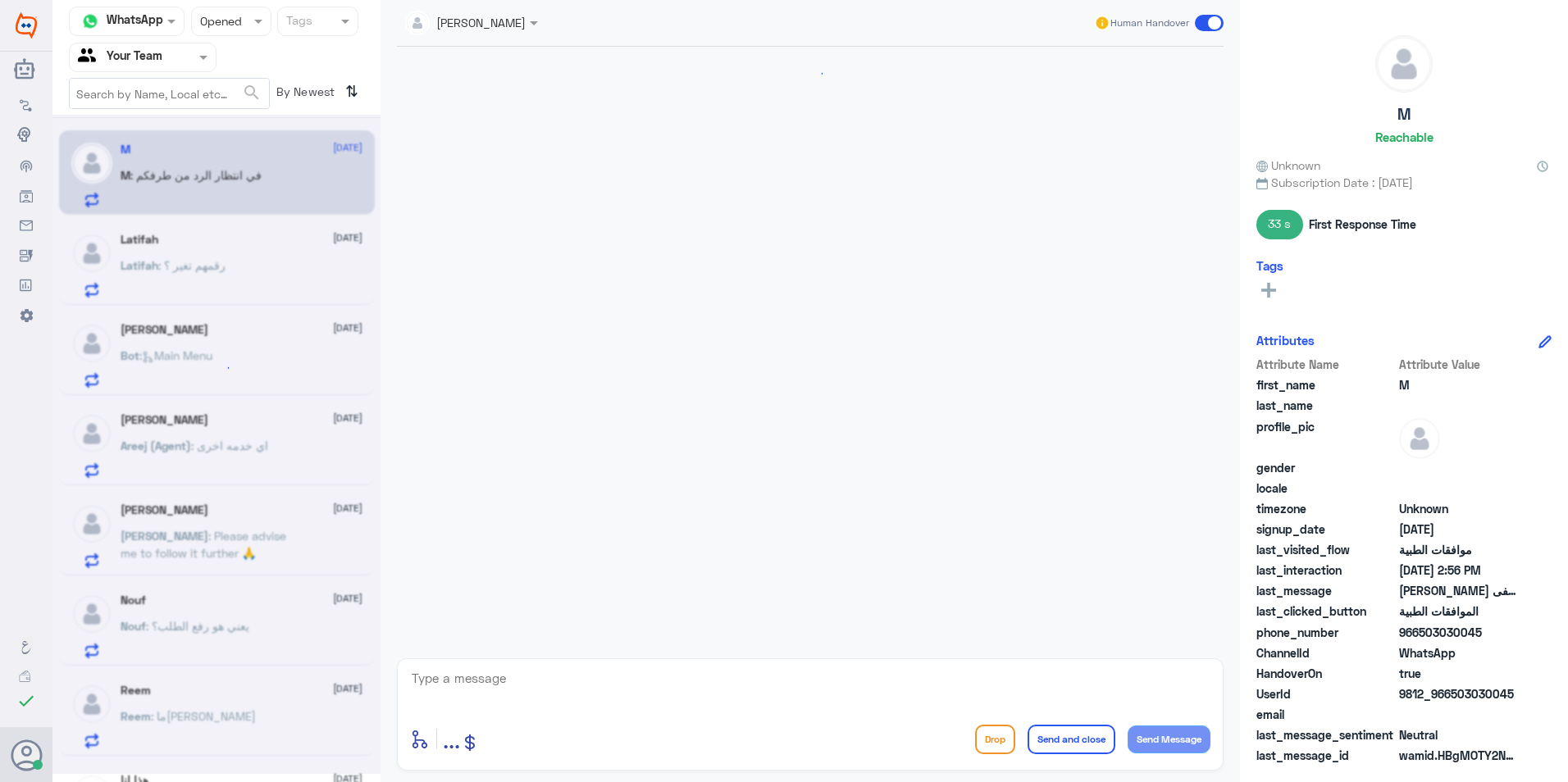
scroll to position [563, 0]
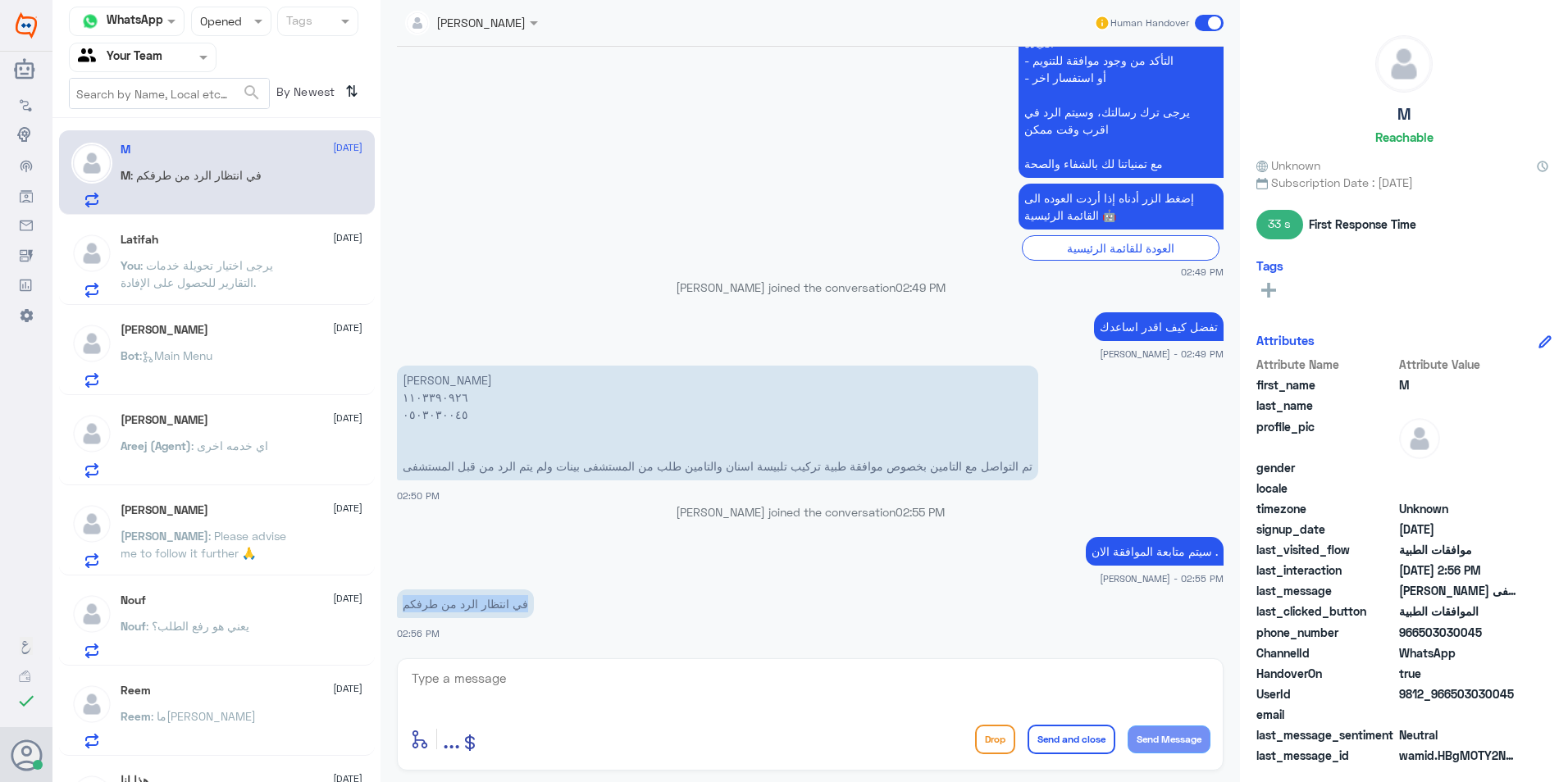
drag, startPoint x: 519, startPoint y: 610, endPoint x: 405, endPoint y: 596, distance: 114.9
click at [405, 596] on p "في انتظار الرد من طرفكم" at bounding box center [465, 604] width 137 height 29
drag, startPoint x: 405, startPoint y: 596, endPoint x: 570, endPoint y: 605, distance: 165.2
click at [570, 605] on app-msgs-text "في انتظار الرد من طرفكم" at bounding box center [810, 605] width 827 height 31
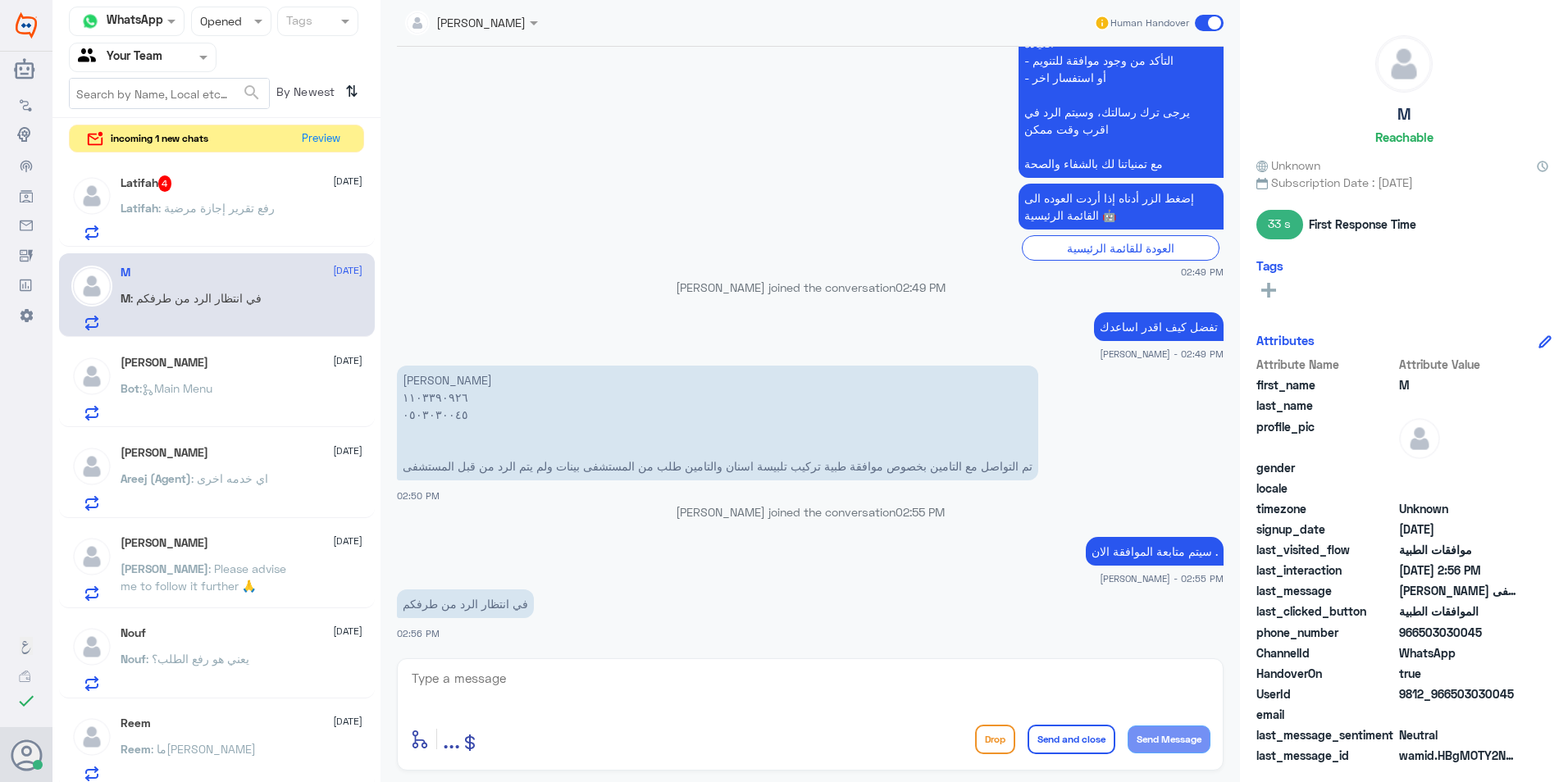
click at [158, 232] on p "Latifah : رفع تقرير إجازة مرضية" at bounding box center [198, 219] width 155 height 41
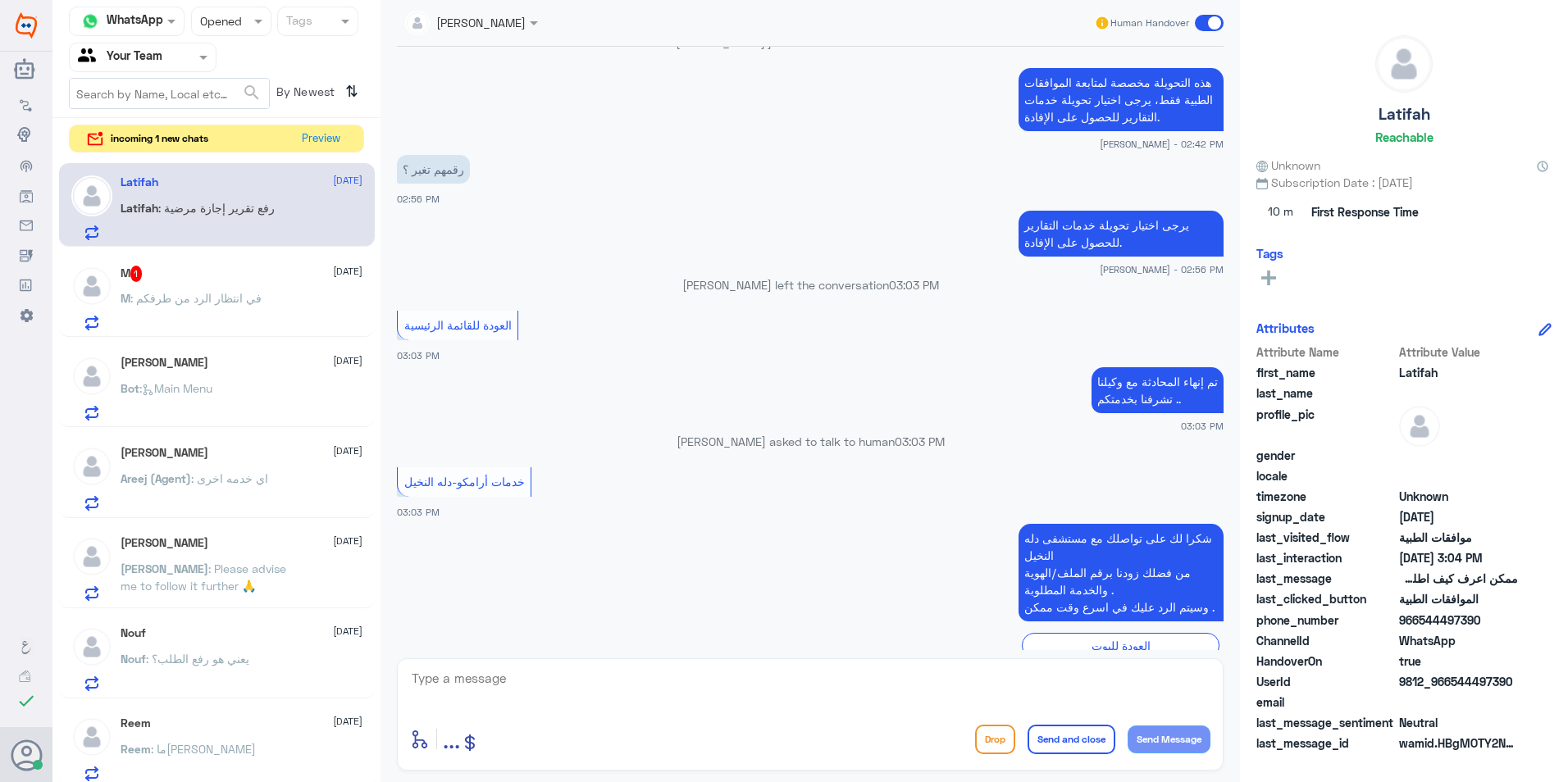
scroll to position [578, 0]
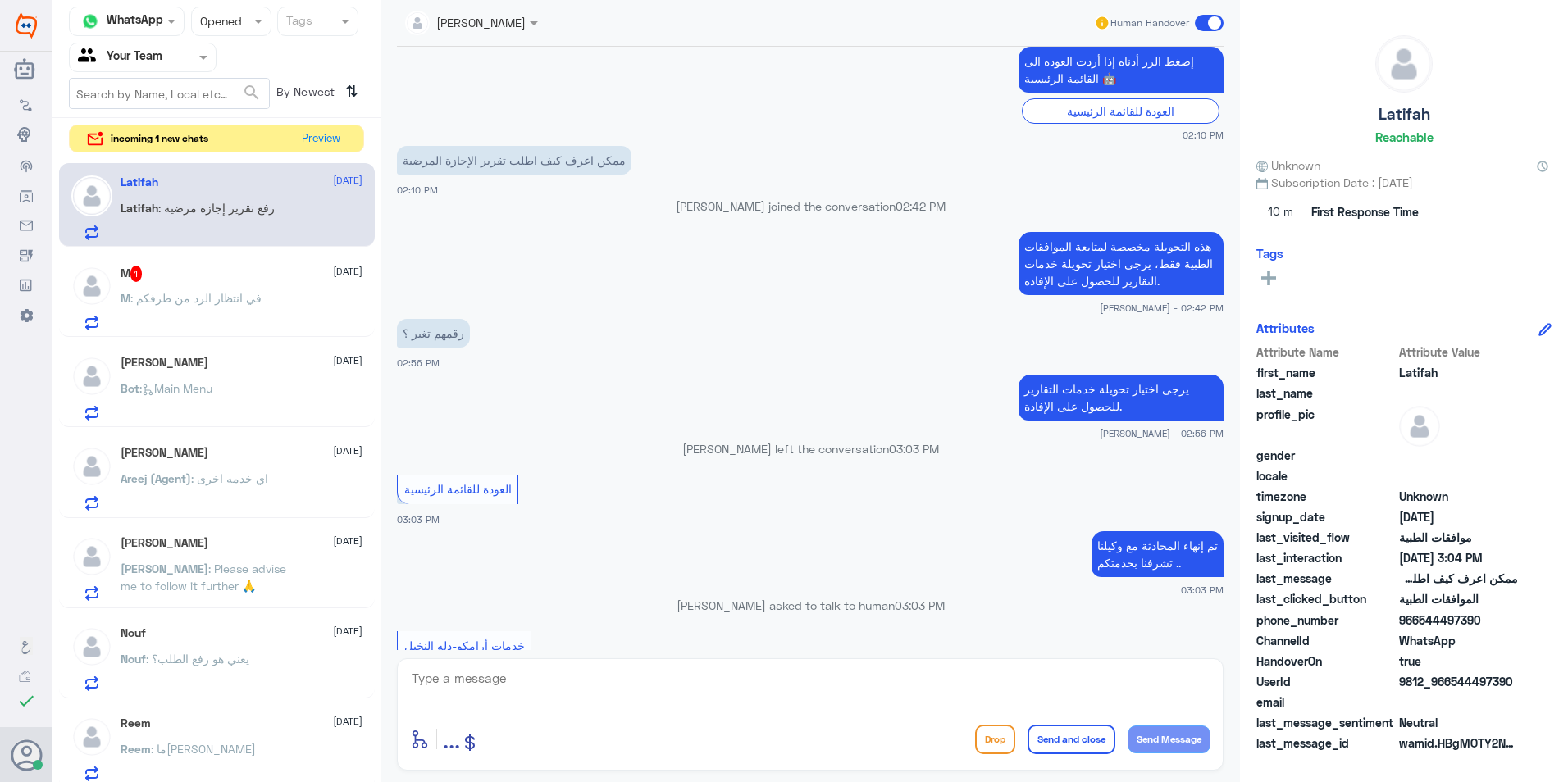
click at [1061, 268] on p "هذه التحويلة مخصصة لمتابعة الموافقات الطبية فقط، يرجى اختيار تحويلة خدمات التقا…" at bounding box center [1120, 264] width 205 height 63
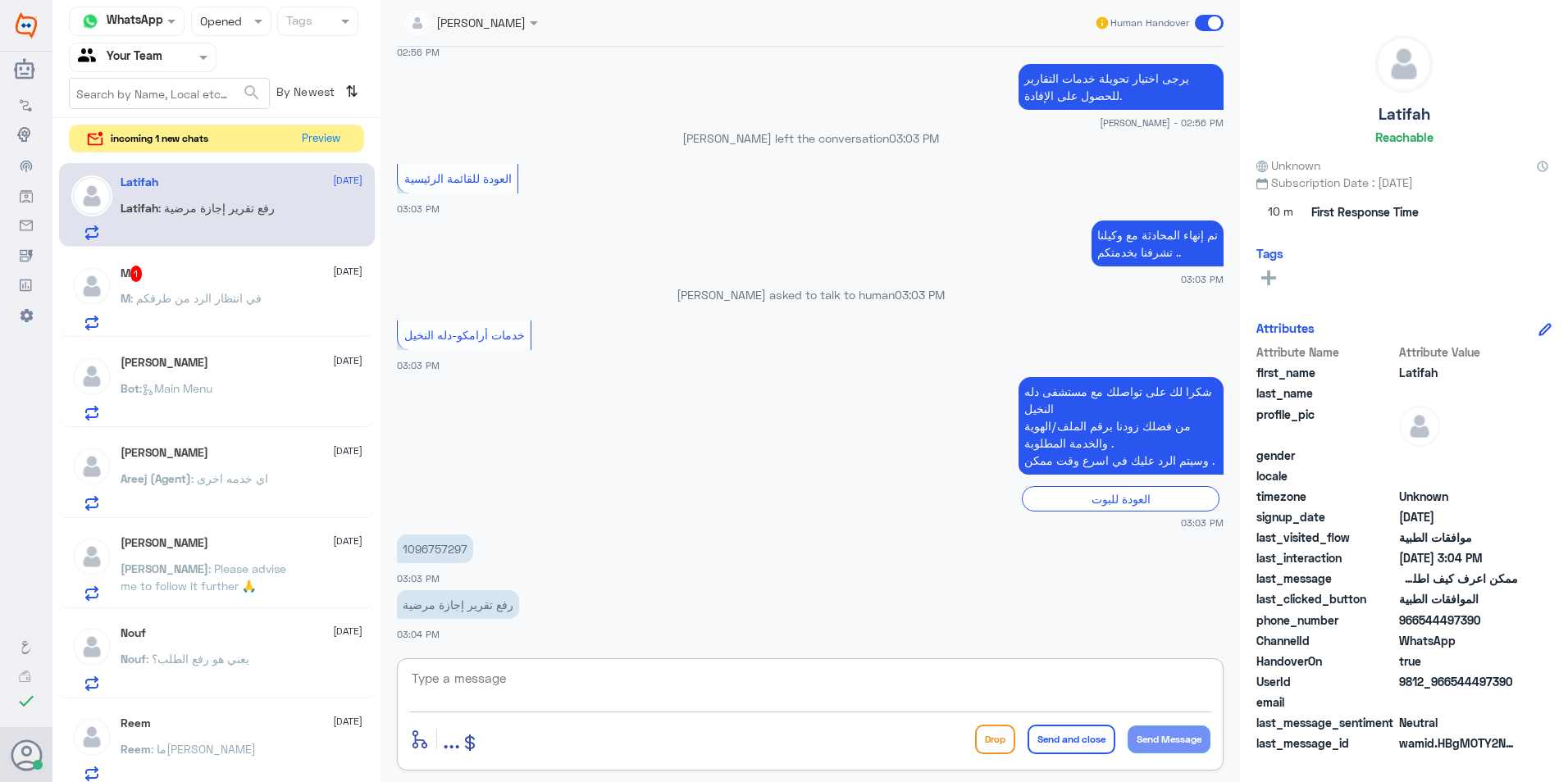
click at [471, 677] on textarea at bounding box center [810, 687] width 800 height 41
paste textarea "هذه التحويلة مخصصة لمتابعة الموافقات الطبية فقط، يرجى اختيار تحويلة خدمات التقا…"
type textarea "هذه التحويلة مخصصة لمتابعة الموافقات الطبية فقط، يرجى اختيار تحويلة خدمات التقا…"
click at [1156, 742] on button "Send Message" at bounding box center [1169, 739] width 83 height 28
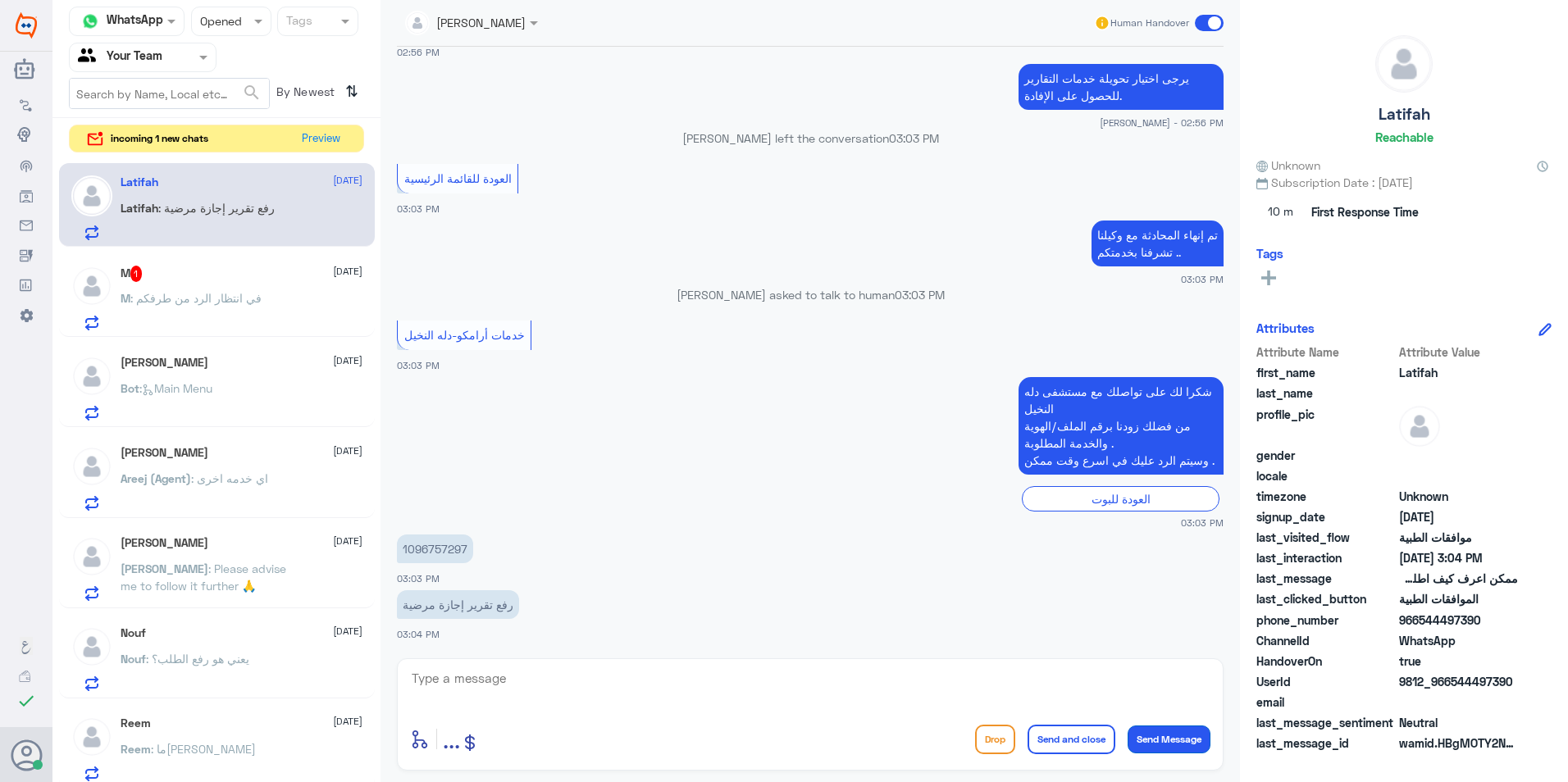
scroll to position [1010, 0]
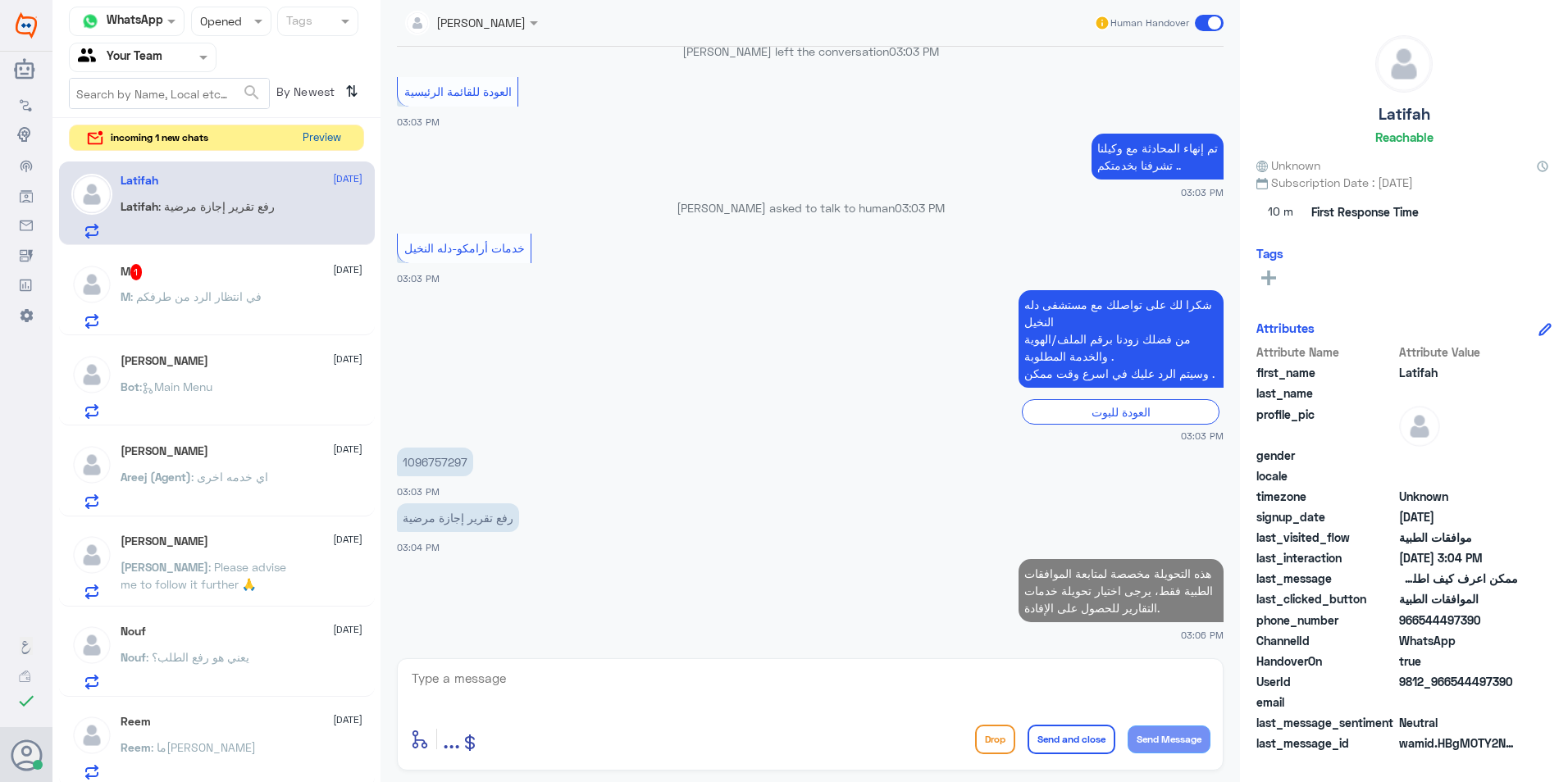
click at [314, 143] on button "Preview" at bounding box center [321, 139] width 51 height 26
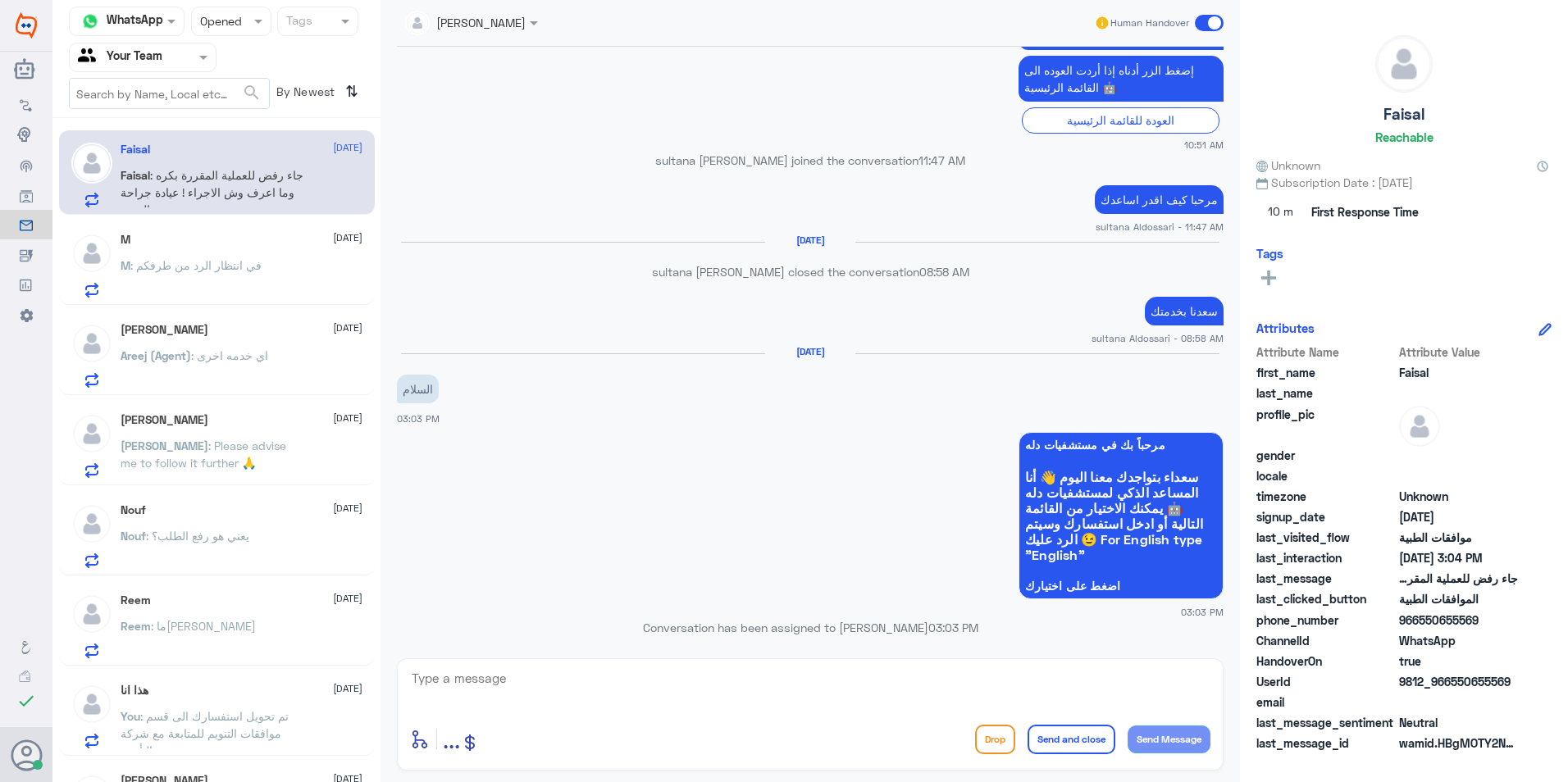
scroll to position [1127, 0]
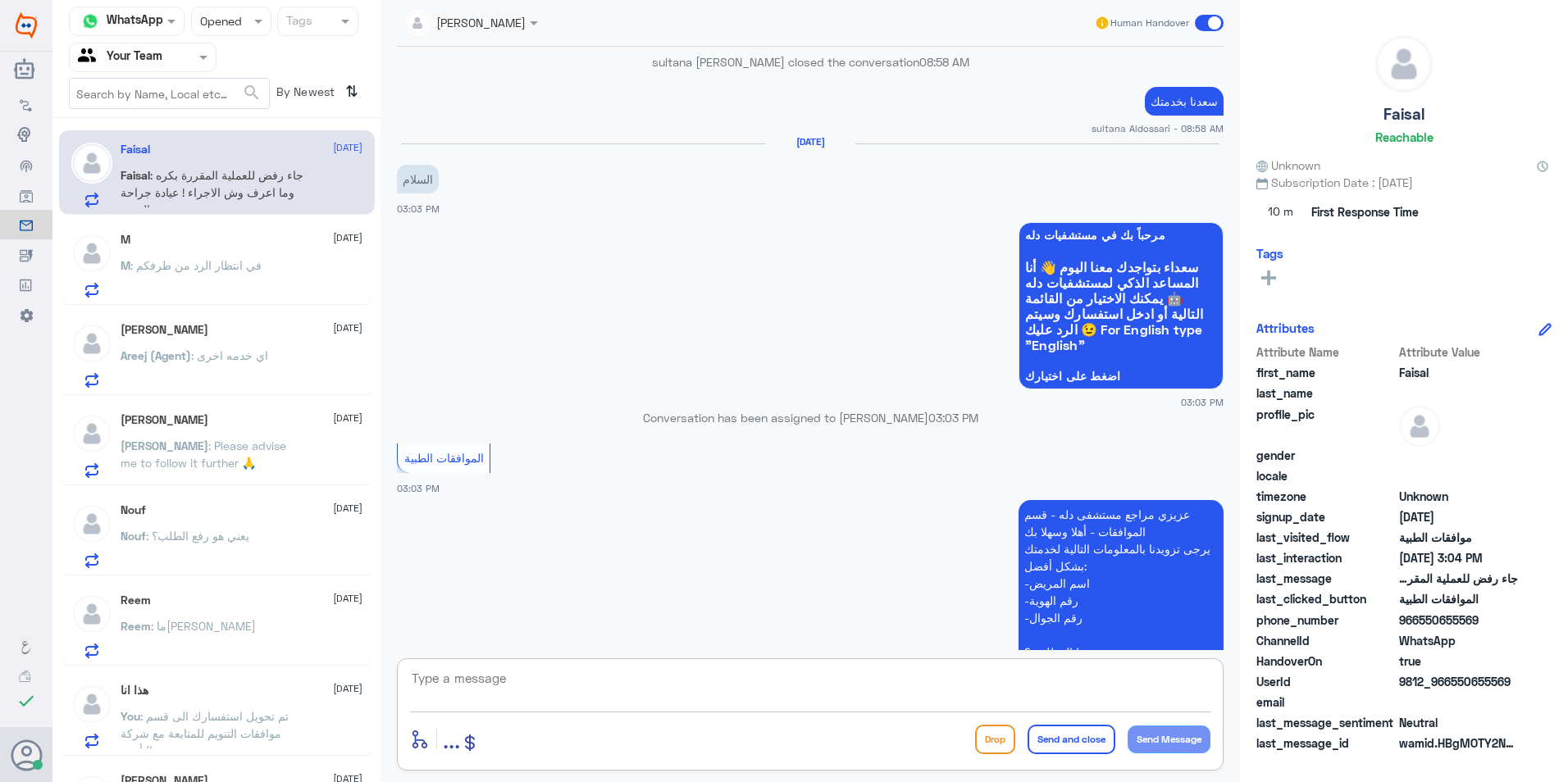
click at [487, 695] on textarea at bounding box center [810, 687] width 800 height 41
type textarea "تم تحويل الموافقة الى قسم موافقات التنويم للمتابعة ."
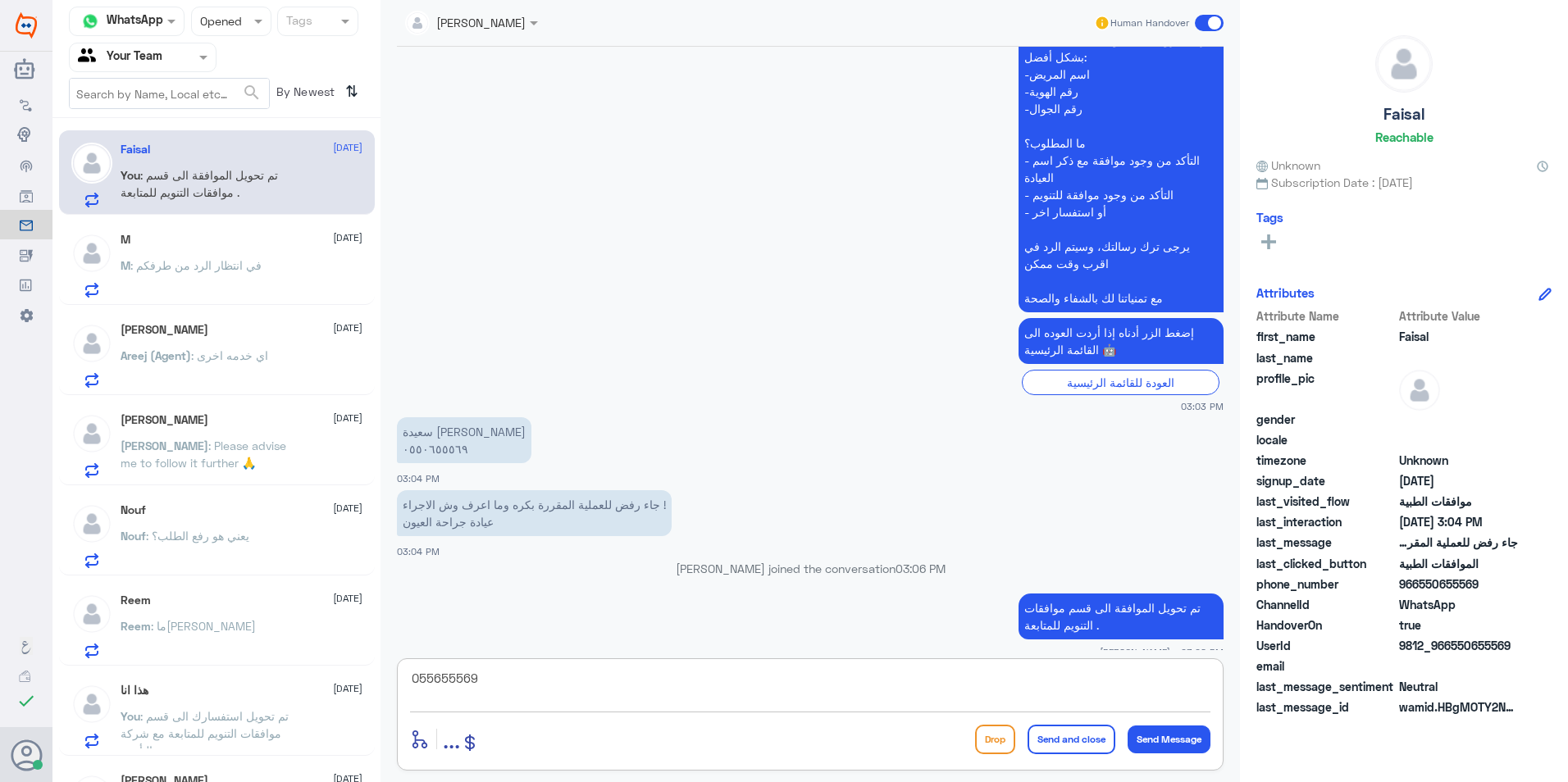
drag, startPoint x: 252, startPoint y: 686, endPoint x: 148, endPoint y: 675, distance: 104.6
click at [148, 675] on div "Channel WhatsApp Status × Opened Tags Agent Filter Your Team search By Newest ⇅…" at bounding box center [810, 393] width 1515 height 787
click at [434, 677] on textarea "055655569" at bounding box center [810, 687] width 800 height 41
drag, startPoint x: 434, startPoint y: 676, endPoint x: 221, endPoint y: 654, distance: 214.1
click at [221, 654] on div "Channel WhatsApp Status × Opened Tags Agent Filter Your Team search By Newest ⇅…" at bounding box center [810, 393] width 1515 height 787
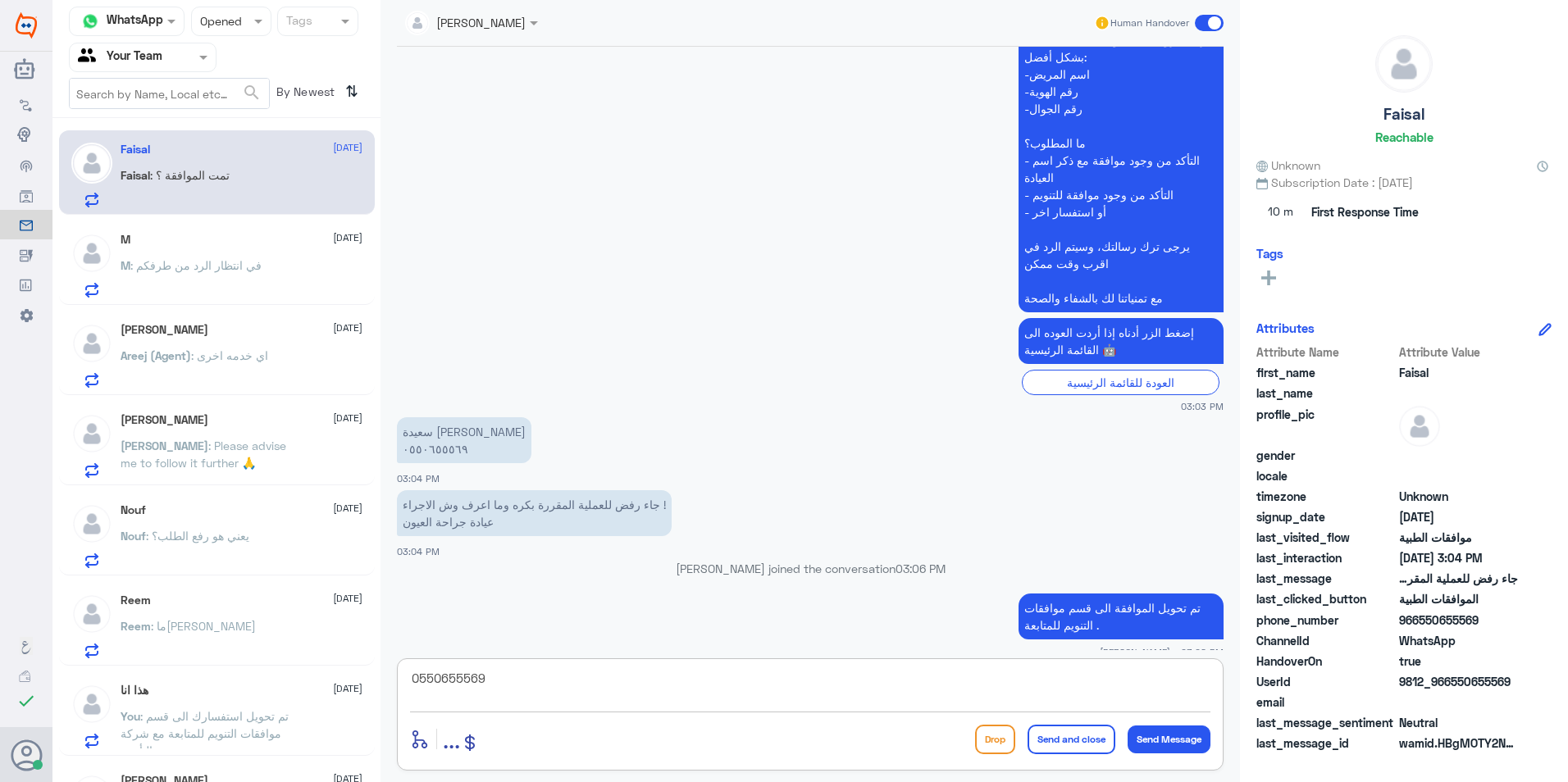
scroll to position [1663, 0]
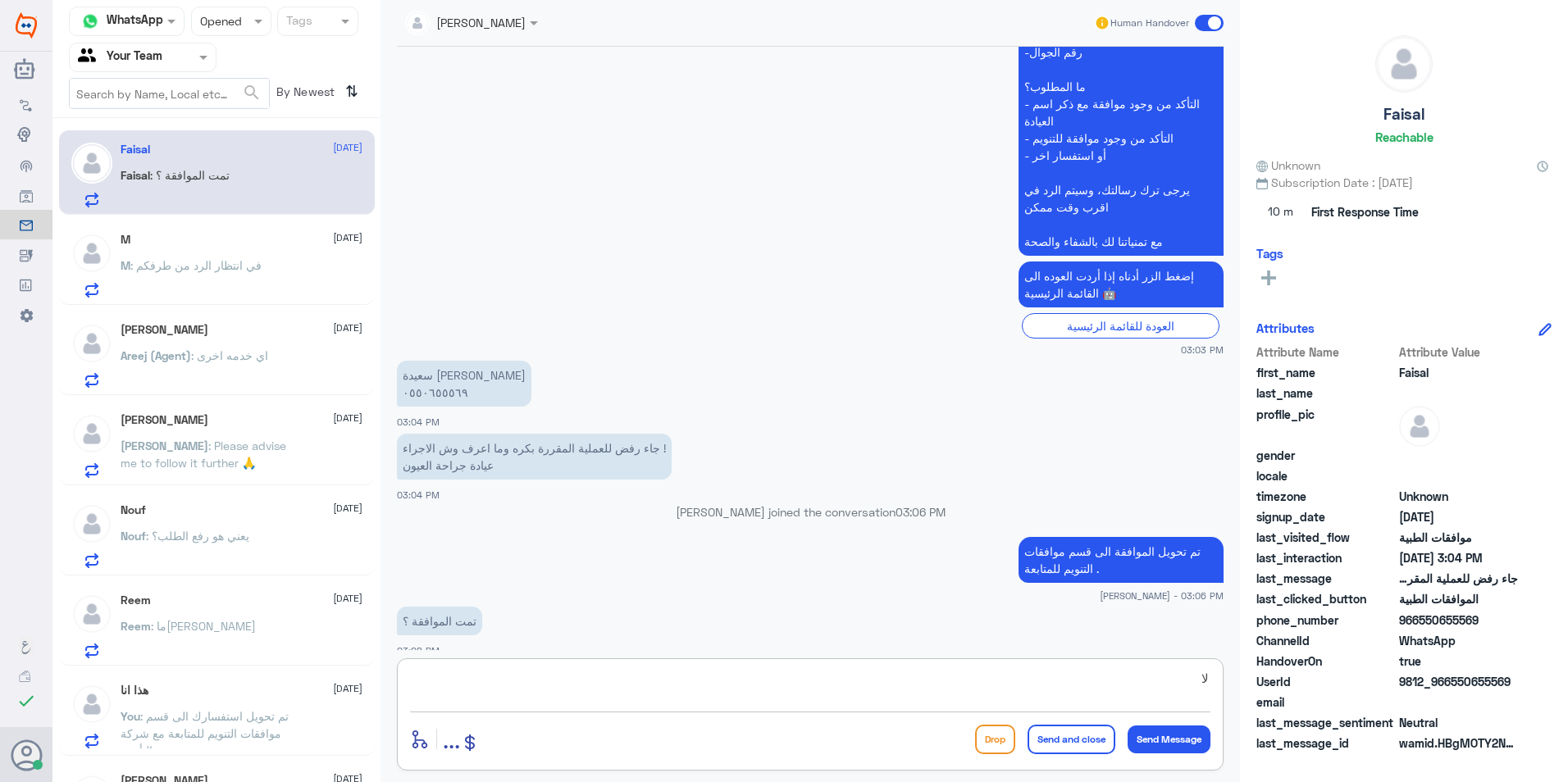
type textarea "ل"
type textarea "[PERSON_NAME] برقم الهوية ."
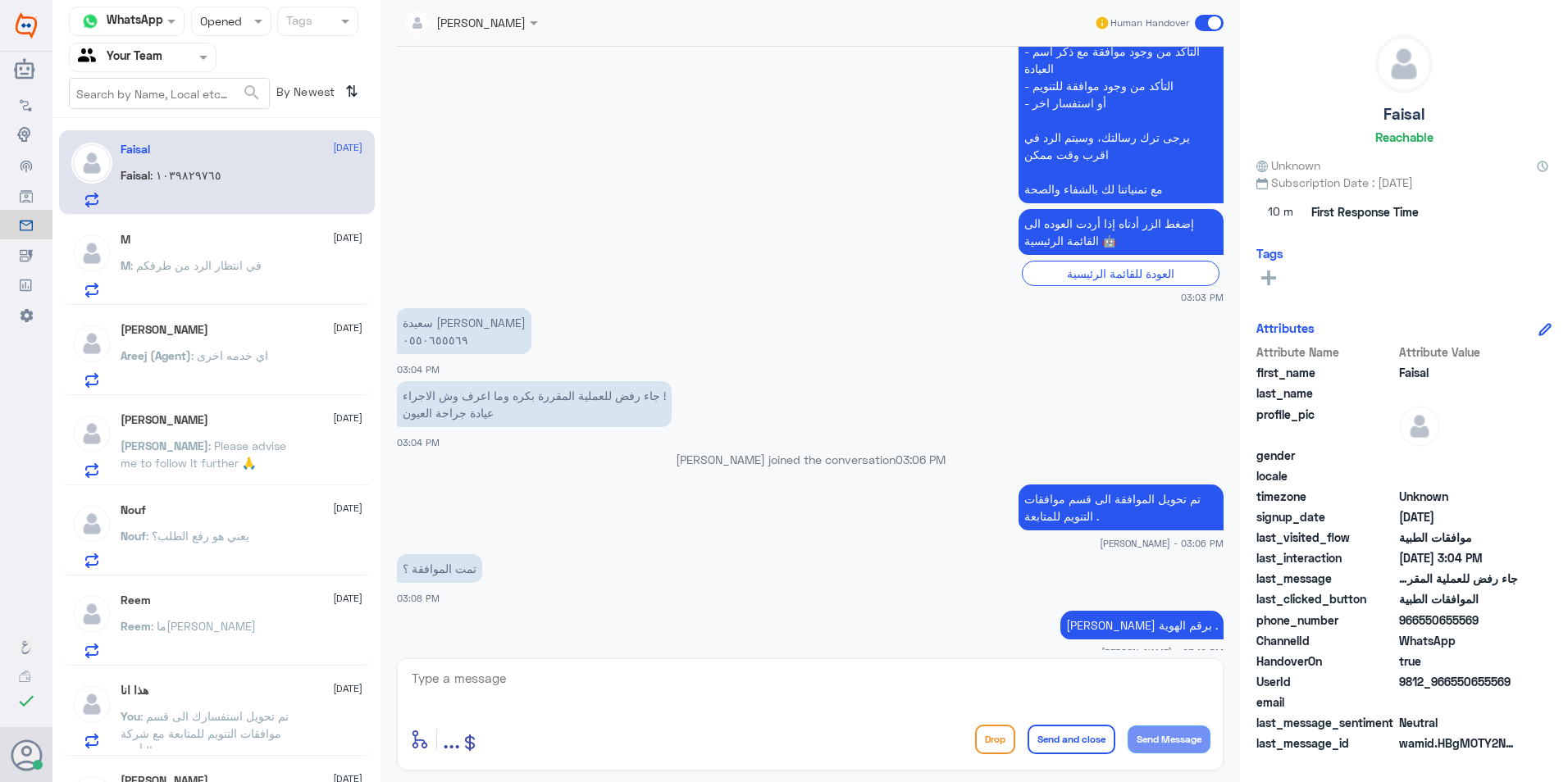
scroll to position [1771, 0]
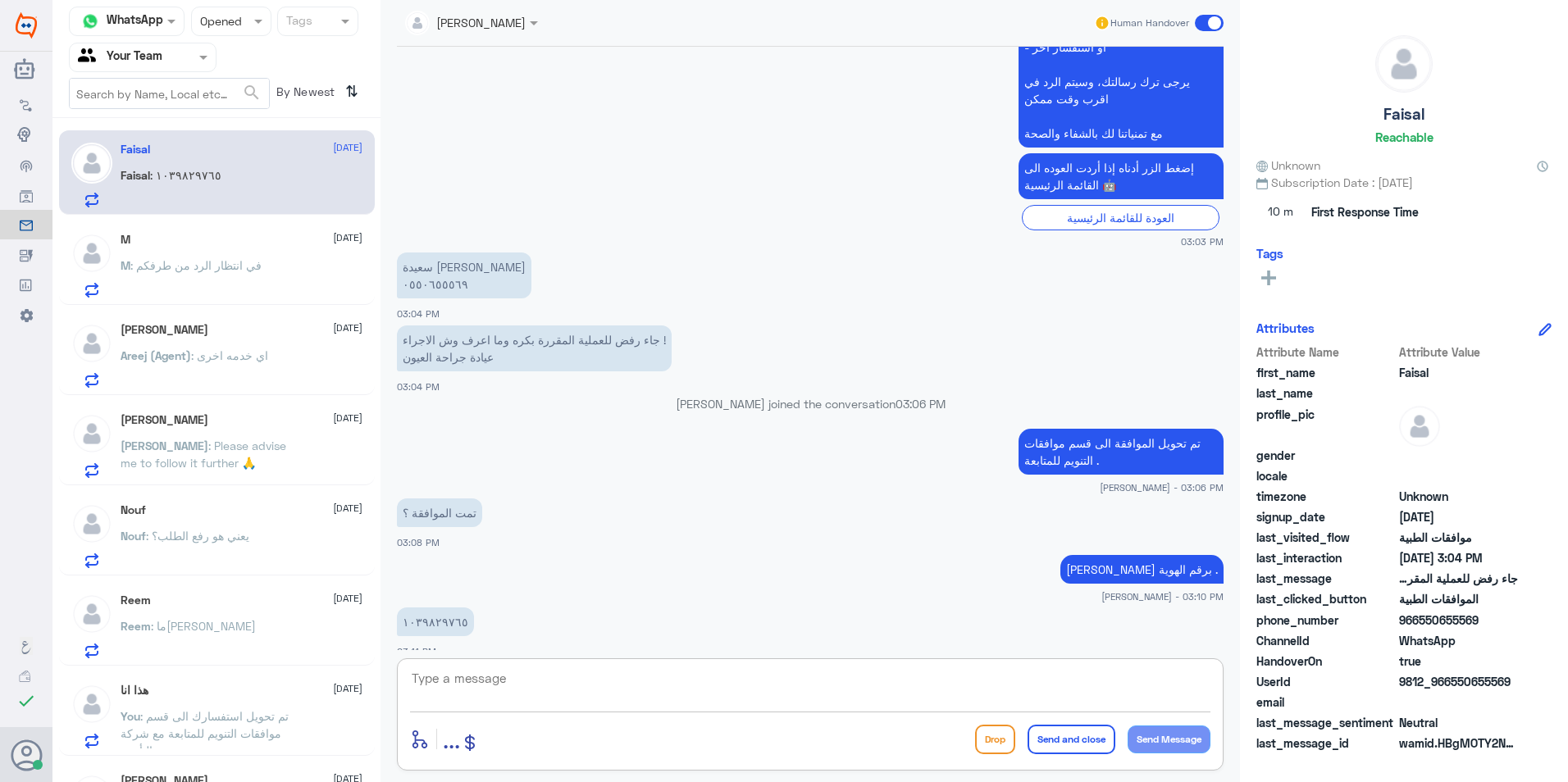
click at [457, 677] on textarea at bounding box center [810, 687] width 800 height 41
drag, startPoint x: 529, startPoint y: 688, endPoint x: 238, endPoint y: 613, distance: 300.5
click at [240, 614] on div "Channel WhatsApp Status × Opened Tags Agent Filter Your Team search By Newest ⇅…" at bounding box center [810, 393] width 1515 height 787
type textarea "1039829765"
click at [1096, 429] on p "تم تحويل الموافقة الى قسم موافقات التنويم للمتابعة ." at bounding box center [1120, 452] width 205 height 46
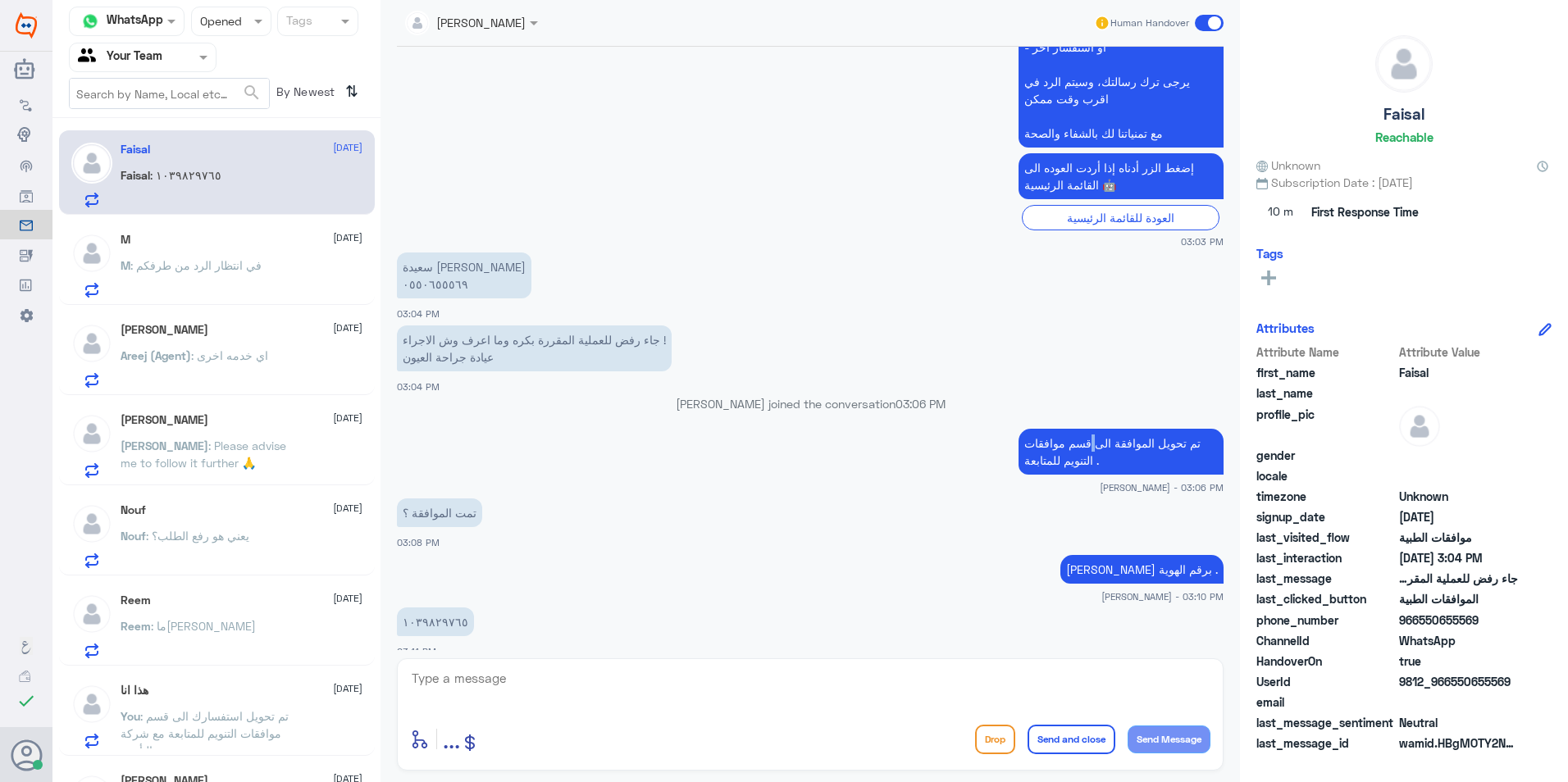
click at [1096, 429] on p "تم تحويل الموافقة الى قسم موافقات التنويم للمتابعة ." at bounding box center [1120, 452] width 205 height 46
click at [942, 667] on textarea at bounding box center [810, 687] width 800 height 41
paste textarea "تم تحويل الموافقة الى قسم موافقات التنويم للمتابعة ."
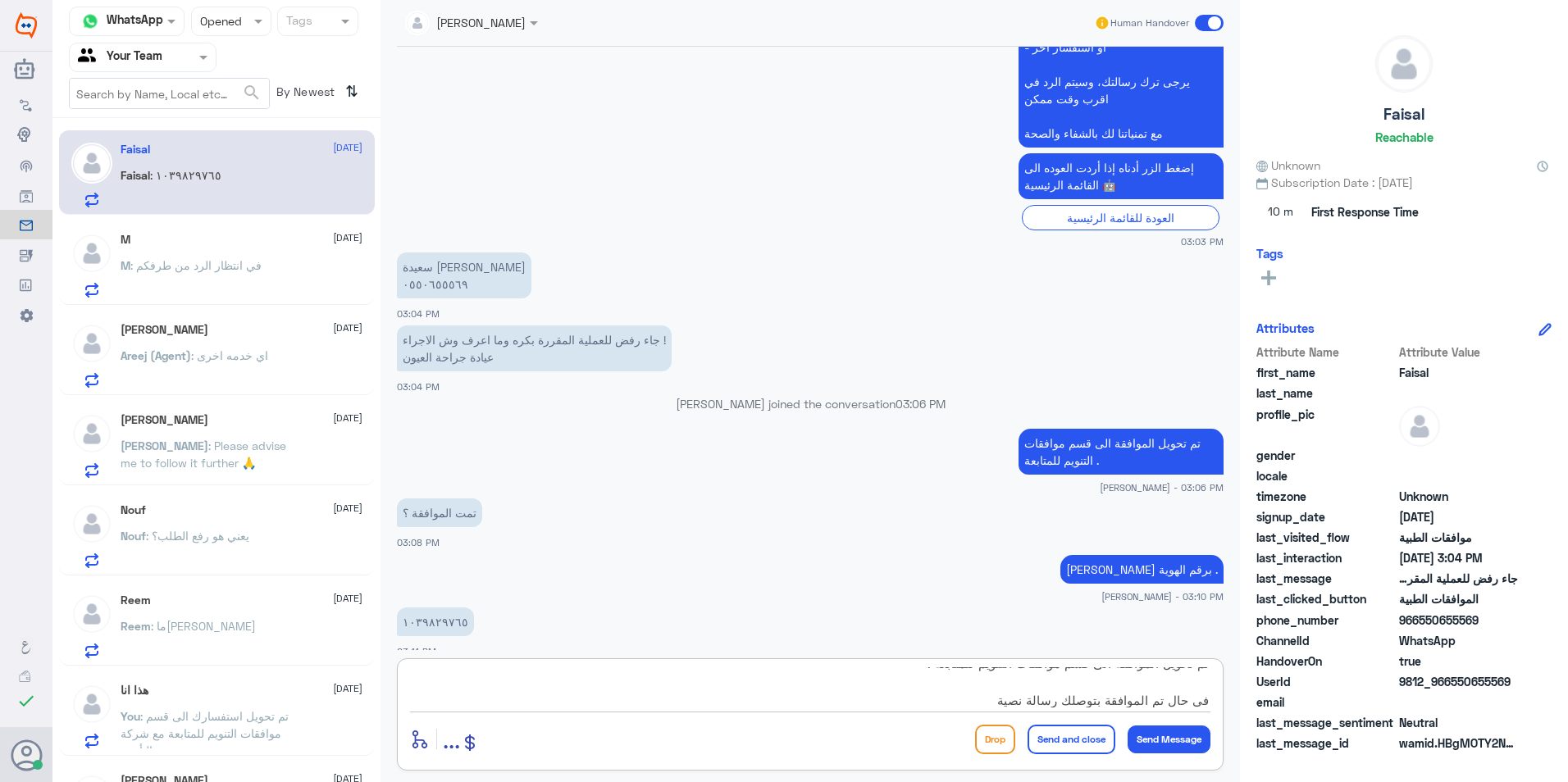
click at [1093, 705] on textarea "تم تحويل الموافقة الى قسم موافقات التنويم للمتابعة . في حال تم الموافقة بتوصلك …" at bounding box center [810, 687] width 800 height 41
type textarea "تم تحويل الموافقة الى قسم موافقات التنويم للمتابعة . في حال تم الموافقة او الرف…"
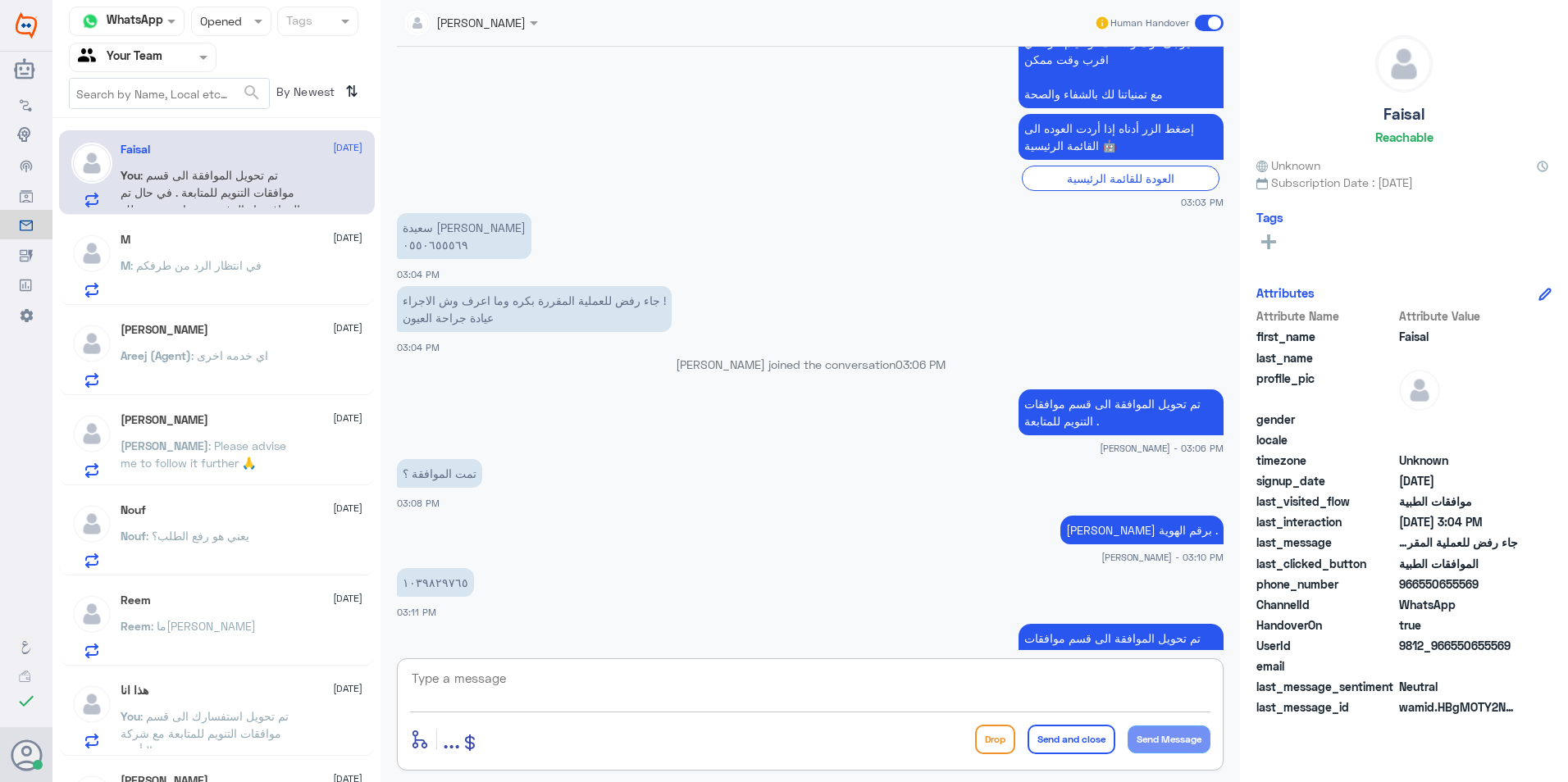
scroll to position [1892, 0]
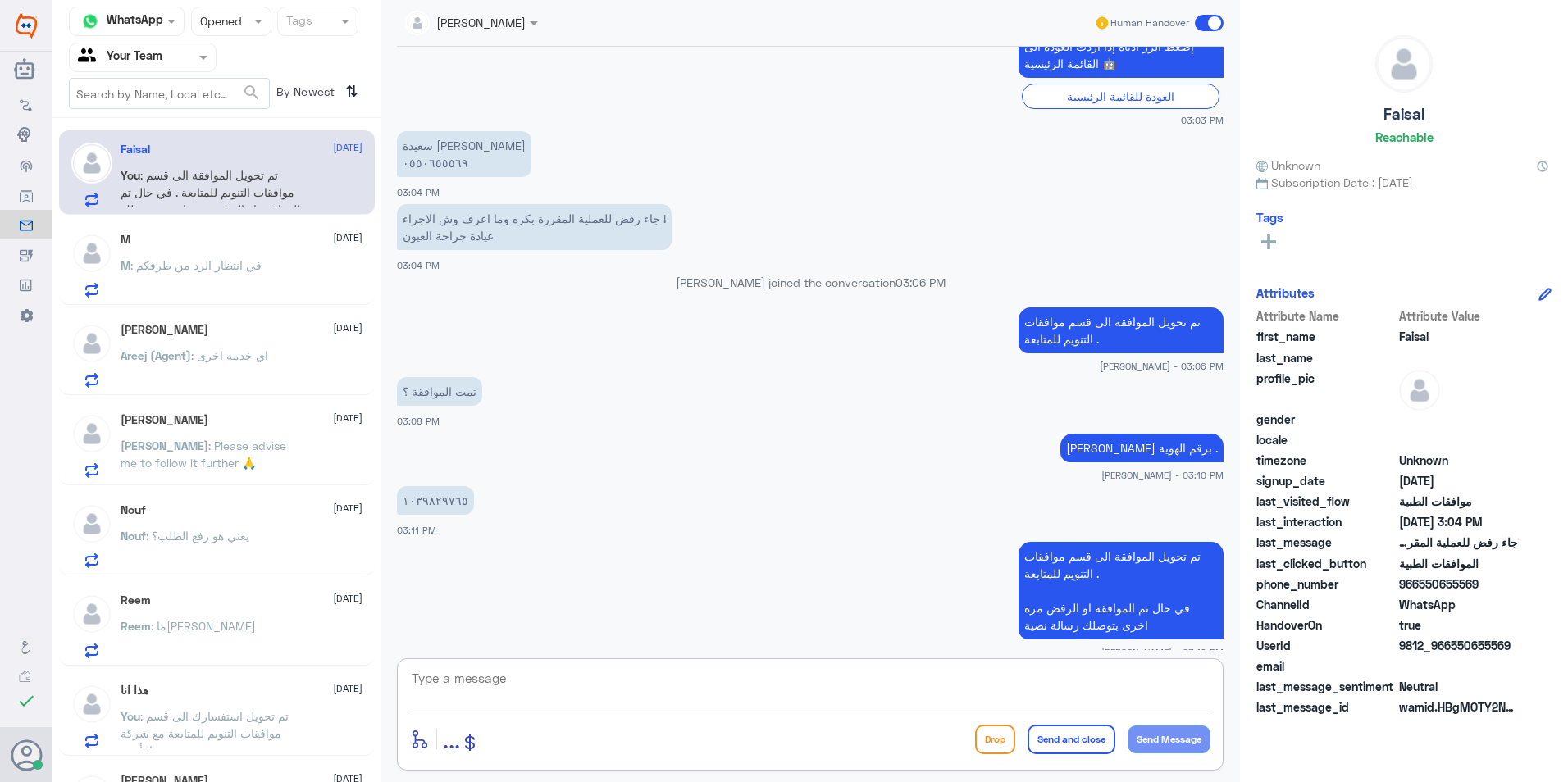
click at [275, 252] on div "M [DATE] M : في انتظار الرد من طرفكم" at bounding box center [242, 265] width 242 height 64
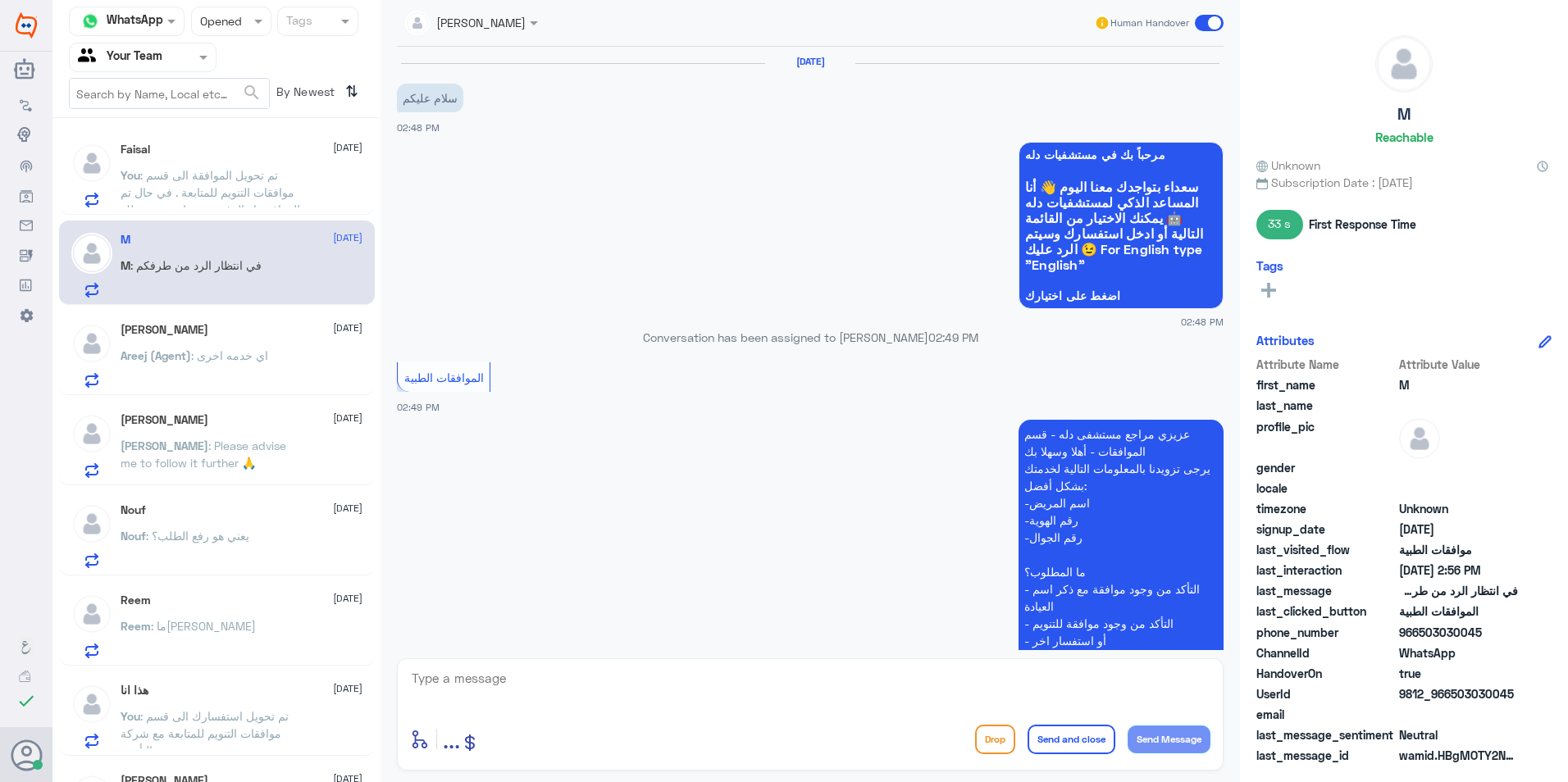
scroll to position [563, 0]
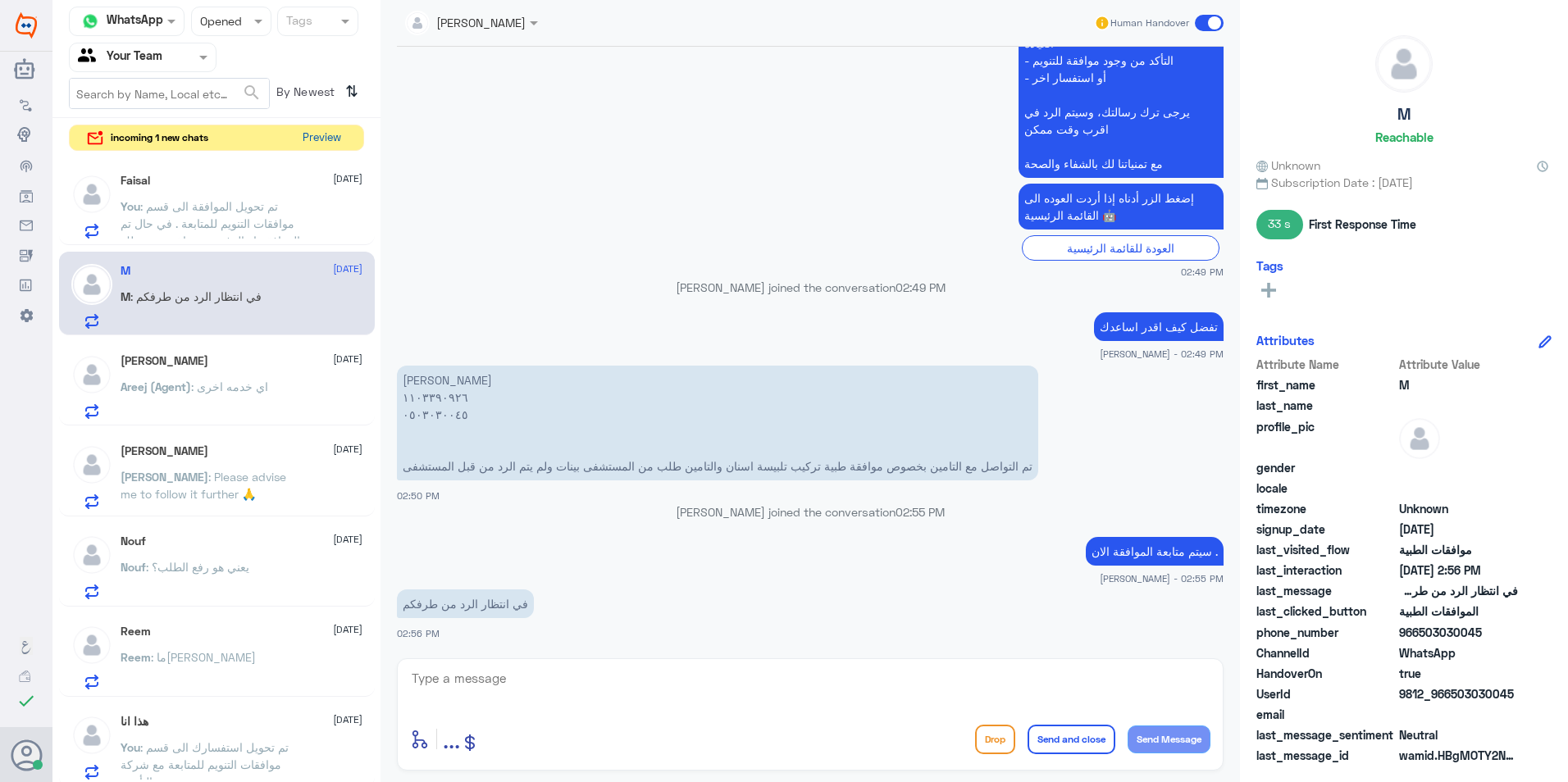
click at [328, 137] on button "Preview" at bounding box center [321, 139] width 51 height 26
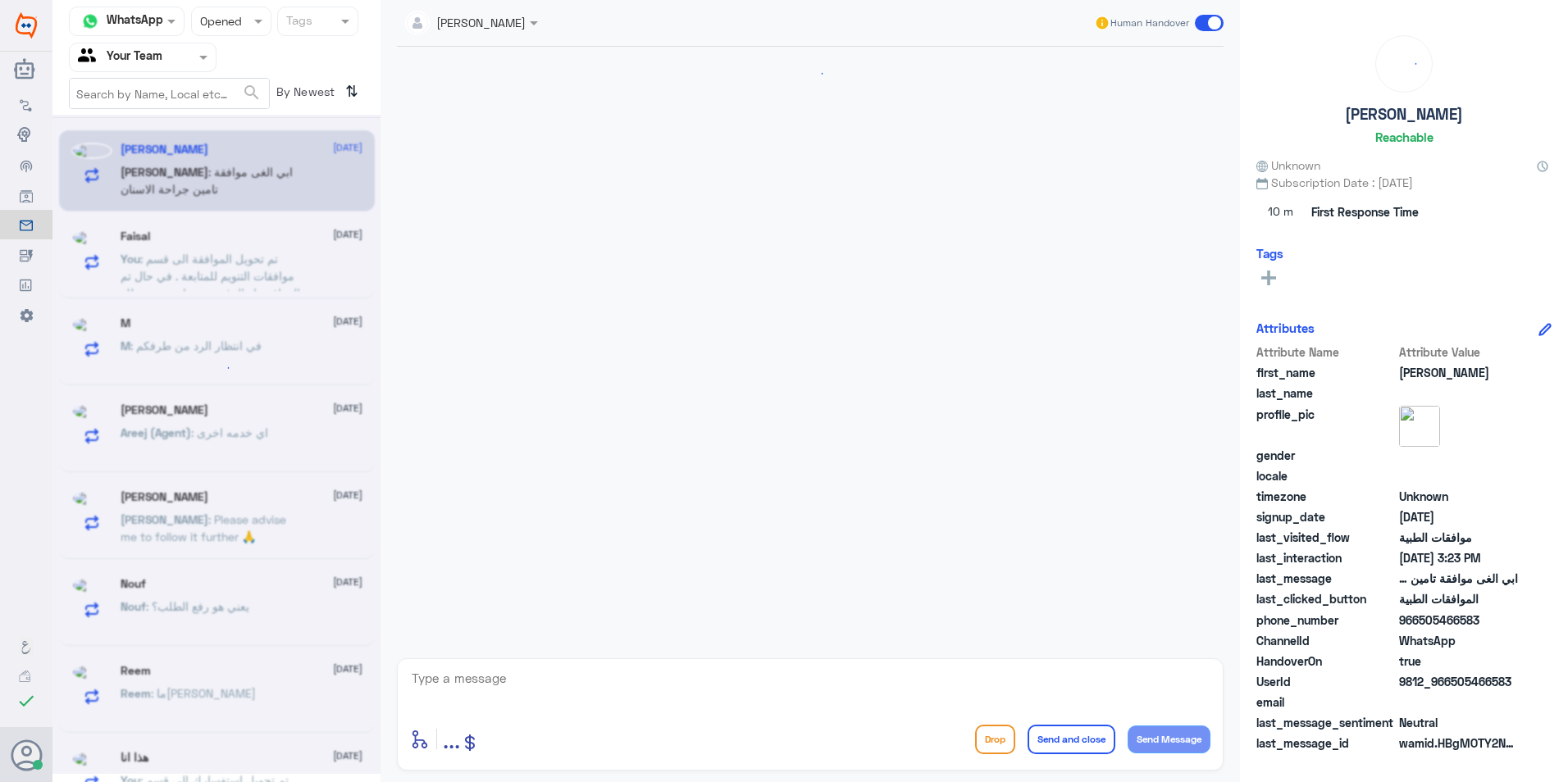
scroll to position [1295, 0]
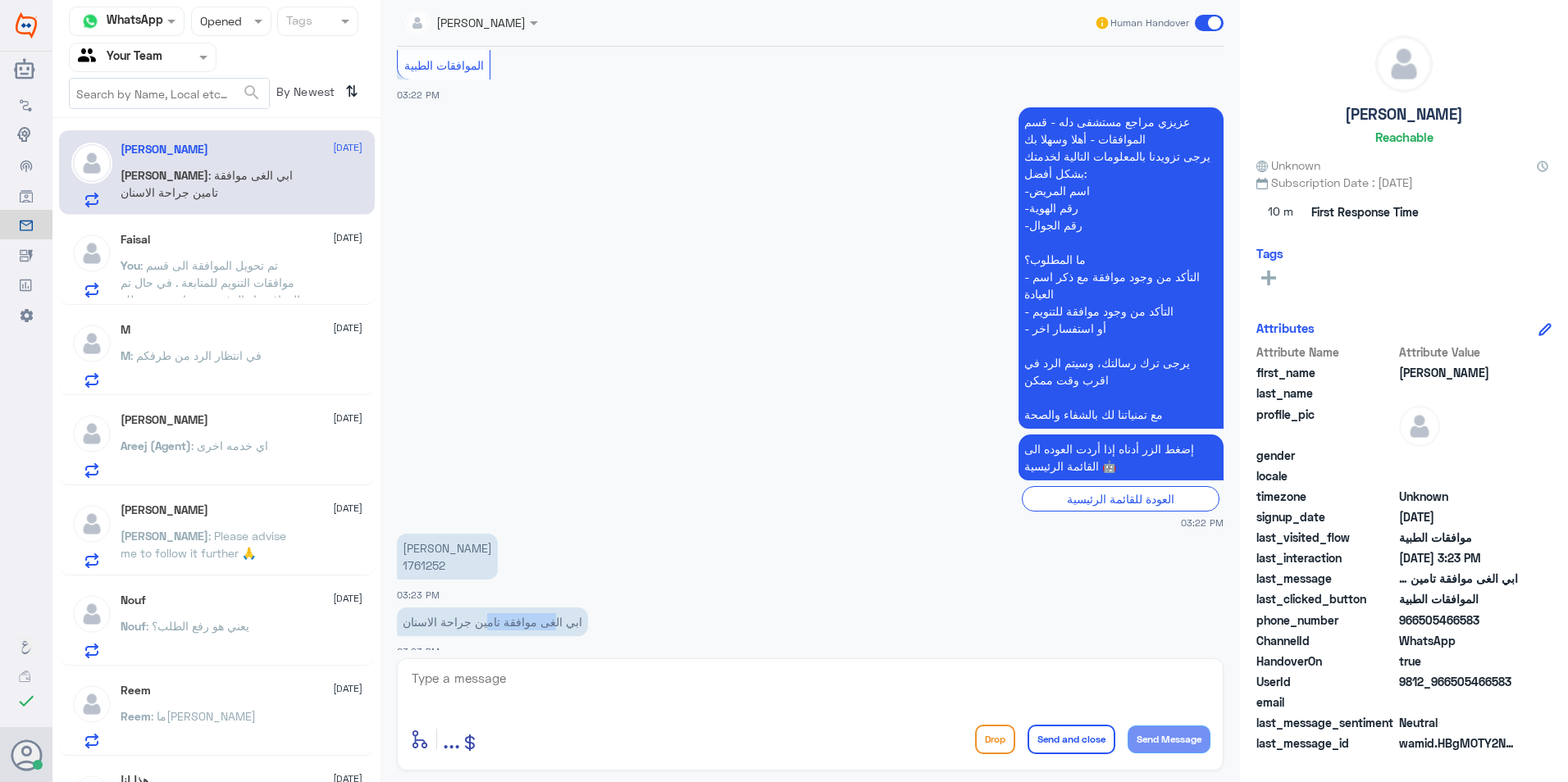
drag, startPoint x: 559, startPoint y: 605, endPoint x: 472, endPoint y: 604, distance: 87.0
click at [472, 608] on p "ابي الغى موافقة تامين جراحة الاسنان" at bounding box center [492, 621] width 191 height 29
drag, startPoint x: 472, startPoint y: 604, endPoint x: 451, endPoint y: 604, distance: 21.0
click at [453, 608] on p "ابي الغى موافقة تامين جراحة الاسنان" at bounding box center [492, 621] width 191 height 29
click at [428, 550] on p "[PERSON_NAME] ‎1761252" at bounding box center [447, 556] width 101 height 46
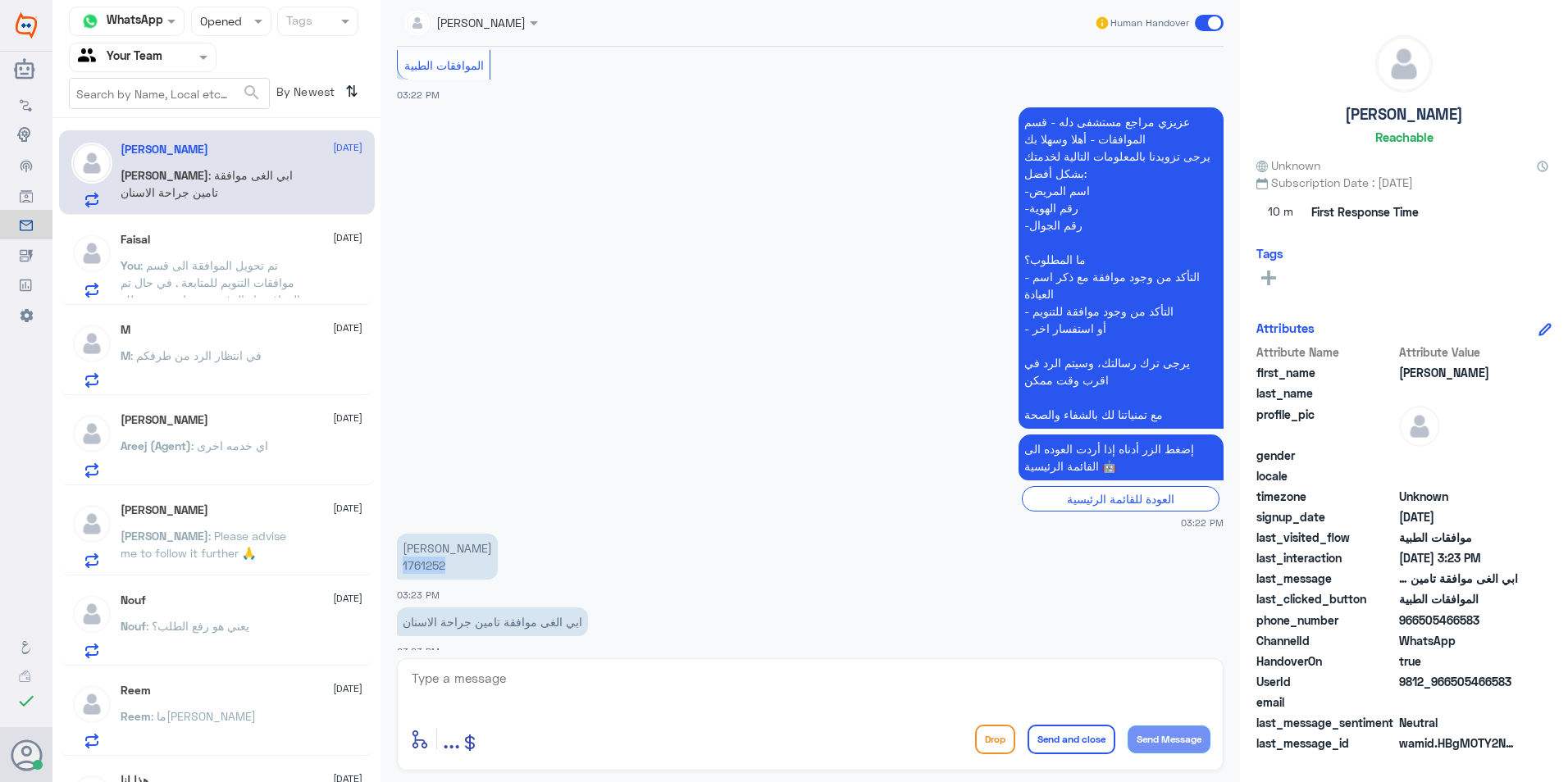
click at [427, 550] on p "[PERSON_NAME] ‎1761252" at bounding box center [447, 556] width 101 height 46
click at [553, 679] on textarea at bounding box center [810, 687] width 800 height 41
type textarea "سبب الالغاء ؟"
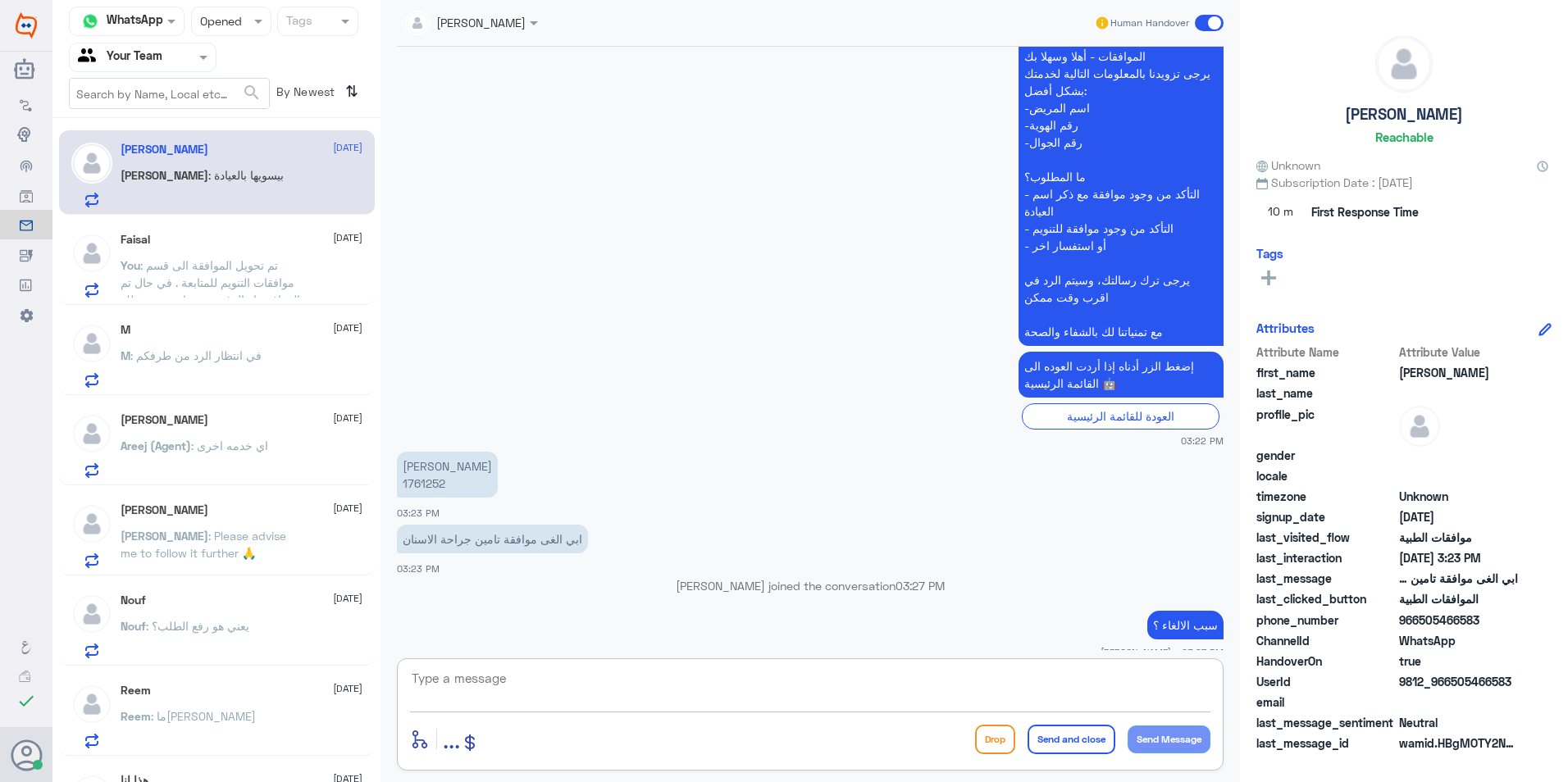
scroll to position [1404, 0]
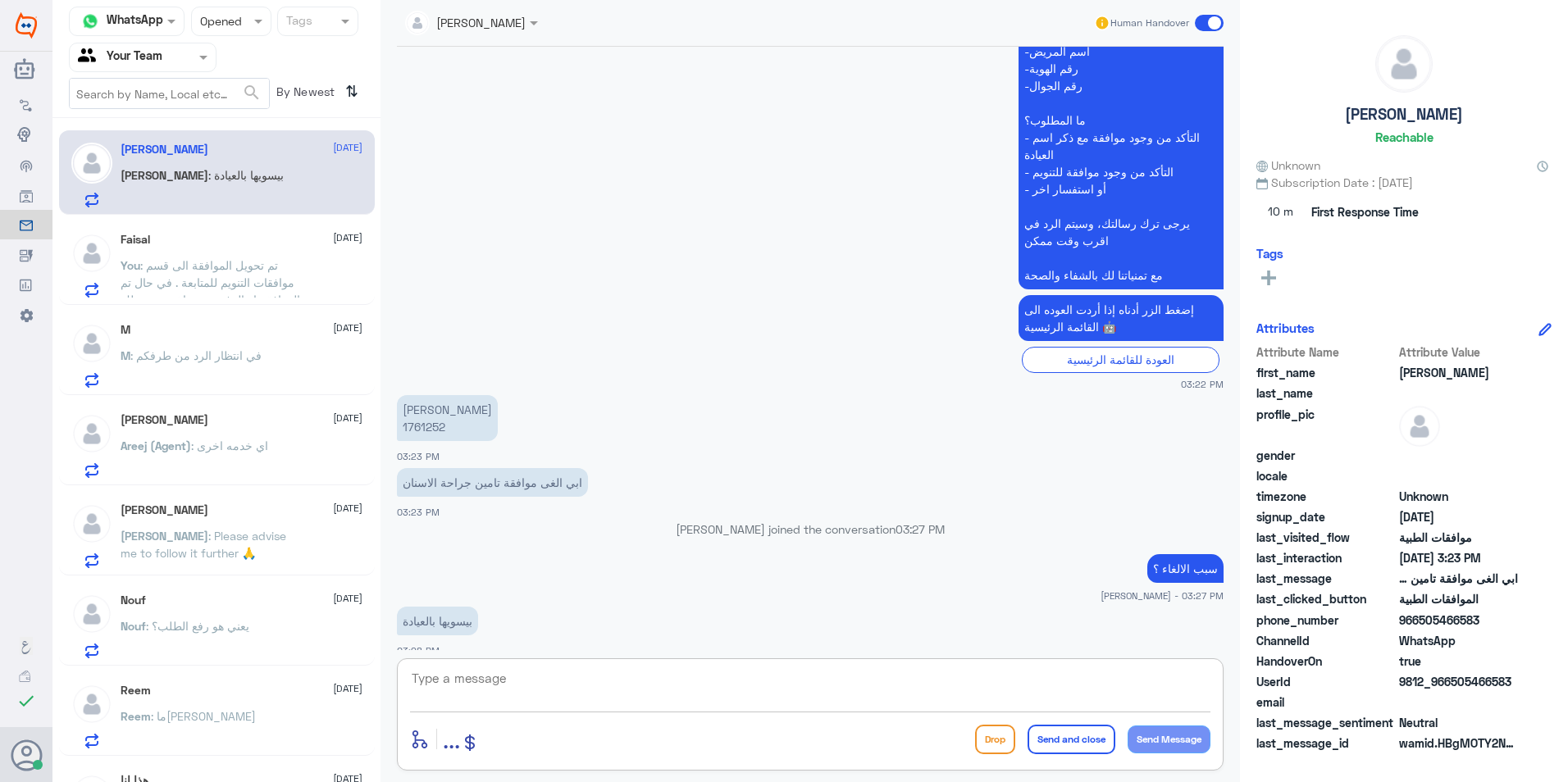
click at [216, 36] on nav "Channel WhatsApp Status × Opened Tags Agent Filter Your Team search By Newest ⇅" at bounding box center [216, 62] width 328 height 111
click at [230, 31] on div "Status × Opened" at bounding box center [231, 22] width 80 height 30
click at [216, 152] on span "Unread" at bounding box center [218, 152] width 39 height 14
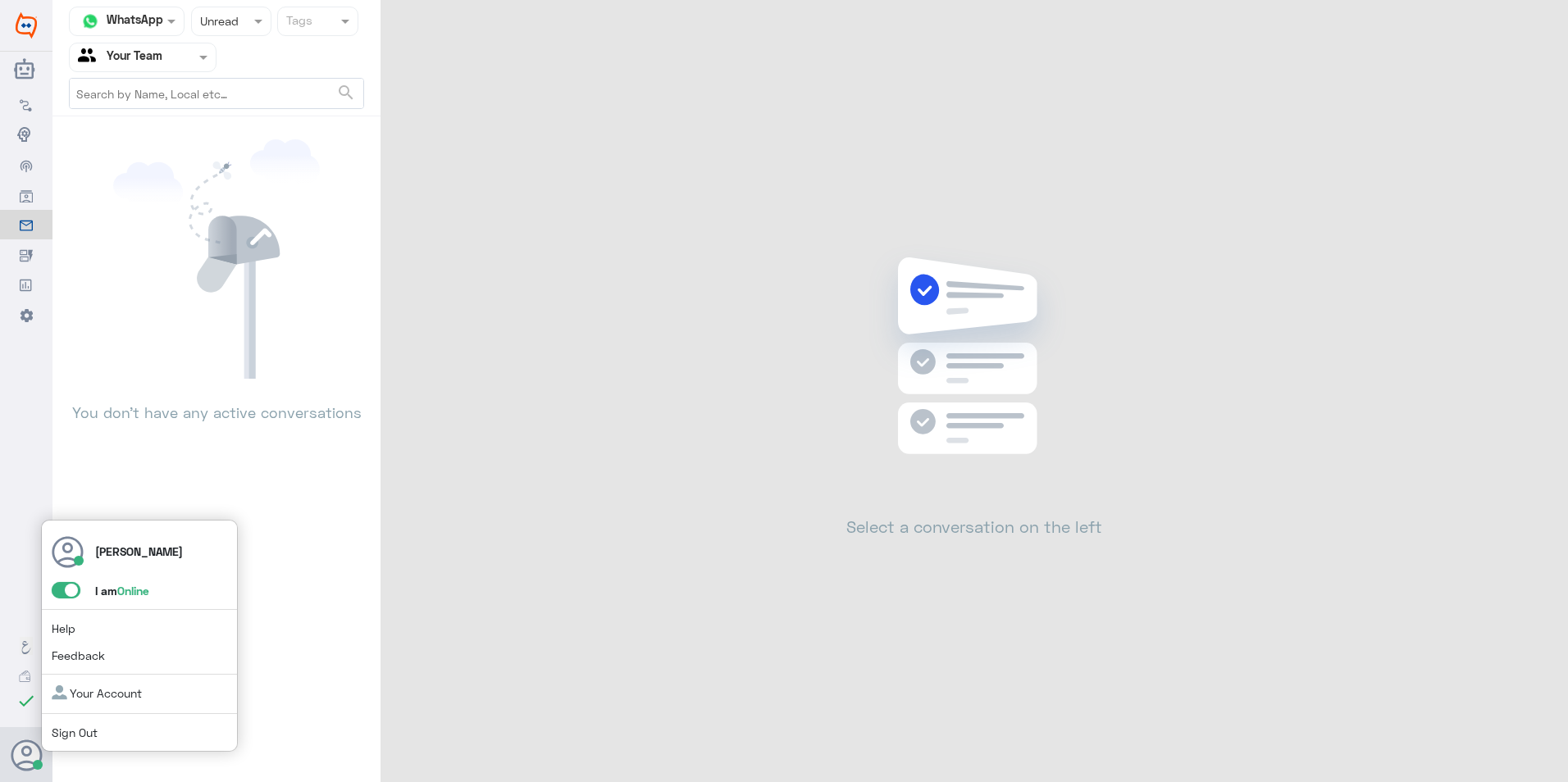
click at [68, 585] on span at bounding box center [65, 590] width 29 height 17
click at [0, 0] on input "checkbox" at bounding box center [0, 0] width 0 height 0
